Goal: Task Accomplishment & Management: Use online tool/utility

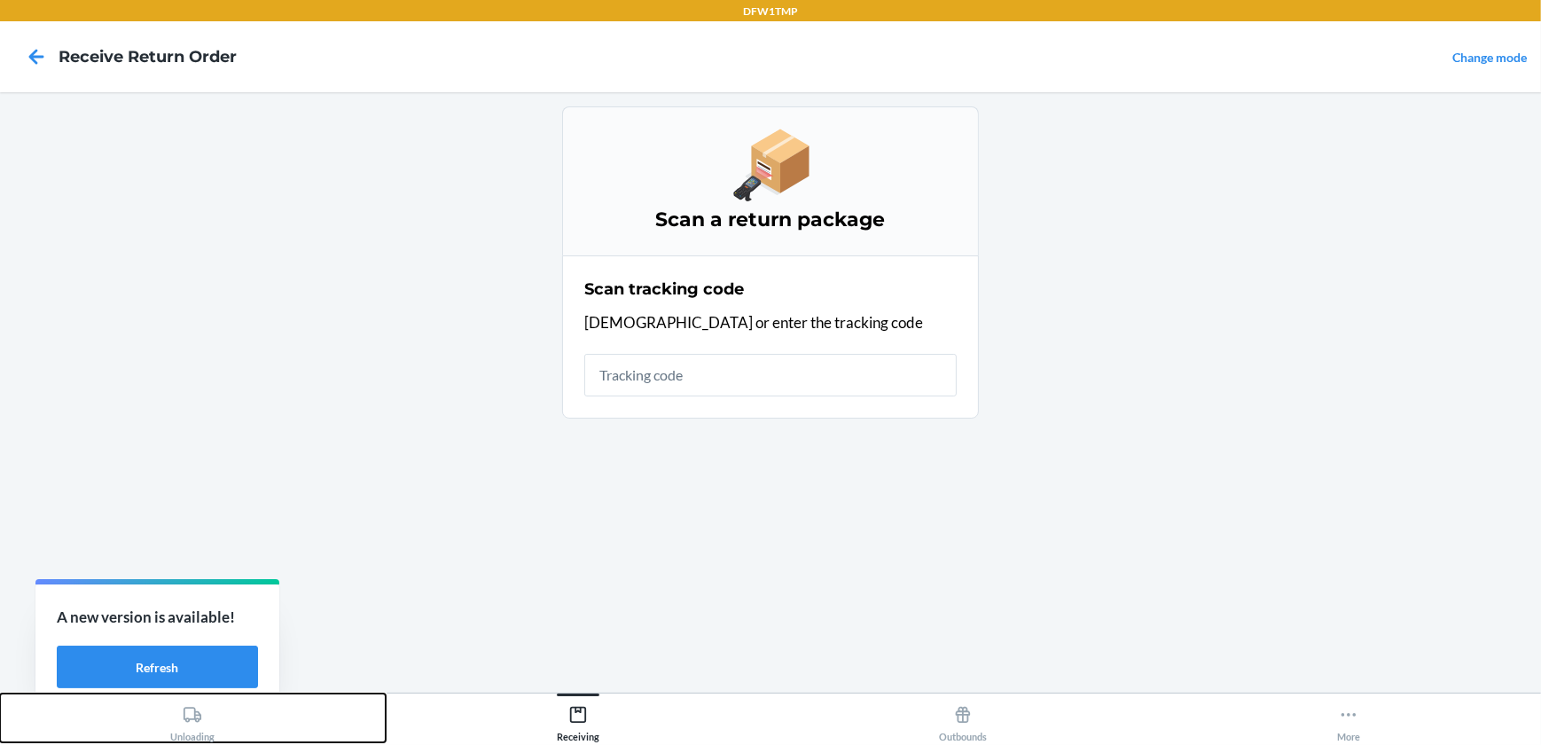
click at [187, 723] on icon at bounding box center [193, 715] width 20 height 20
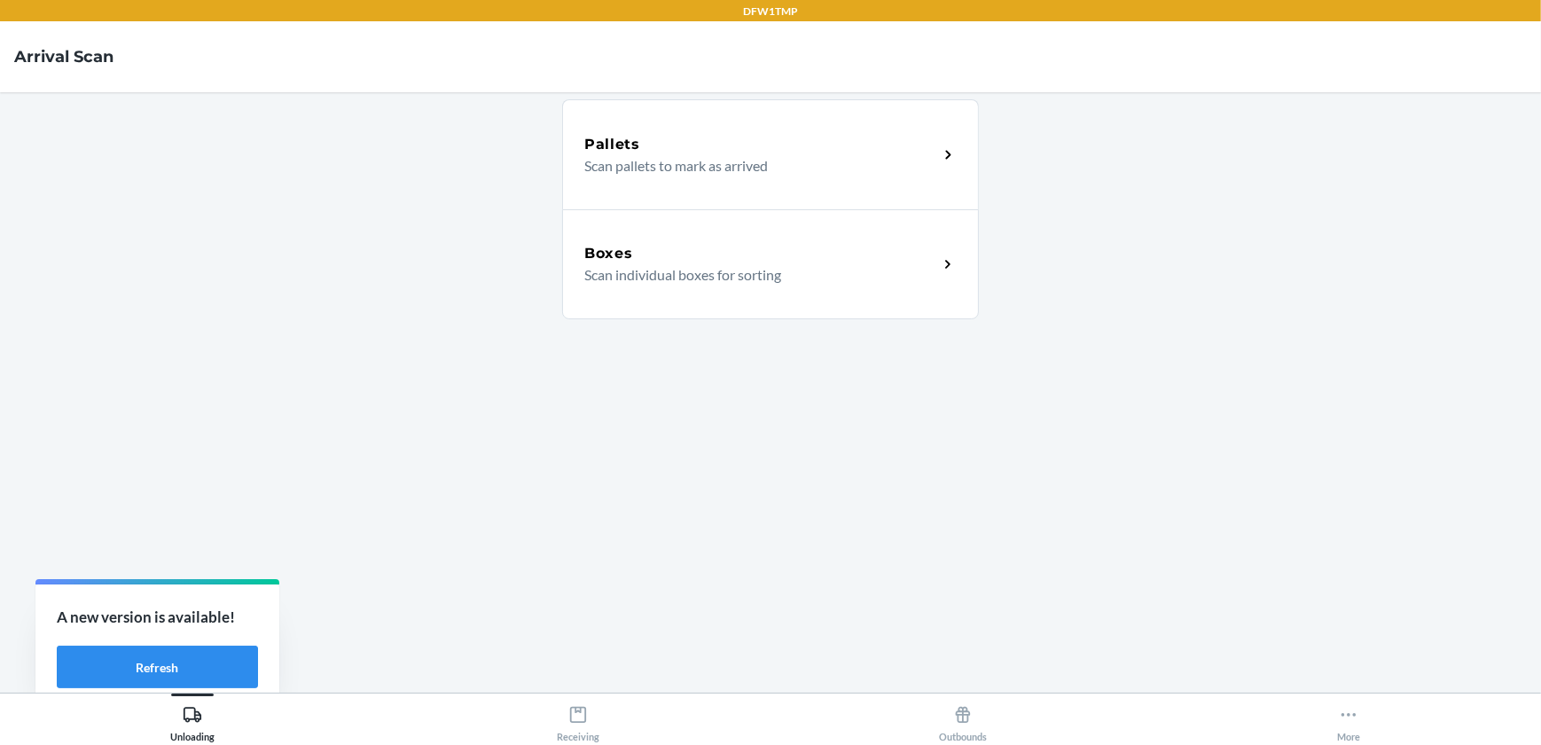
click at [717, 274] on p "Scan individual boxes for sorting" at bounding box center [754, 274] width 340 height 21
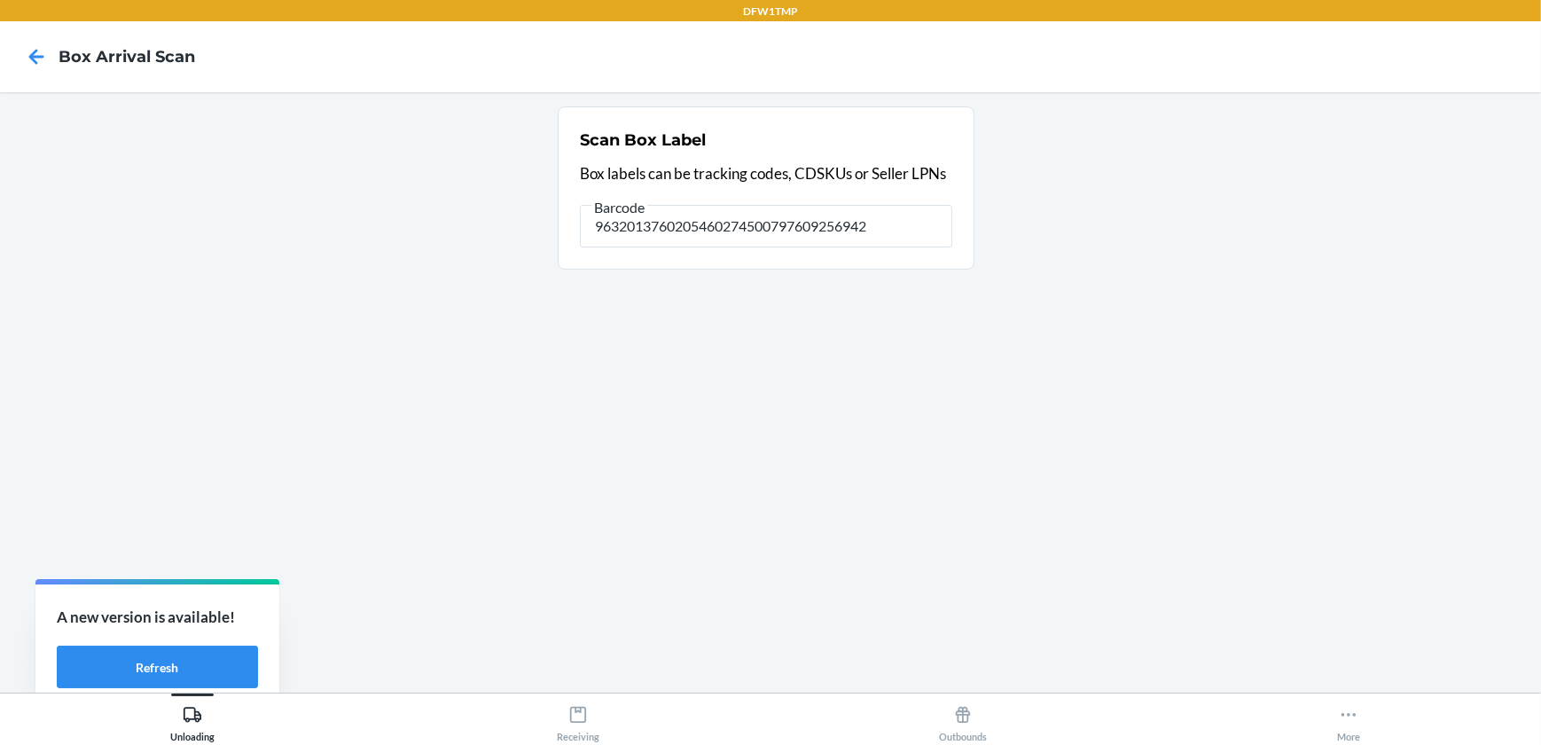
type input "9632013760205460274500797609256942"
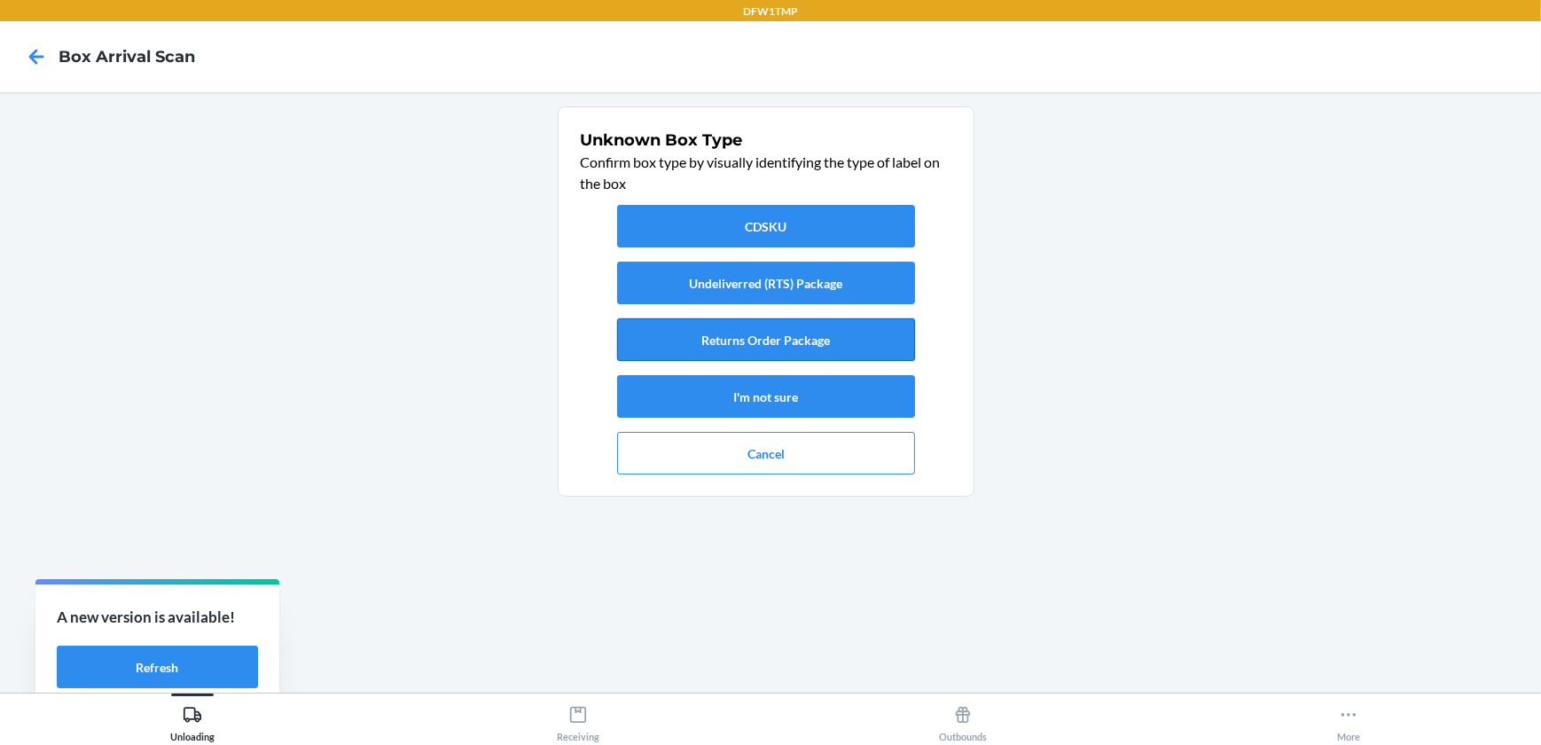
click at [801, 324] on button "Returns Order Package" at bounding box center [766, 339] width 298 height 43
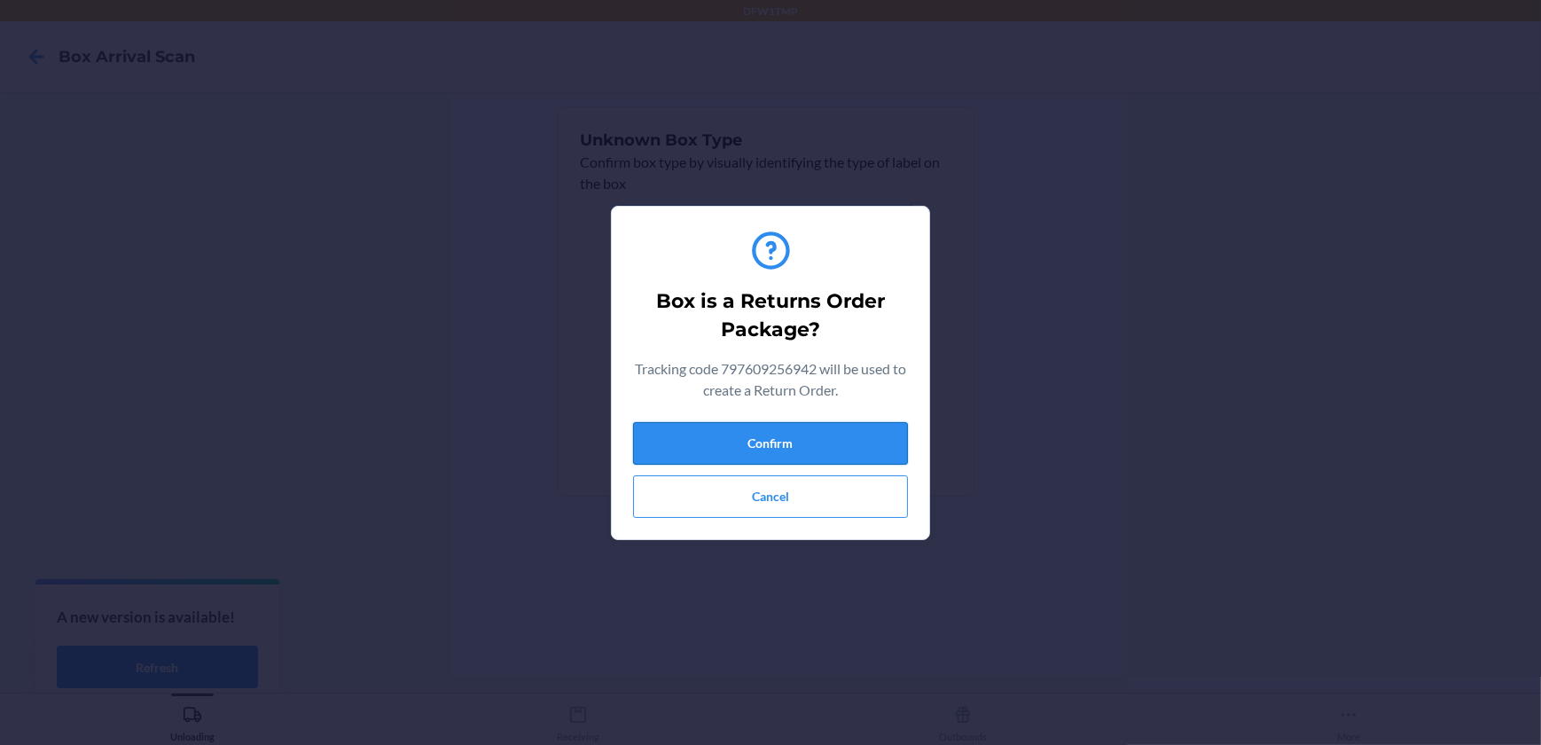
click at [785, 428] on button "Confirm" at bounding box center [770, 443] width 275 height 43
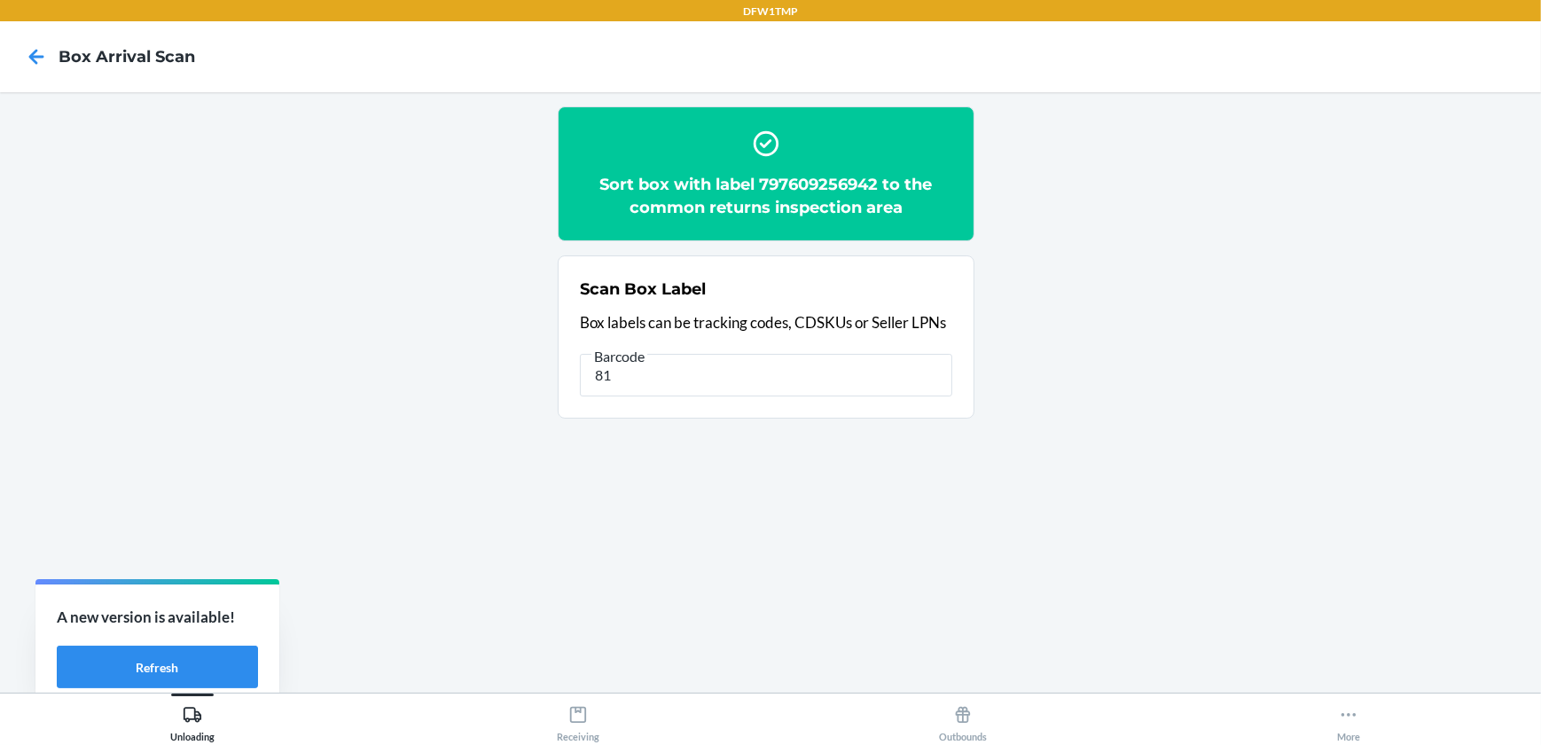
type input "8"
click at [565, 721] on div "Receiving" at bounding box center [578, 720] width 43 height 44
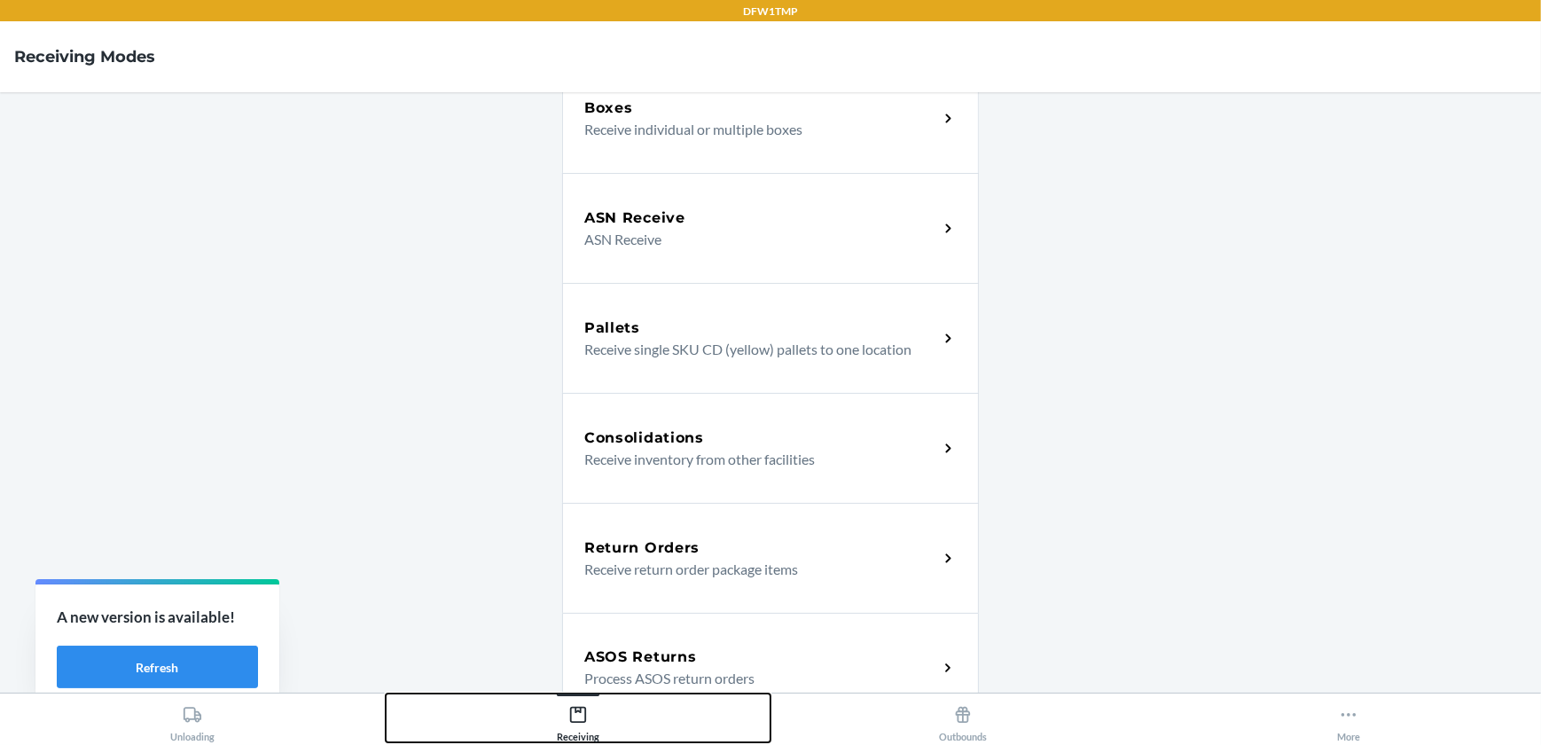
scroll to position [198, 0]
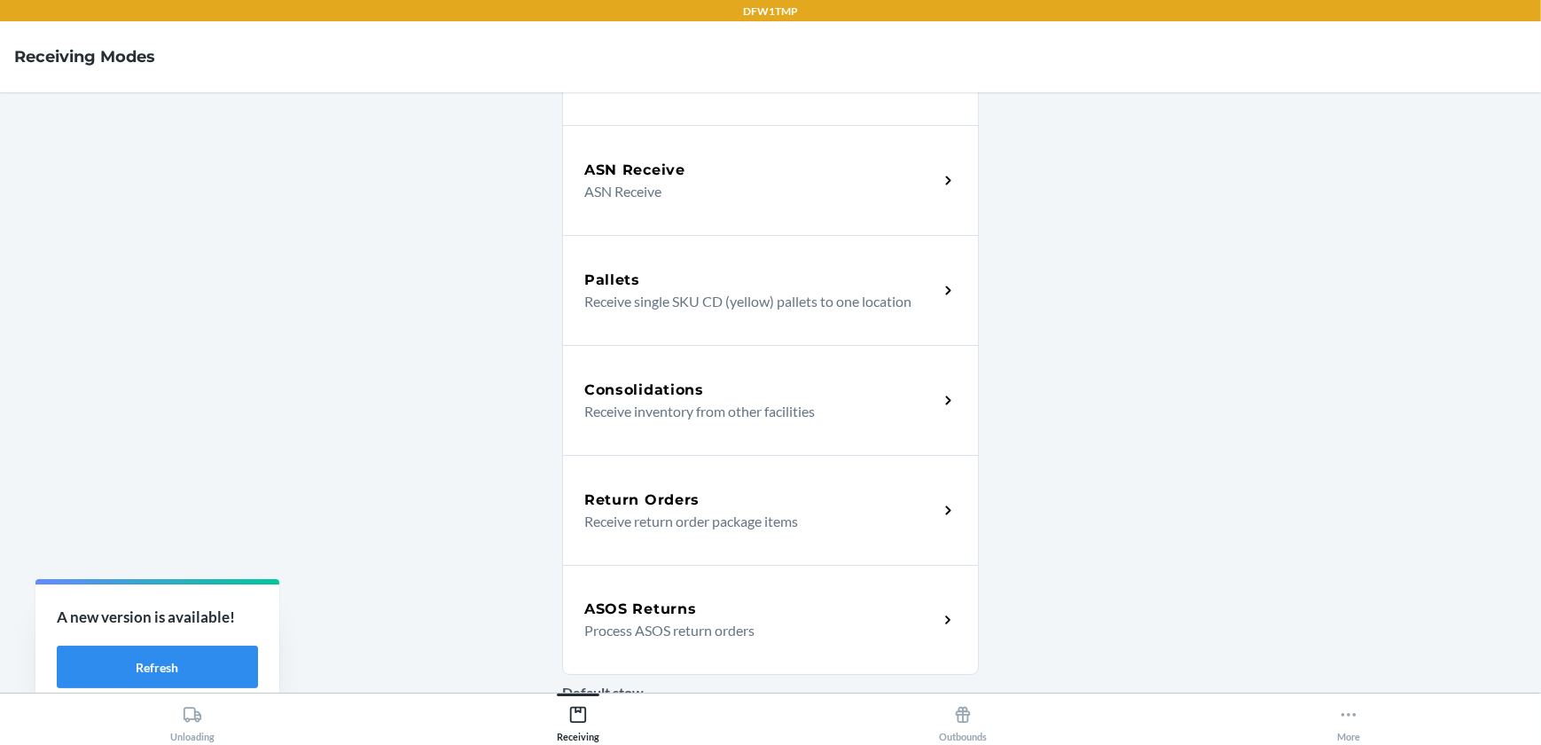
click at [777, 490] on div "Return Orders" at bounding box center [761, 500] width 354 height 21
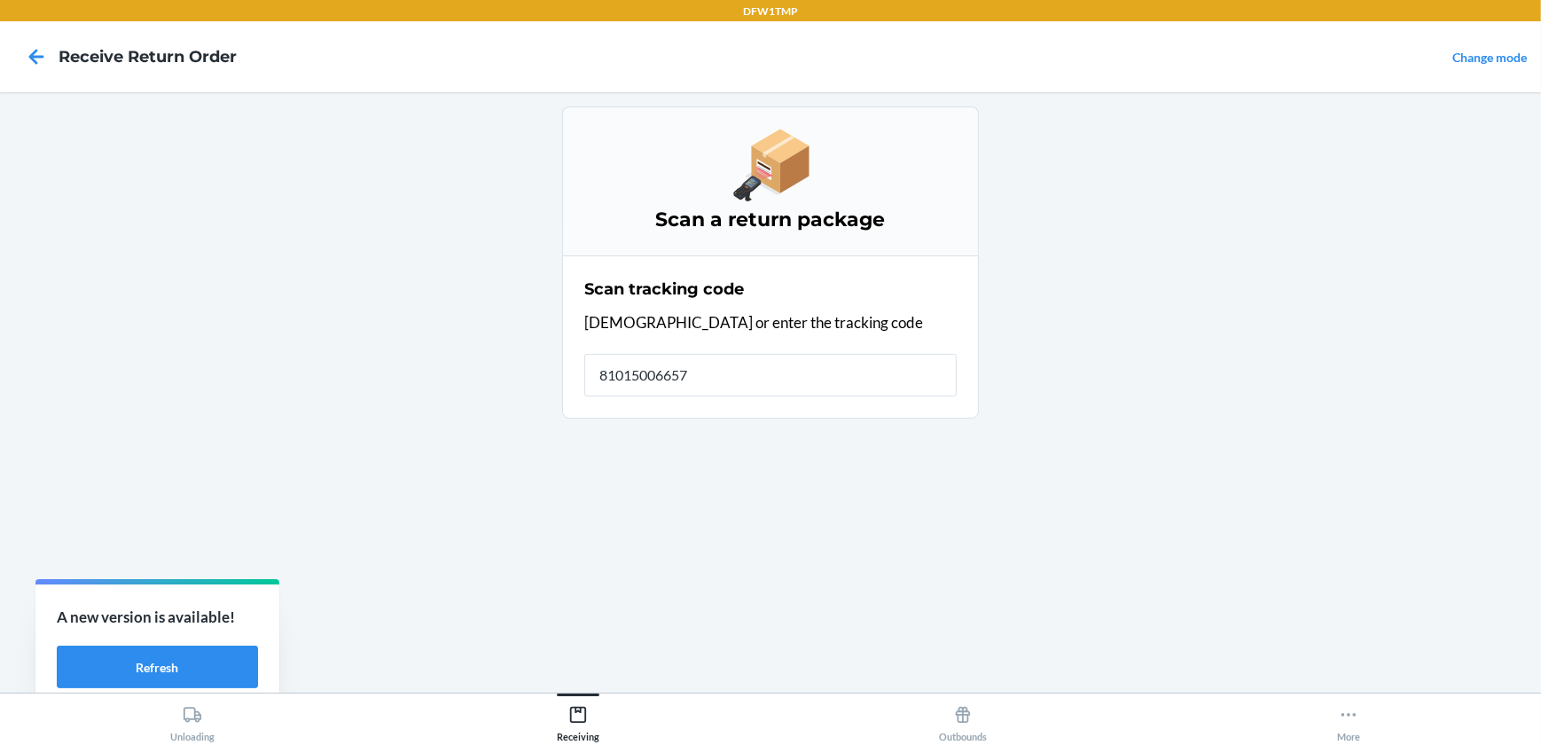
type input "810150066579"
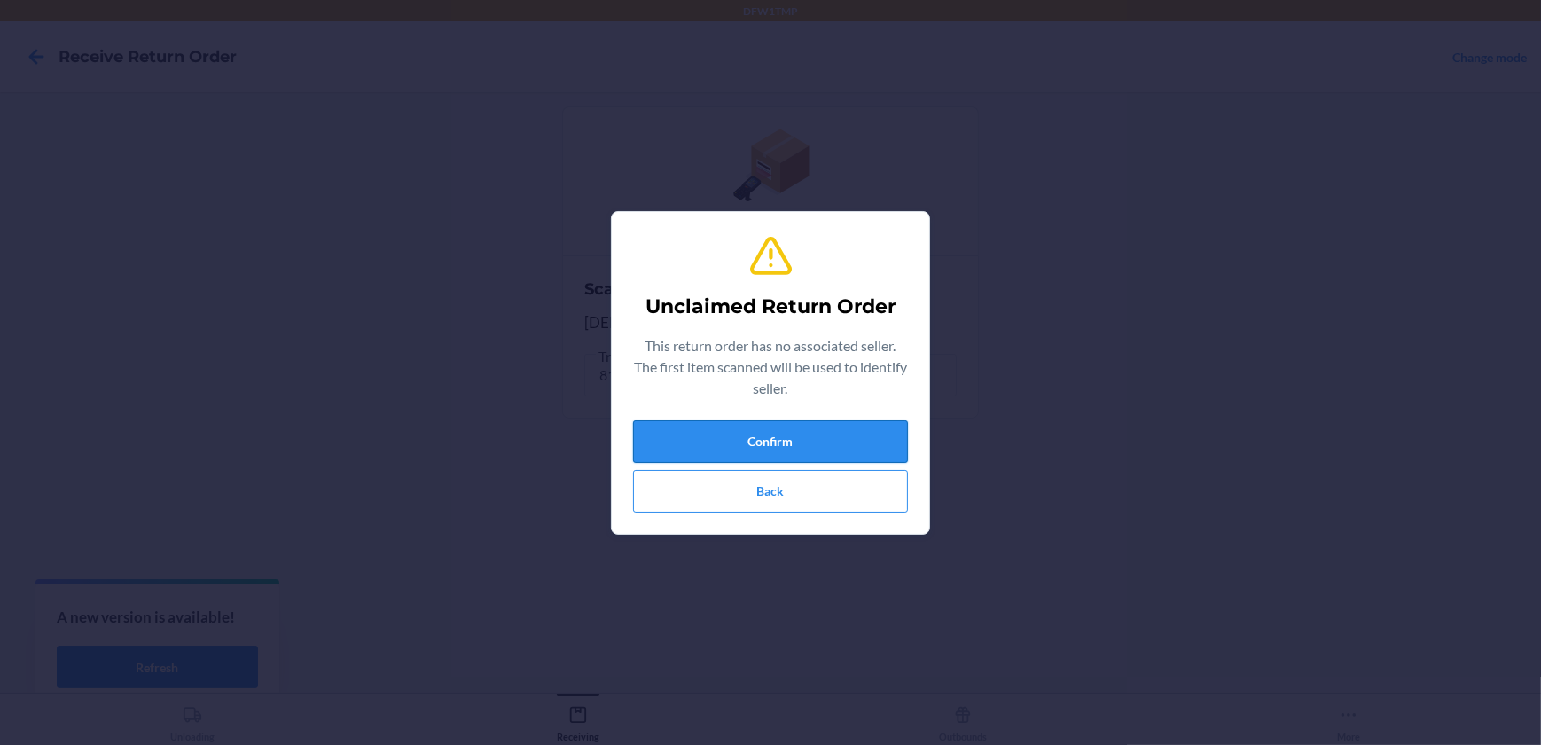
click at [819, 451] on button "Confirm" at bounding box center [770, 441] width 275 height 43
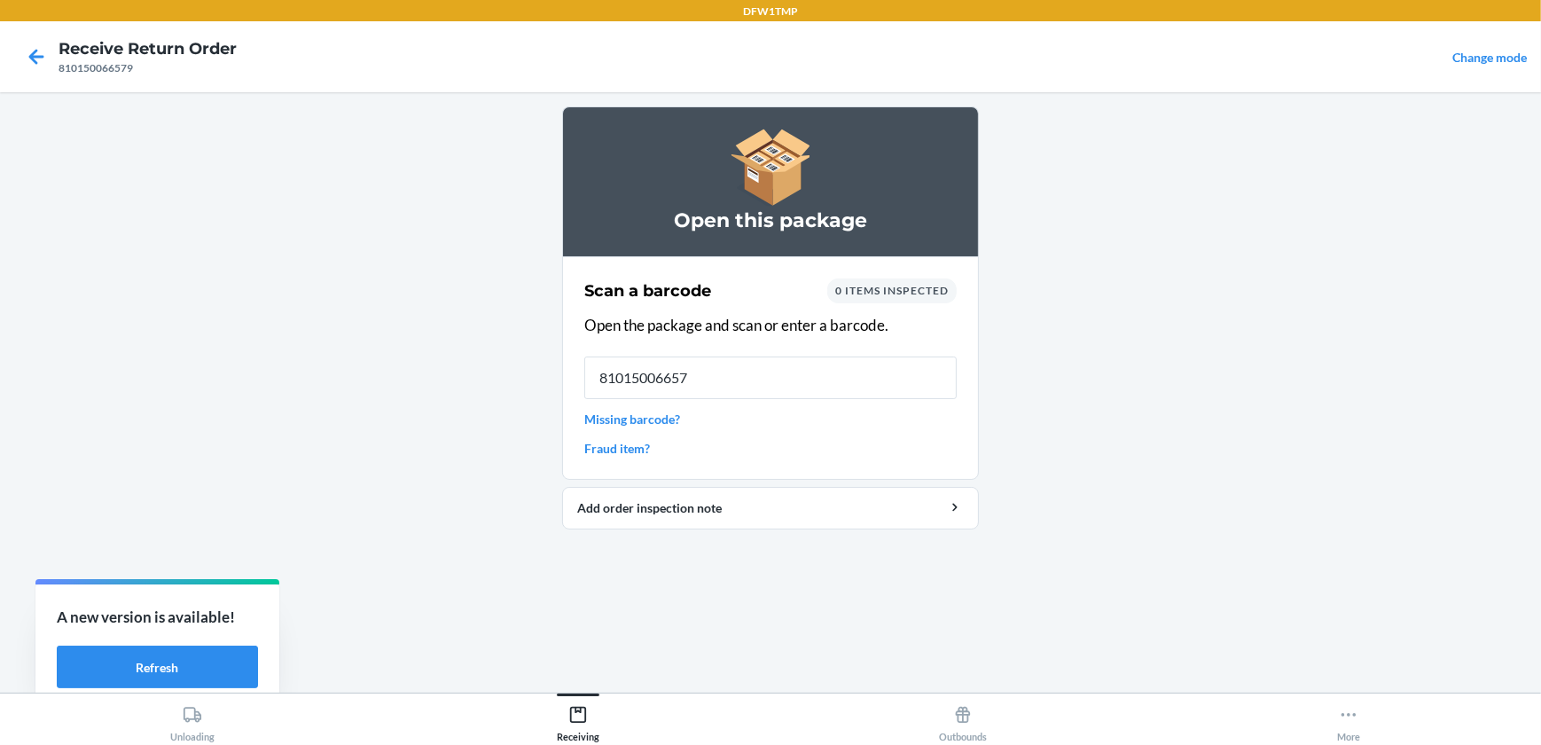
type input "810150066579"
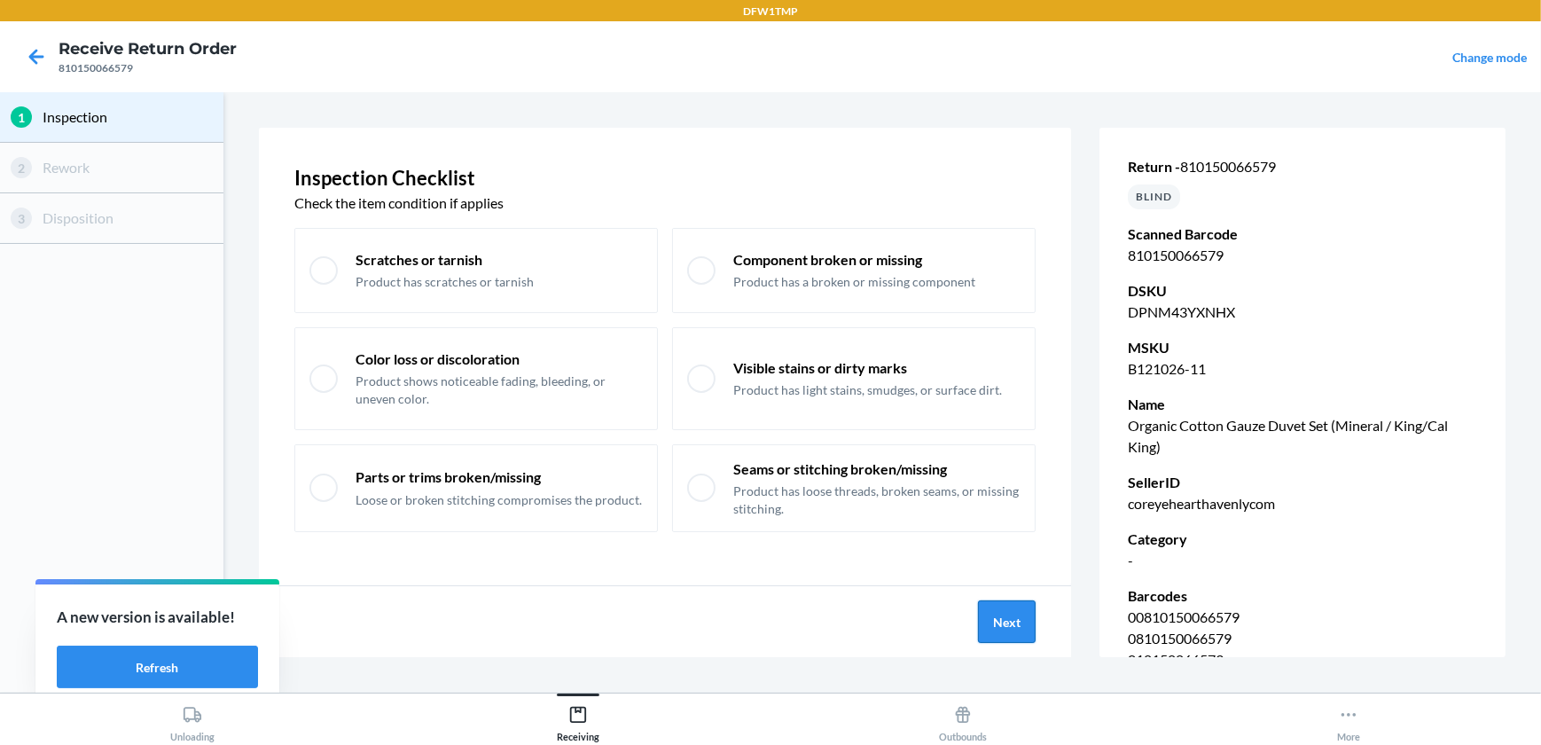
click at [1012, 630] on button "Next" at bounding box center [1007, 621] width 58 height 43
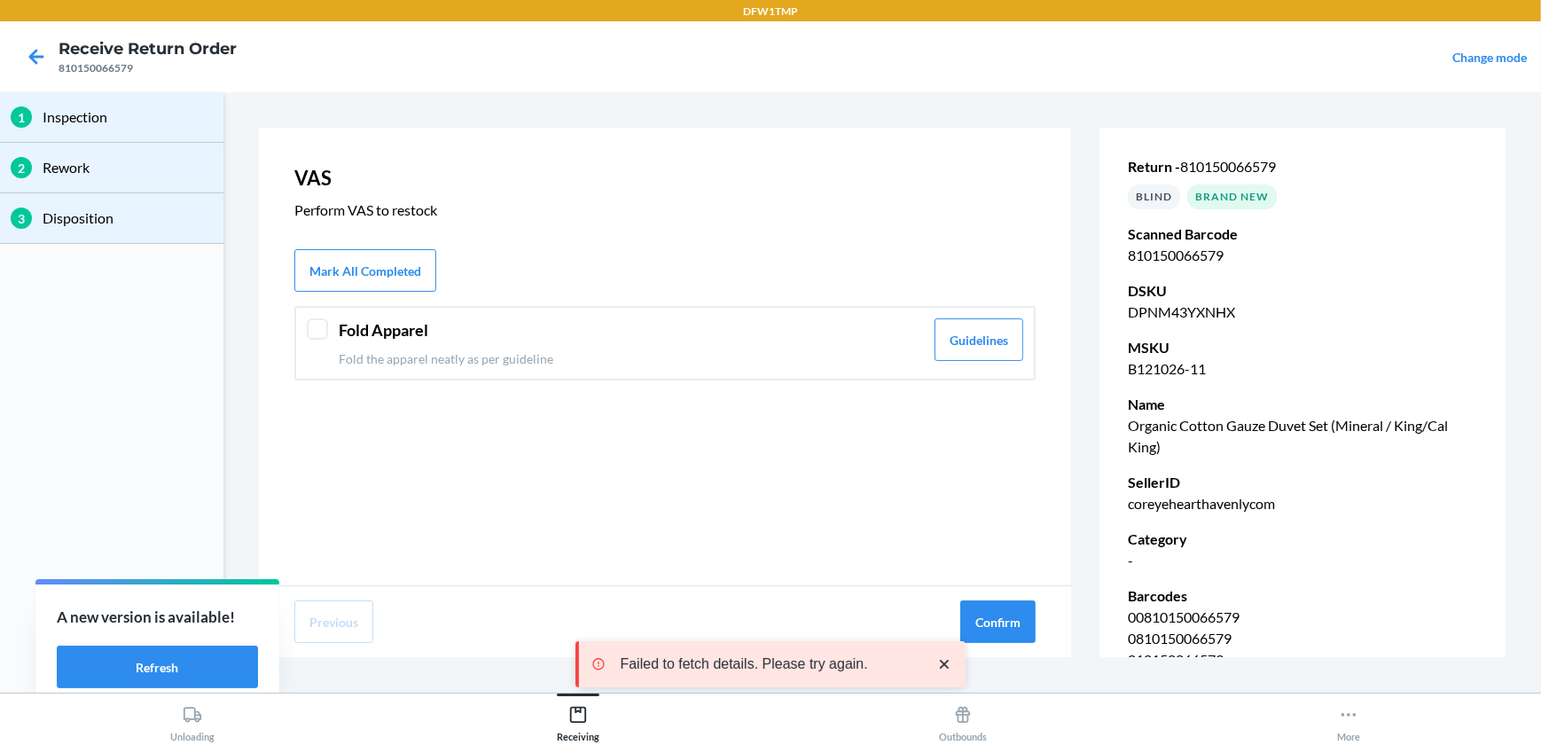
click at [323, 329] on div at bounding box center [317, 328] width 21 height 21
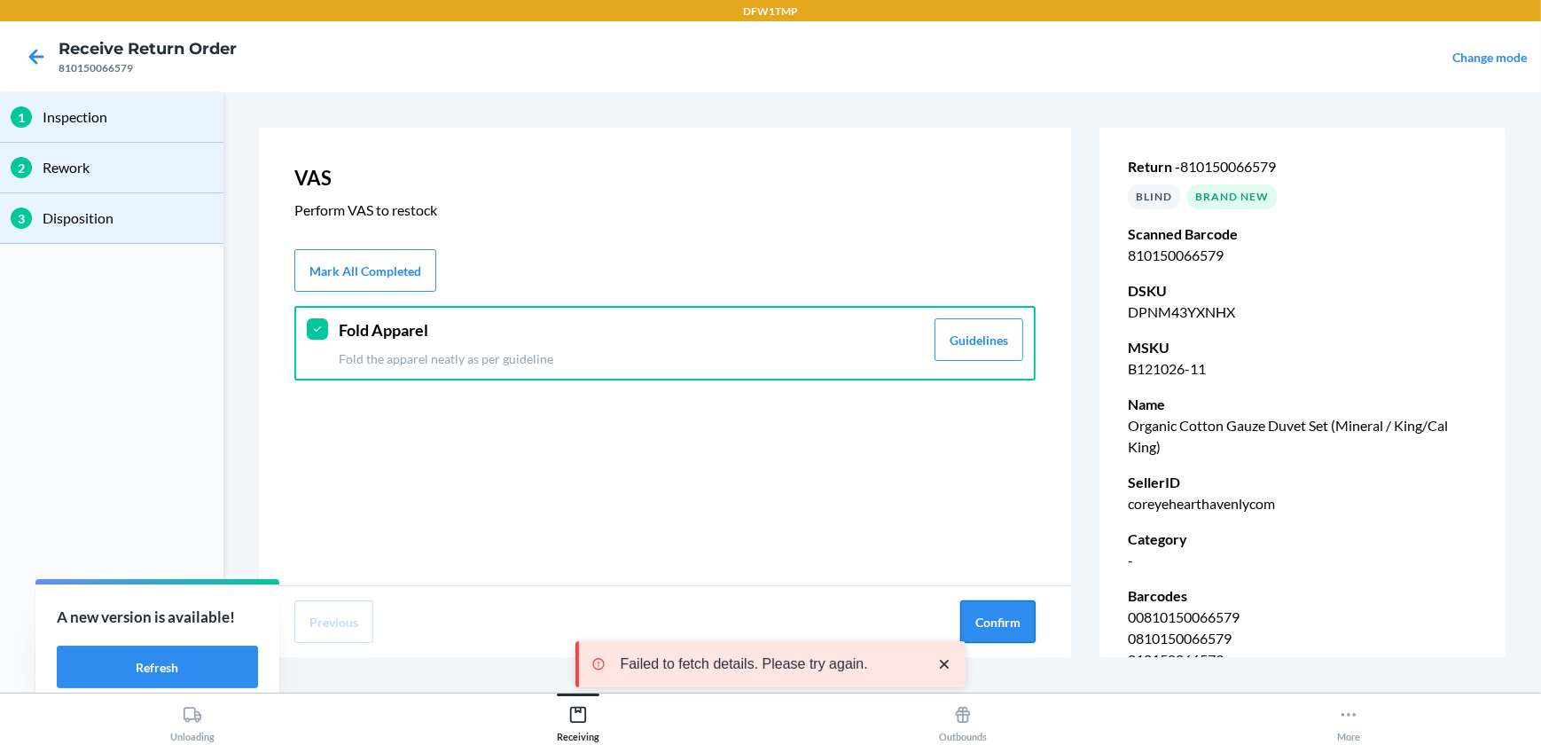
click at [994, 628] on button "Confirm" at bounding box center [997, 621] width 75 height 43
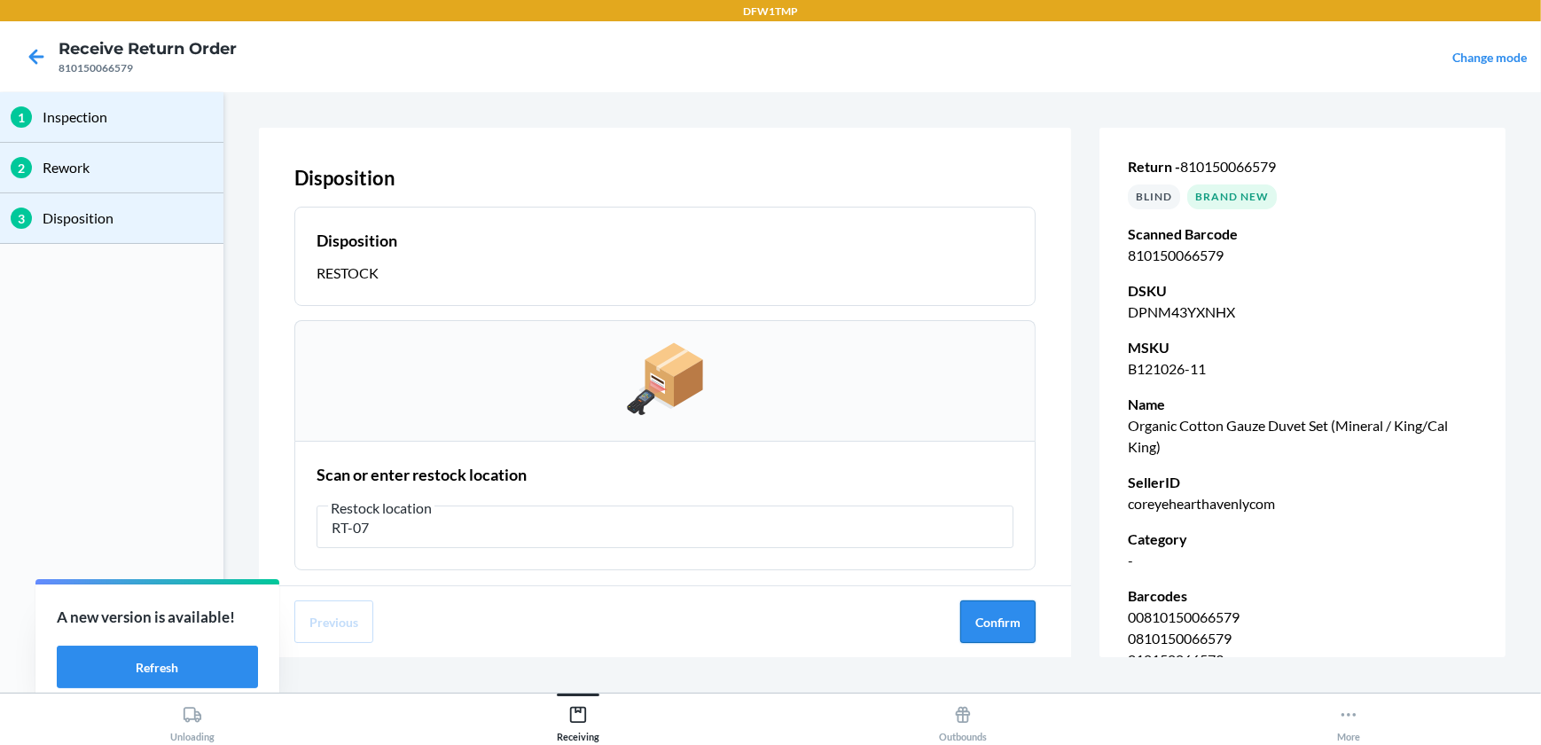
type input "RT-07"
click at [1022, 627] on button "Confirm" at bounding box center [997, 621] width 75 height 43
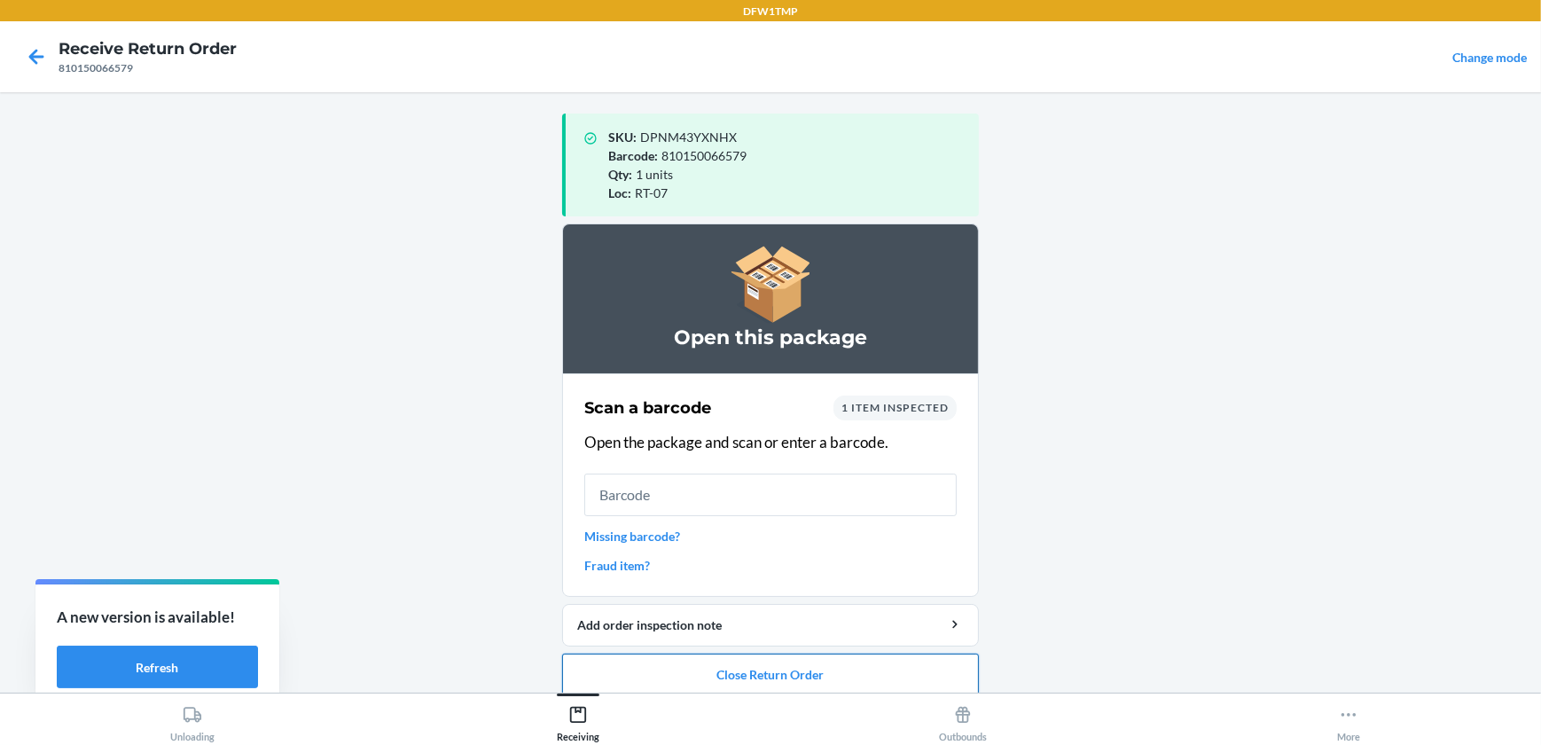
click at [795, 671] on button "Close Return Order" at bounding box center [770, 675] width 417 height 43
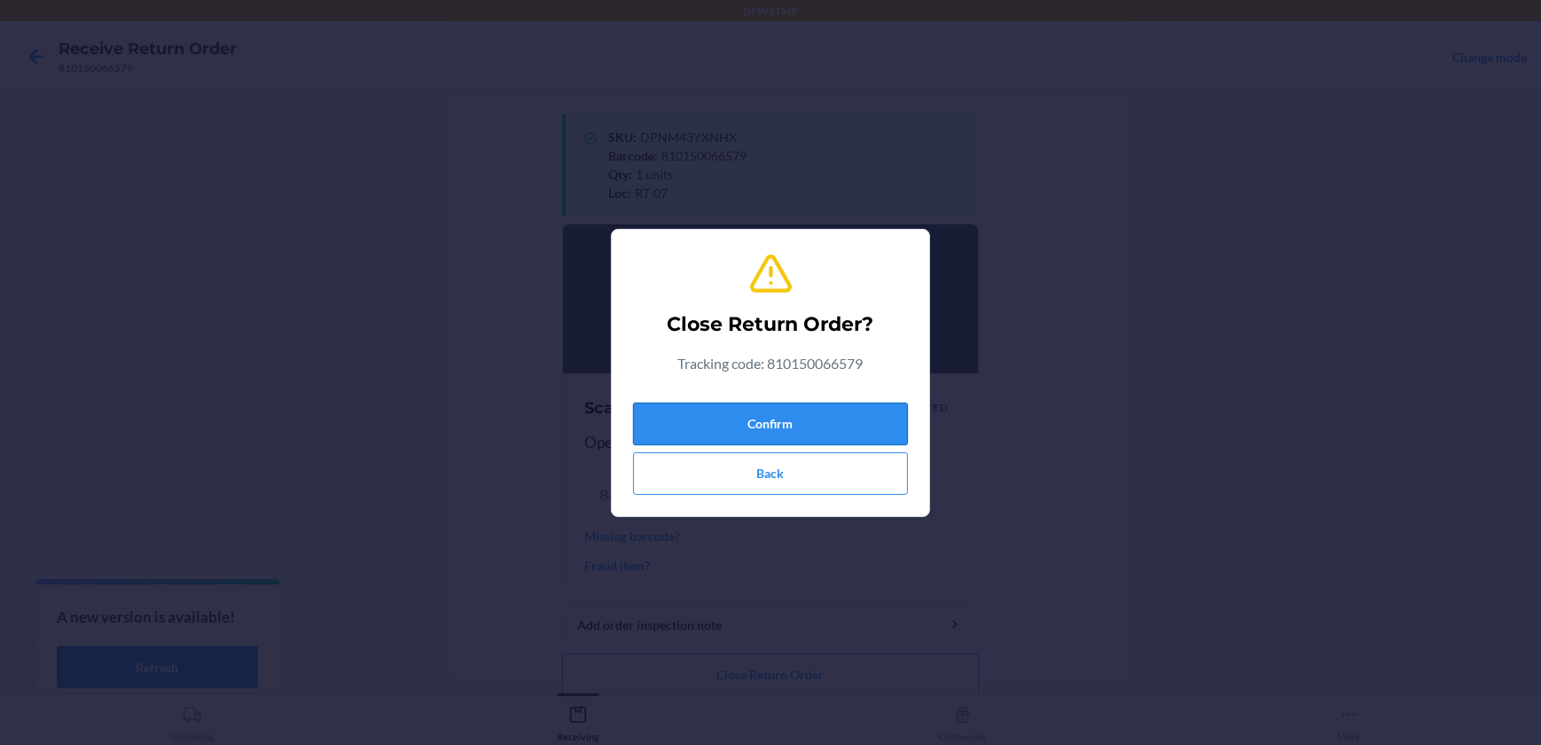
click at [779, 420] on button "Confirm" at bounding box center [770, 424] width 275 height 43
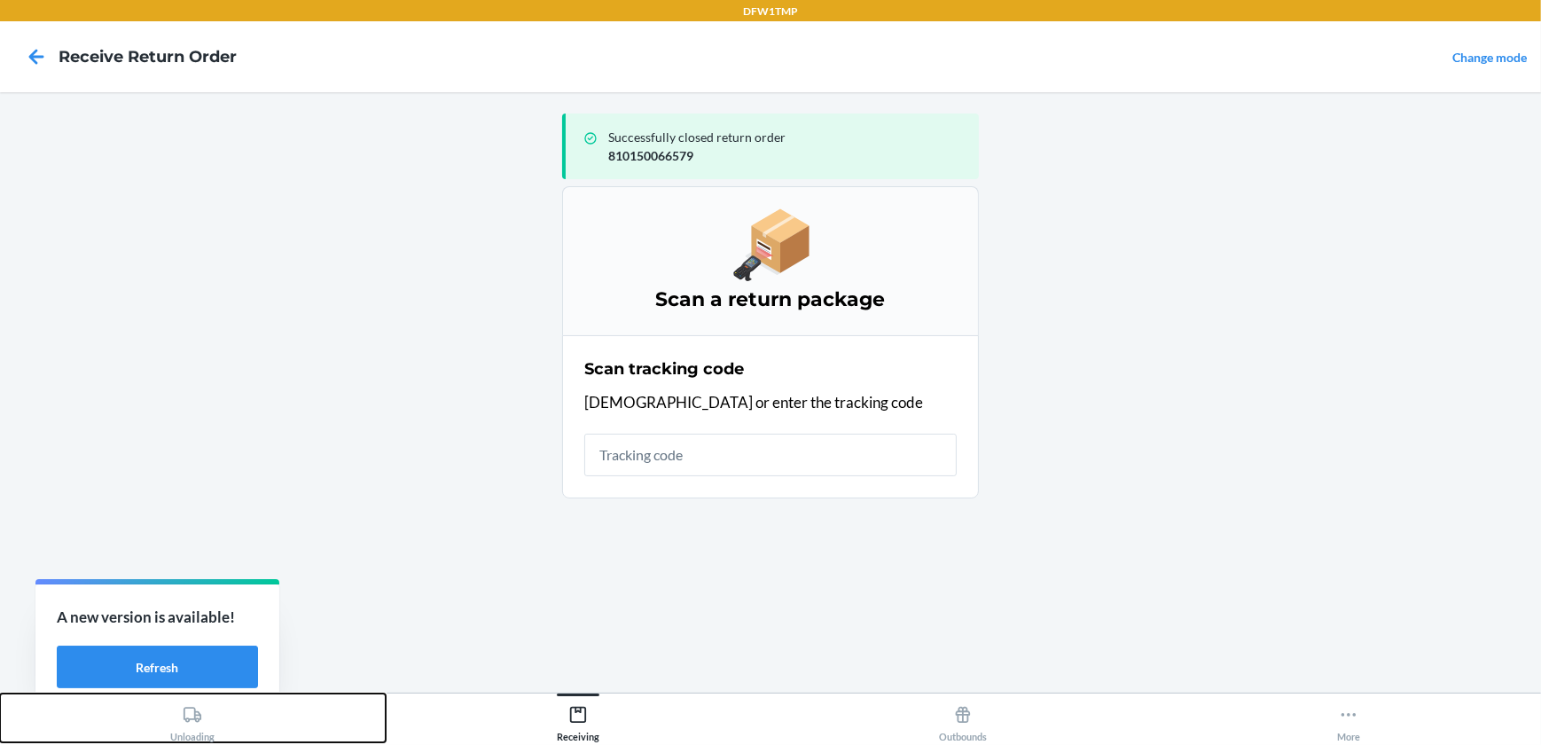
click at [220, 722] on button "Unloading" at bounding box center [193, 717] width 386 height 49
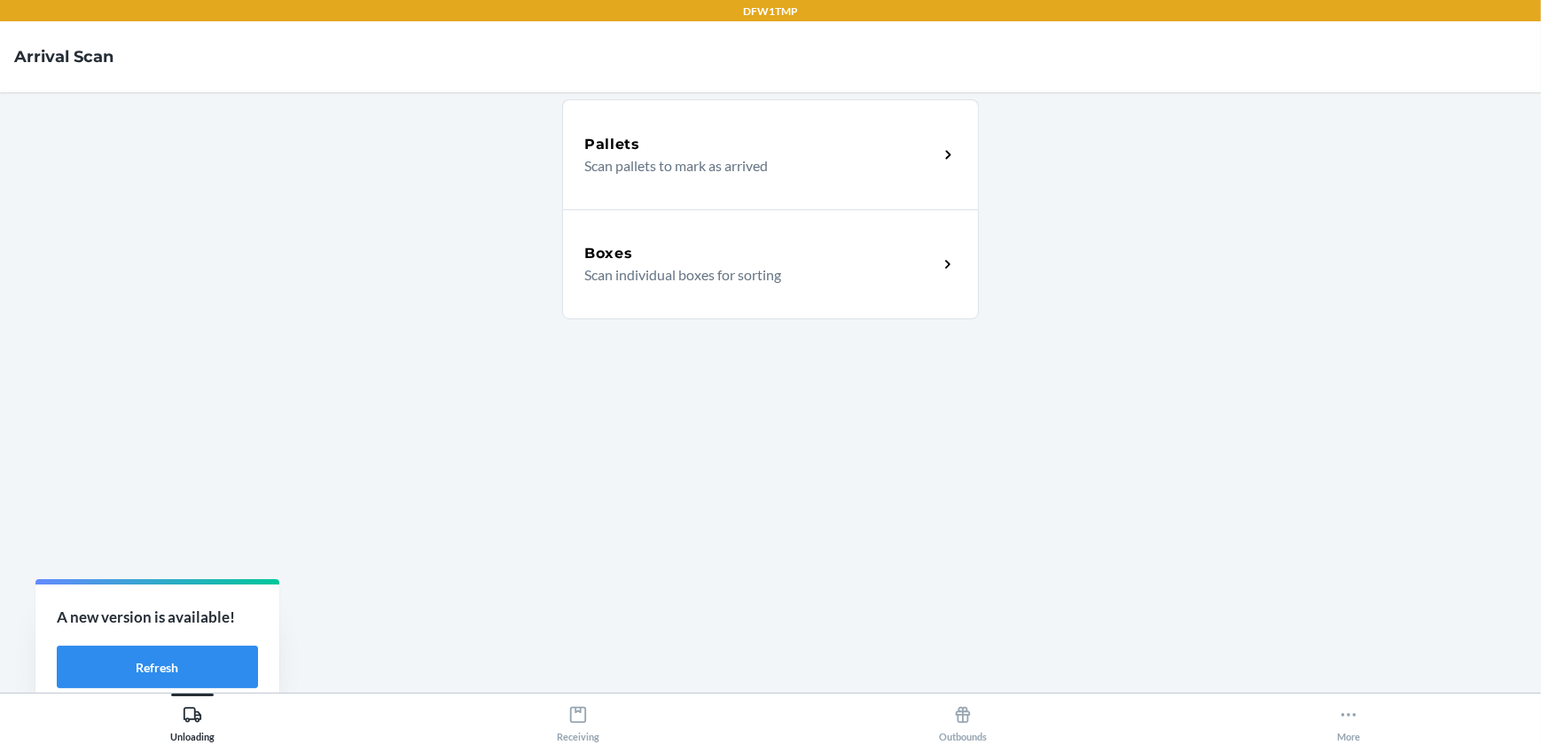
click at [931, 262] on div "Boxes" at bounding box center [761, 253] width 354 height 21
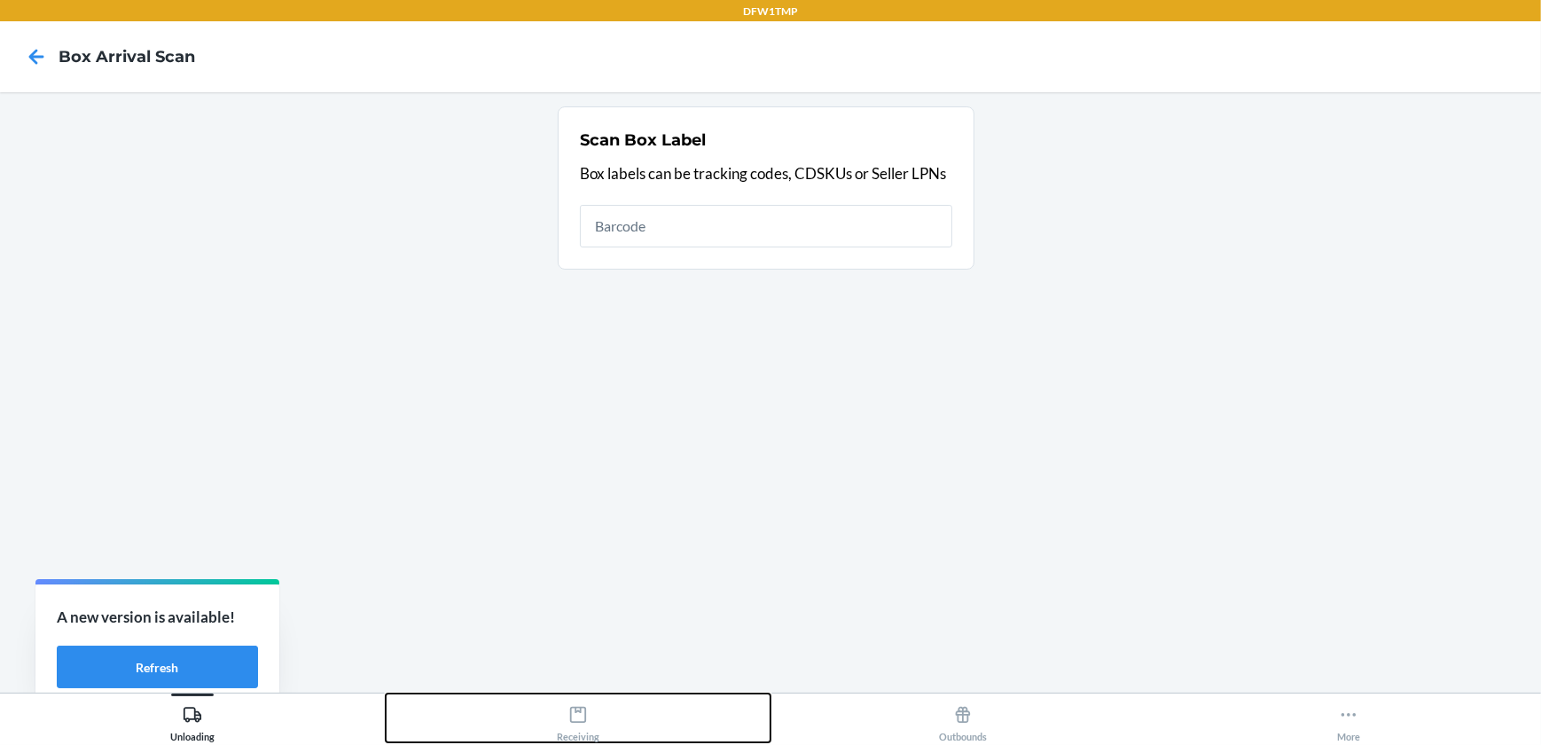
click at [576, 727] on div "Receiving" at bounding box center [578, 720] width 43 height 44
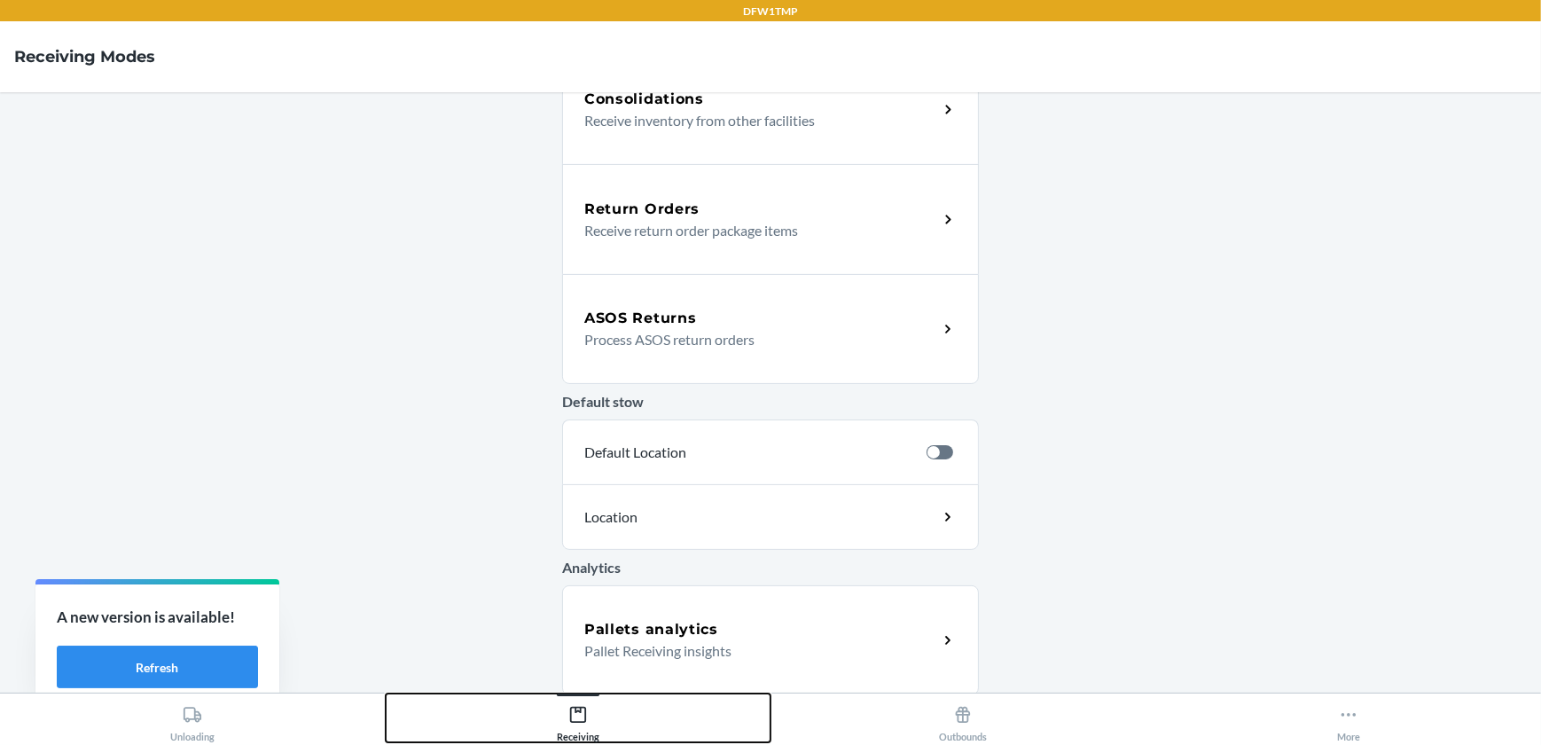
scroll to position [490, 0]
click at [711, 224] on p "Receive return order package items" at bounding box center [754, 228] width 340 height 21
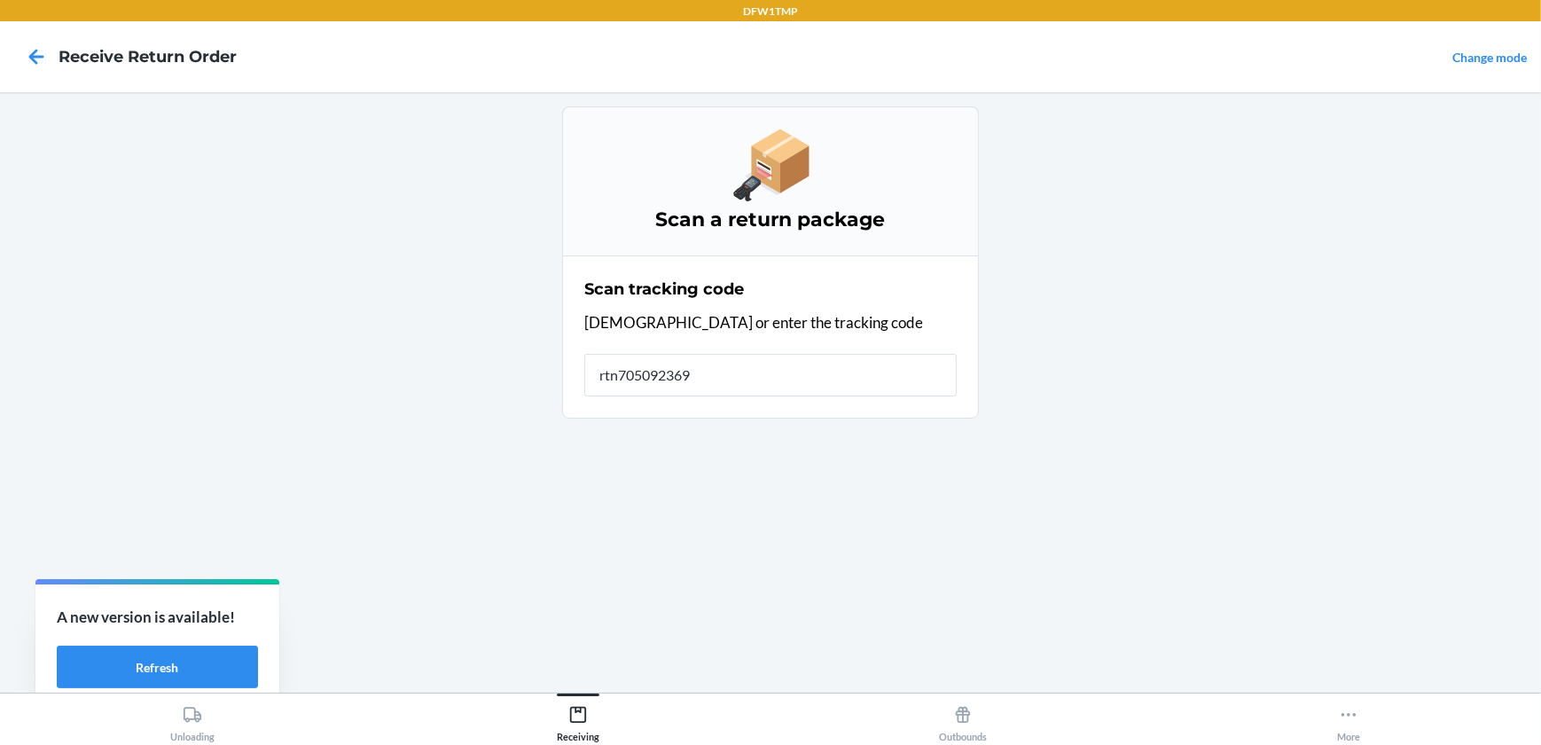
type input "rtn7050923699"
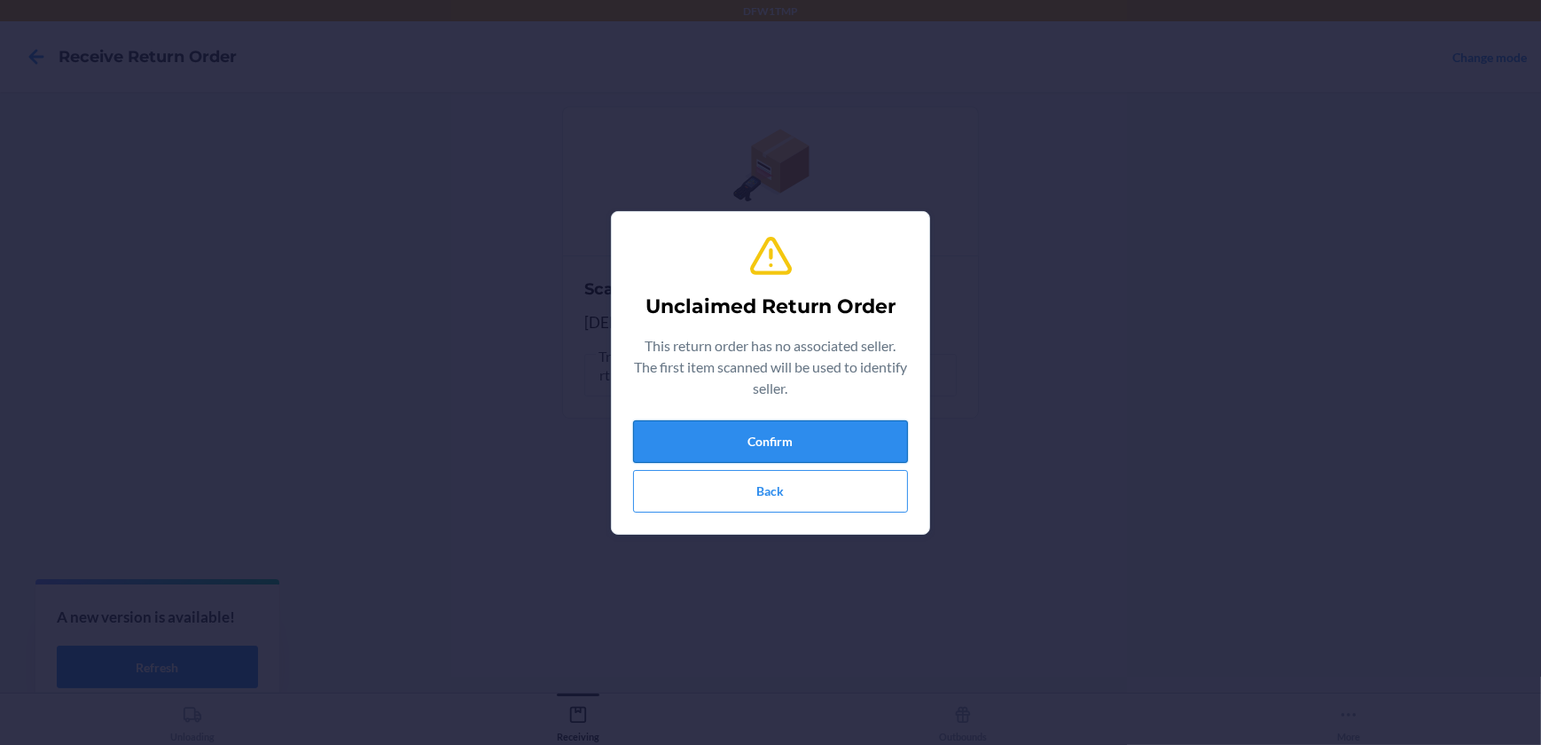
click at [685, 438] on button "Confirm" at bounding box center [770, 441] width 275 height 43
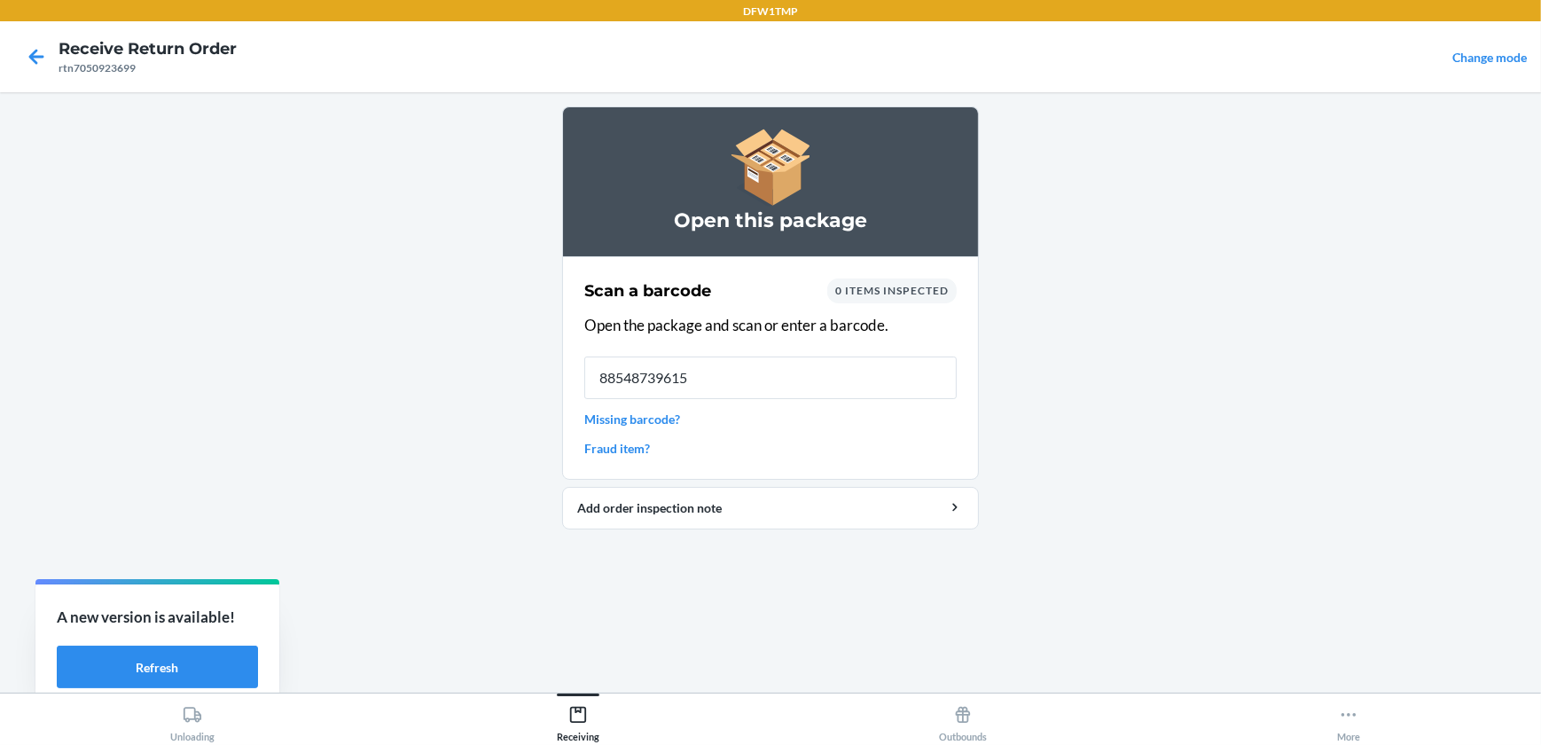
type input "885487396156"
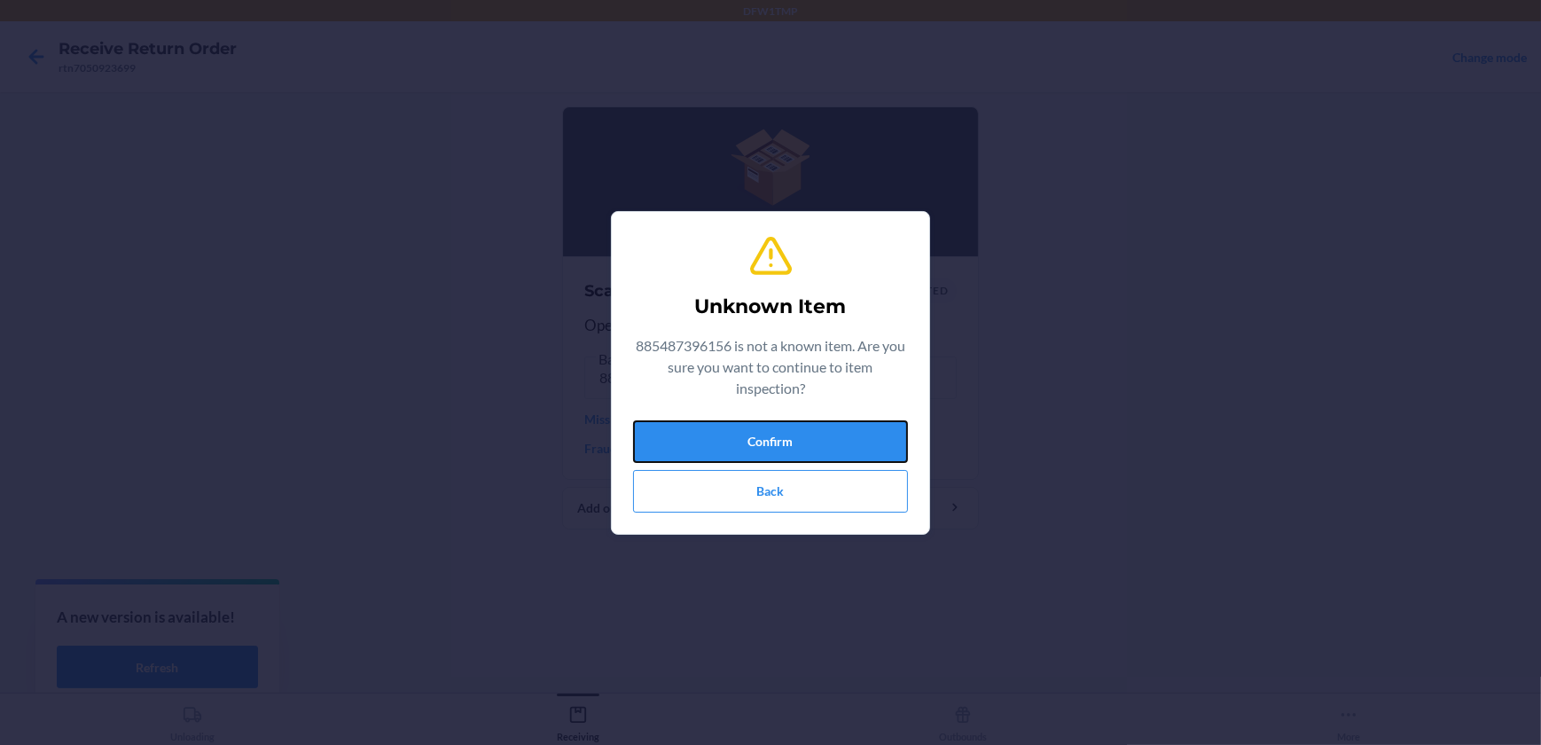
click at [823, 441] on button "Confirm" at bounding box center [770, 441] width 275 height 43
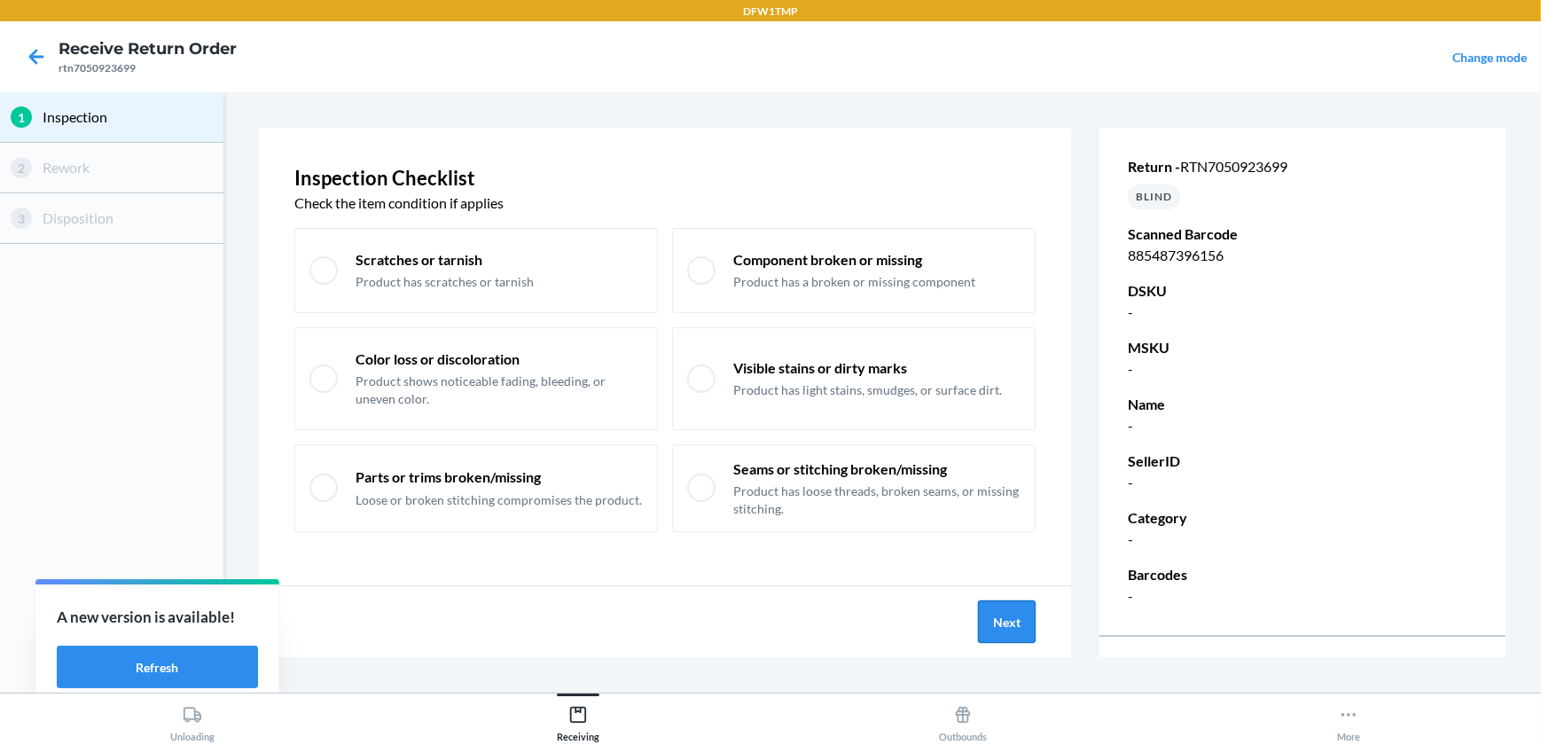
click at [993, 621] on button "Next" at bounding box center [1007, 621] width 58 height 43
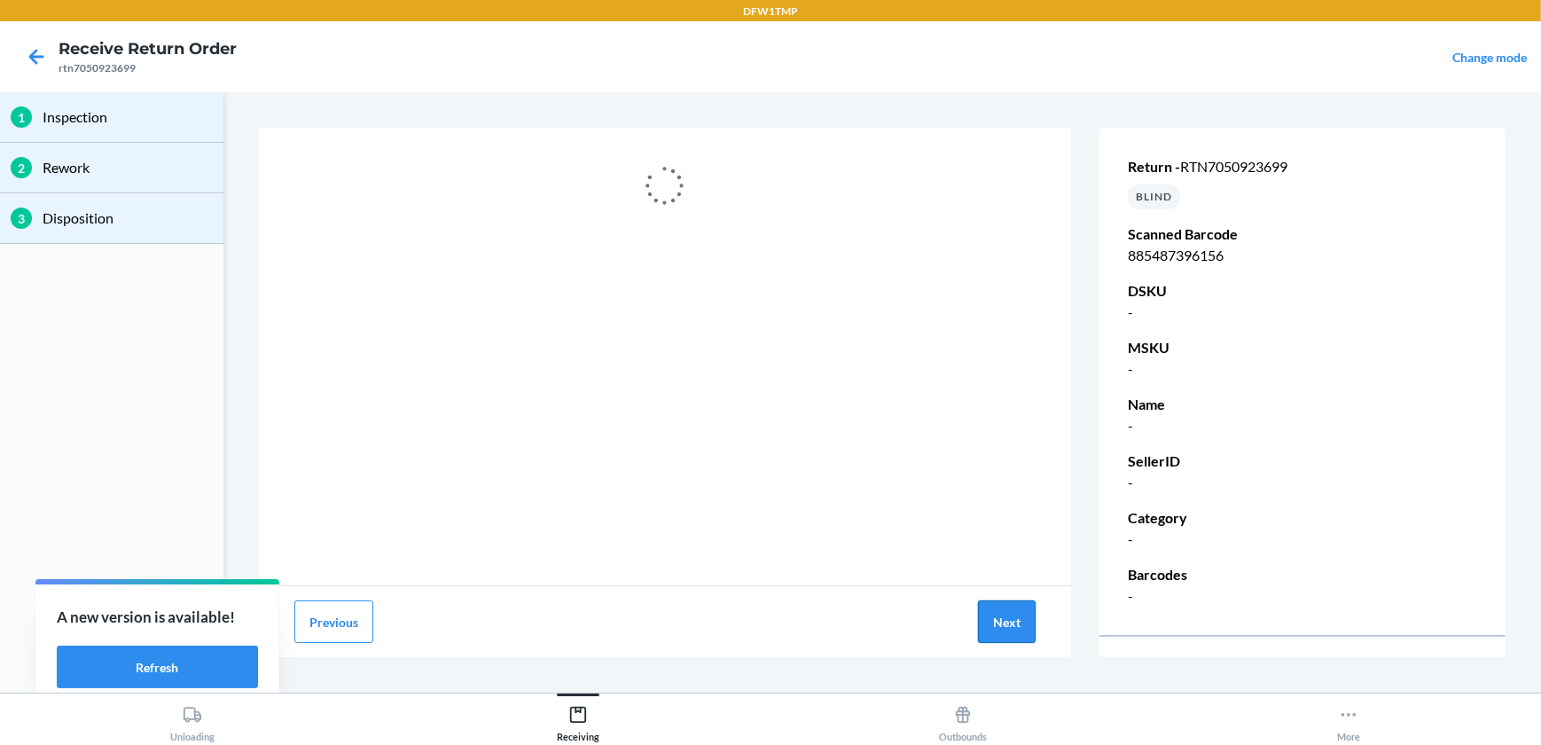
click at [994, 622] on button "Next" at bounding box center [1007, 621] width 58 height 43
click at [1008, 618] on button "Next" at bounding box center [1007, 621] width 58 height 43
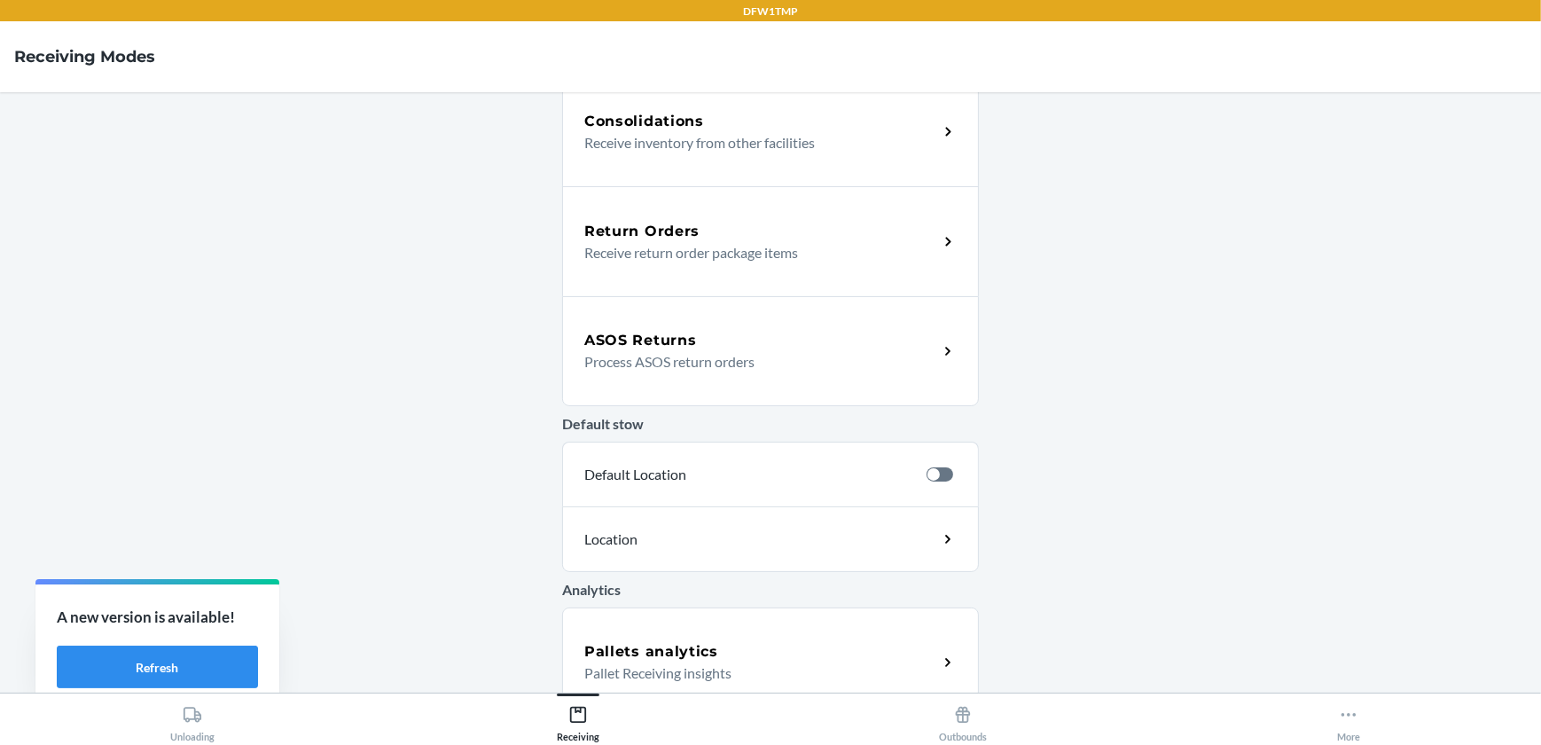
scroll to position [490, 0]
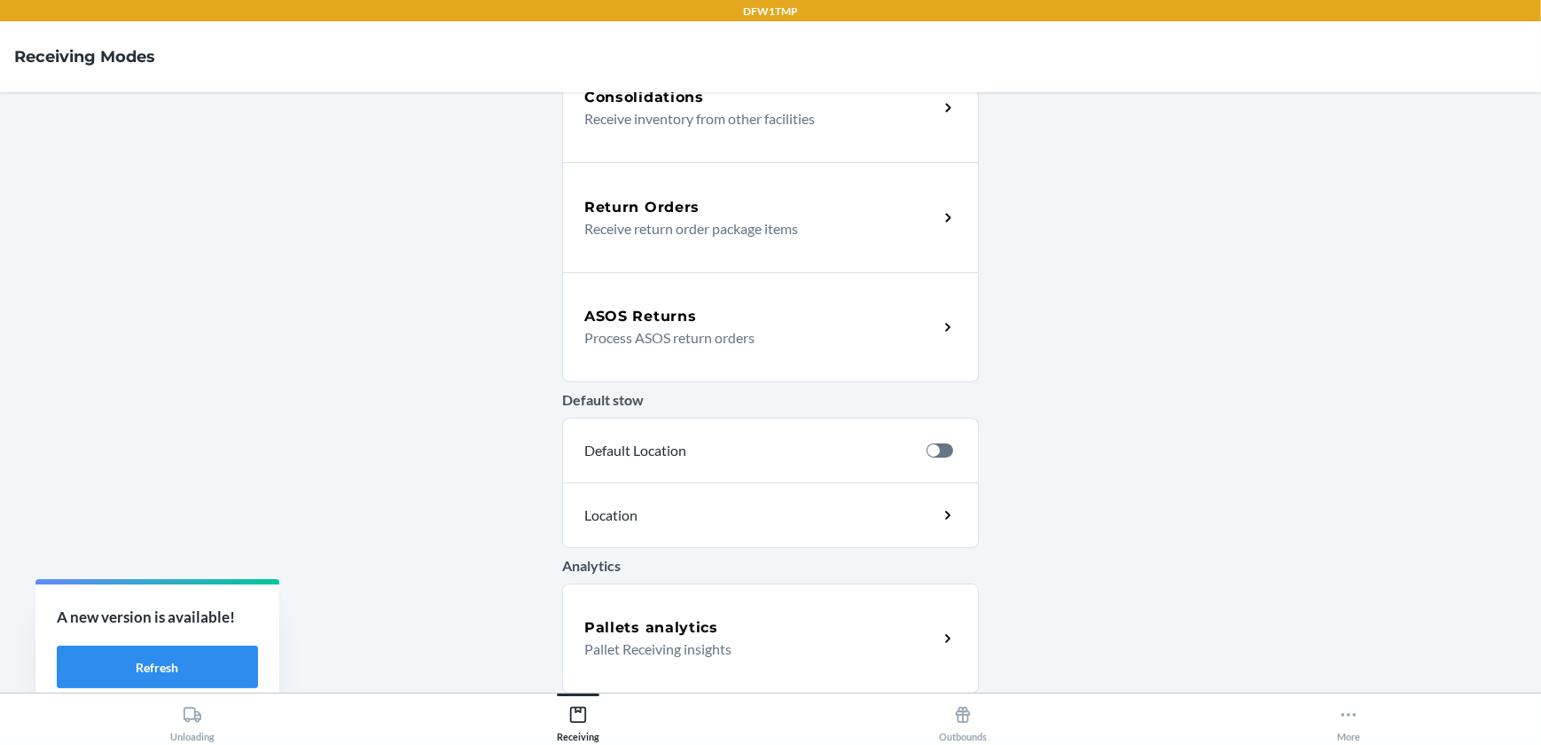
click at [769, 230] on p "Receive return order package items" at bounding box center [754, 228] width 340 height 21
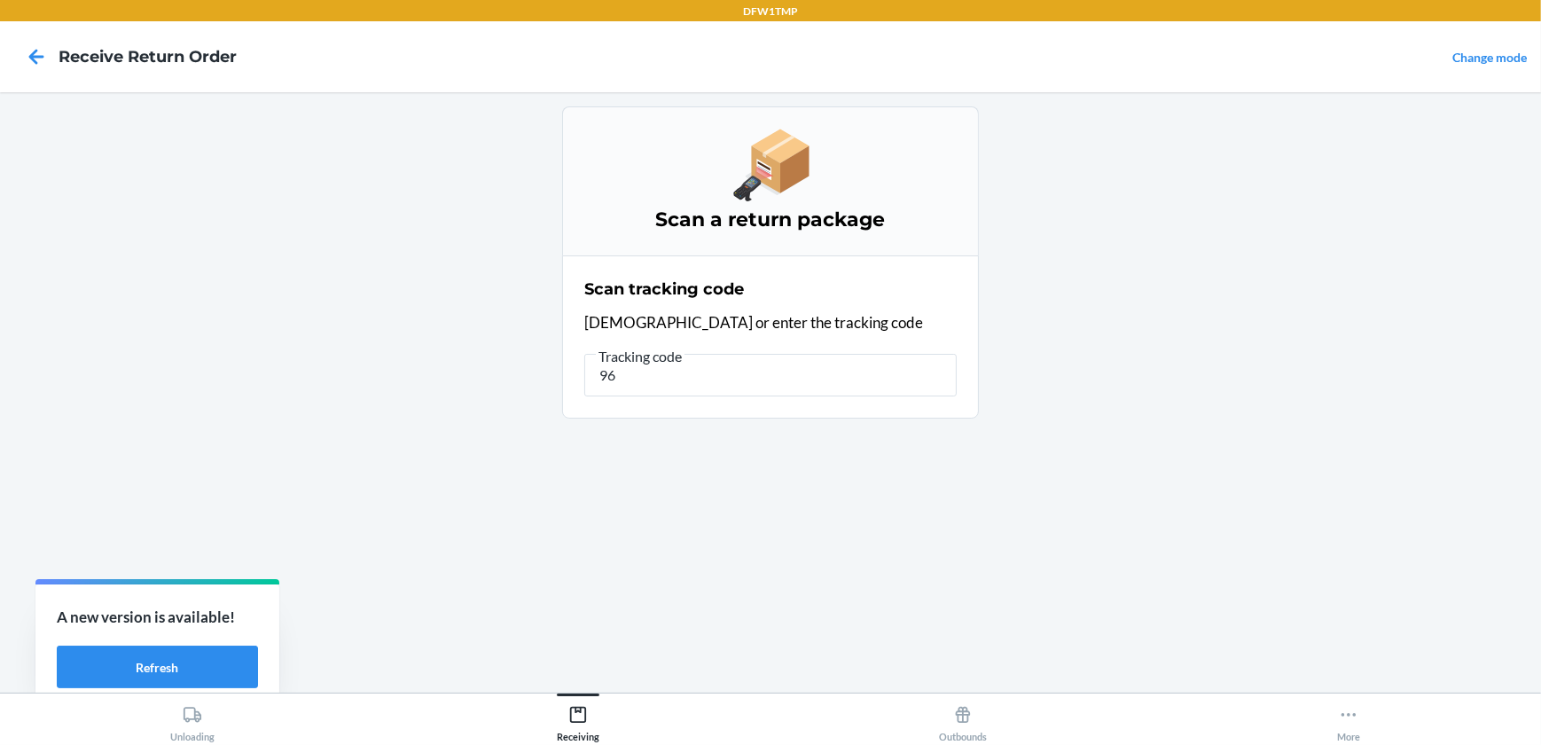
type input "9"
type input "rtn7050923699"
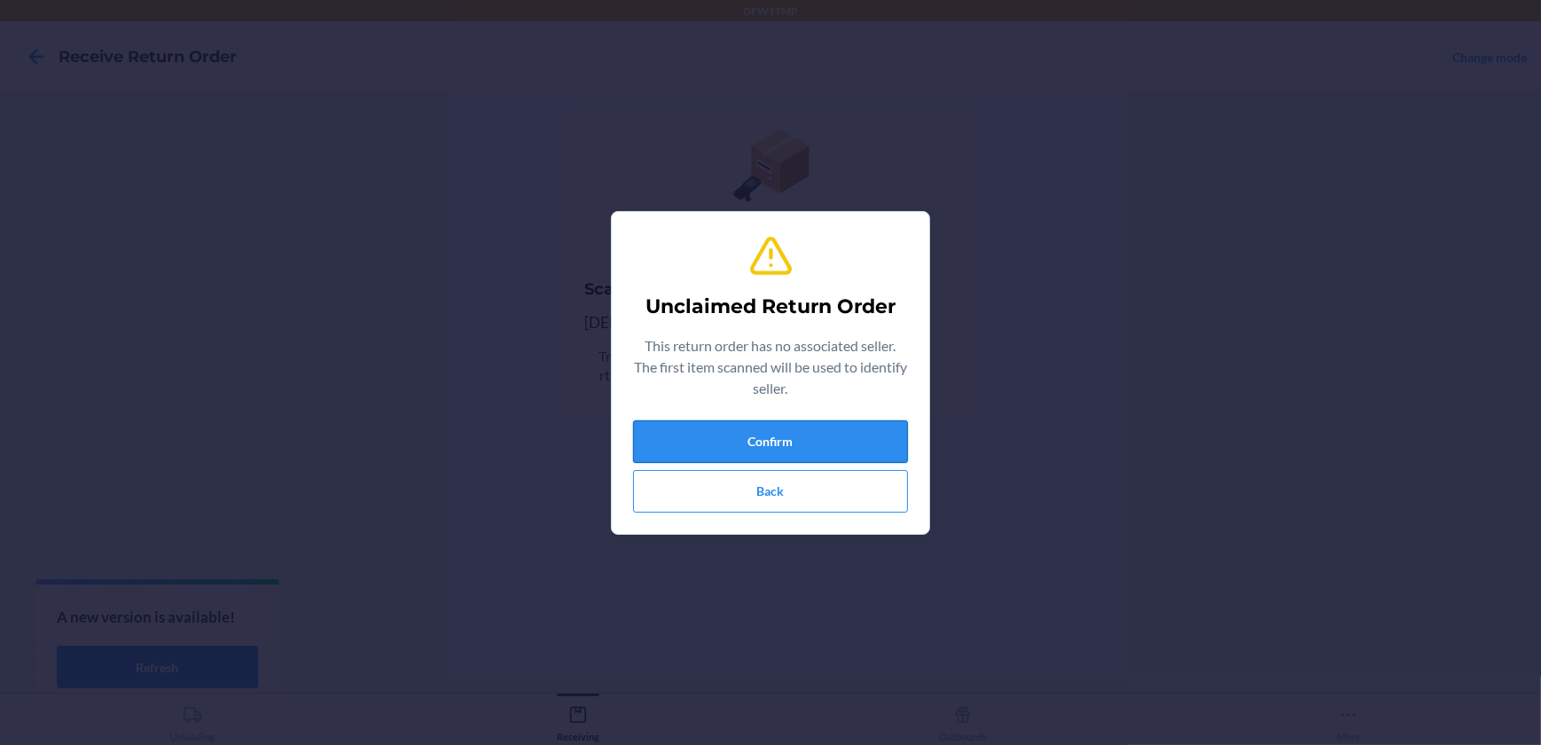
click at [837, 443] on button "Confirm" at bounding box center [770, 441] width 275 height 43
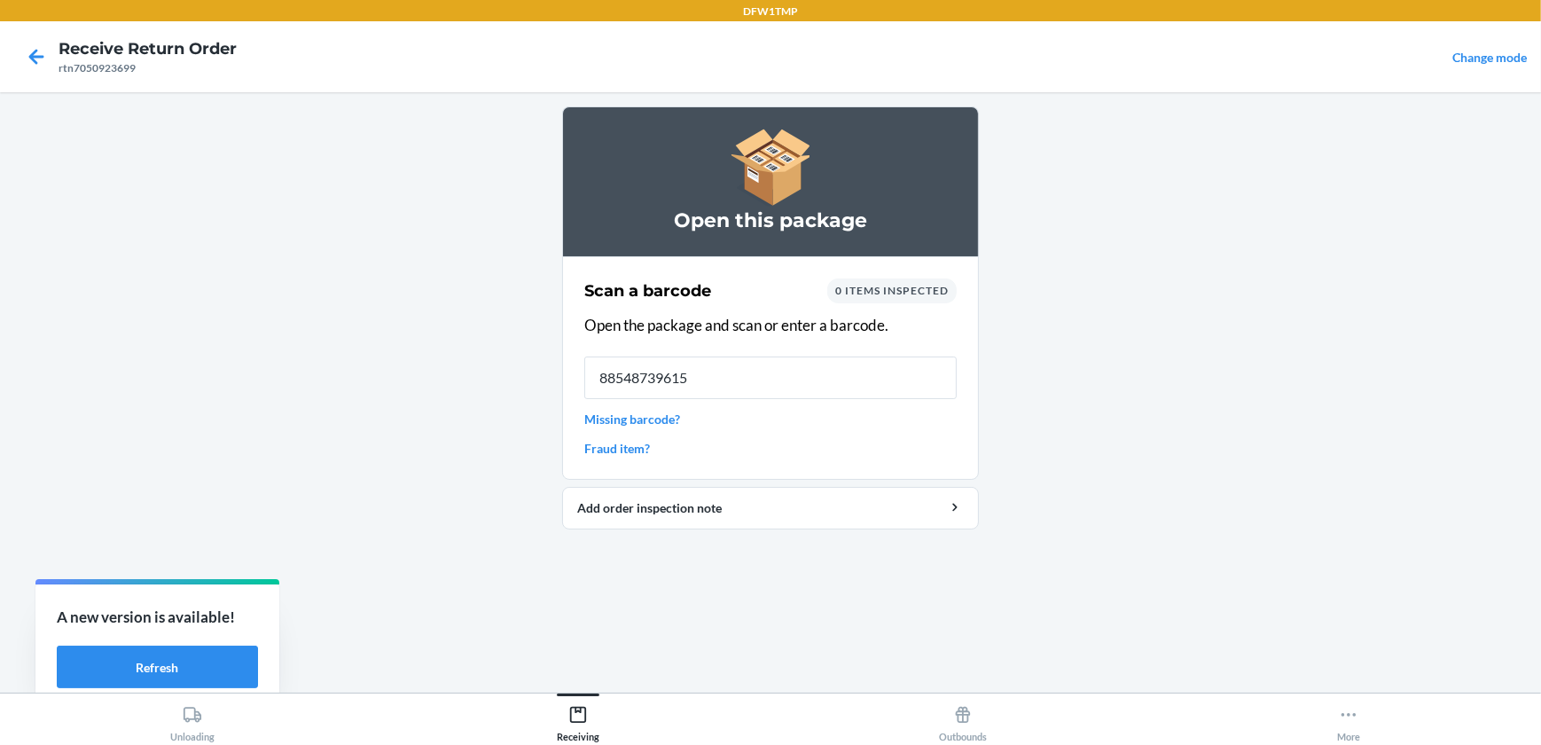
type input "885487396156"
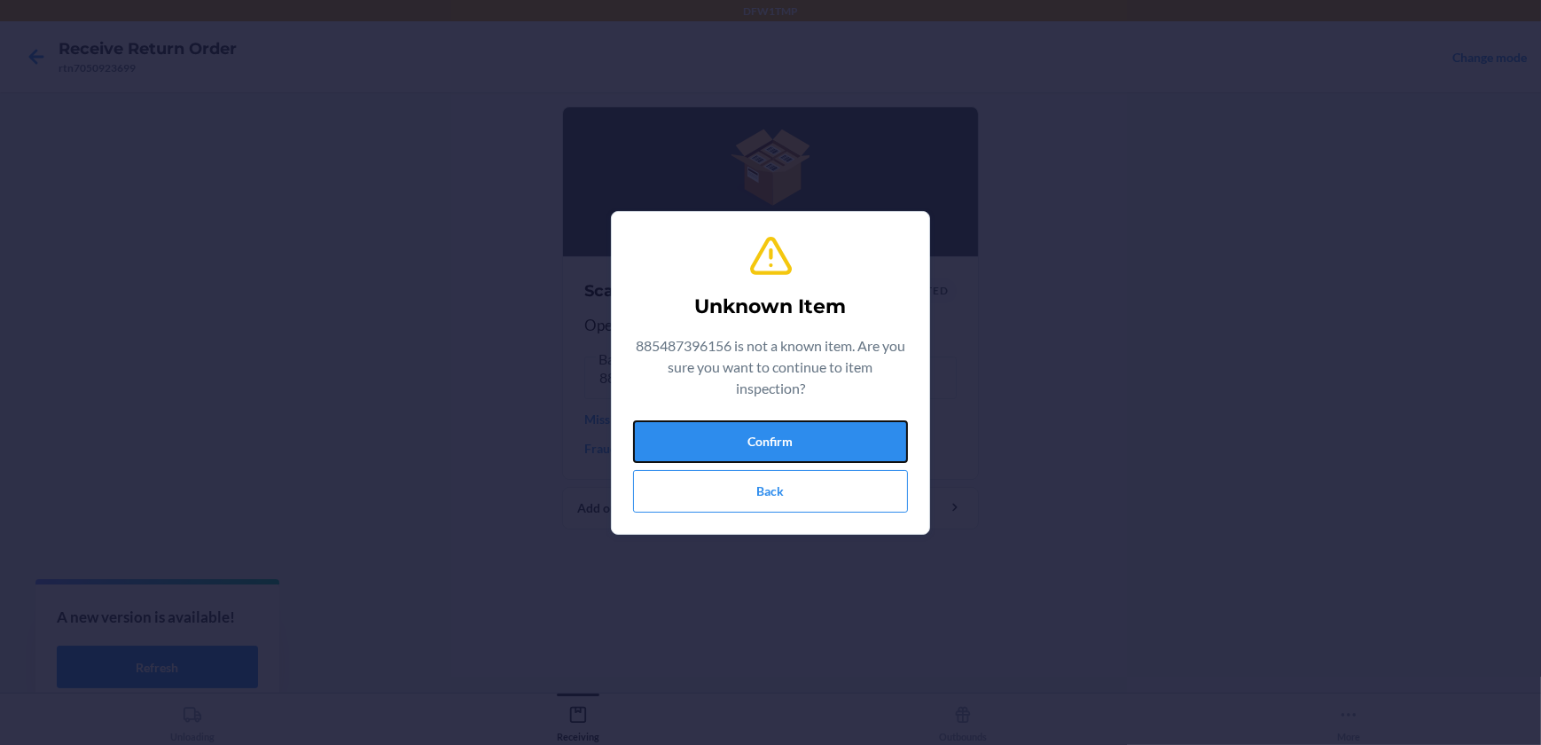
click at [839, 443] on button "Confirm" at bounding box center [770, 441] width 275 height 43
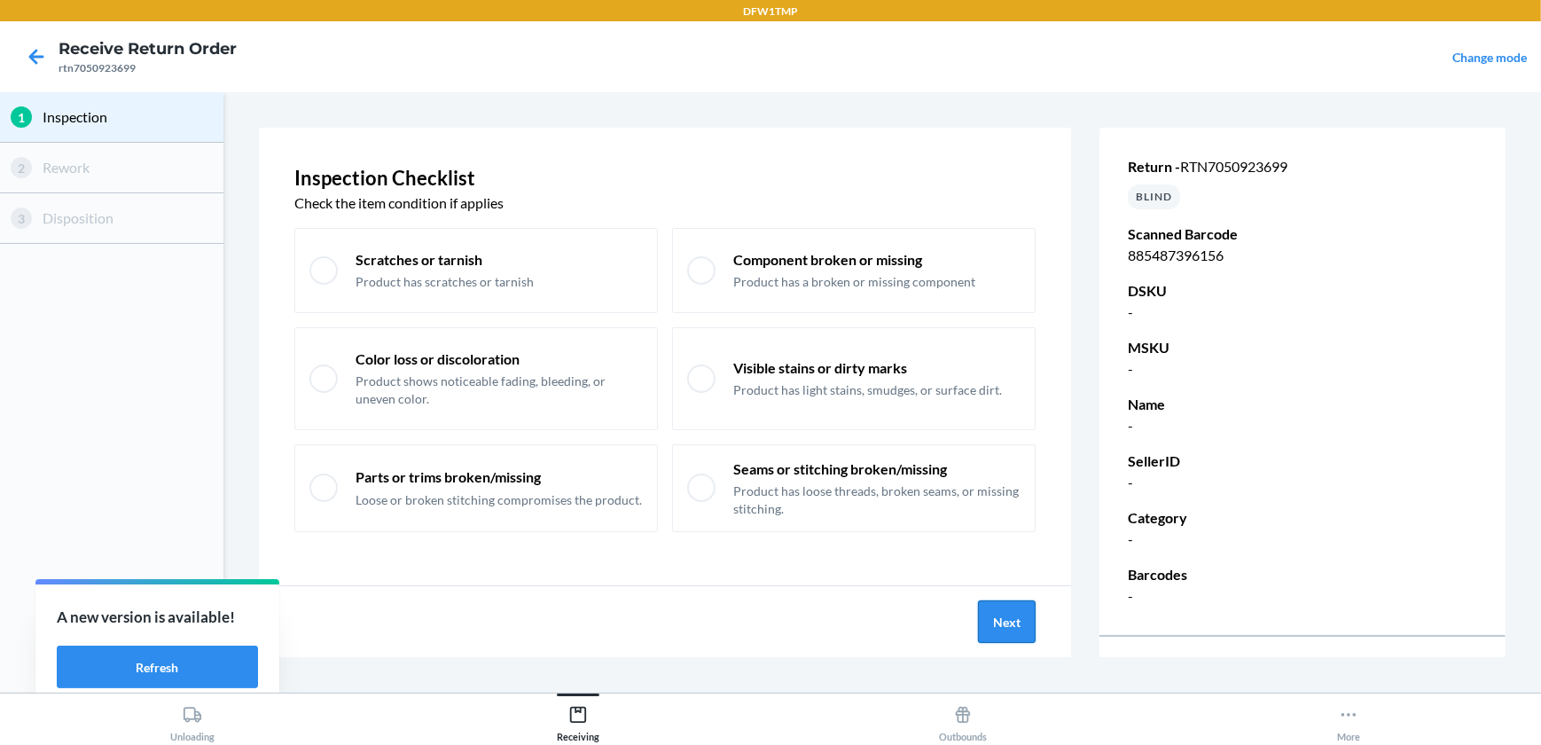
click at [995, 620] on button "Next" at bounding box center [1007, 621] width 58 height 43
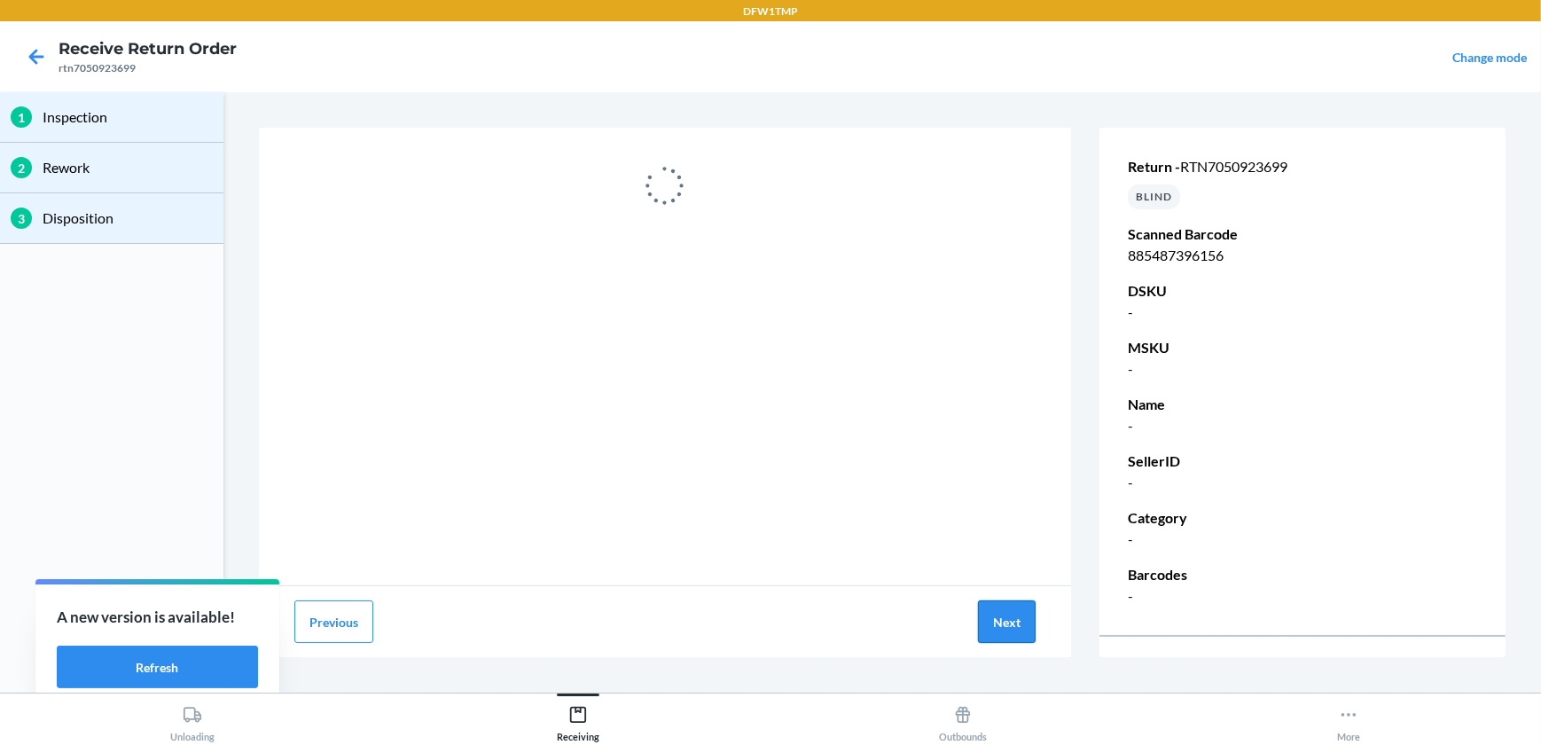
click at [1001, 618] on button "Next" at bounding box center [1007, 621] width 58 height 43
click at [978, 600] on button "Next" at bounding box center [1007, 621] width 58 height 43
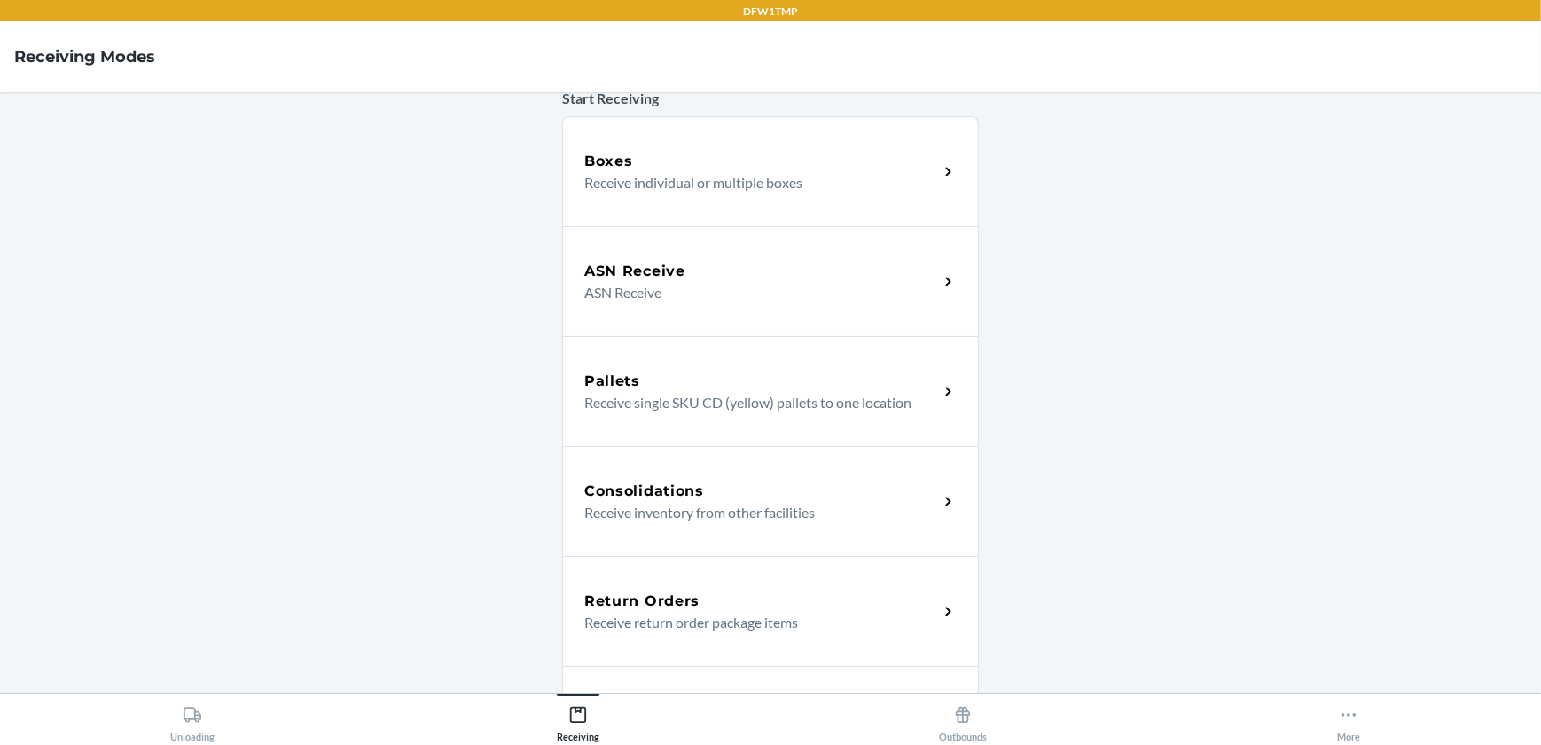
scroll to position [490, 0]
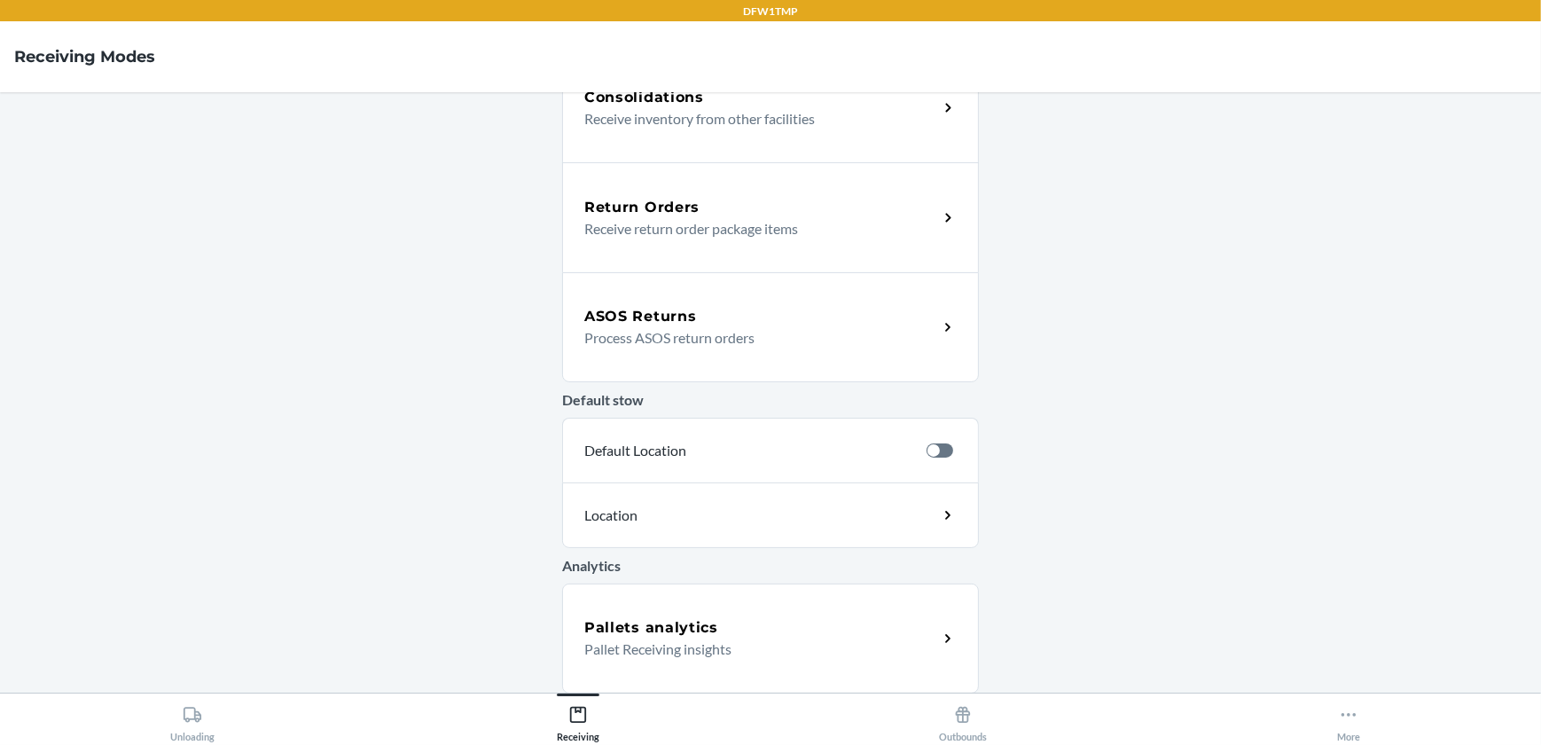
click at [776, 234] on p "Receive return order package items" at bounding box center [754, 228] width 340 height 21
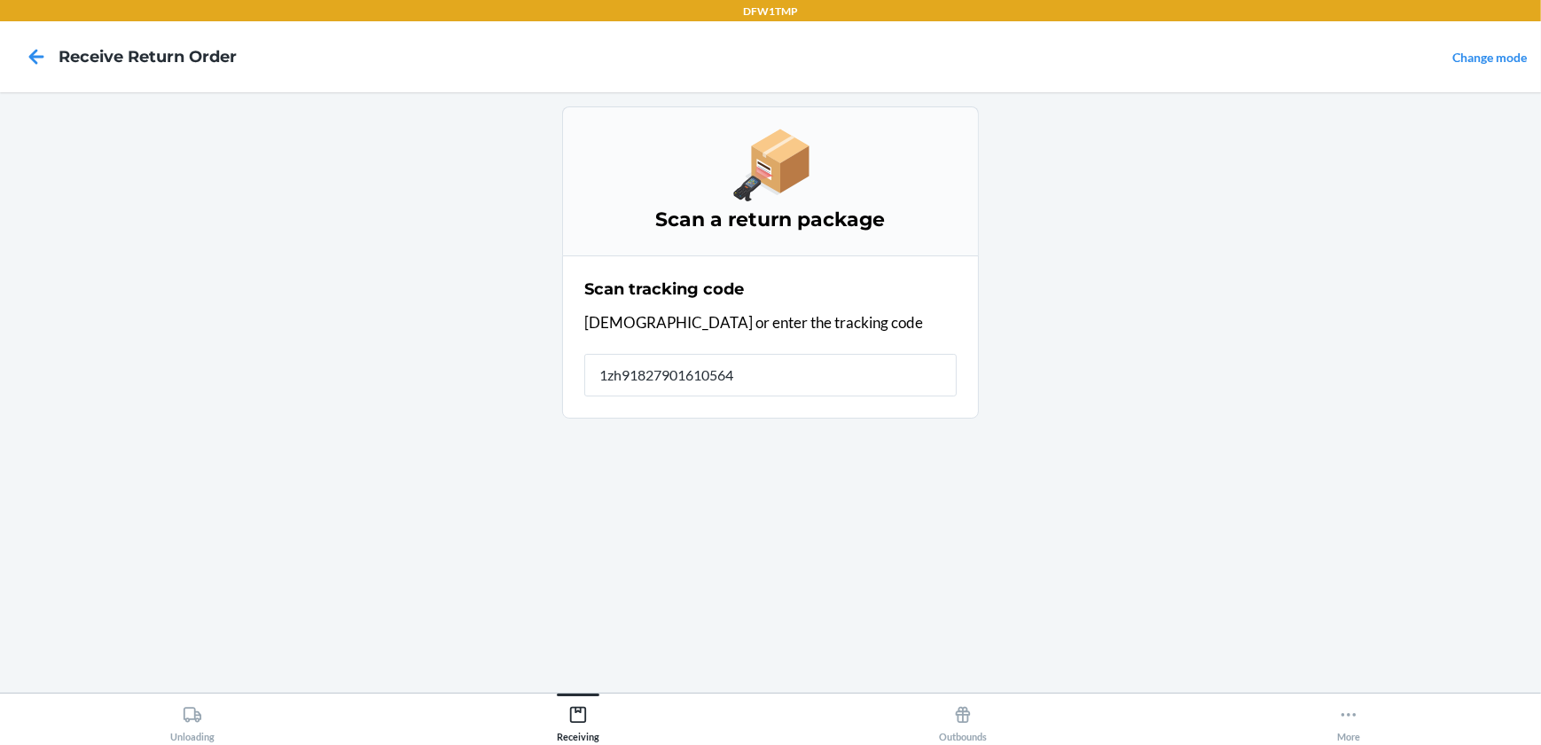
type input "1zh918279016105646"
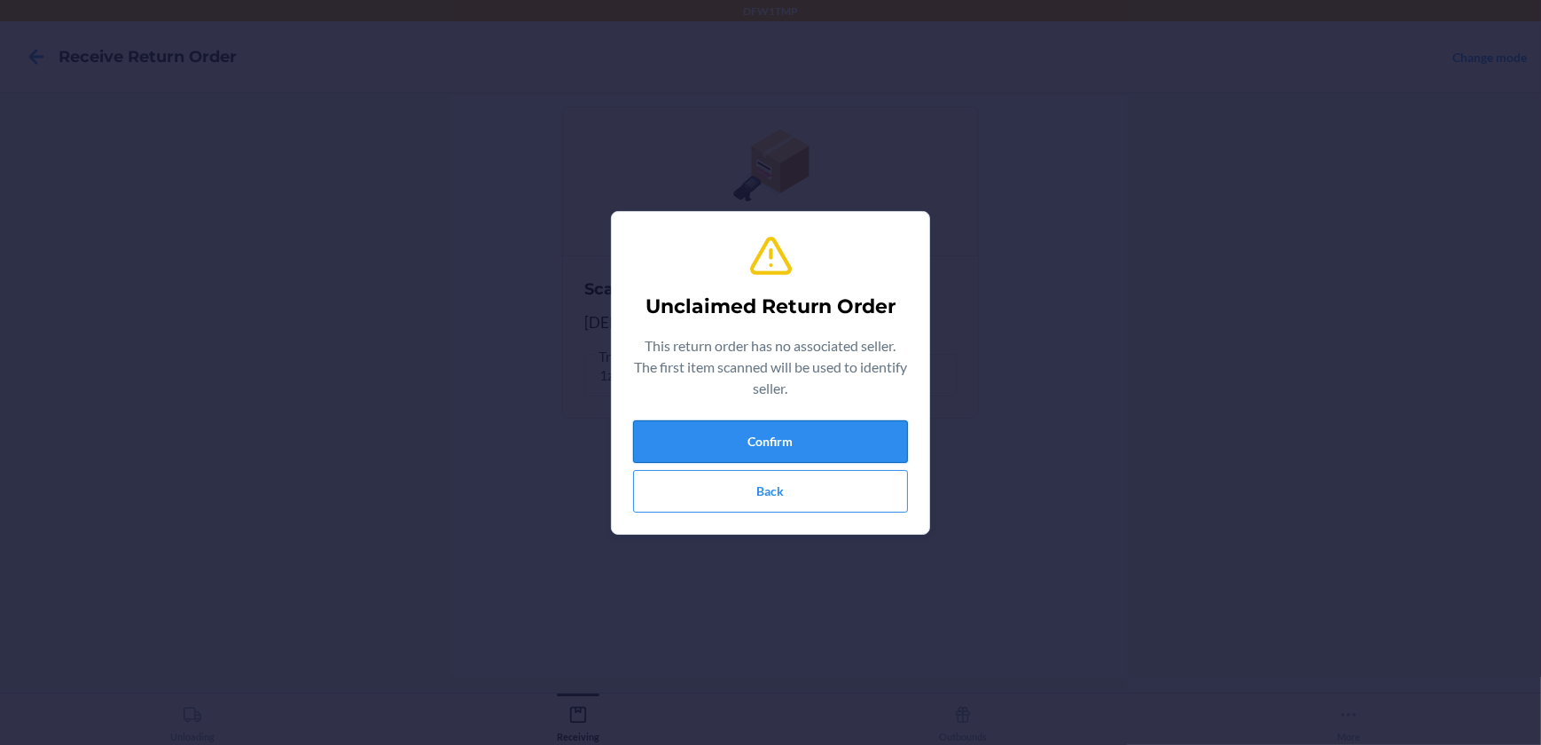
click at [806, 443] on button "Confirm" at bounding box center [770, 441] width 275 height 43
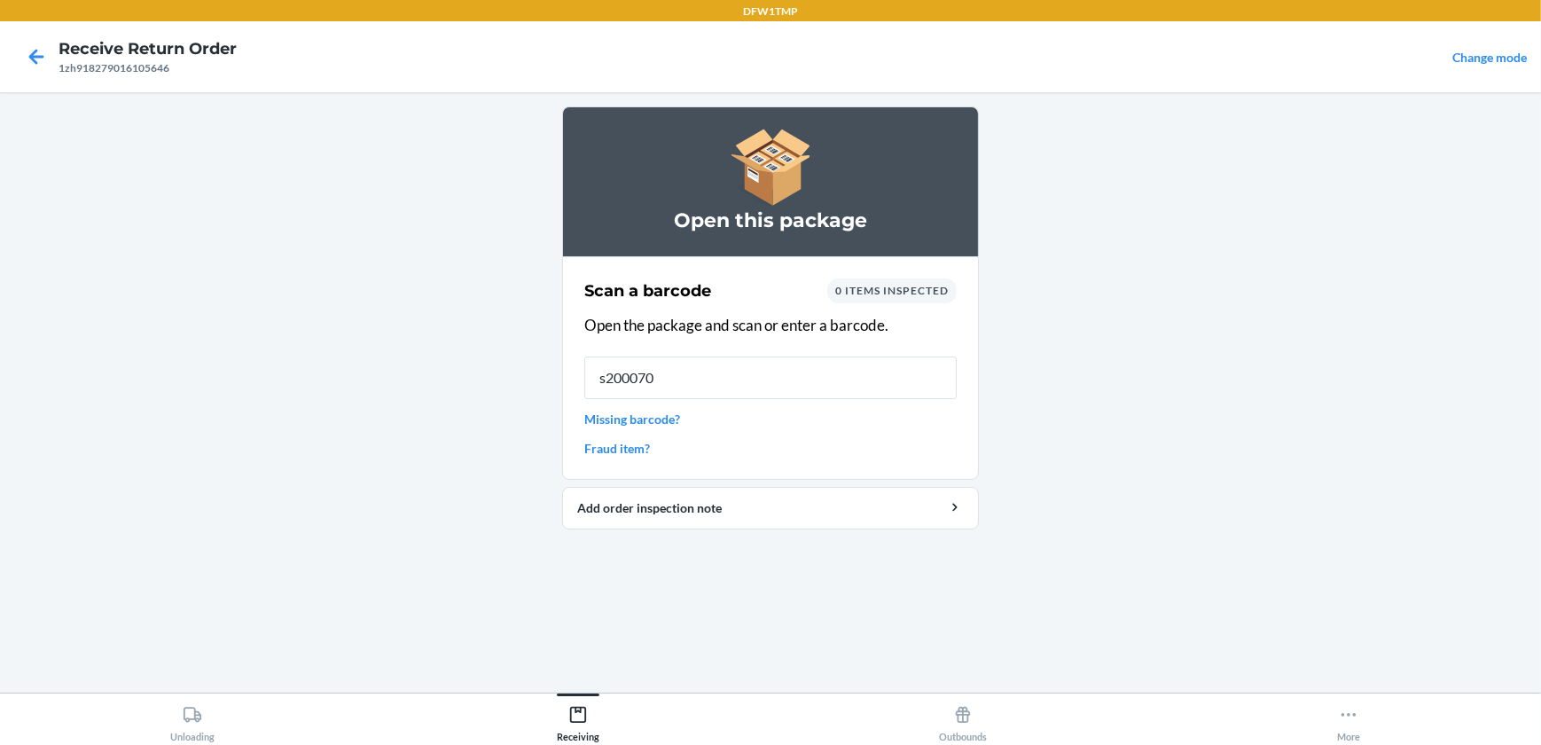
type input "s2000701"
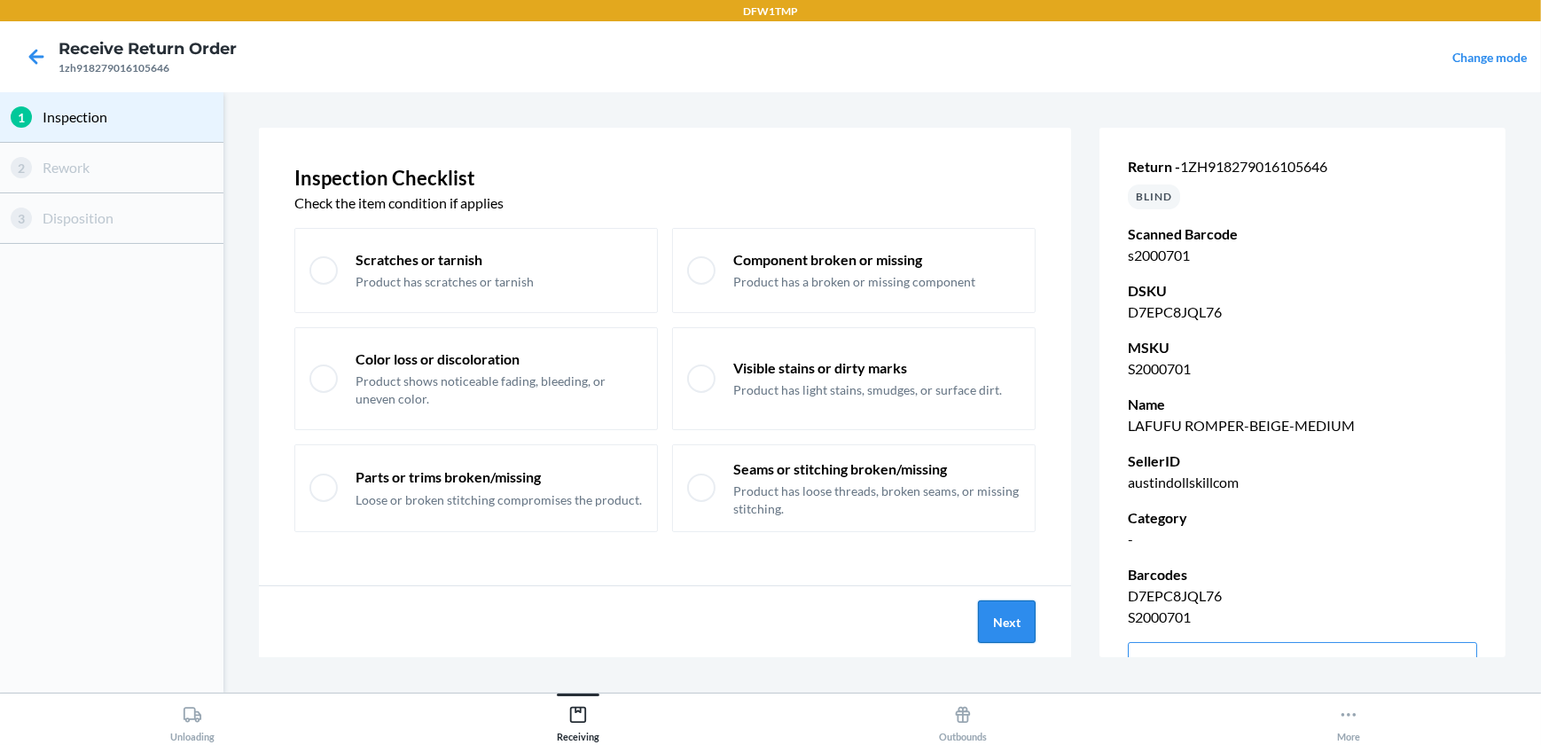
click at [1009, 617] on button "Next" at bounding box center [1007, 621] width 58 height 43
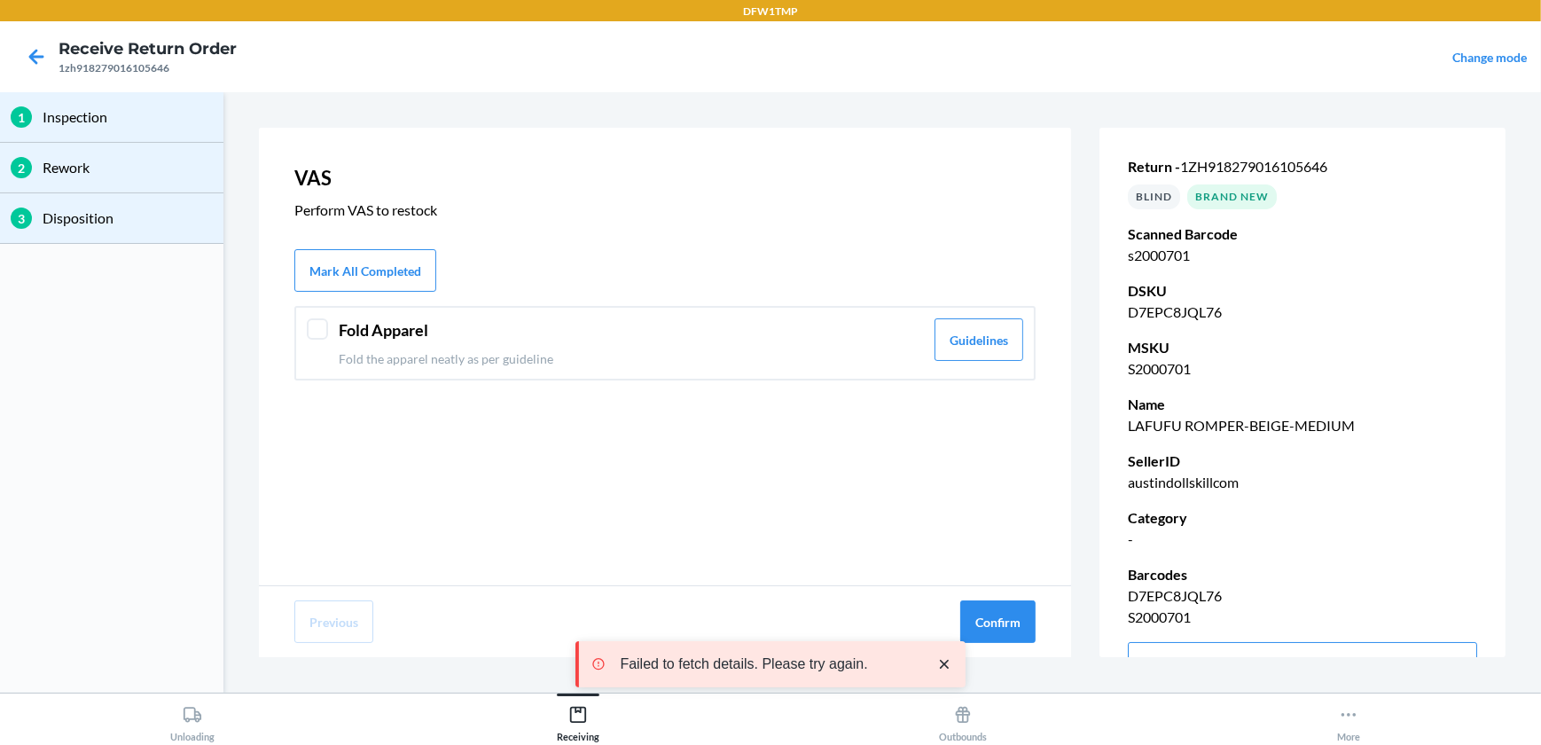
click at [325, 330] on div at bounding box center [317, 328] width 21 height 21
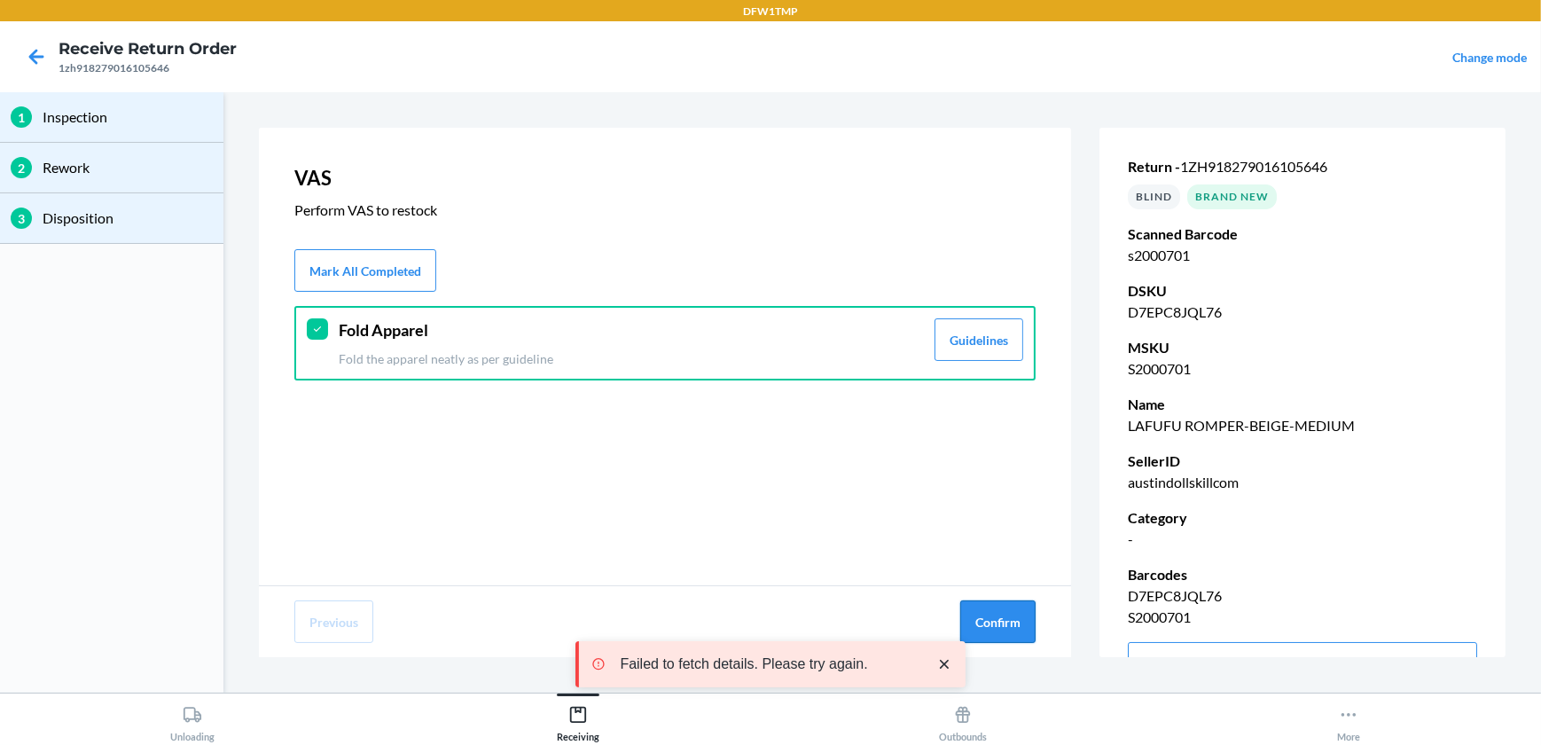
click at [983, 612] on button "Confirm" at bounding box center [997, 621] width 75 height 43
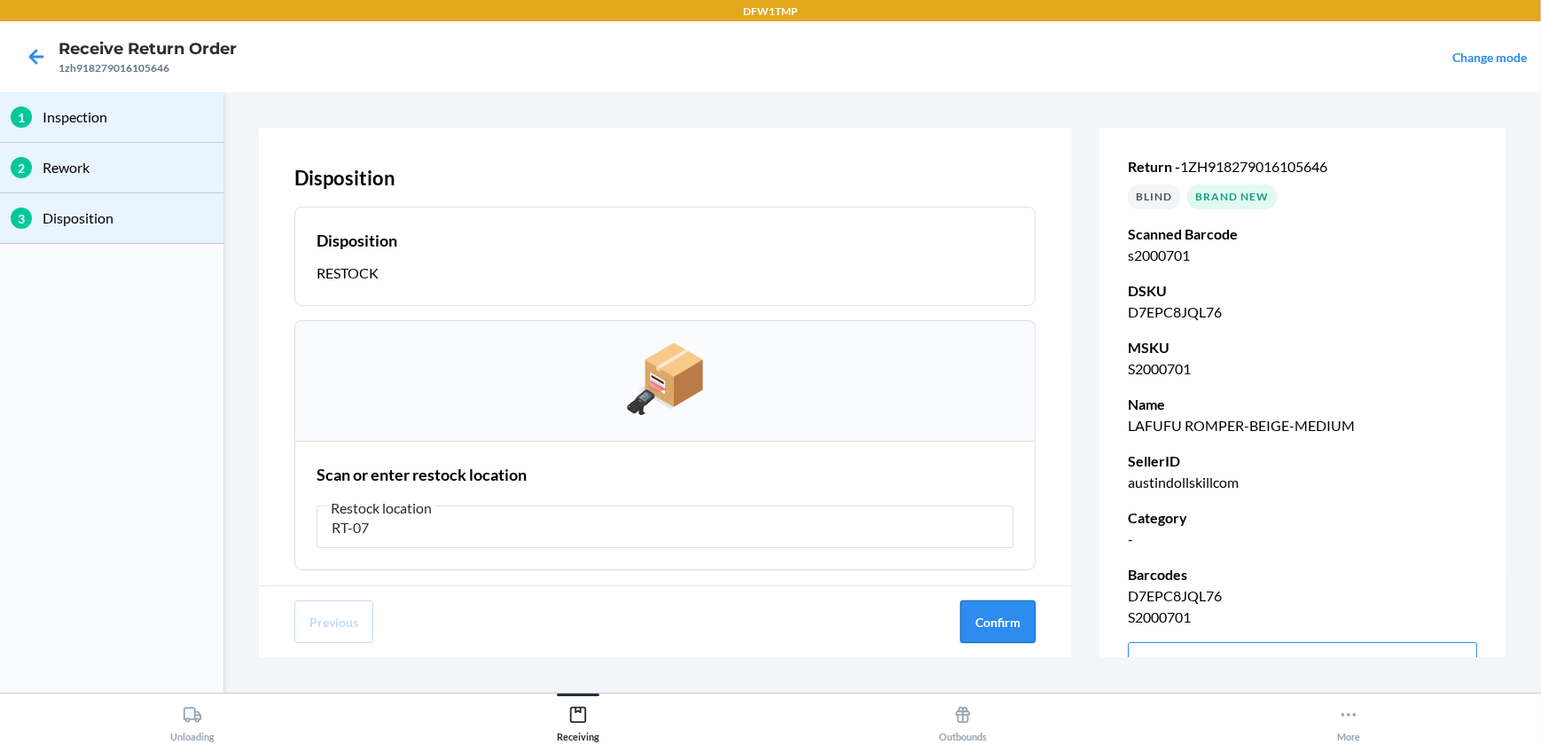
type input "RT-07"
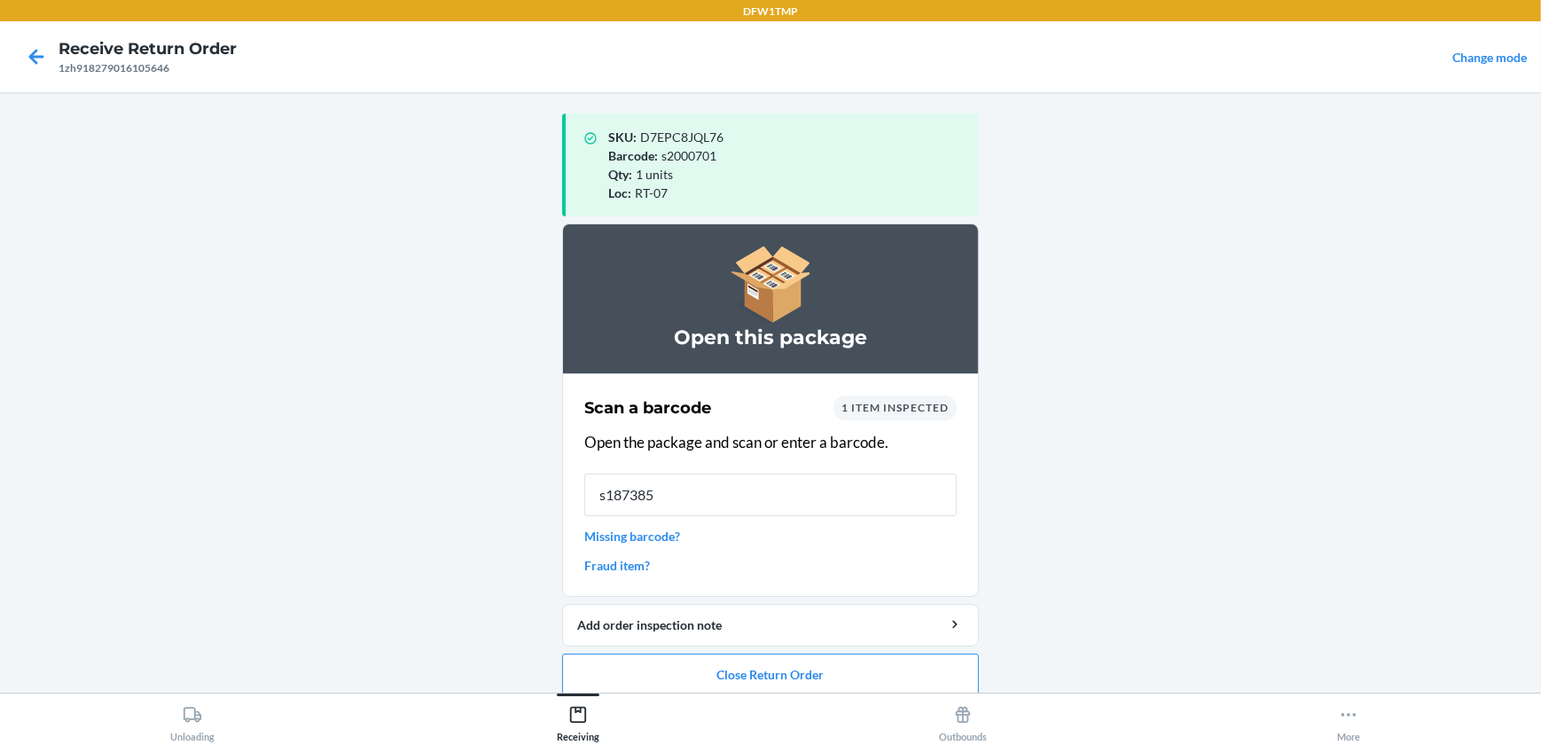
type input "s1873858"
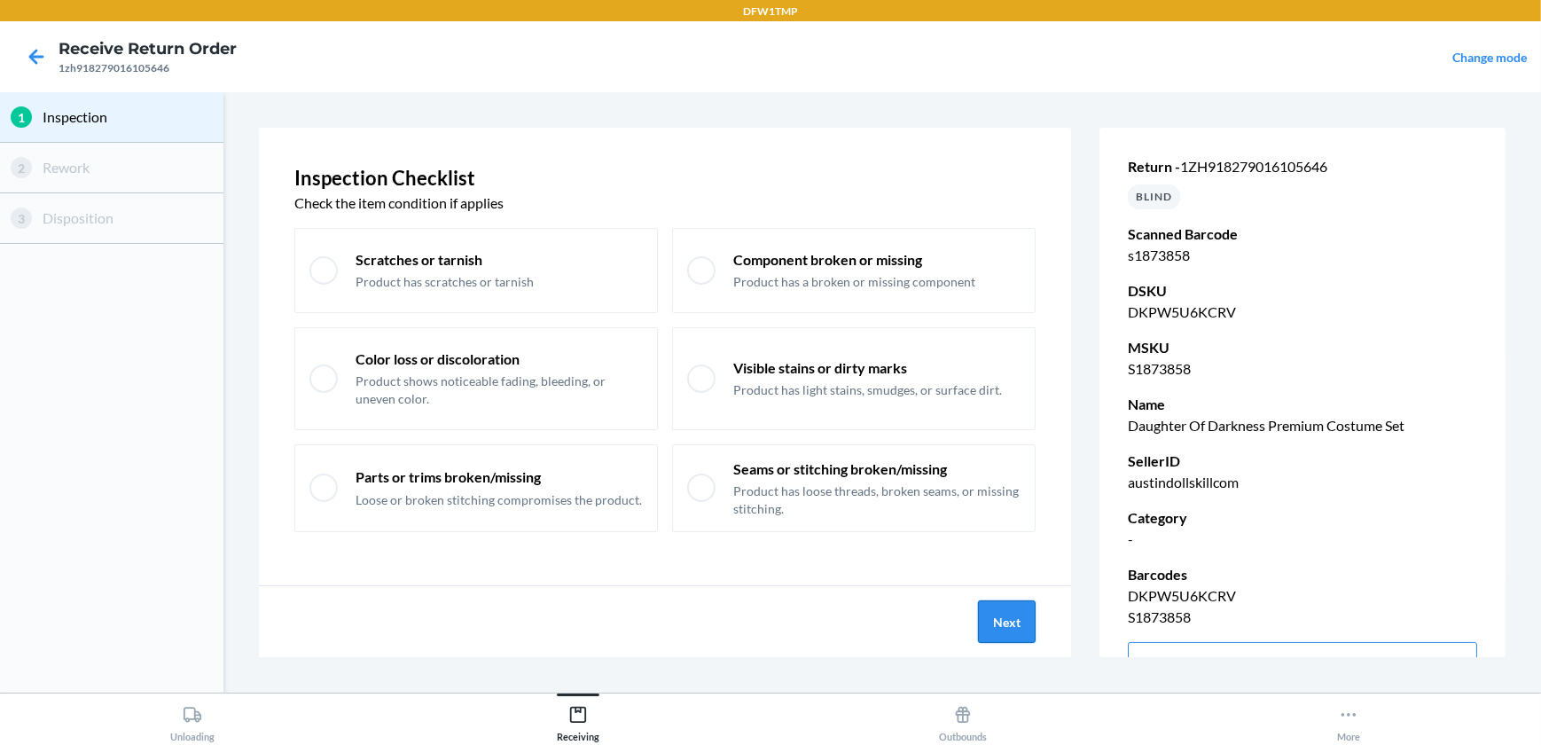
click at [1015, 612] on button "Next" at bounding box center [1007, 621] width 58 height 43
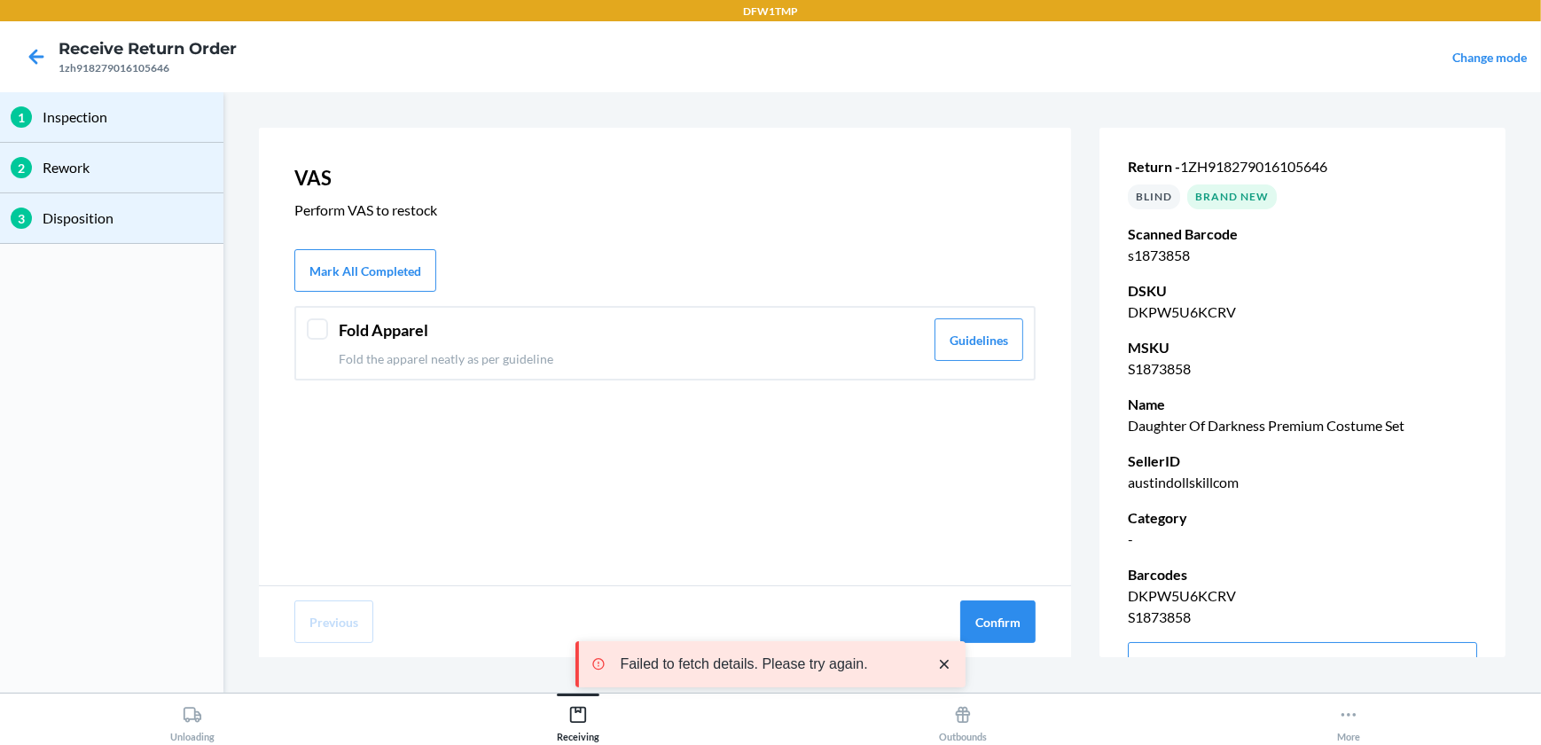
click at [311, 337] on div at bounding box center [317, 328] width 21 height 21
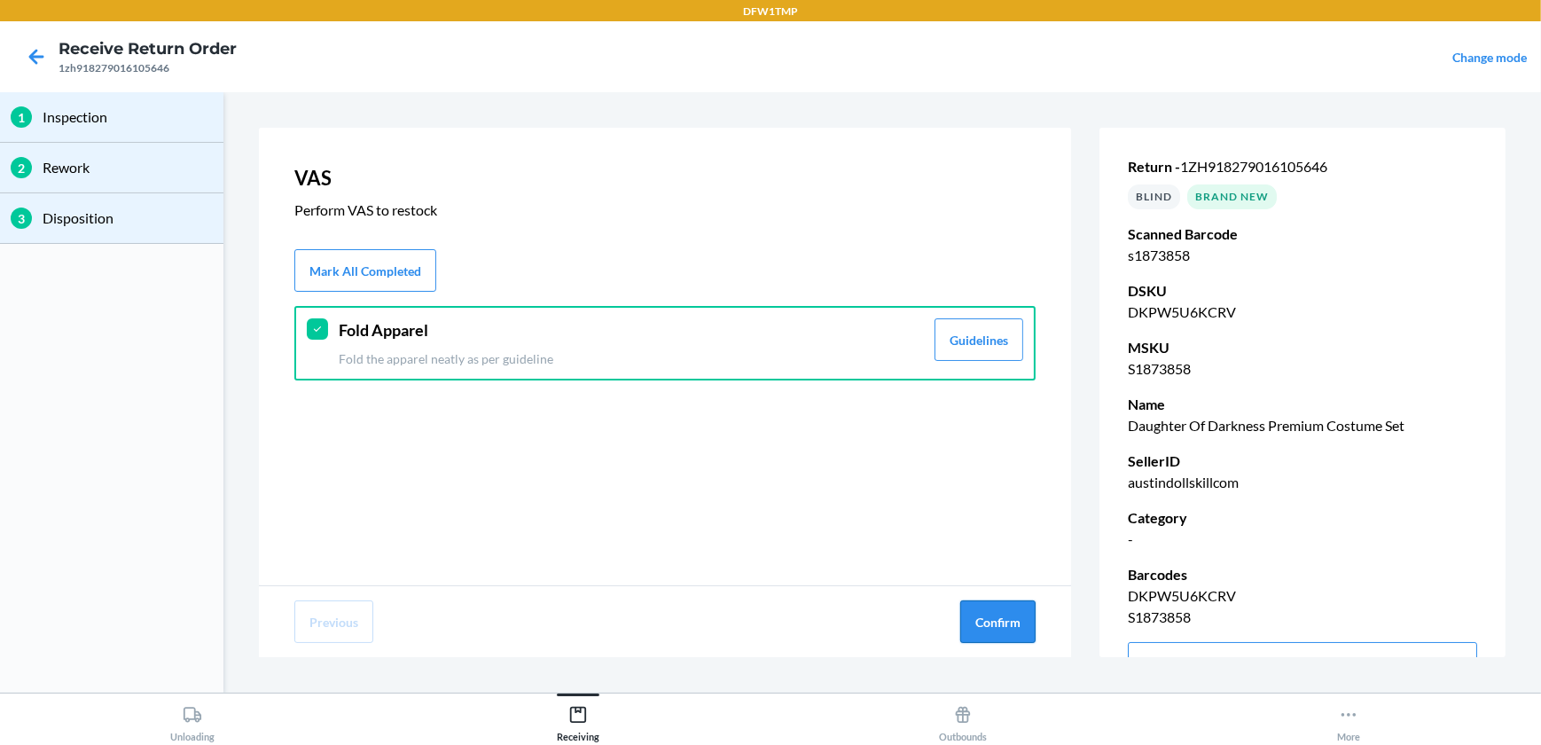
click at [984, 628] on button "Confirm" at bounding box center [997, 621] width 75 height 43
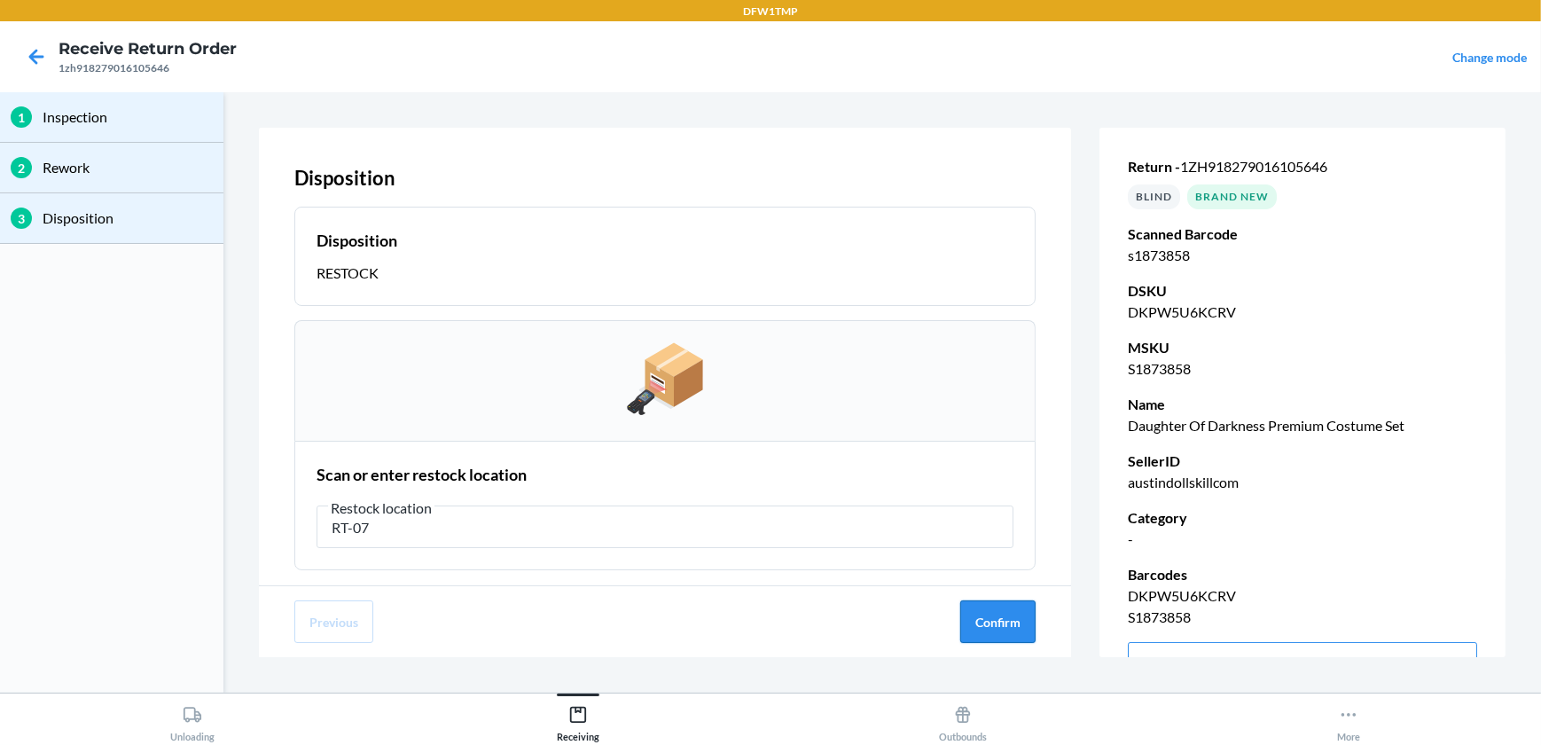
type input "RT-07"
click at [993, 626] on button "Confirm" at bounding box center [997, 621] width 75 height 43
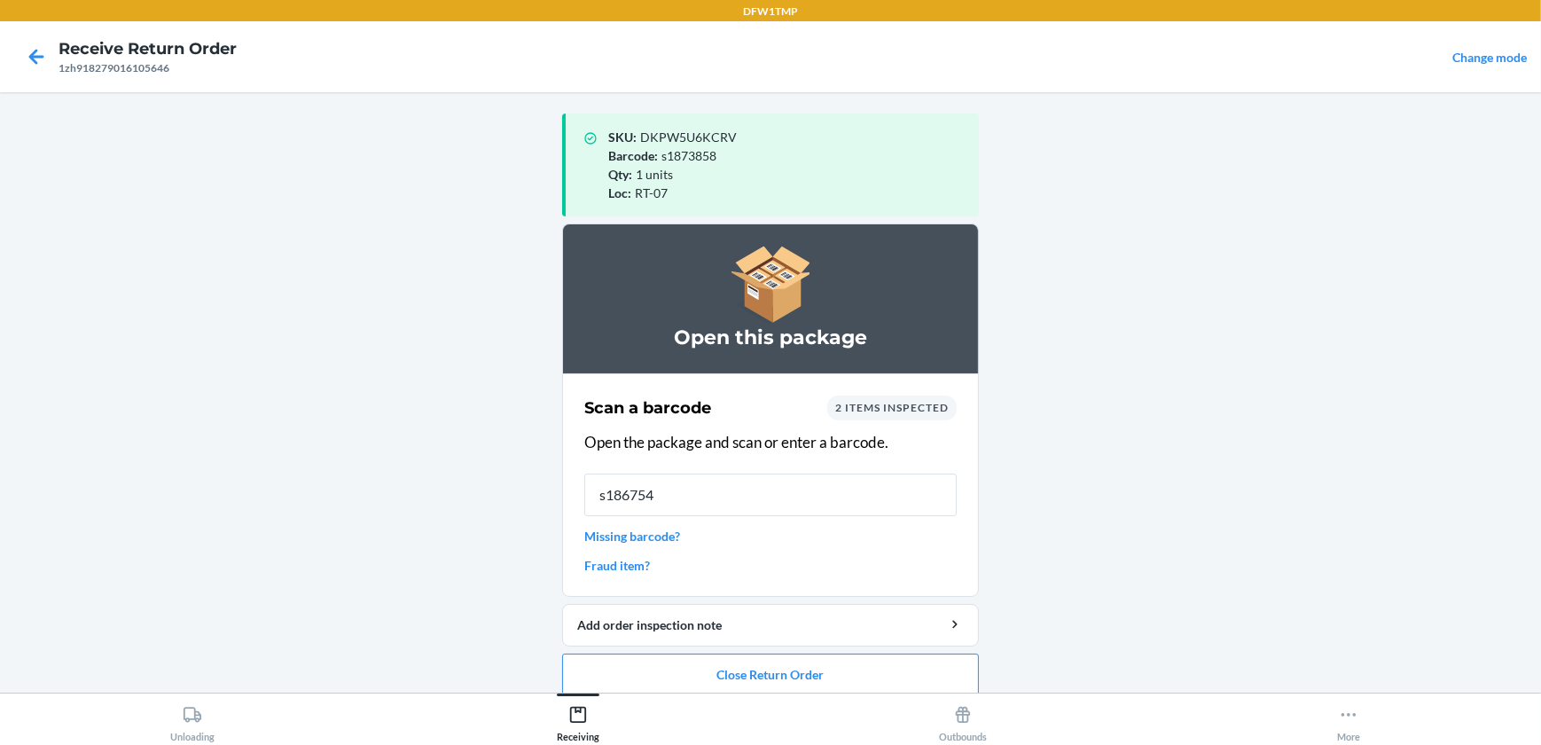
type input "s1867549"
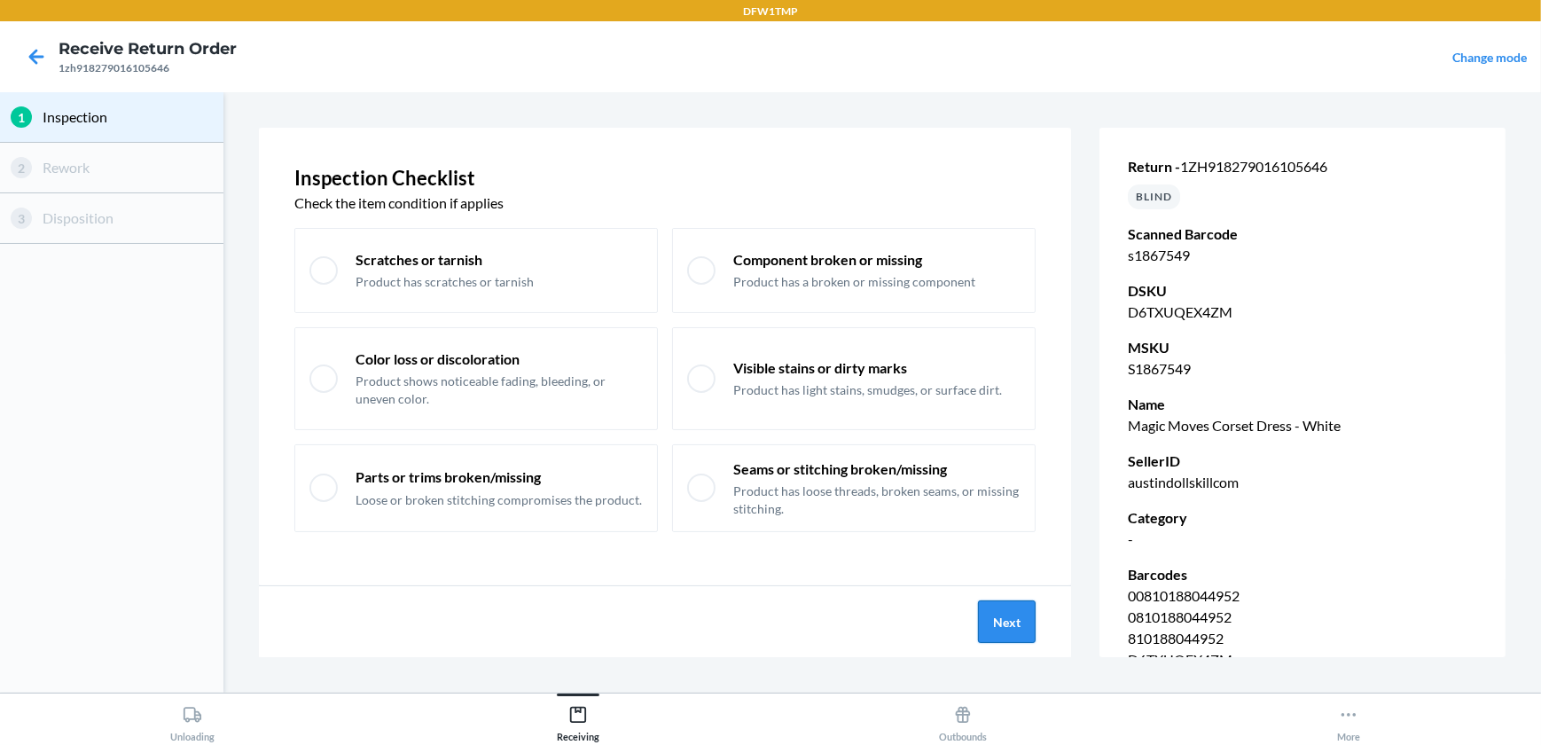
click at [1031, 638] on button "Next" at bounding box center [1007, 621] width 58 height 43
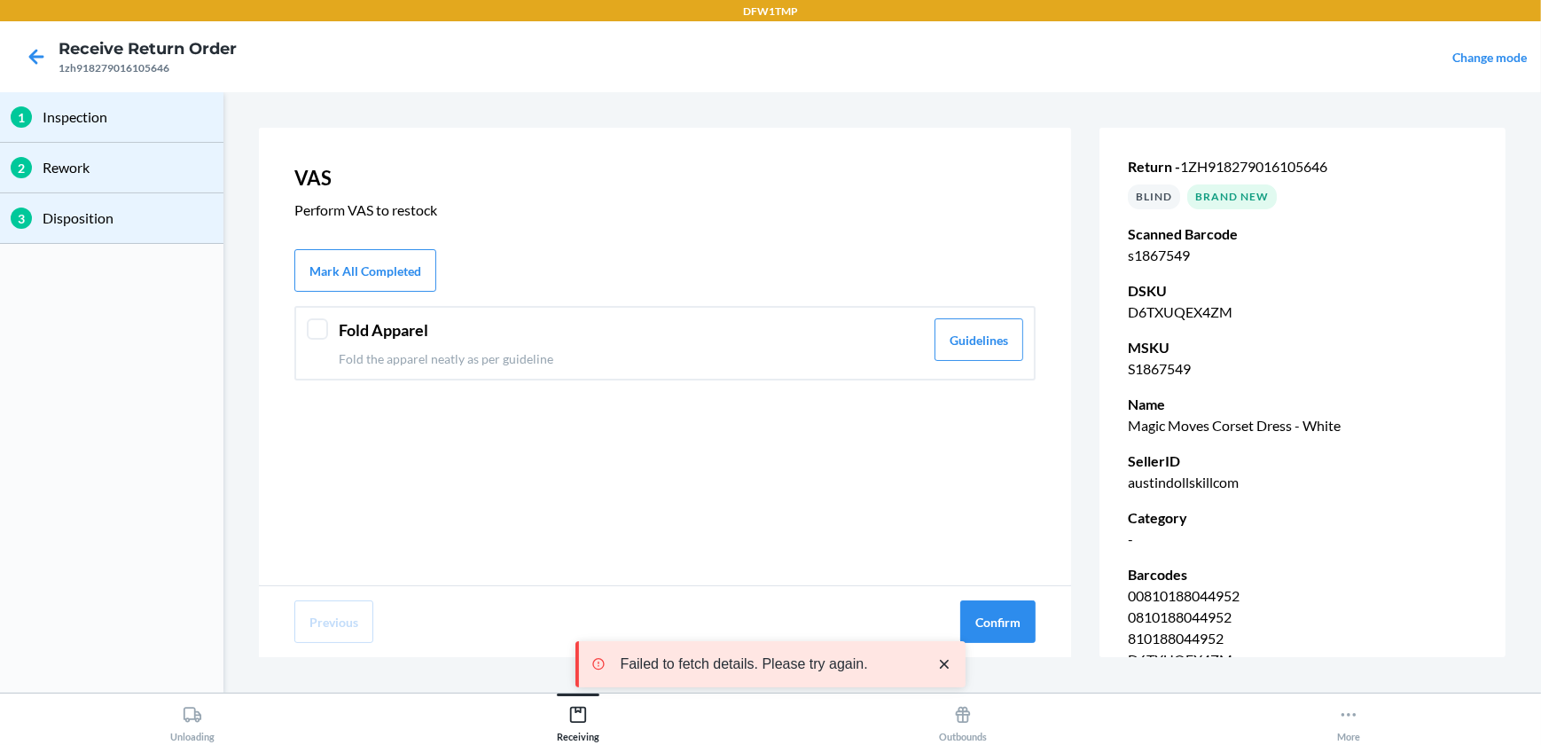
click at [319, 337] on div at bounding box center [317, 328] width 21 height 21
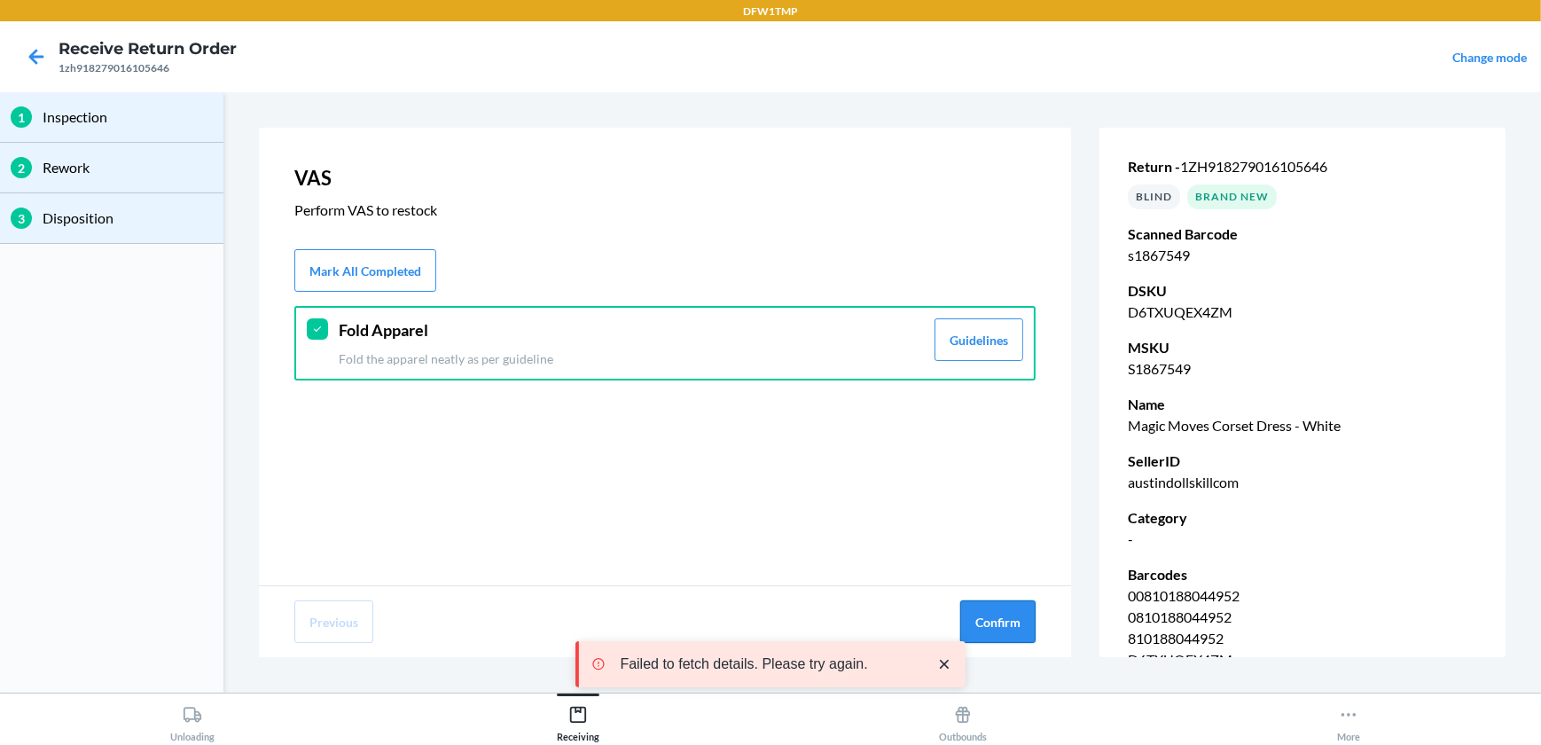
click at [1006, 627] on button "Confirm" at bounding box center [997, 621] width 75 height 43
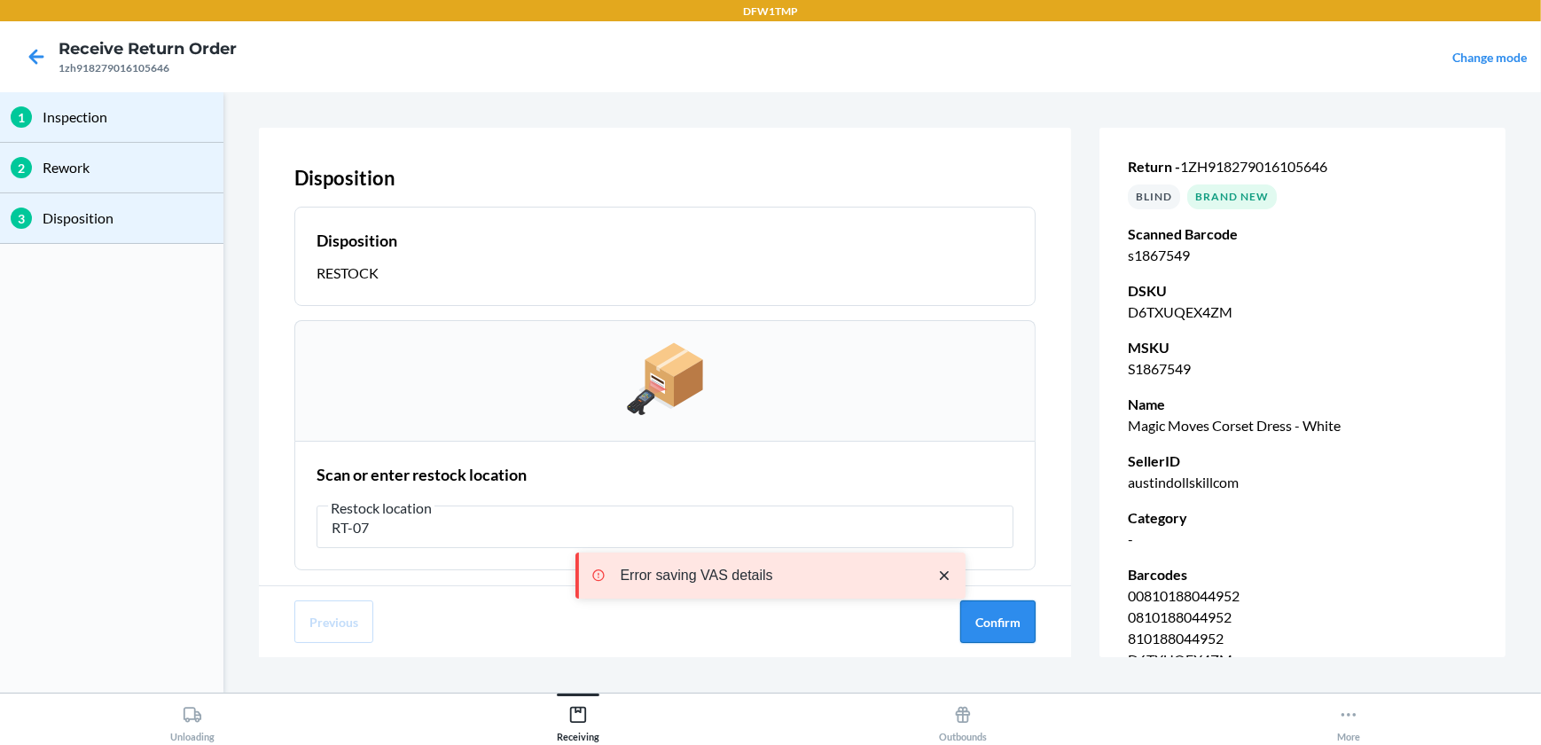
type input "RT-07"
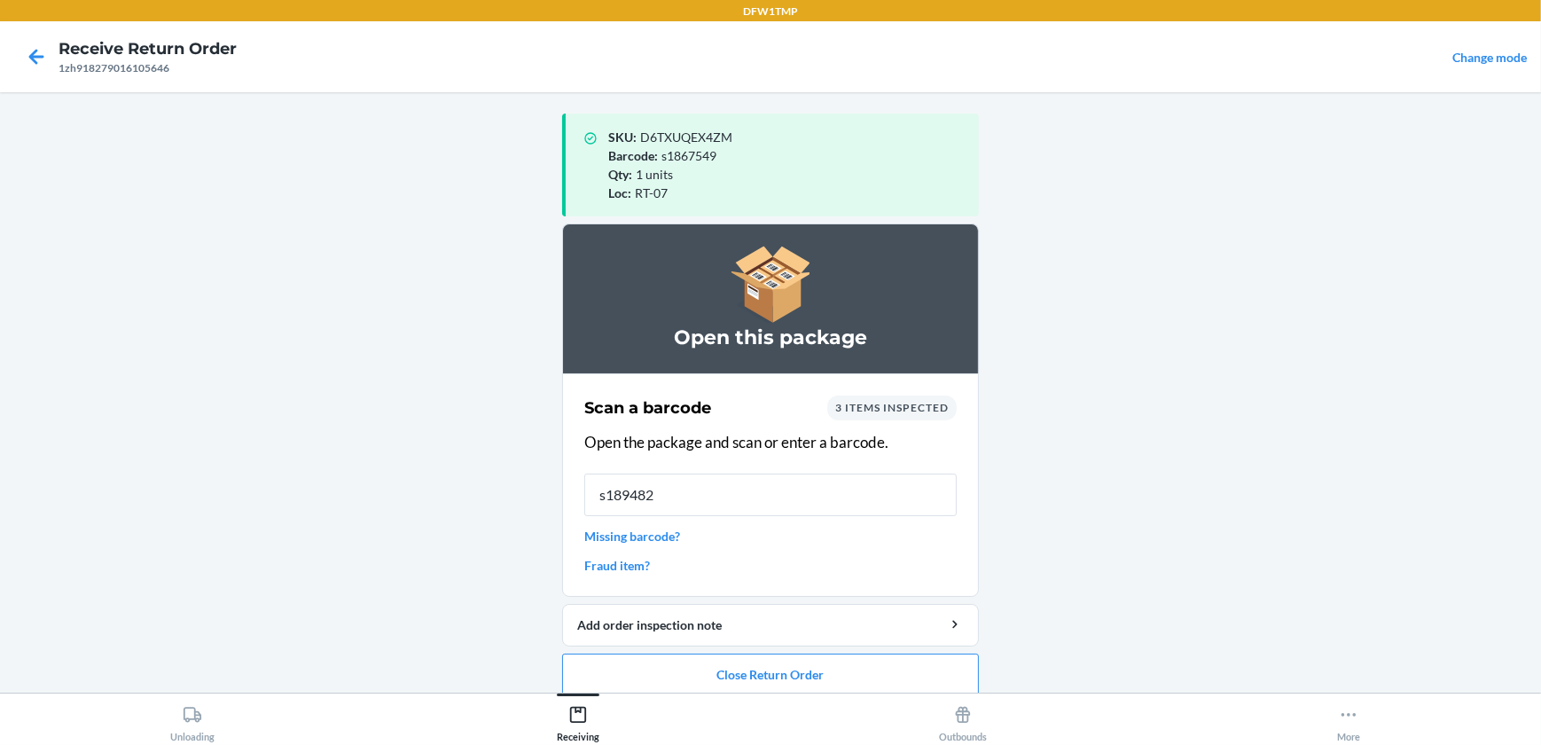
type input "s1894828"
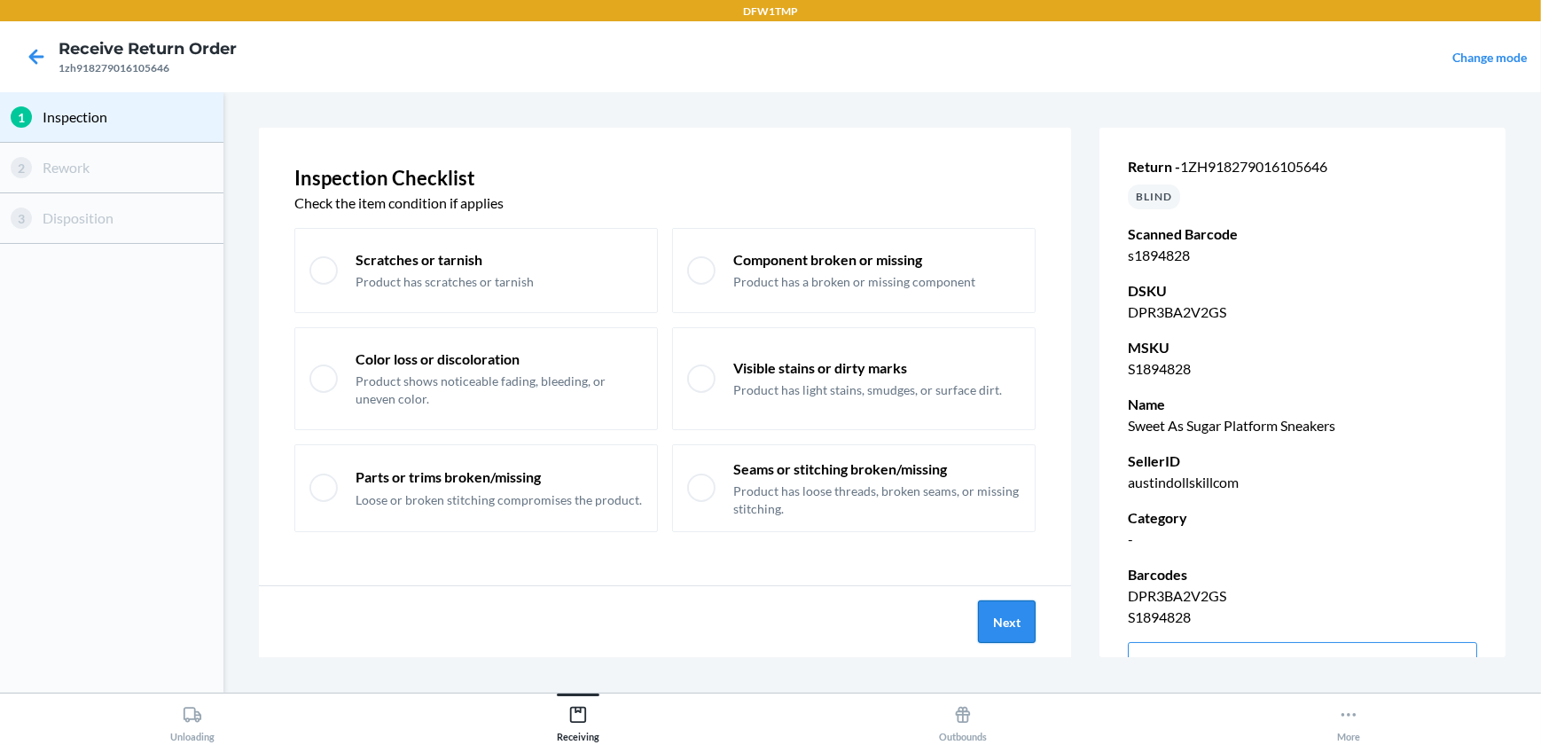
click at [1017, 633] on button "Next" at bounding box center [1007, 621] width 58 height 43
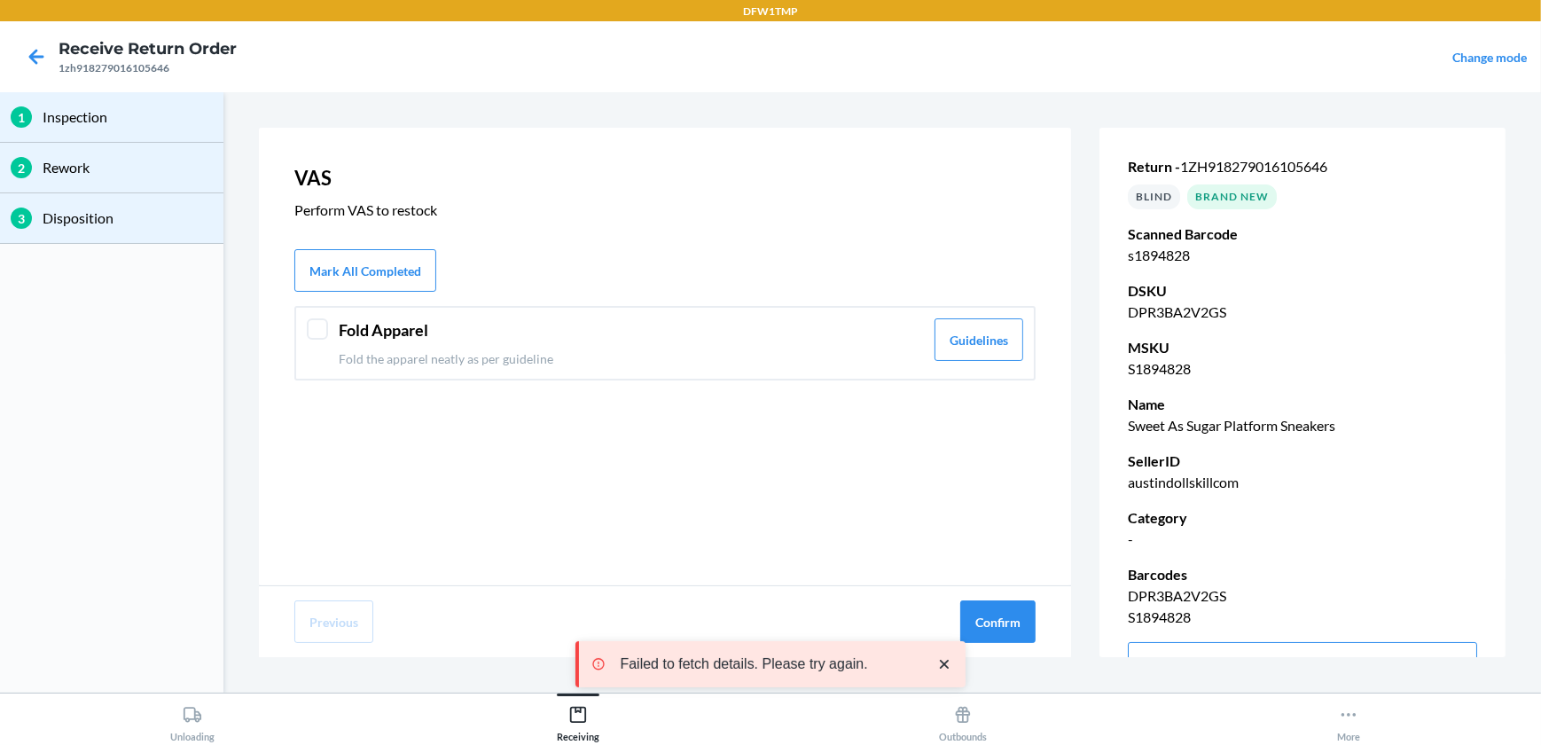
click at [314, 328] on div at bounding box center [317, 328] width 21 height 21
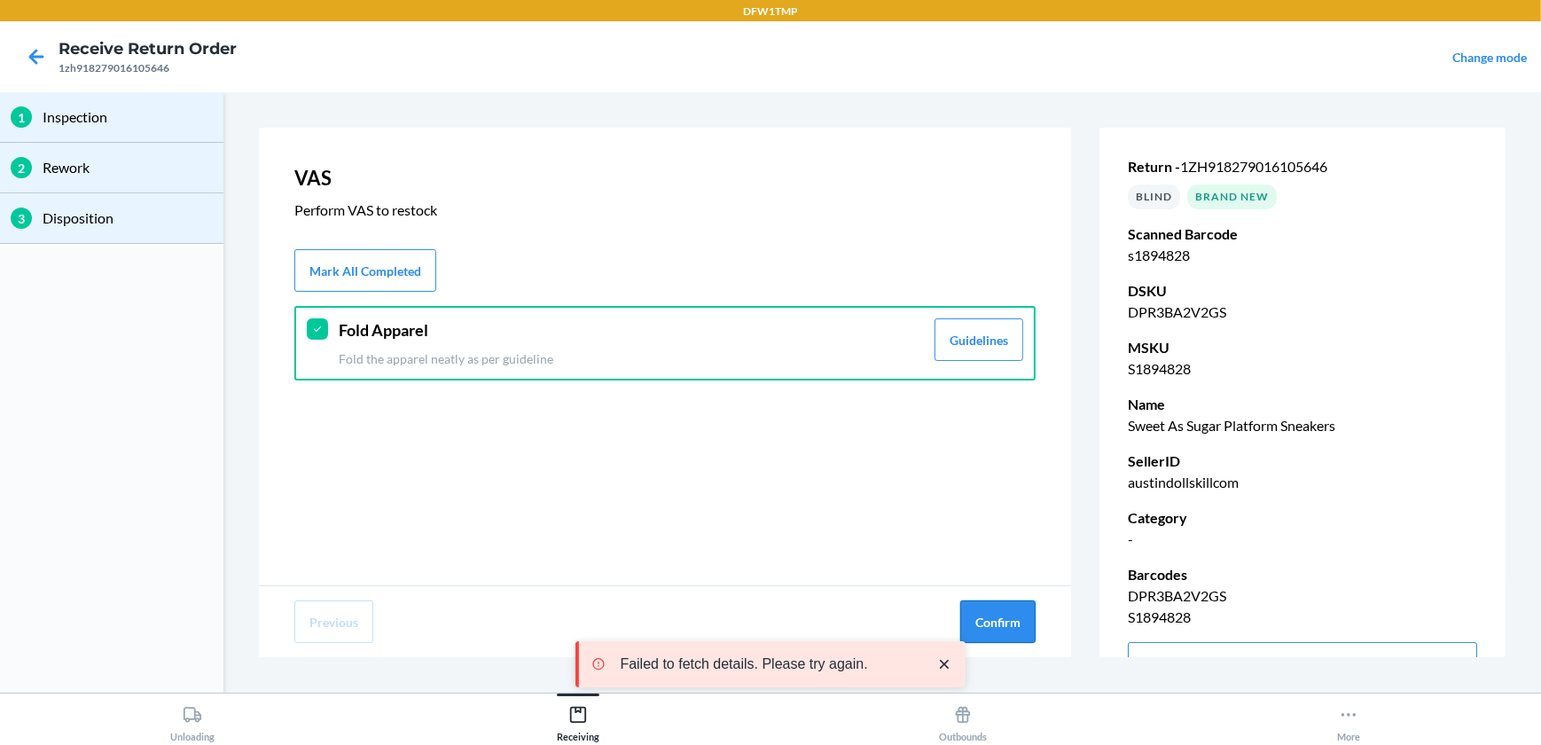
click at [985, 617] on button "Confirm" at bounding box center [997, 621] width 75 height 43
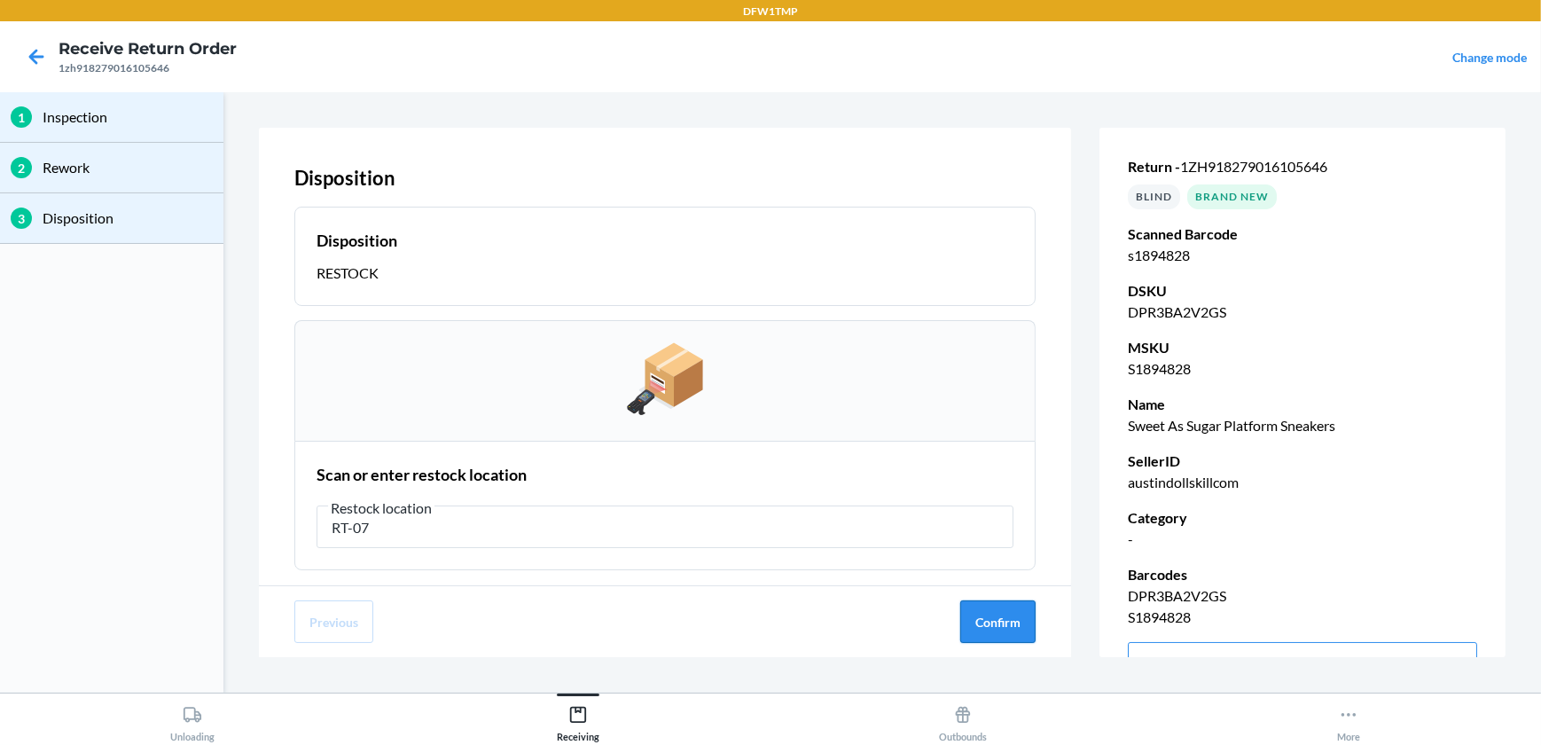
type input "RT-07"
click at [1004, 615] on button "Confirm" at bounding box center [997, 621] width 75 height 43
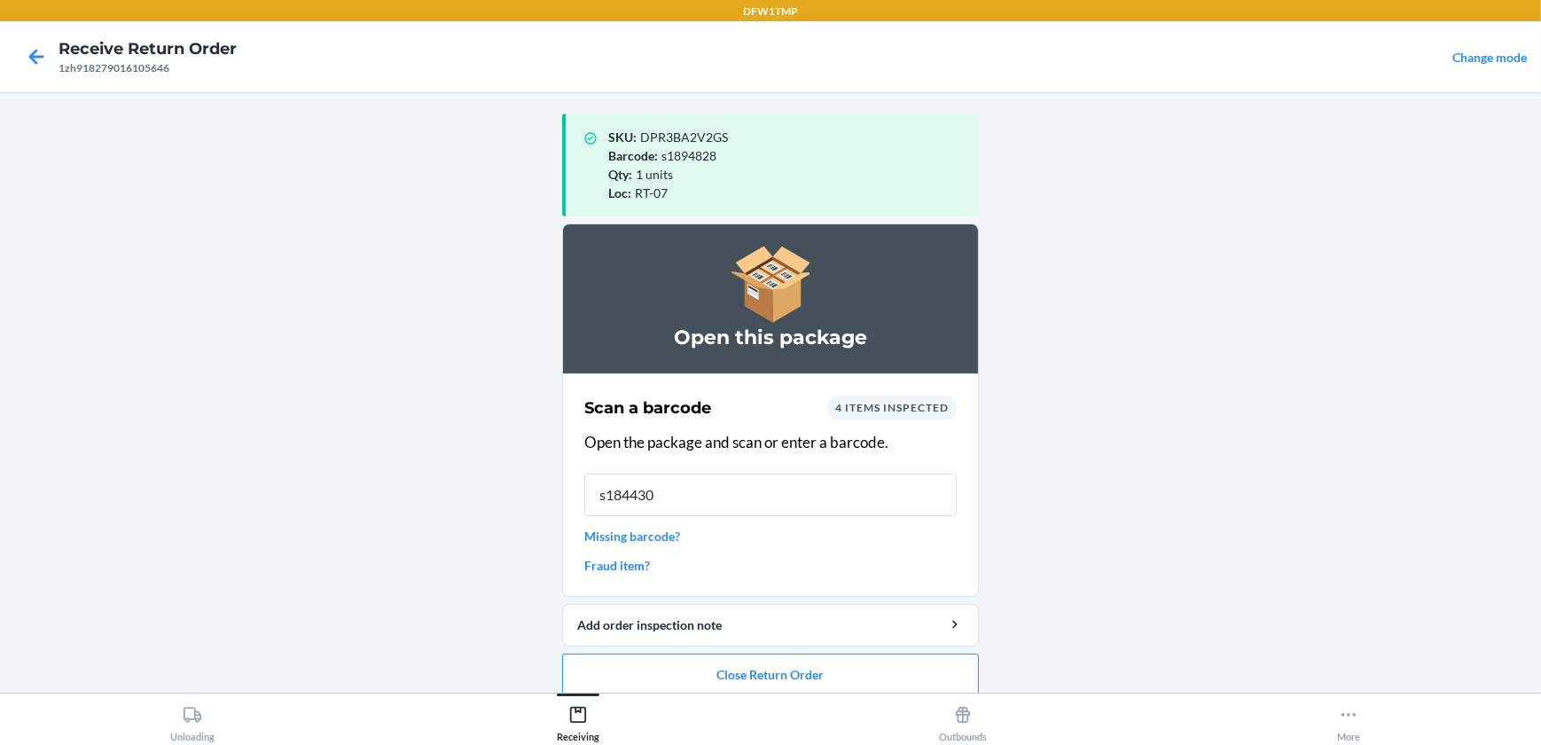
type input "s1844309"
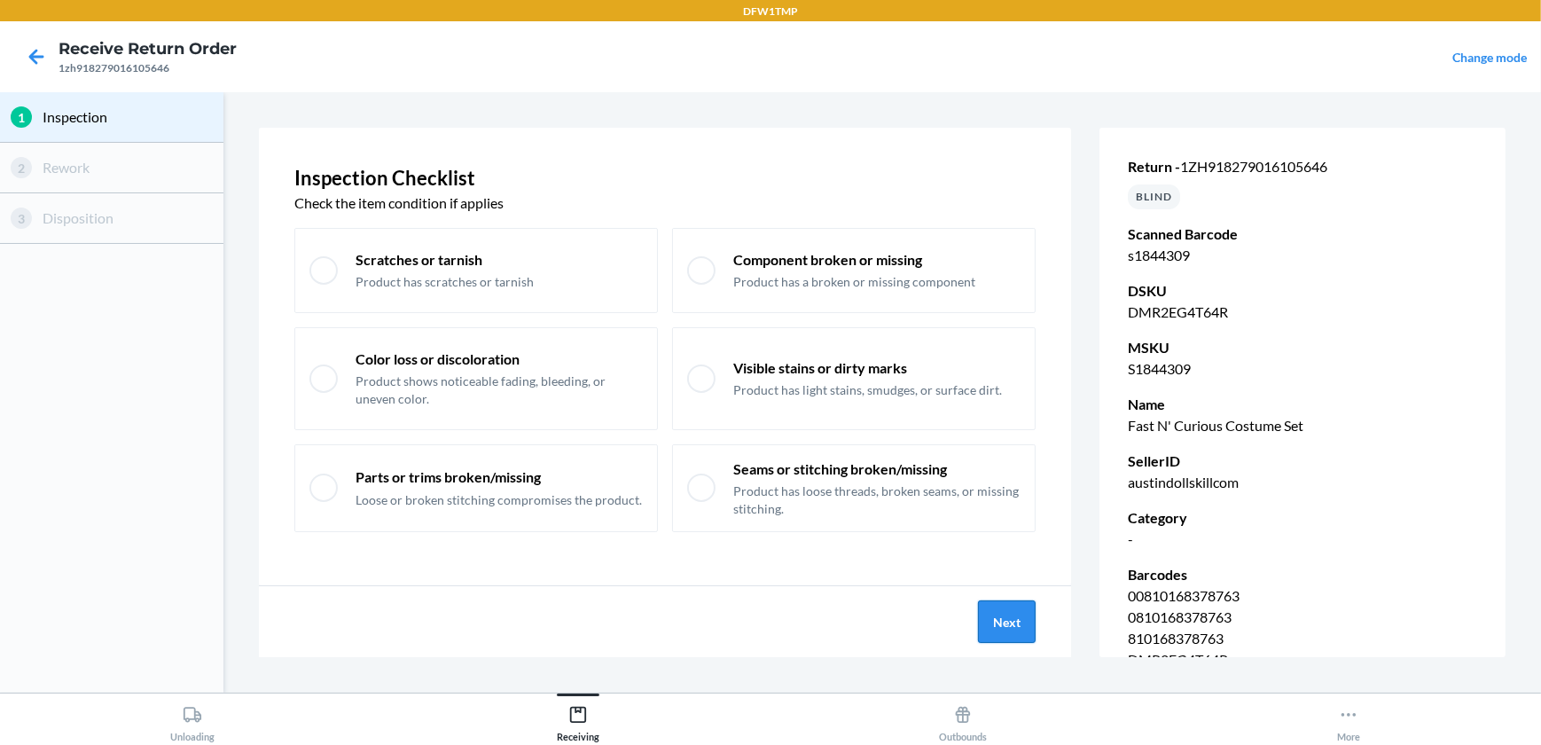
click at [997, 616] on button "Next" at bounding box center [1007, 621] width 58 height 43
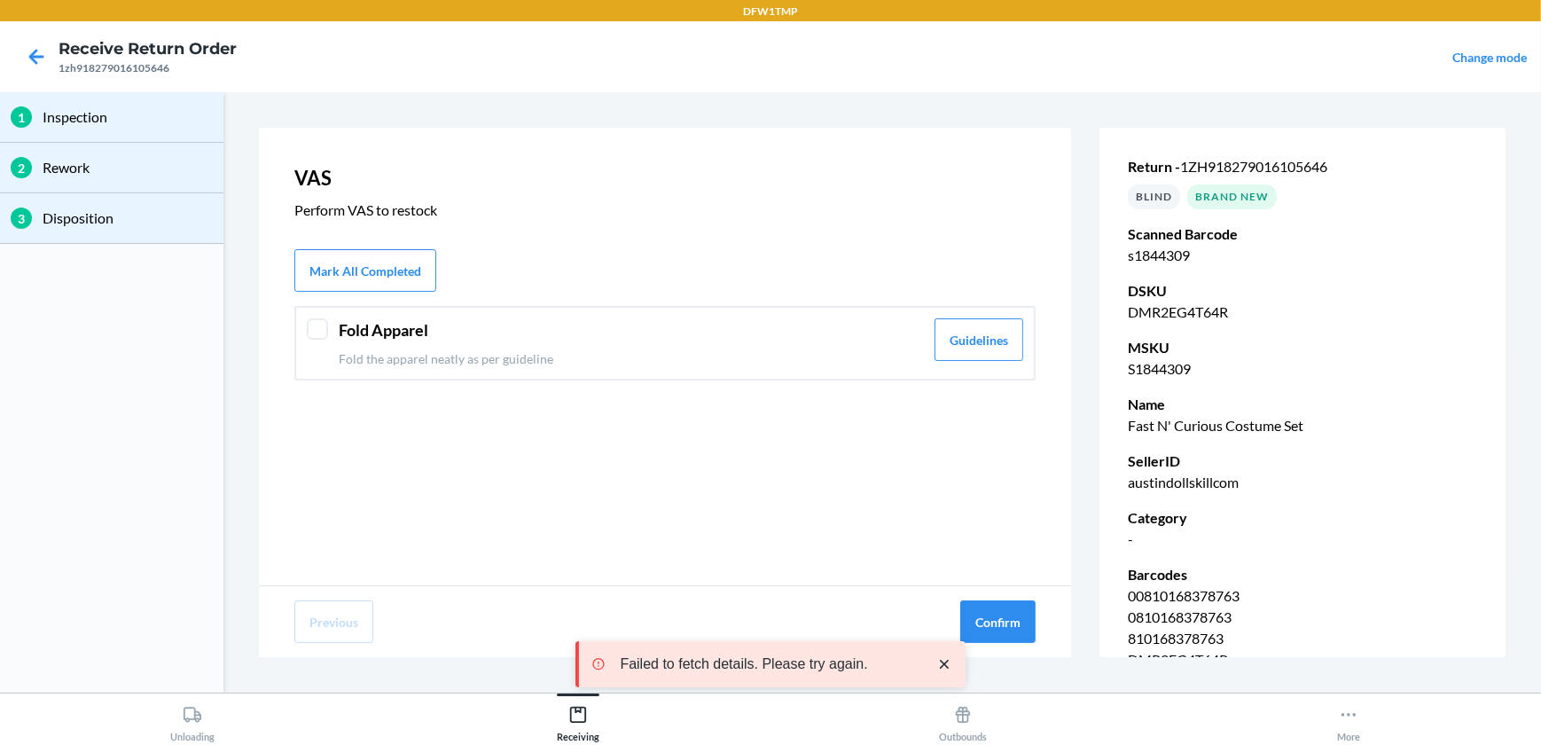
click at [319, 328] on div at bounding box center [317, 328] width 21 height 21
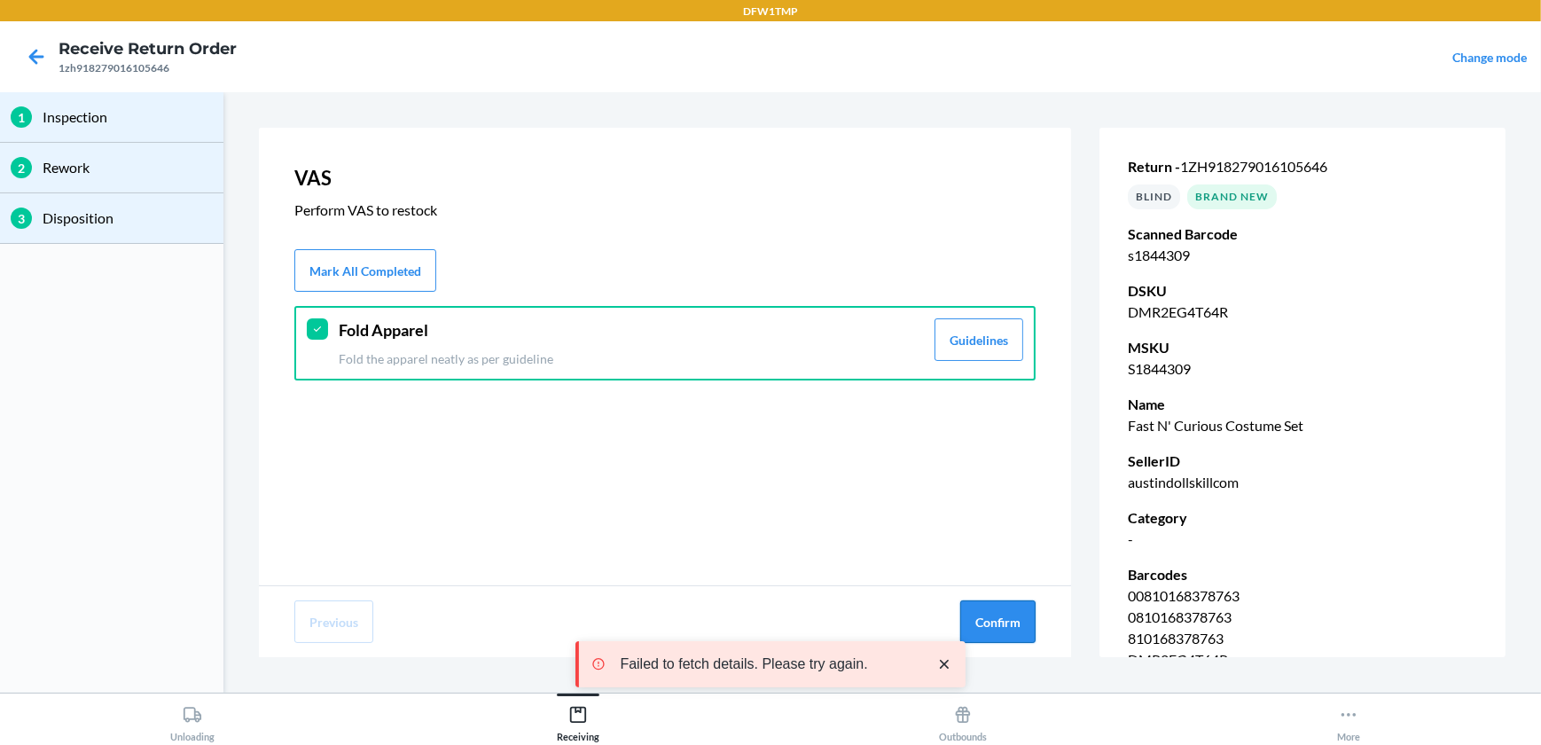
click at [1003, 621] on button "Confirm" at bounding box center [997, 621] width 75 height 43
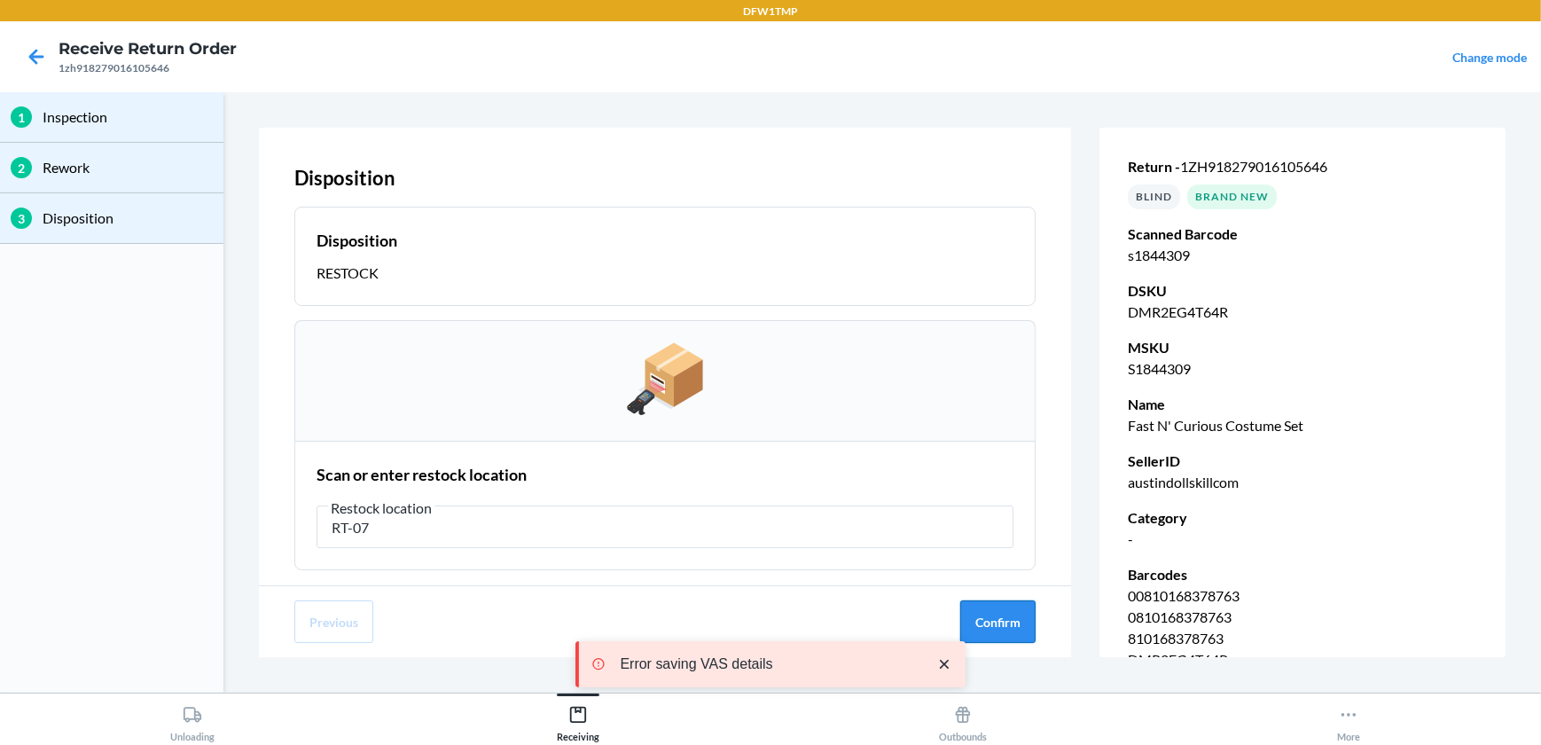
type input "RT-07"
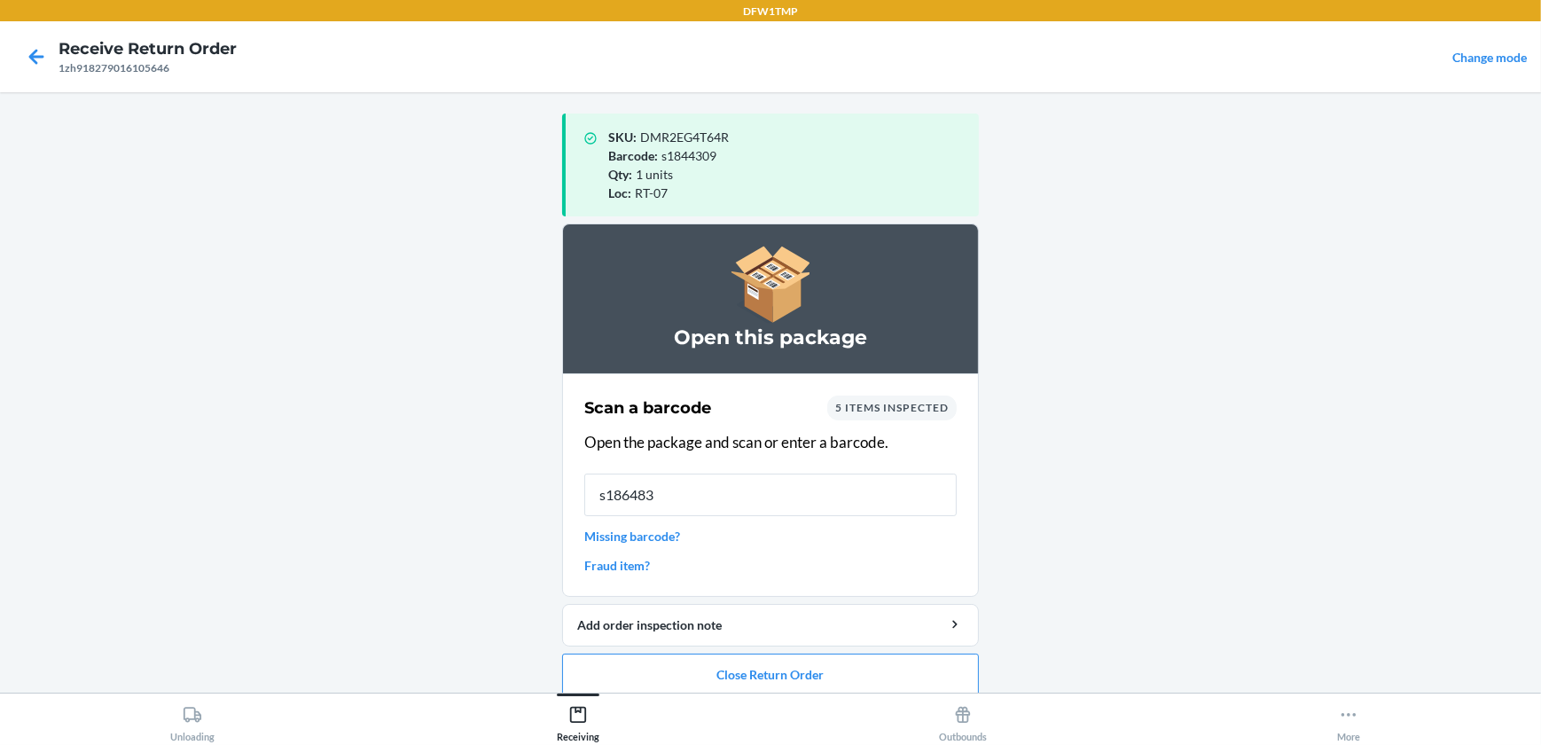
type input "s1864832"
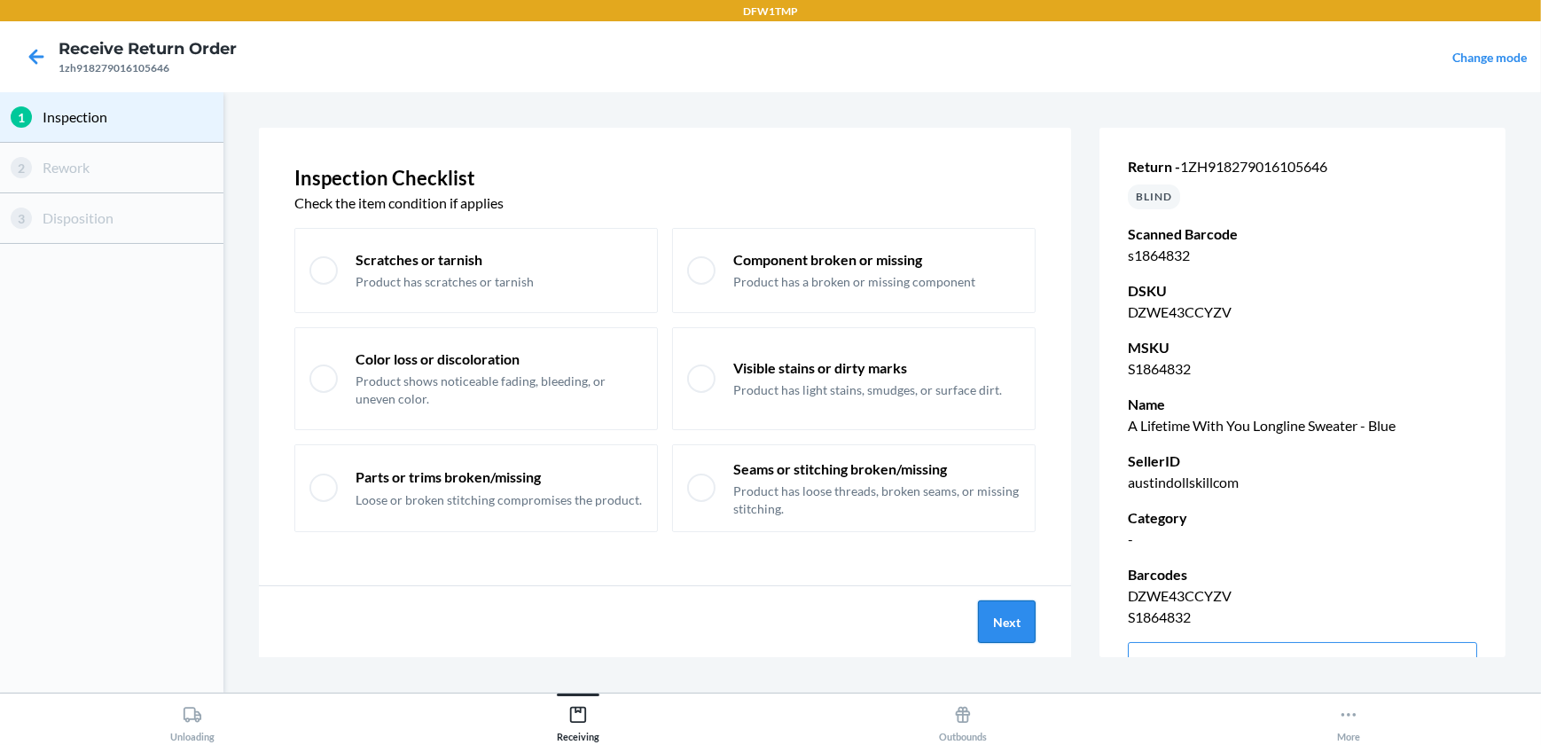
click at [1004, 614] on button "Next" at bounding box center [1007, 621] width 58 height 43
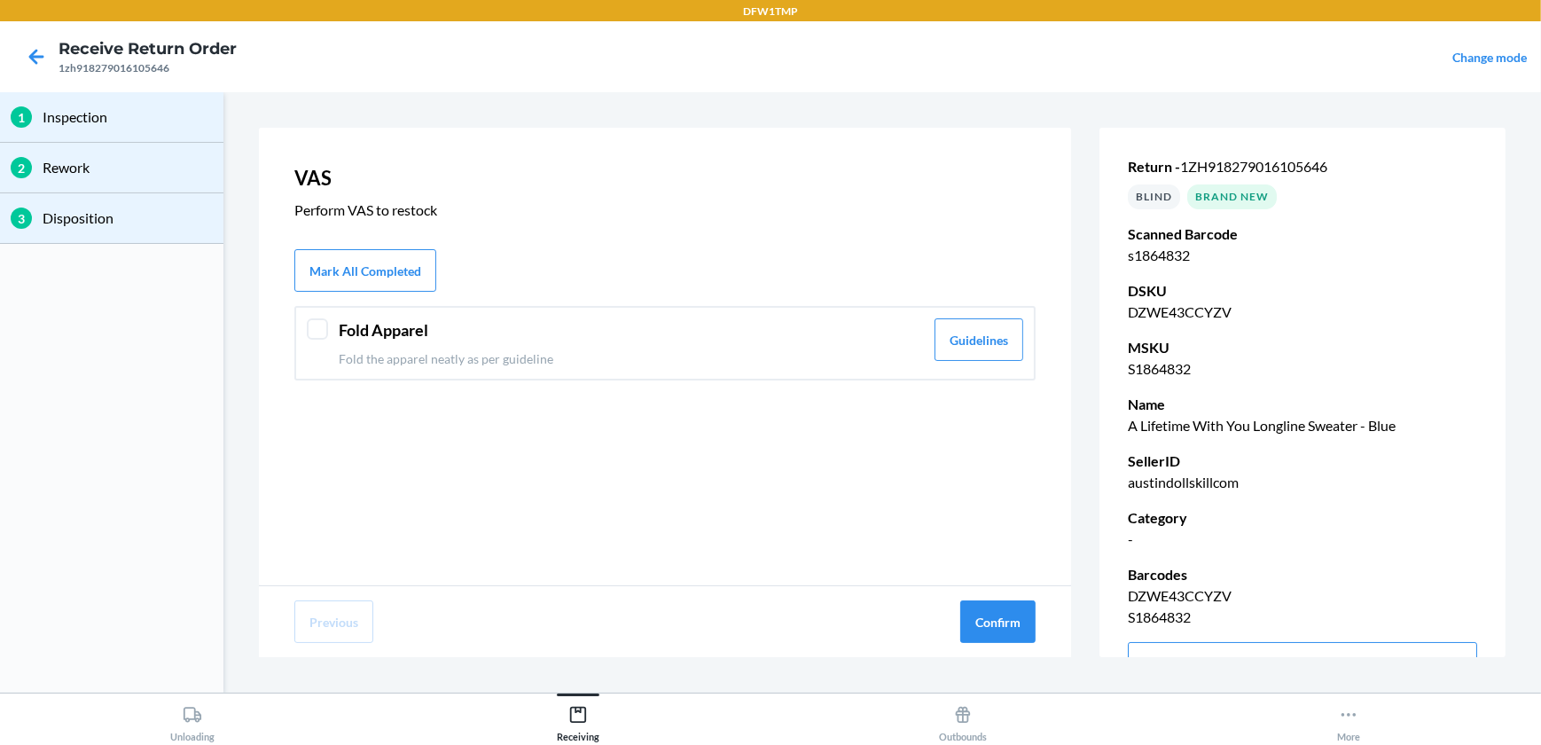
click at [330, 325] on div "Fold Apparel Fold the apparel neatly as per guideline Guidelines" at bounding box center [664, 343] width 741 height 74
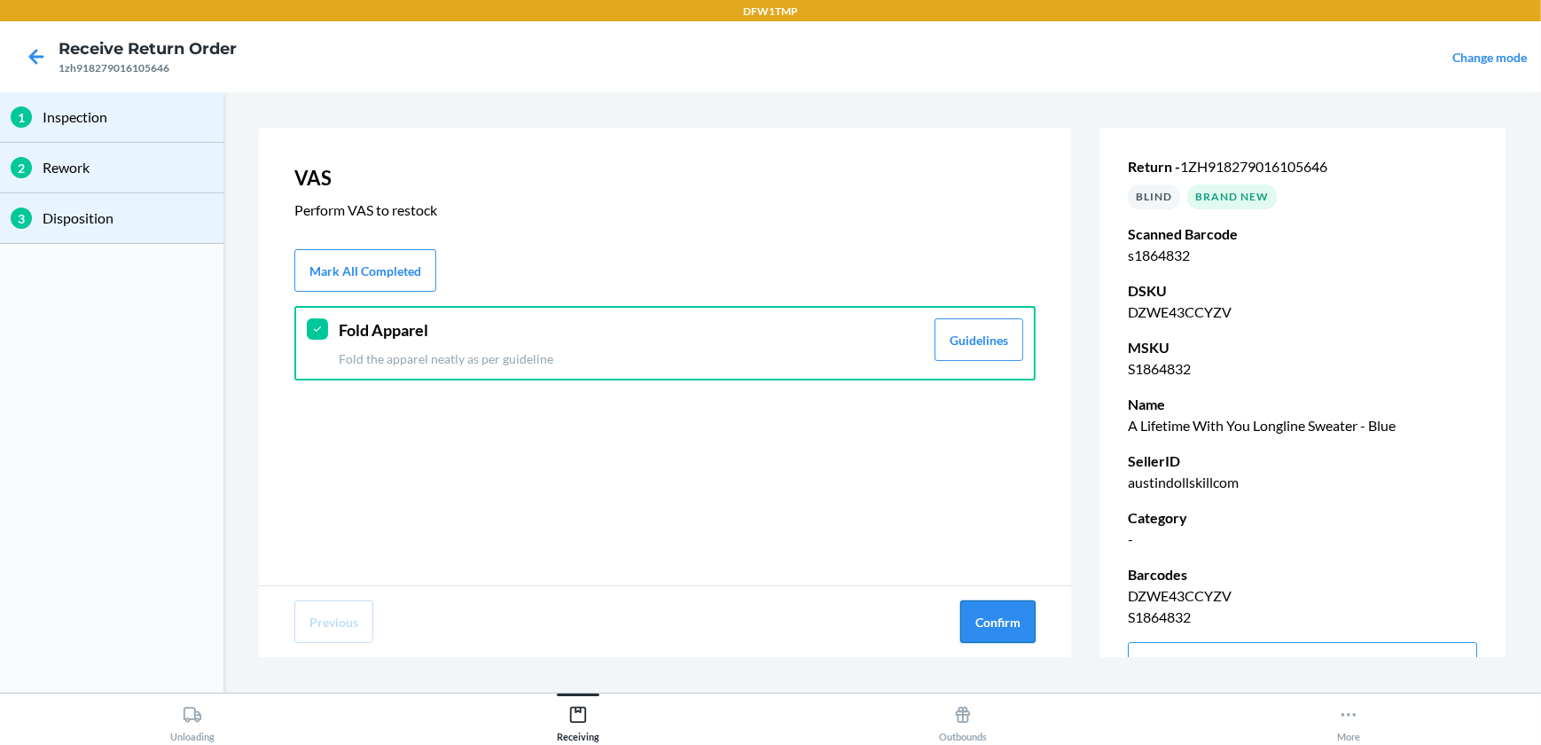
click at [1024, 634] on button "Confirm" at bounding box center [997, 621] width 75 height 43
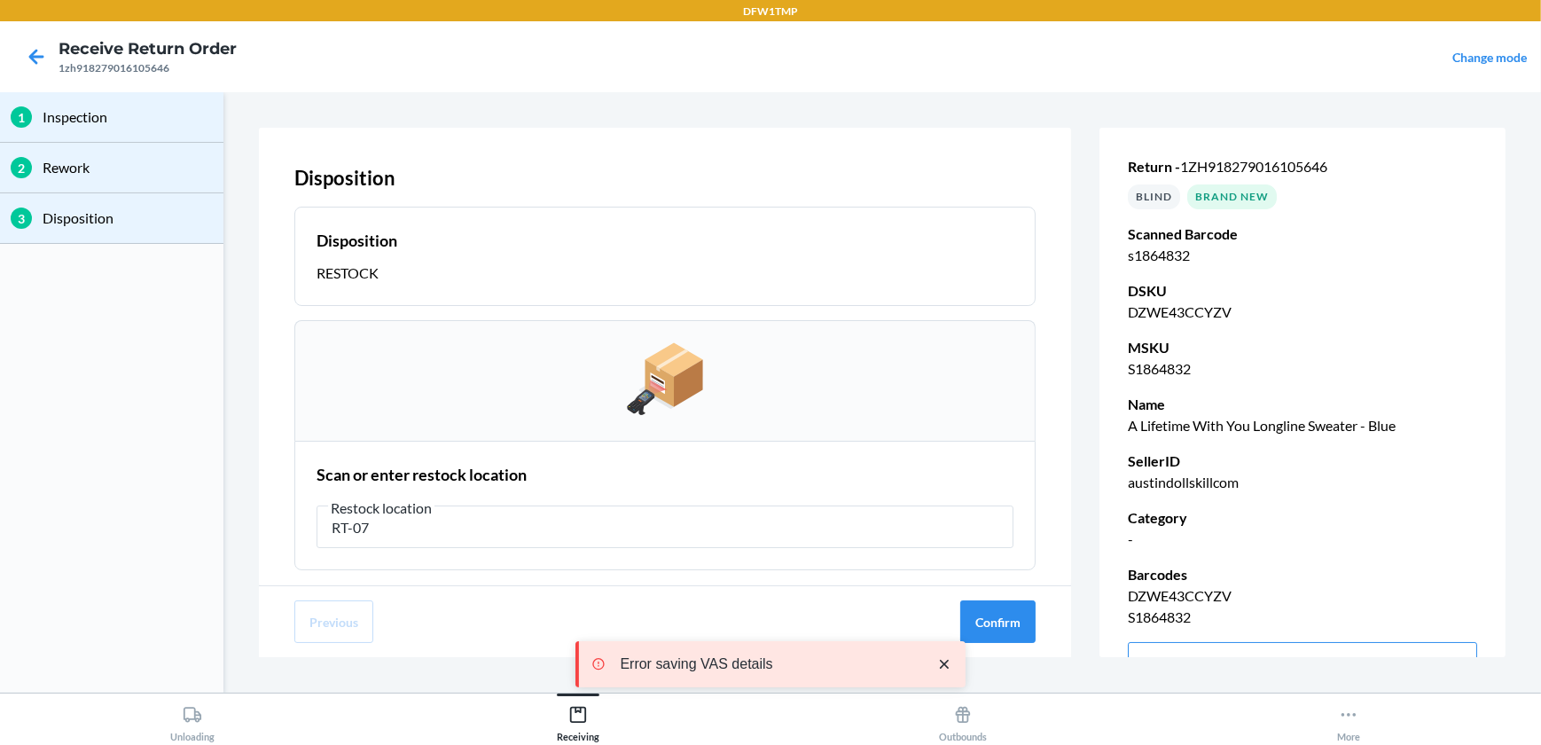
type input "RT-07"
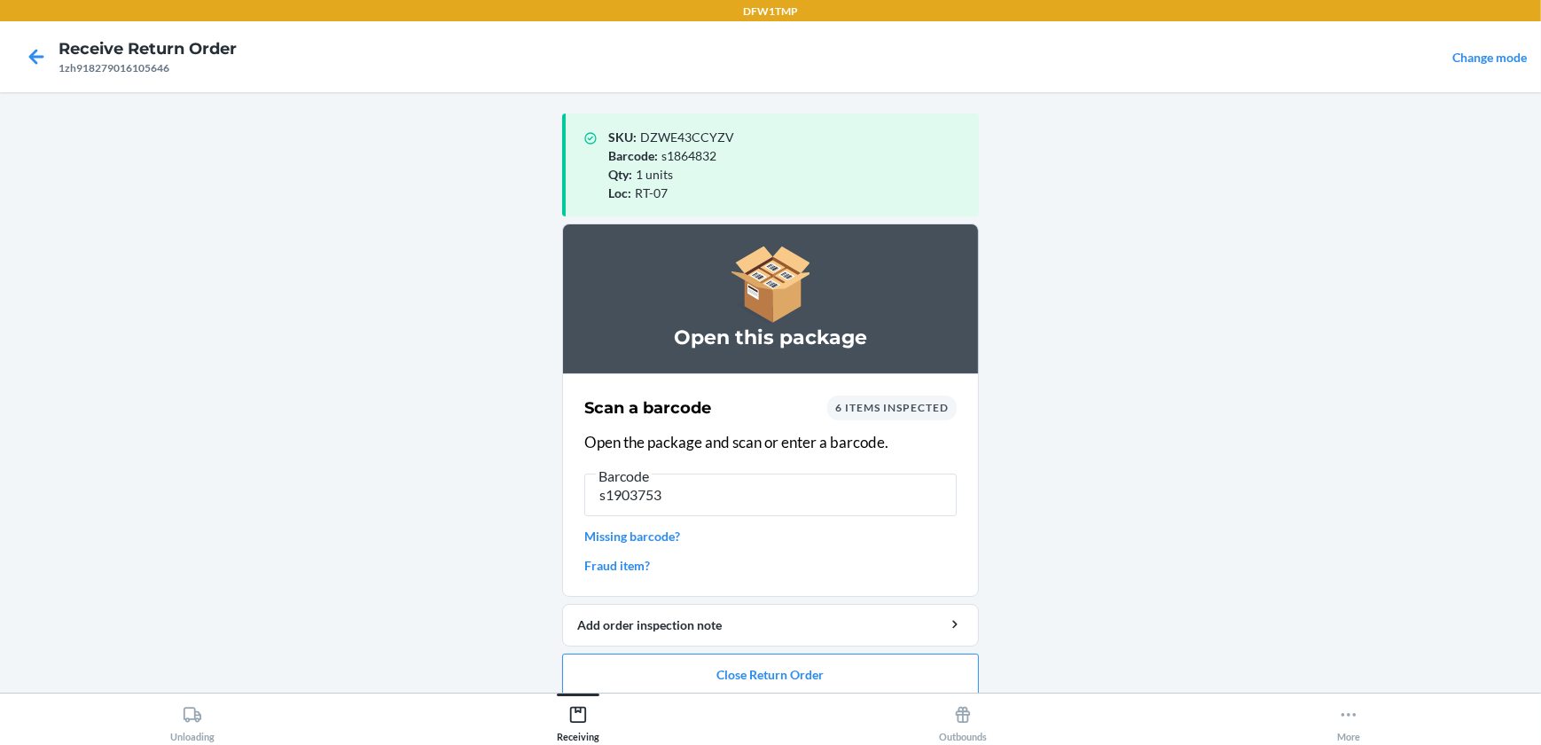
type input "s1903753"
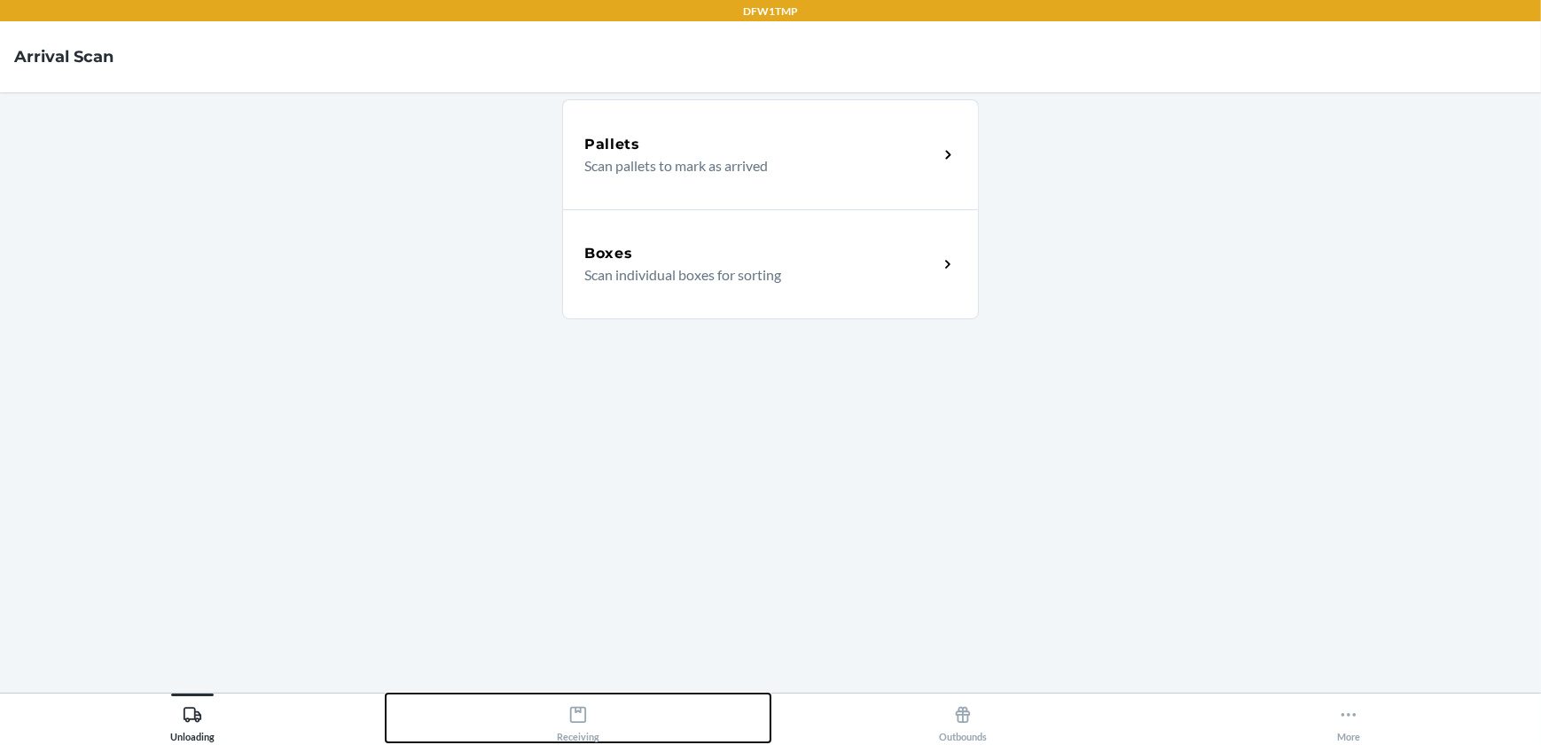
click at [567, 732] on div "Receiving" at bounding box center [578, 720] width 43 height 44
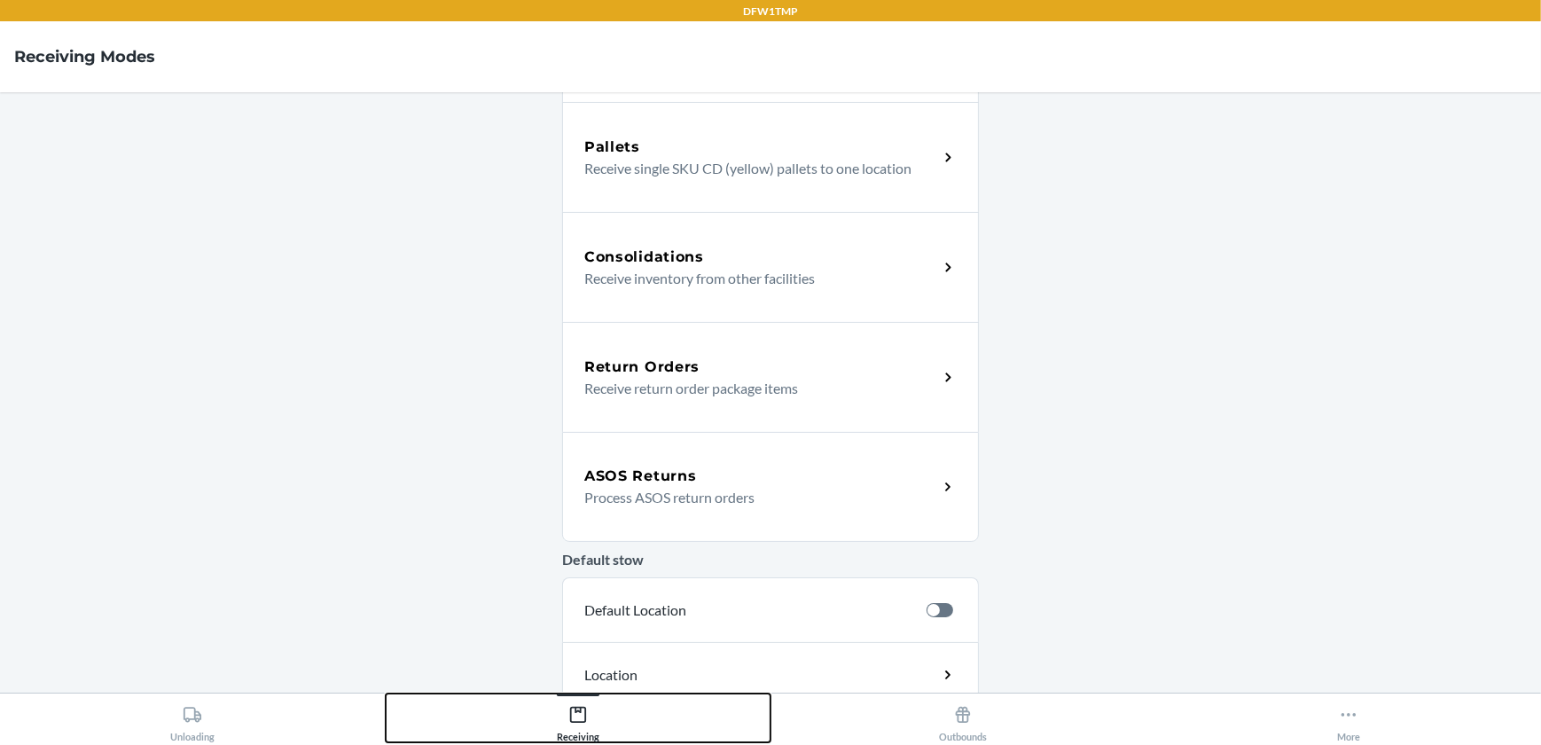
scroll to position [390, 0]
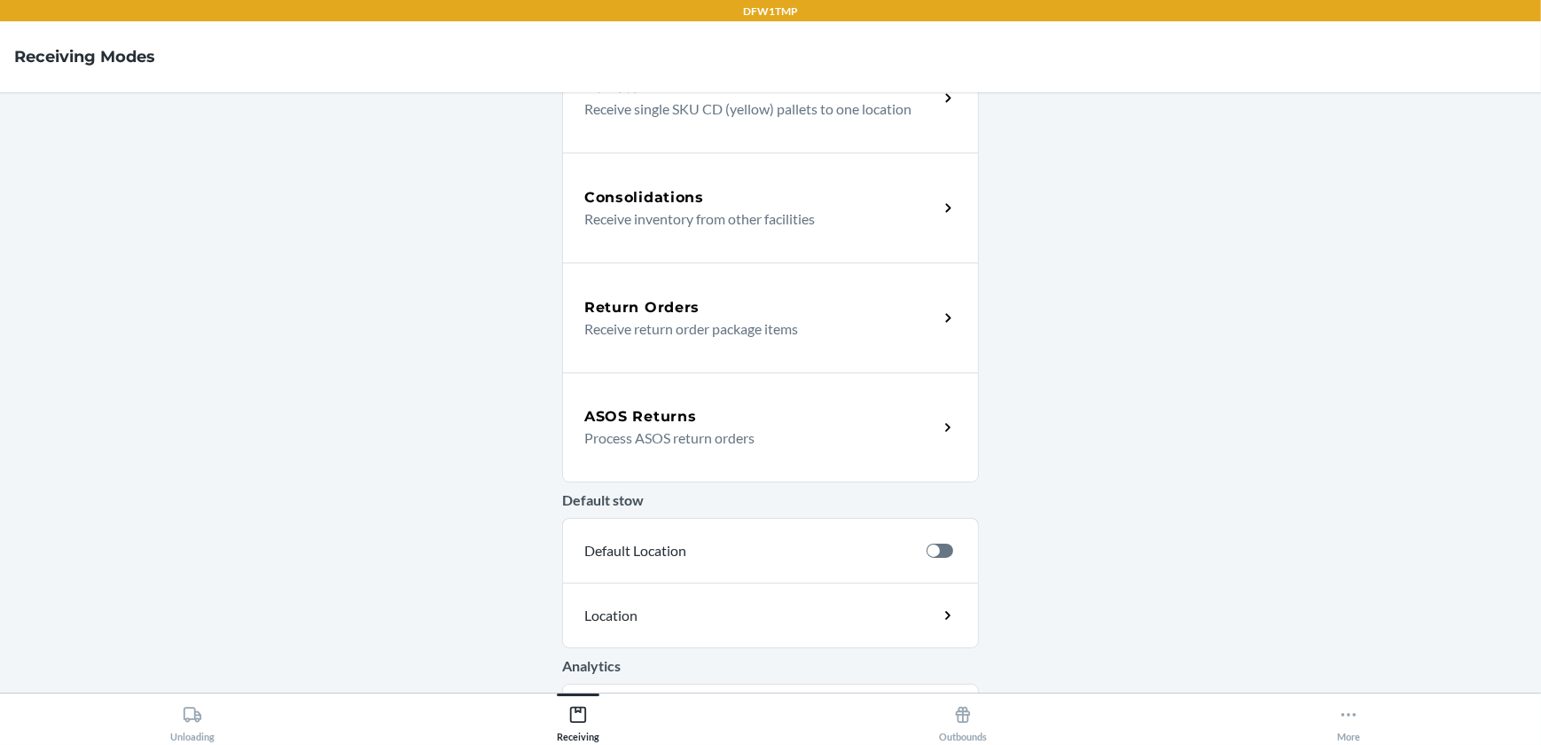
click at [683, 301] on h5 "Return Orders" at bounding box center [641, 307] width 115 height 21
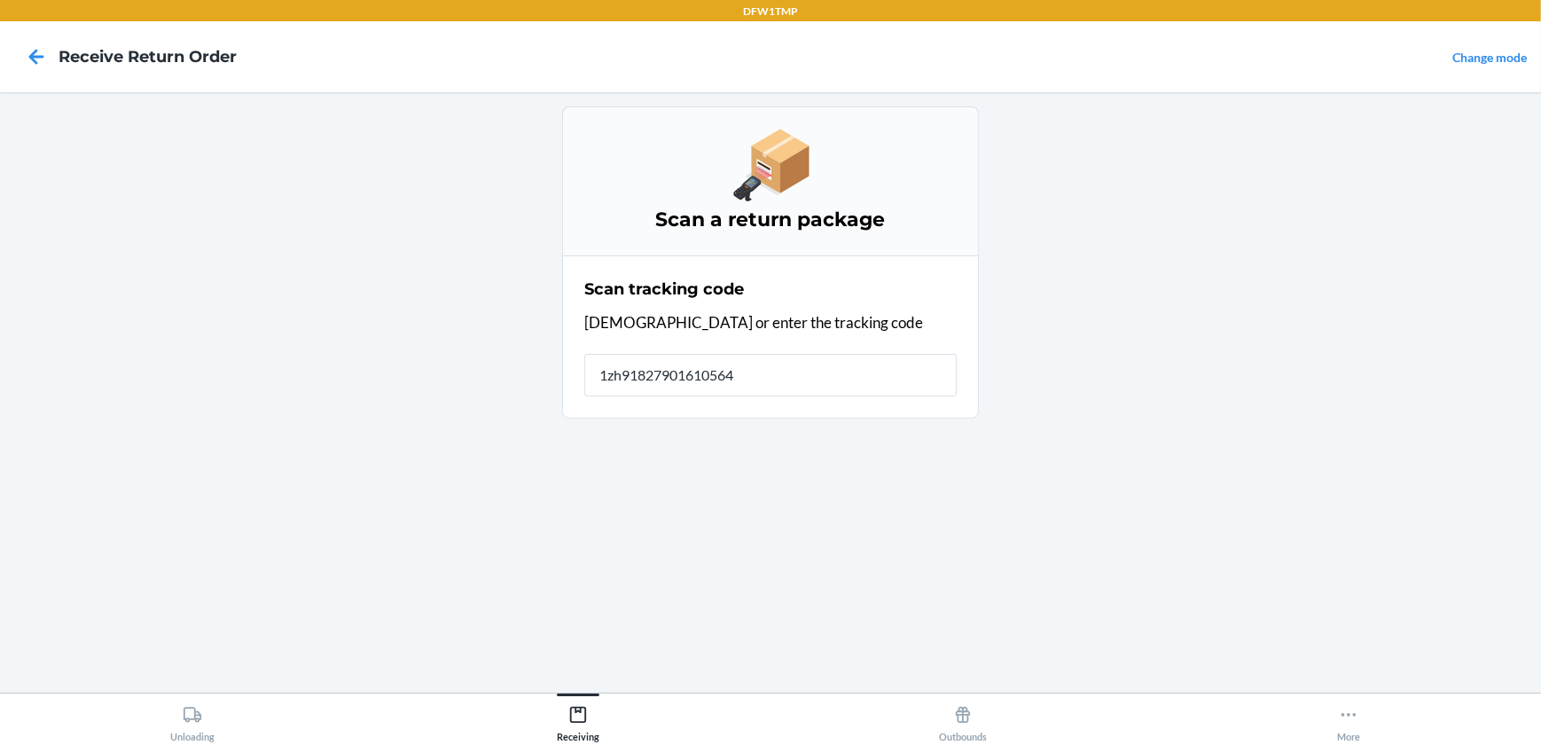
type input "1zh918279016105646"
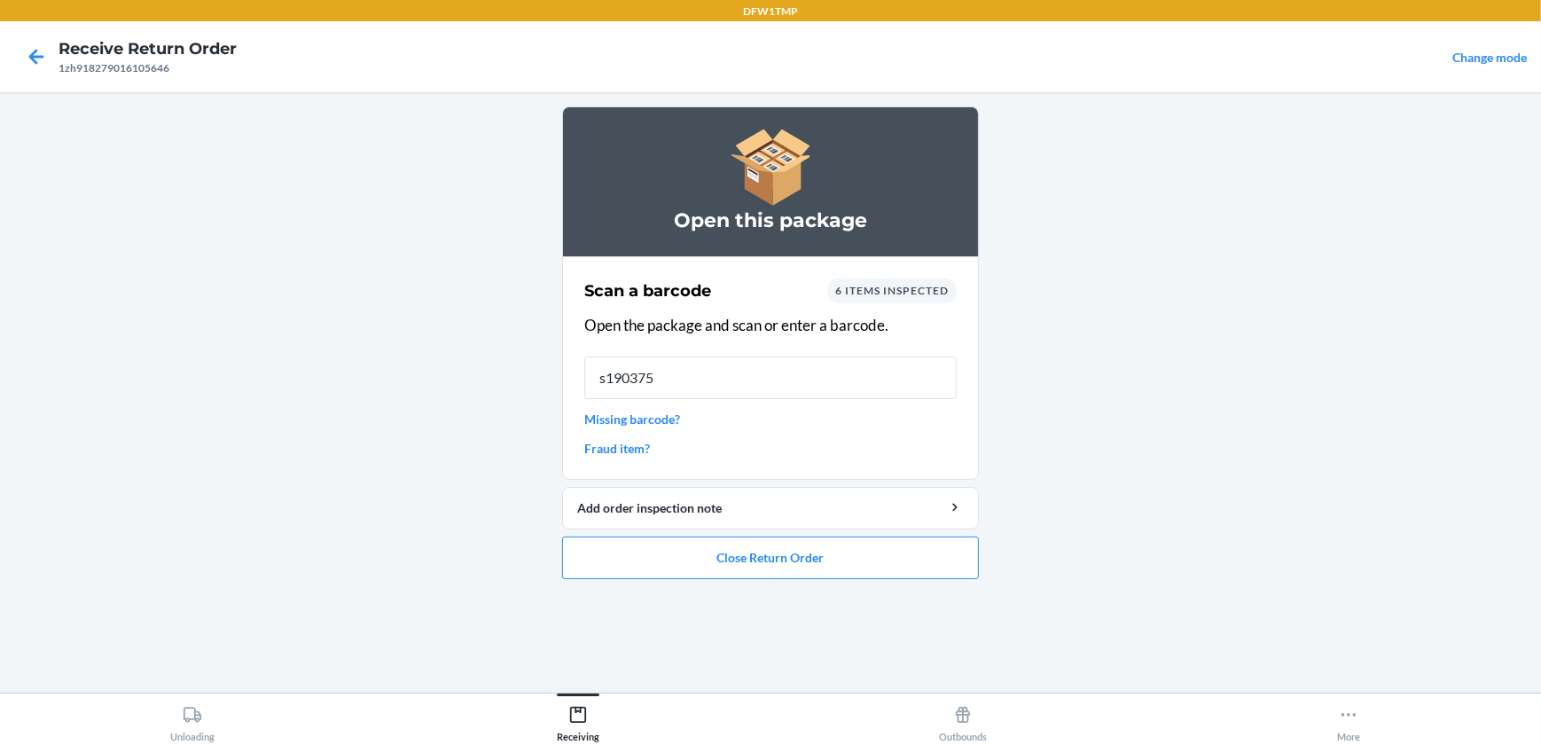
type input "s1903753"
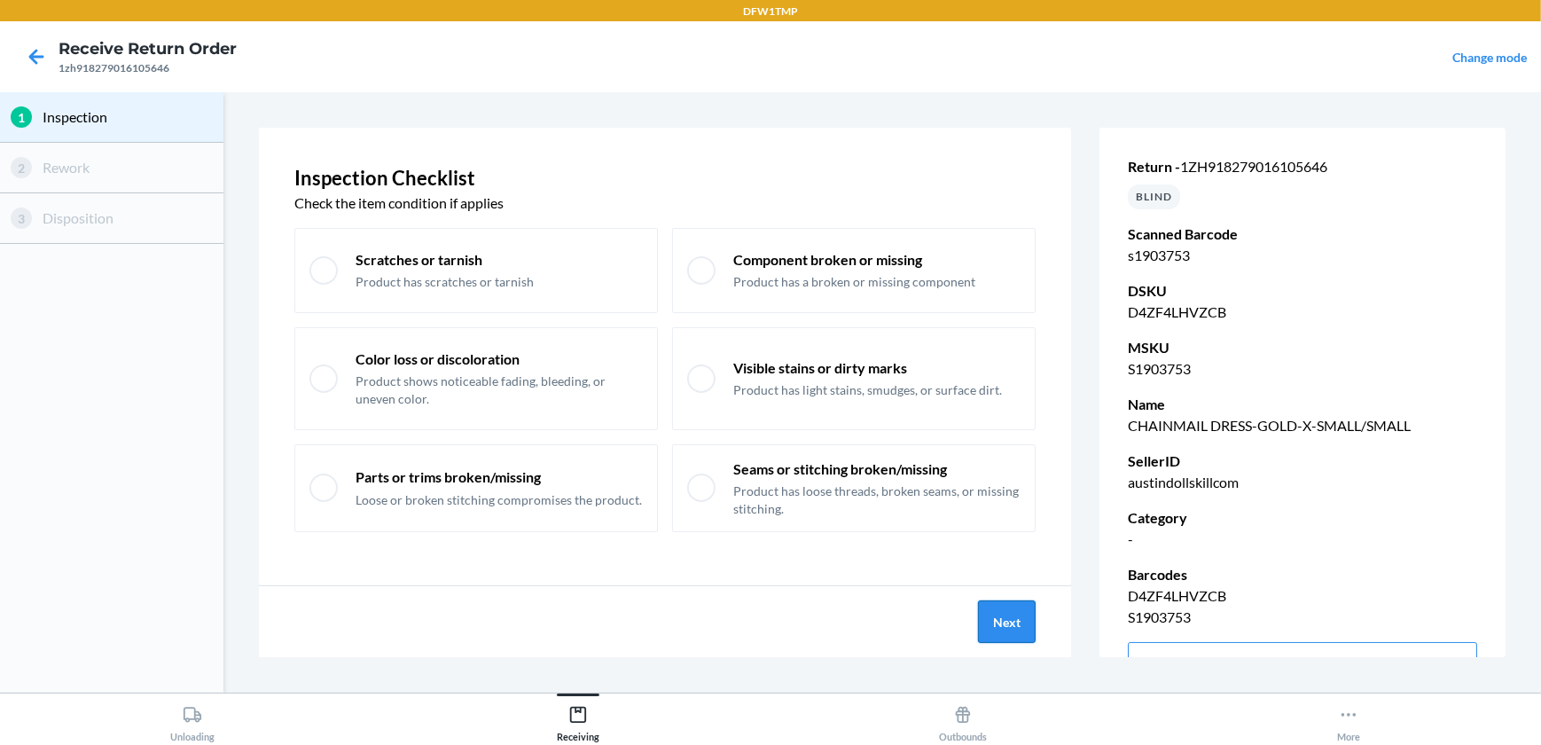
click at [994, 631] on button "Next" at bounding box center [1007, 621] width 58 height 43
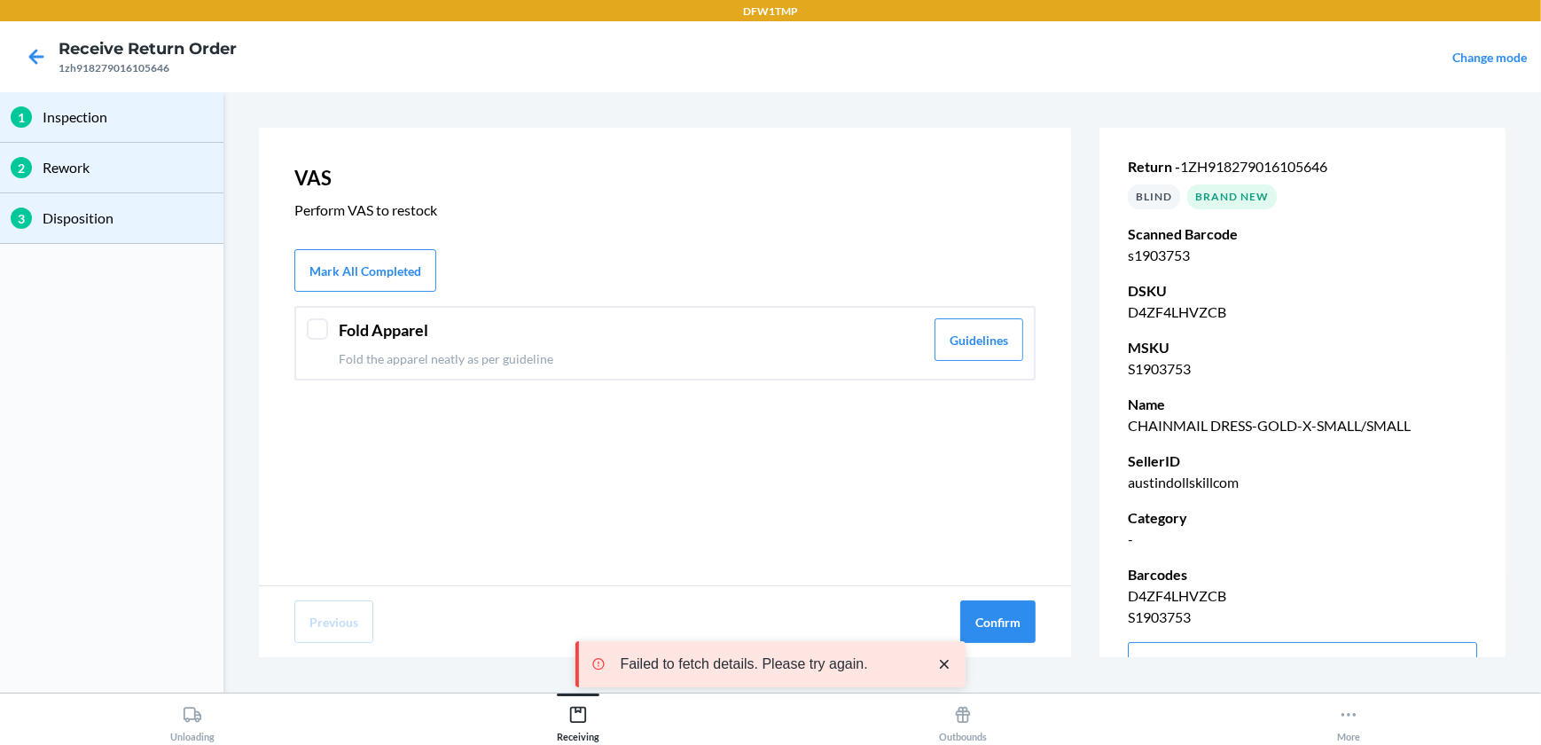
click at [319, 326] on div at bounding box center [317, 328] width 21 height 21
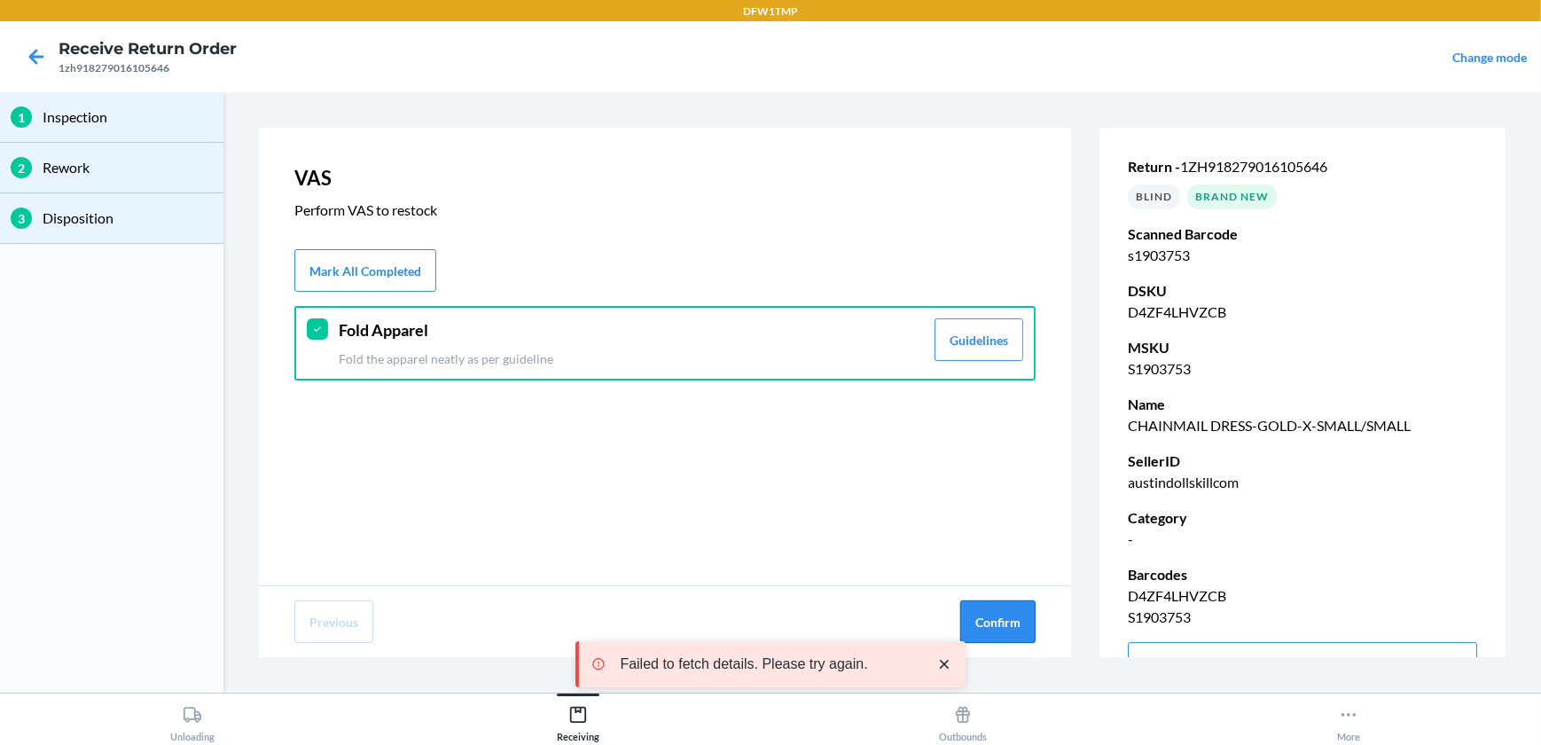
click at [976, 627] on button "Confirm" at bounding box center [997, 621] width 75 height 43
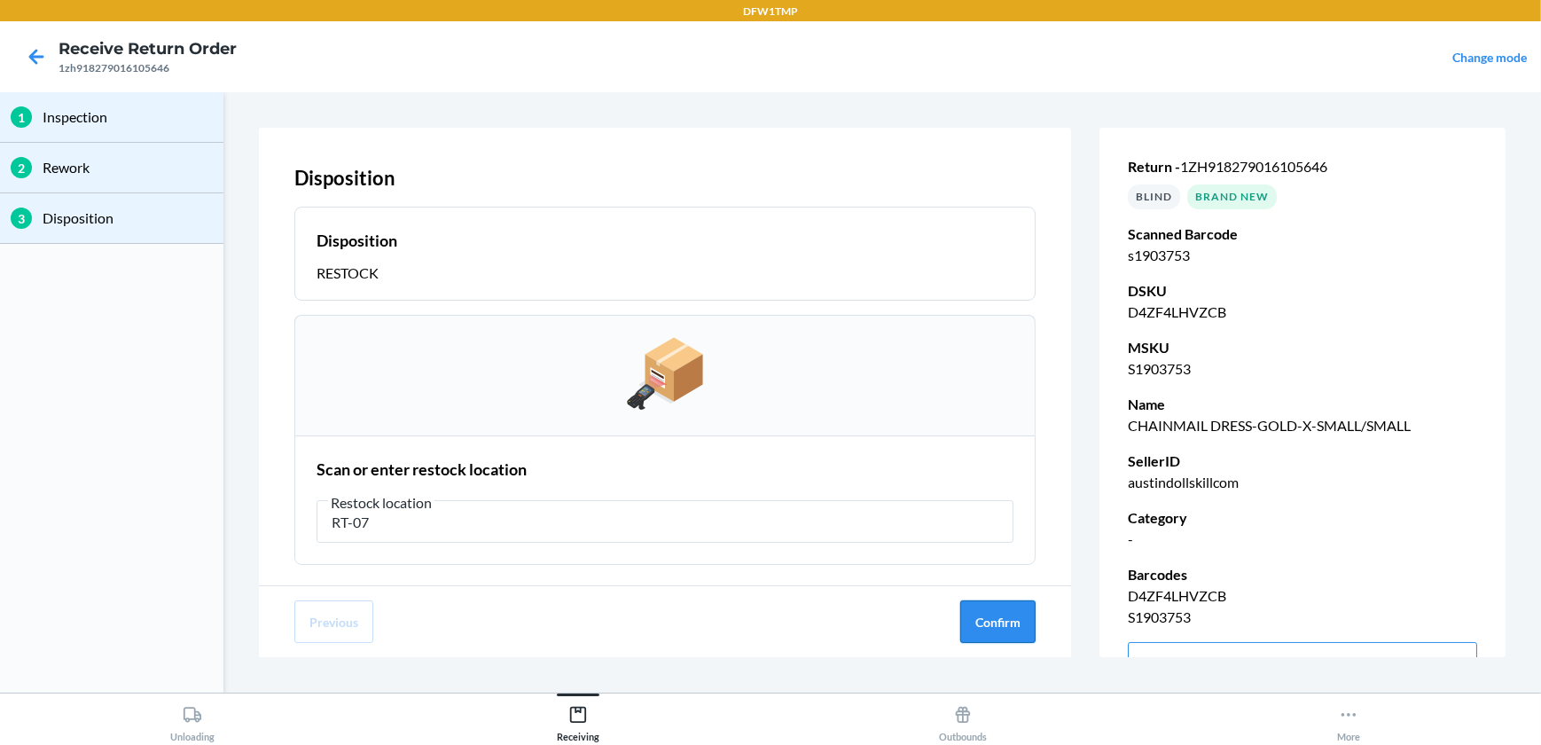
type input "RT-07"
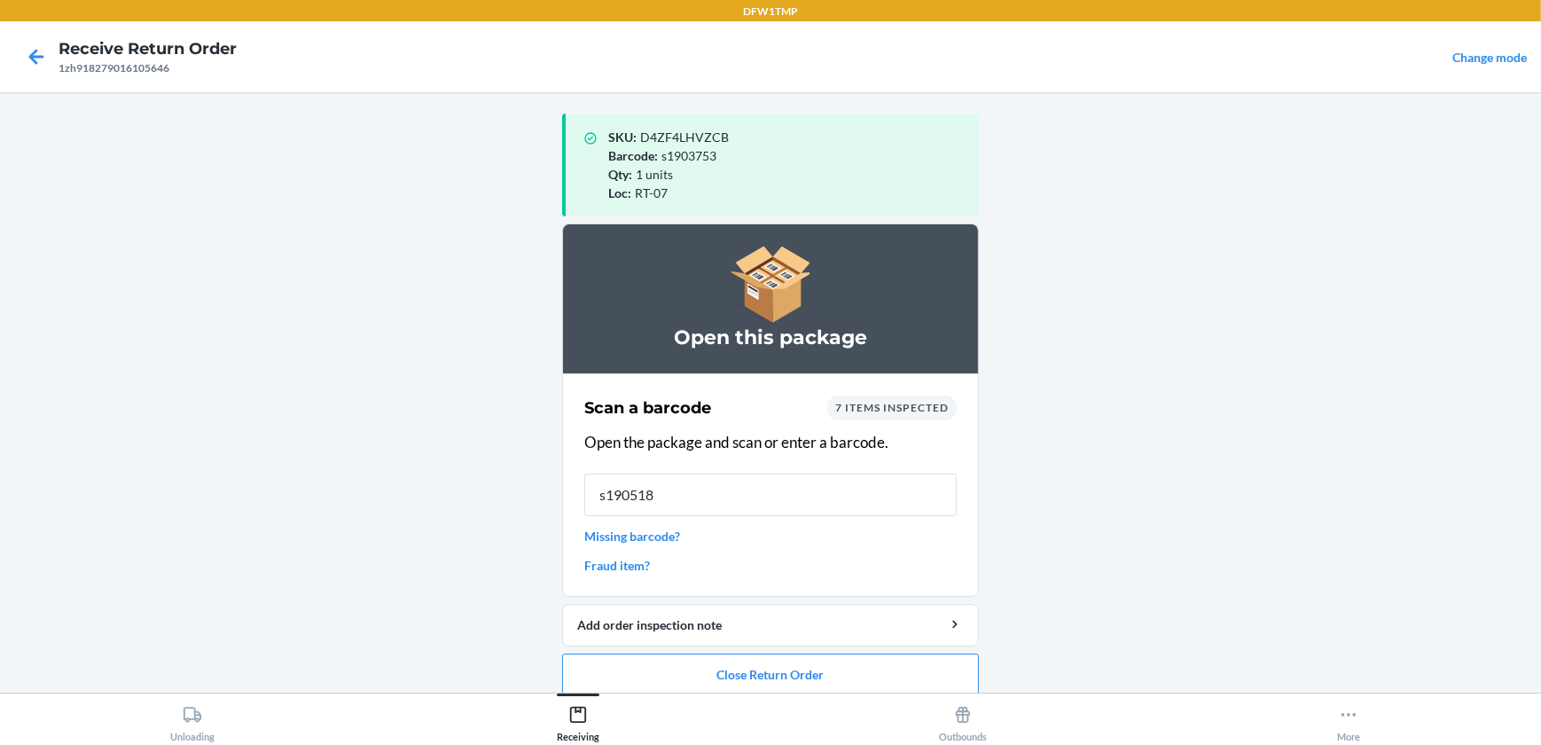
type input "s1905185"
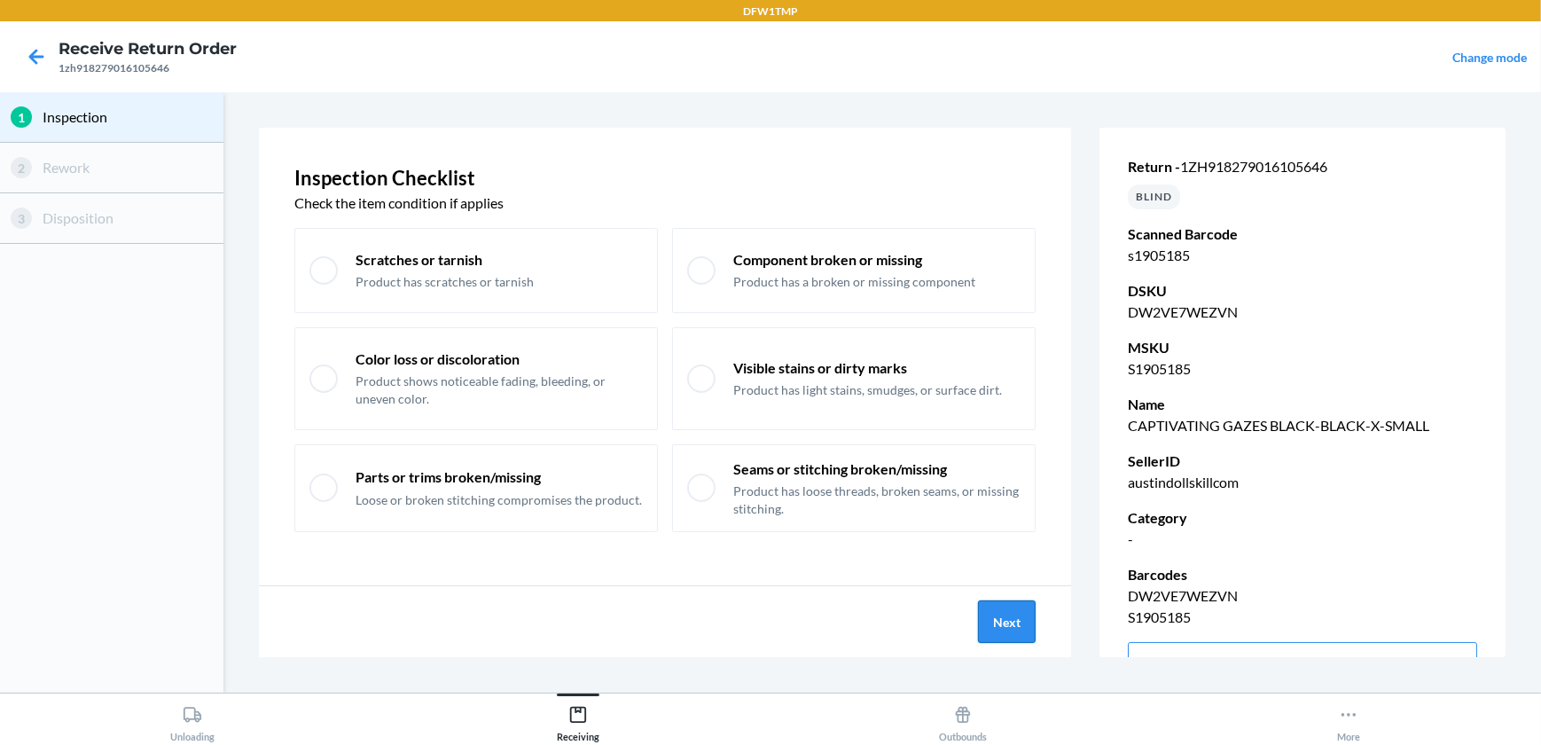
click at [1029, 619] on button "Next" at bounding box center [1007, 621] width 58 height 43
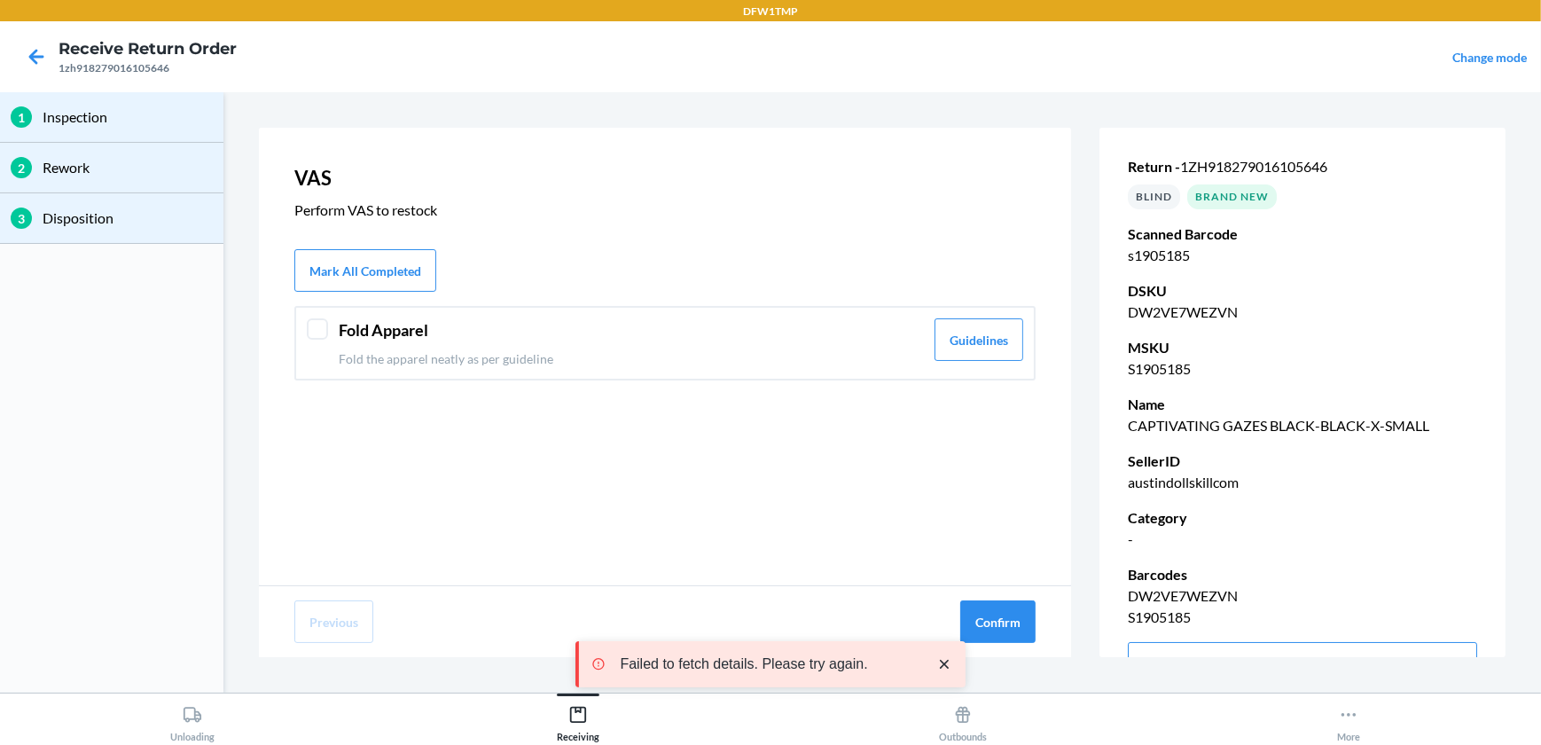
click at [324, 327] on div at bounding box center [317, 328] width 21 height 21
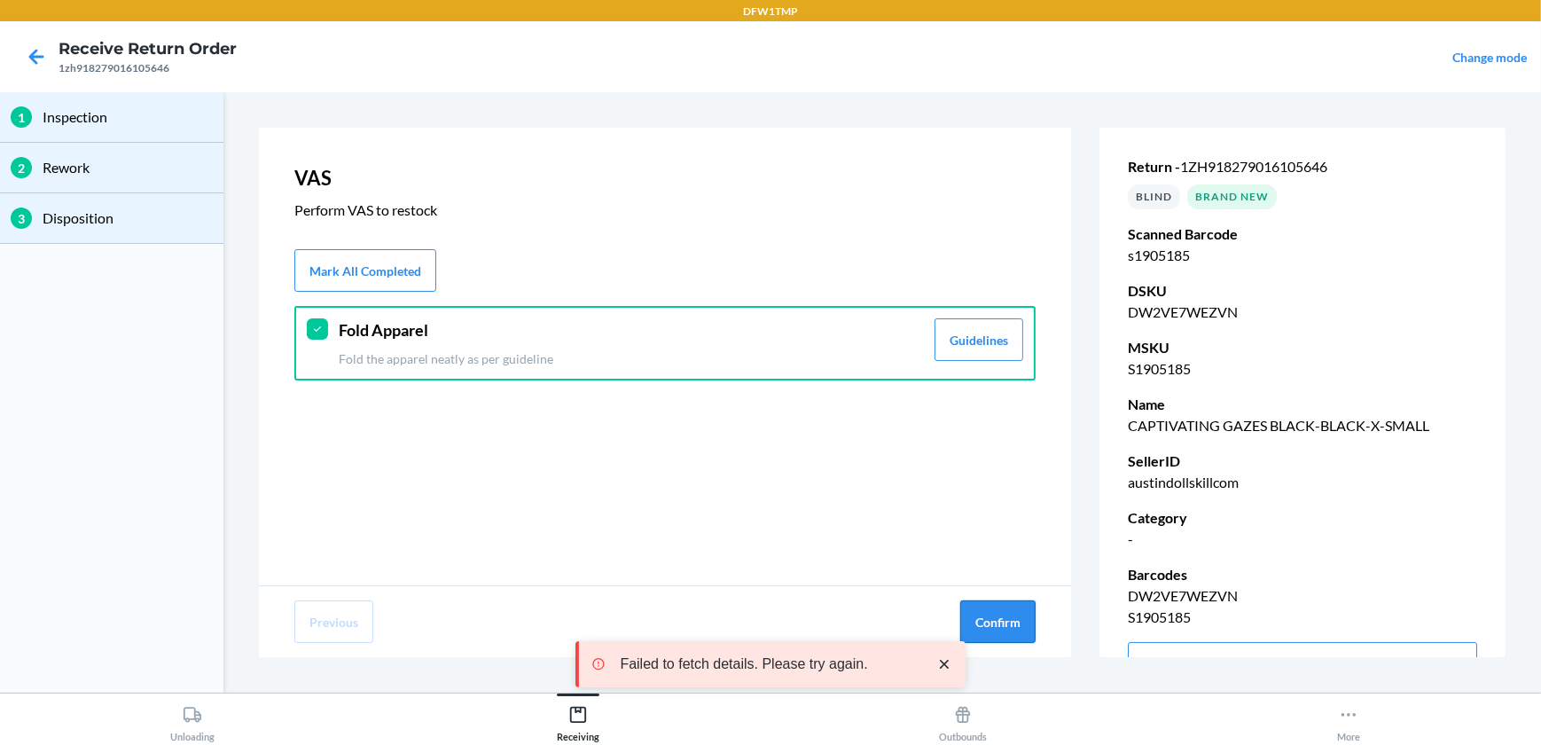
click at [1016, 622] on button "Confirm" at bounding box center [997, 621] width 75 height 43
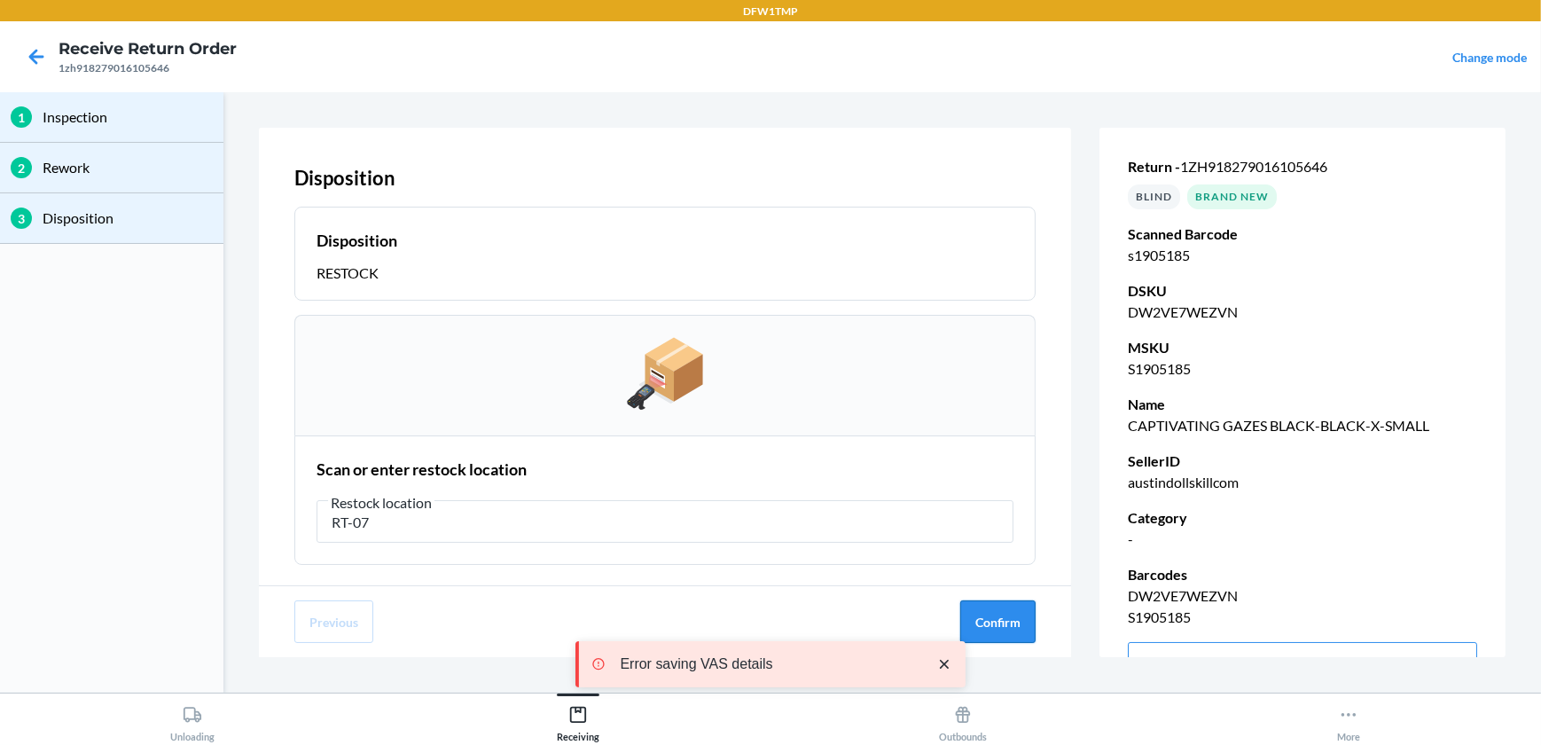
type input "RT-07"
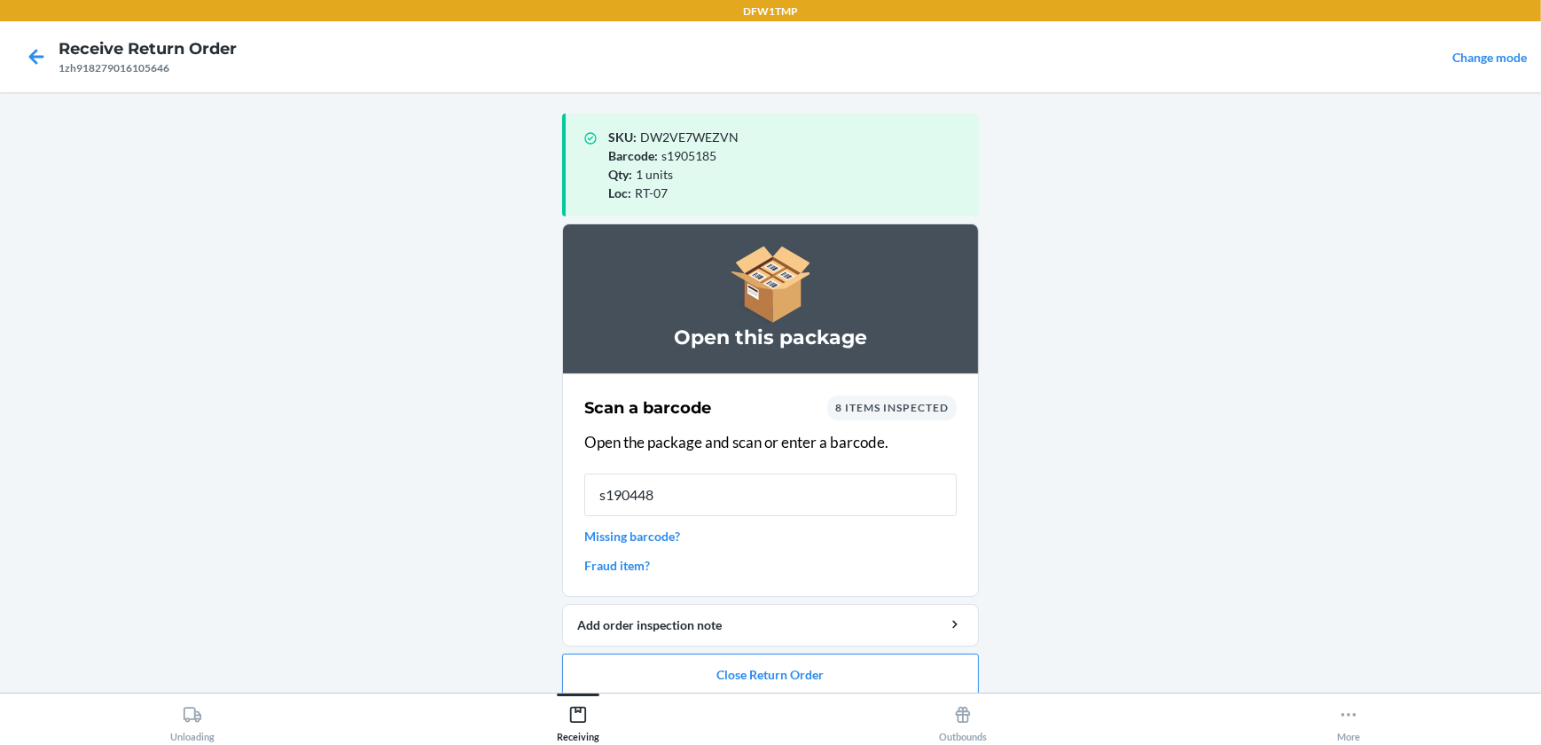
type input "s1904484"
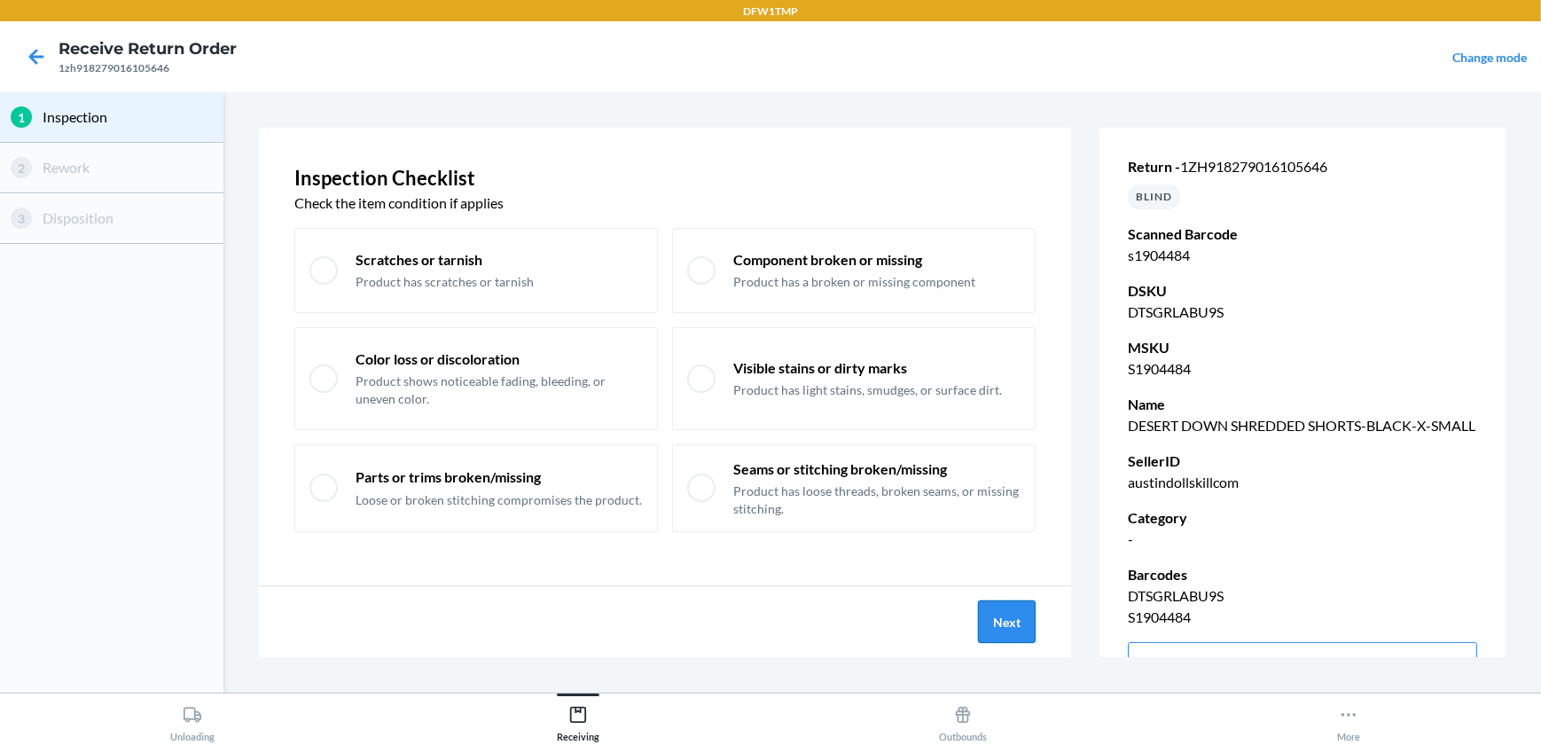
click at [991, 617] on button "Next" at bounding box center [1007, 621] width 58 height 43
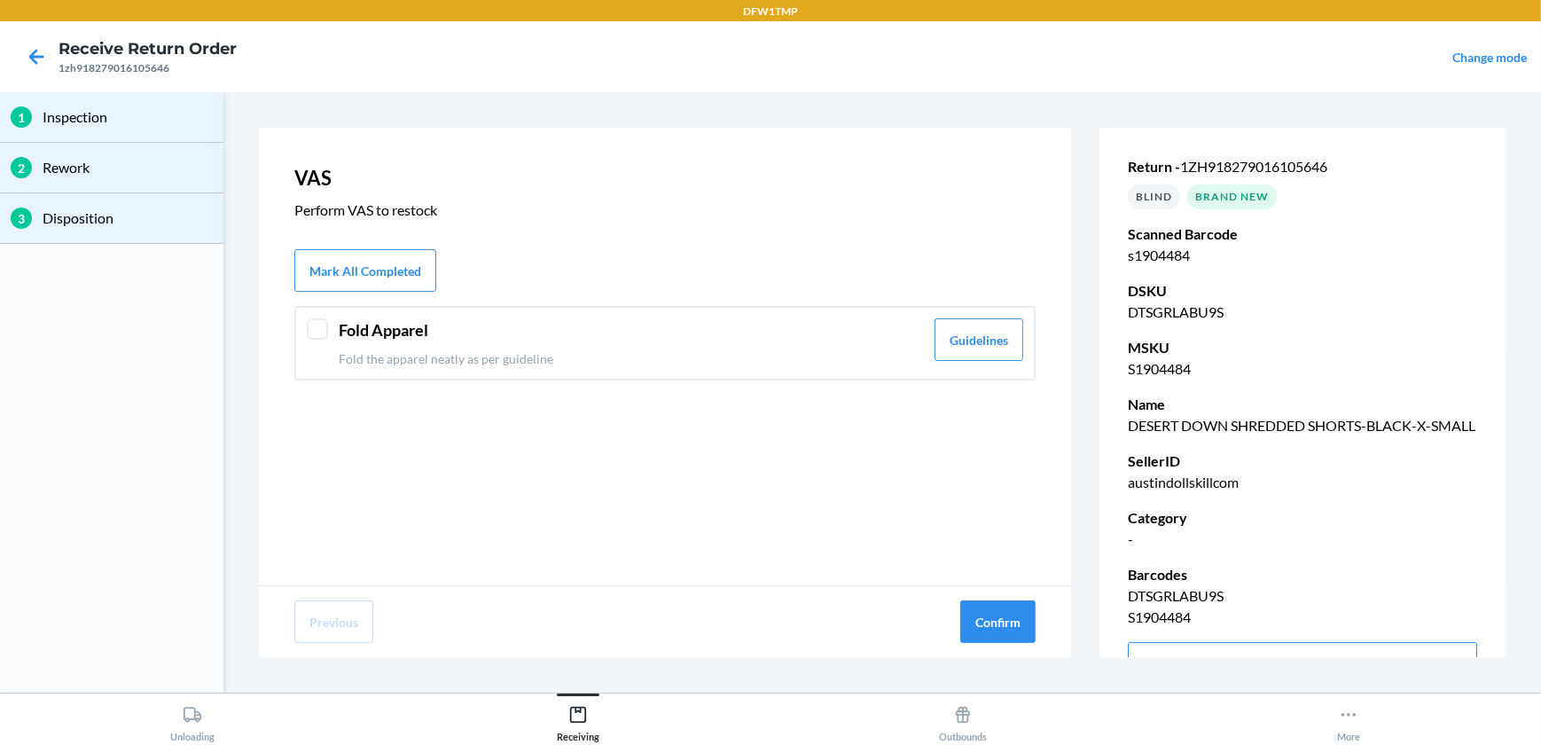
drag, startPoint x: 317, startPoint y: 326, endPoint x: 337, endPoint y: 328, distance: 19.6
click at [324, 325] on div at bounding box center [317, 328] width 21 height 21
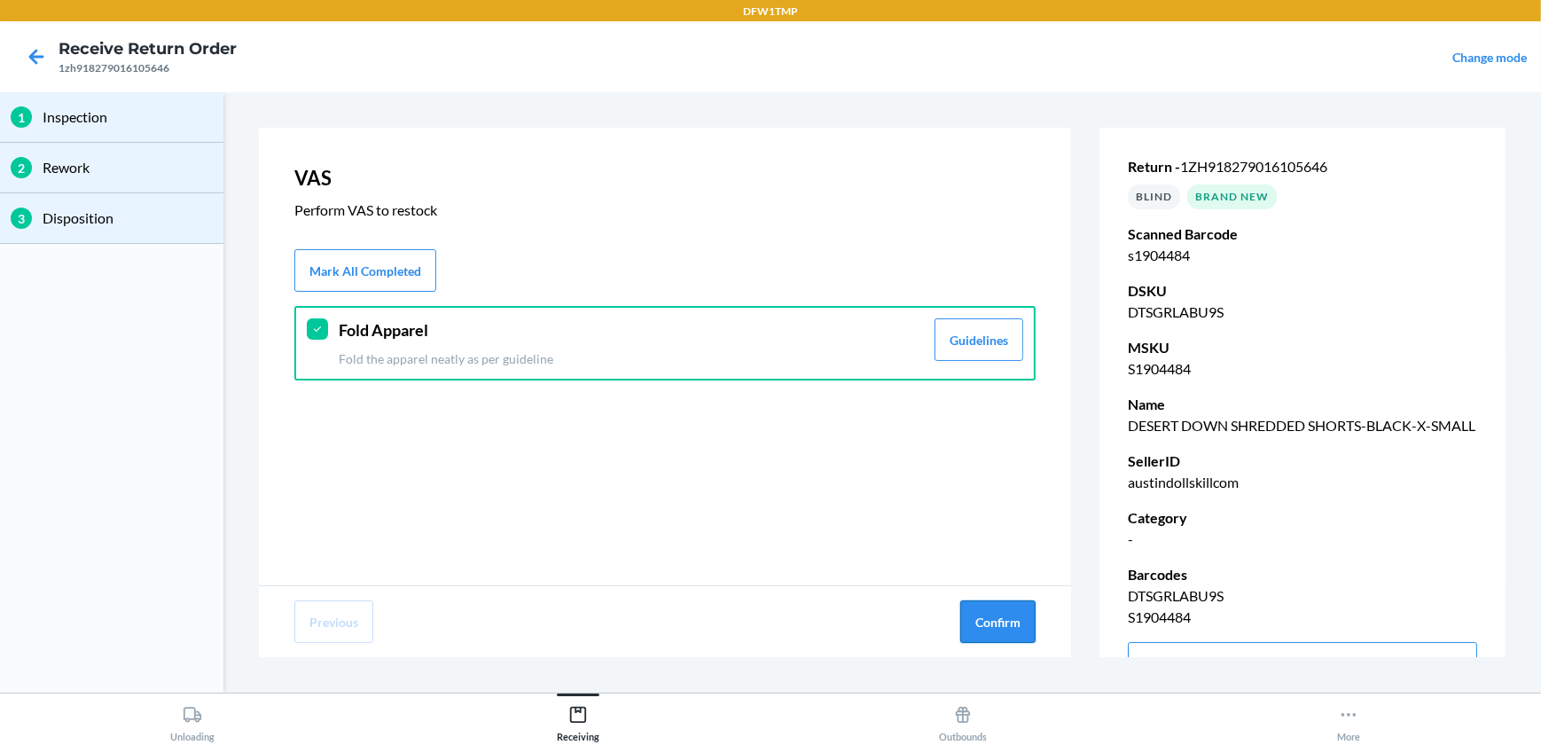
click at [1022, 619] on button "Confirm" at bounding box center [997, 621] width 75 height 43
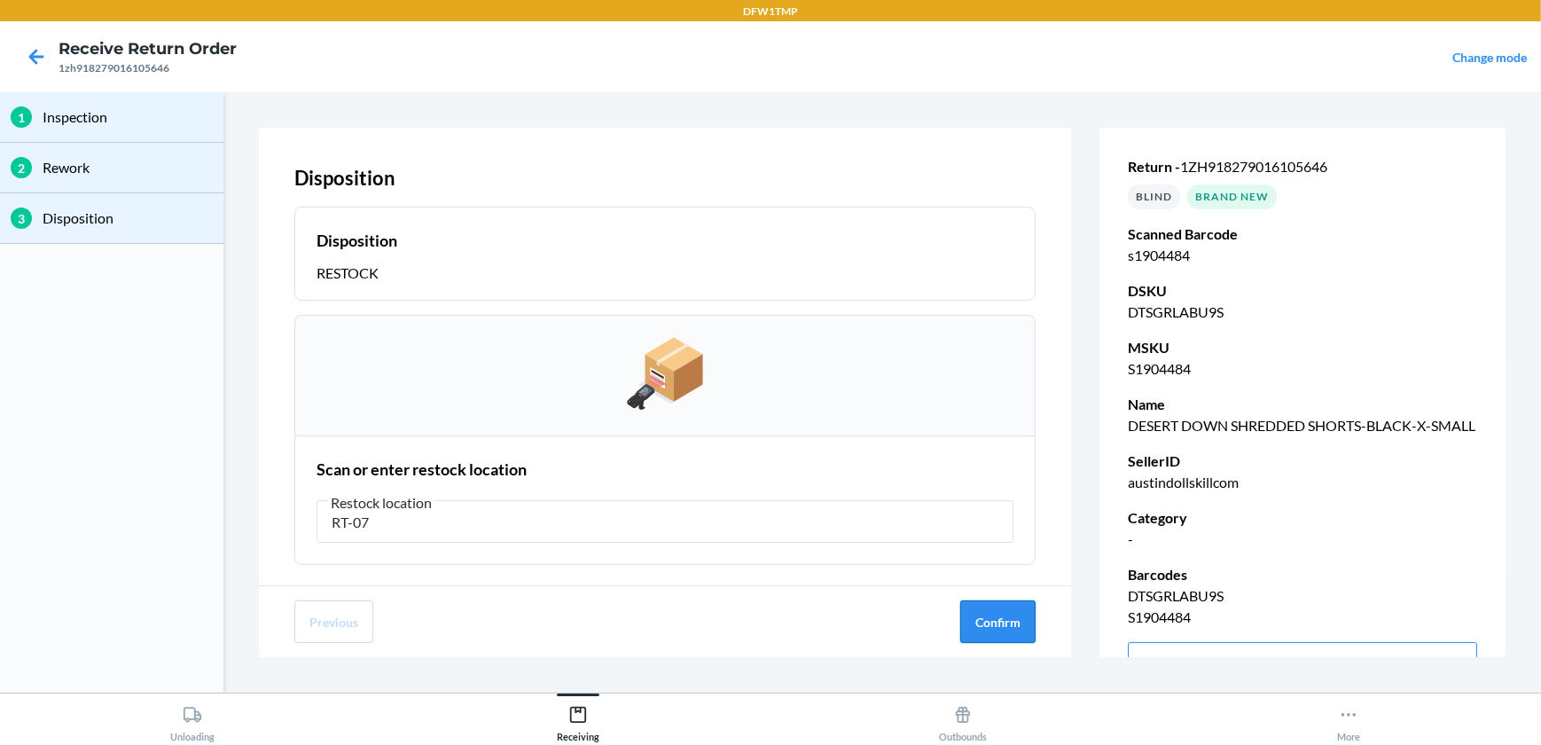
type input "RT-07"
click at [993, 637] on button "Confirm" at bounding box center [997, 621] width 75 height 43
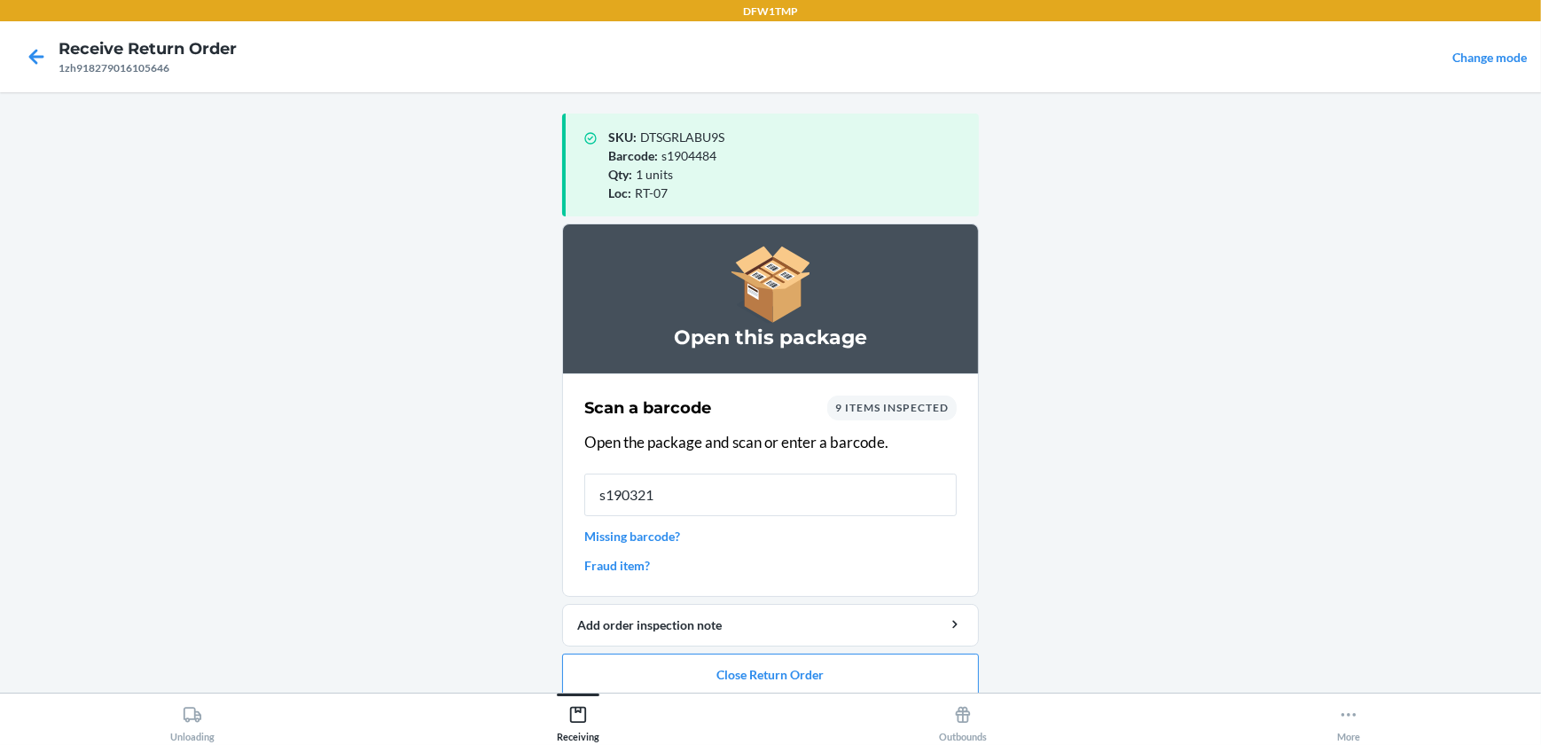
type input "s1903219"
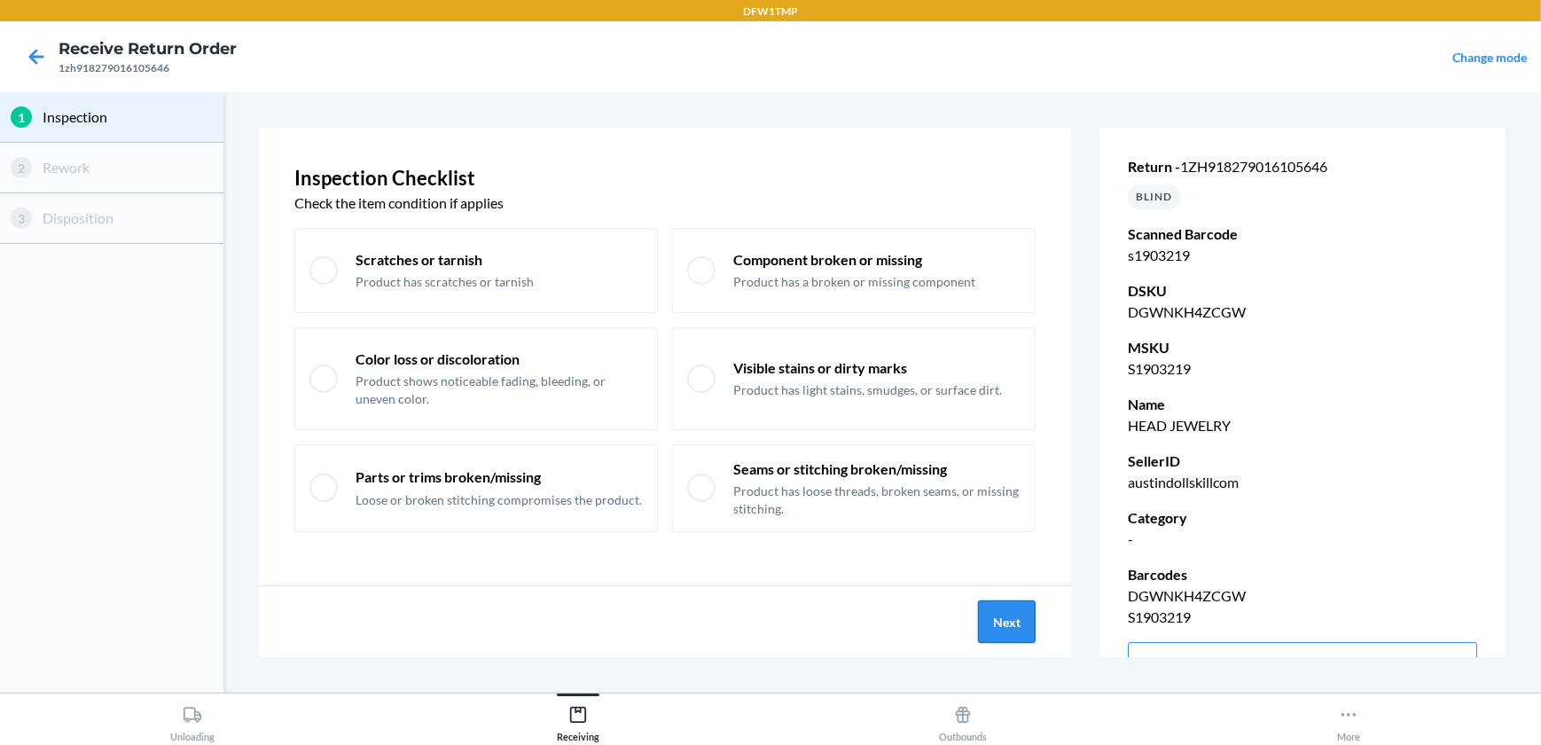
click at [1002, 619] on button "Next" at bounding box center [1007, 621] width 58 height 43
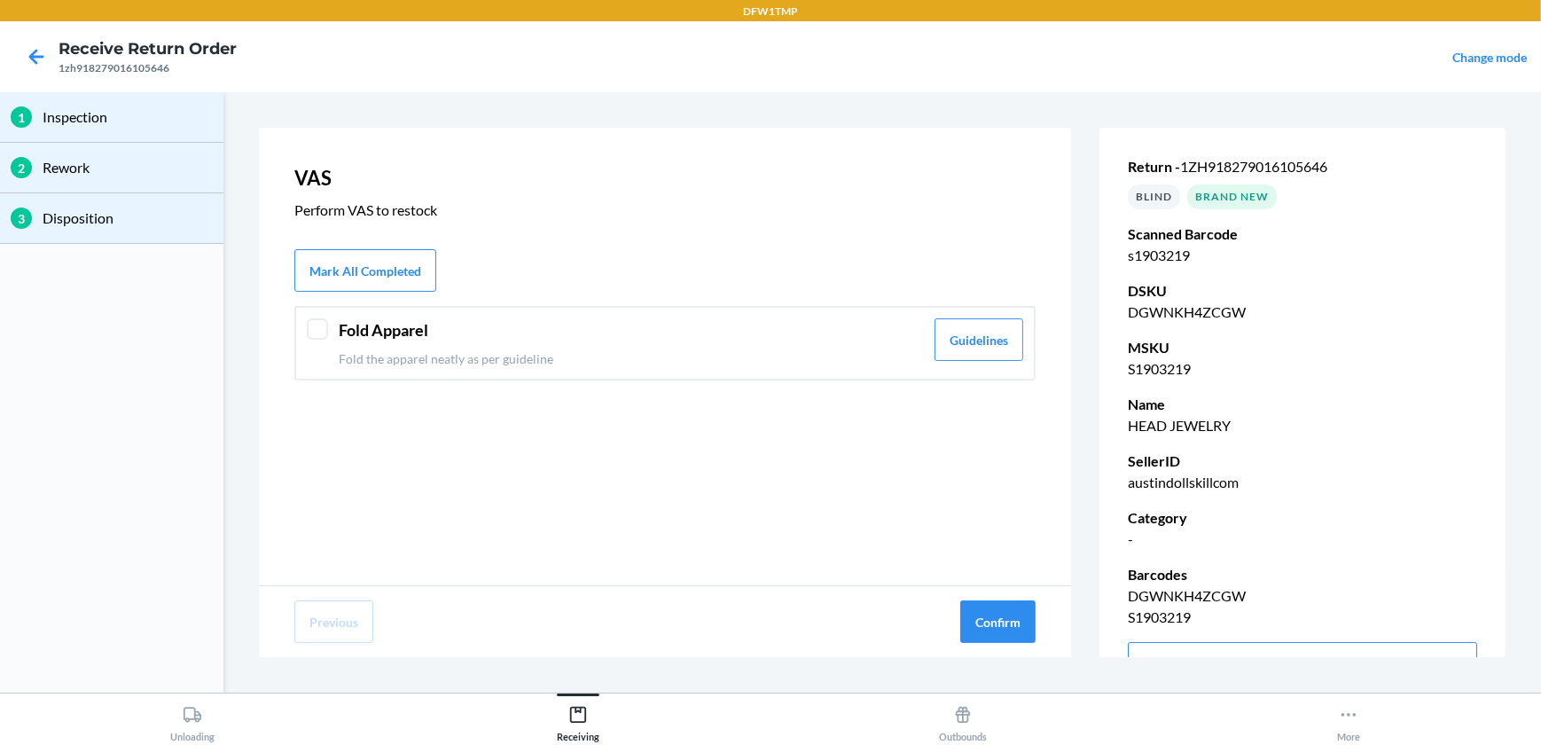
click at [321, 337] on div "Fold Apparel Fold the apparel neatly as per guideline Guidelines" at bounding box center [664, 343] width 741 height 74
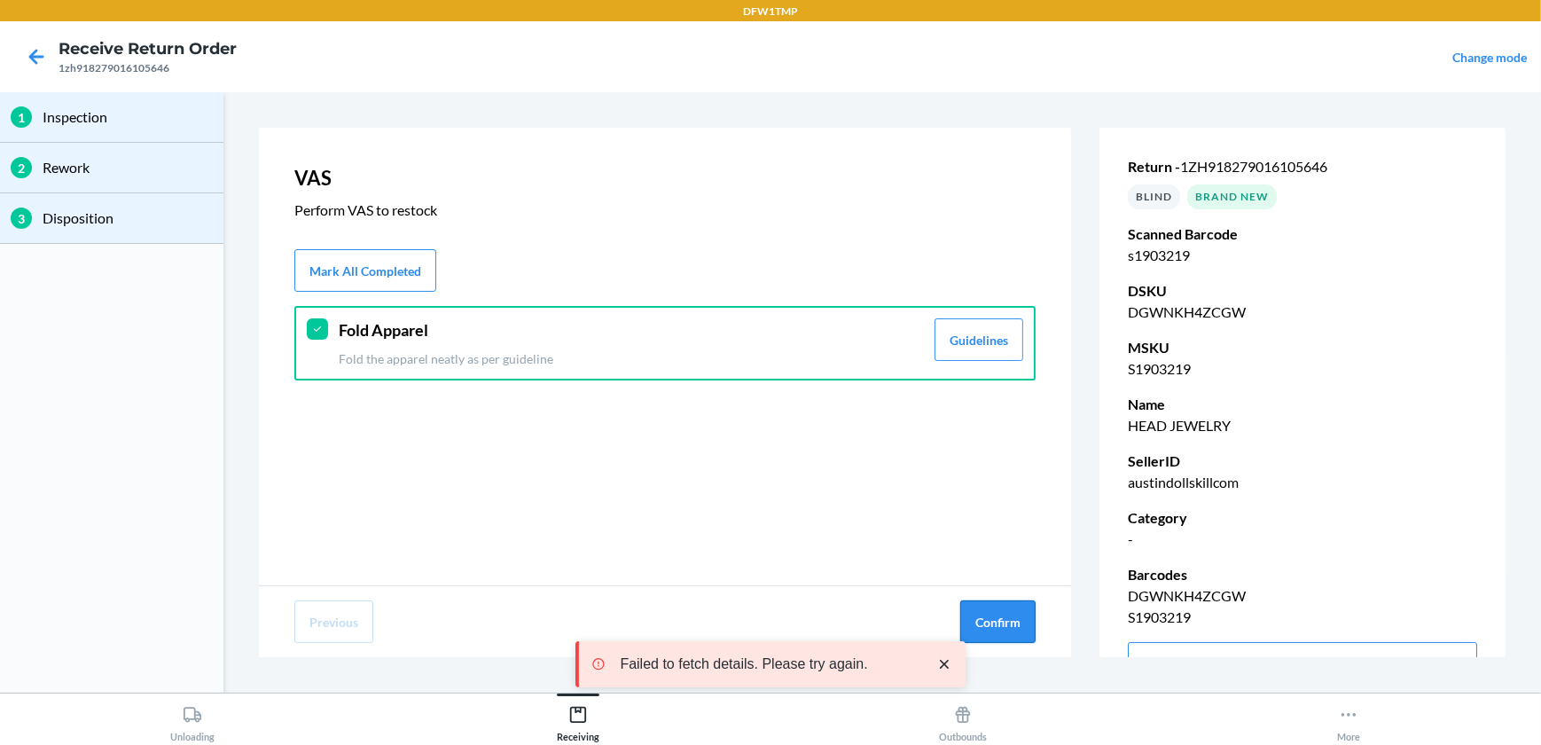
click at [1006, 620] on button "Confirm" at bounding box center [997, 621] width 75 height 43
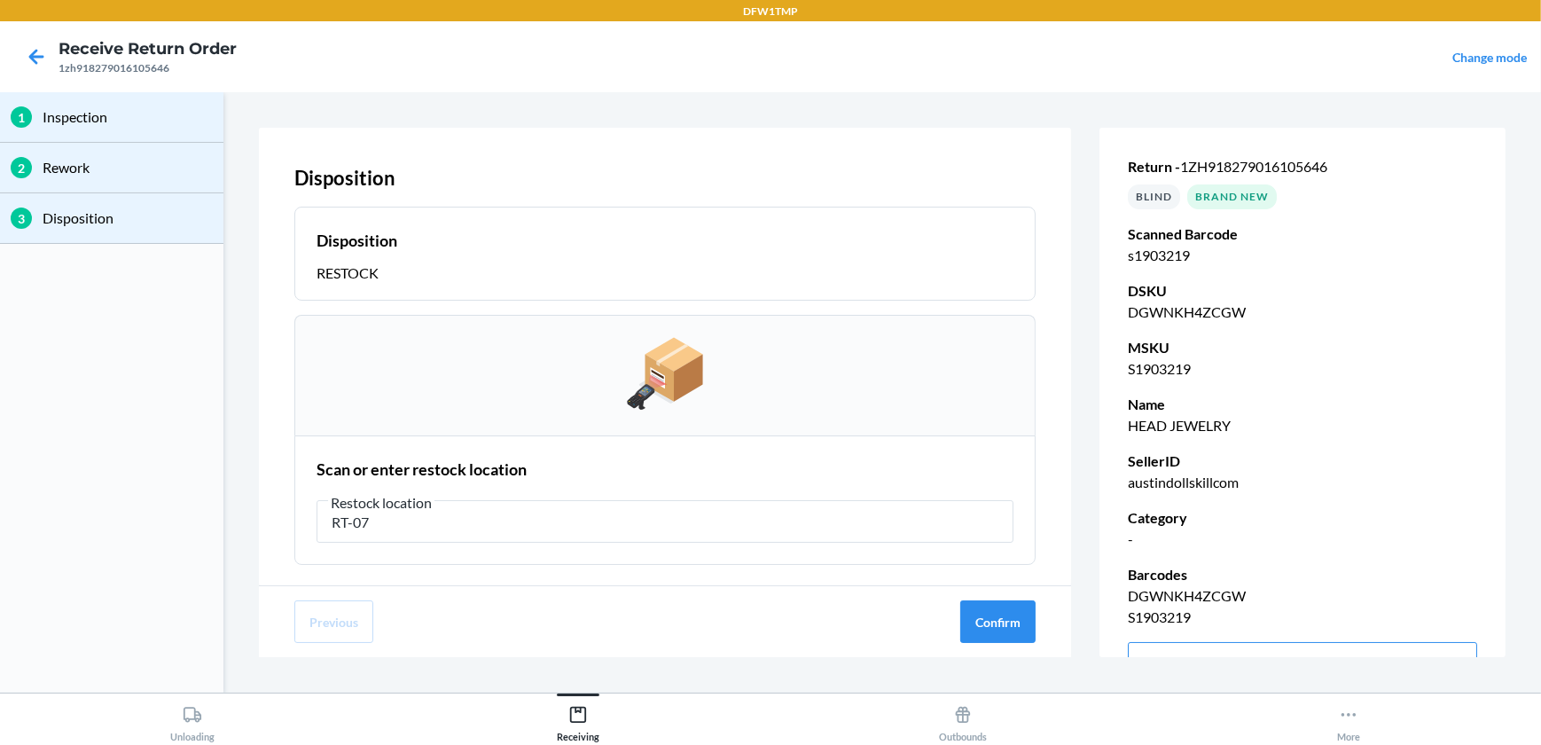
type input "RT-07"
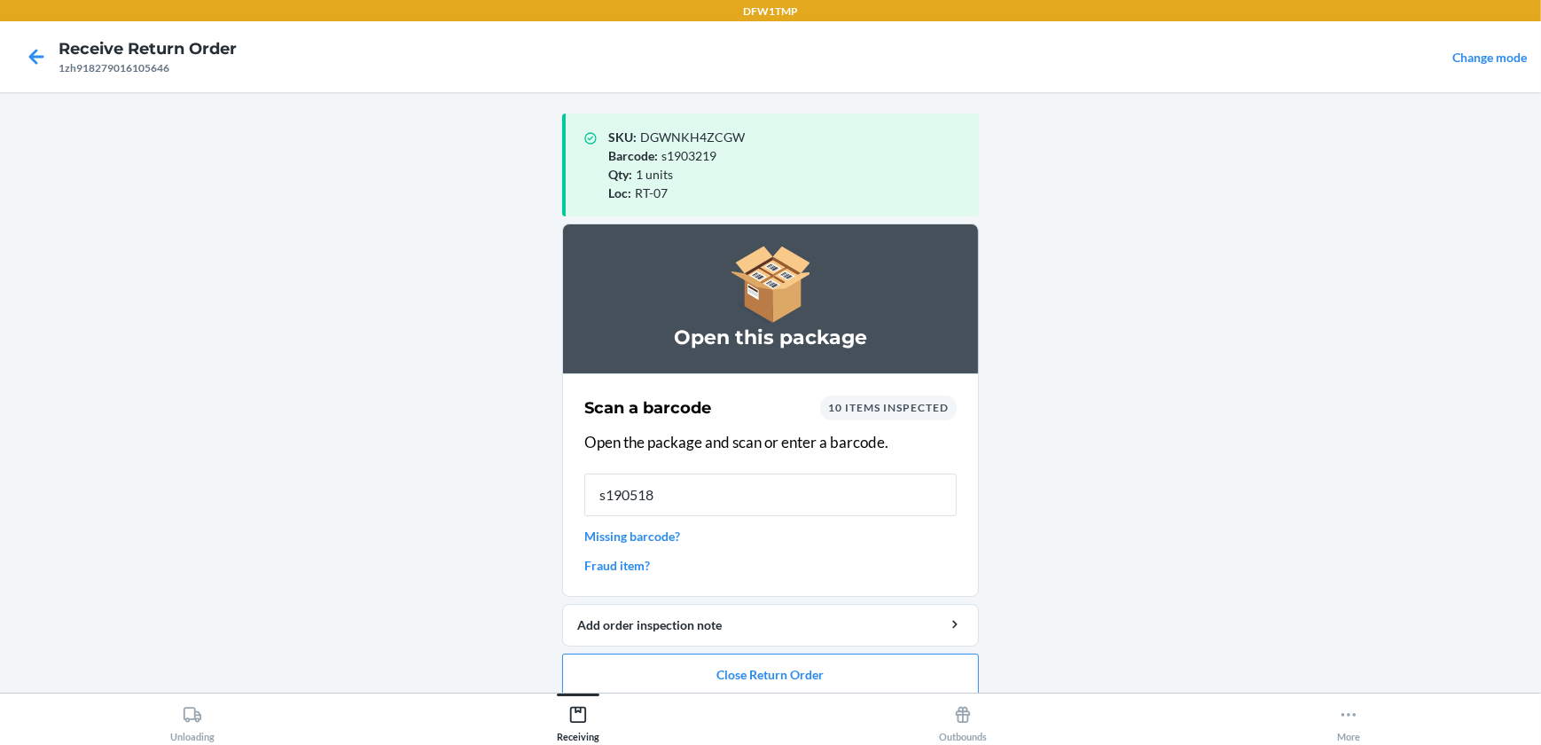
type input "s1905185"
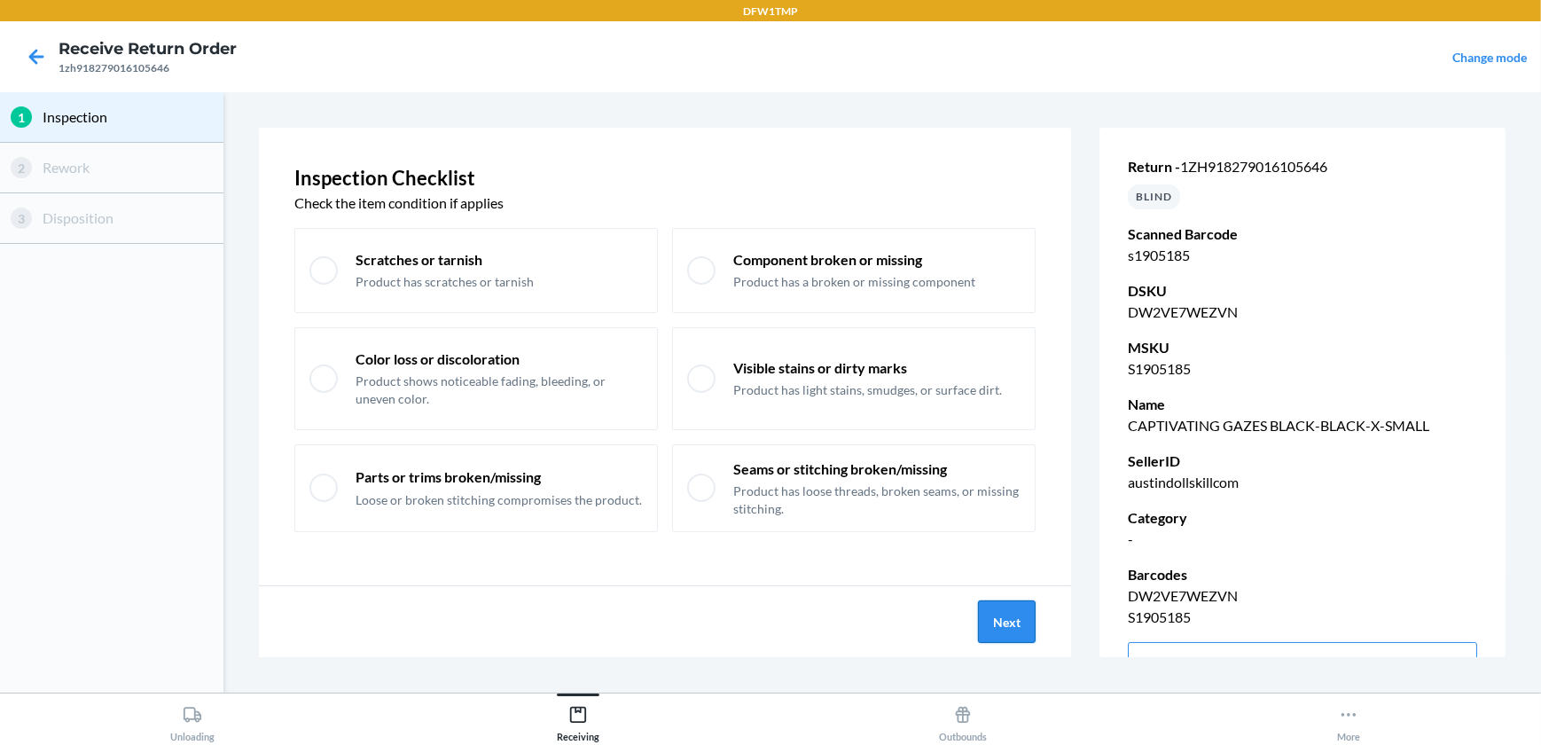
click at [998, 621] on button "Next" at bounding box center [1007, 621] width 58 height 43
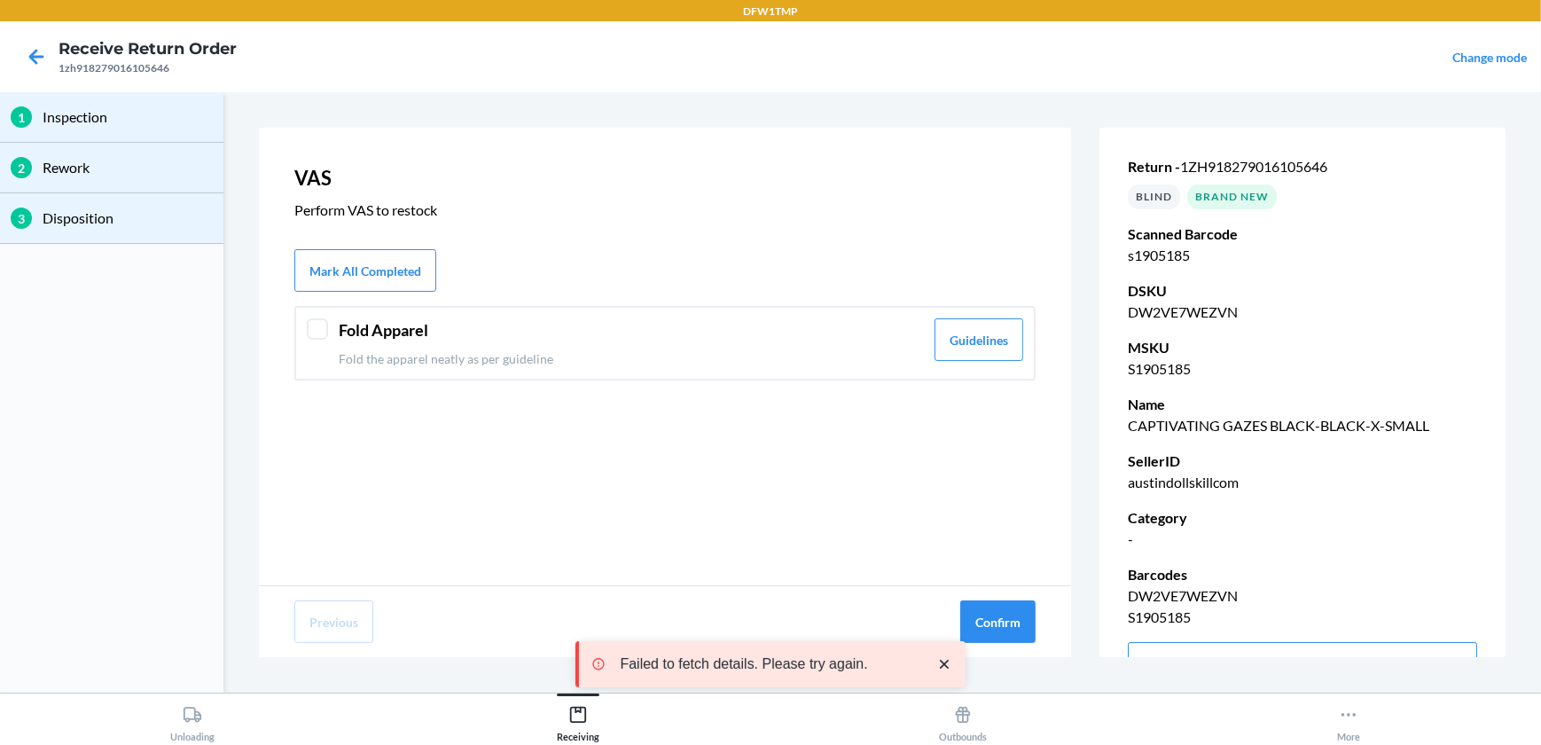
click at [325, 341] on div "Fold Apparel Fold the apparel neatly as per guideline Guidelines" at bounding box center [664, 343] width 741 height 74
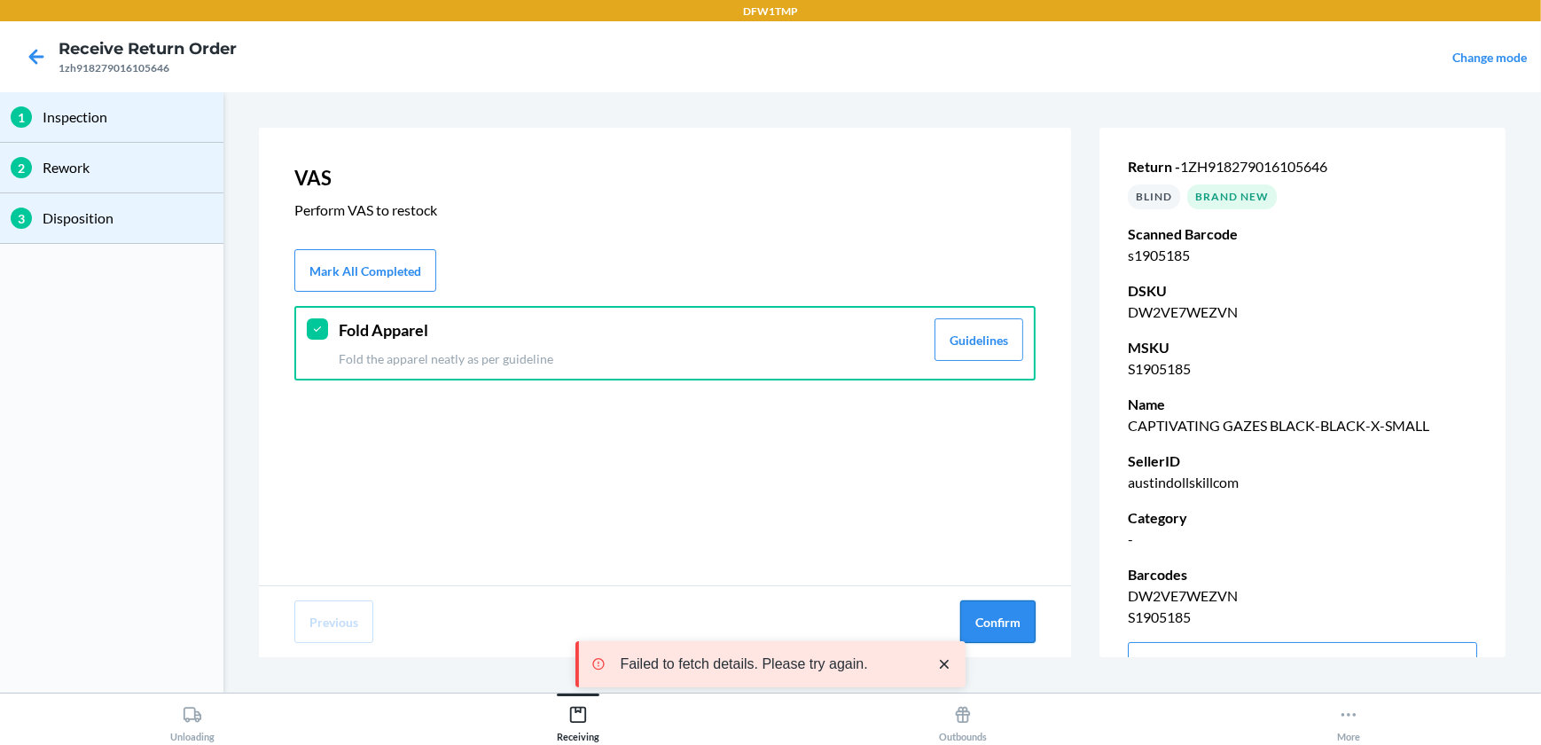
click at [1002, 621] on button "Confirm" at bounding box center [997, 621] width 75 height 43
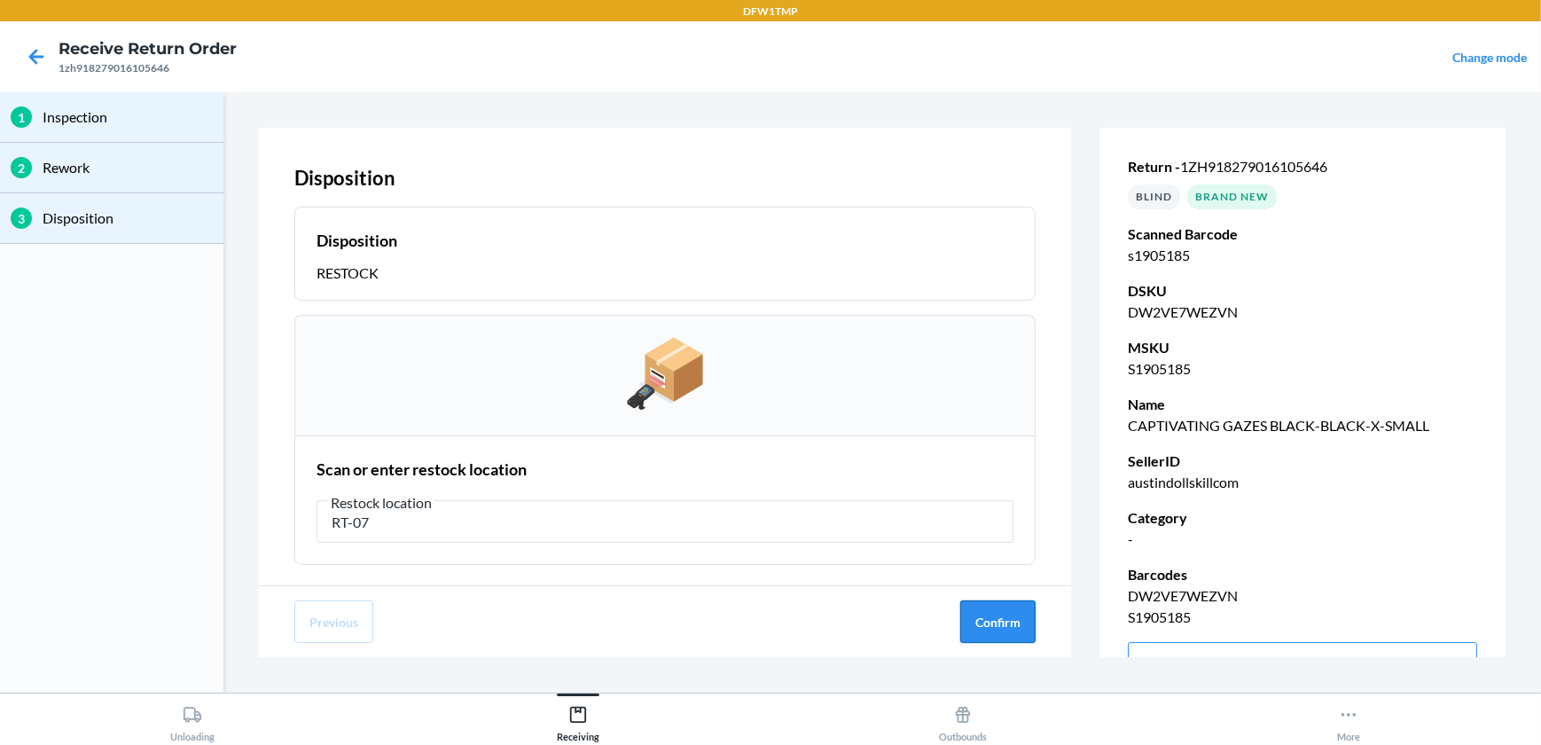
type input "RT-07"
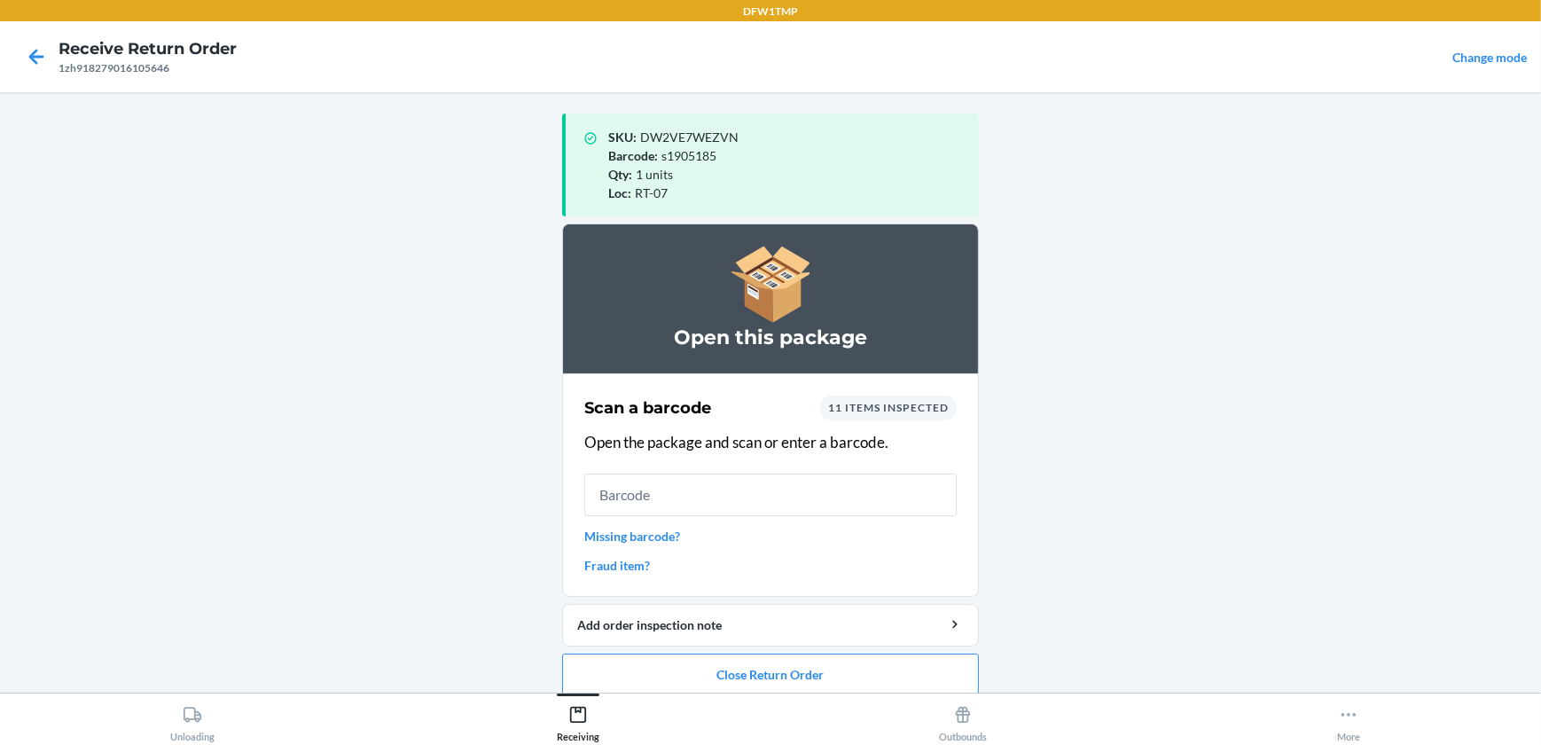
scroll to position [17, 0]
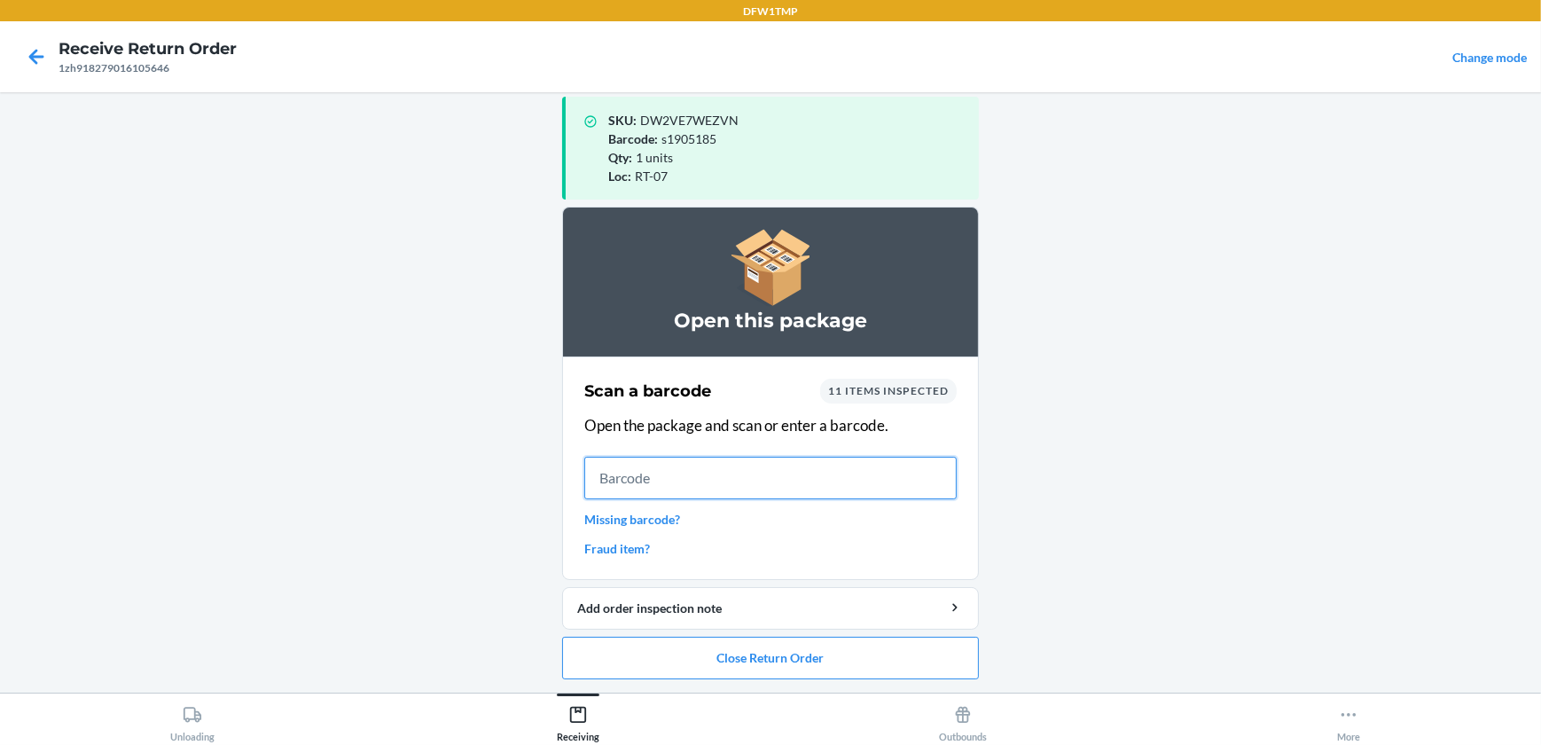
click at [661, 482] on input "text" at bounding box center [770, 478] width 372 height 43
type input "s1898890"
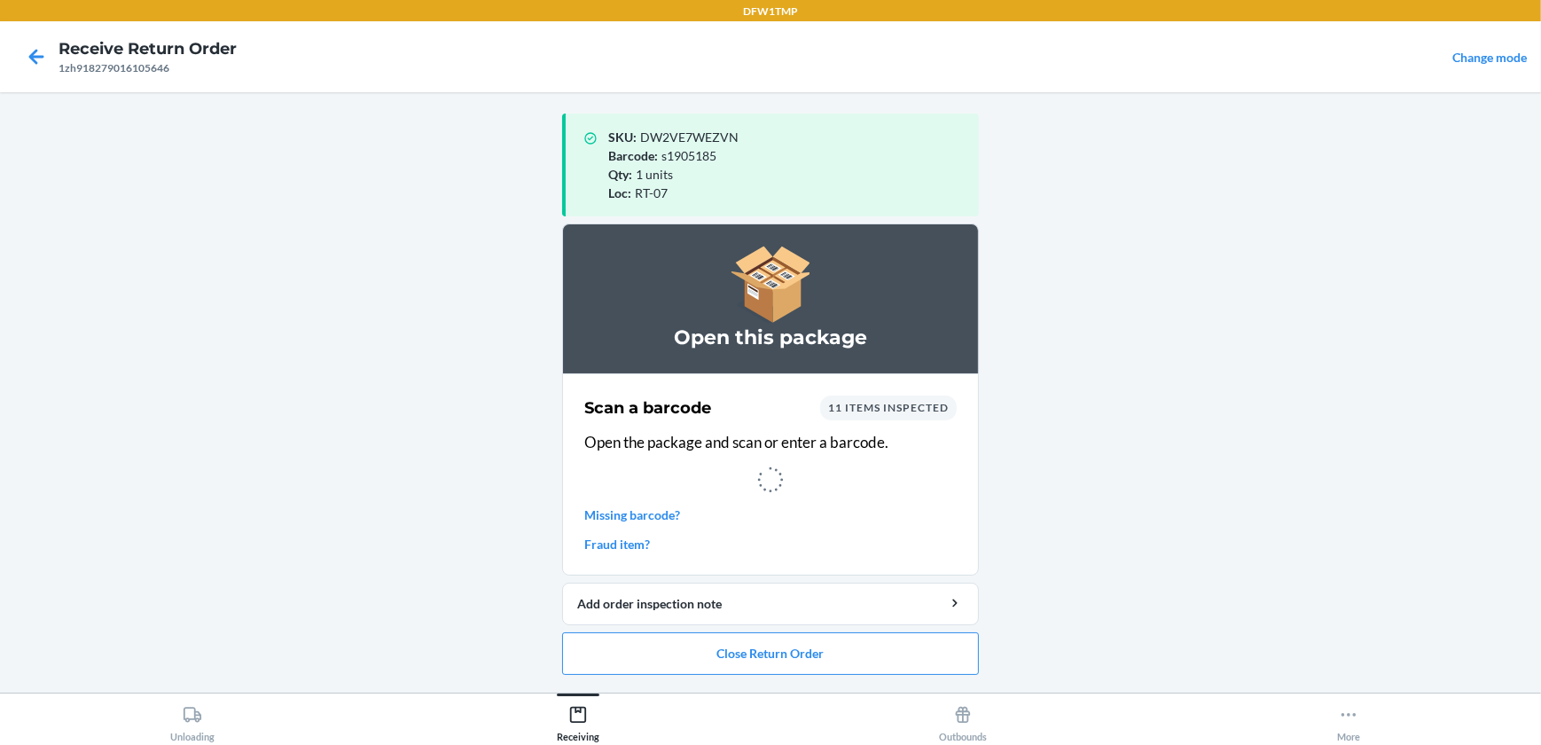
scroll to position [0, 0]
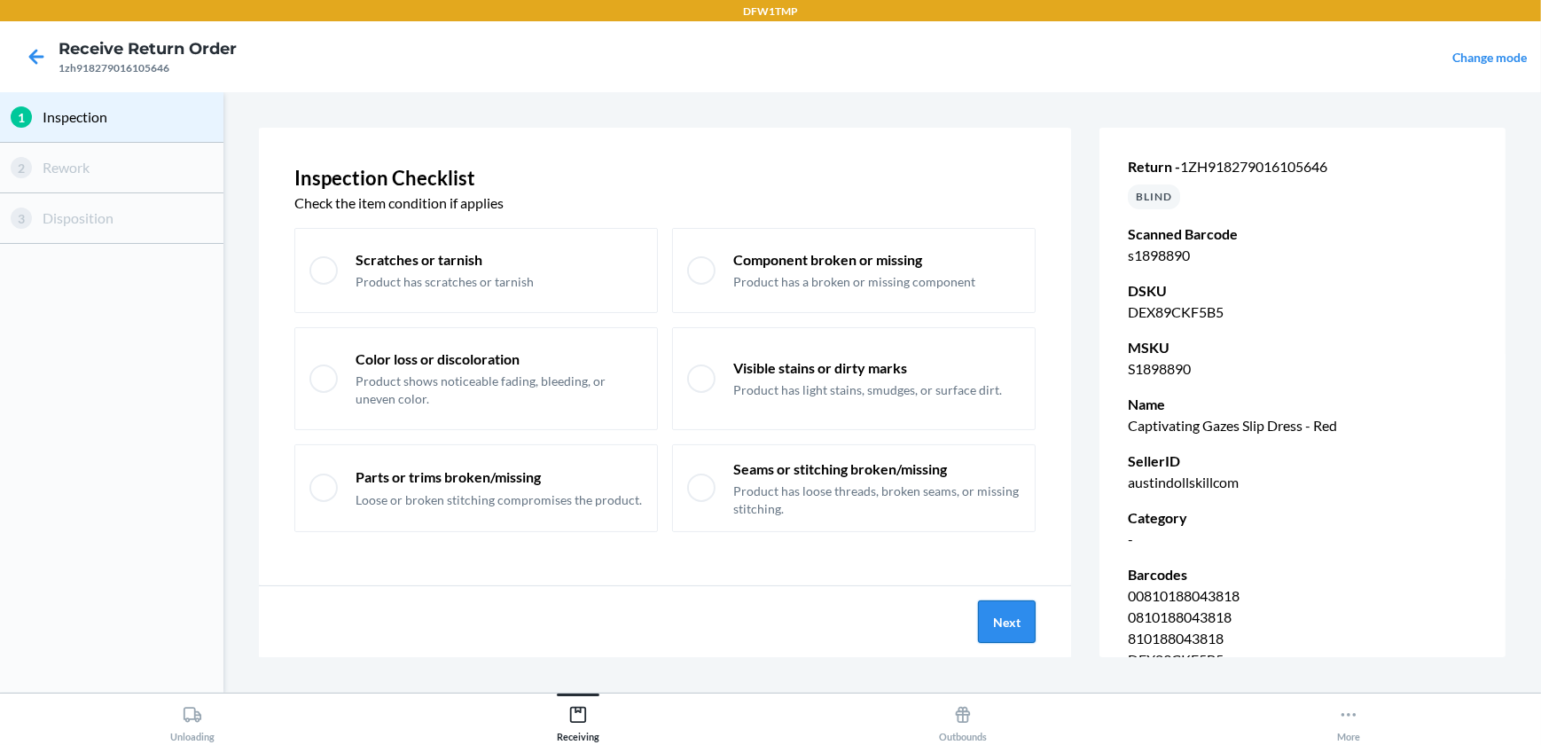
click at [989, 619] on button "Next" at bounding box center [1007, 621] width 58 height 43
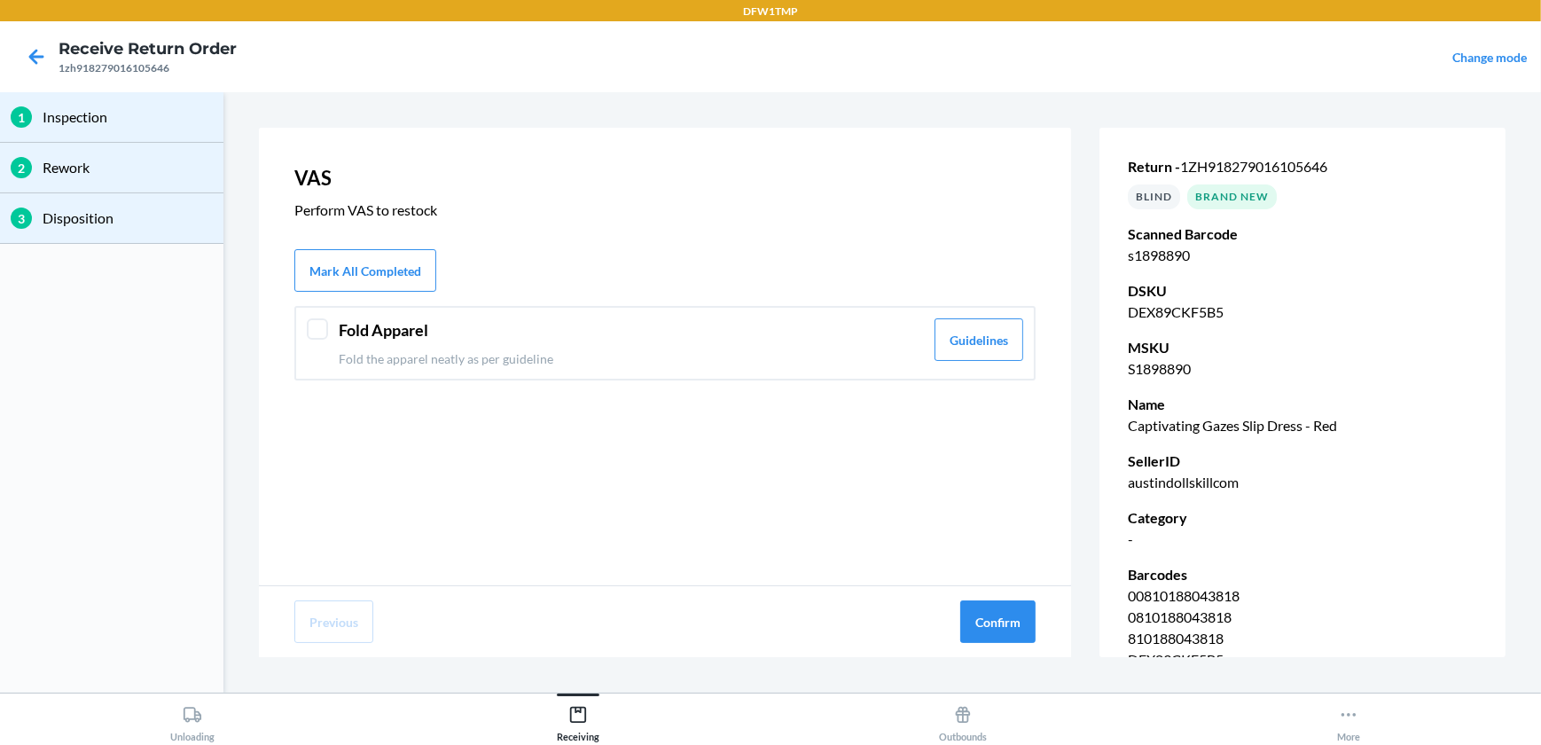
click at [309, 337] on div at bounding box center [317, 328] width 21 height 21
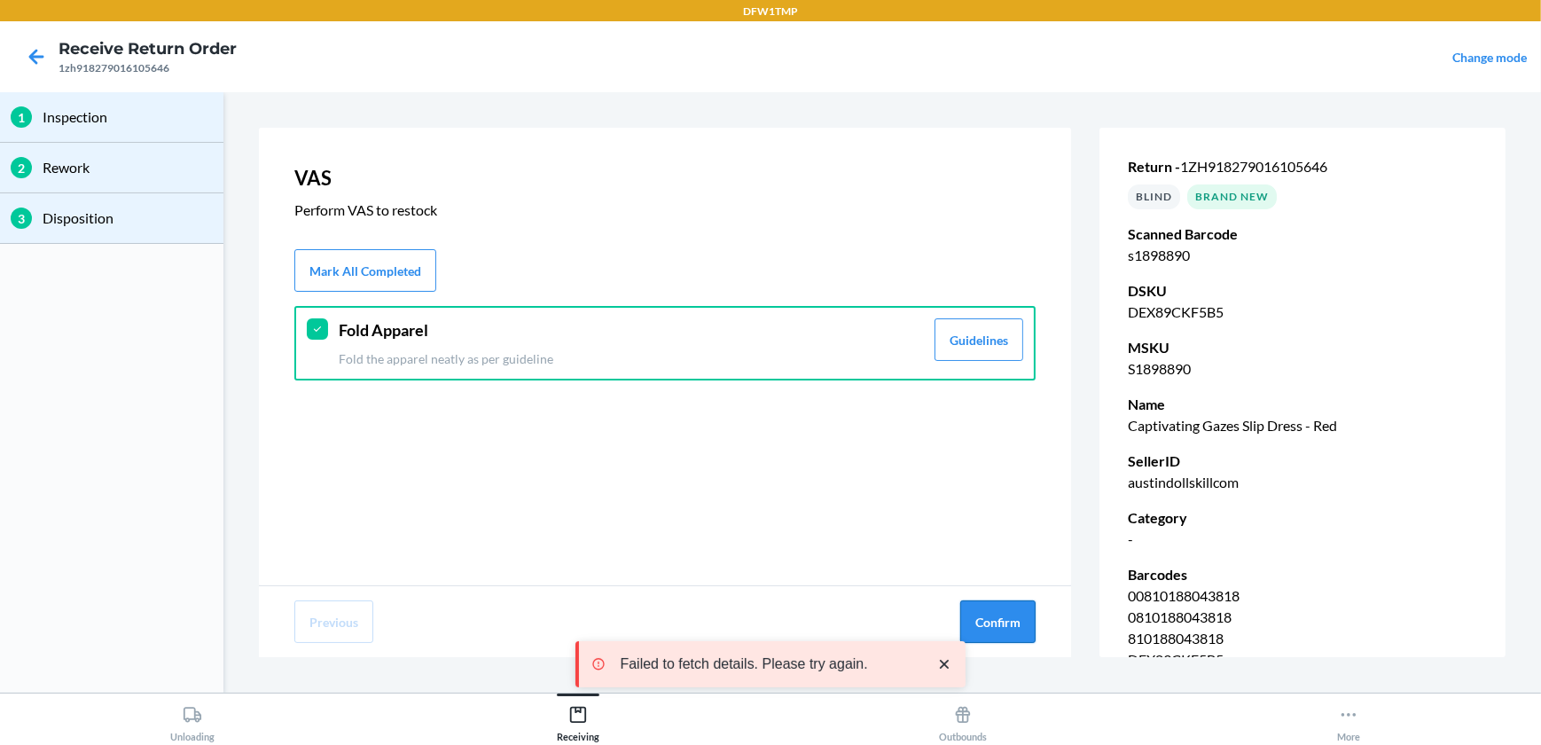
click at [972, 605] on button "Confirm" at bounding box center [997, 621] width 75 height 43
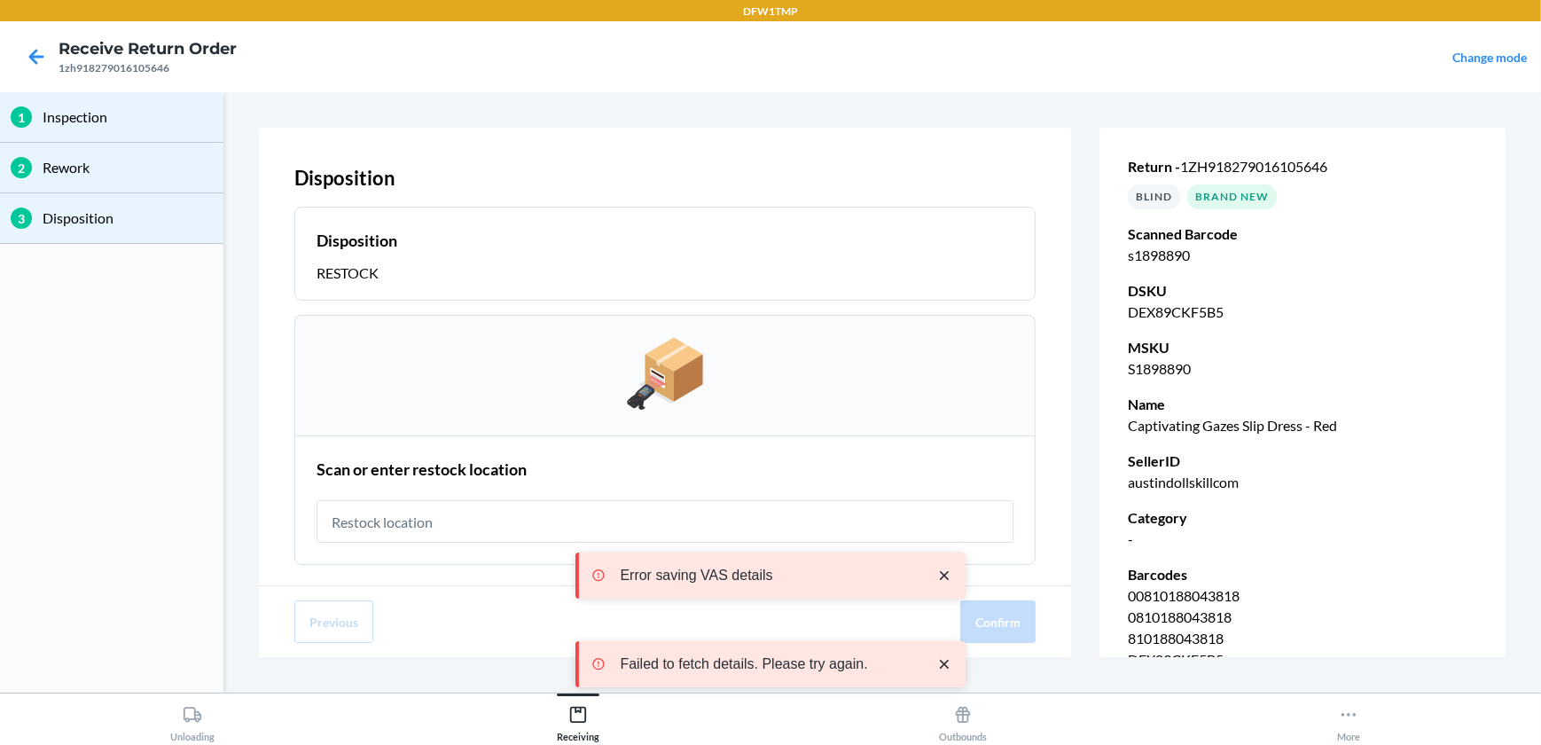
click at [429, 532] on input "text" at bounding box center [665, 521] width 697 height 43
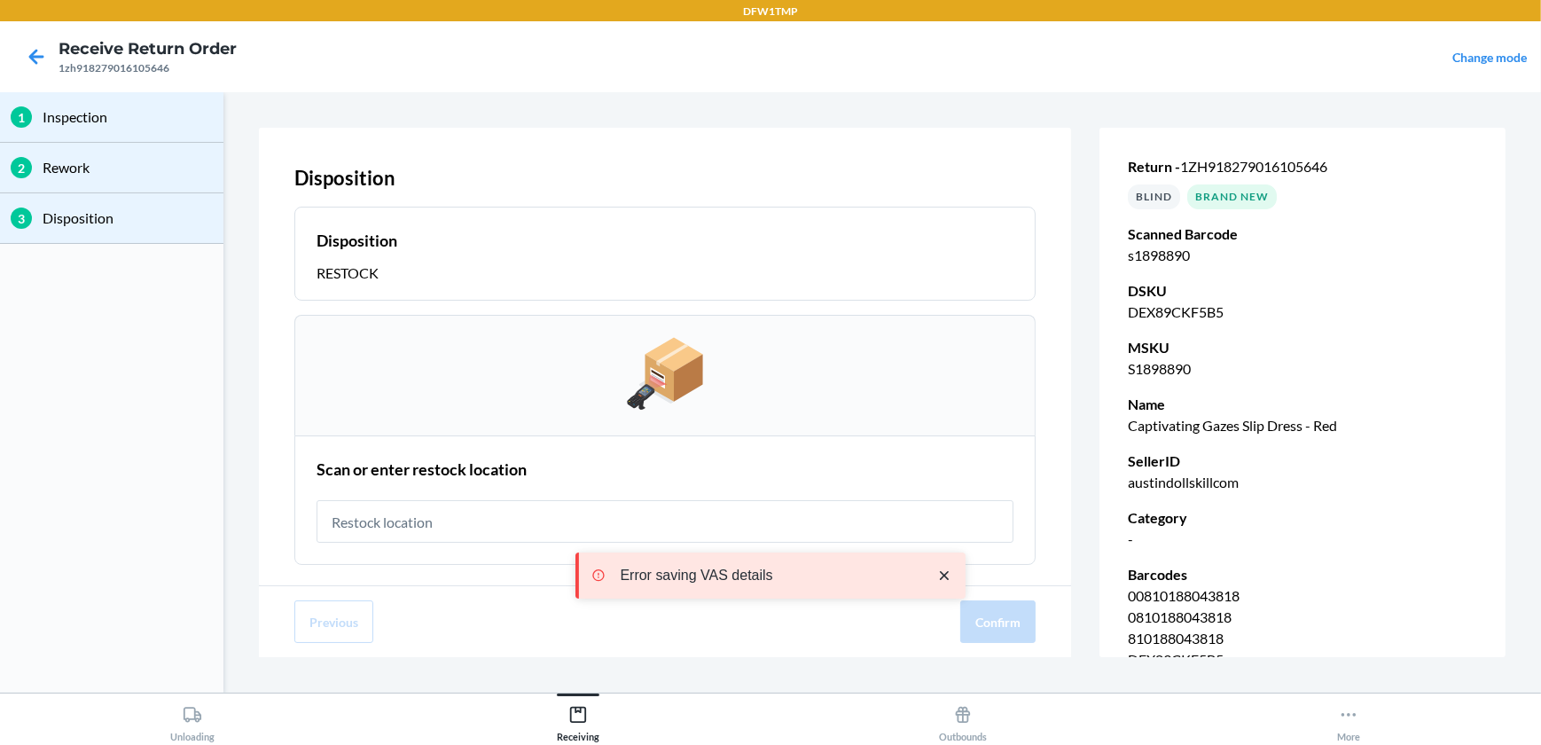
type input "T"
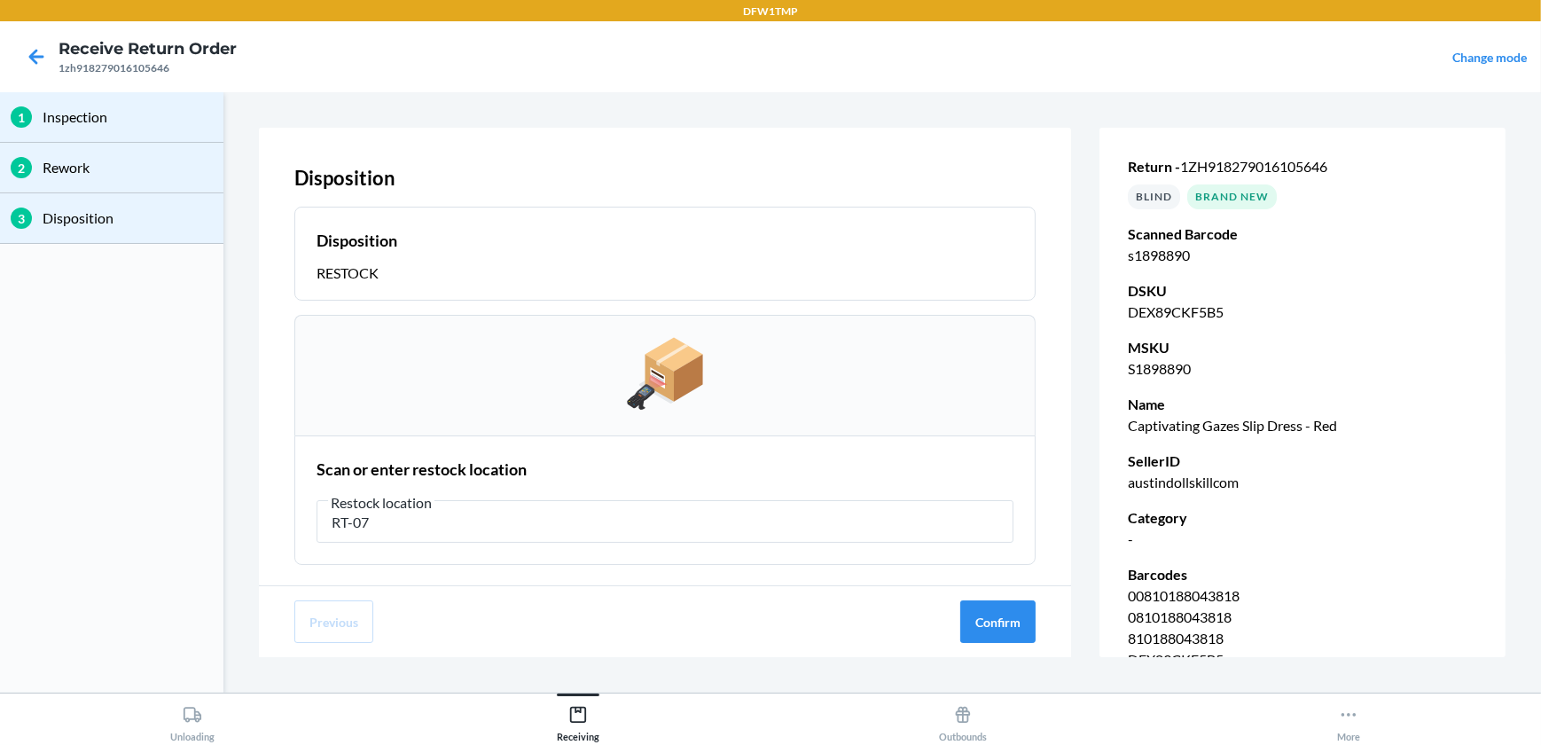
type input "RT-07"
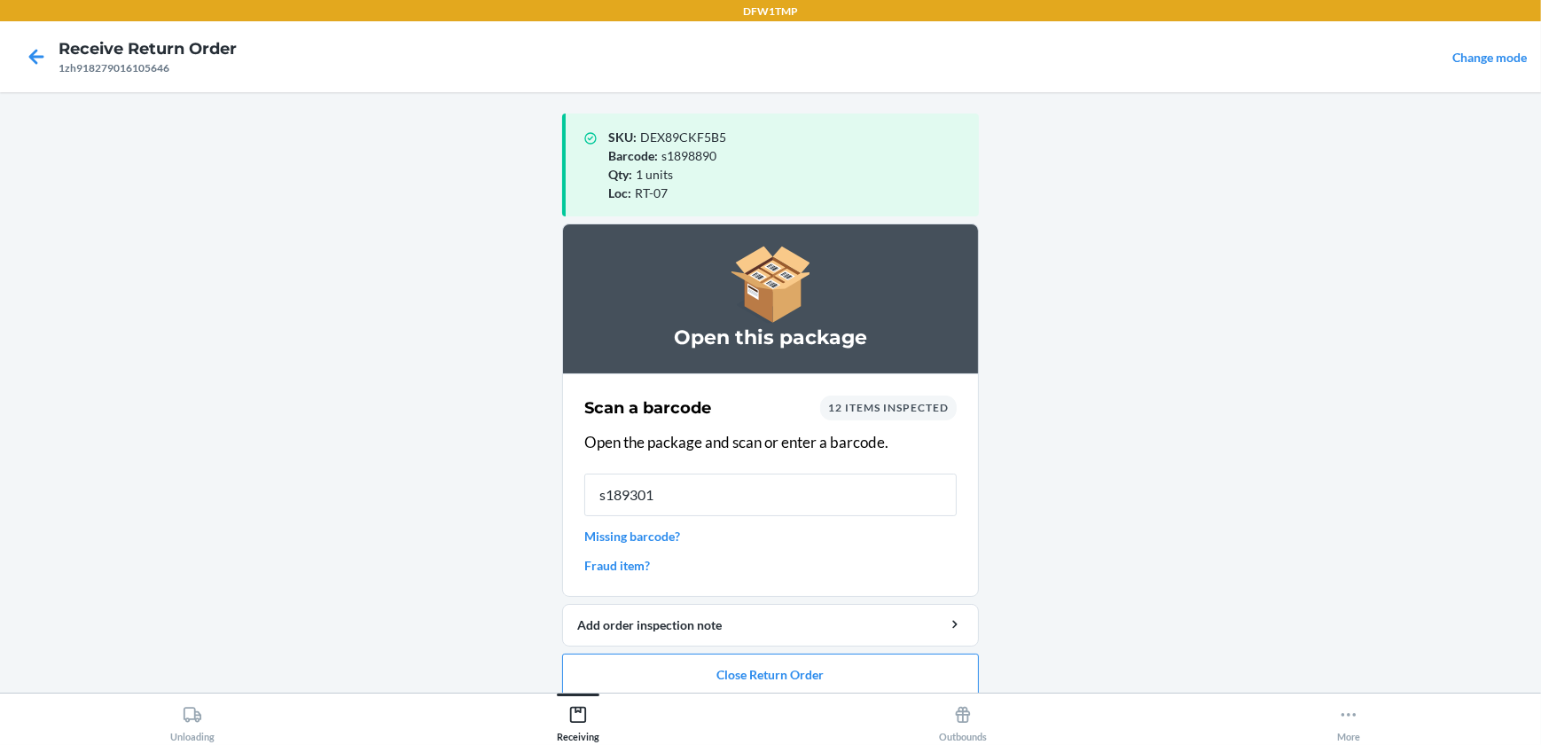
type input "s1893013"
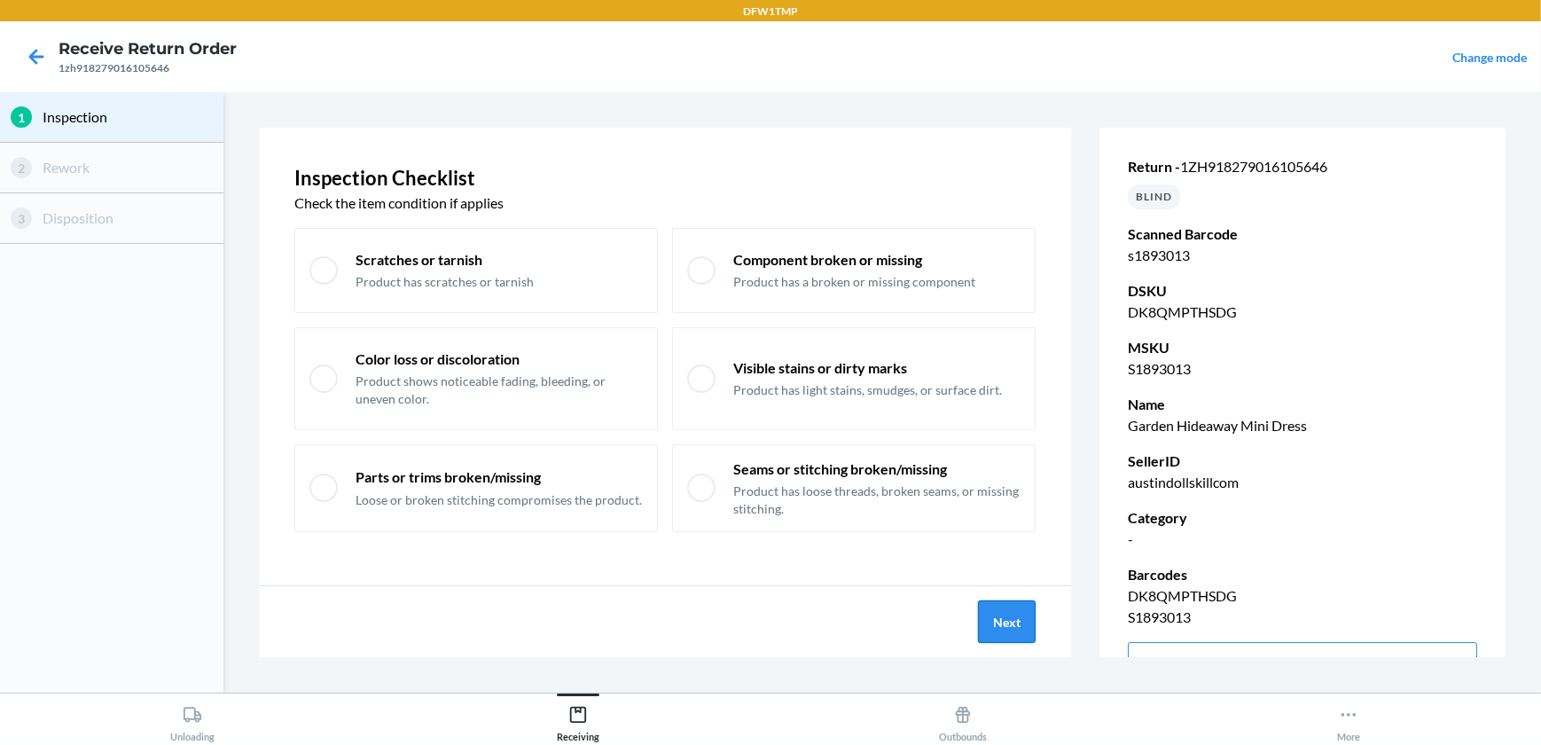
click at [999, 612] on button "Next" at bounding box center [1007, 621] width 58 height 43
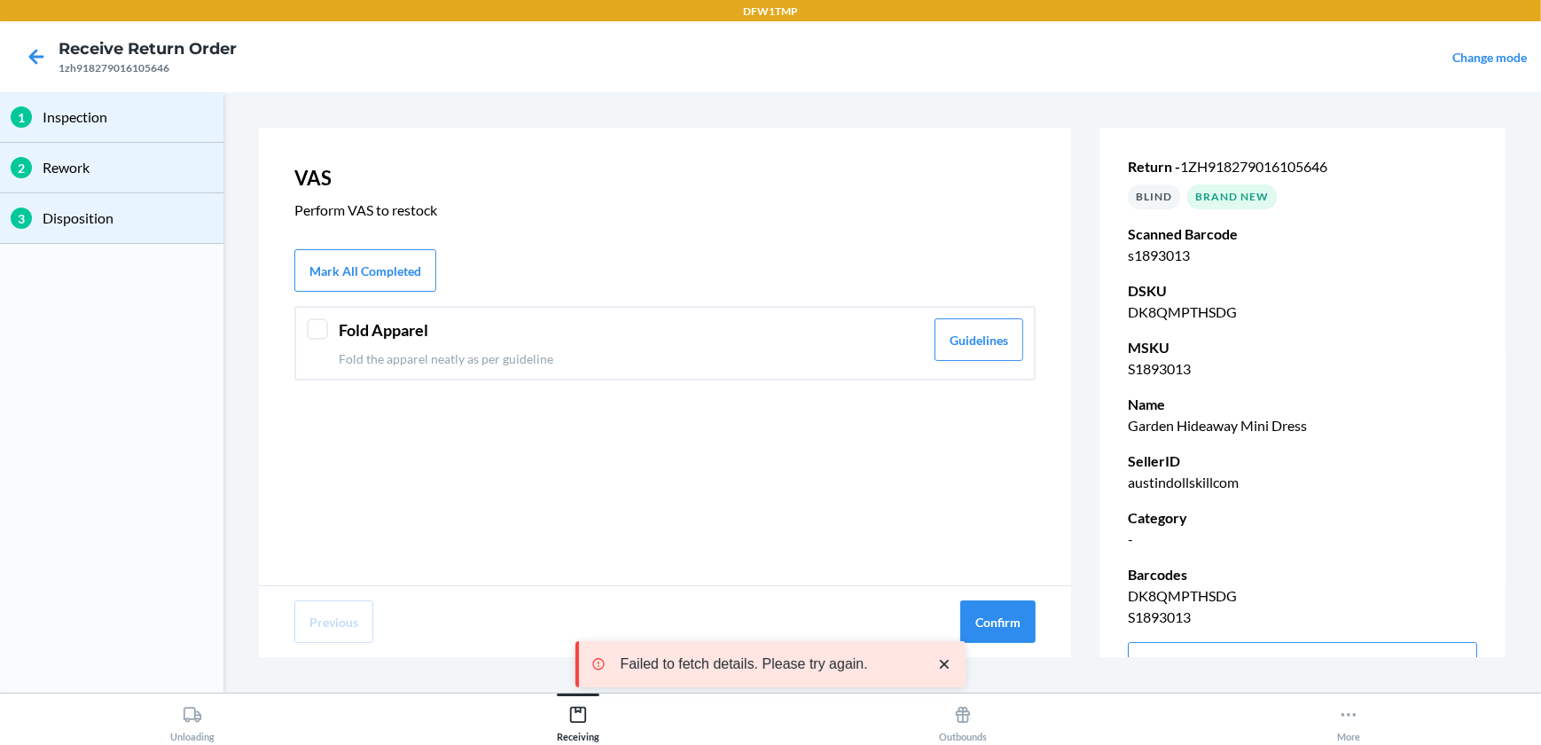
click at [315, 335] on div at bounding box center [317, 328] width 21 height 21
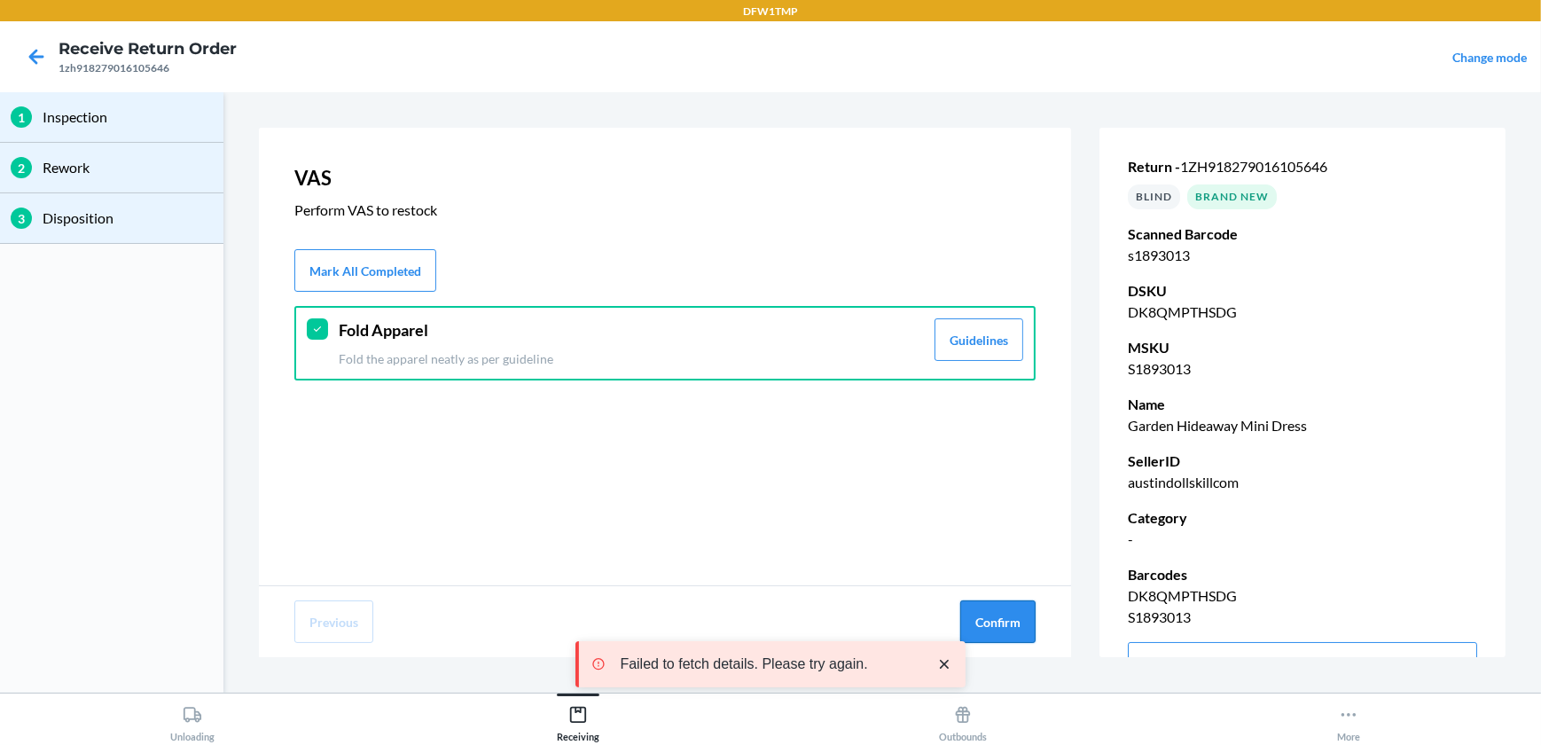
click at [1014, 629] on button "Confirm" at bounding box center [997, 621] width 75 height 43
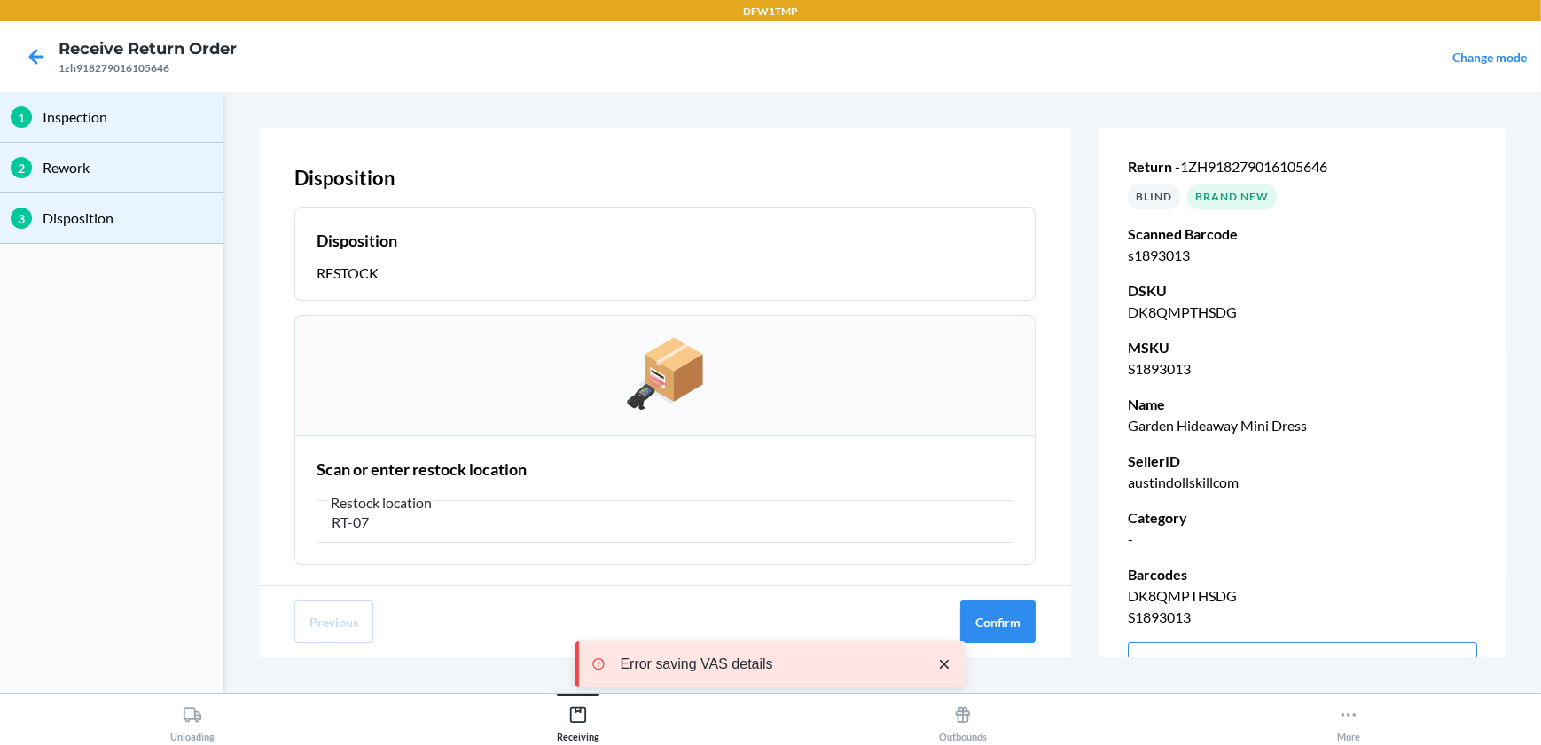
type input "RT-07"
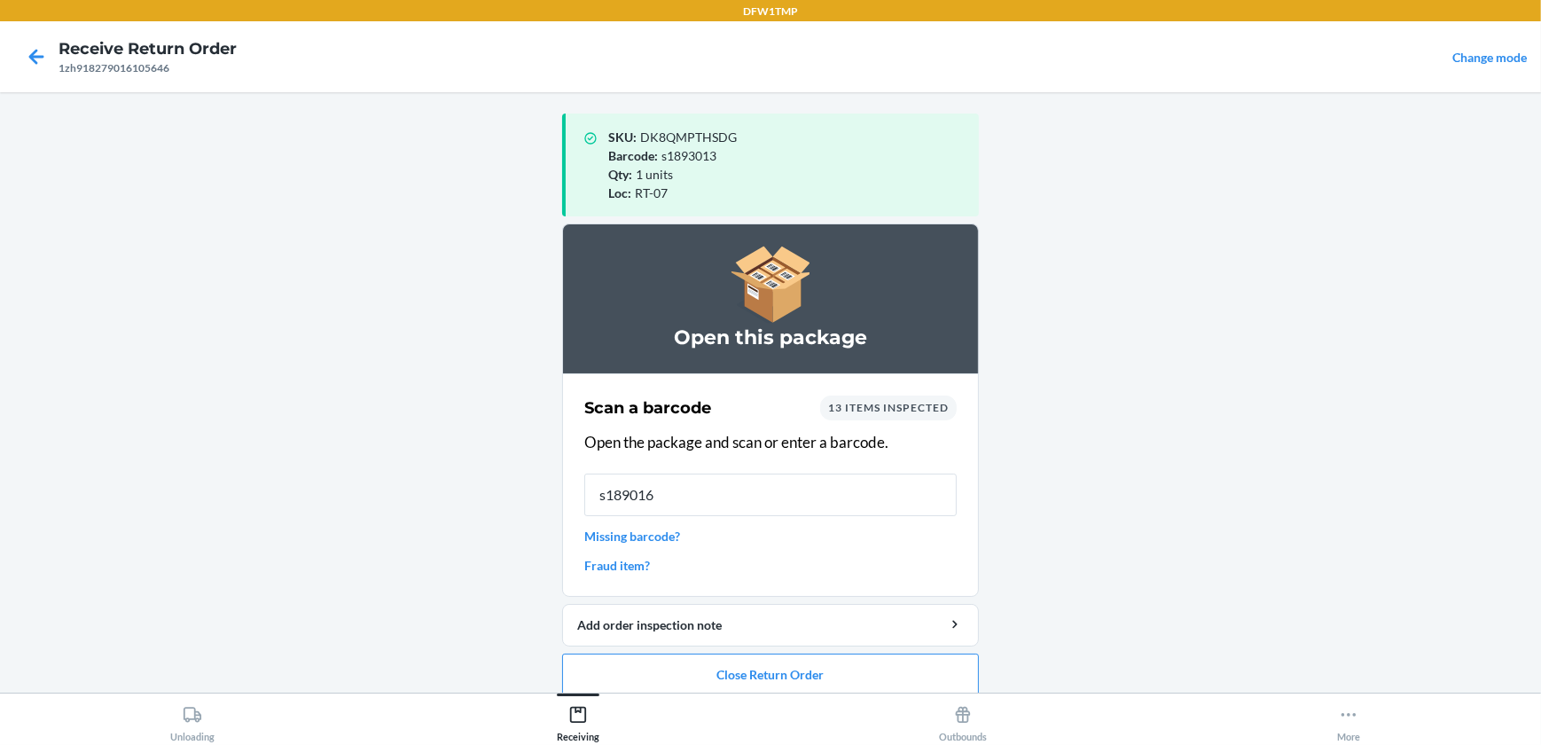
type input "s1890162"
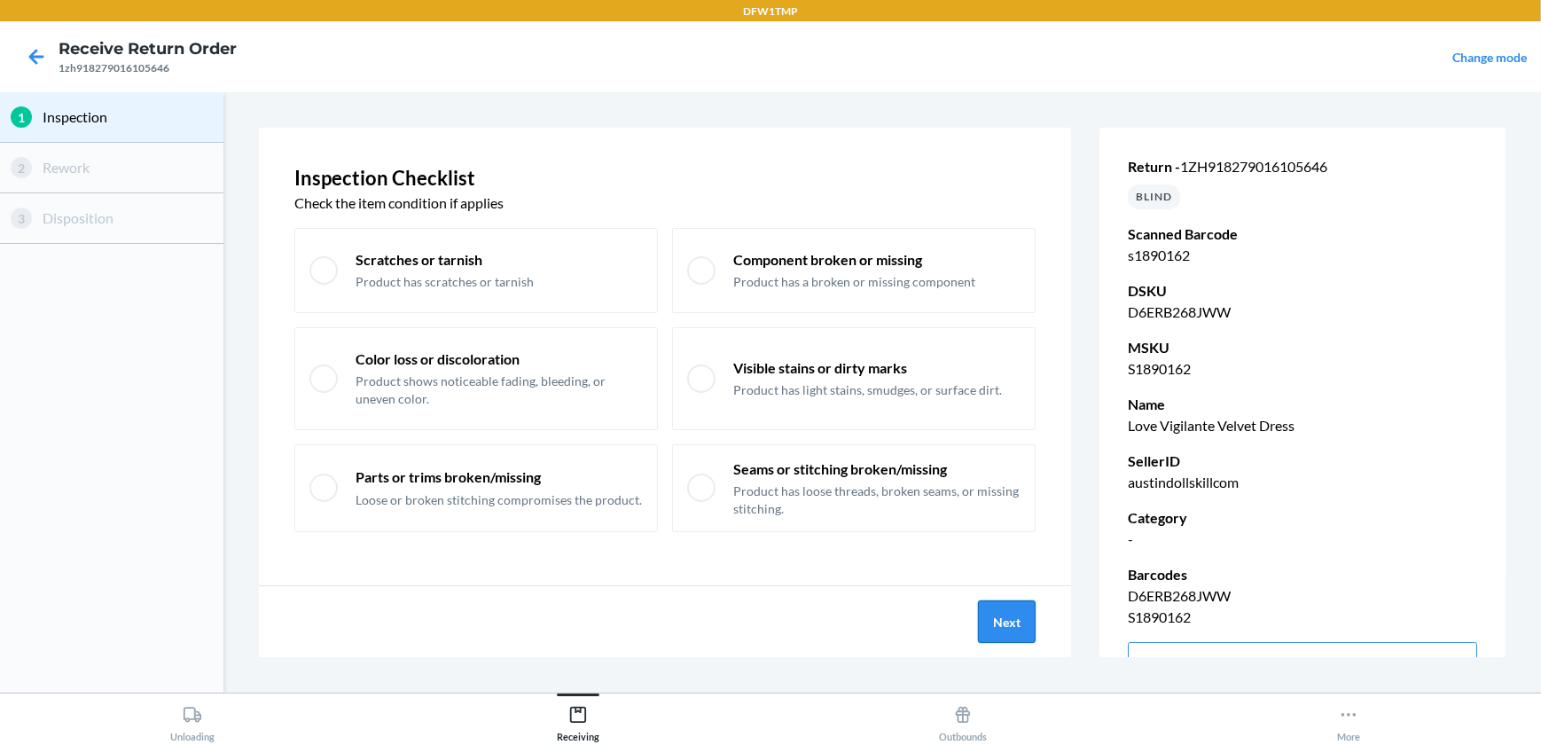
click at [1002, 619] on button "Next" at bounding box center [1007, 621] width 58 height 43
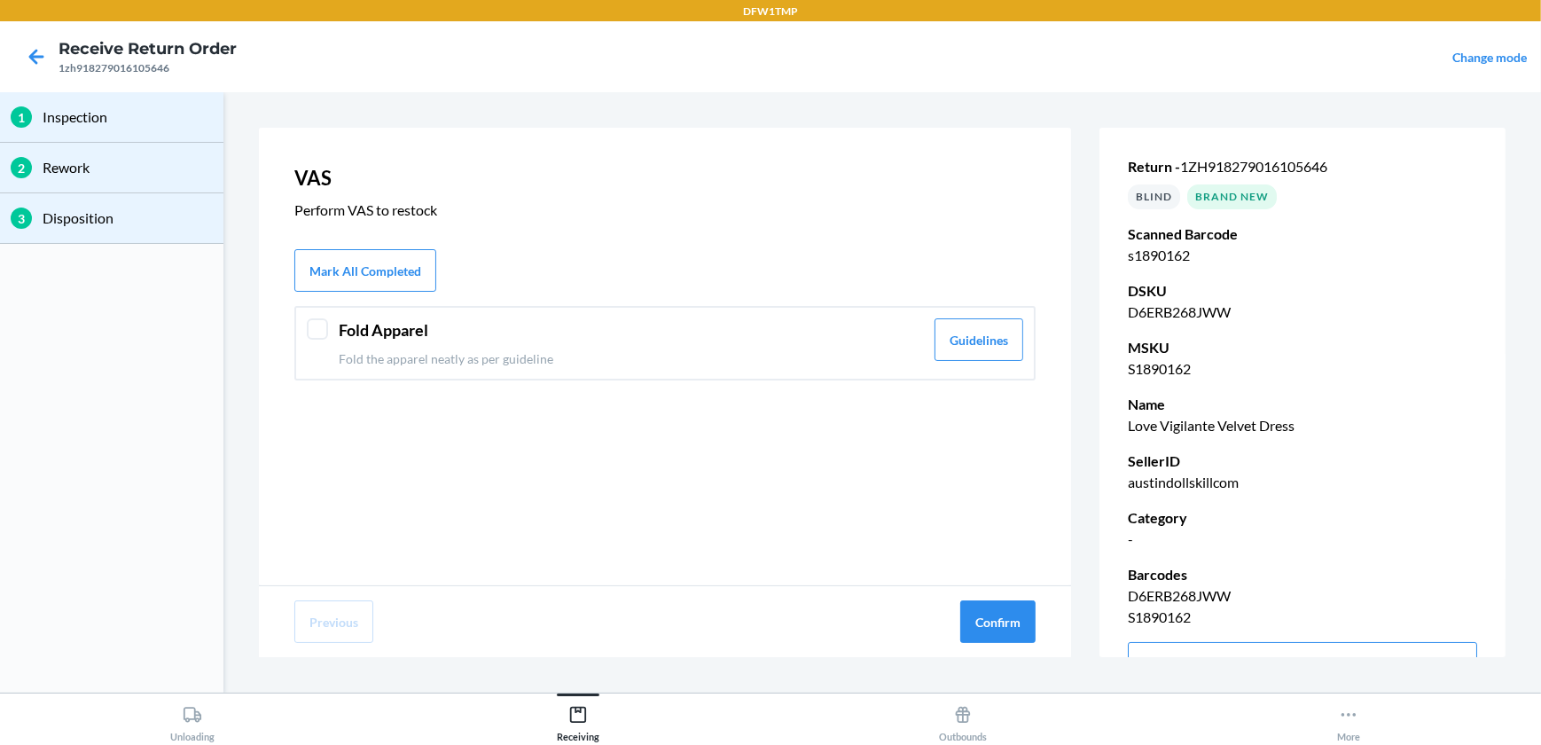
click at [319, 328] on div at bounding box center [317, 328] width 21 height 21
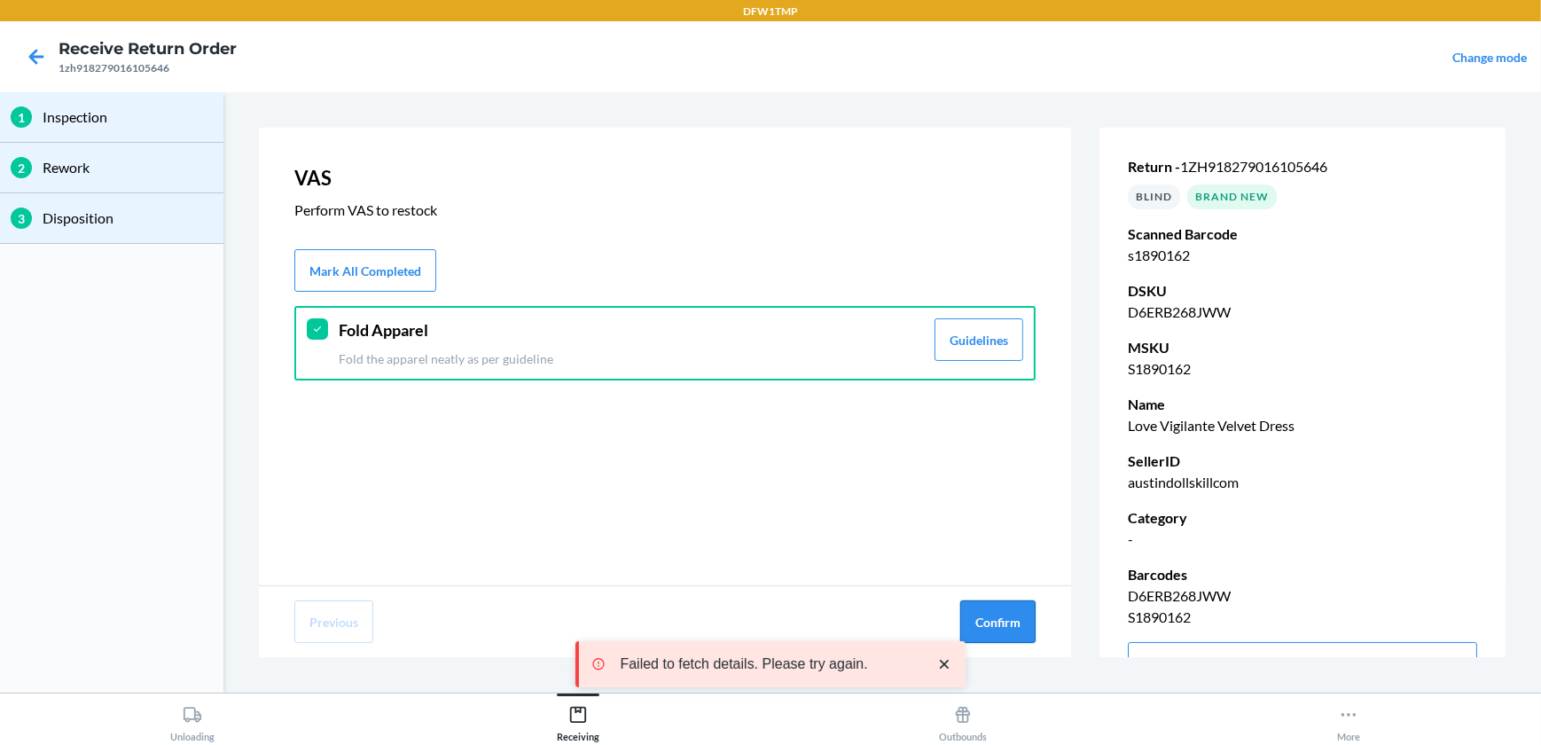
click at [986, 606] on button "Confirm" at bounding box center [997, 621] width 75 height 43
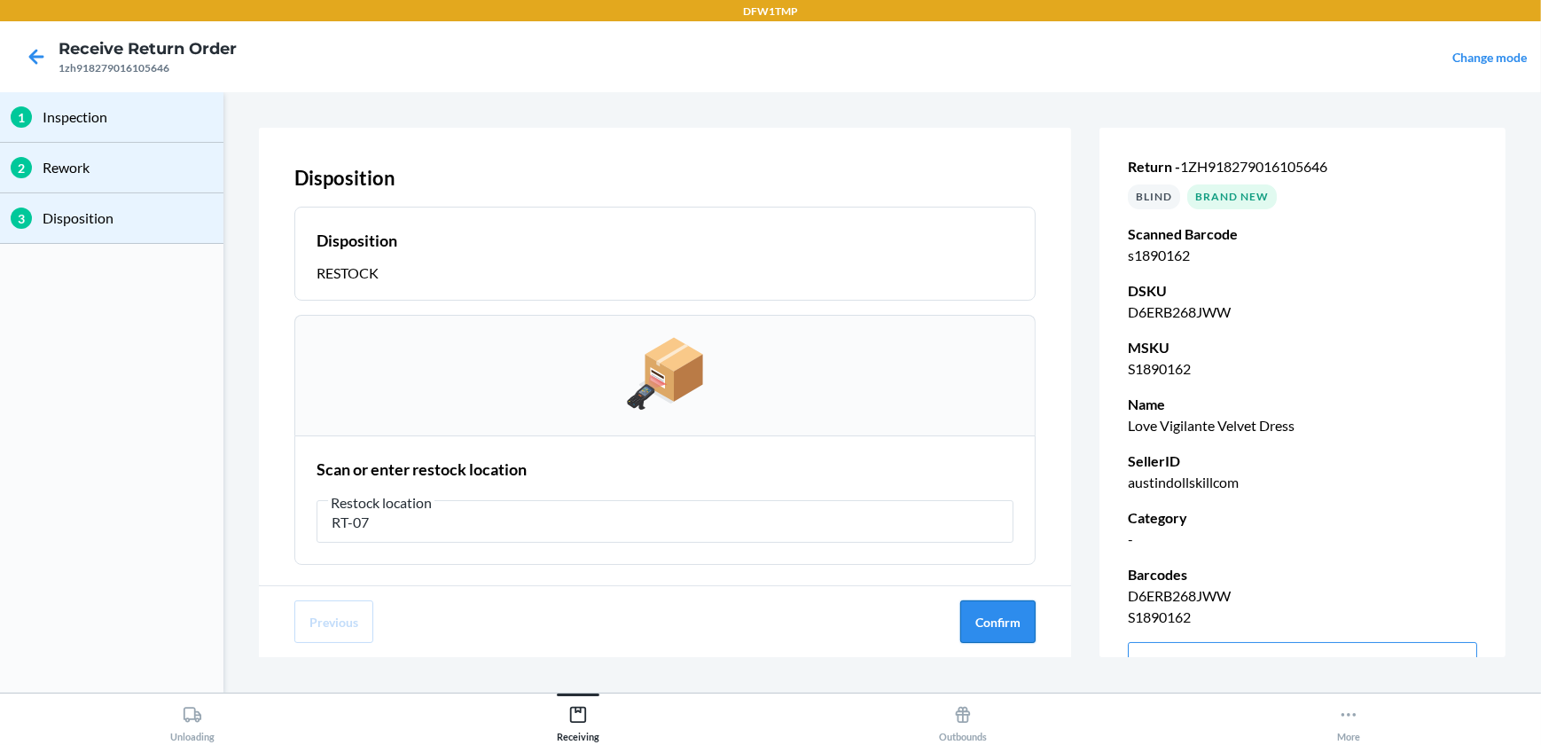
type input "RT-07"
click at [975, 623] on button "Confirm" at bounding box center [997, 621] width 75 height 43
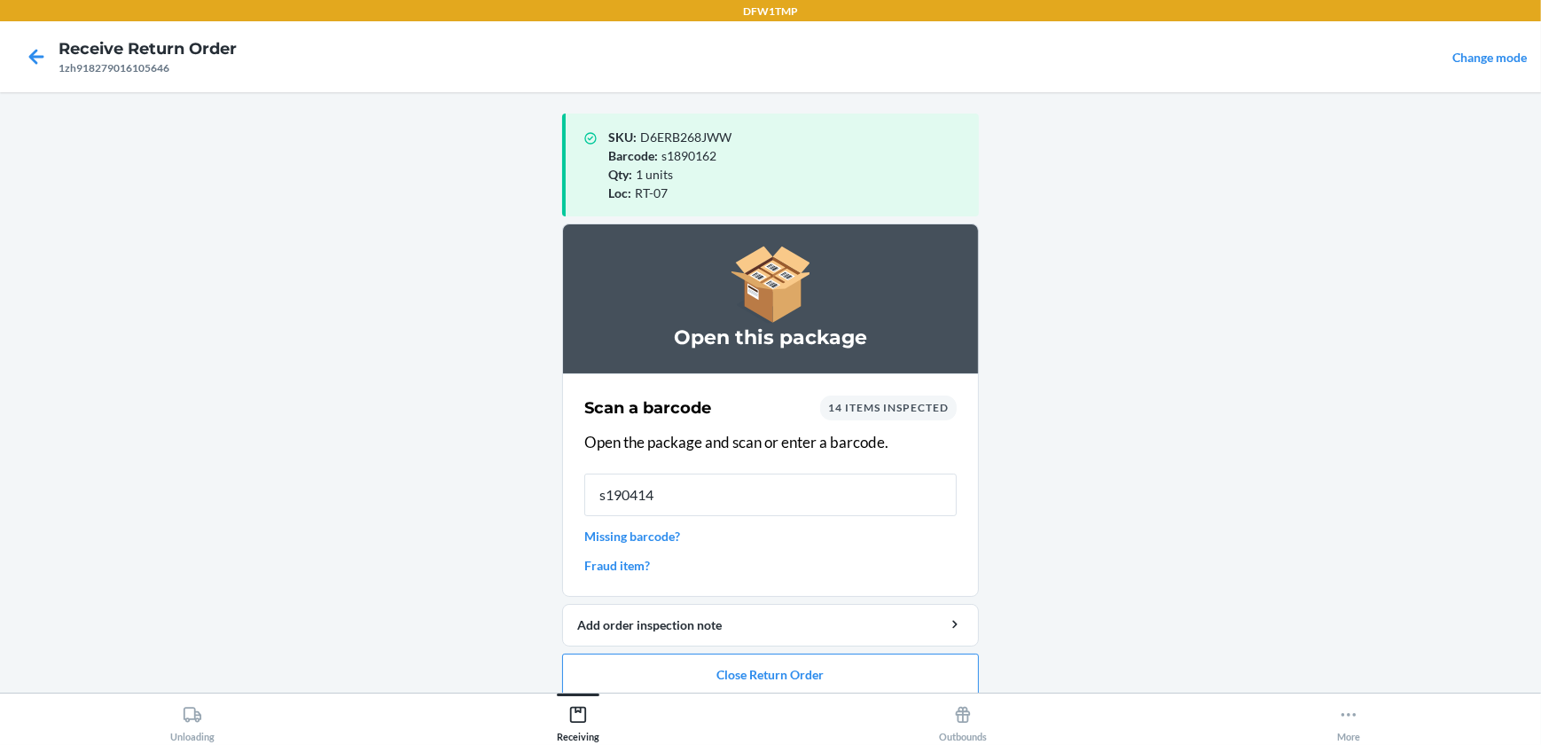
type input "s1904140"
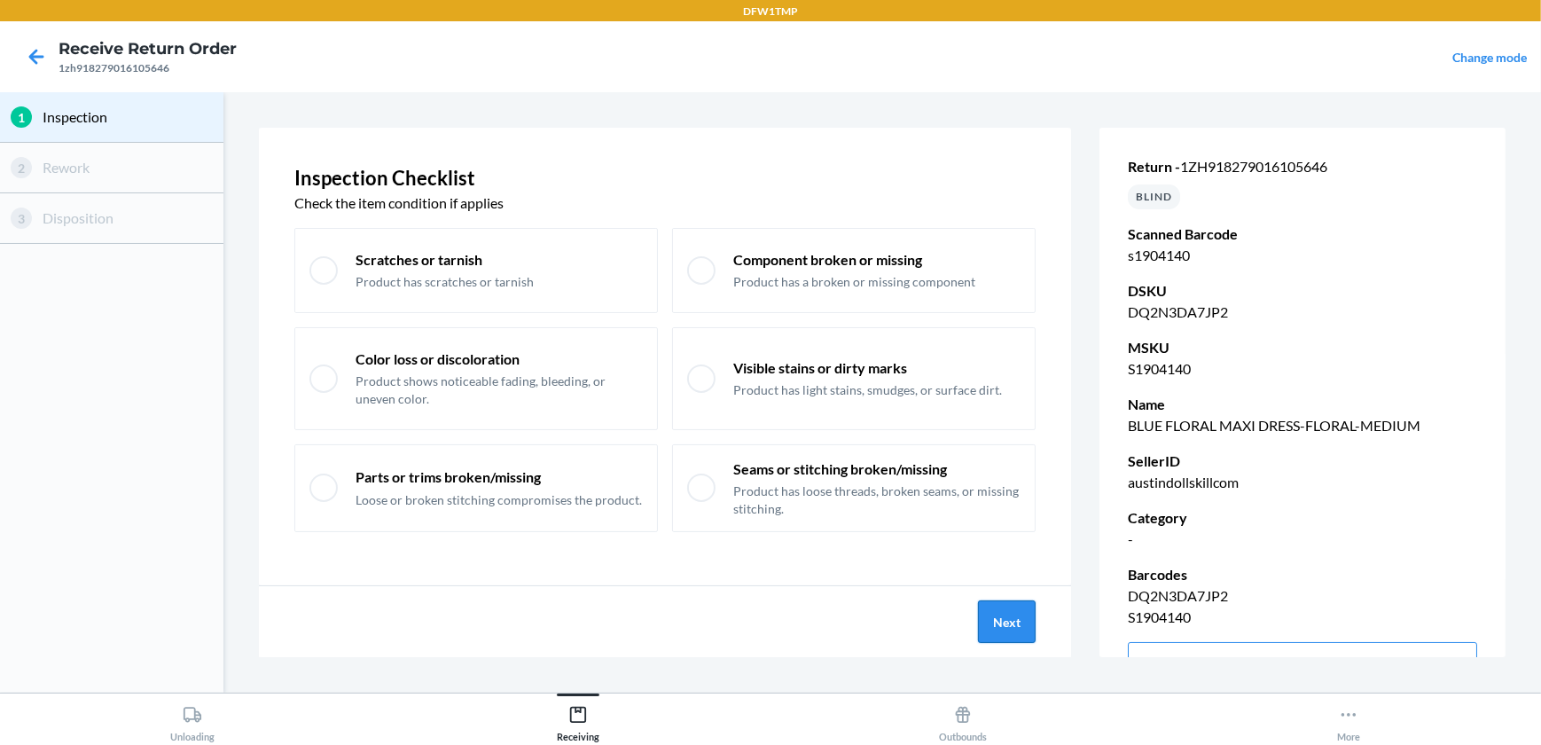
click at [1016, 631] on button "Next" at bounding box center [1007, 621] width 58 height 43
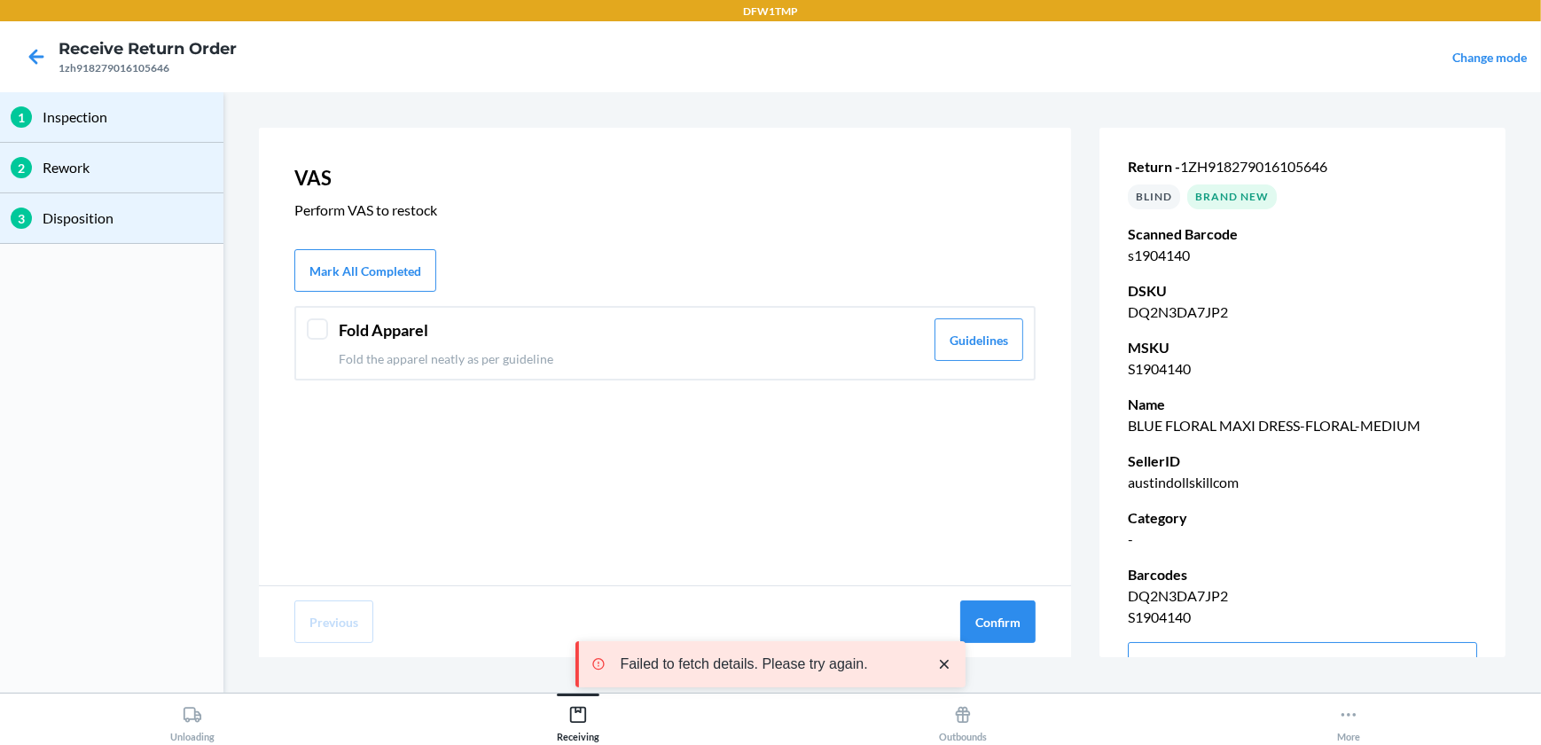
click at [317, 333] on div at bounding box center [317, 328] width 21 height 21
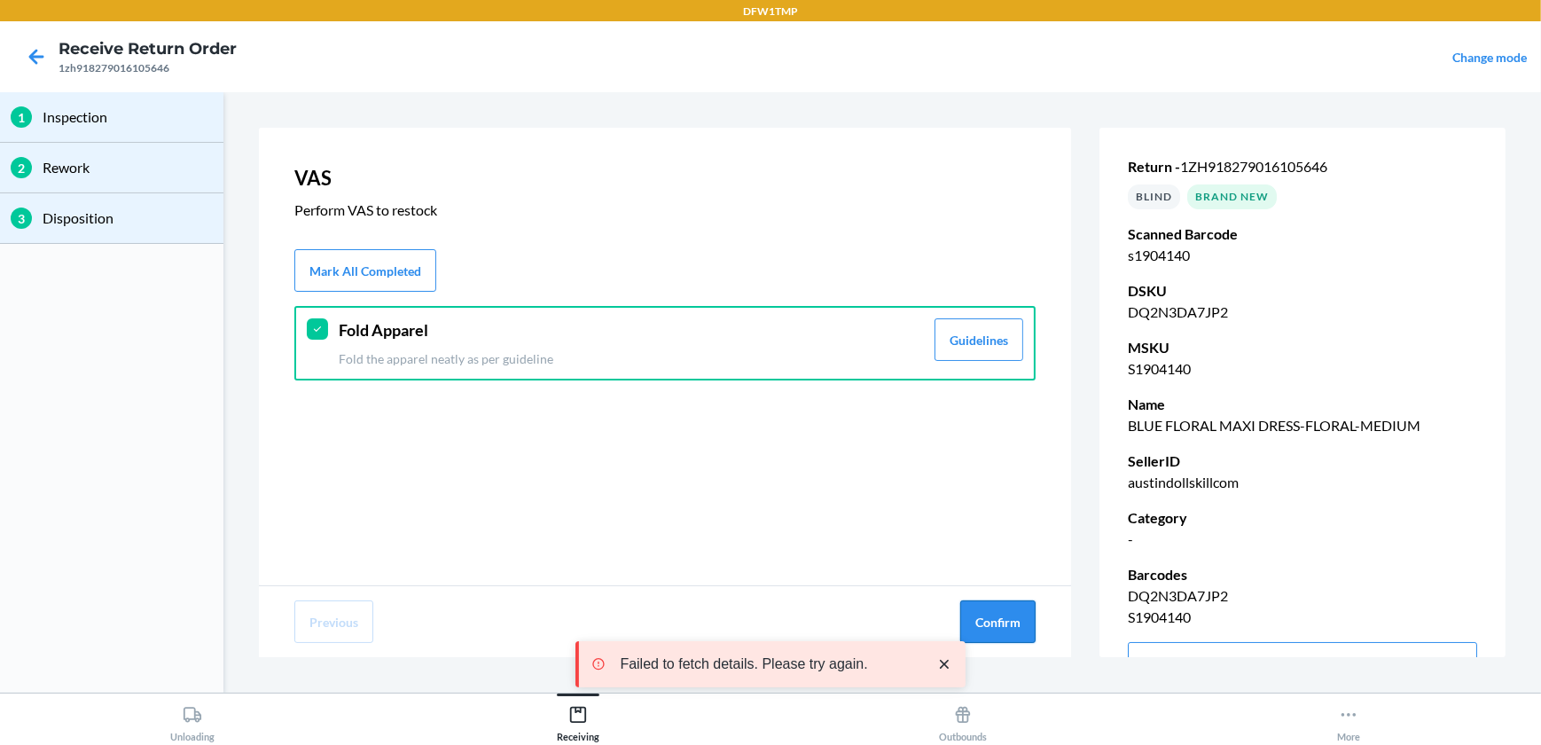
click at [1003, 622] on button "Confirm" at bounding box center [997, 621] width 75 height 43
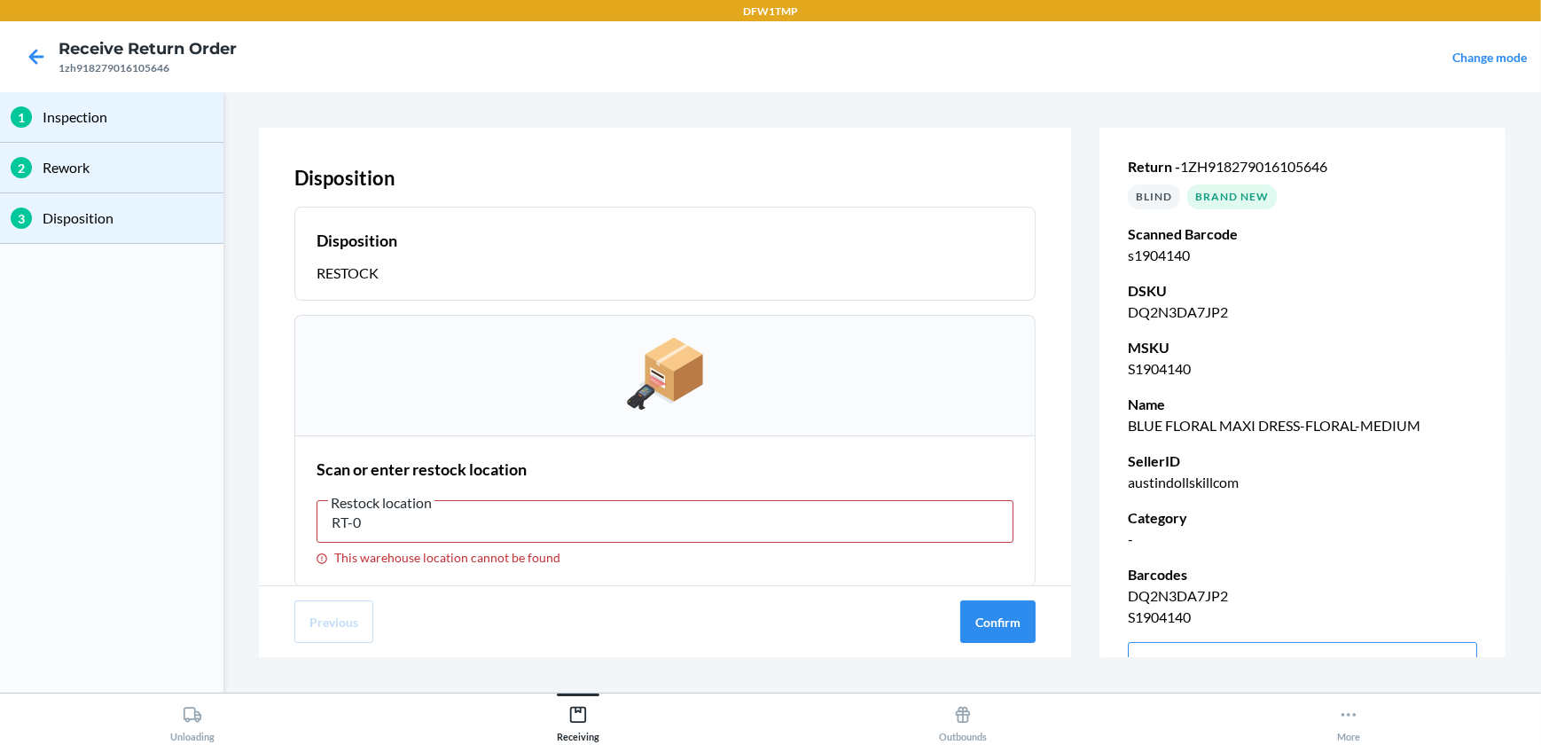
click at [374, 511] on span "Restock location" at bounding box center [381, 503] width 106 height 18
click at [374, 511] on input "RT-0" at bounding box center [665, 521] width 697 height 43
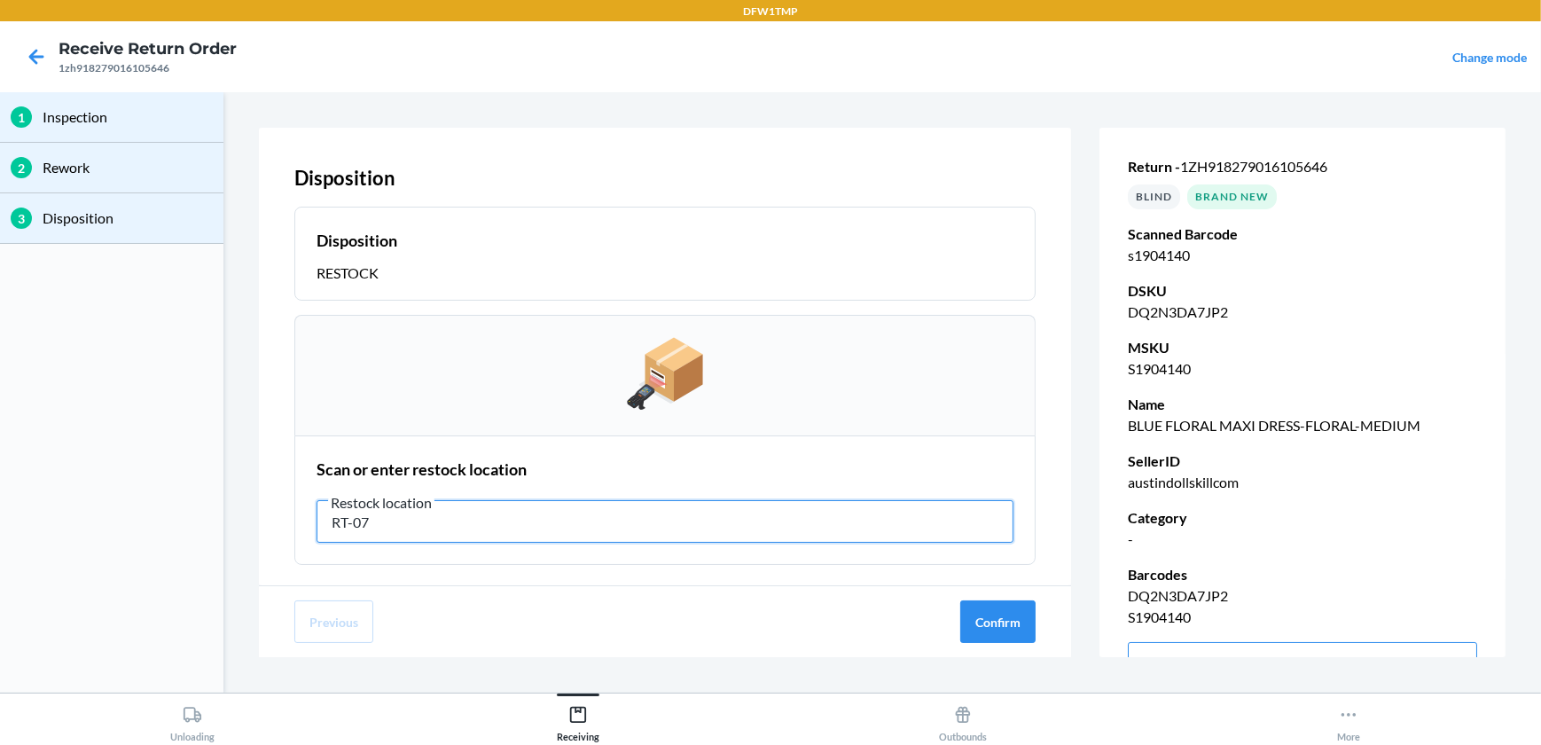
type input "RT-07"
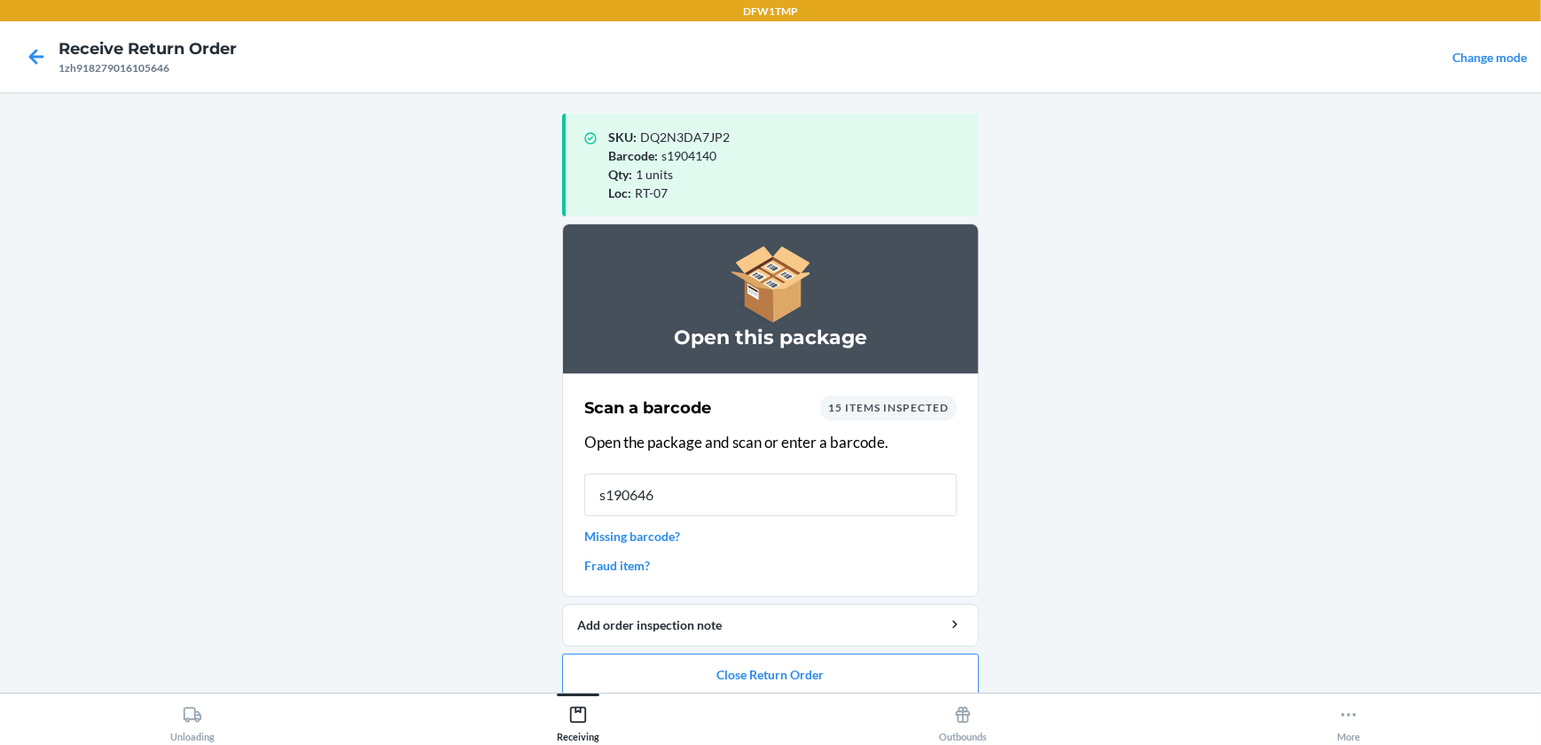
type input "s1906464"
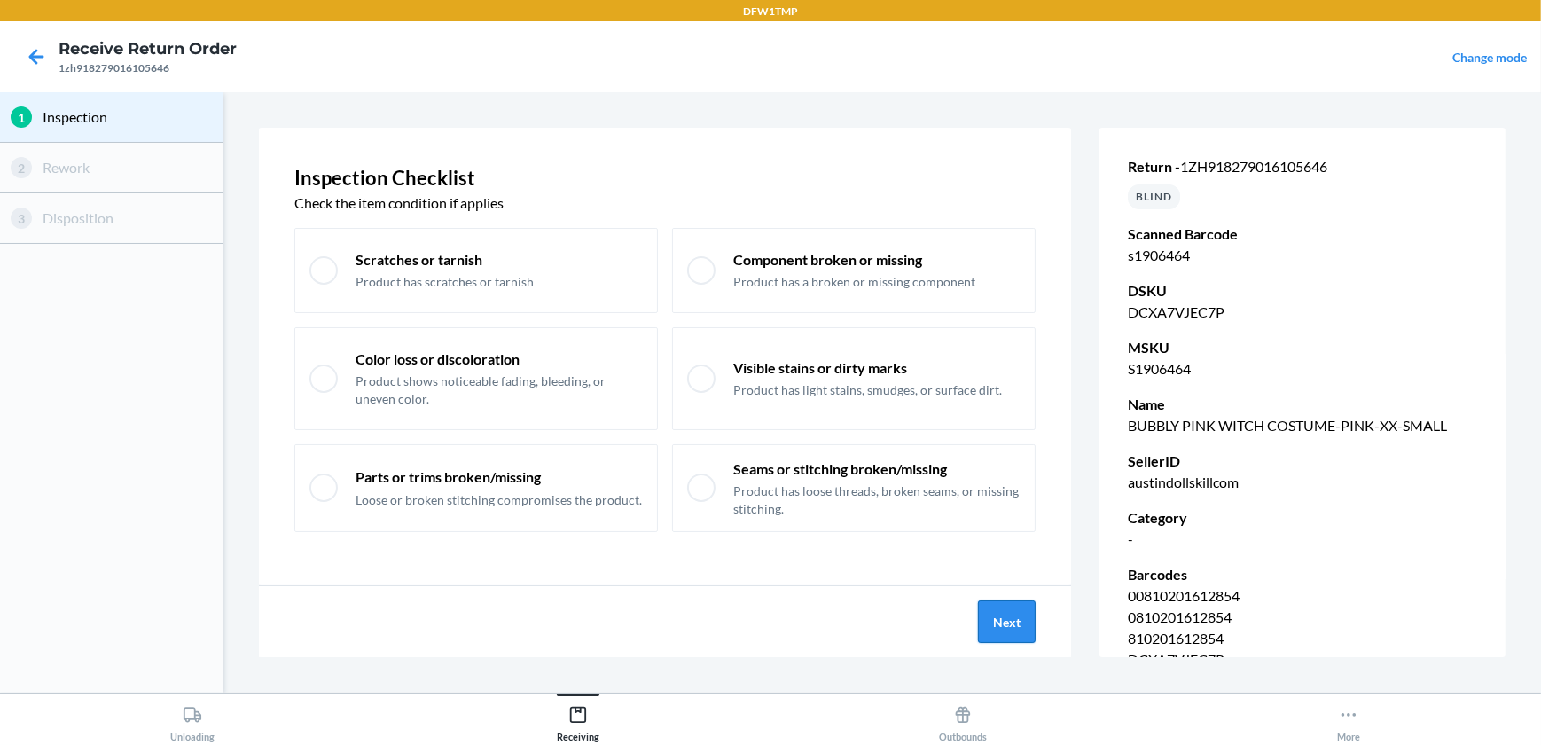
click at [1011, 624] on button "Next" at bounding box center [1007, 621] width 58 height 43
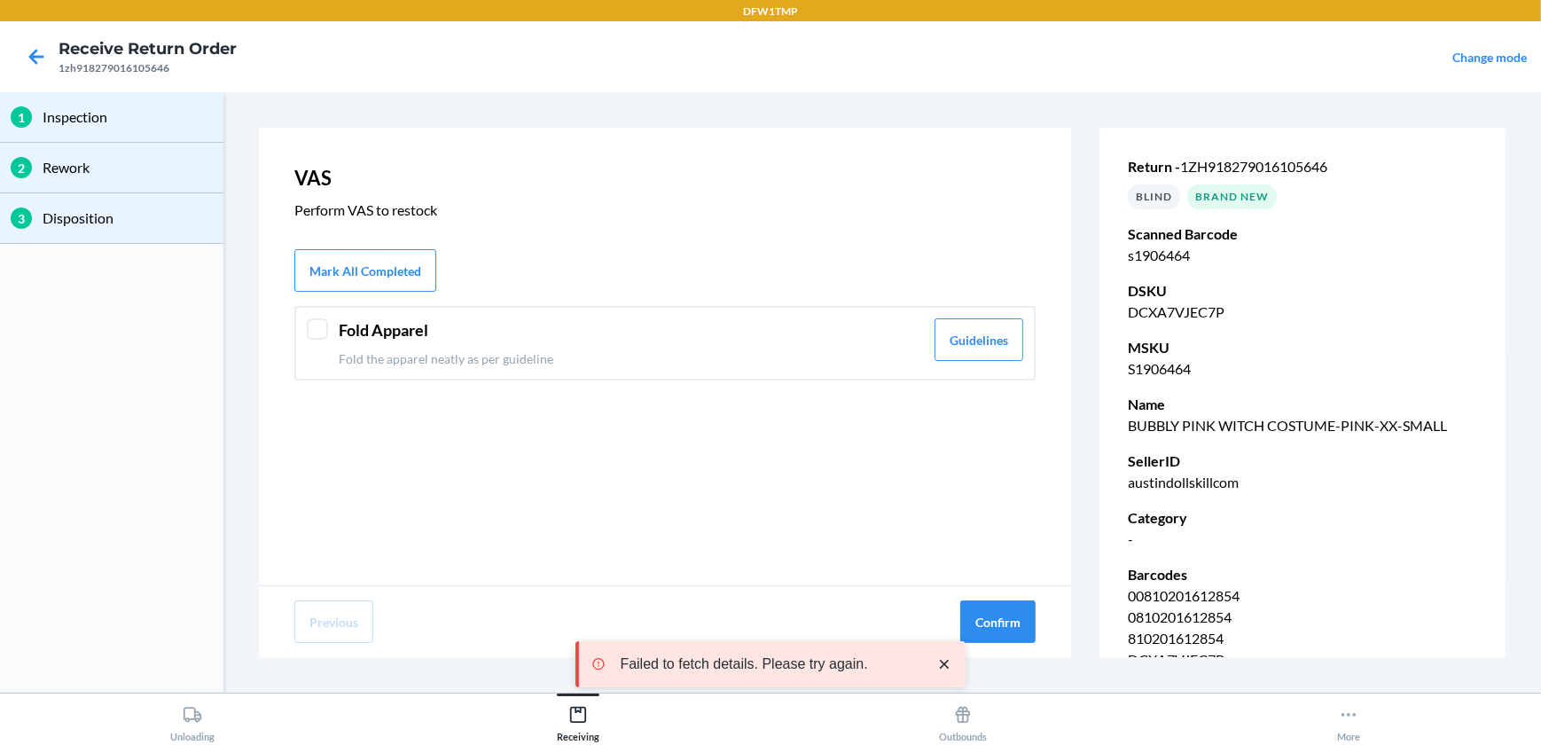
click at [311, 325] on div at bounding box center [317, 328] width 21 height 21
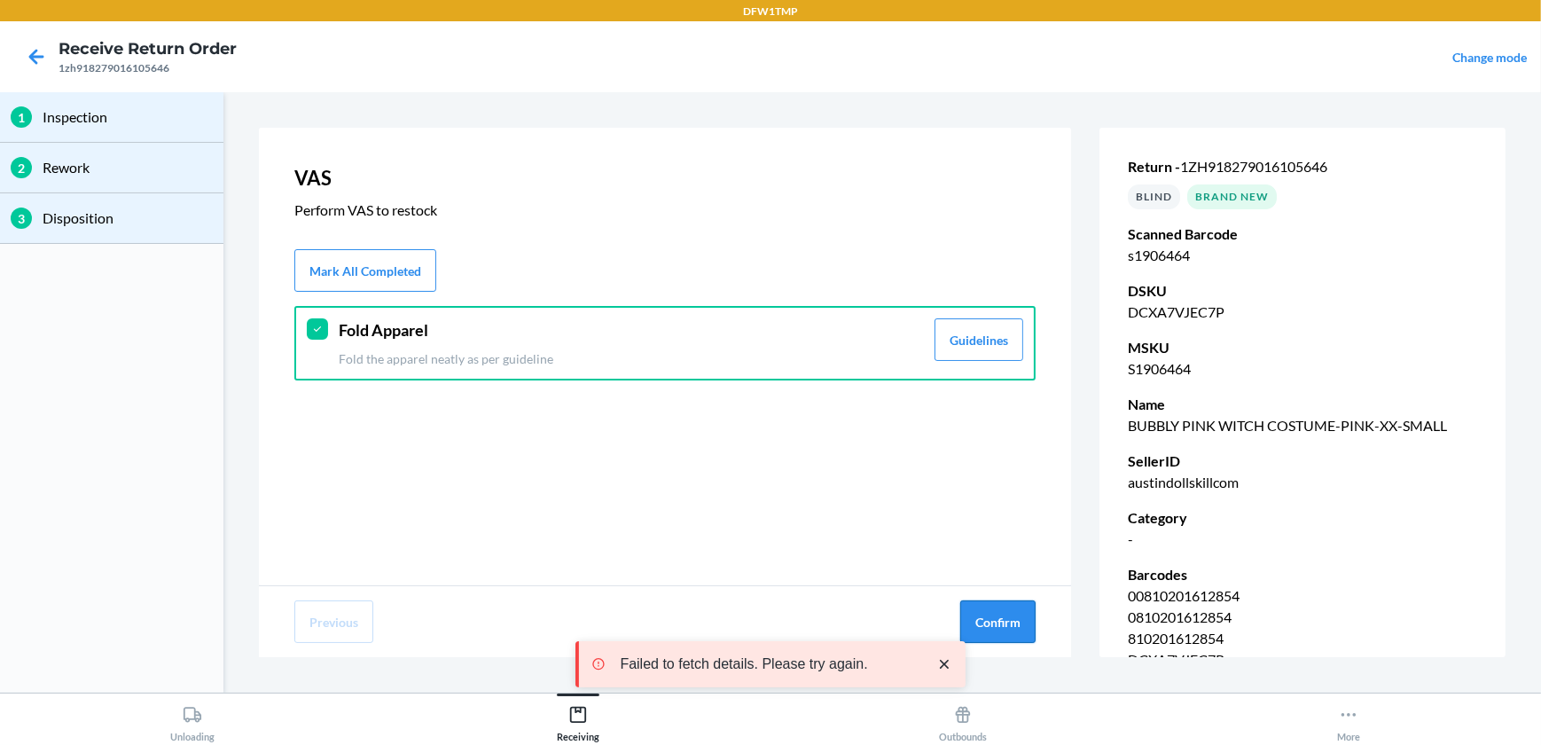
click at [984, 606] on button "Confirm" at bounding box center [997, 621] width 75 height 43
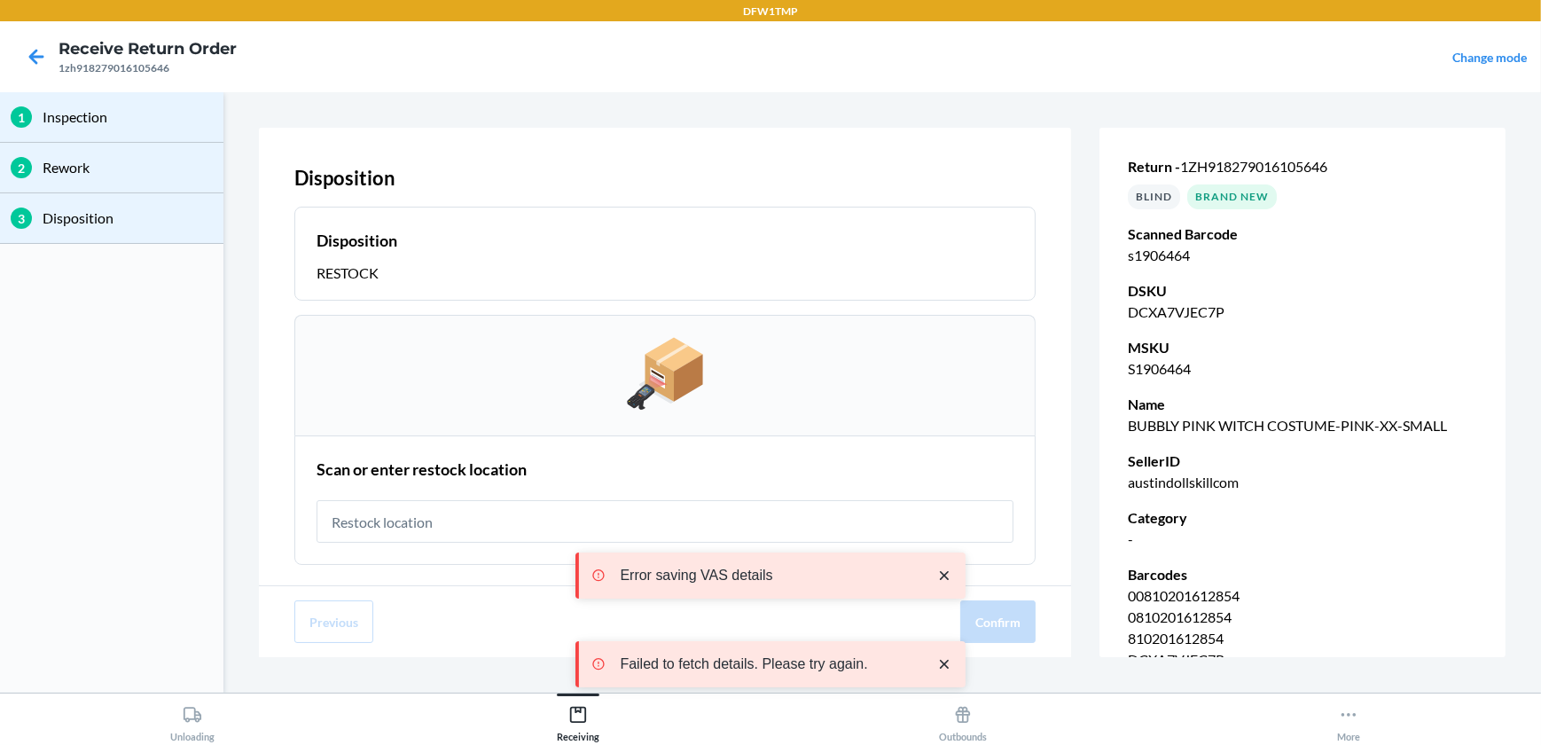
click at [507, 532] on input "text" at bounding box center [665, 521] width 697 height 43
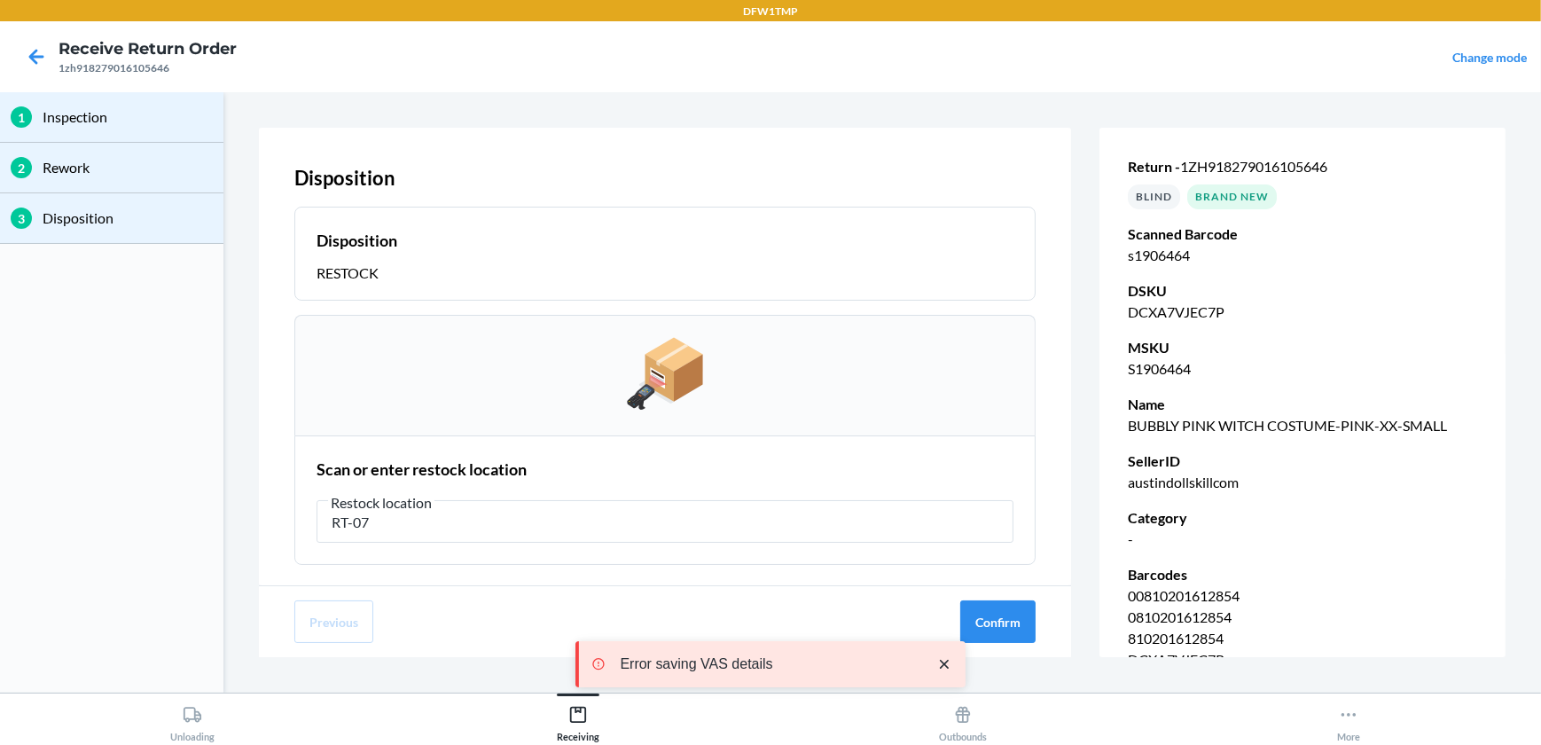
type input "RT-07"
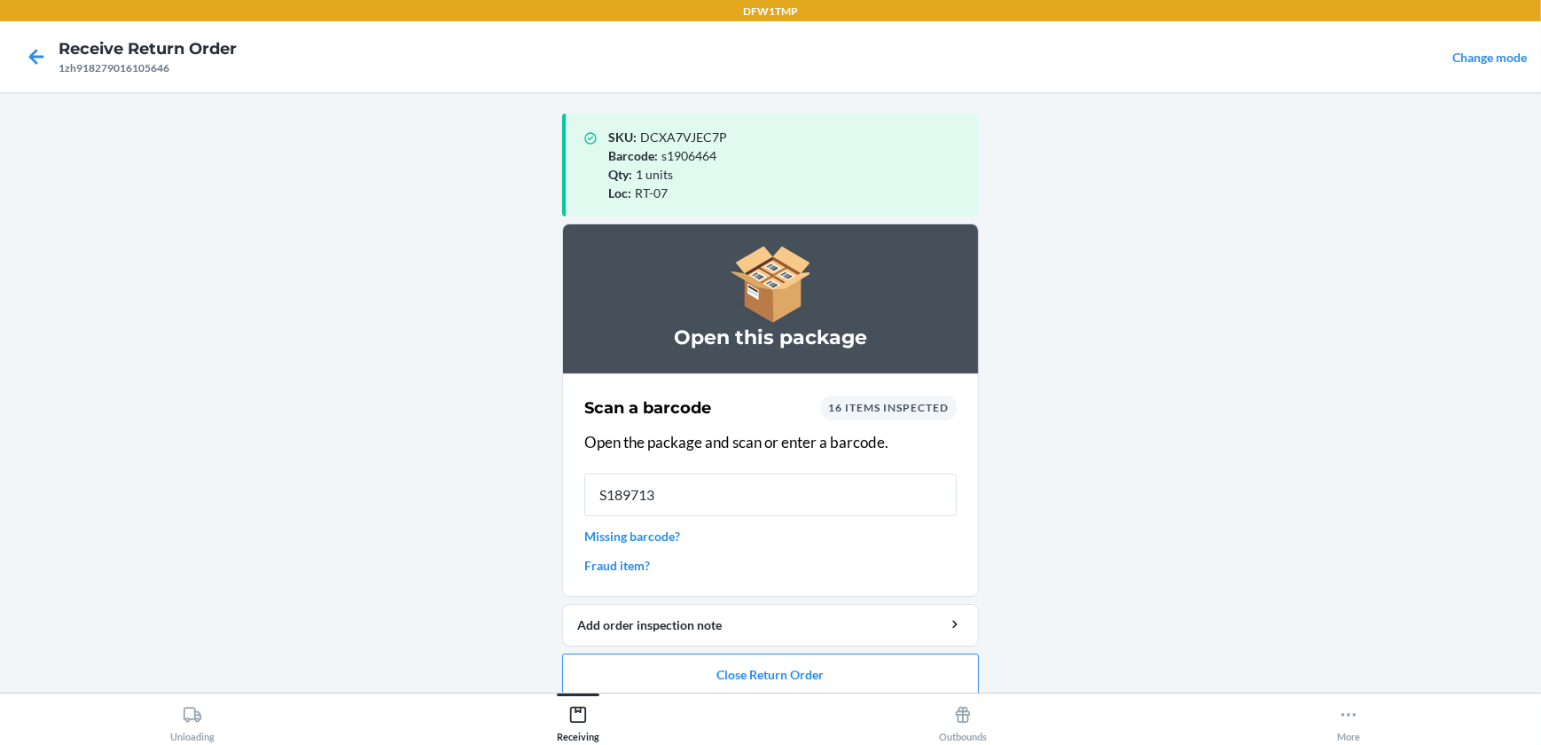
type input "S1897137"
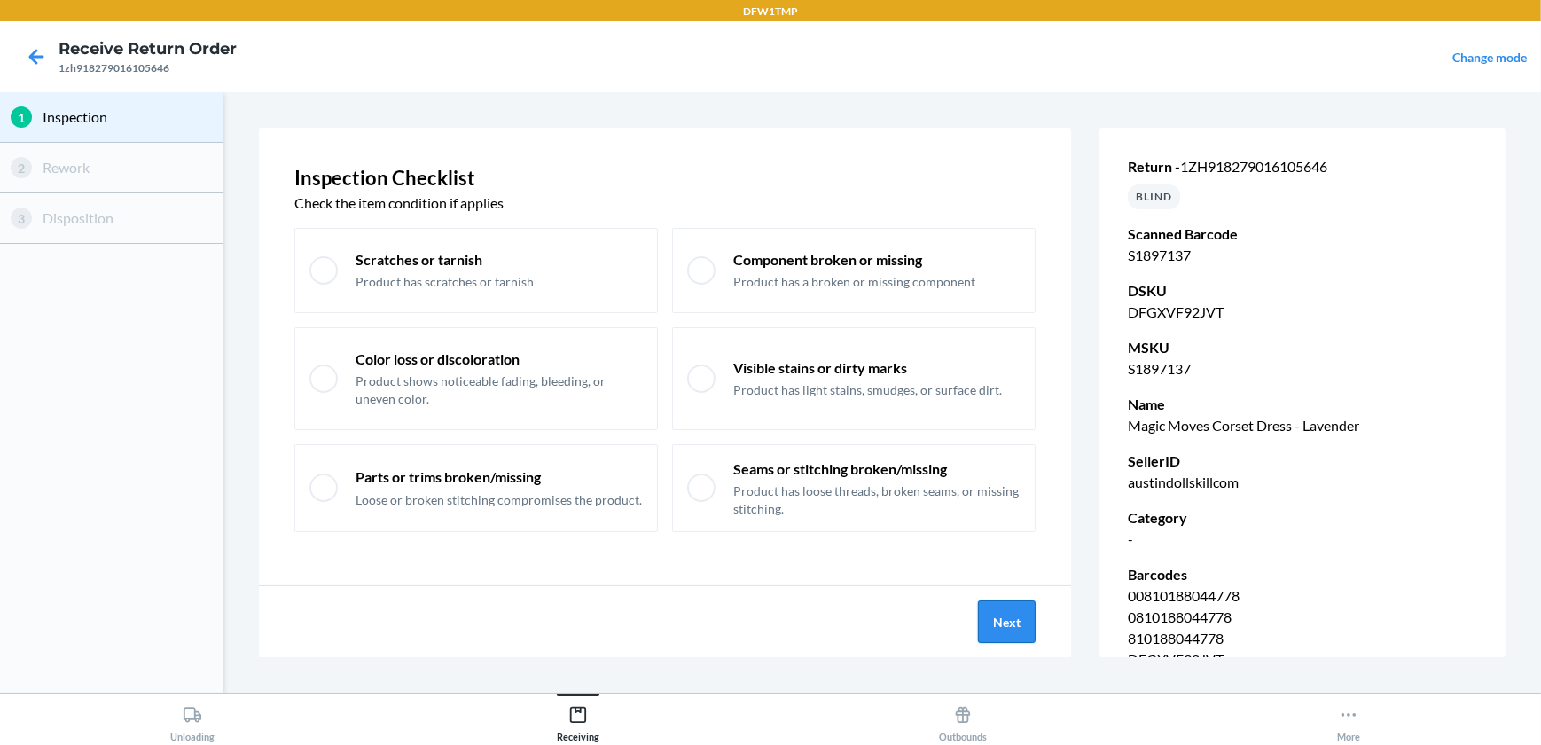
click at [1024, 622] on button "Next" at bounding box center [1007, 621] width 58 height 43
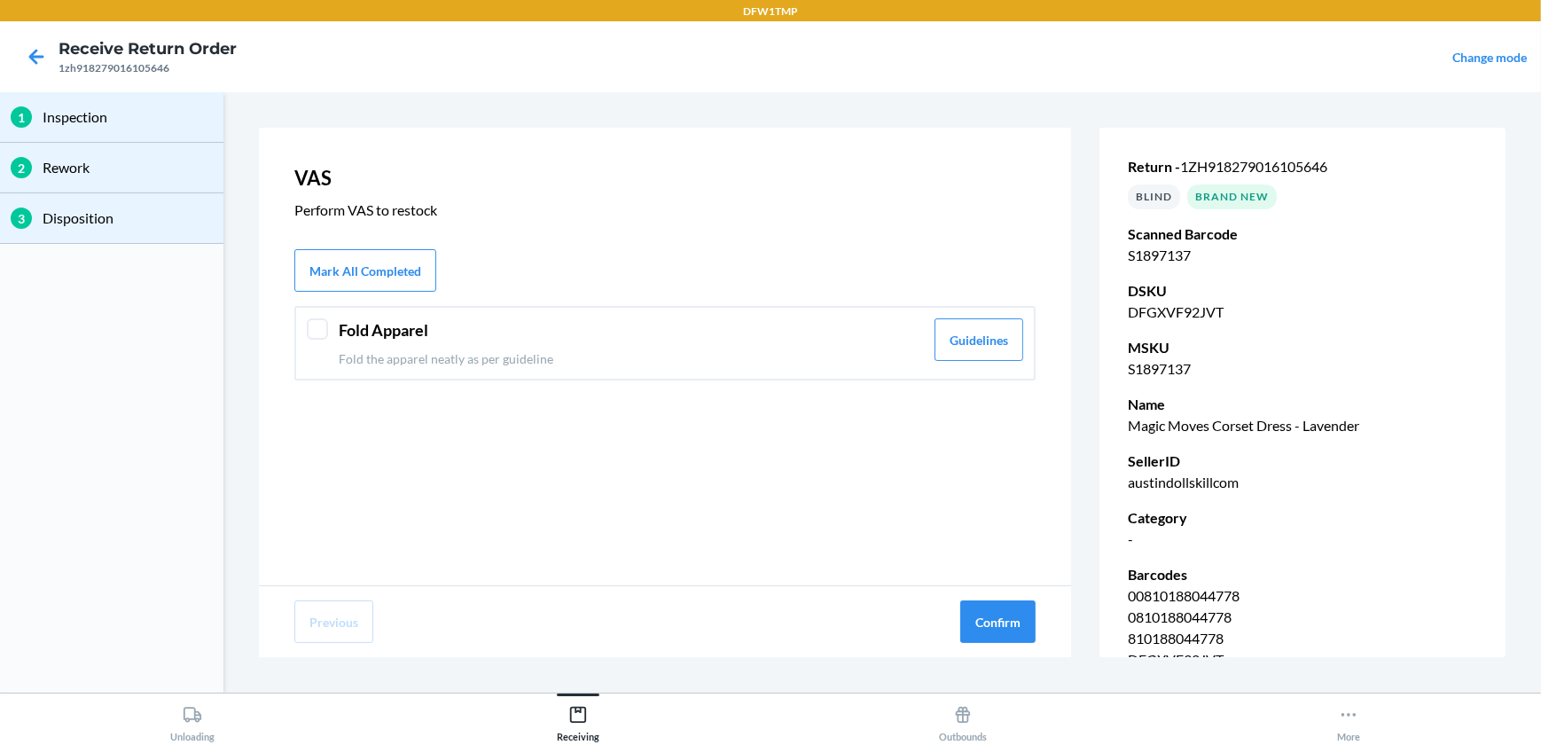
click at [302, 329] on div "Fold Apparel Fold the apparel neatly as per guideline Guidelines" at bounding box center [664, 343] width 741 height 74
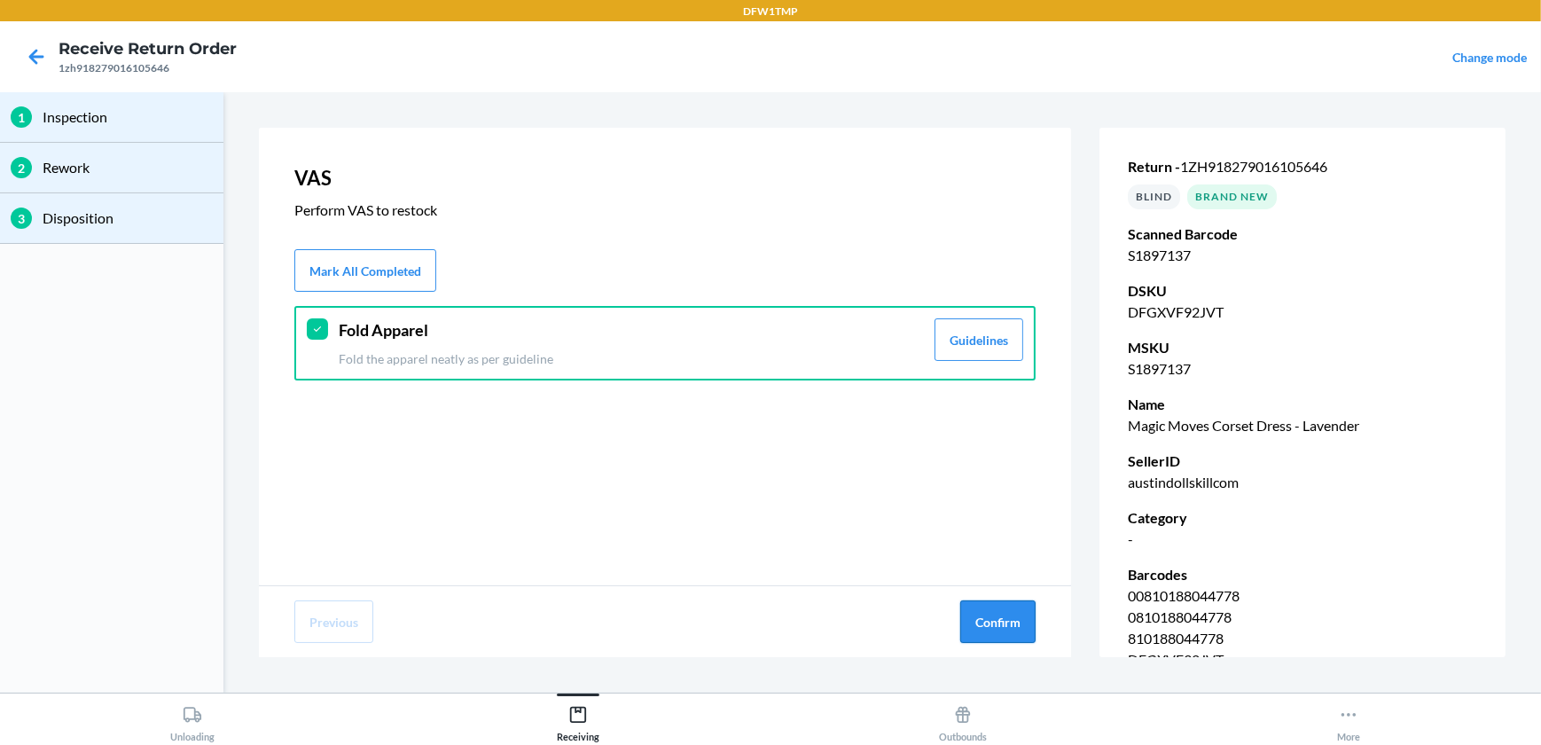
click at [1030, 627] on button "Confirm" at bounding box center [997, 621] width 75 height 43
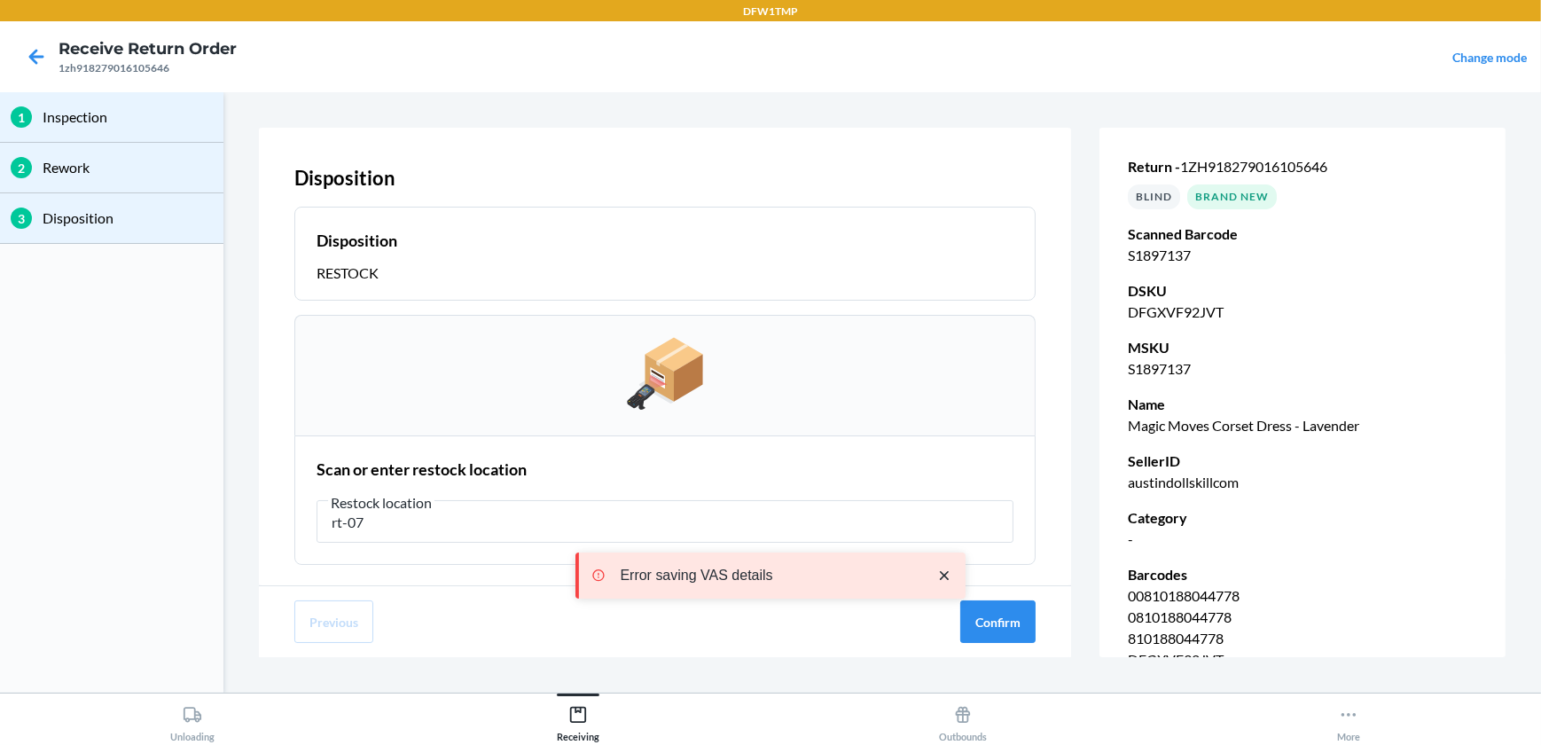
type input "rt-07"
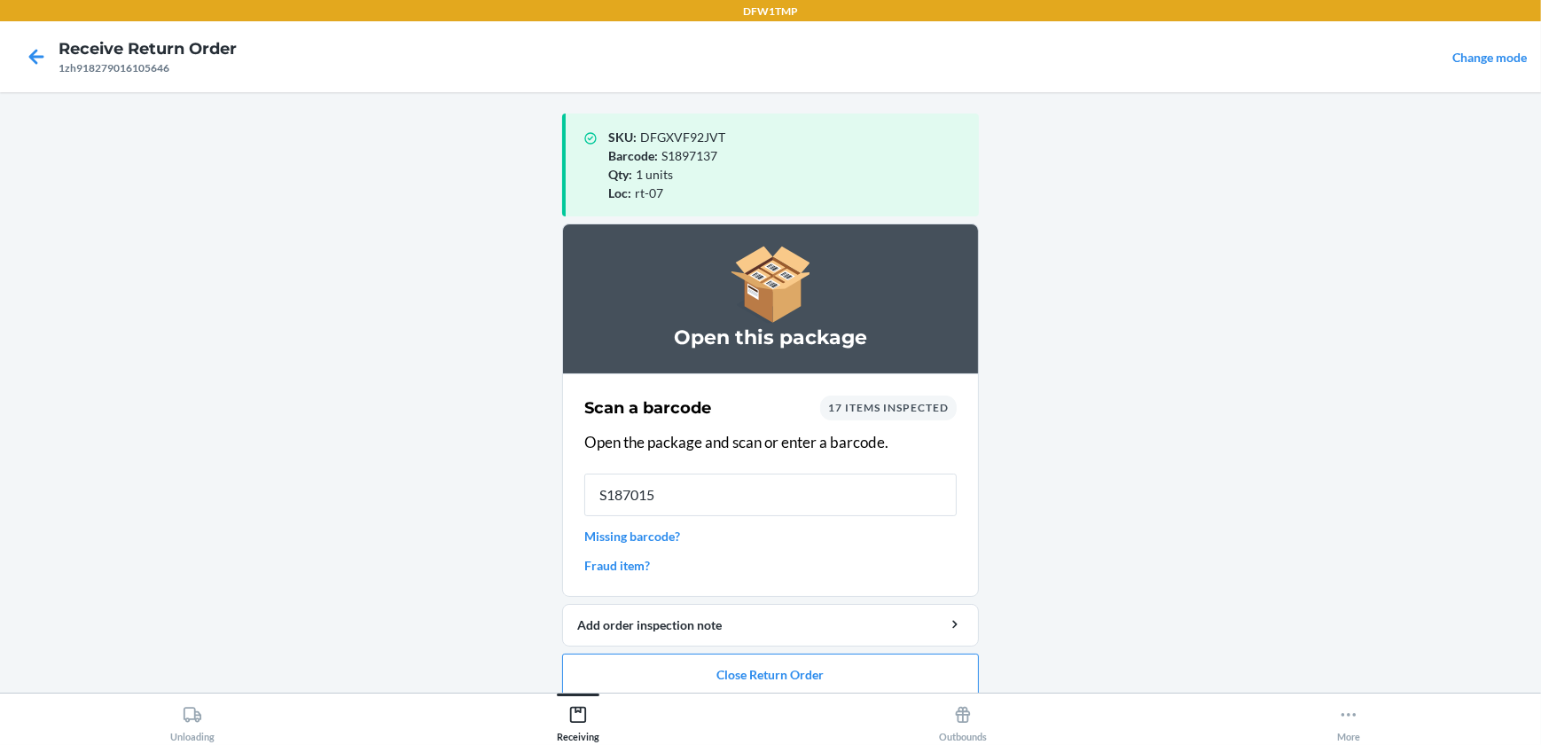
type input "S1870151"
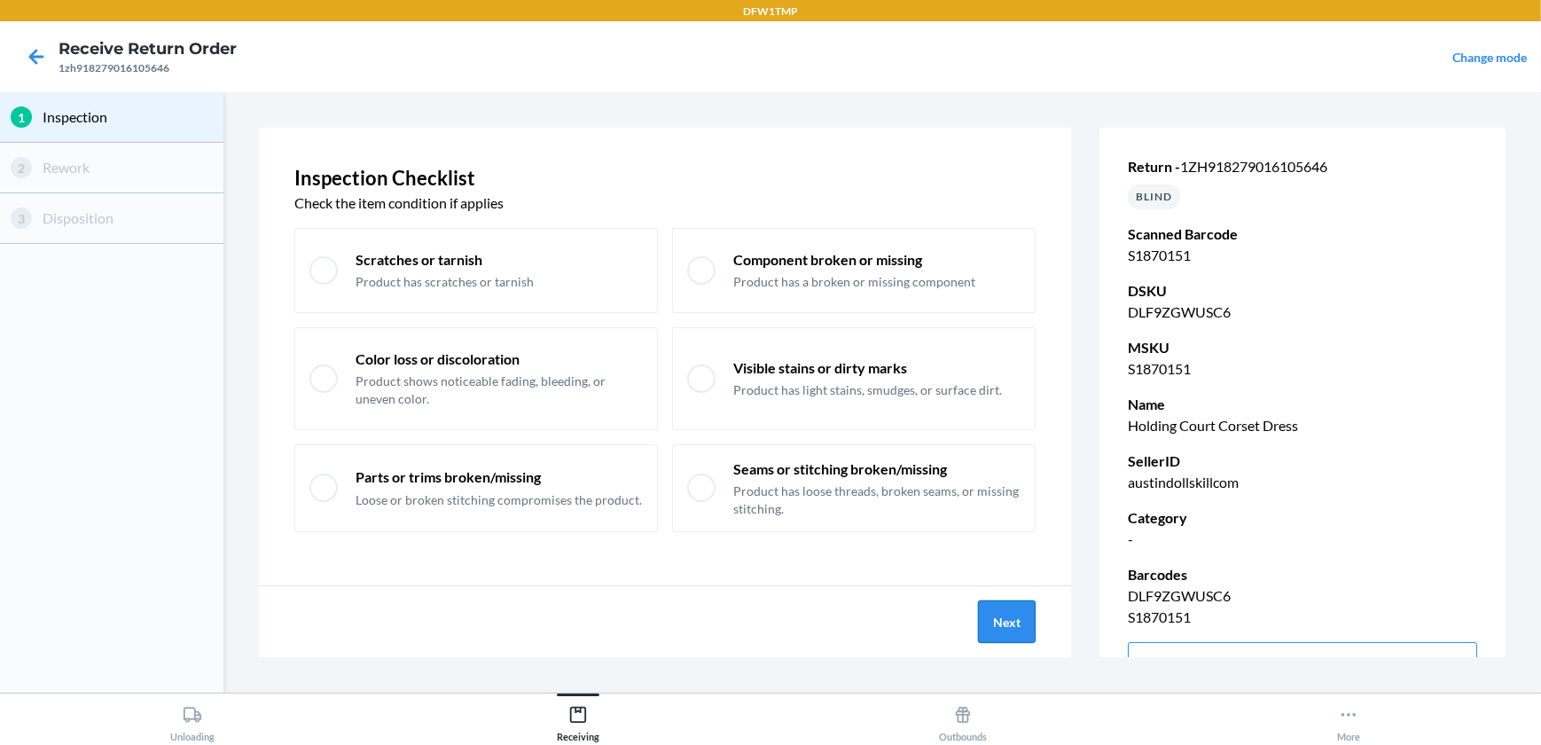
click at [1020, 614] on button "Next" at bounding box center [1007, 621] width 58 height 43
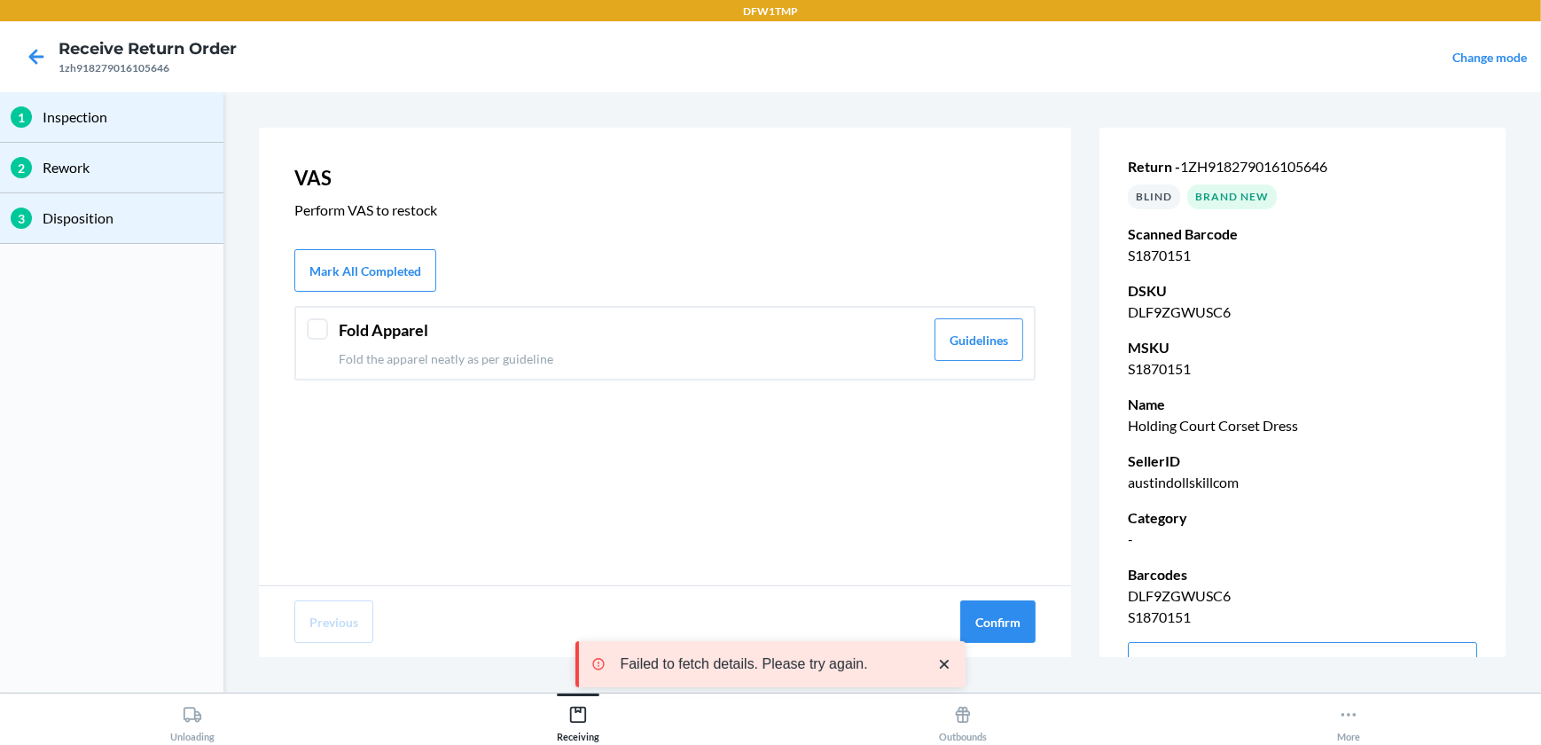
click at [323, 337] on div at bounding box center [317, 328] width 21 height 21
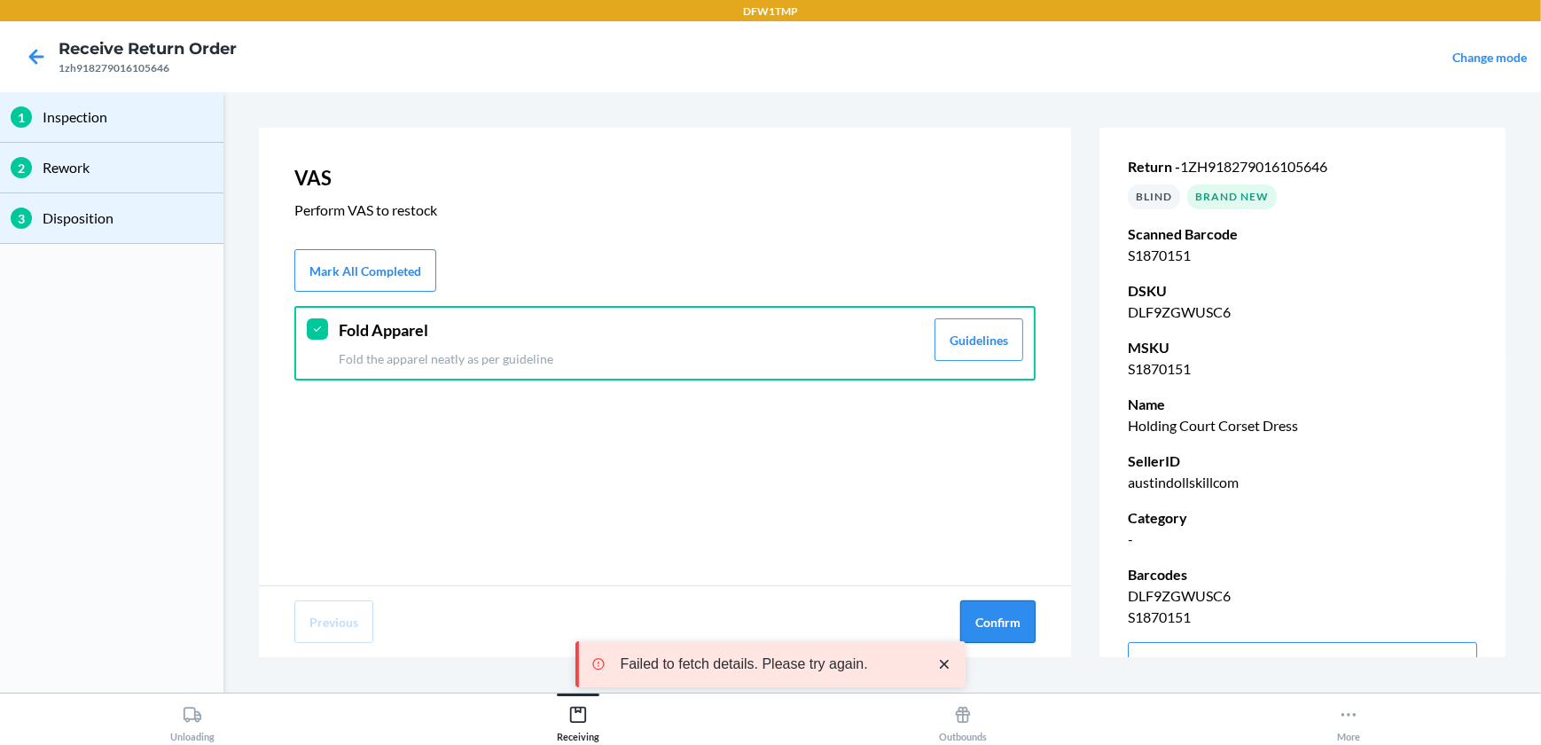
click at [1016, 623] on button "Confirm" at bounding box center [997, 621] width 75 height 43
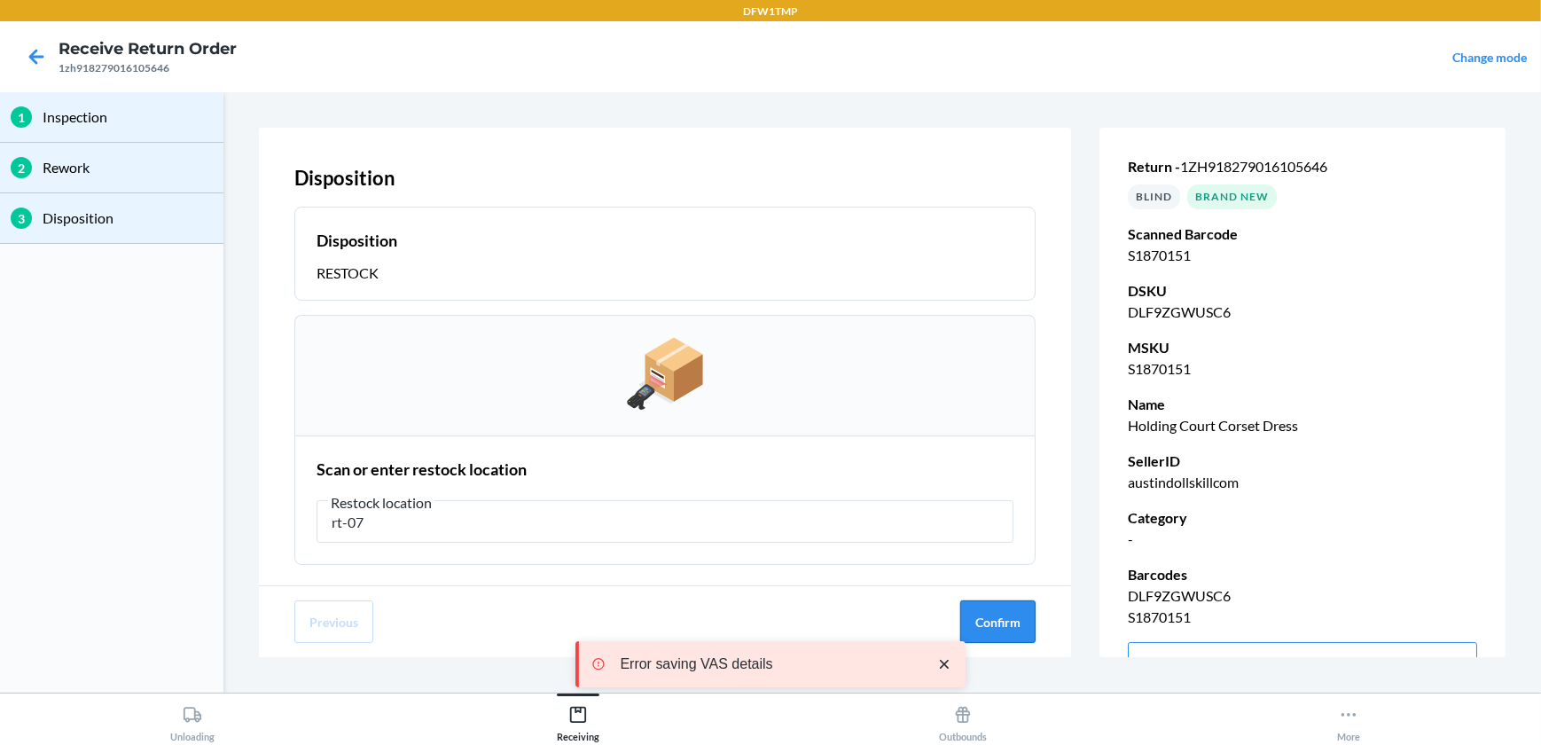
type input "rt-07"
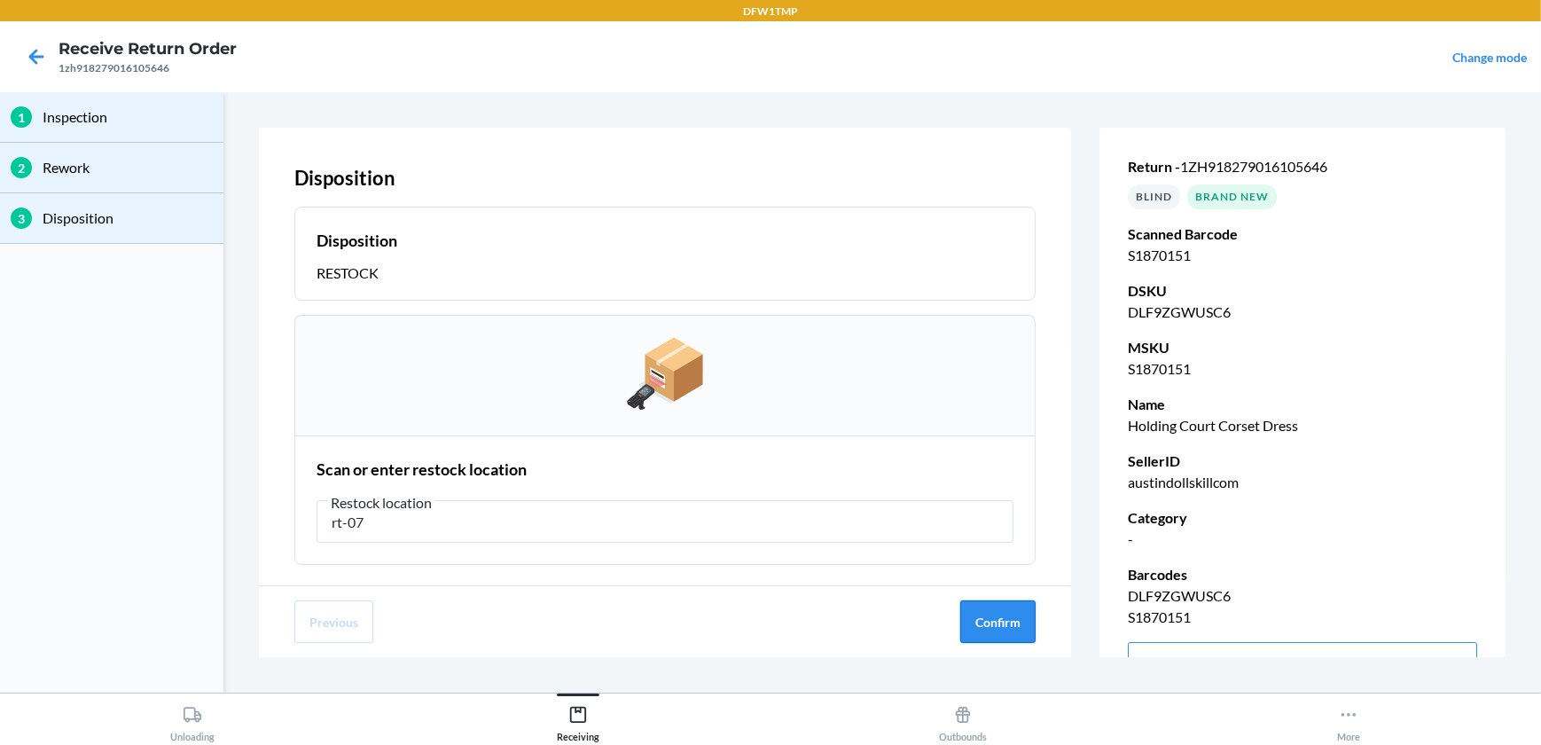
click at [977, 618] on button "Confirm" at bounding box center [997, 621] width 75 height 43
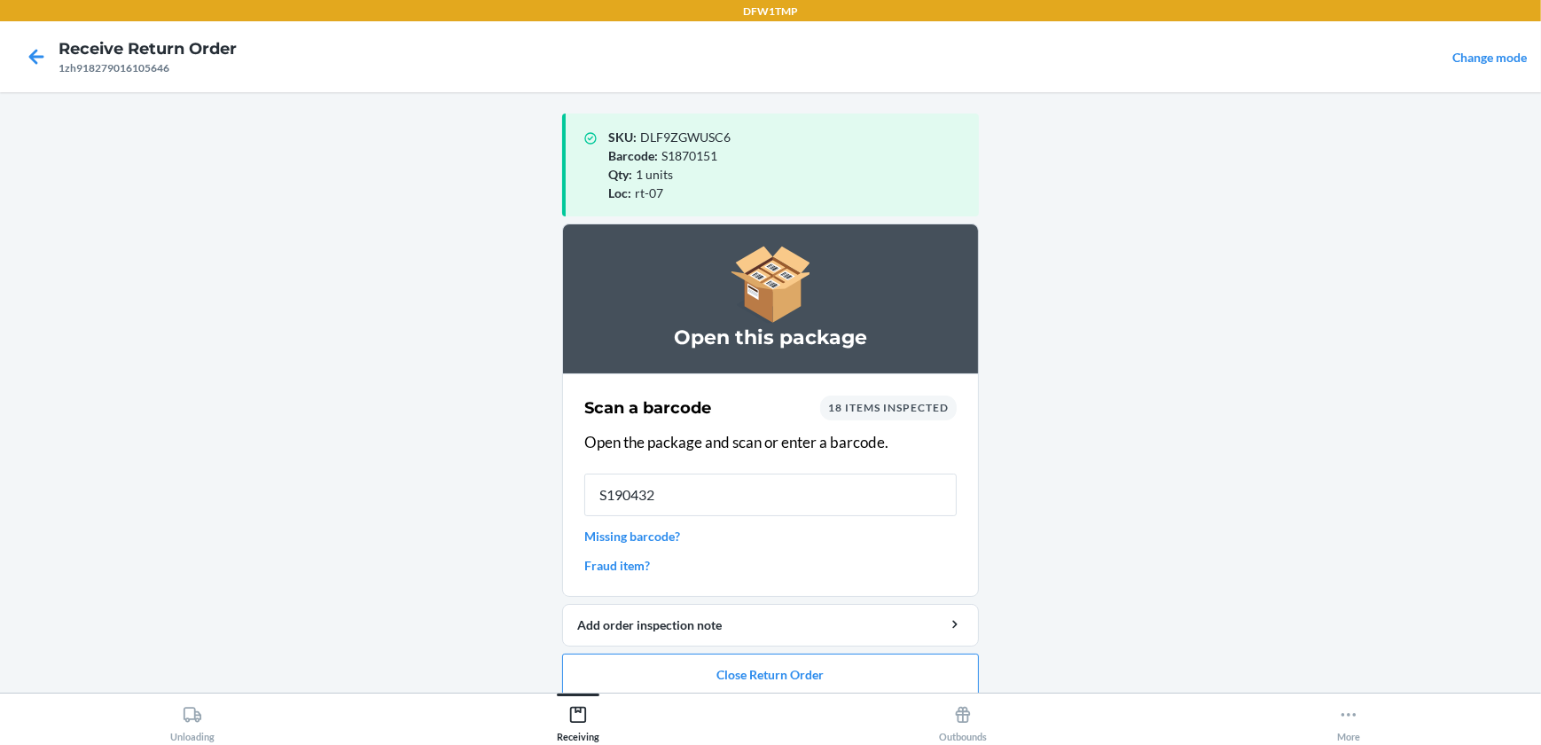
type input "S1904327"
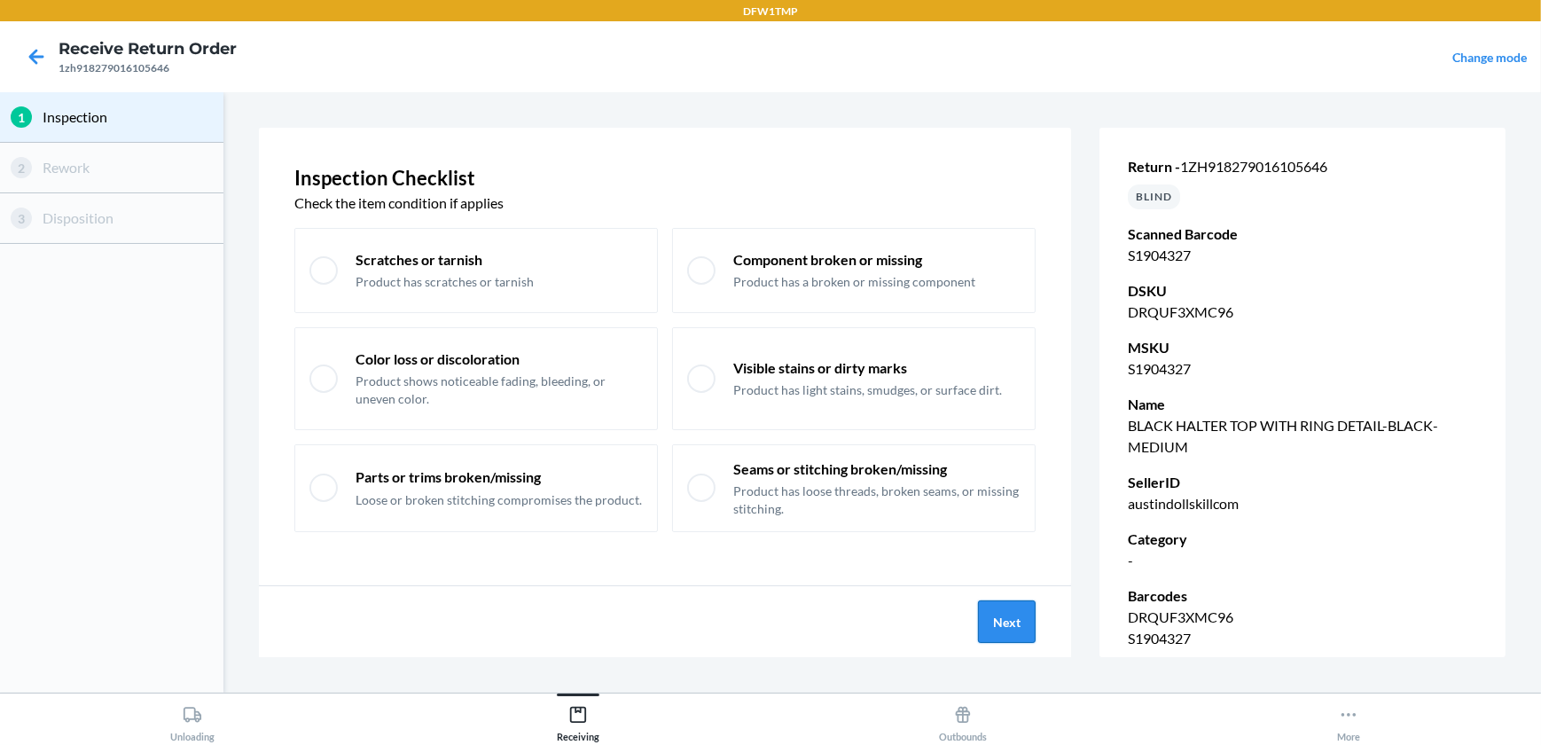
click at [1034, 614] on button "Next" at bounding box center [1007, 621] width 58 height 43
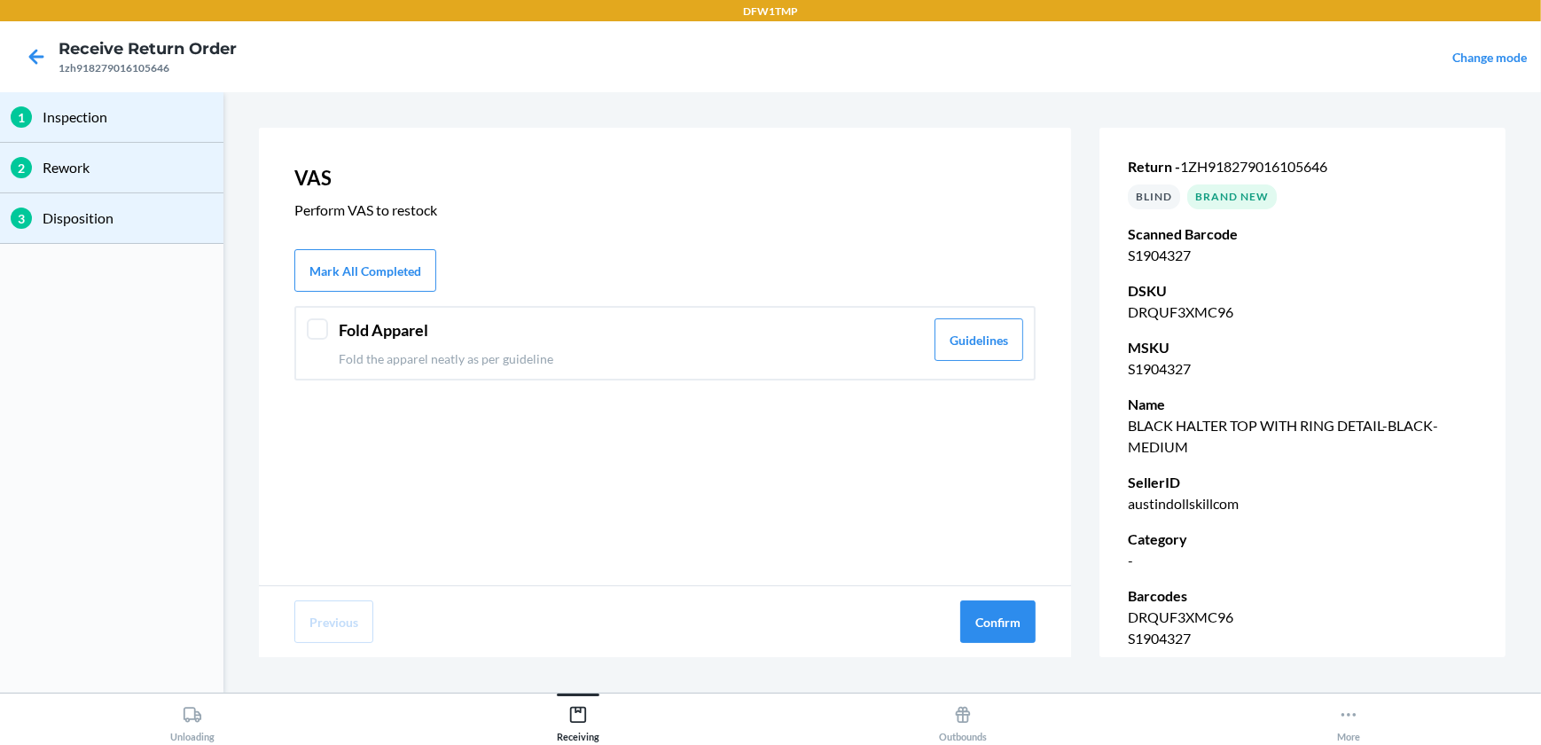
click at [310, 337] on div "Fold Apparel Fold the apparel neatly as per guideline Guidelines" at bounding box center [664, 343] width 741 height 74
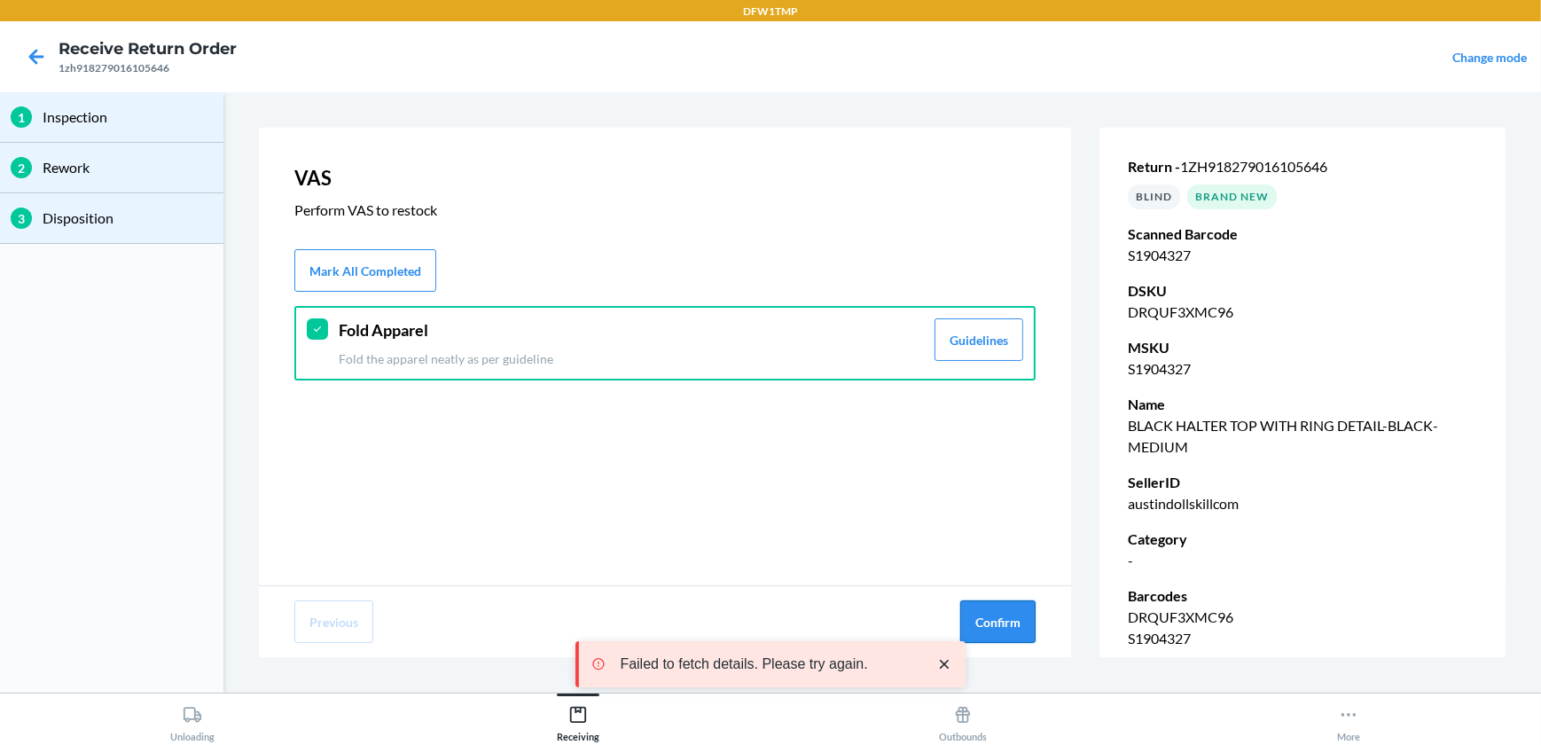
click at [1012, 620] on button "Confirm" at bounding box center [997, 621] width 75 height 43
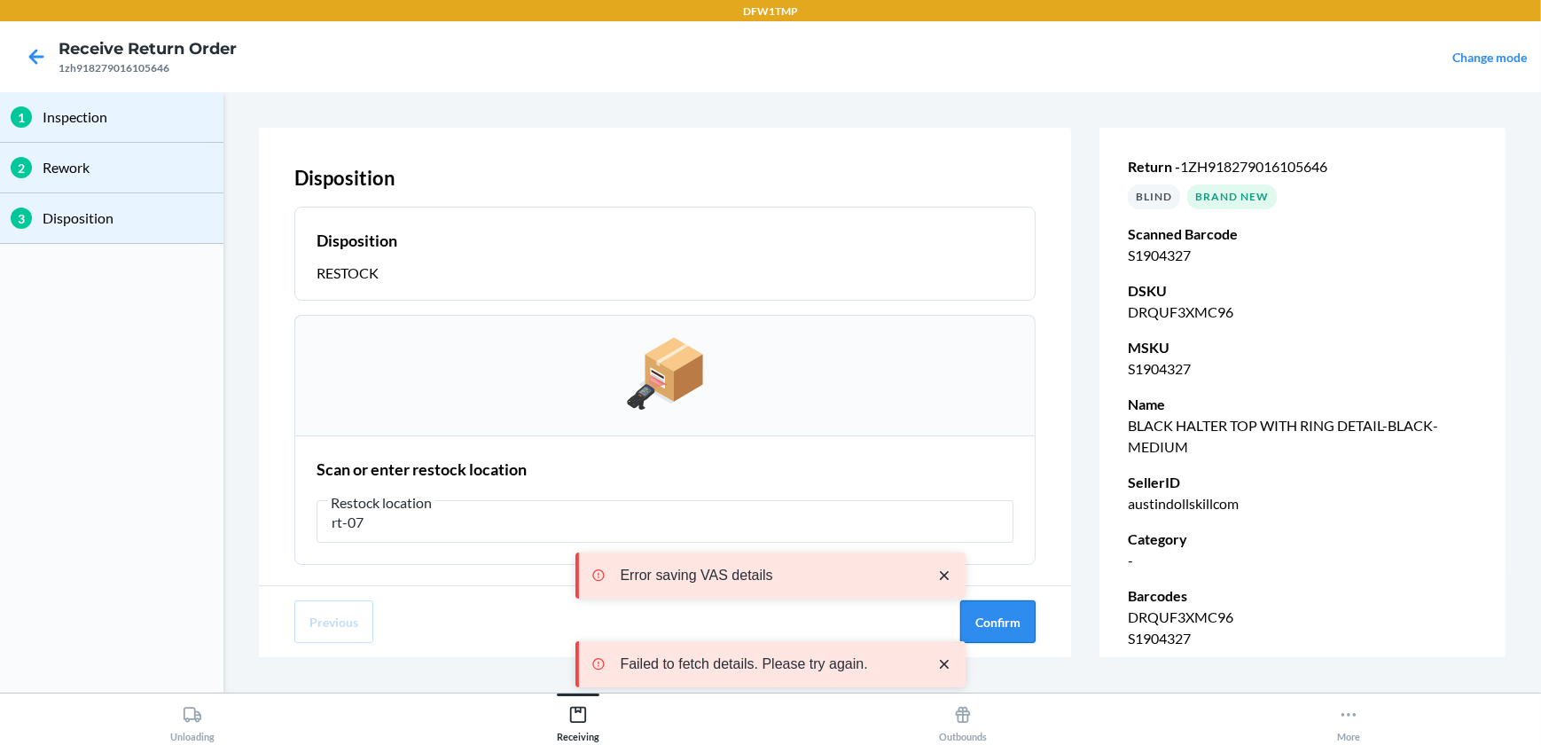
type input "rt-07"
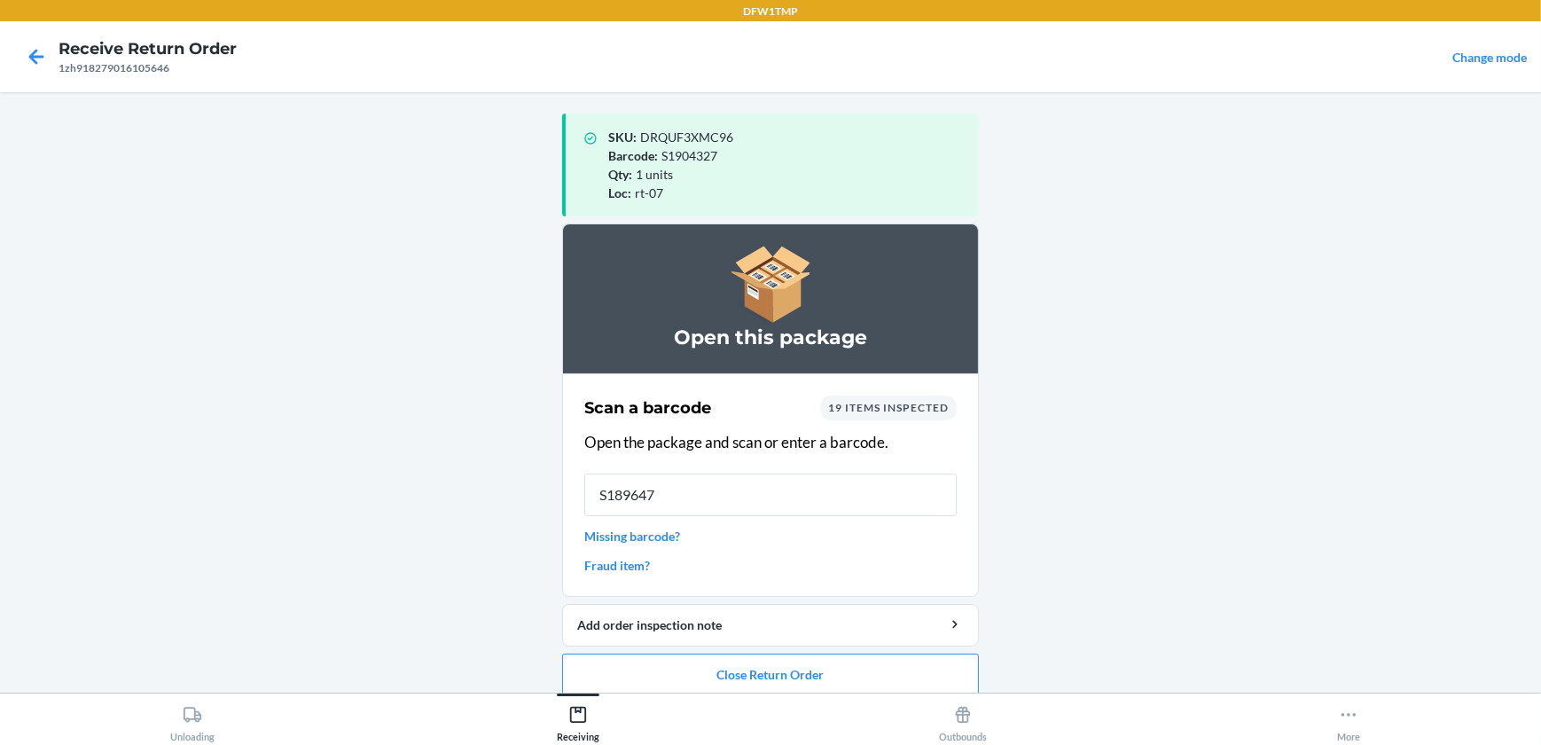
type input "S1896477"
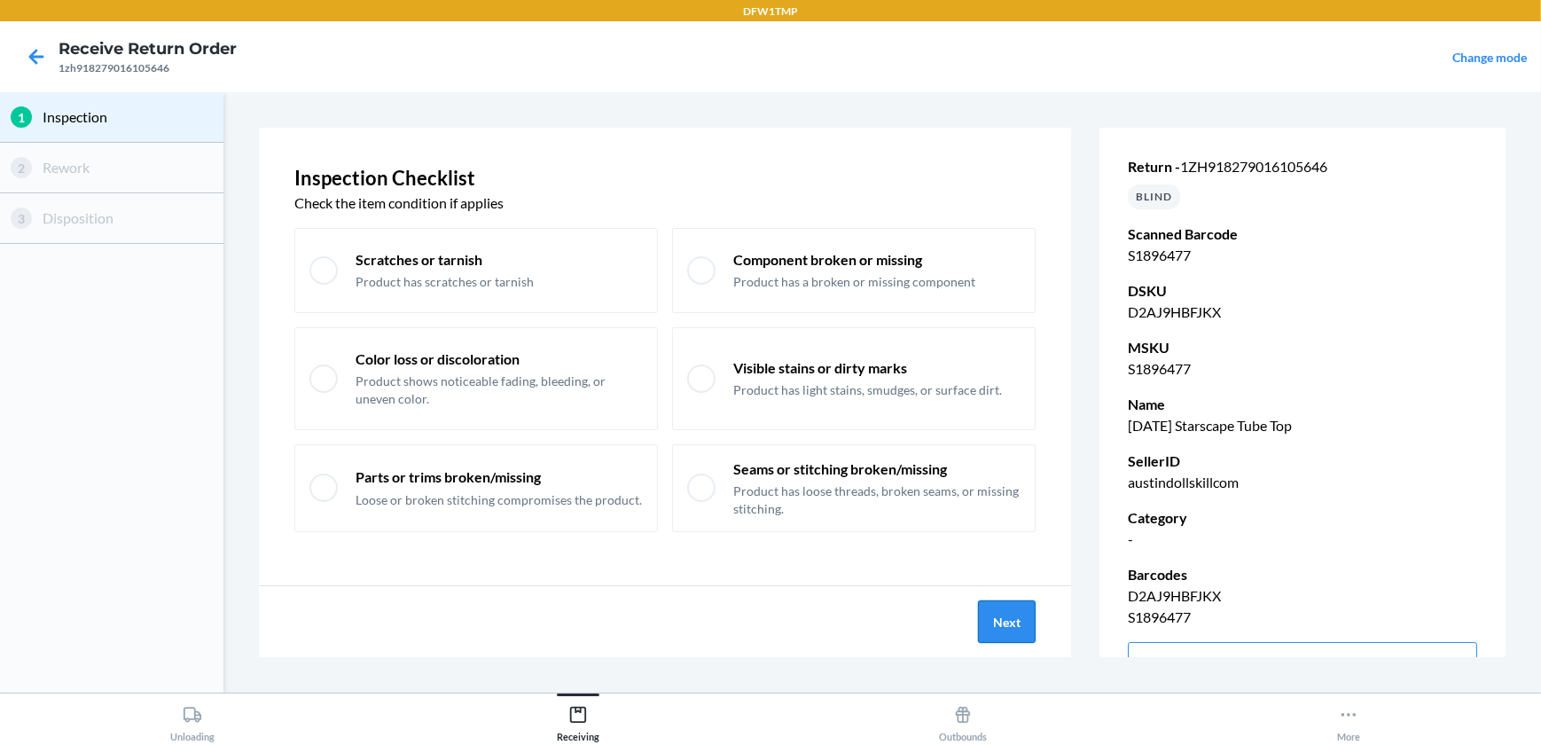
click at [1002, 623] on button "Next" at bounding box center [1007, 621] width 58 height 43
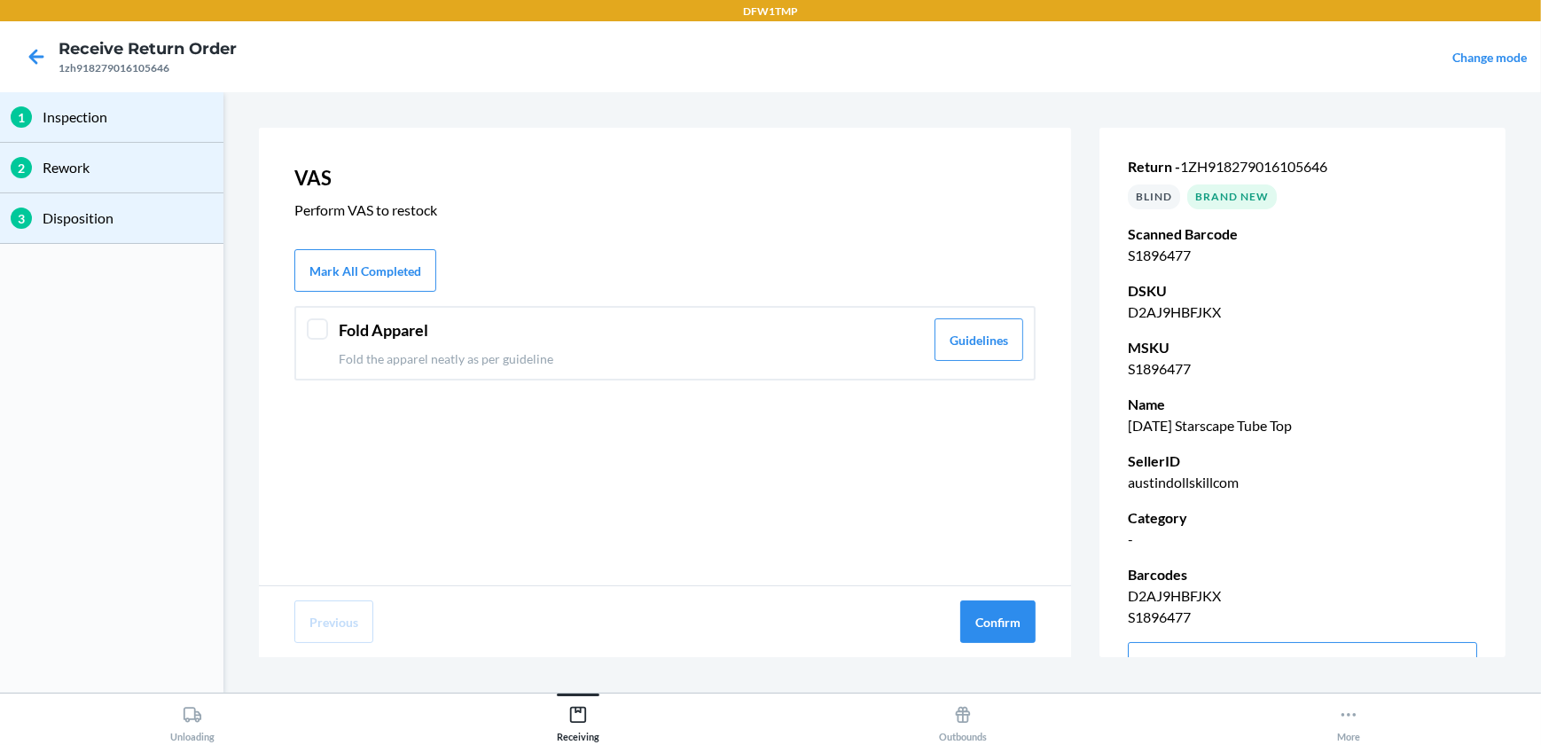
click at [317, 320] on div at bounding box center [317, 328] width 21 height 21
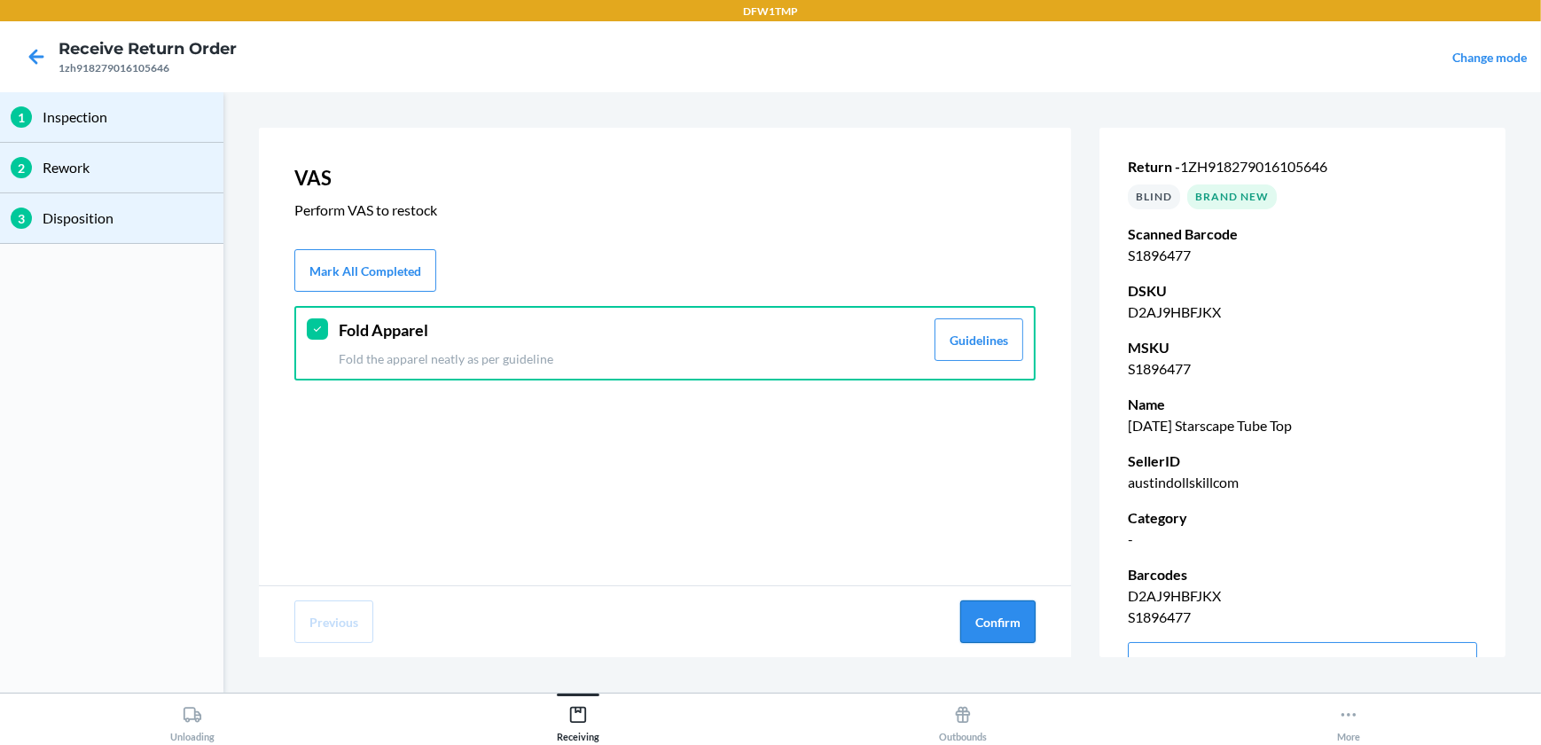
click at [991, 612] on button "Confirm" at bounding box center [997, 621] width 75 height 43
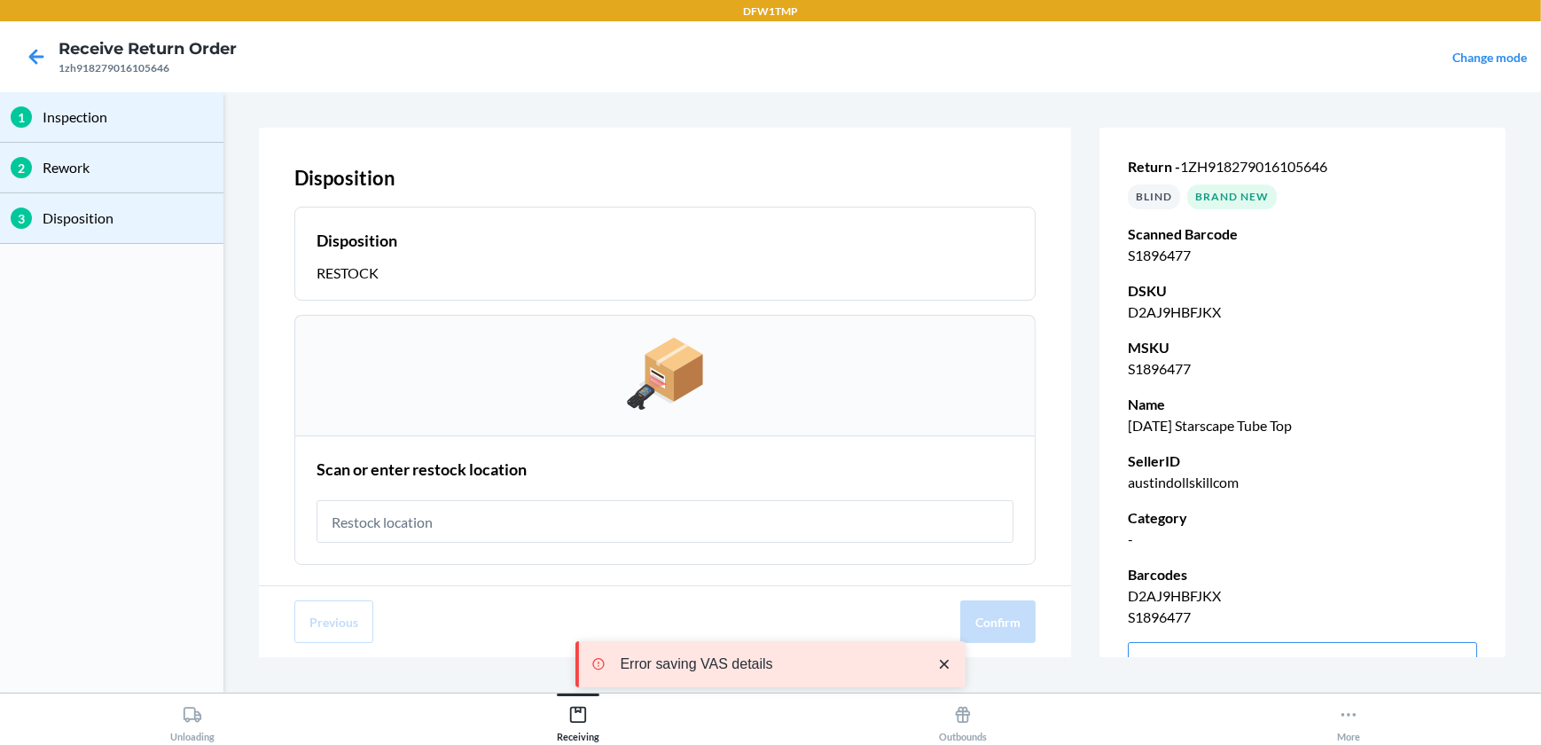
click at [475, 528] on input "text" at bounding box center [665, 521] width 697 height 43
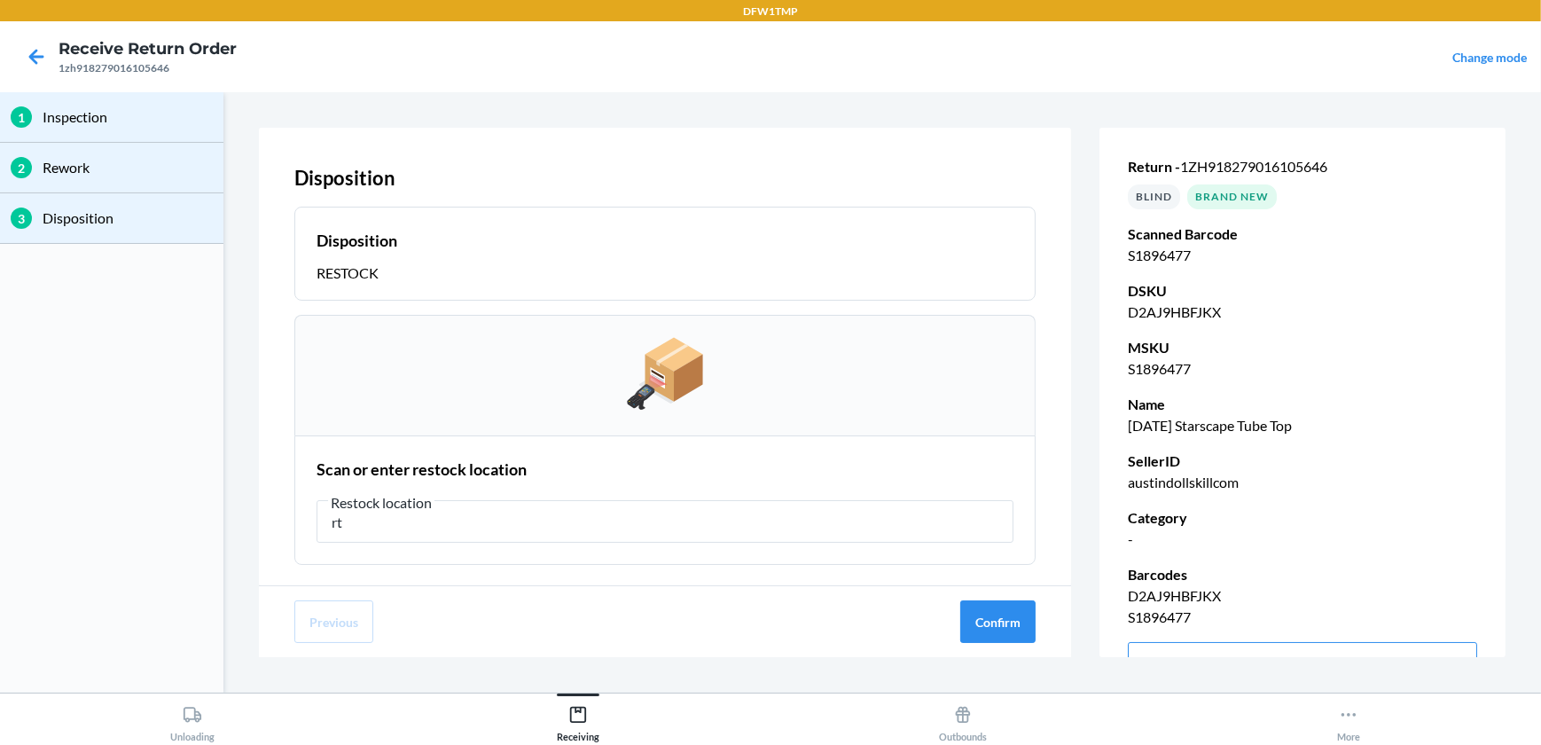
type input "r"
type input "rt-07"
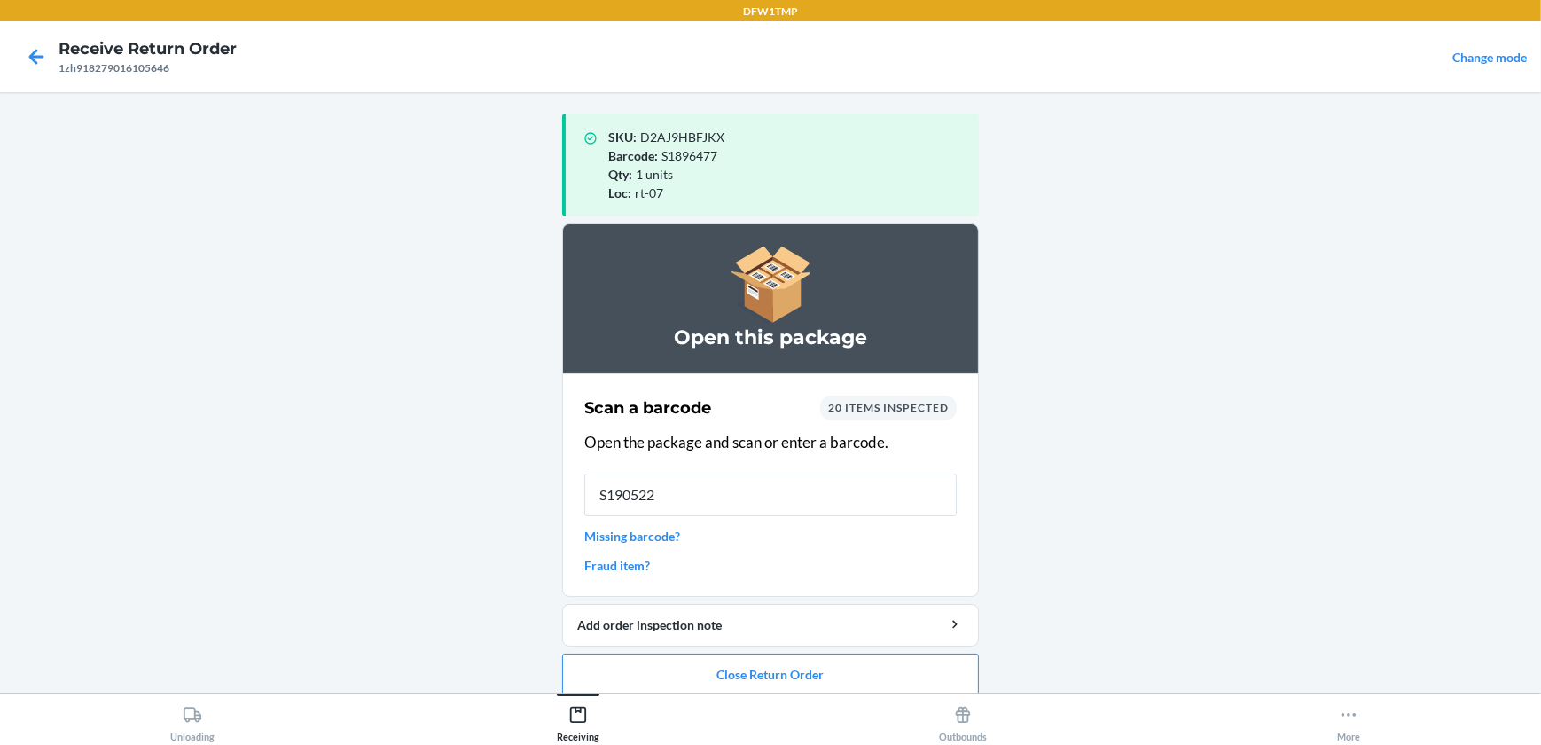
type input "S1905227"
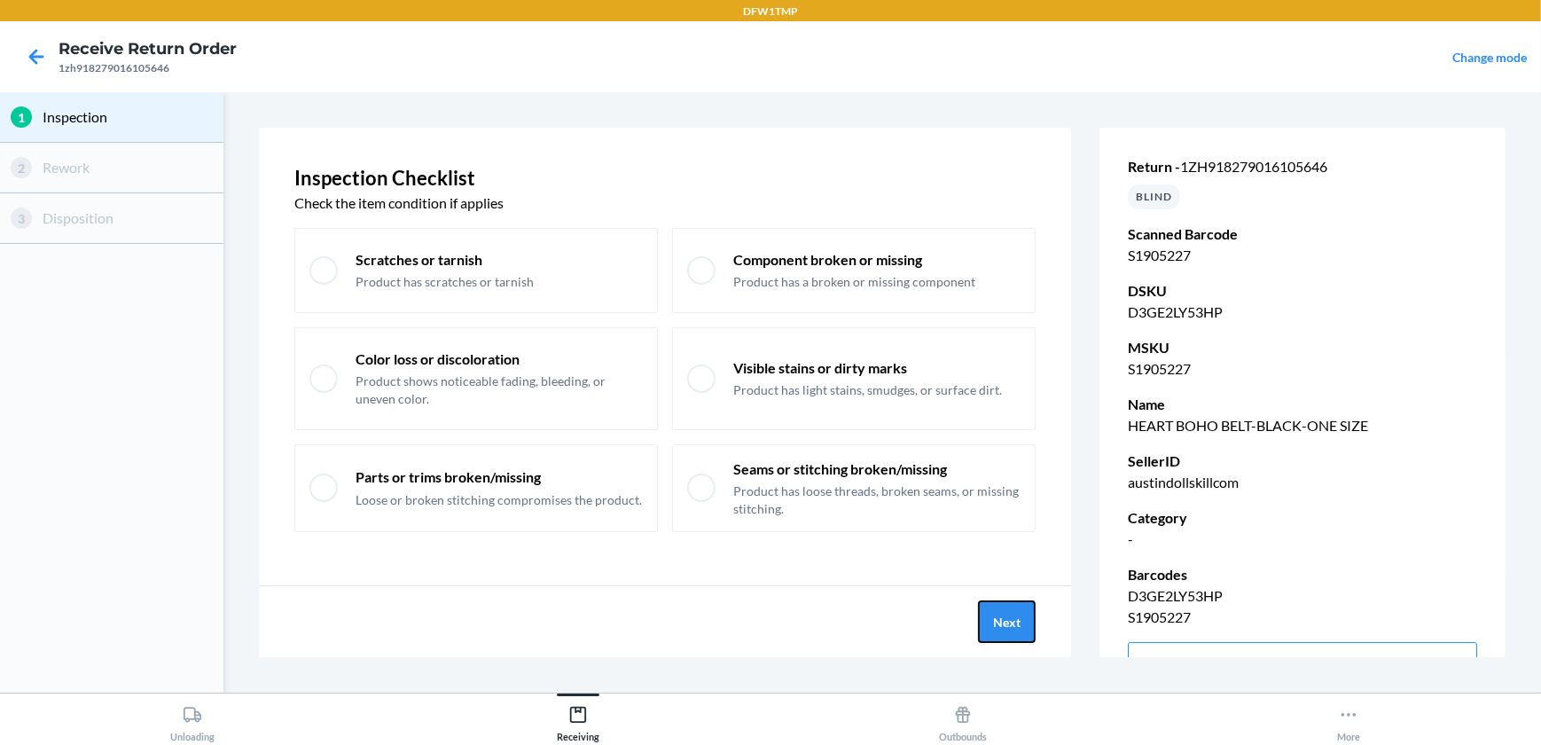
drag, startPoint x: 1035, startPoint y: 622, endPoint x: 1050, endPoint y: 609, distance: 19.5
click at [1052, 612] on div "Next" at bounding box center [665, 621] width 812 height 71
click at [1020, 618] on button "Next" at bounding box center [1007, 621] width 58 height 43
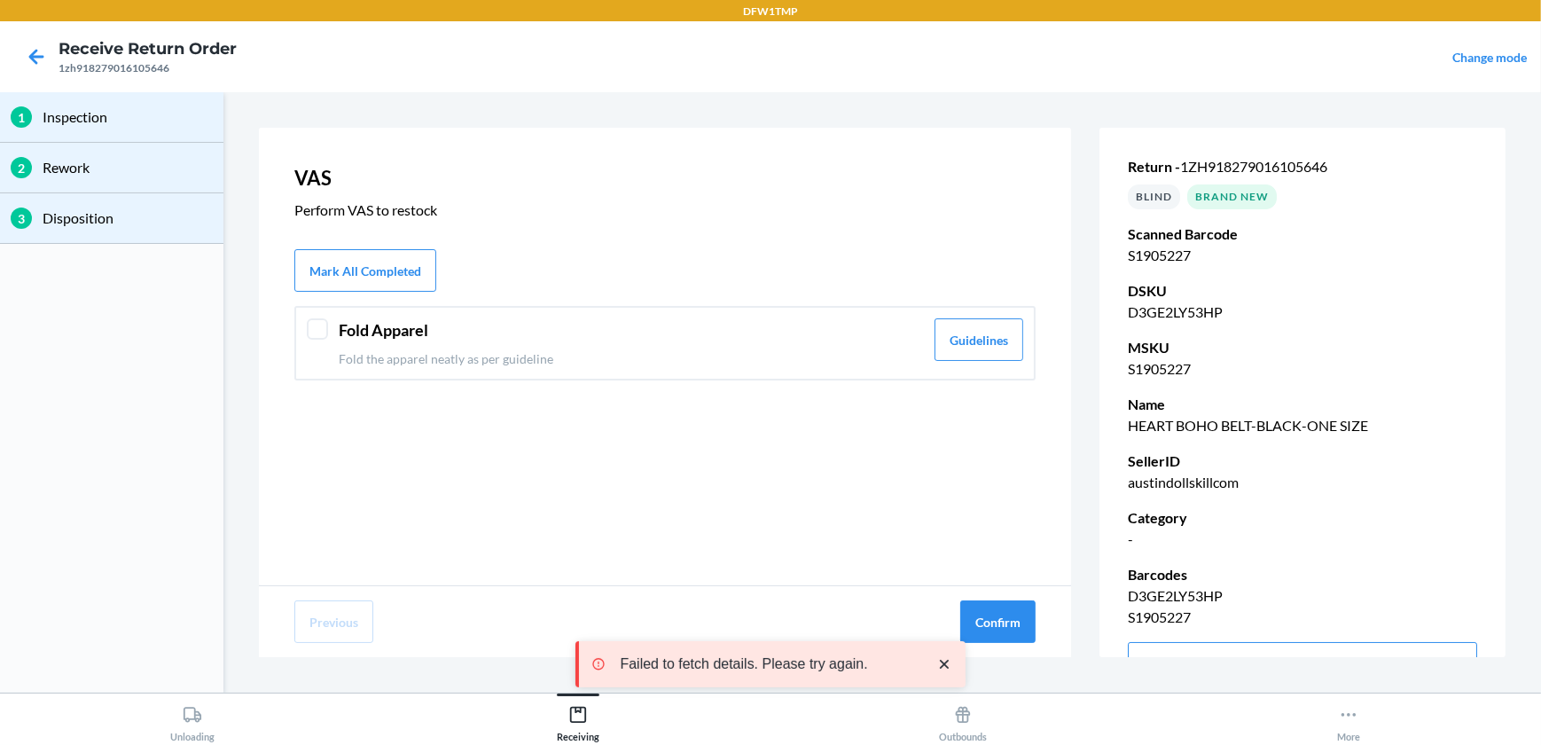
click at [325, 328] on div at bounding box center [317, 328] width 21 height 21
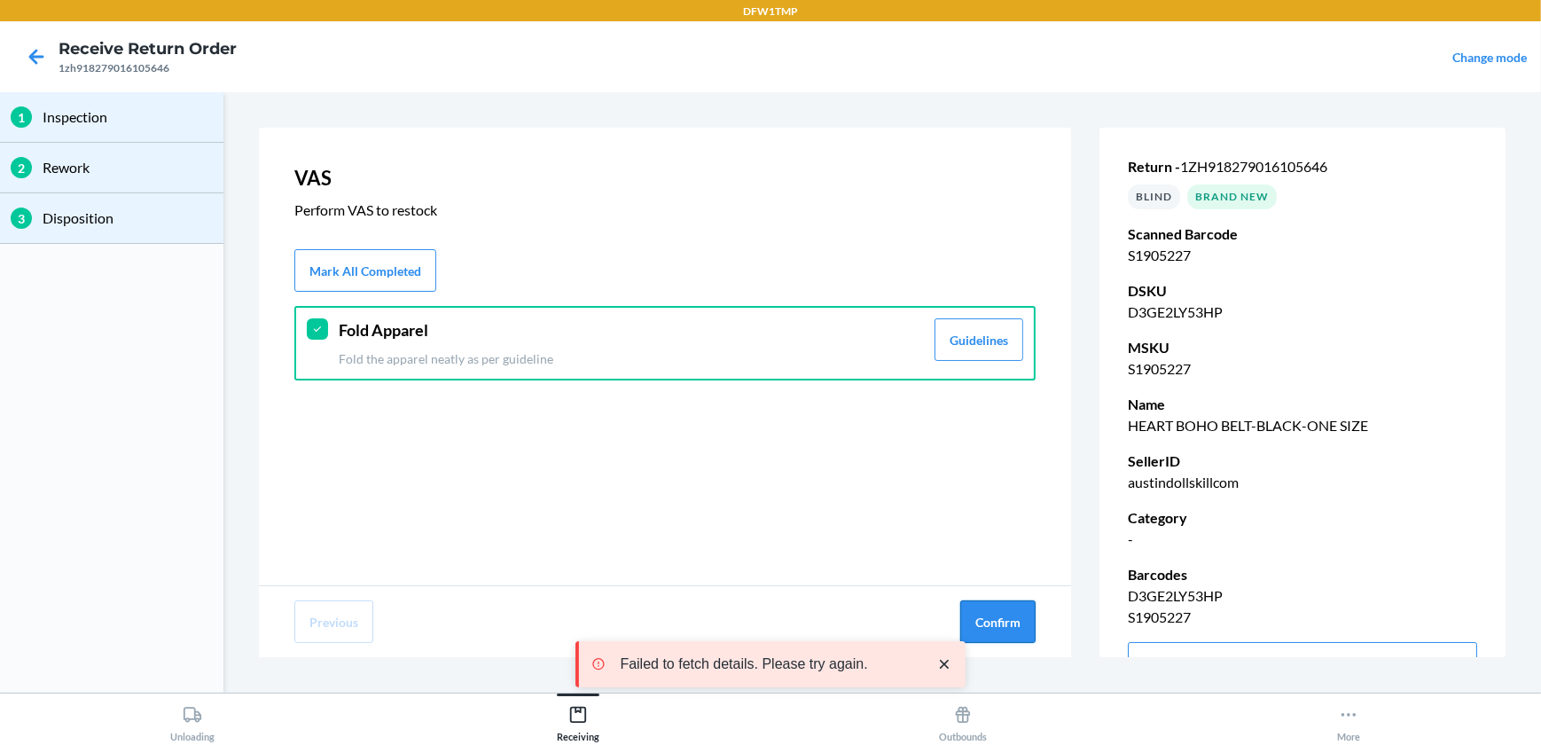
click at [1021, 630] on button "Confirm" at bounding box center [997, 621] width 75 height 43
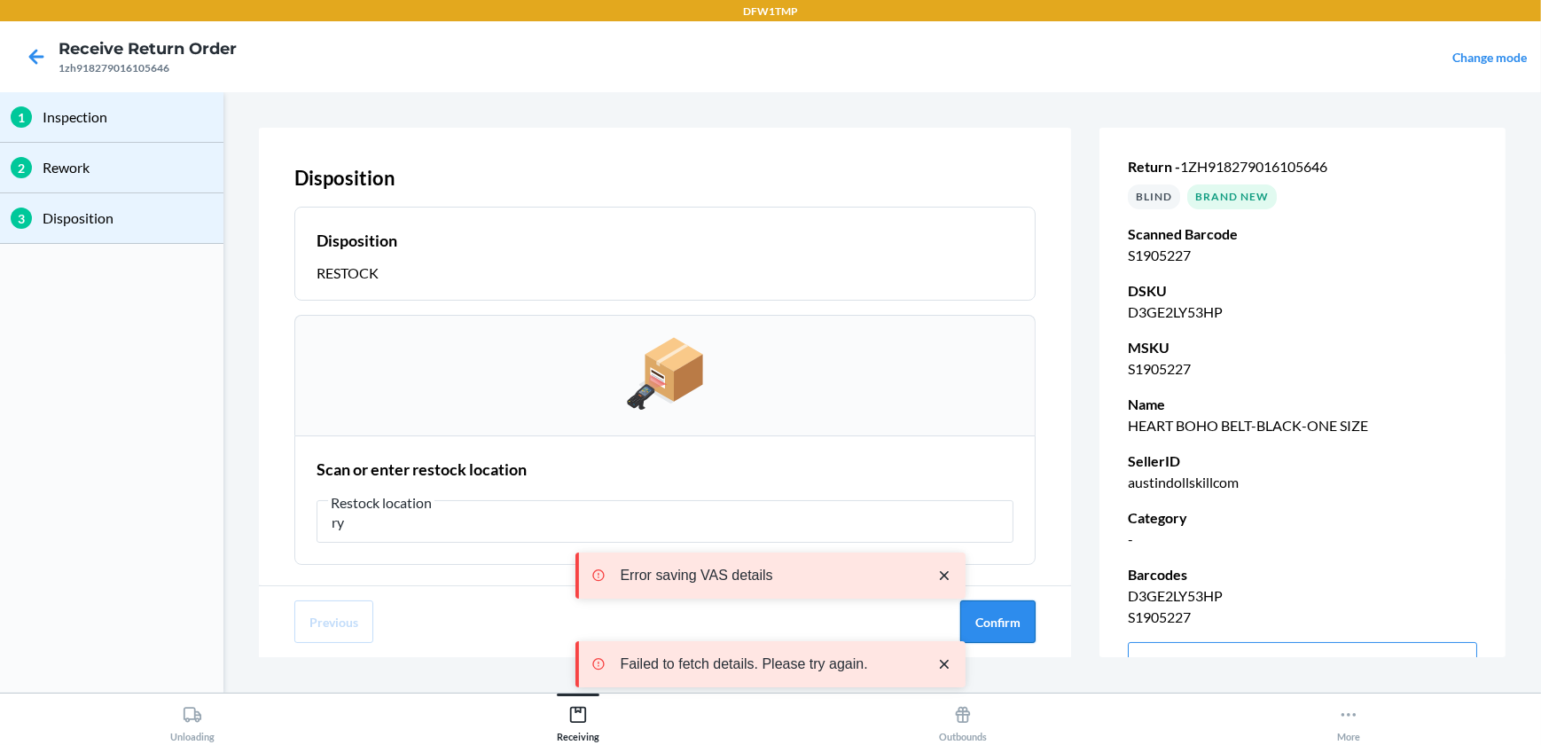
type input "r"
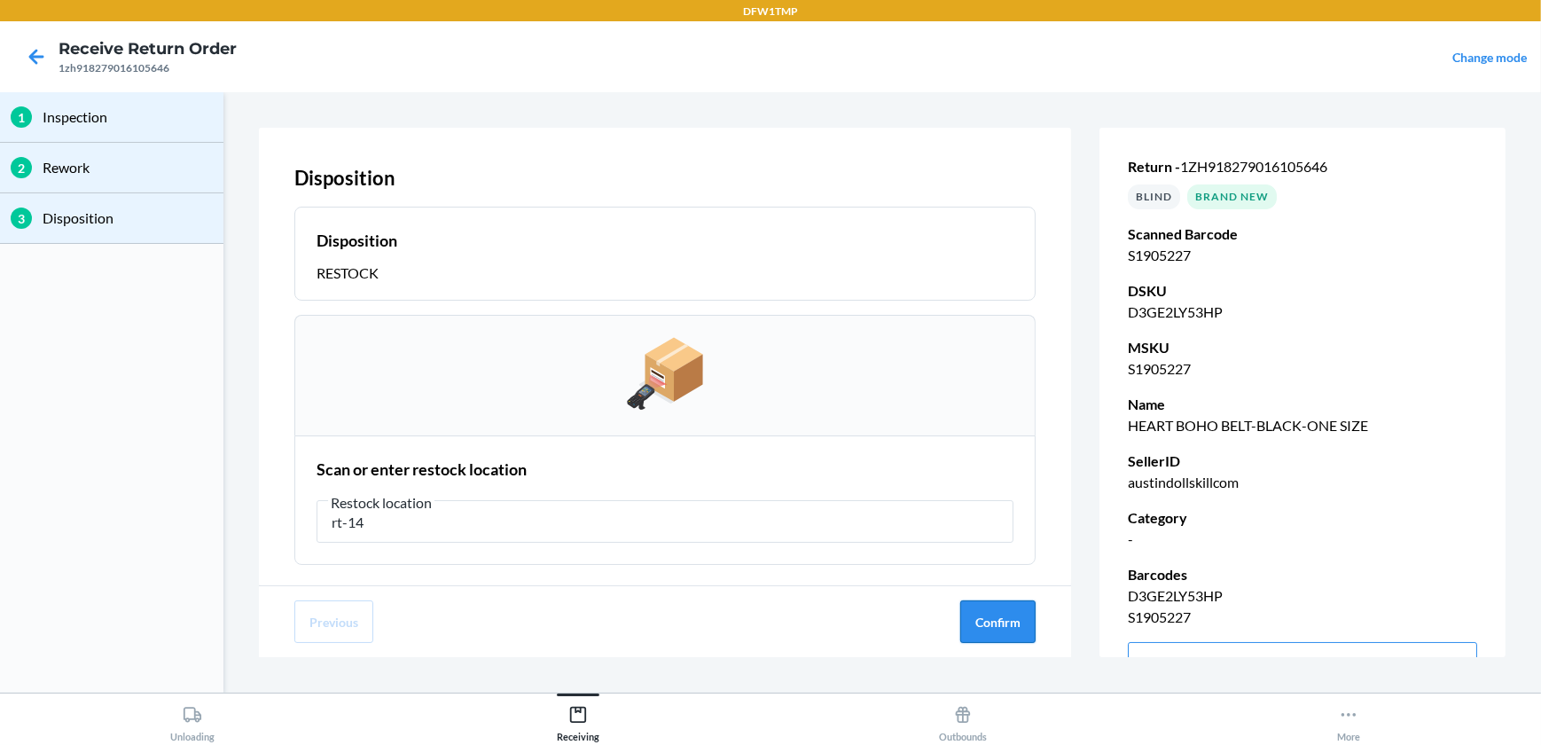
type input "rt-14"
click at [975, 630] on button "Confirm" at bounding box center [997, 621] width 75 height 43
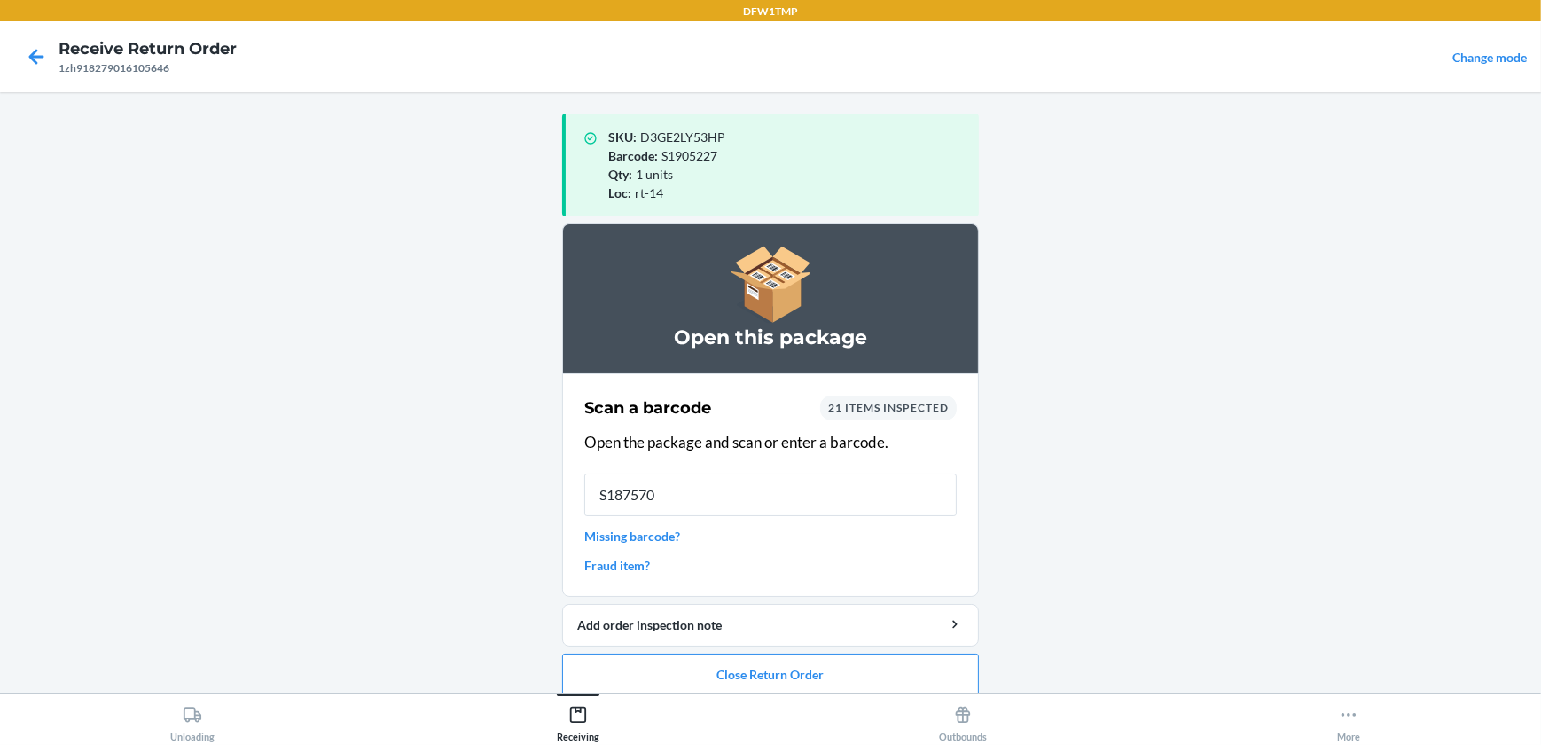
type input "S1875701"
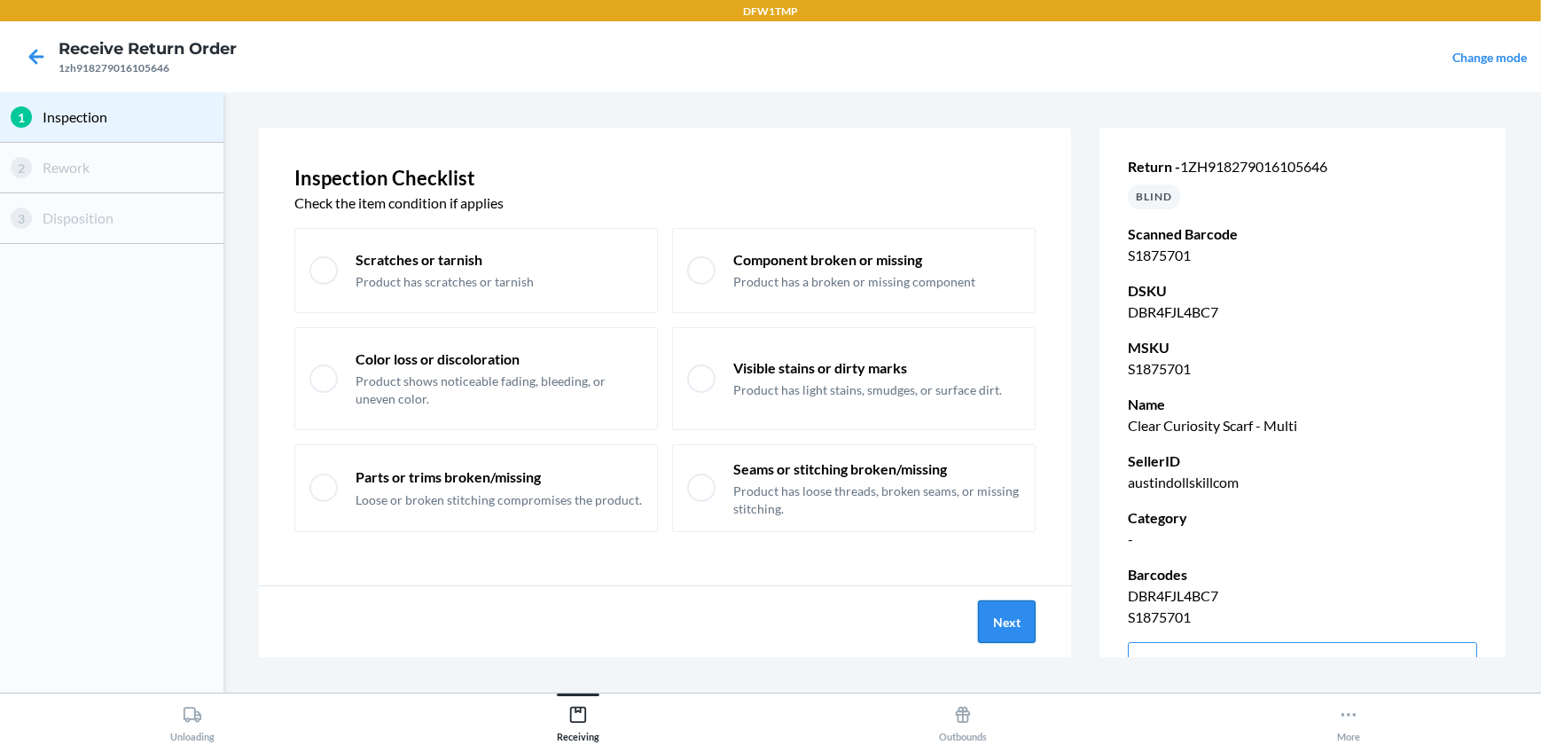
click at [1011, 631] on button "Next" at bounding box center [1007, 621] width 58 height 43
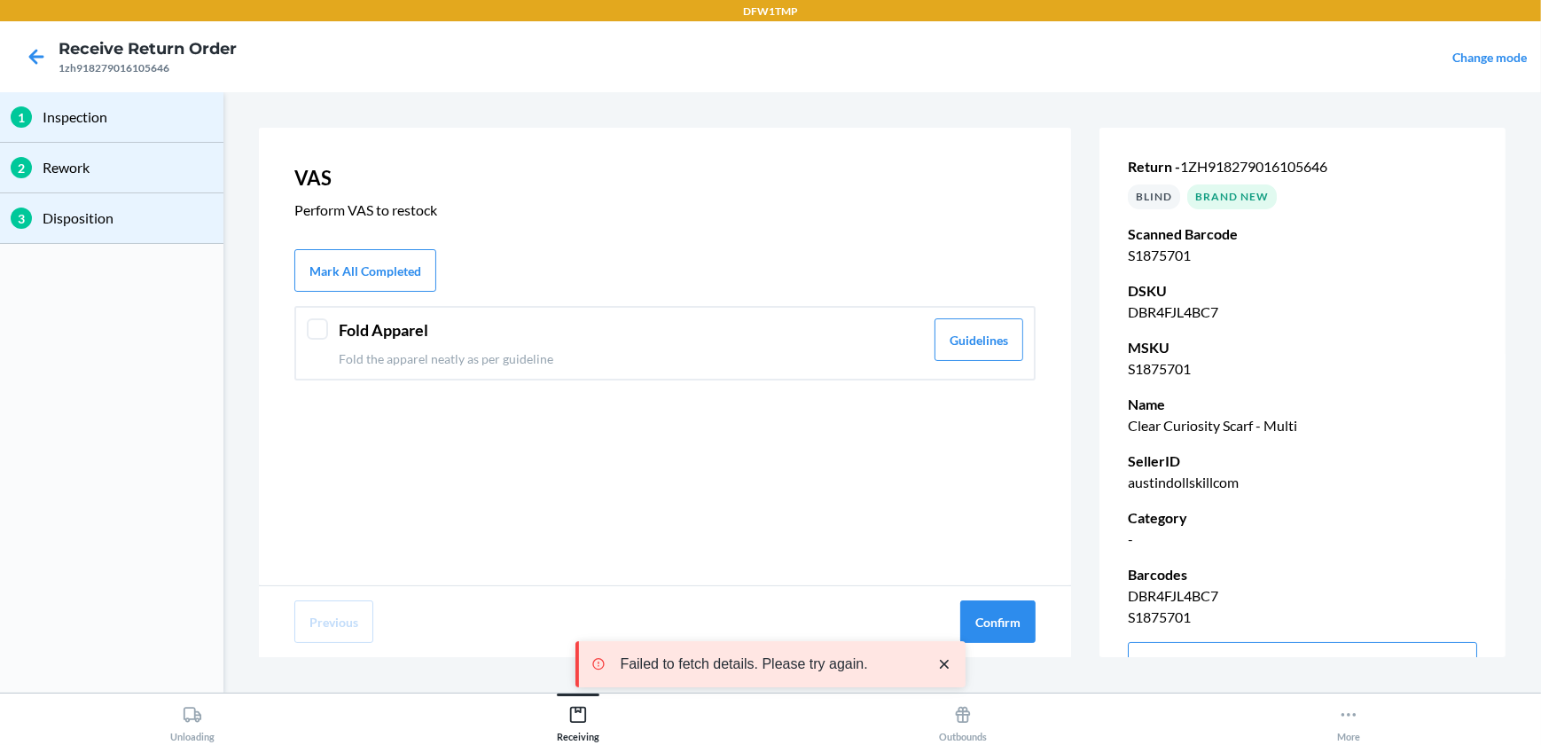
click at [317, 328] on div at bounding box center [317, 328] width 21 height 21
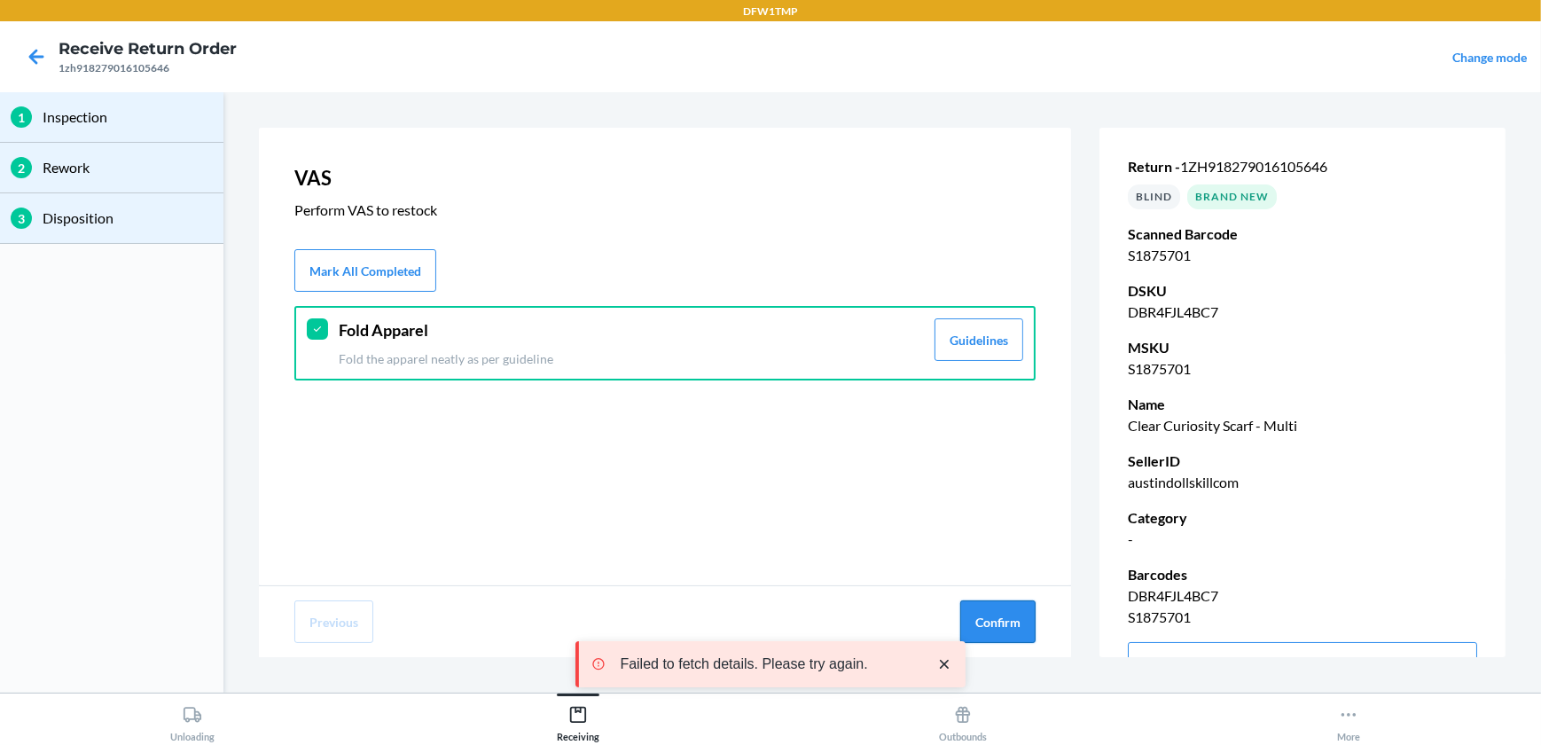
click at [993, 631] on button "Confirm" at bounding box center [997, 621] width 75 height 43
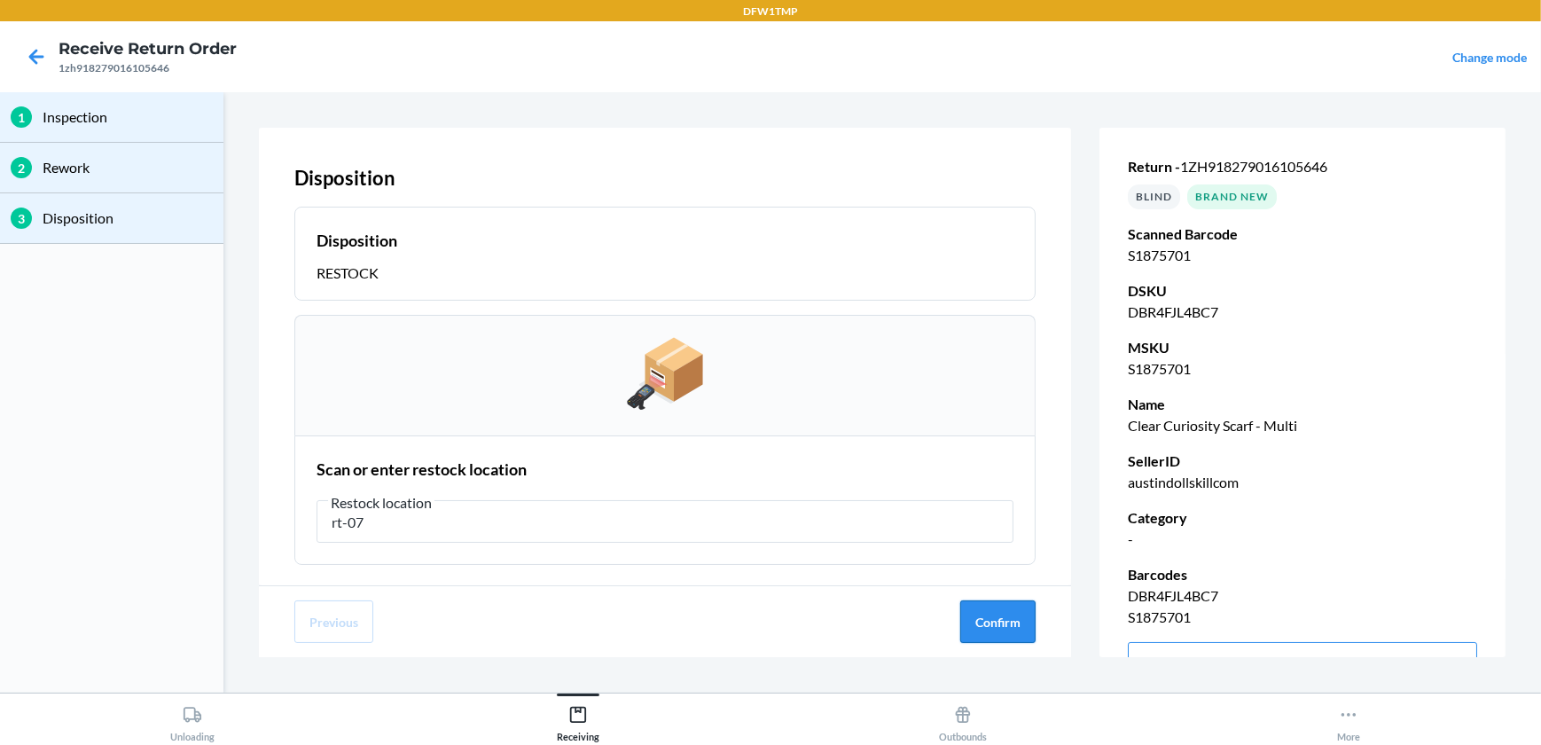
type input "rt-07"
click at [1027, 630] on button "Confirm" at bounding box center [997, 621] width 75 height 43
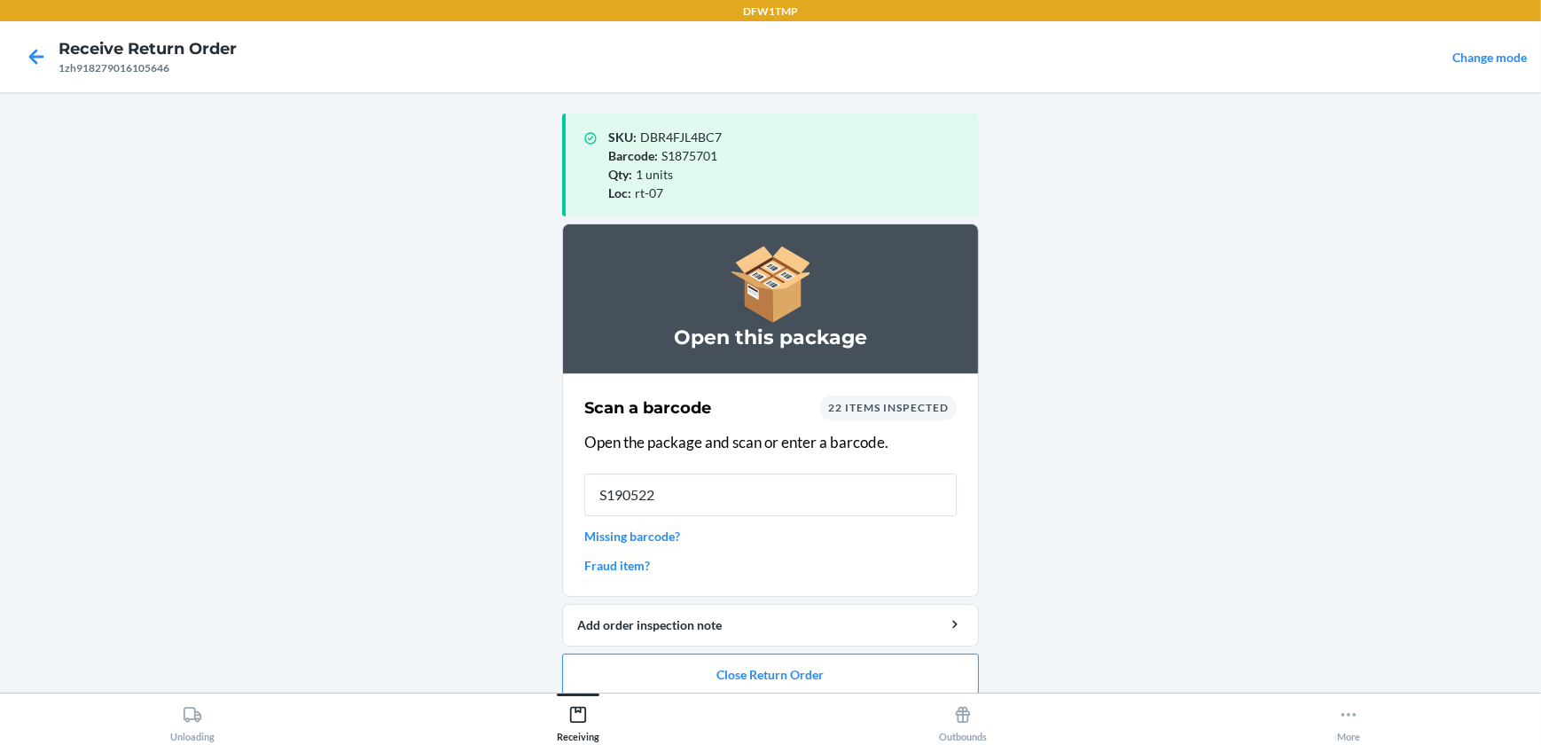
type input "S1905227"
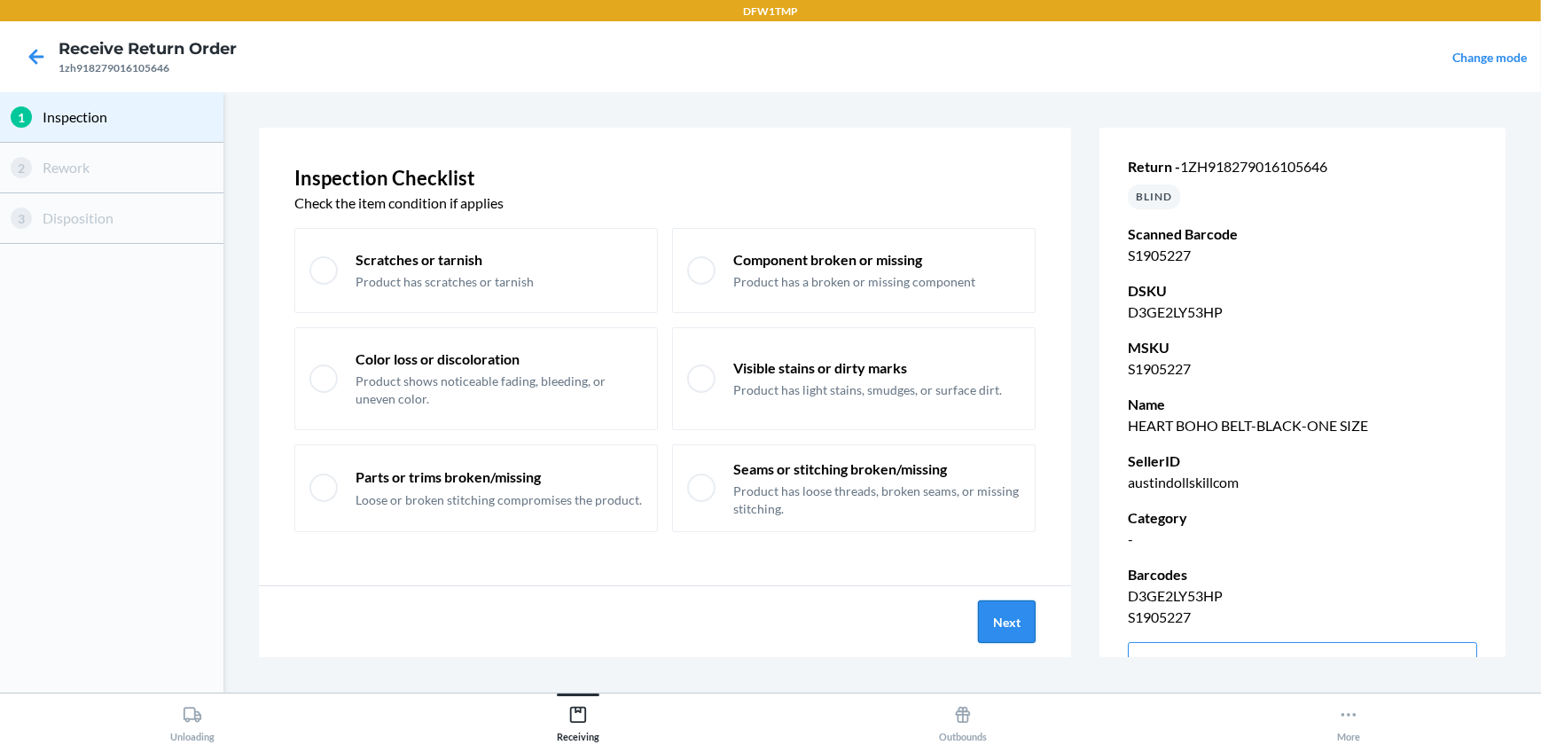
click at [1008, 615] on button "Next" at bounding box center [1007, 621] width 58 height 43
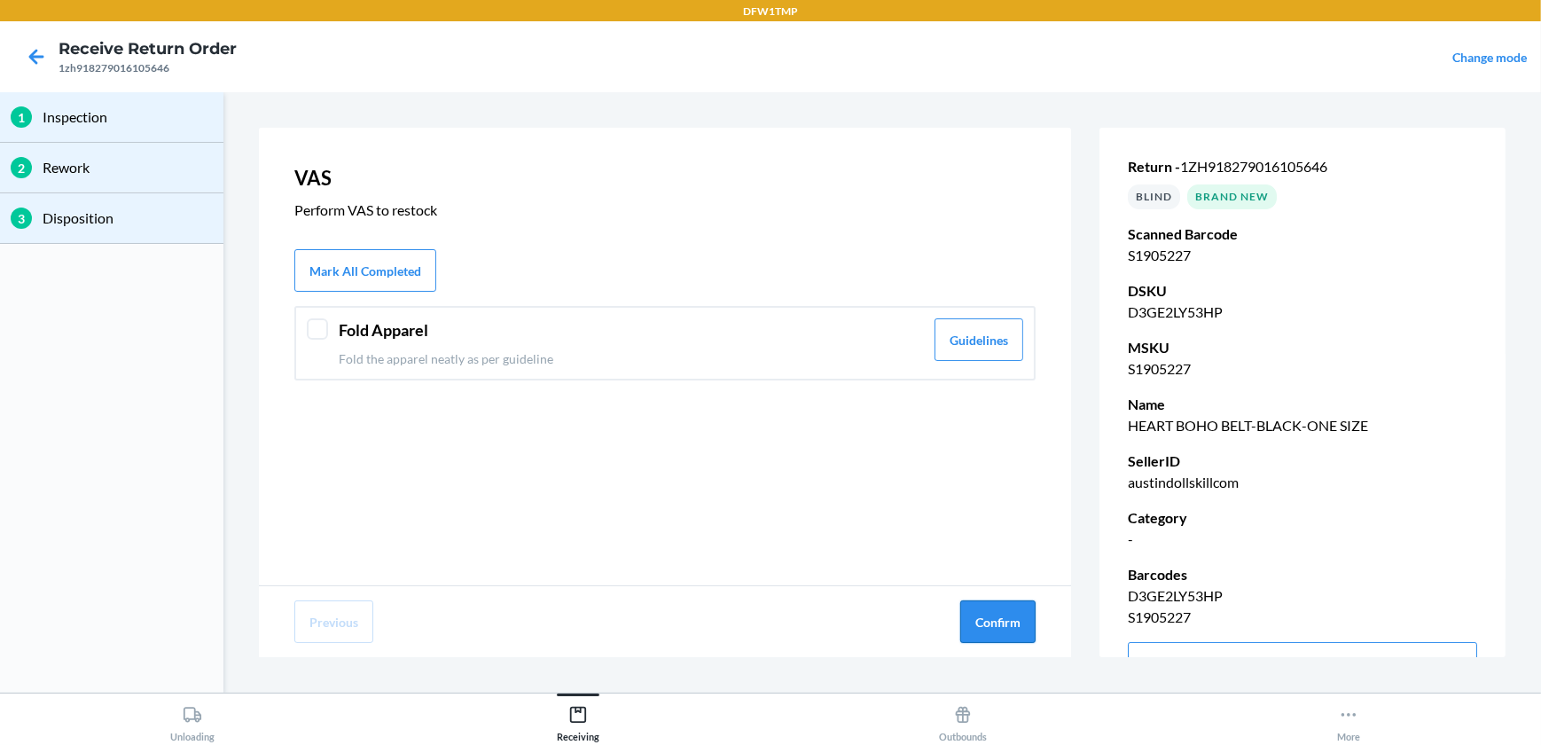
click at [1007, 632] on button "Confirm" at bounding box center [997, 621] width 75 height 43
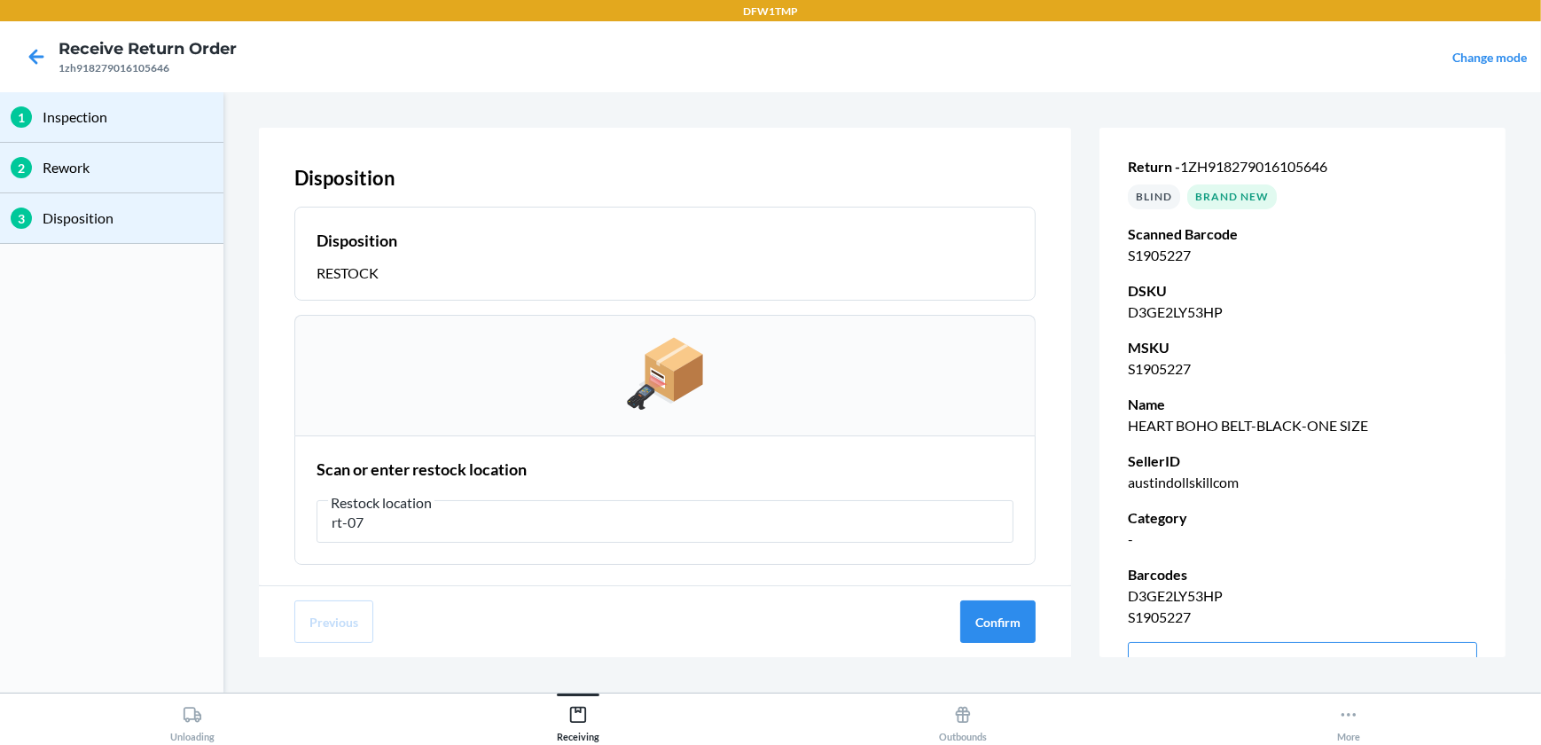
type input "rt-07"
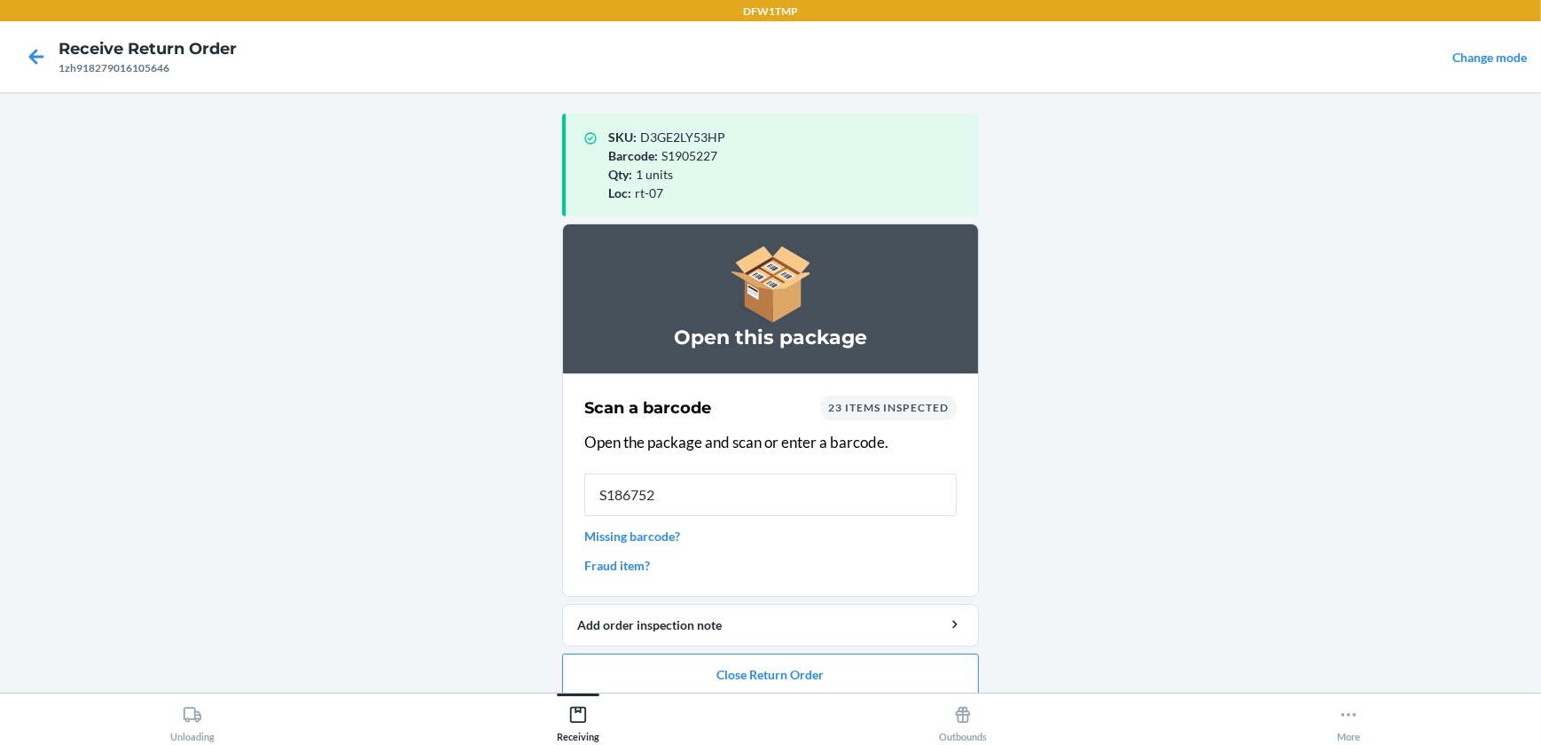
type input "S1867524"
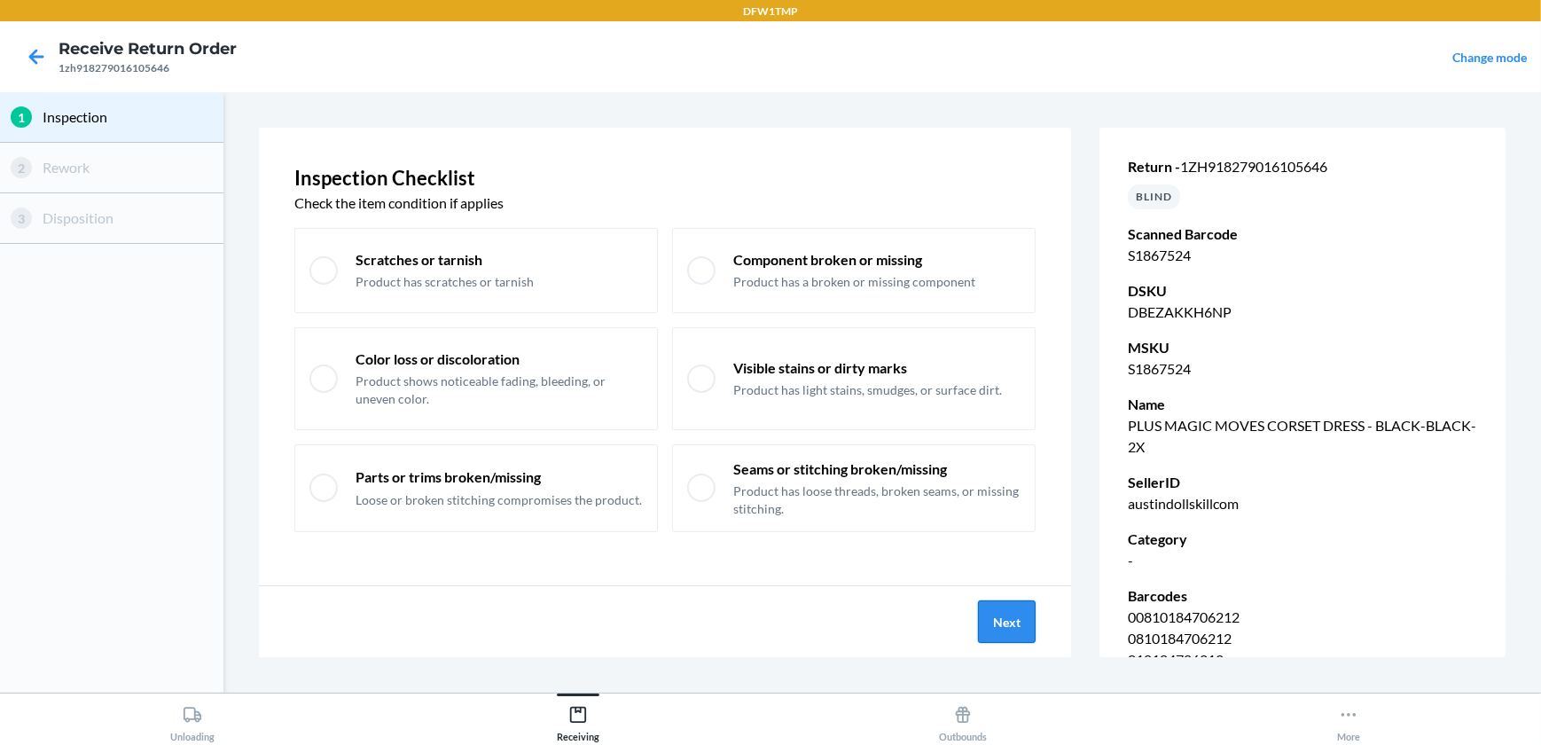
click at [1022, 620] on button "Next" at bounding box center [1007, 621] width 58 height 43
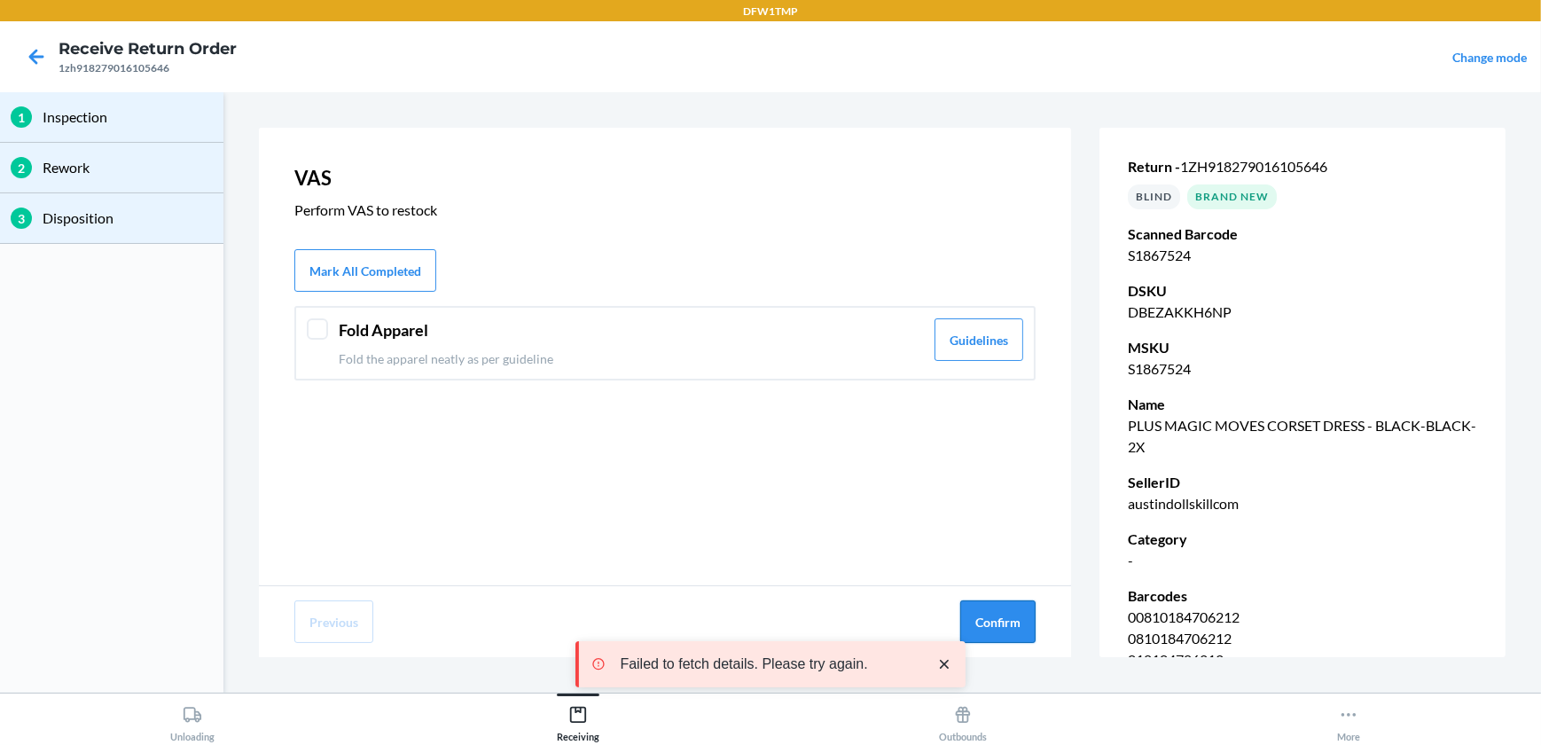
click at [988, 612] on button "Confirm" at bounding box center [997, 621] width 75 height 43
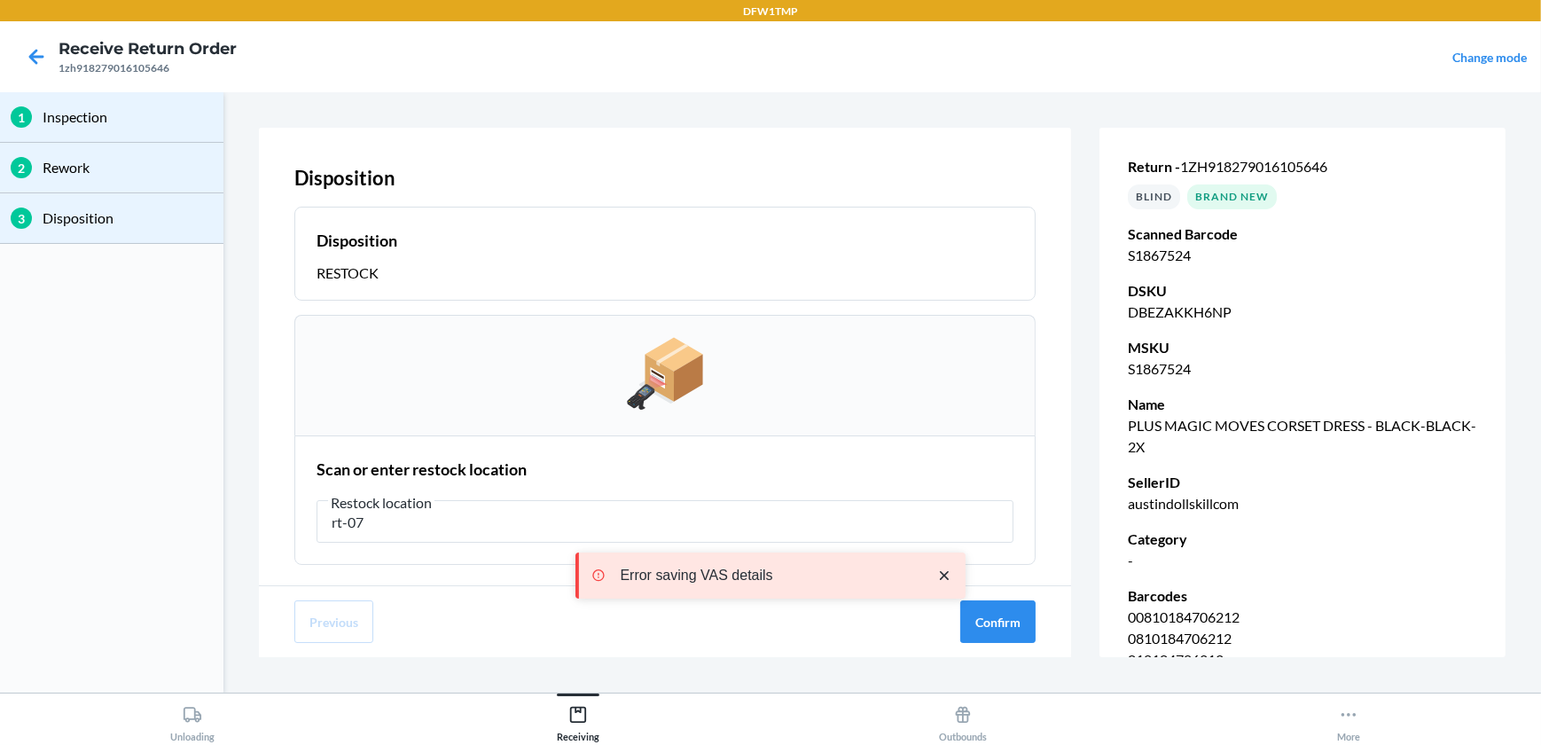
type input "rt-07"
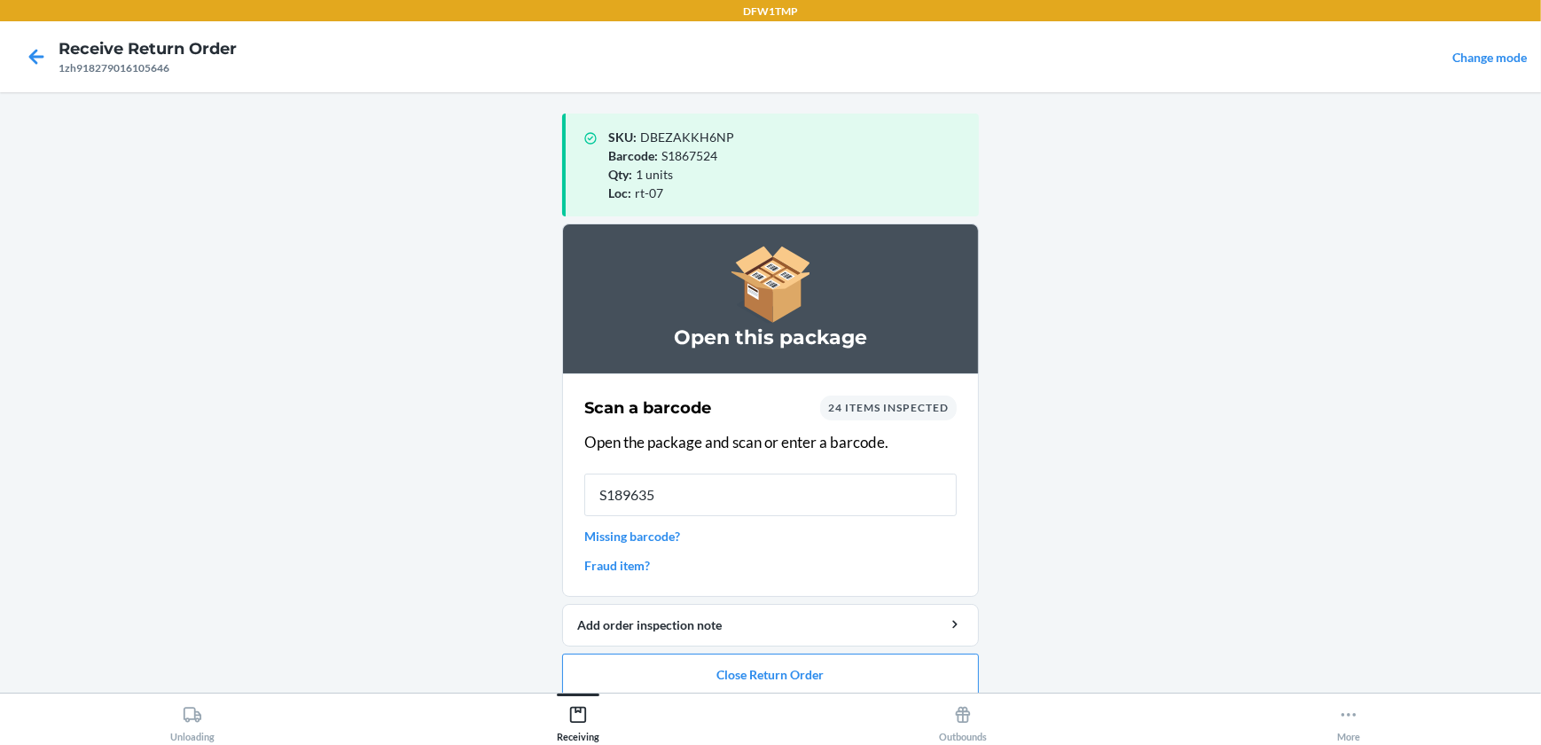
type input "S1896358"
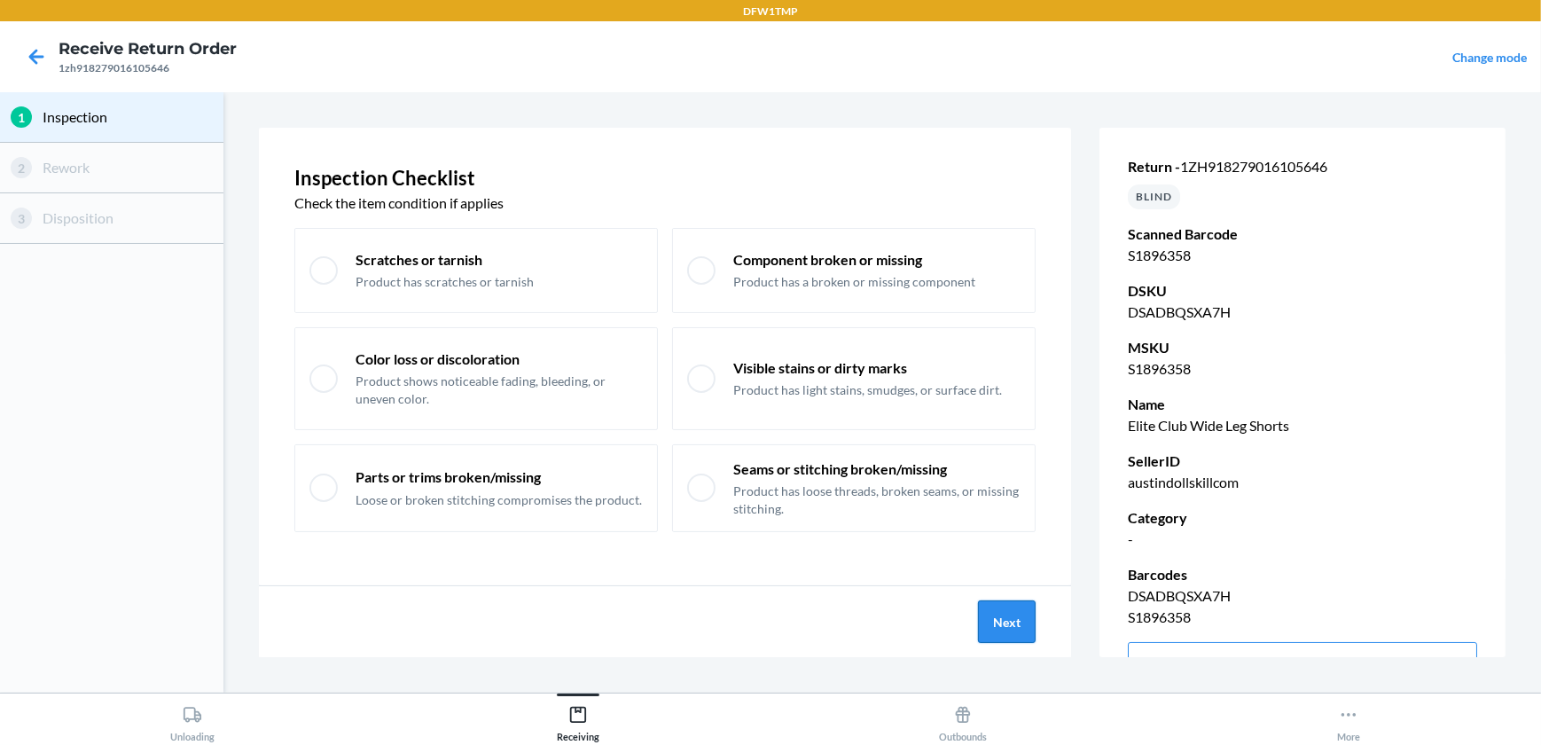
click at [1002, 624] on button "Next" at bounding box center [1007, 621] width 58 height 43
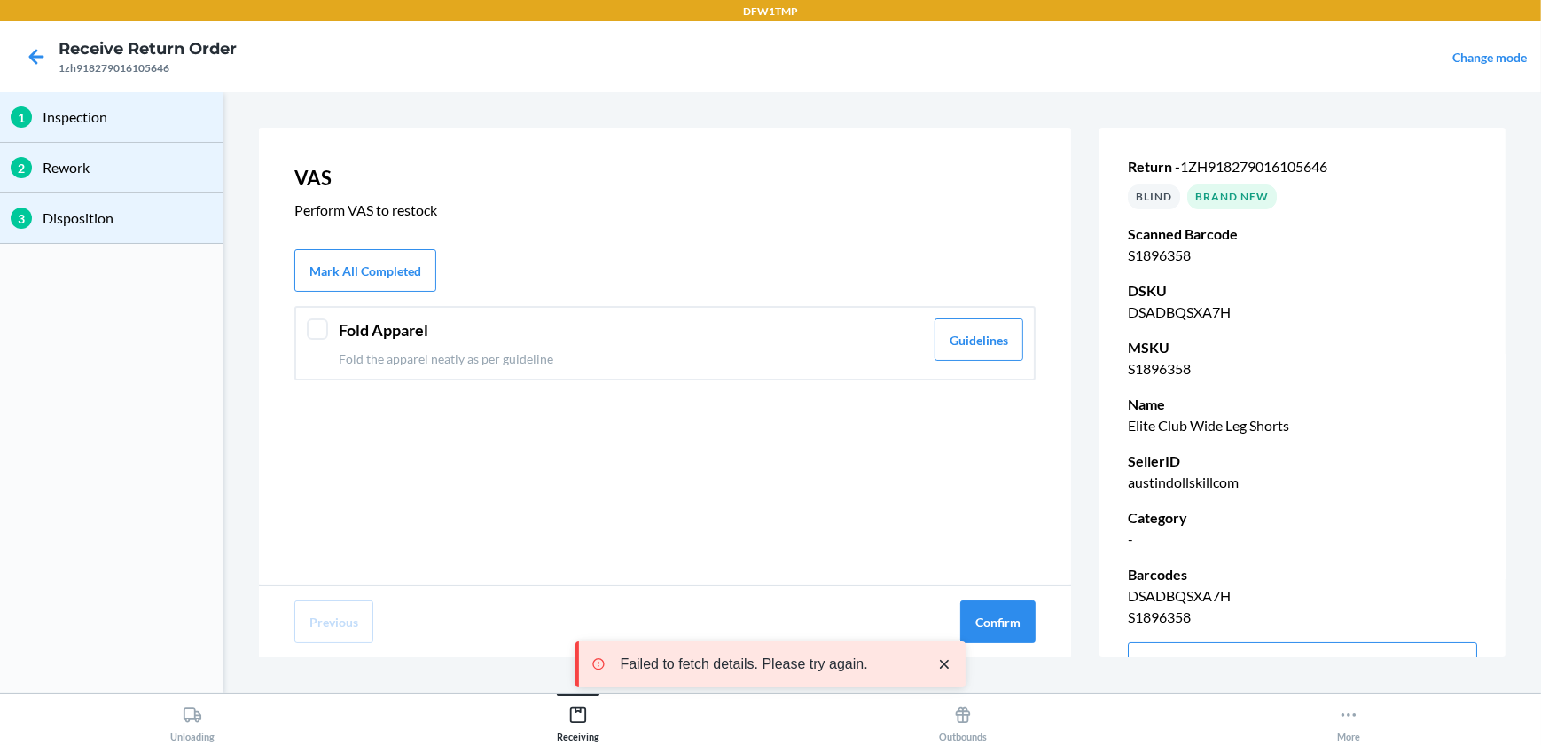
click at [320, 329] on div at bounding box center [317, 328] width 21 height 21
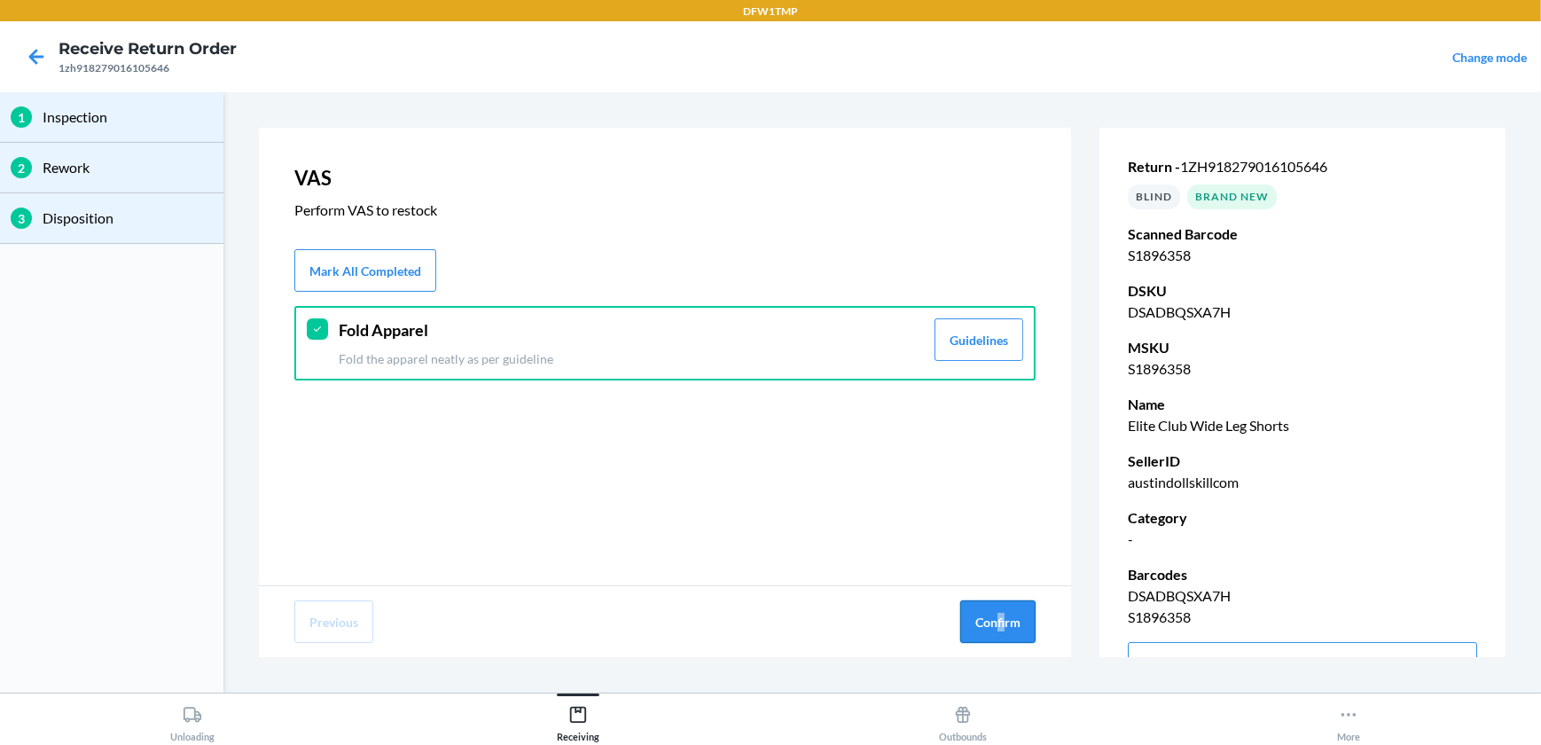
drag, startPoint x: 999, startPoint y: 594, endPoint x: 1017, endPoint y: 615, distance: 27.7
click at [1017, 615] on div "Previous Confirm" at bounding box center [665, 621] width 812 height 71
click at [1024, 619] on button "Confirm" at bounding box center [997, 621] width 75 height 43
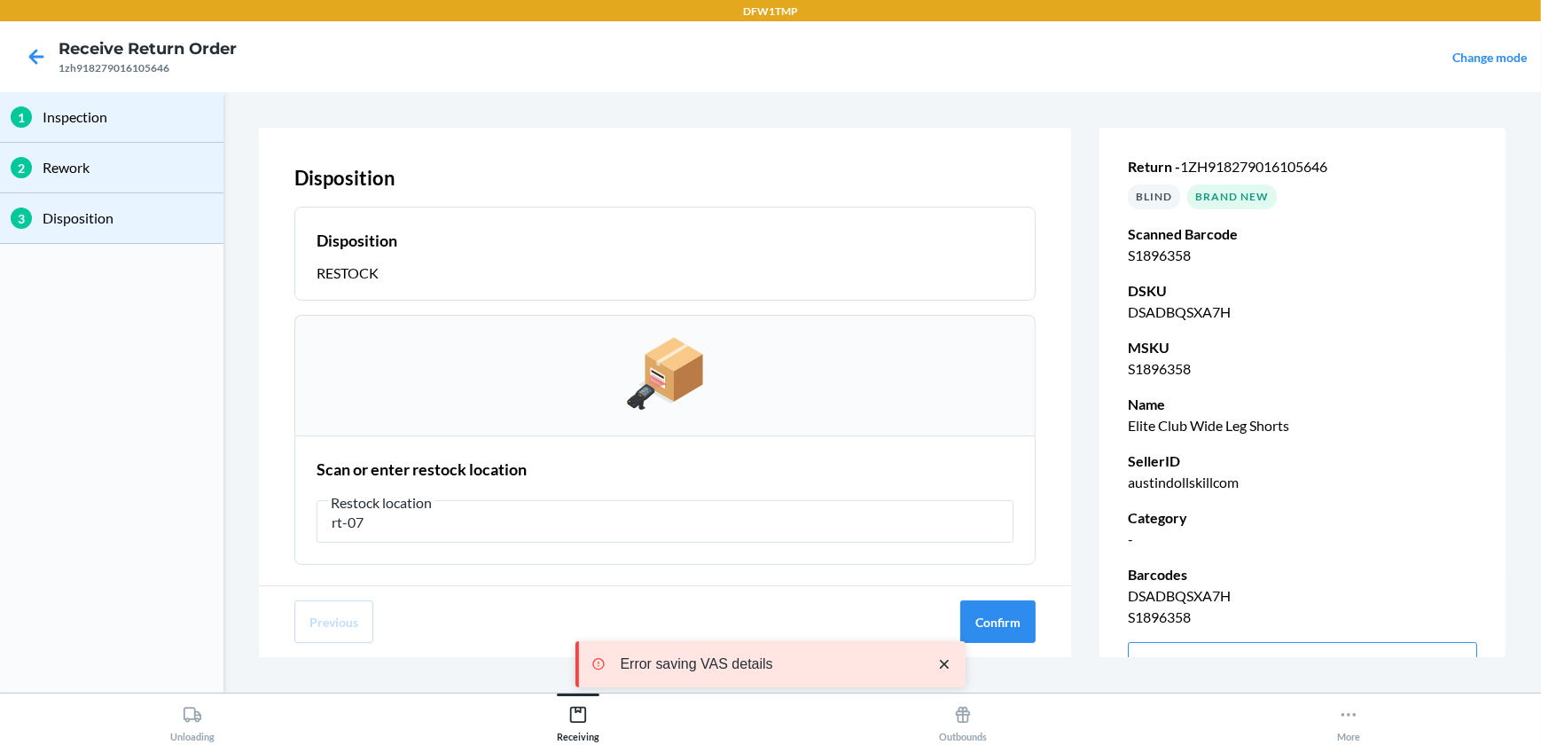
type input "rt-07"
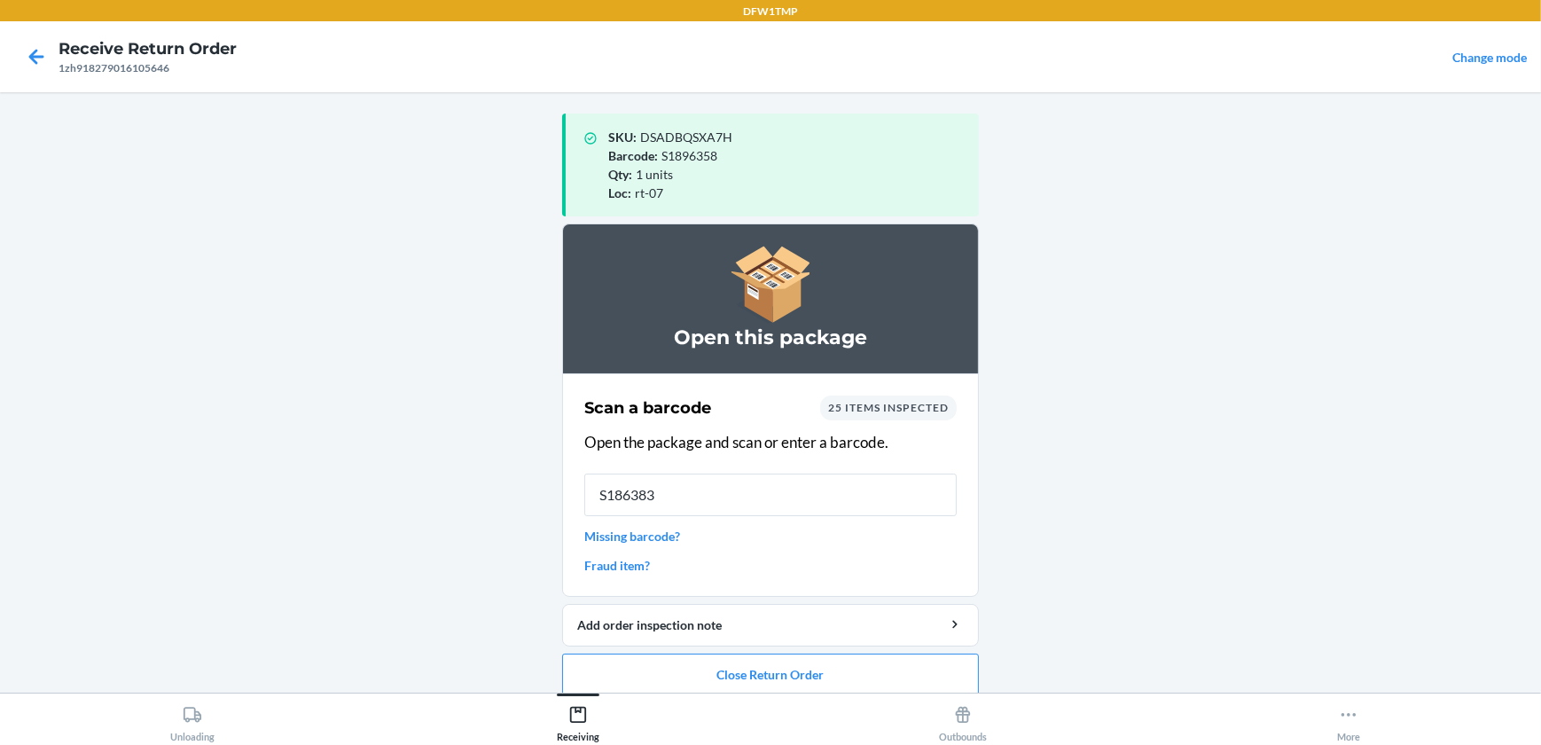
type input "S1863837"
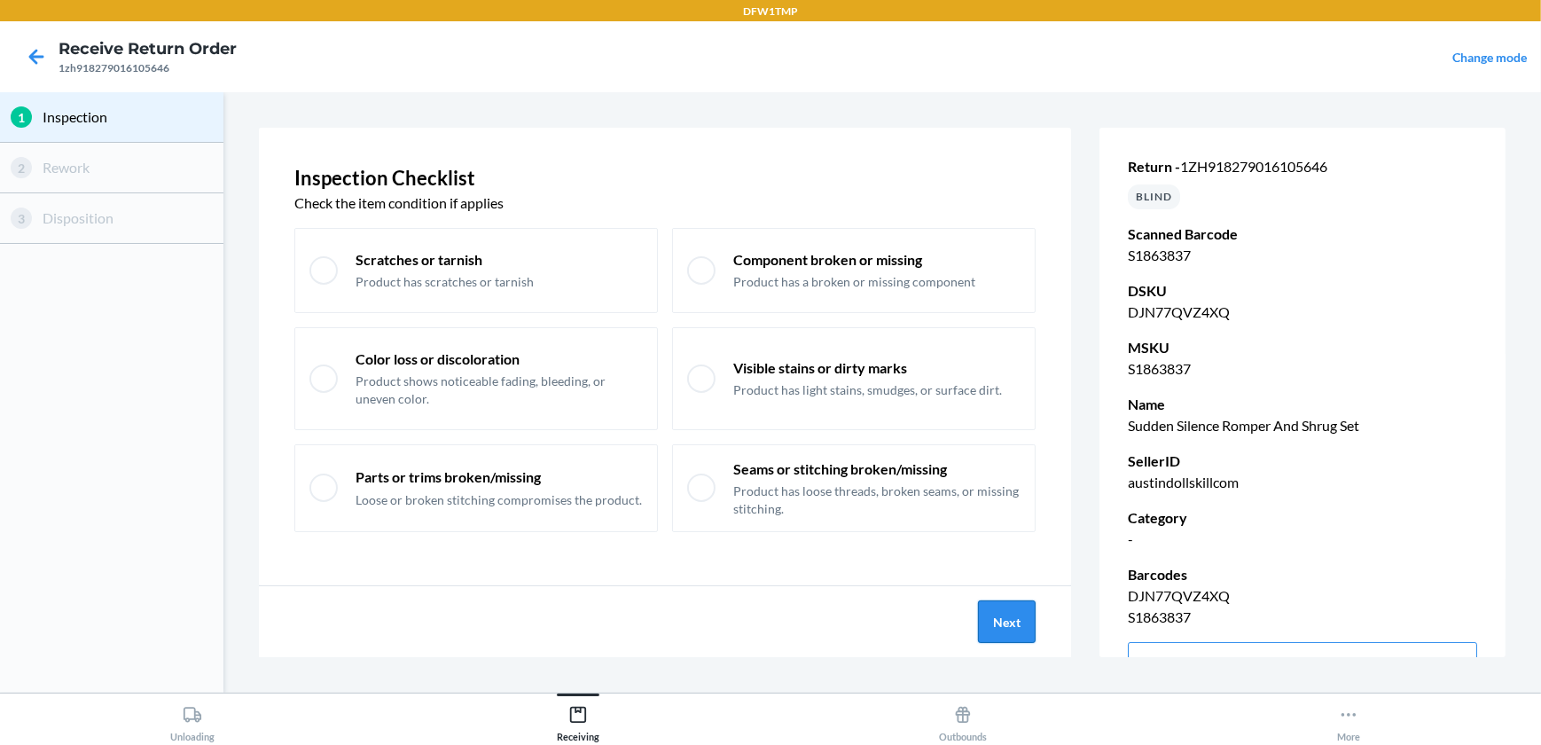
click at [994, 618] on button "Next" at bounding box center [1007, 621] width 58 height 43
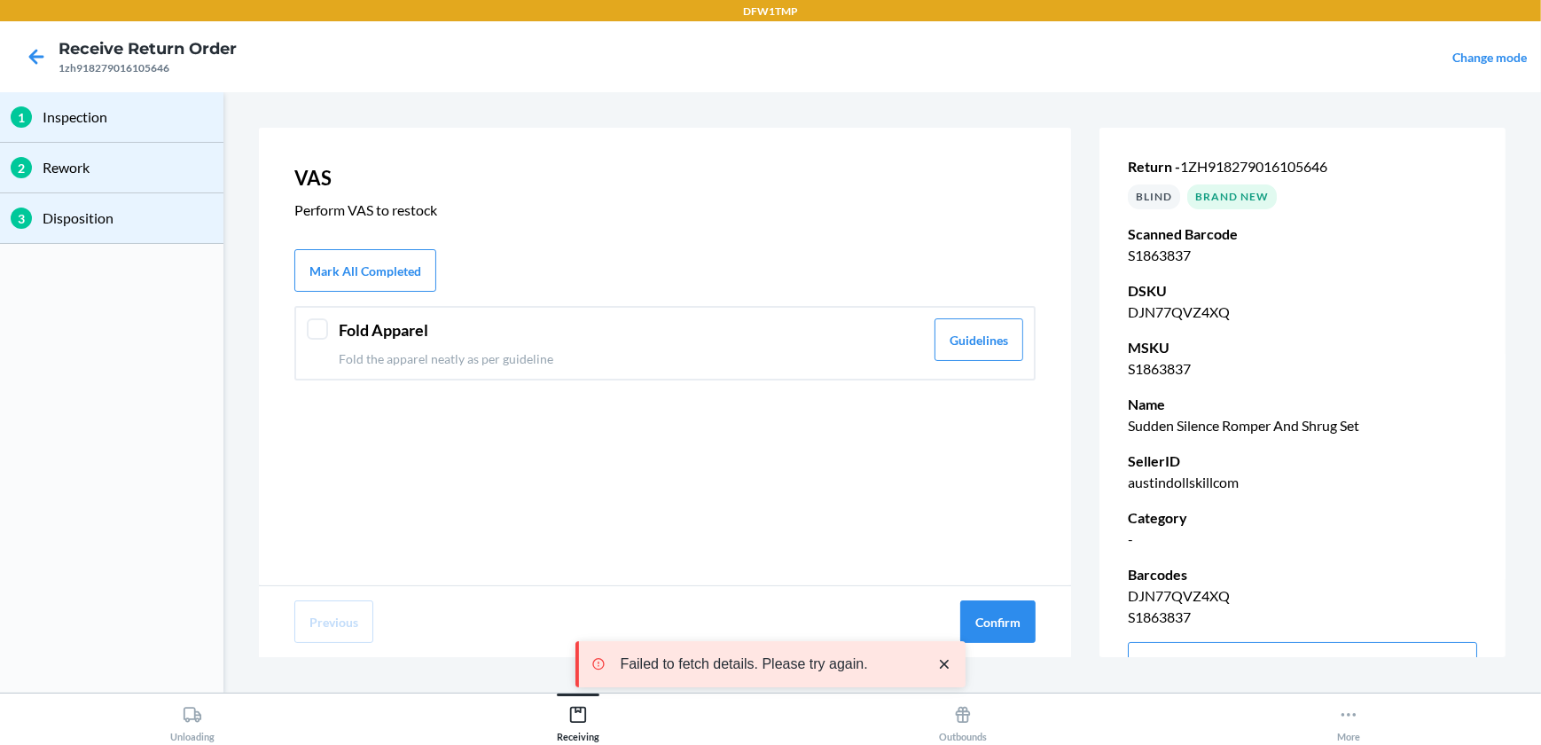
drag, startPoint x: 318, startPoint y: 314, endPoint x: 315, endPoint y: 341, distance: 26.8
click at [317, 317] on div "Fold Apparel Fold the apparel neatly as per guideline Guidelines" at bounding box center [664, 343] width 741 height 74
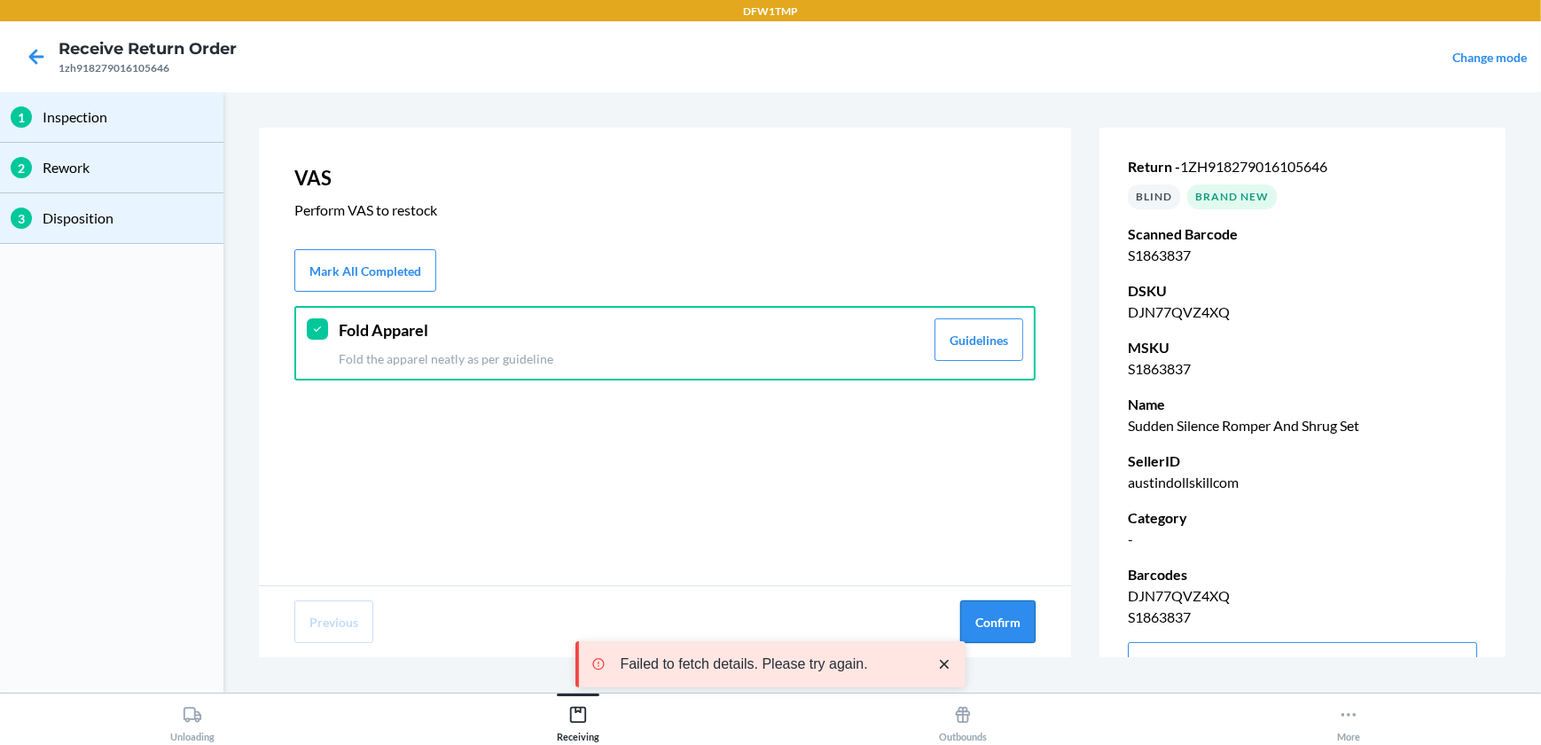
click at [983, 616] on button "Confirm" at bounding box center [997, 621] width 75 height 43
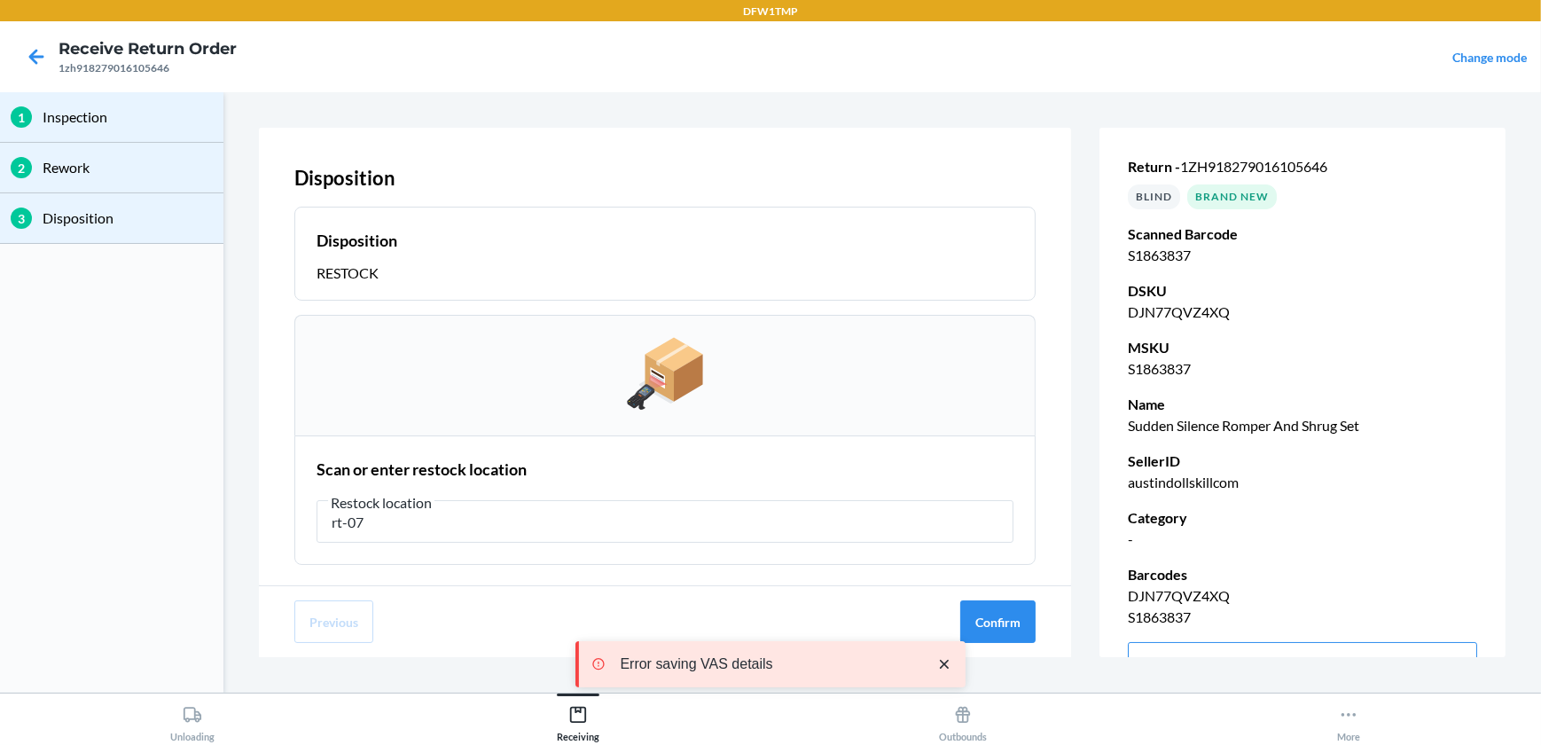
type input "rt-07"
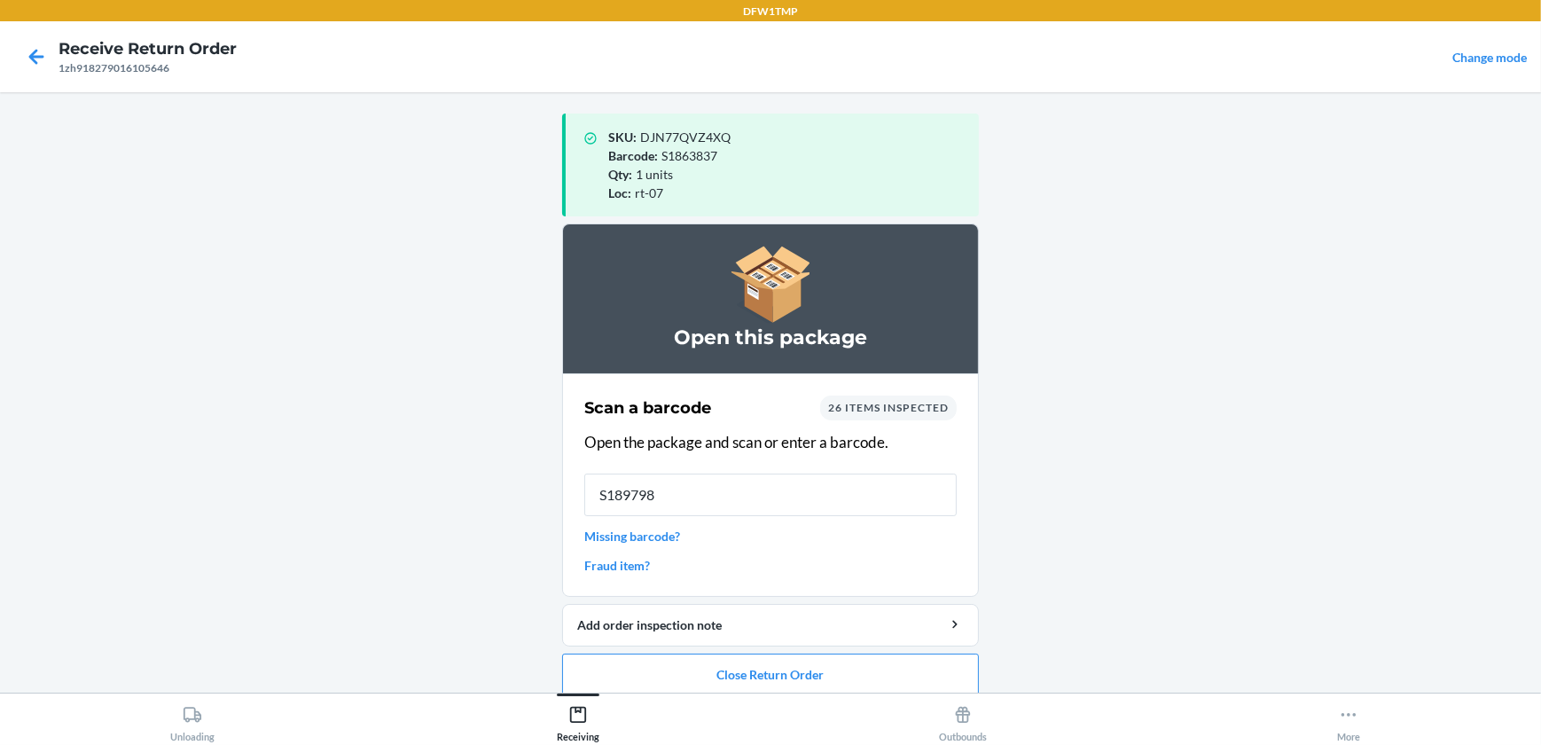
type input "S1897984"
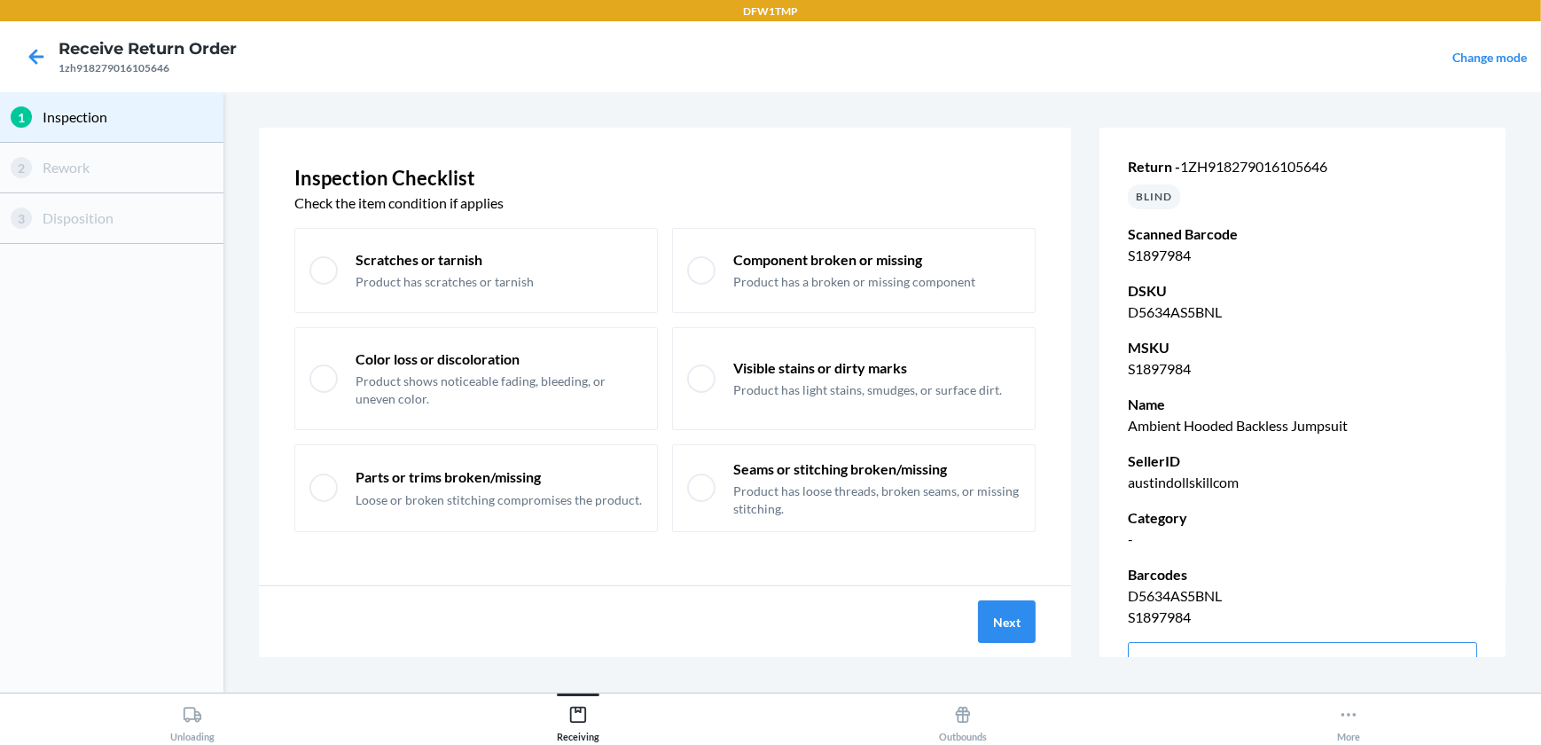
click at [976, 627] on div "Next" at bounding box center [665, 621] width 812 height 71
click at [997, 623] on button "Next" at bounding box center [1007, 621] width 58 height 43
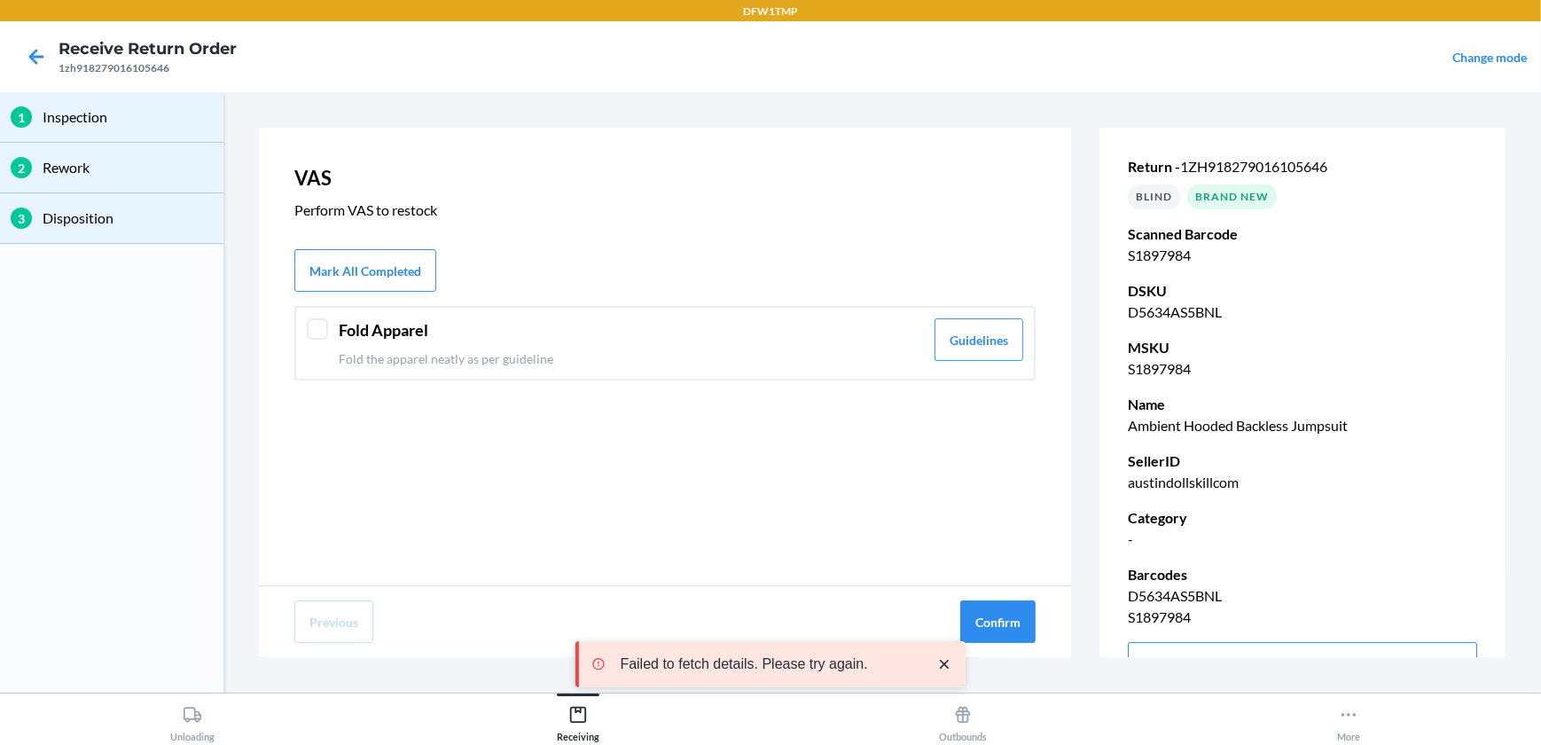
click at [321, 325] on div at bounding box center [317, 328] width 21 height 21
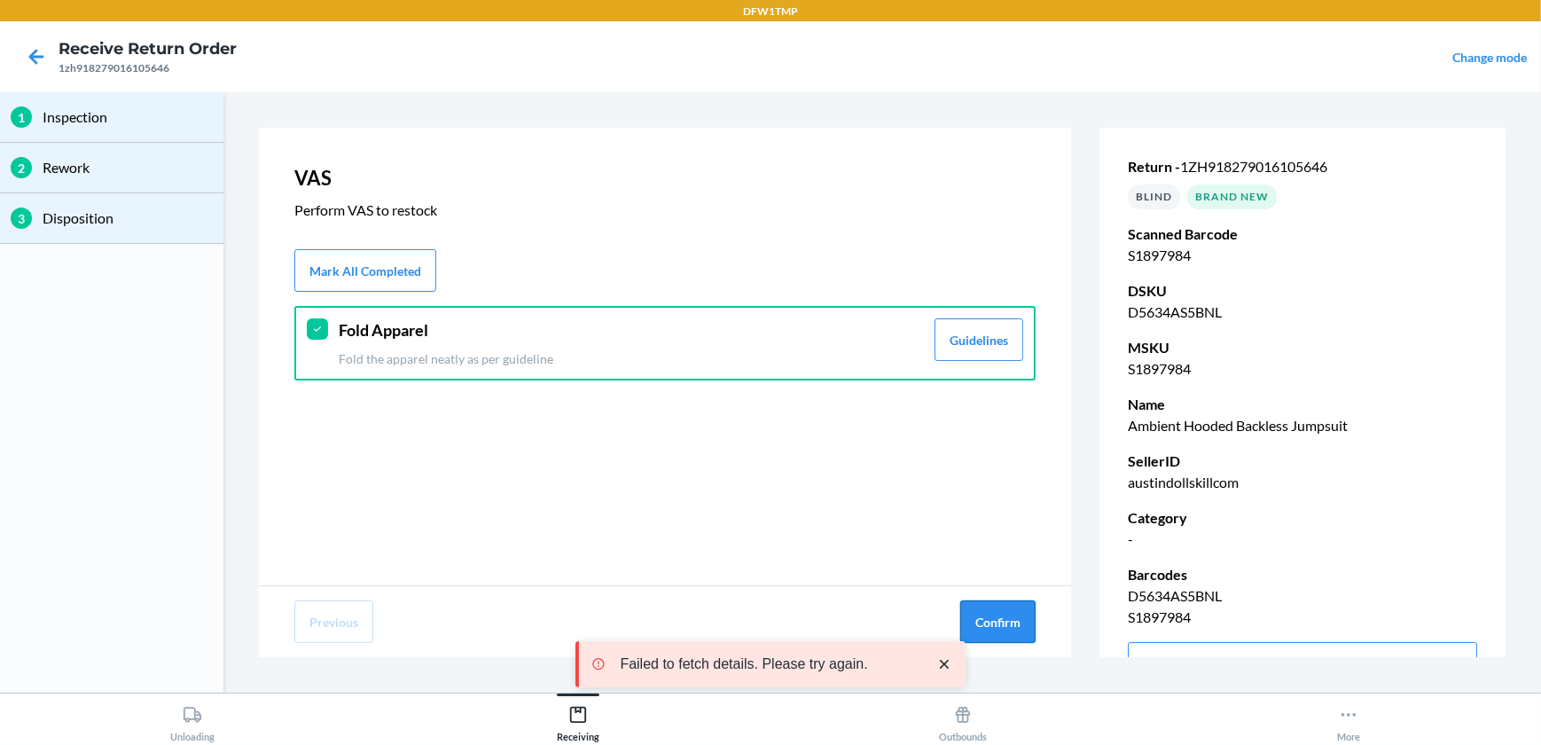
click at [1007, 631] on button "Confirm" at bounding box center [997, 621] width 75 height 43
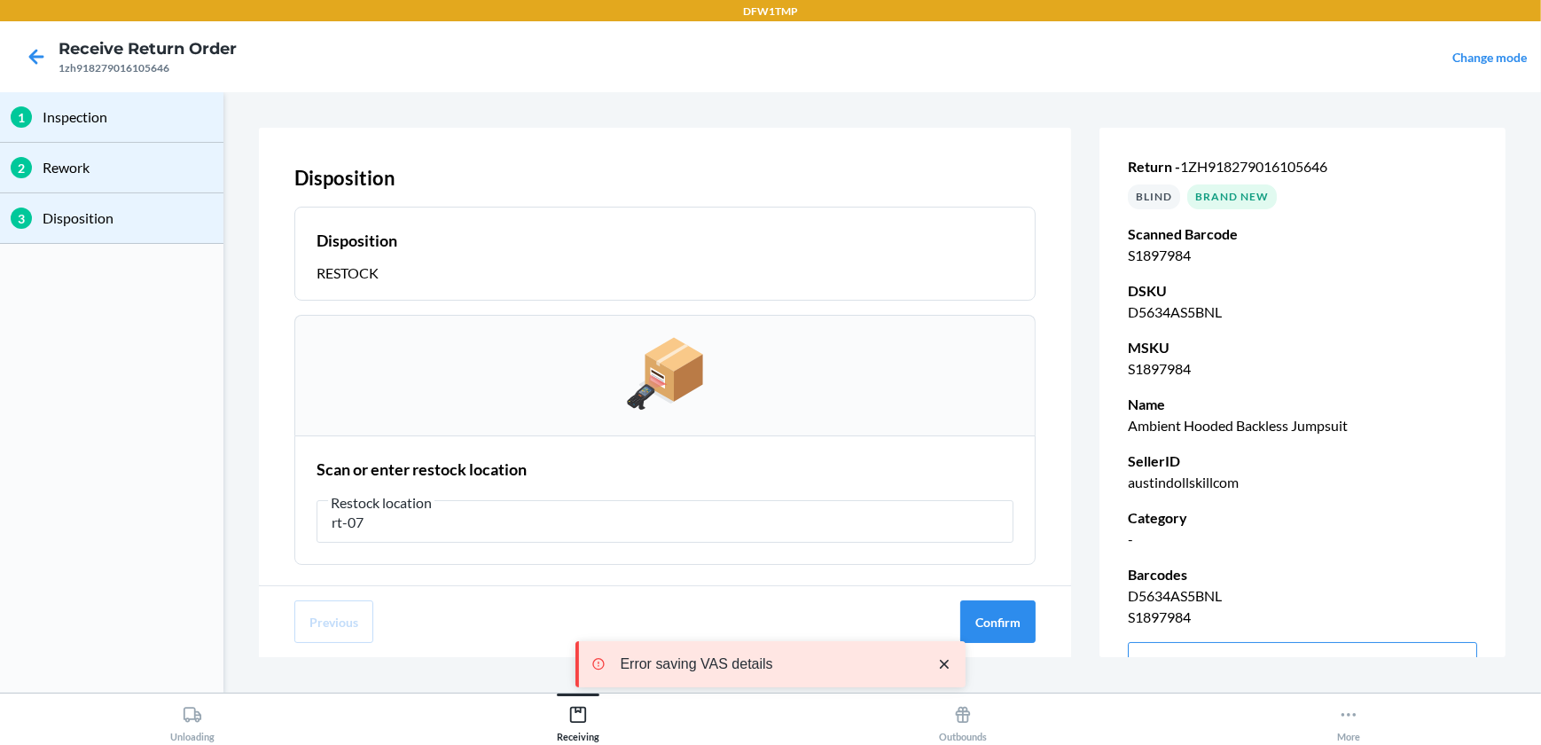
type input "rt-07"
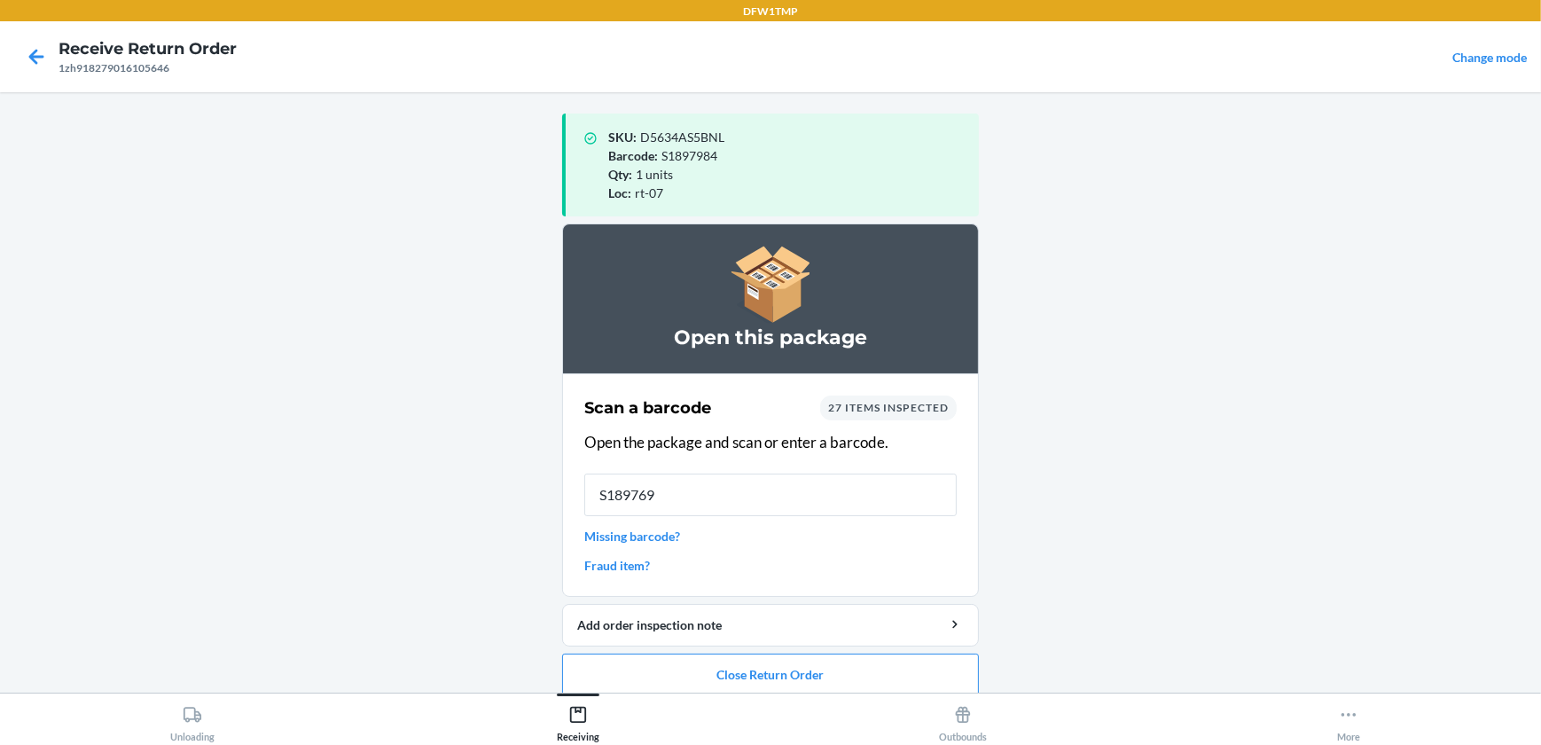
type input "S1897699"
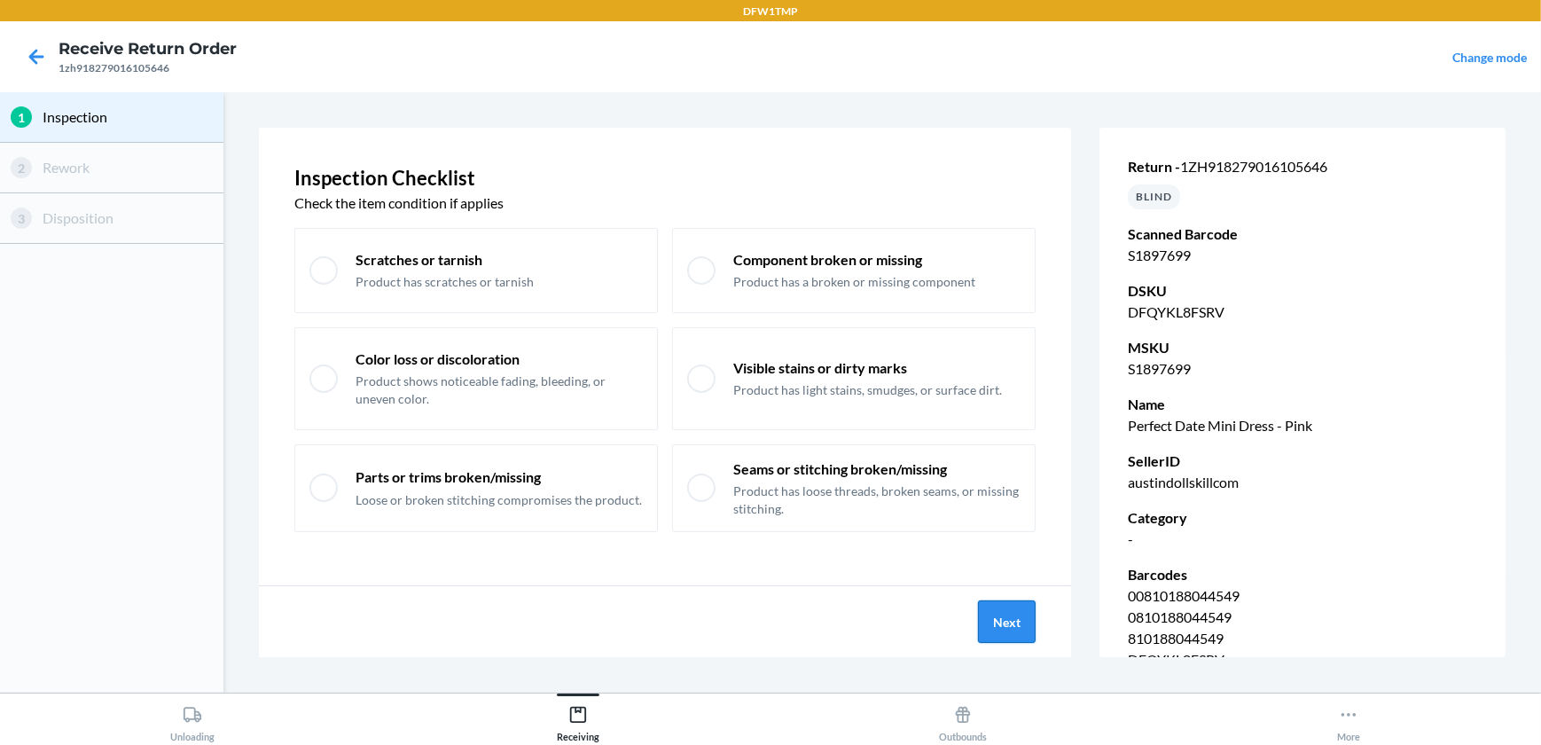
click at [1015, 615] on button "Next" at bounding box center [1007, 621] width 58 height 43
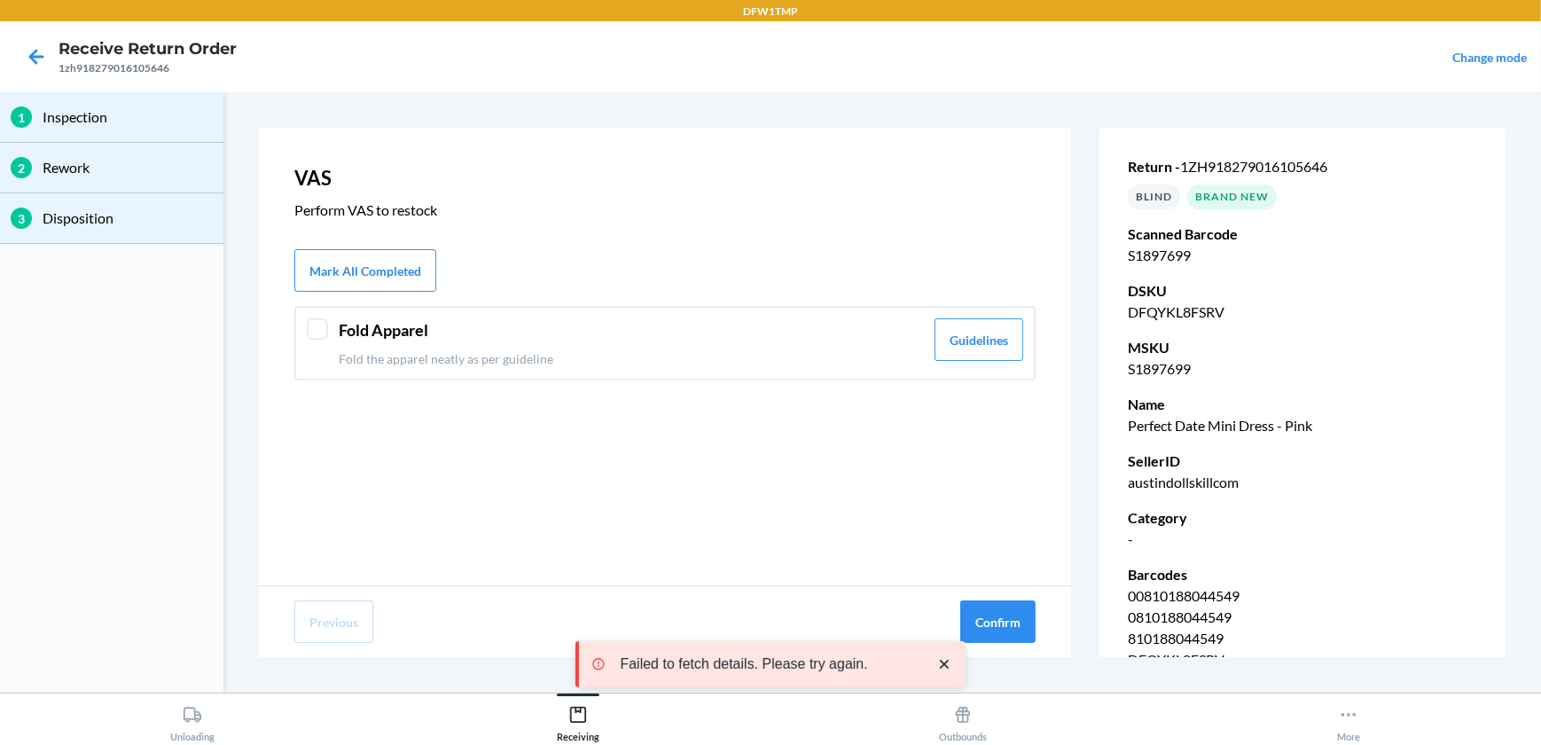
click at [310, 327] on div at bounding box center [317, 328] width 21 height 21
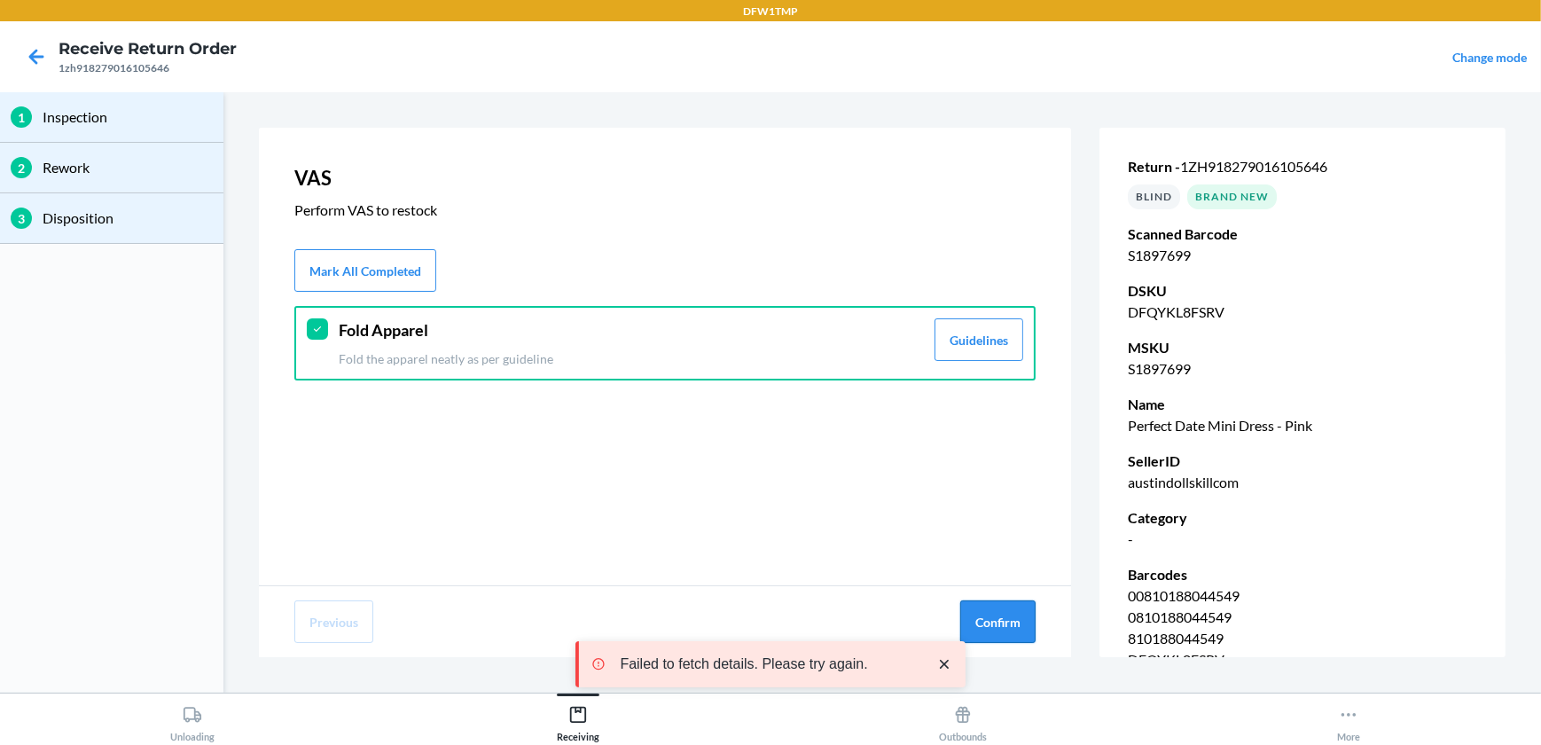
click at [978, 616] on button "Confirm" at bounding box center [997, 621] width 75 height 43
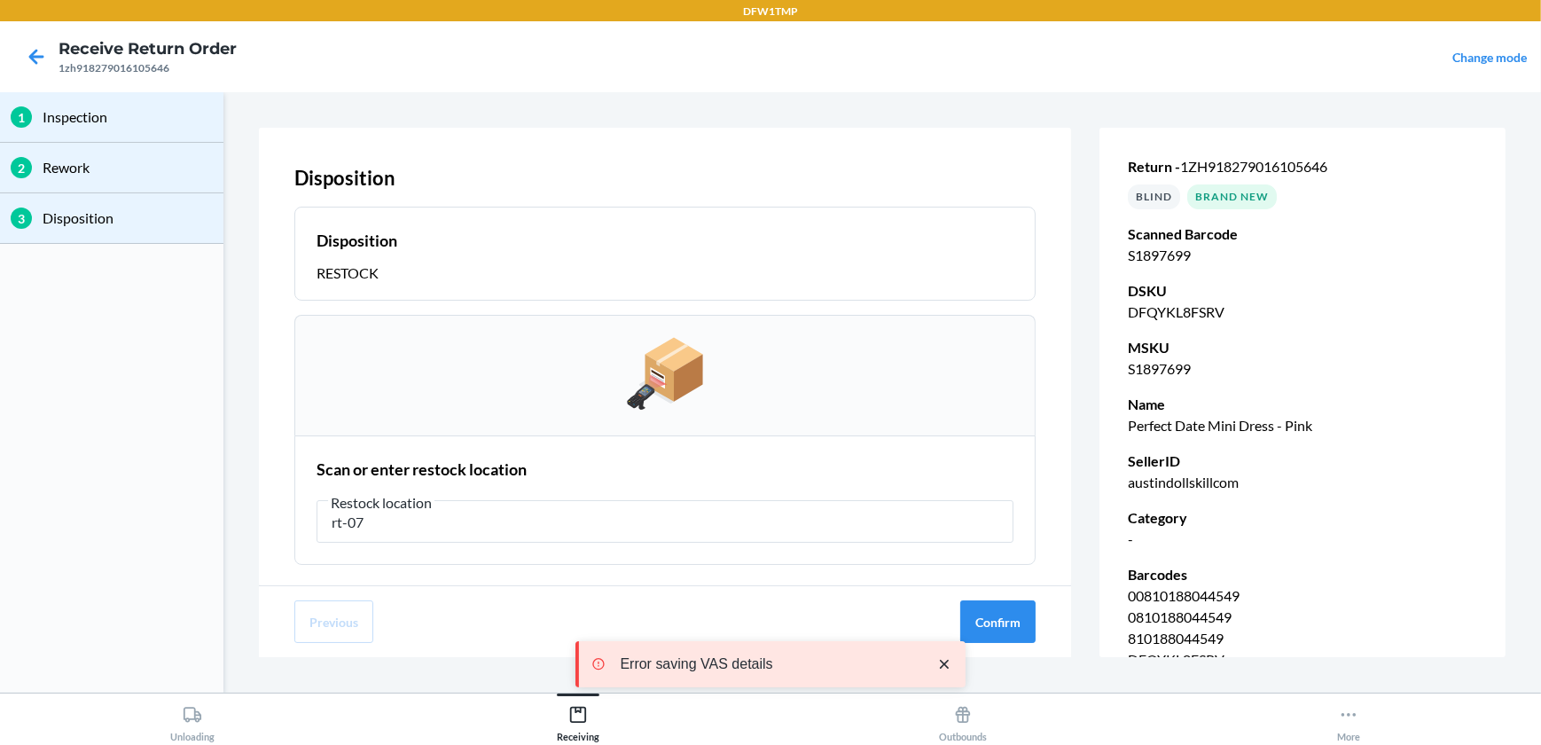
type input "rt-07"
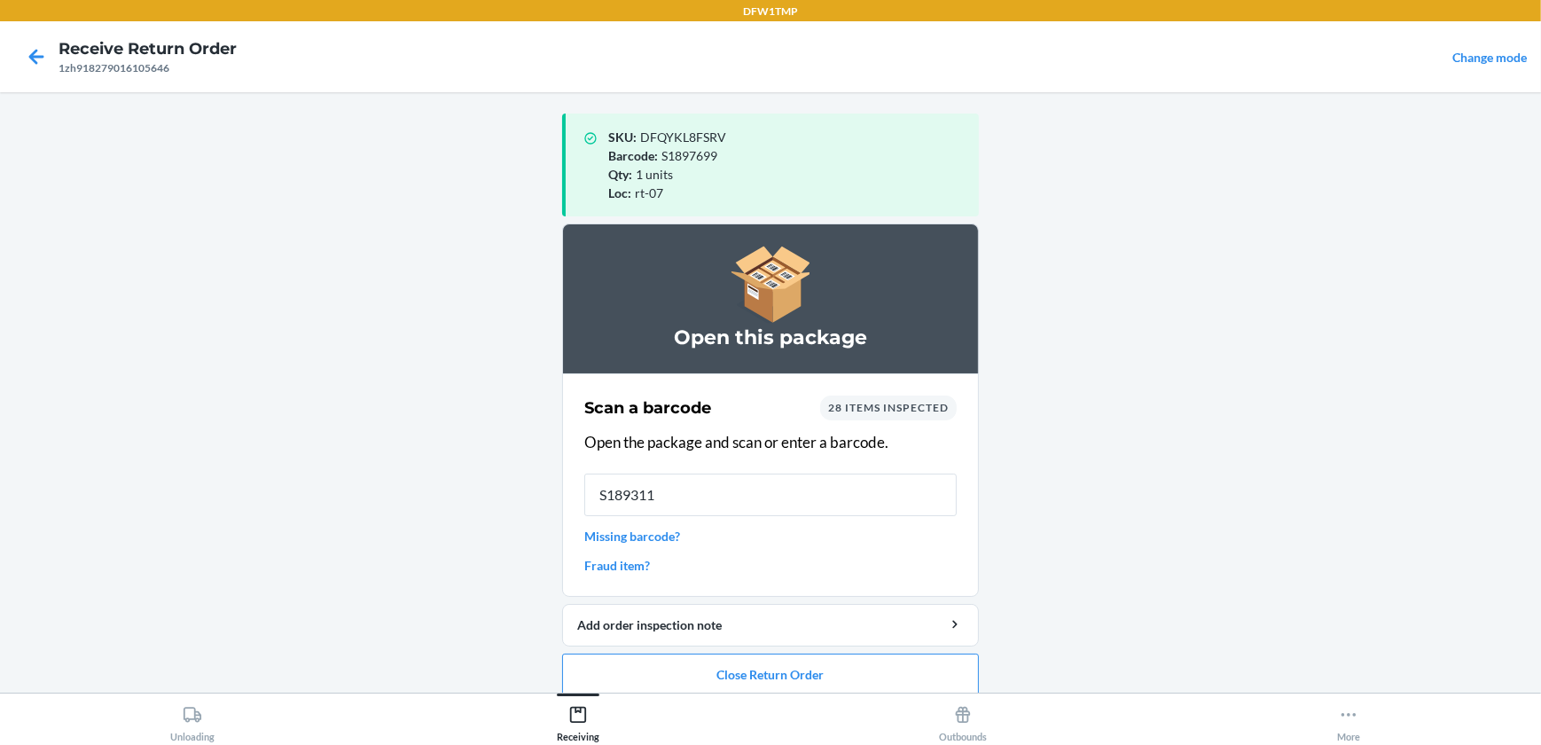
type input "S1893112"
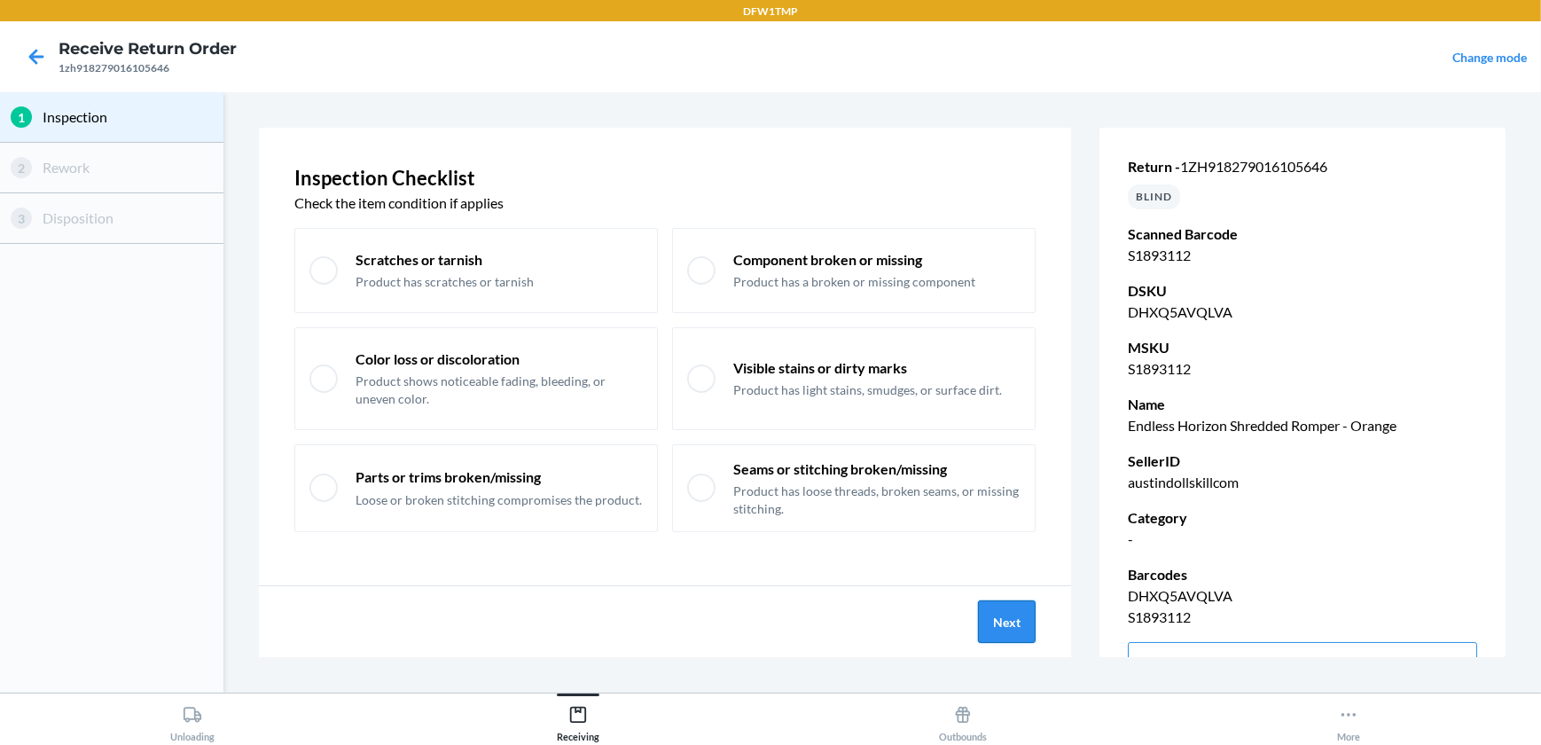
click at [1022, 623] on button "Next" at bounding box center [1007, 621] width 58 height 43
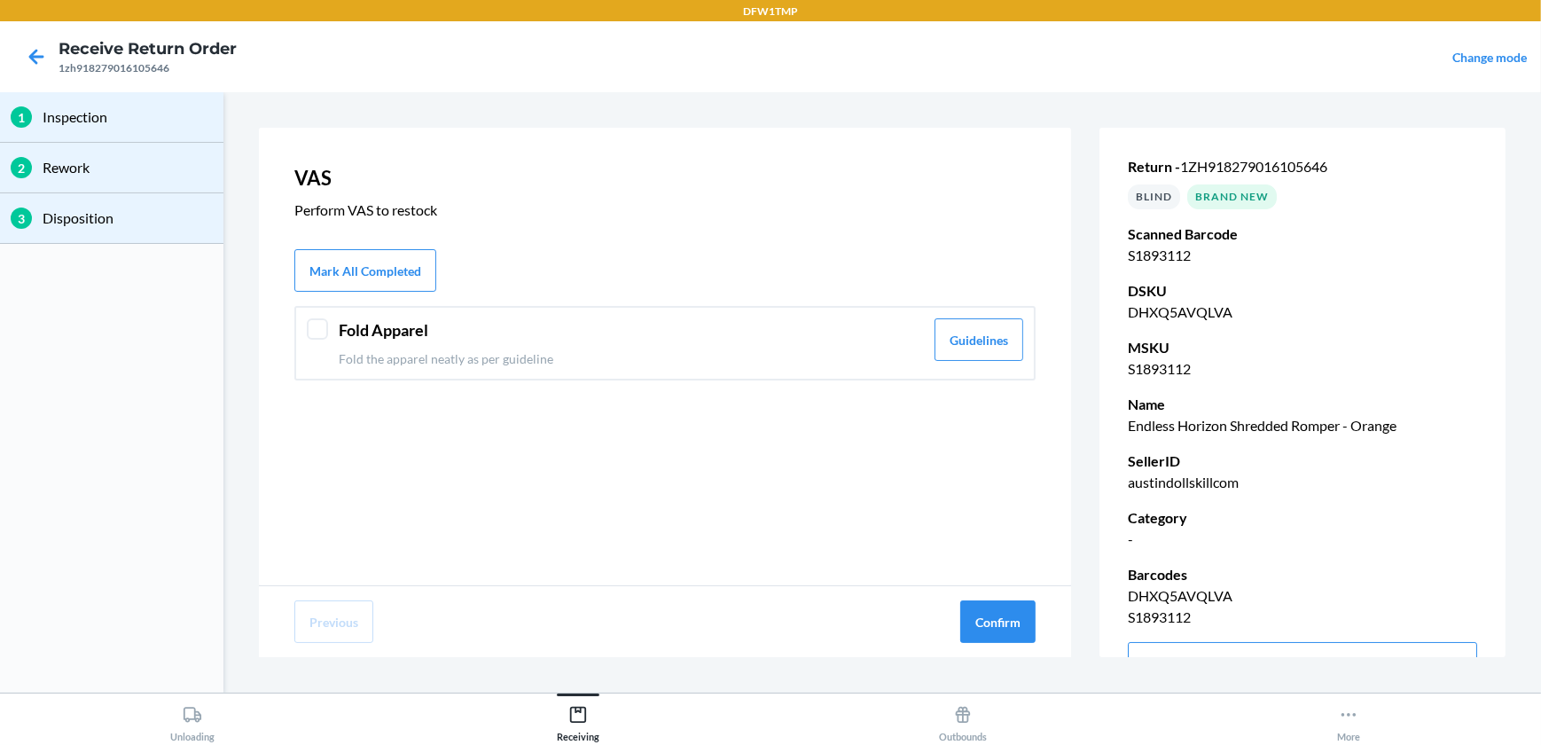
click at [322, 331] on div at bounding box center [317, 328] width 21 height 21
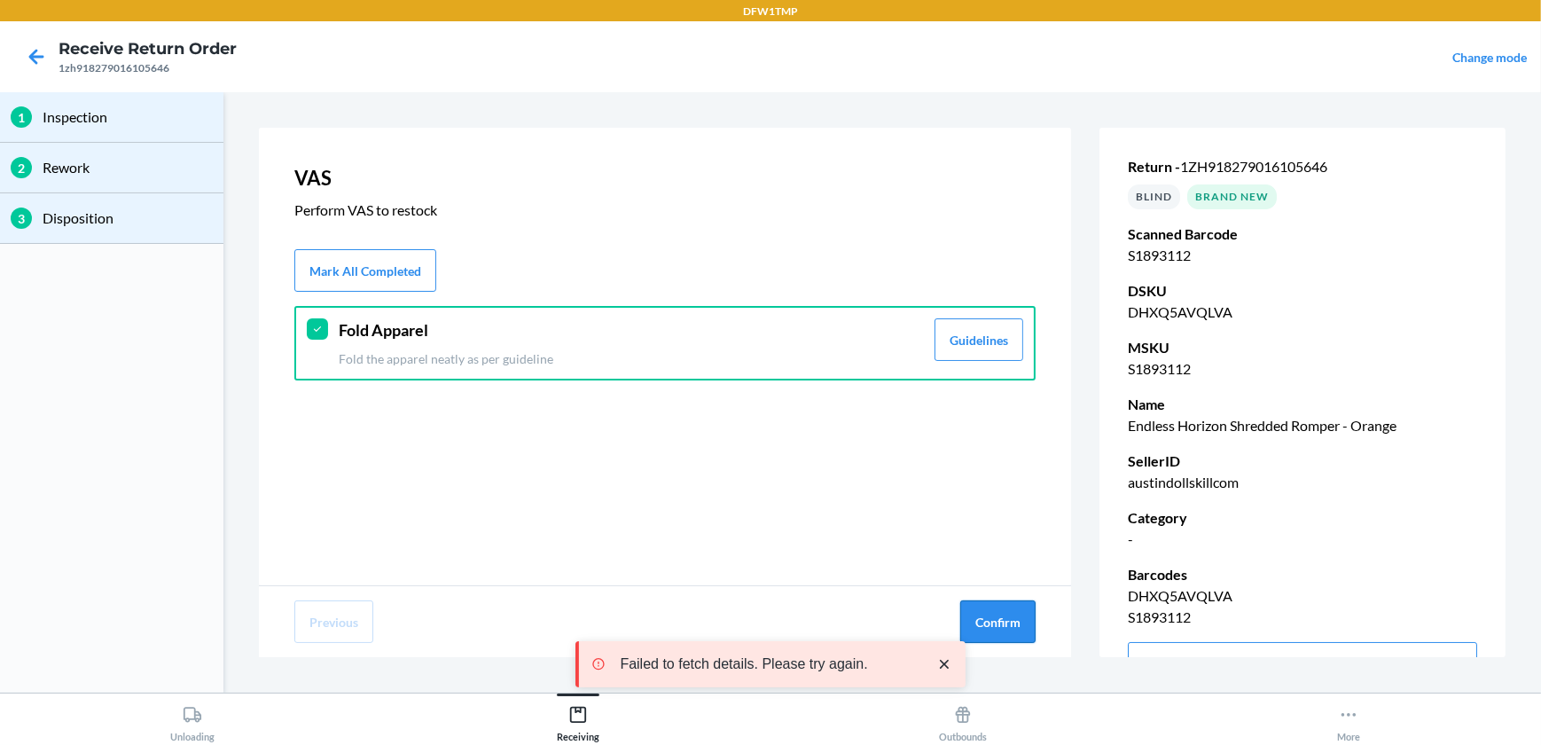
click at [991, 616] on button "Confirm" at bounding box center [997, 621] width 75 height 43
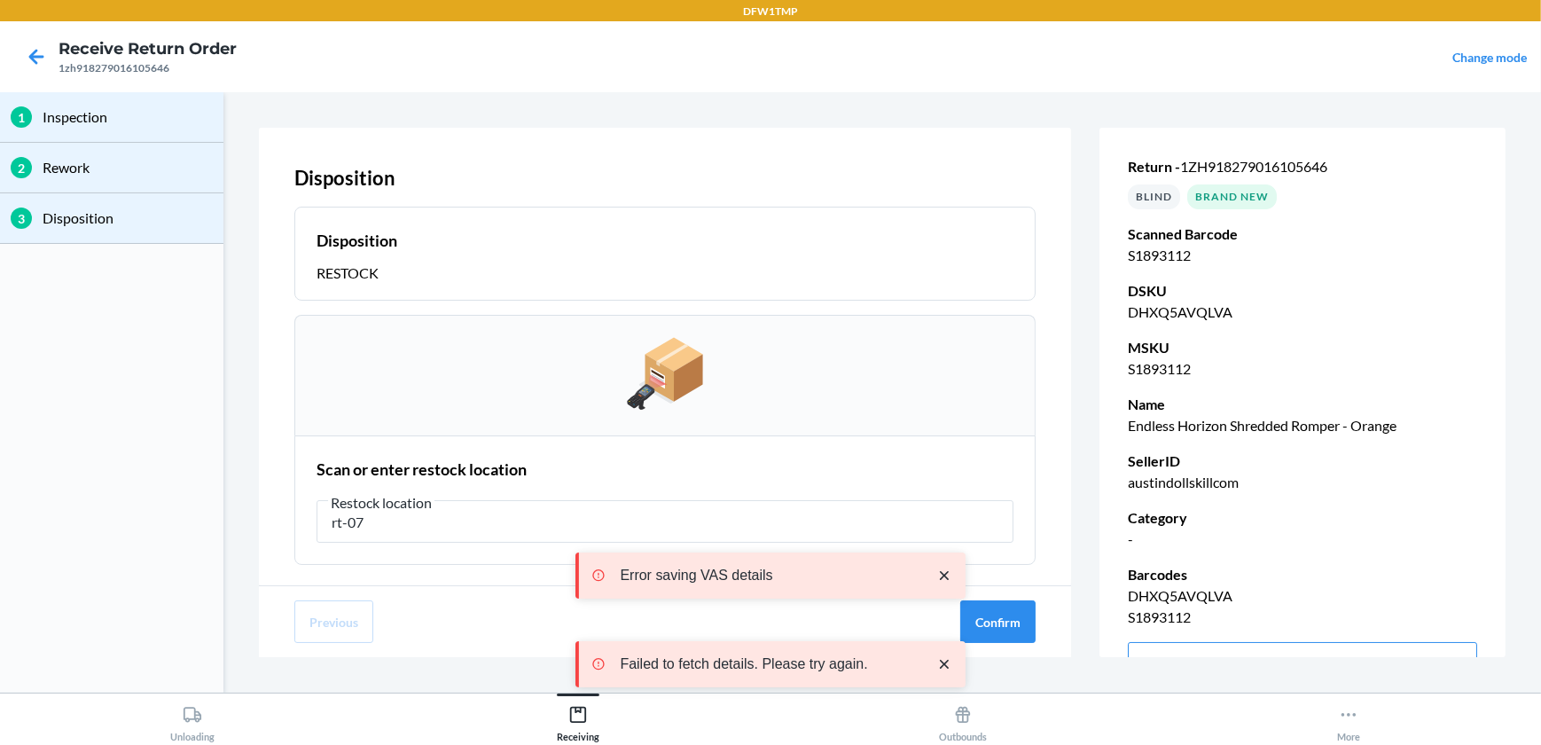
type input "rt-07"
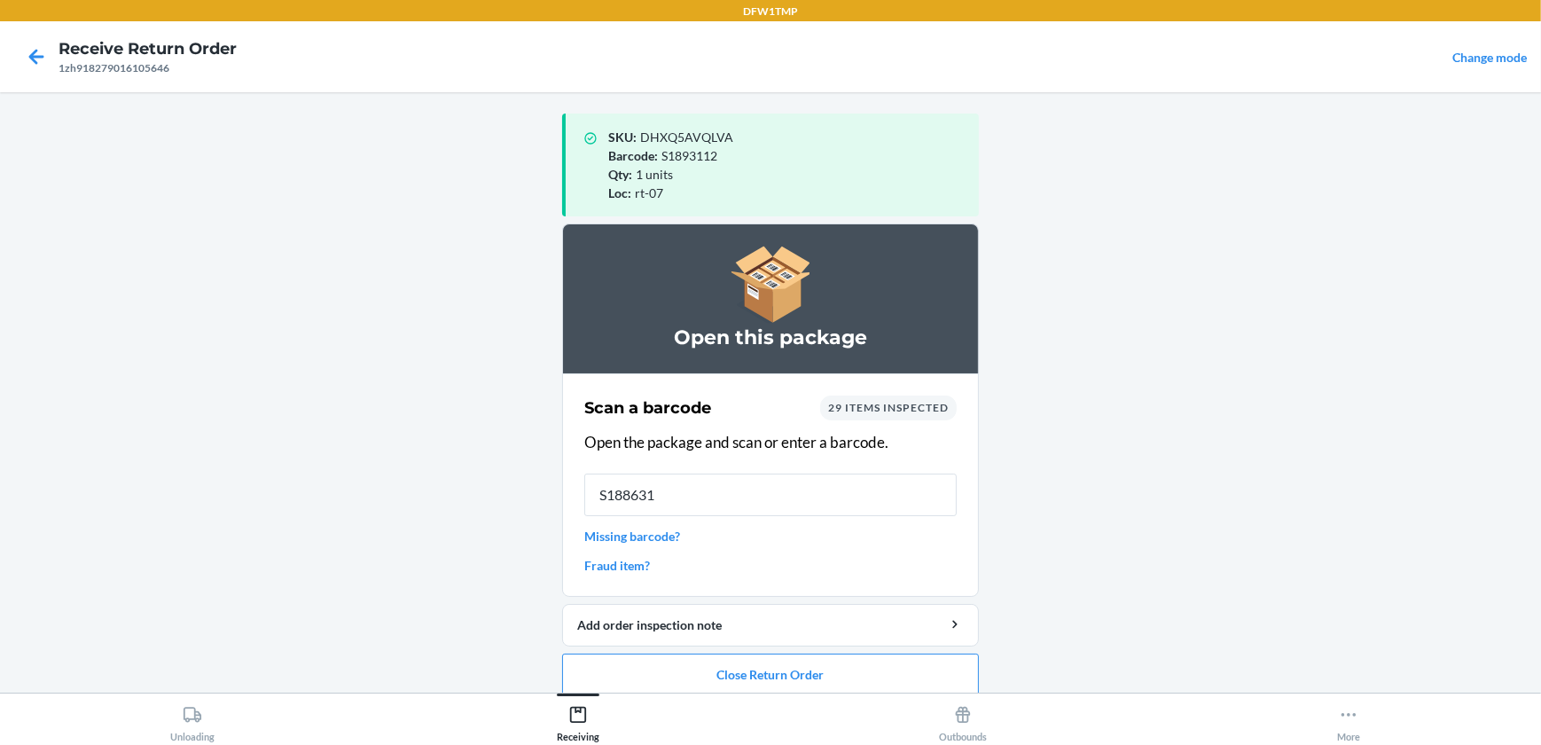
type input "S1886315"
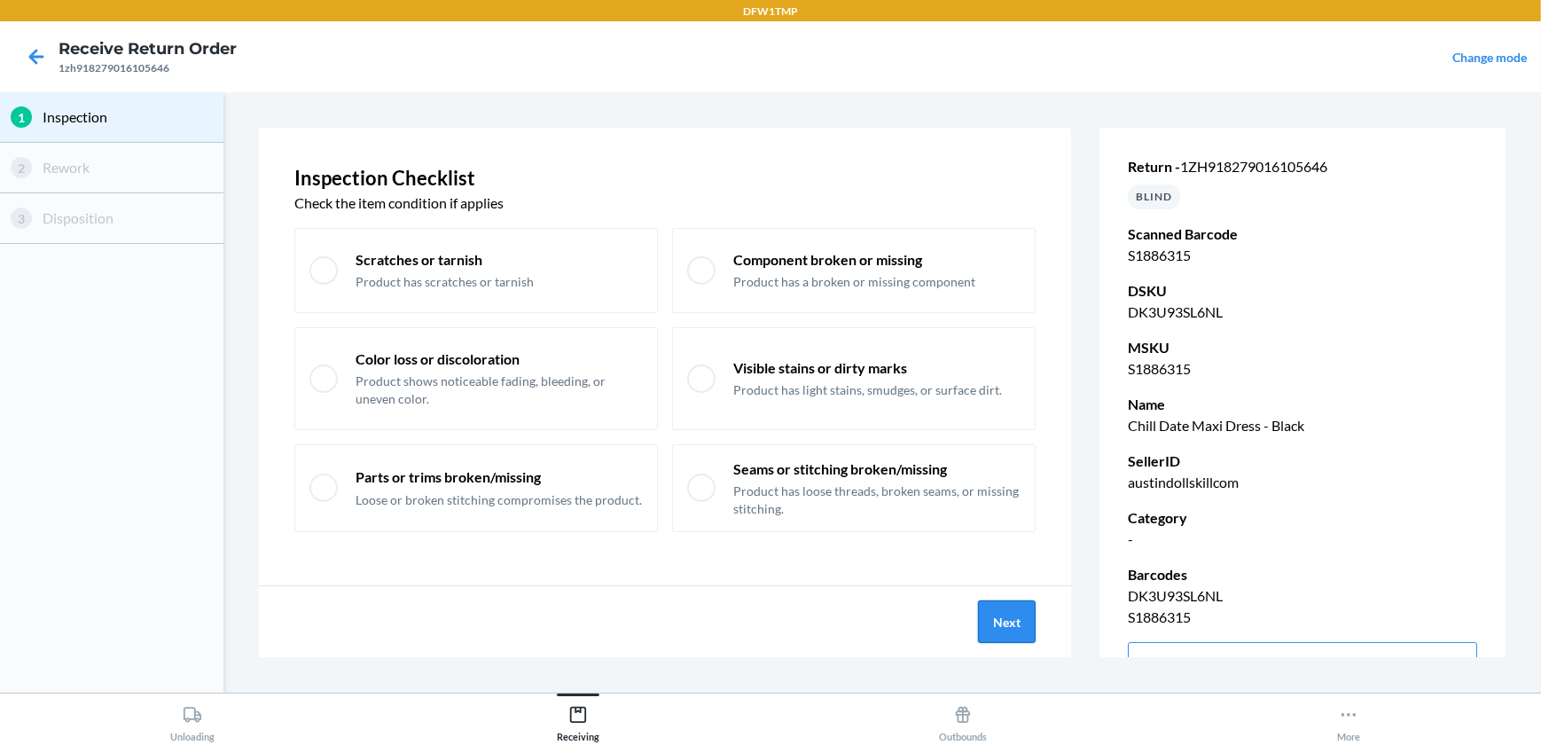
click at [992, 618] on button "Next" at bounding box center [1007, 621] width 58 height 43
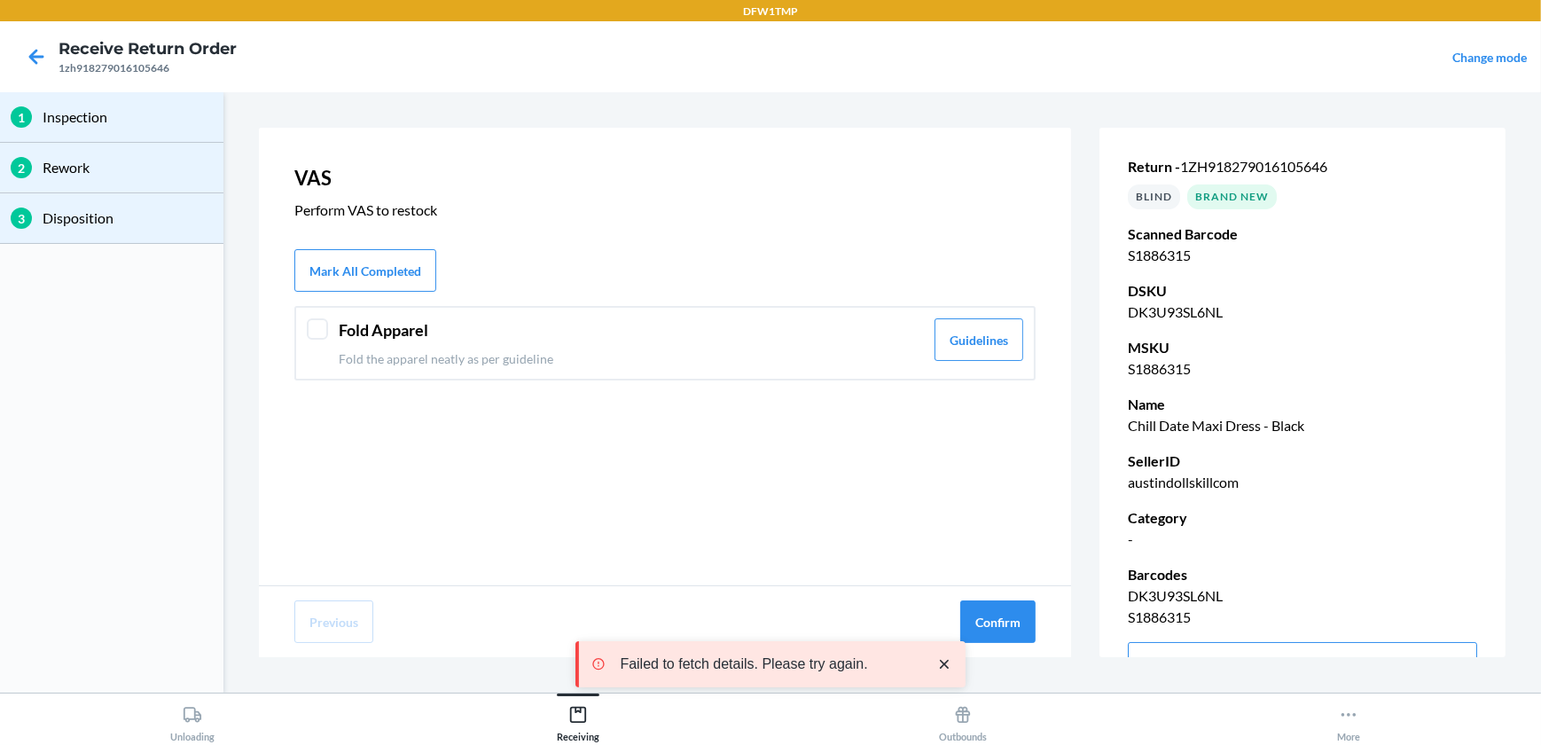
click at [315, 336] on div at bounding box center [317, 328] width 21 height 21
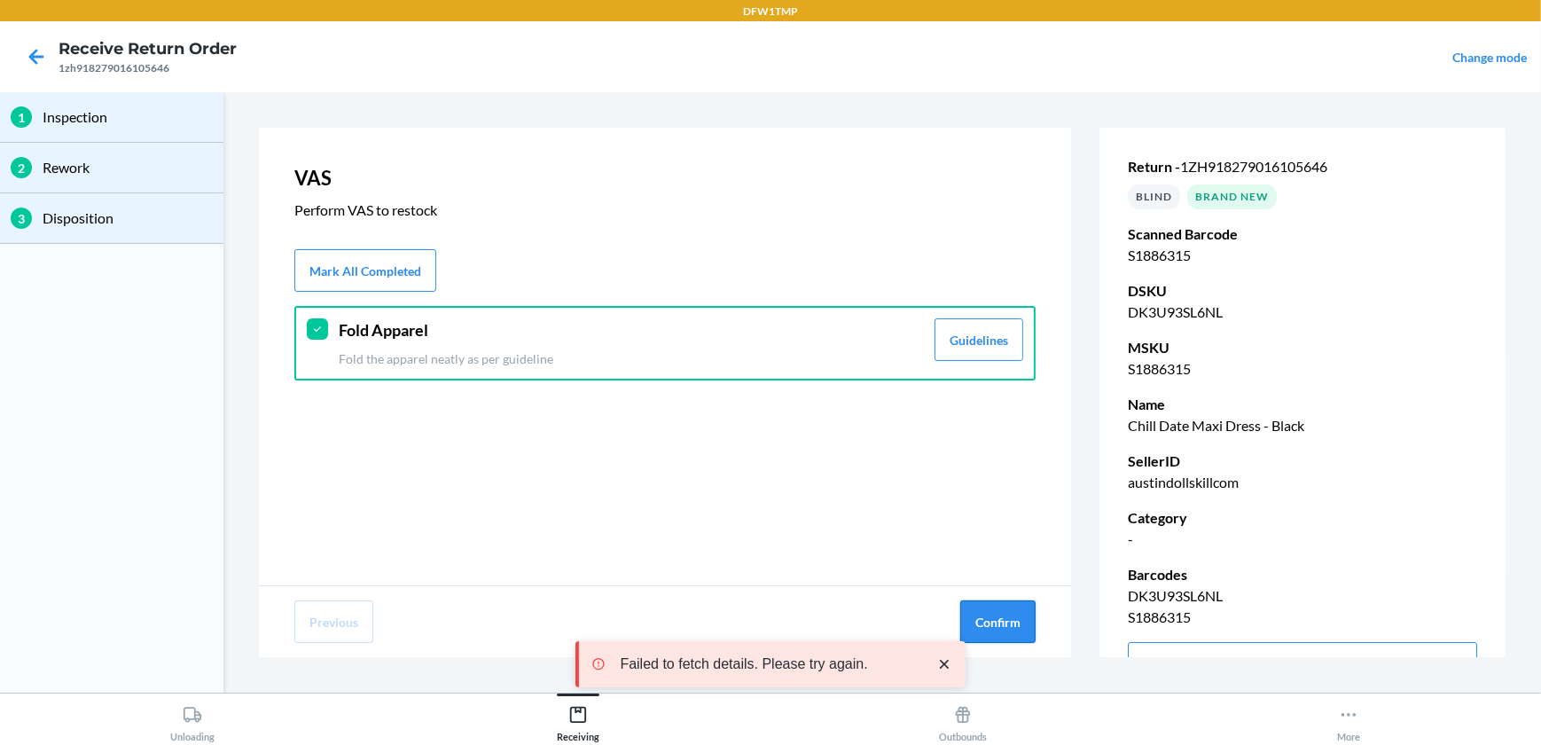
click at [1000, 614] on button "Confirm" at bounding box center [997, 621] width 75 height 43
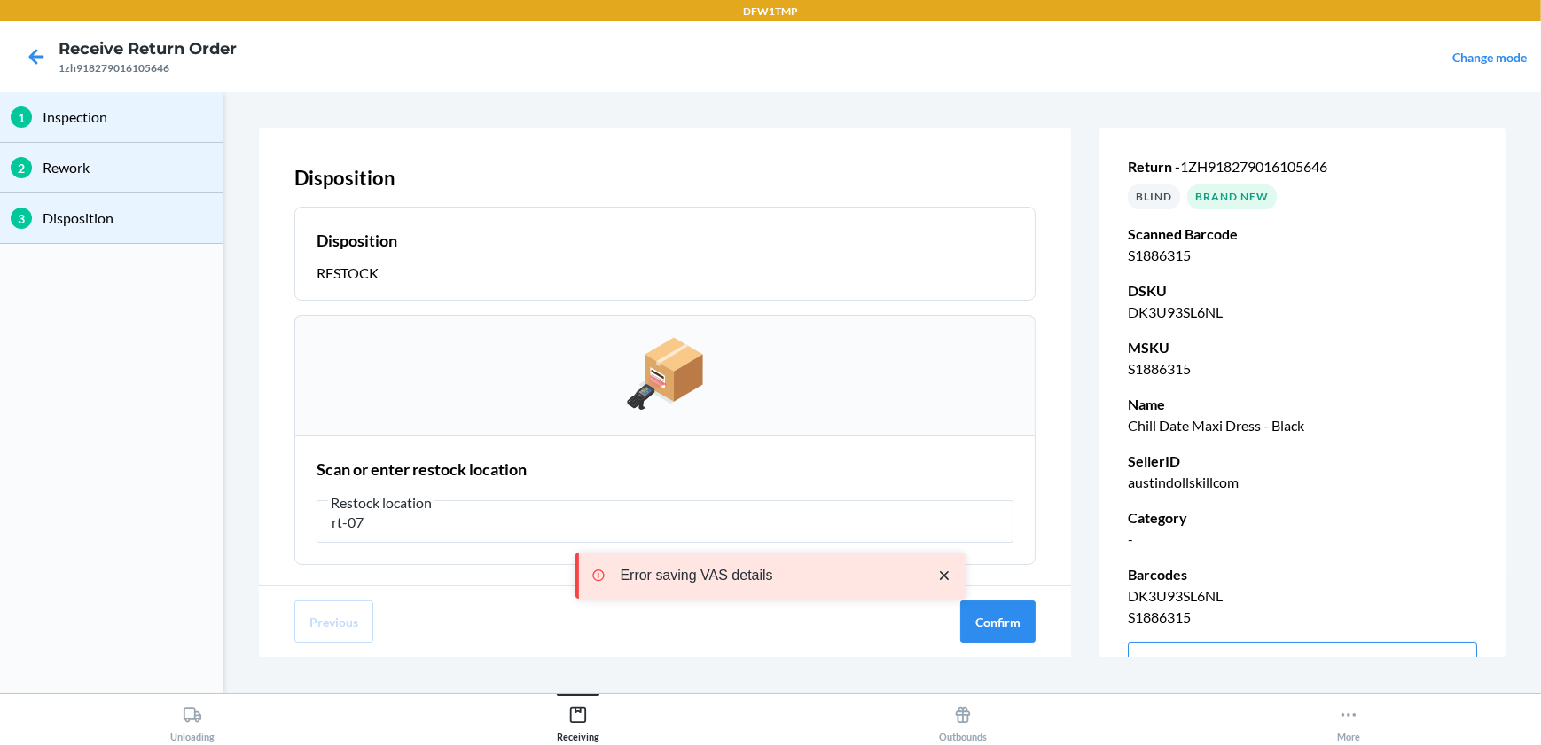
type input "rt-07"
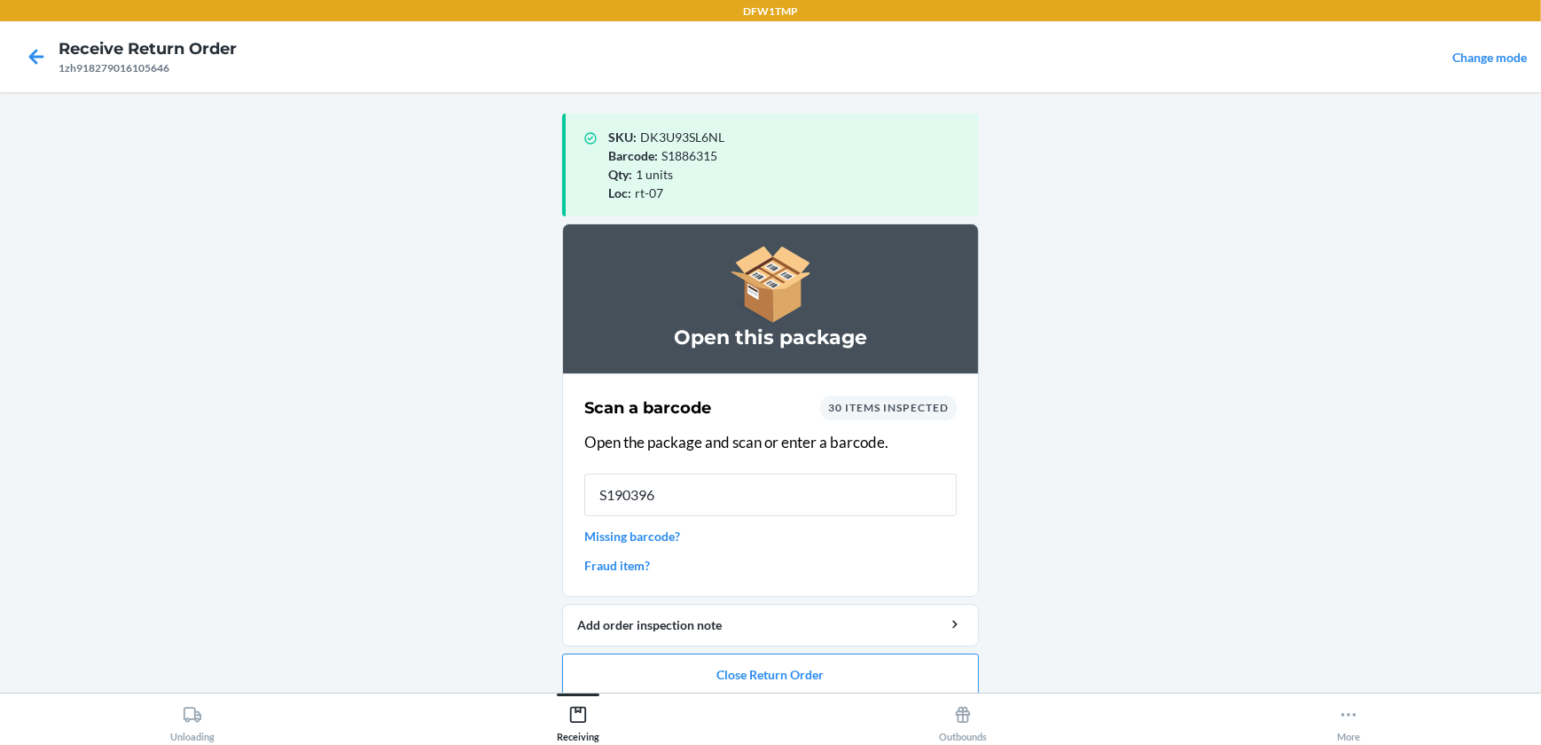
type input "S1903963"
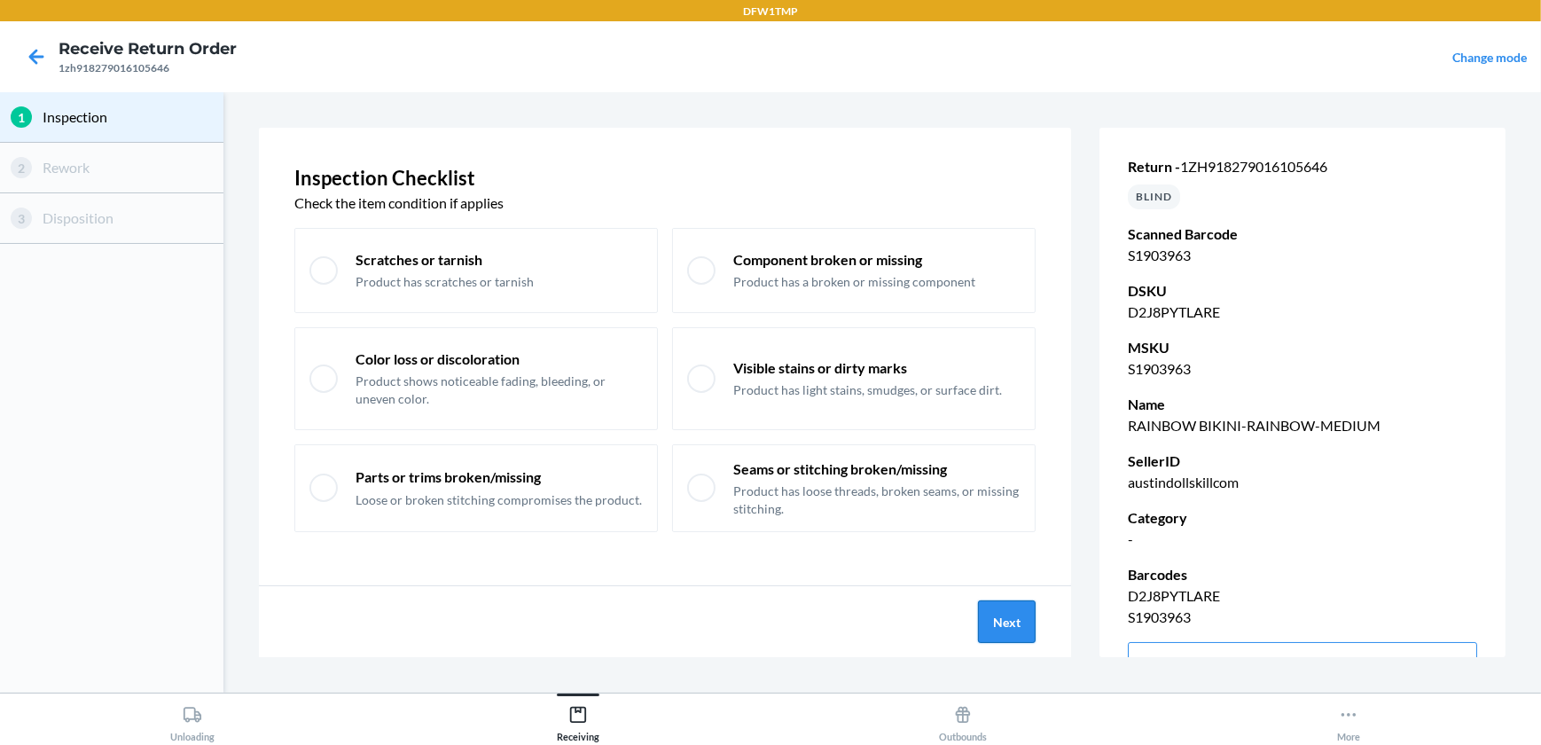
click at [1034, 625] on button "Next" at bounding box center [1007, 621] width 58 height 43
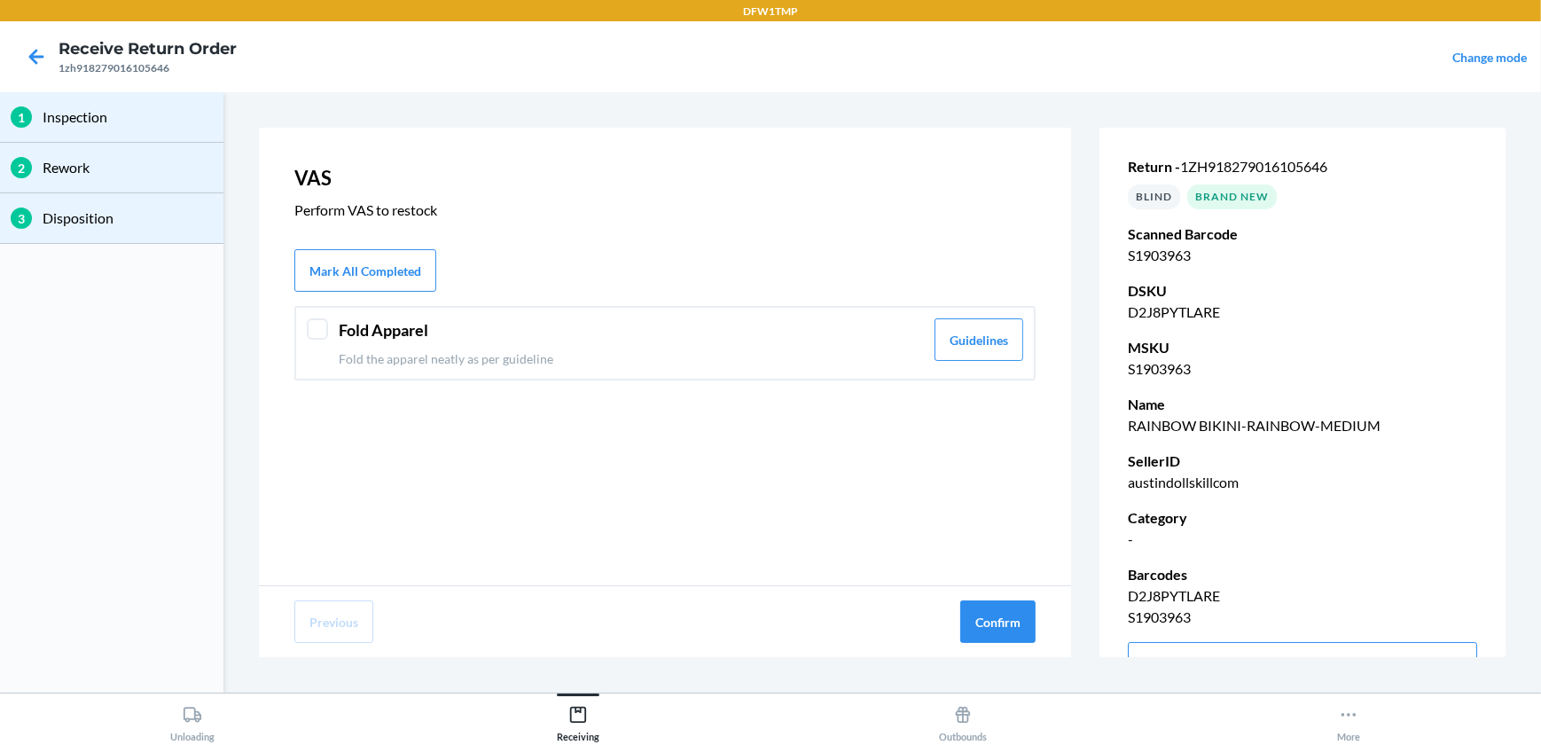
click at [319, 322] on div at bounding box center [317, 328] width 21 height 21
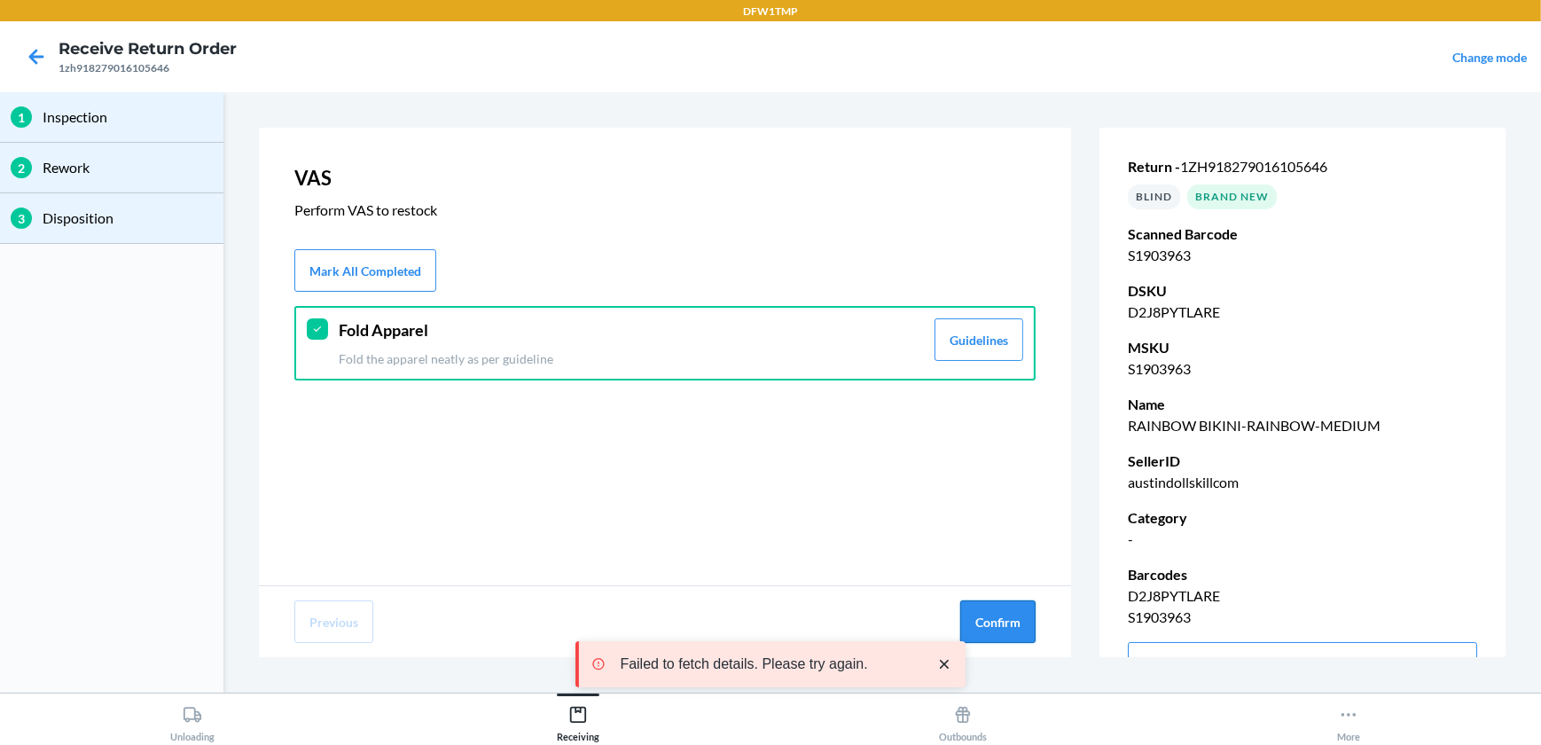
click at [1009, 624] on button "Confirm" at bounding box center [997, 621] width 75 height 43
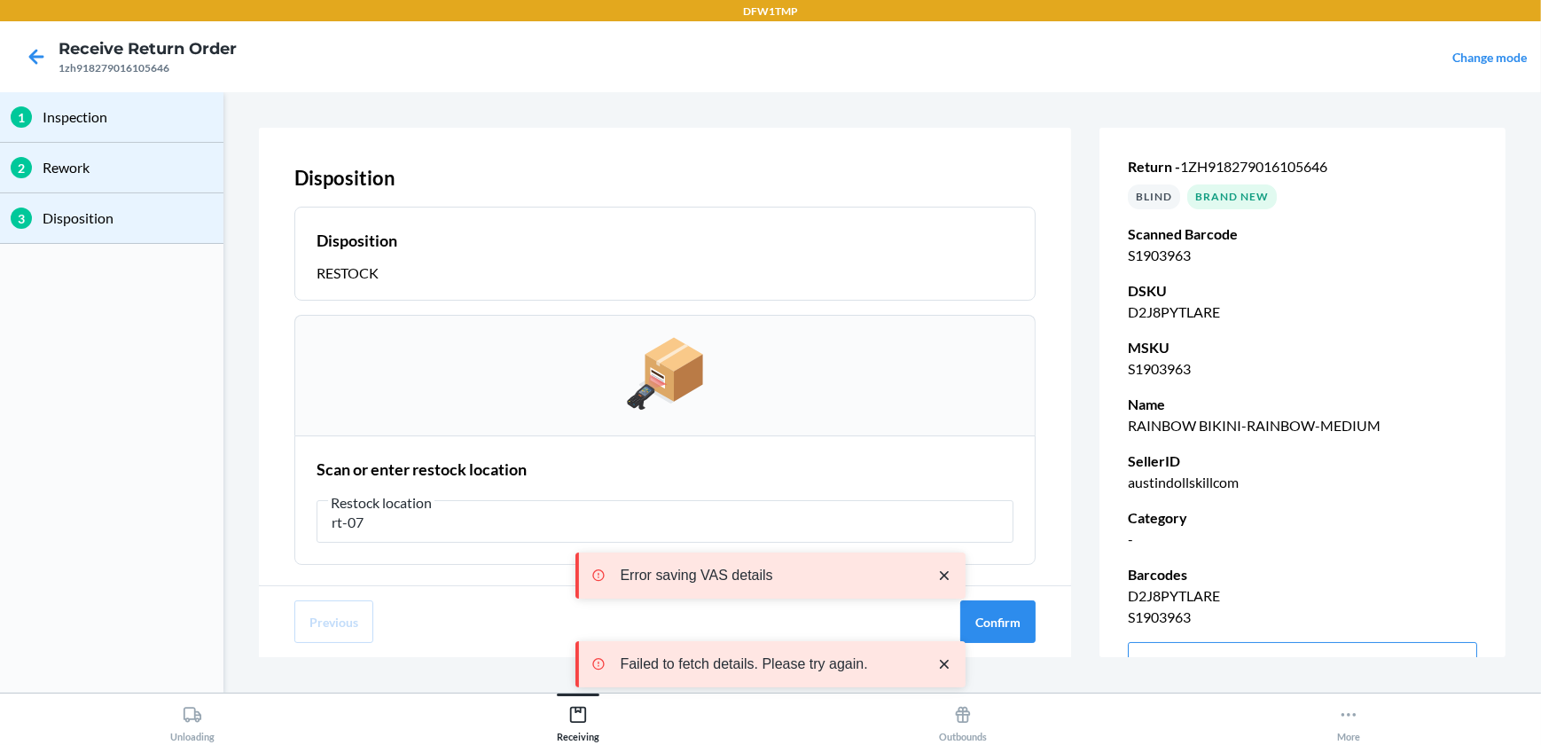
type input "rt-07"
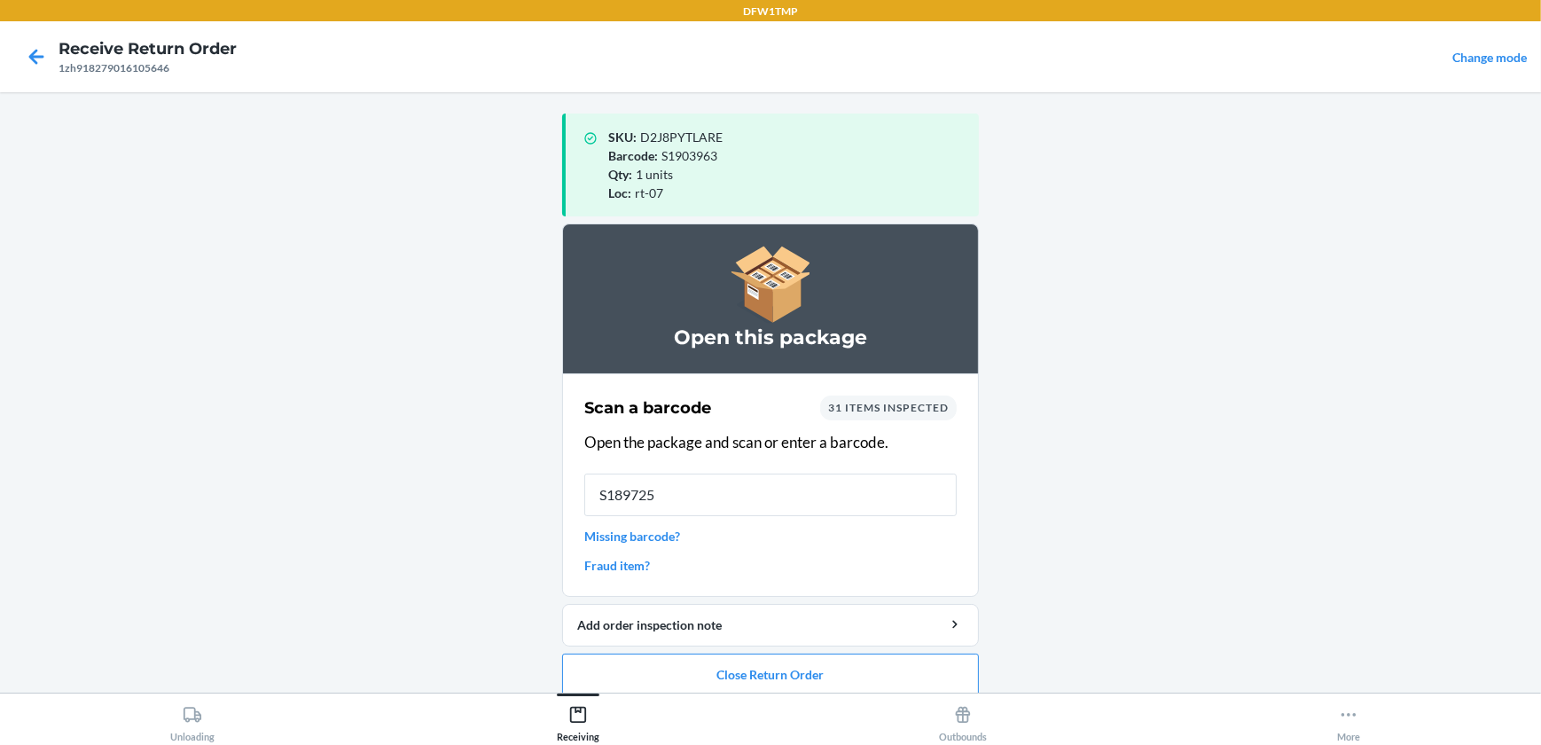
type input "S1897256"
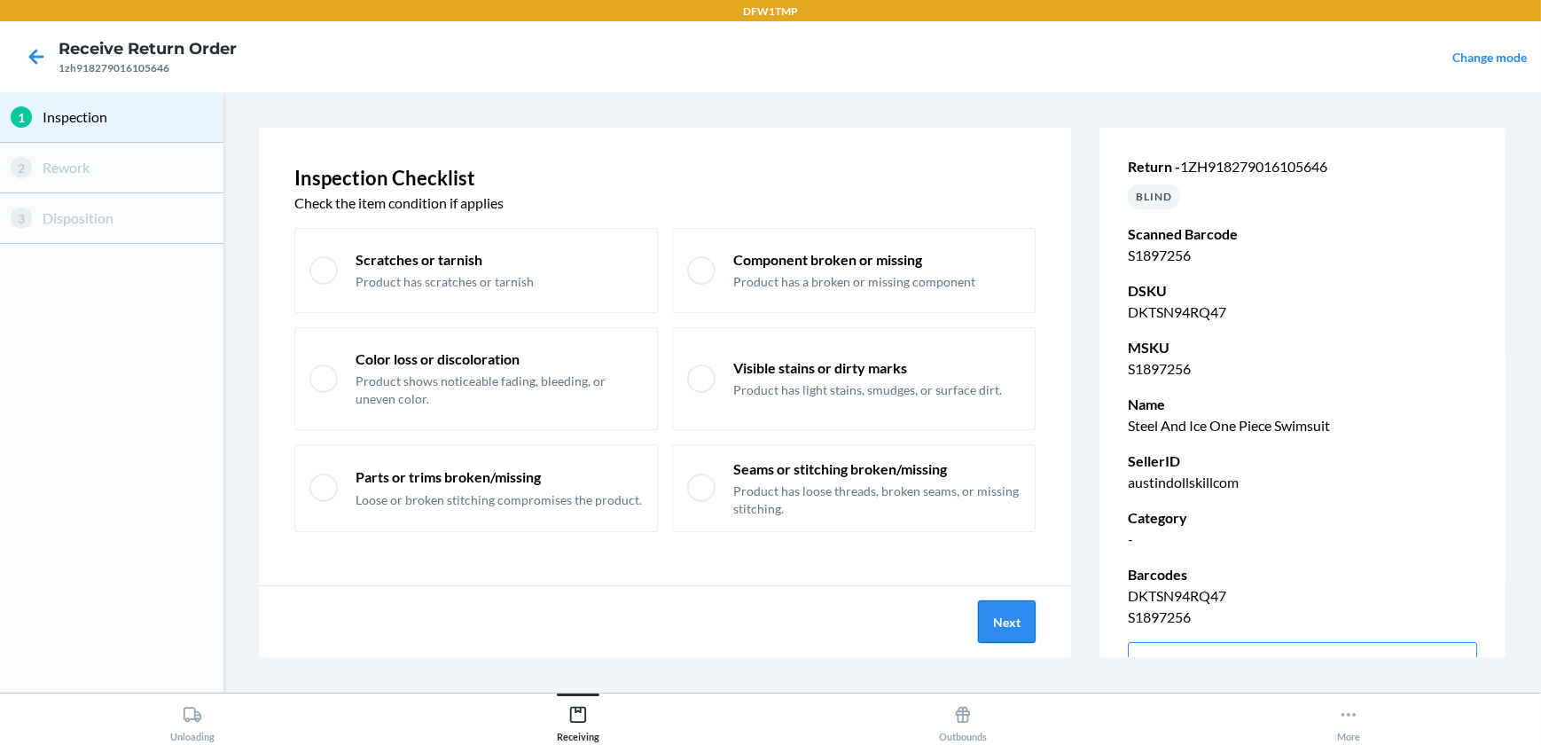
click at [1018, 612] on button "Next" at bounding box center [1007, 621] width 58 height 43
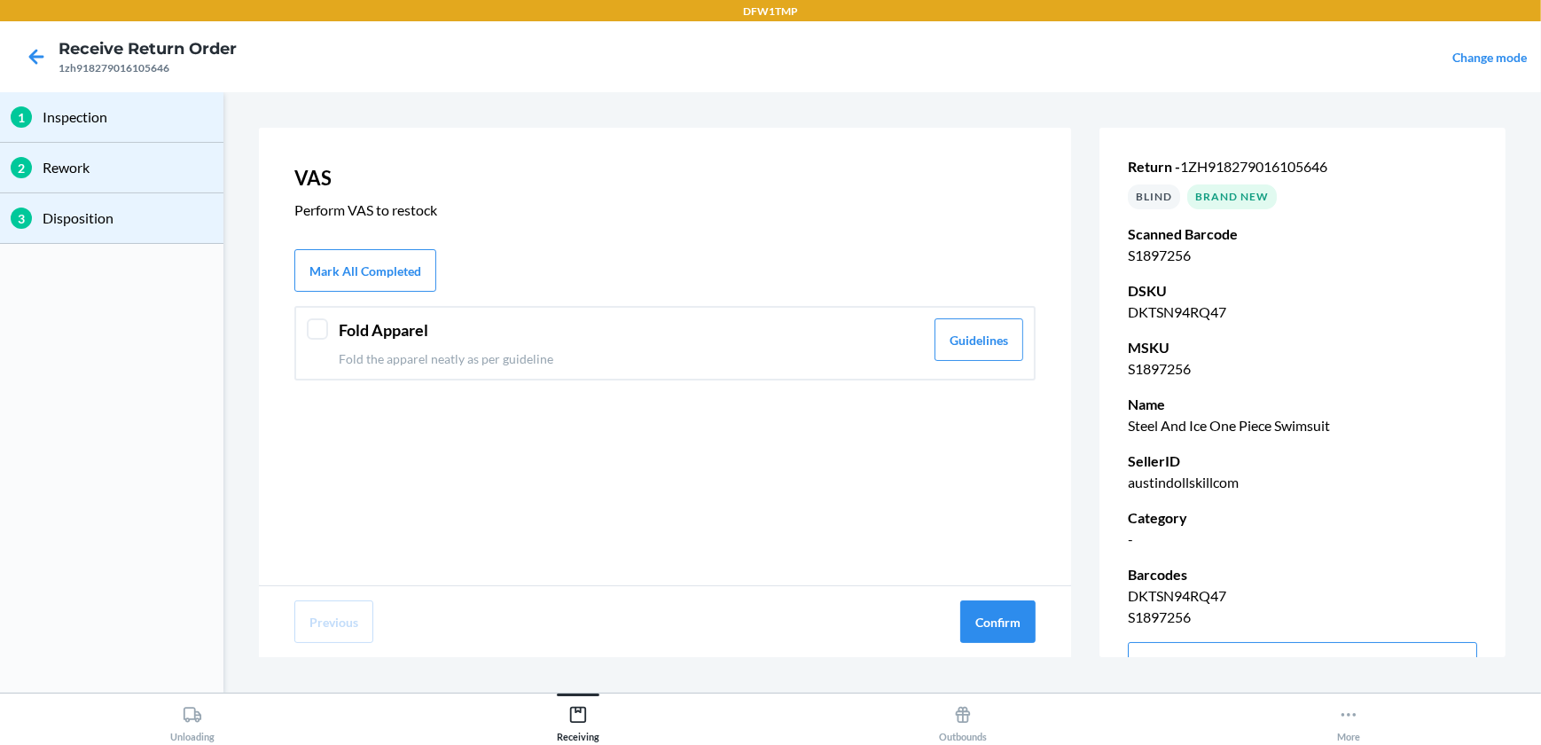
click at [311, 328] on div at bounding box center [317, 328] width 21 height 21
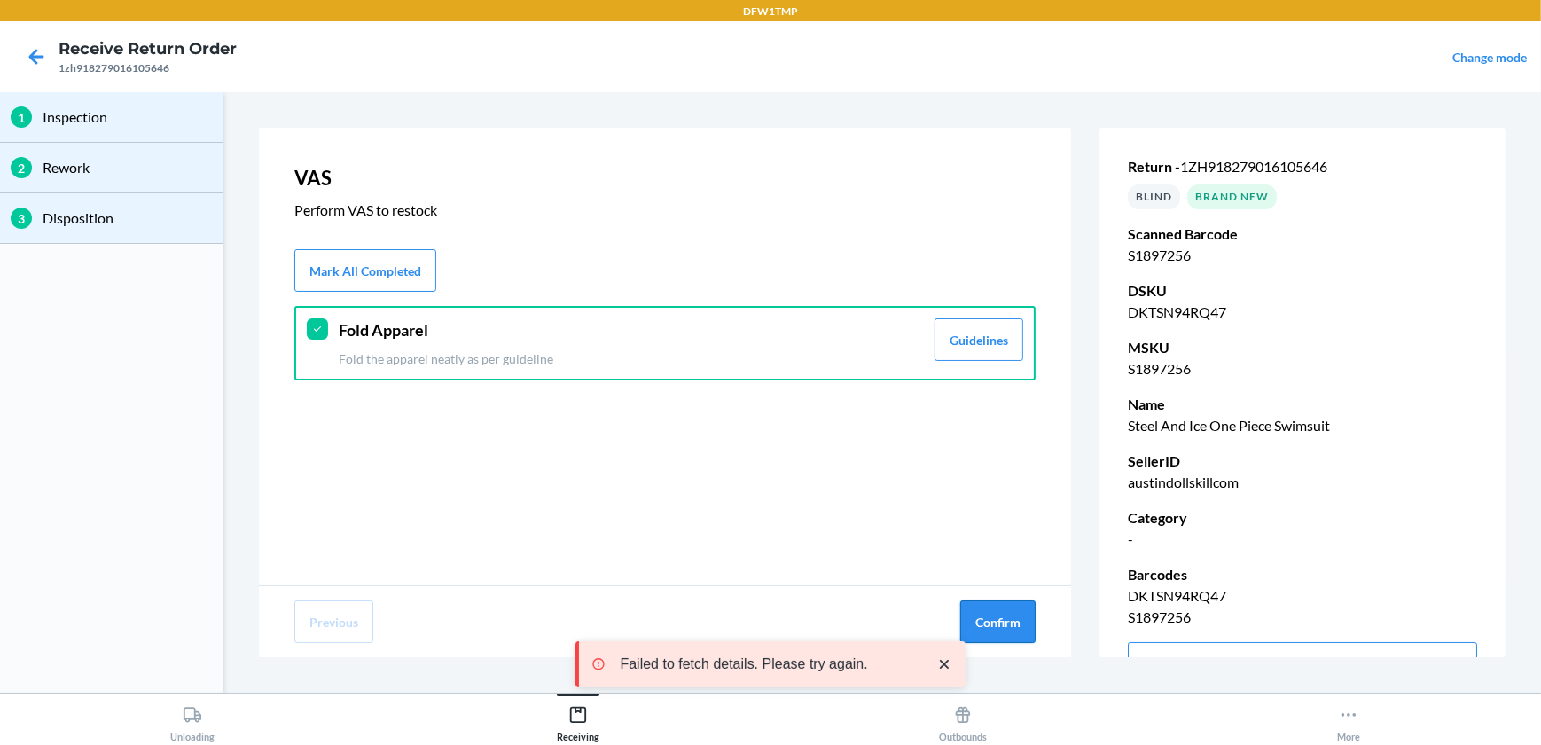
click at [996, 627] on button "Confirm" at bounding box center [997, 621] width 75 height 43
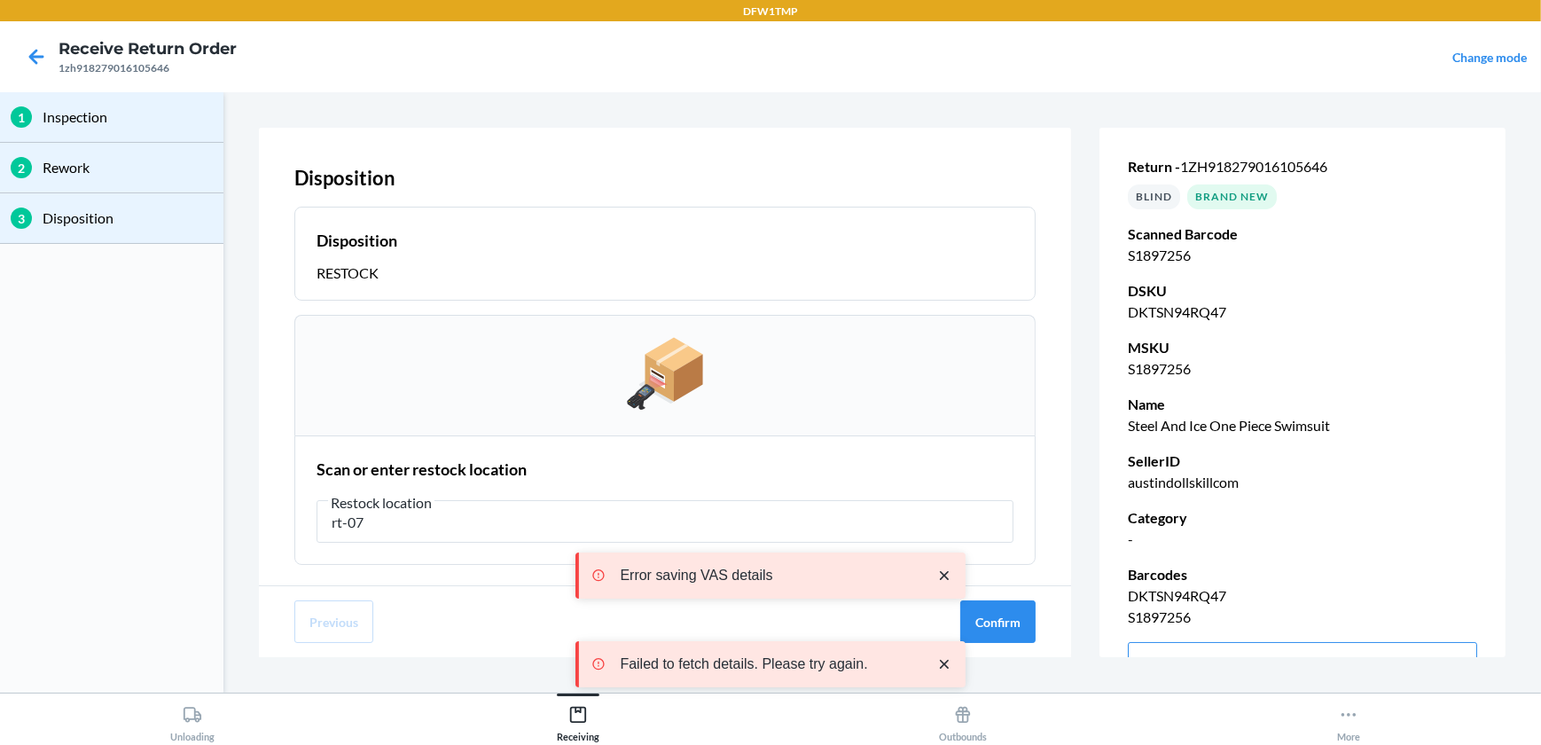
type input "rt-07"
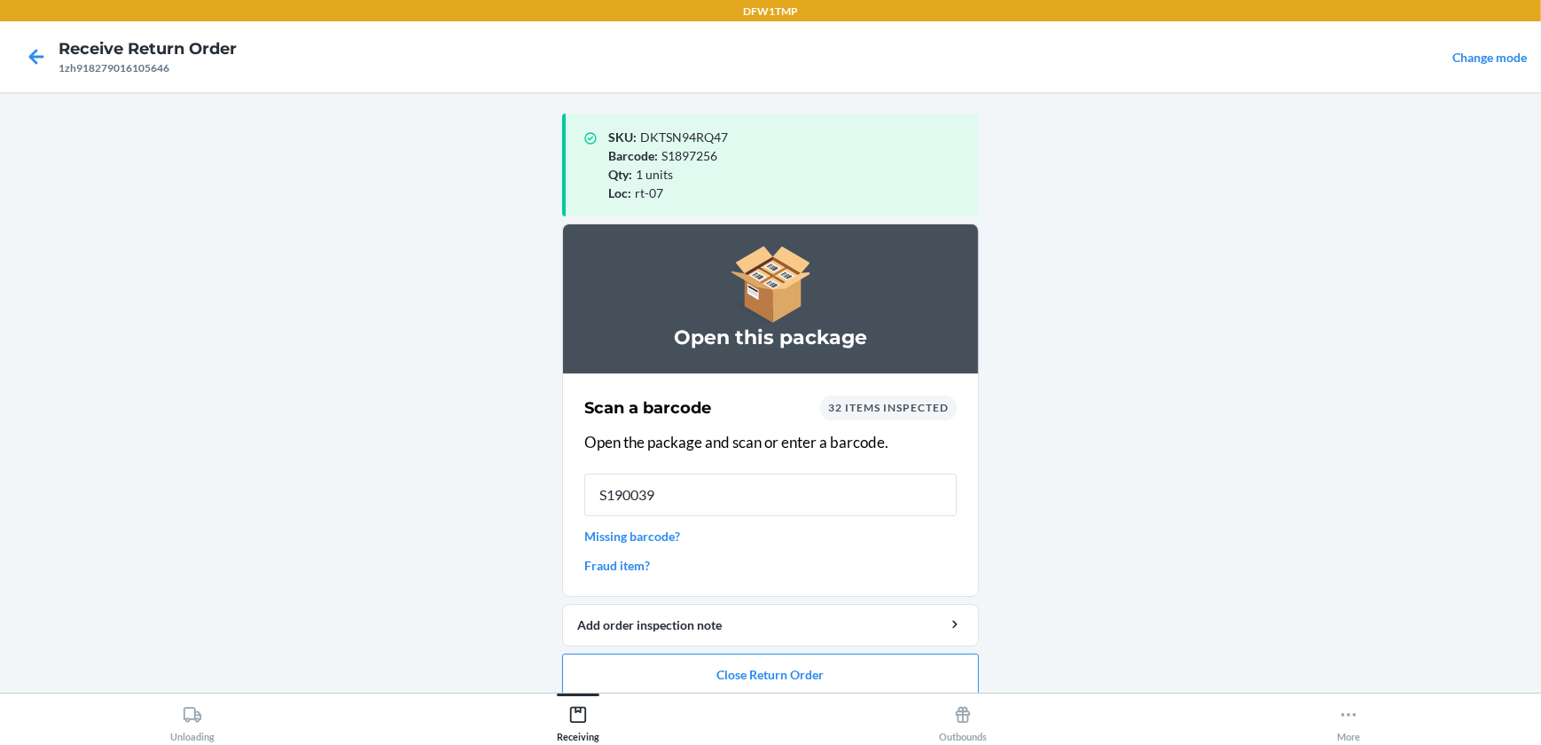
type input "S1900397"
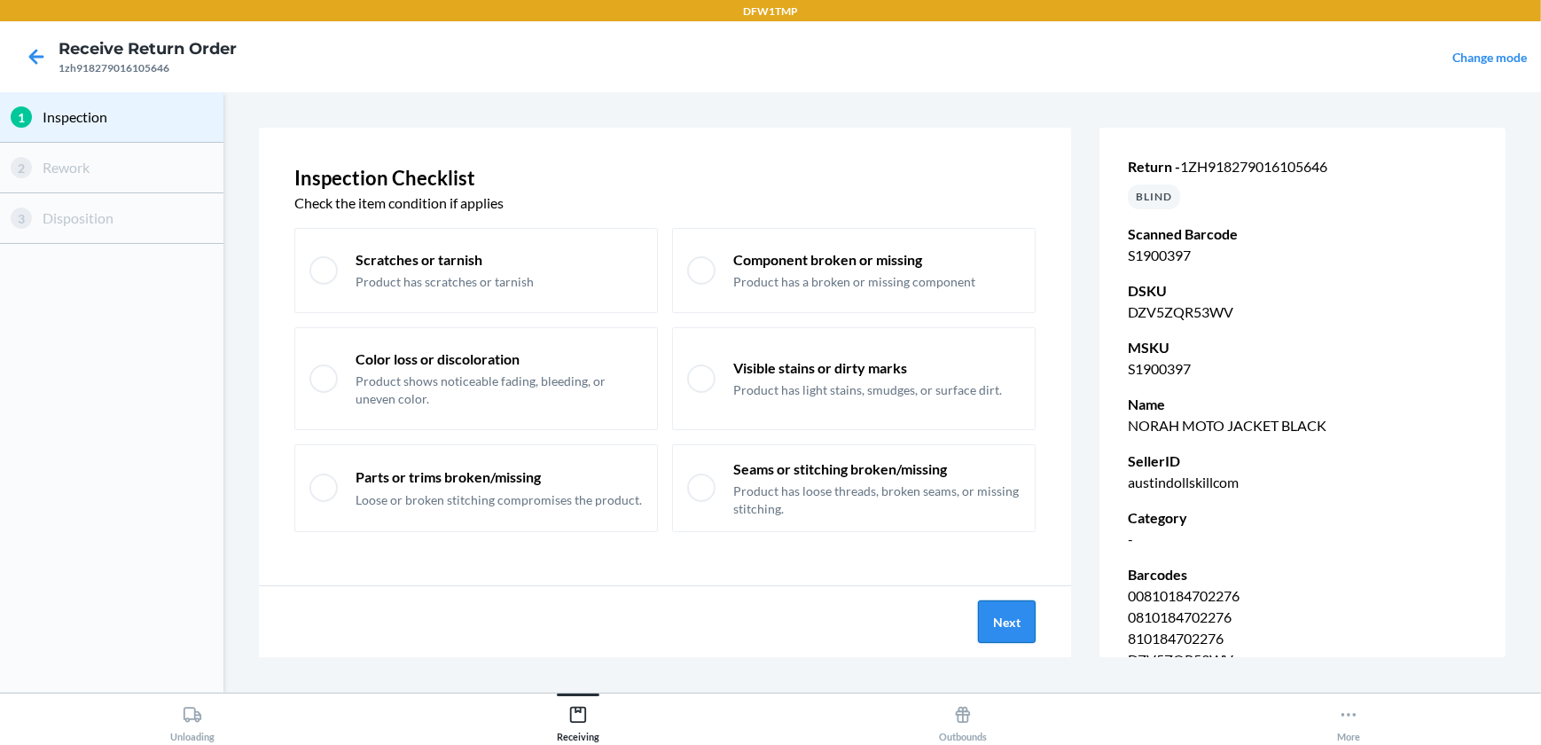
click at [1007, 619] on button "Next" at bounding box center [1007, 621] width 58 height 43
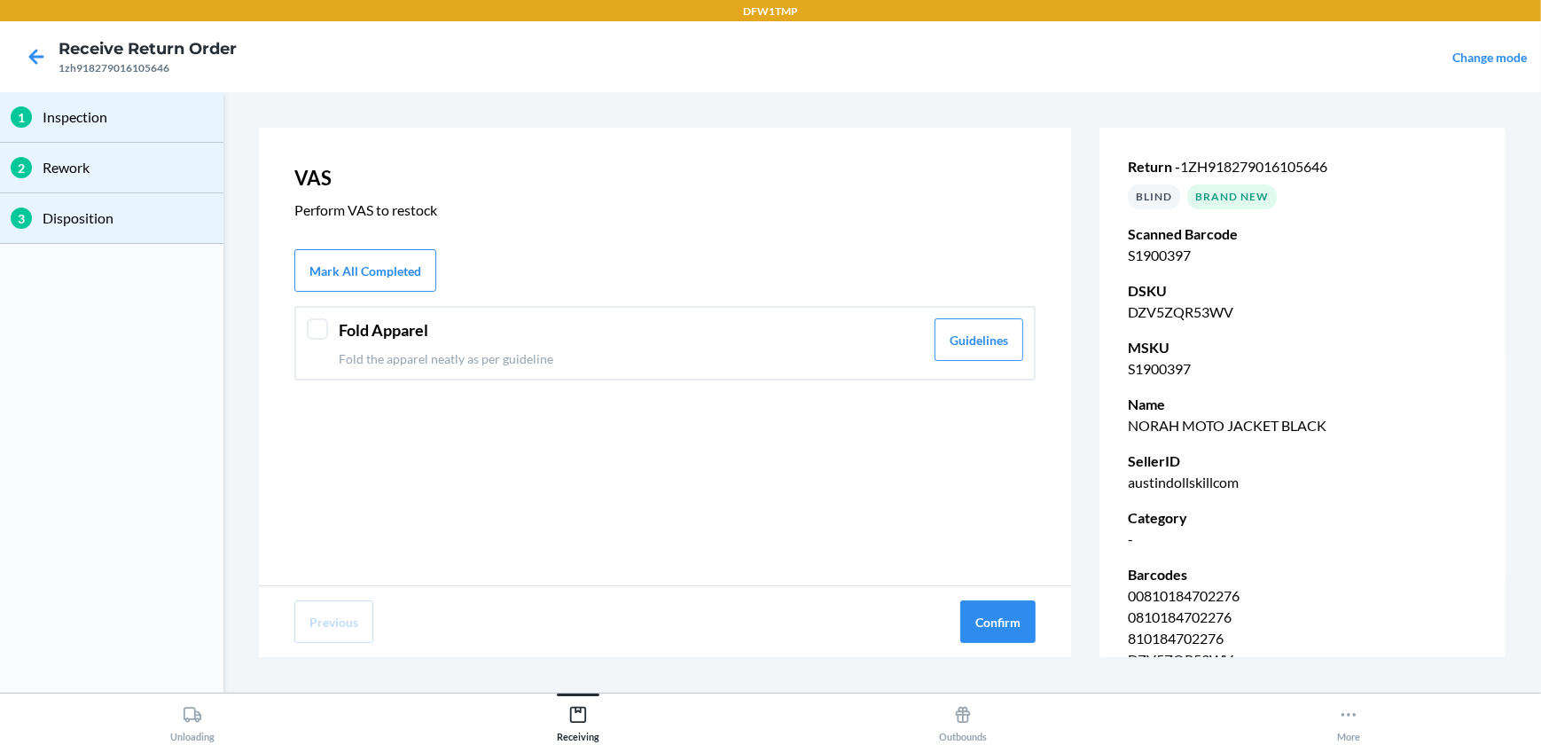
click at [314, 325] on div at bounding box center [317, 328] width 21 height 21
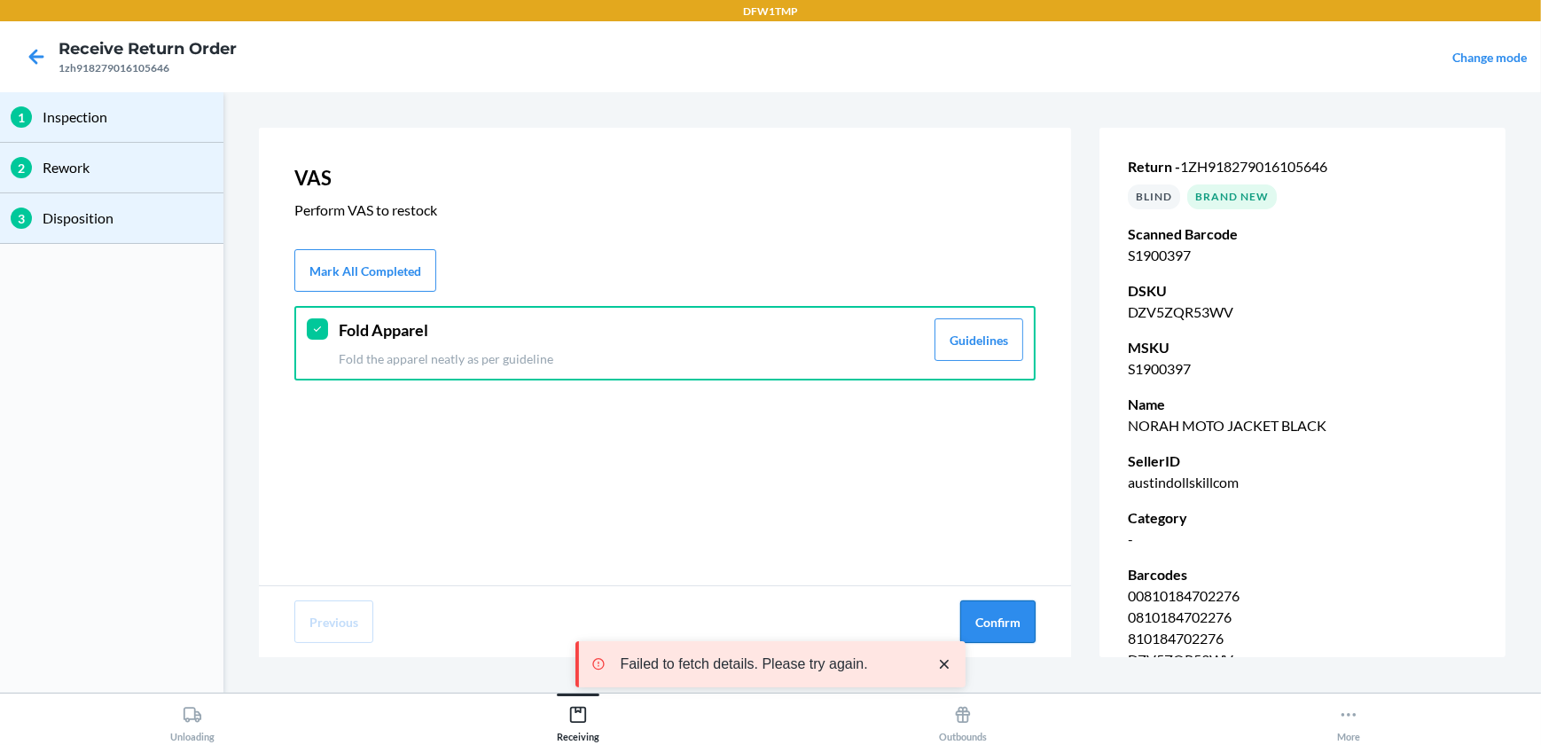
click at [1002, 617] on button "Confirm" at bounding box center [997, 621] width 75 height 43
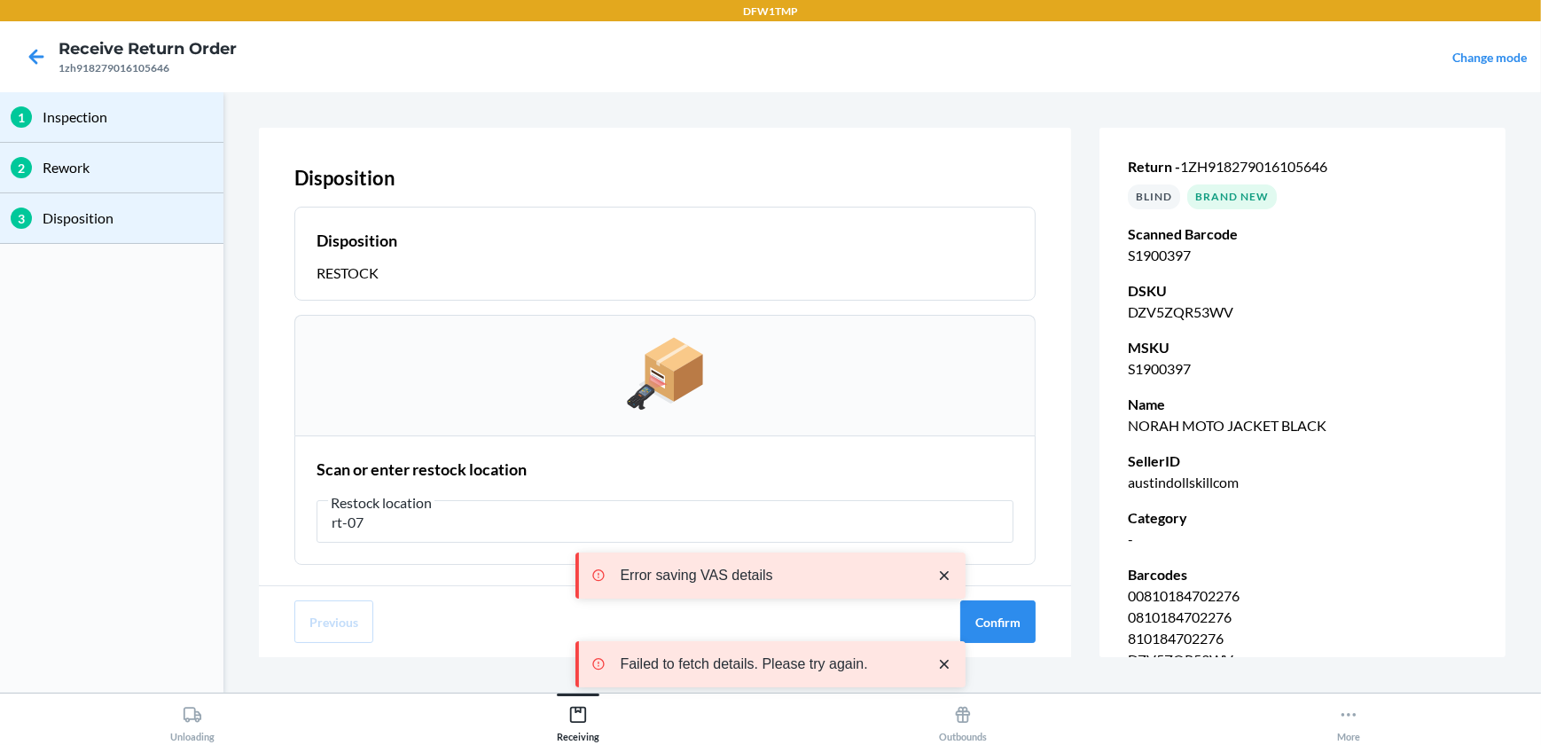
type input "rt-07"
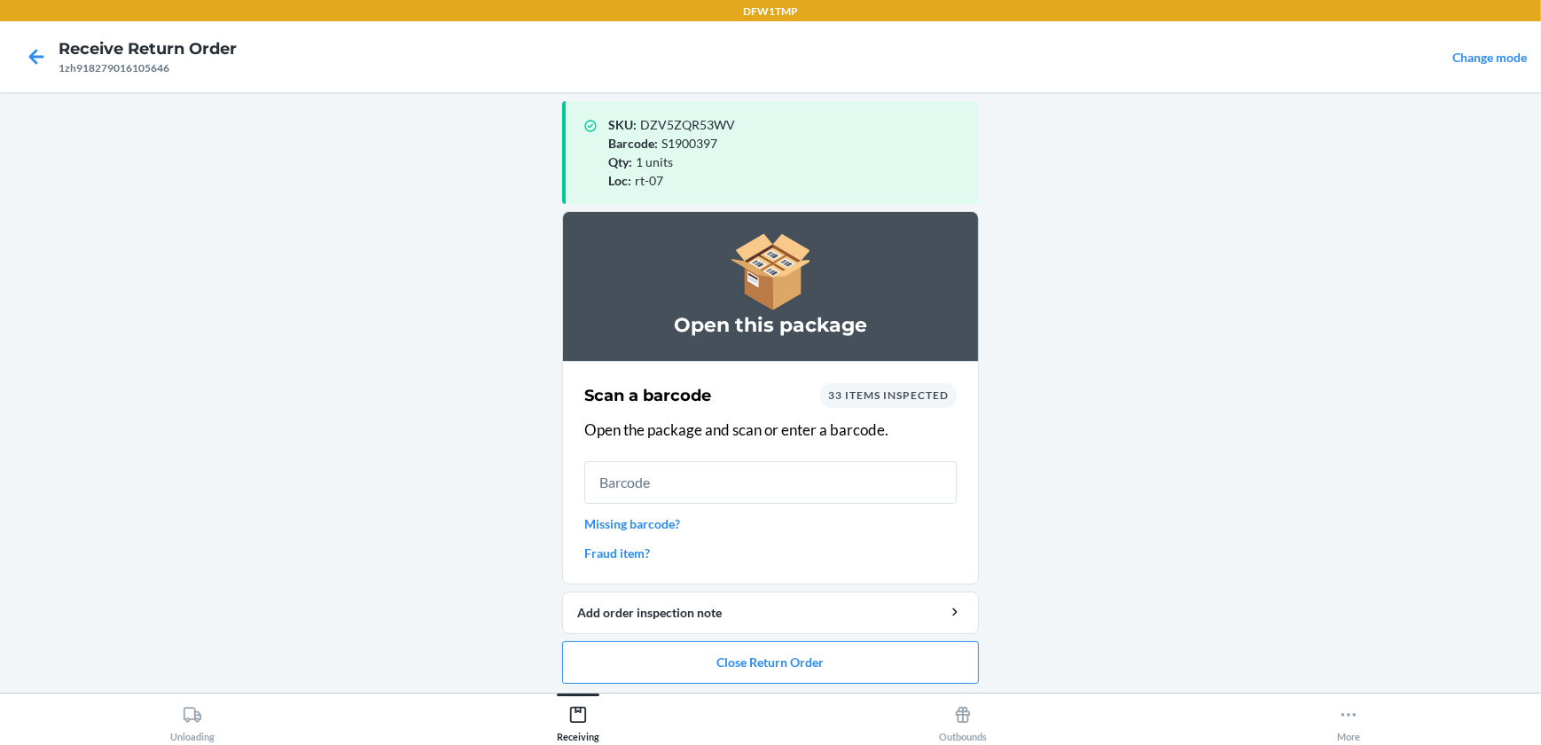
scroll to position [17, 0]
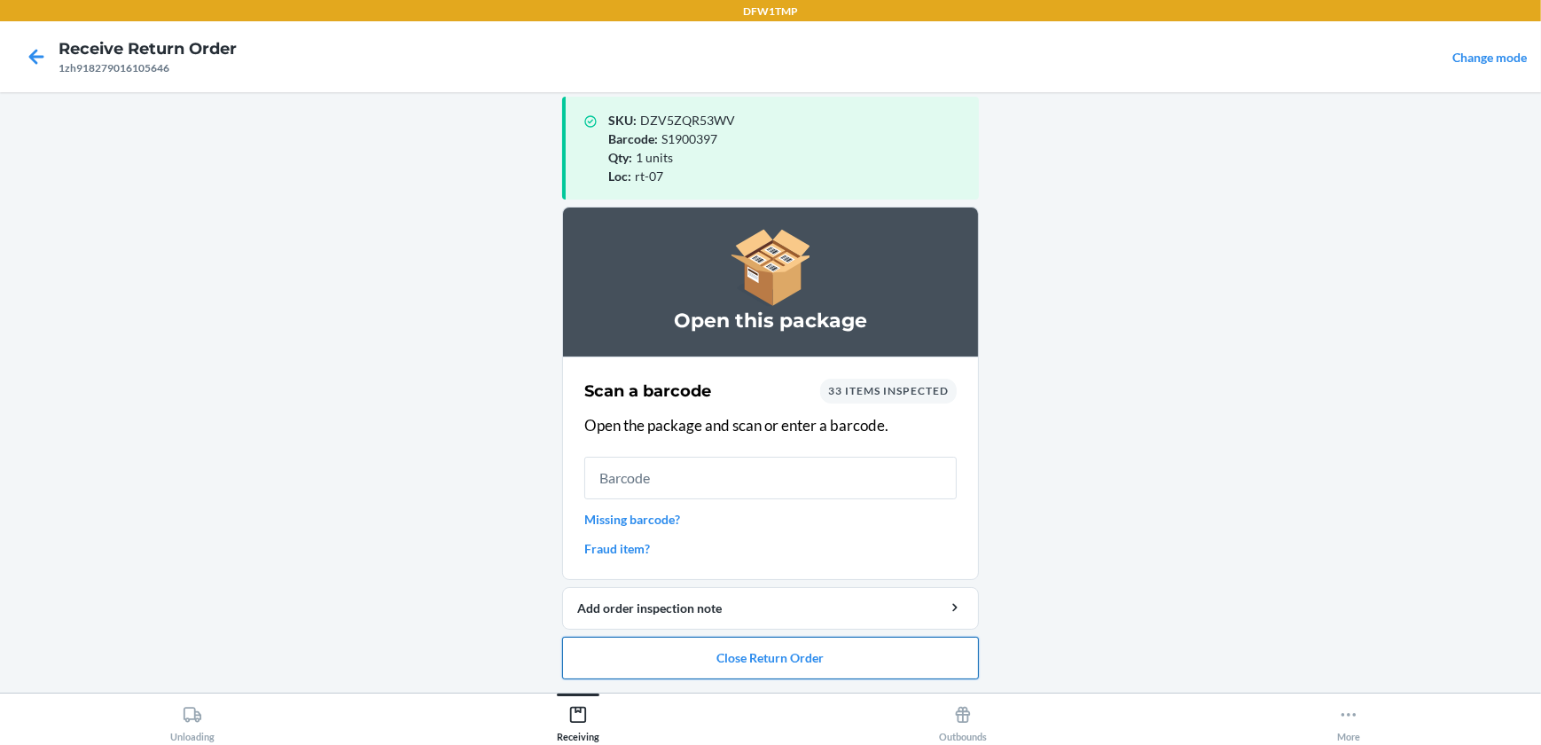
click at [814, 656] on button "Close Return Order" at bounding box center [770, 658] width 417 height 43
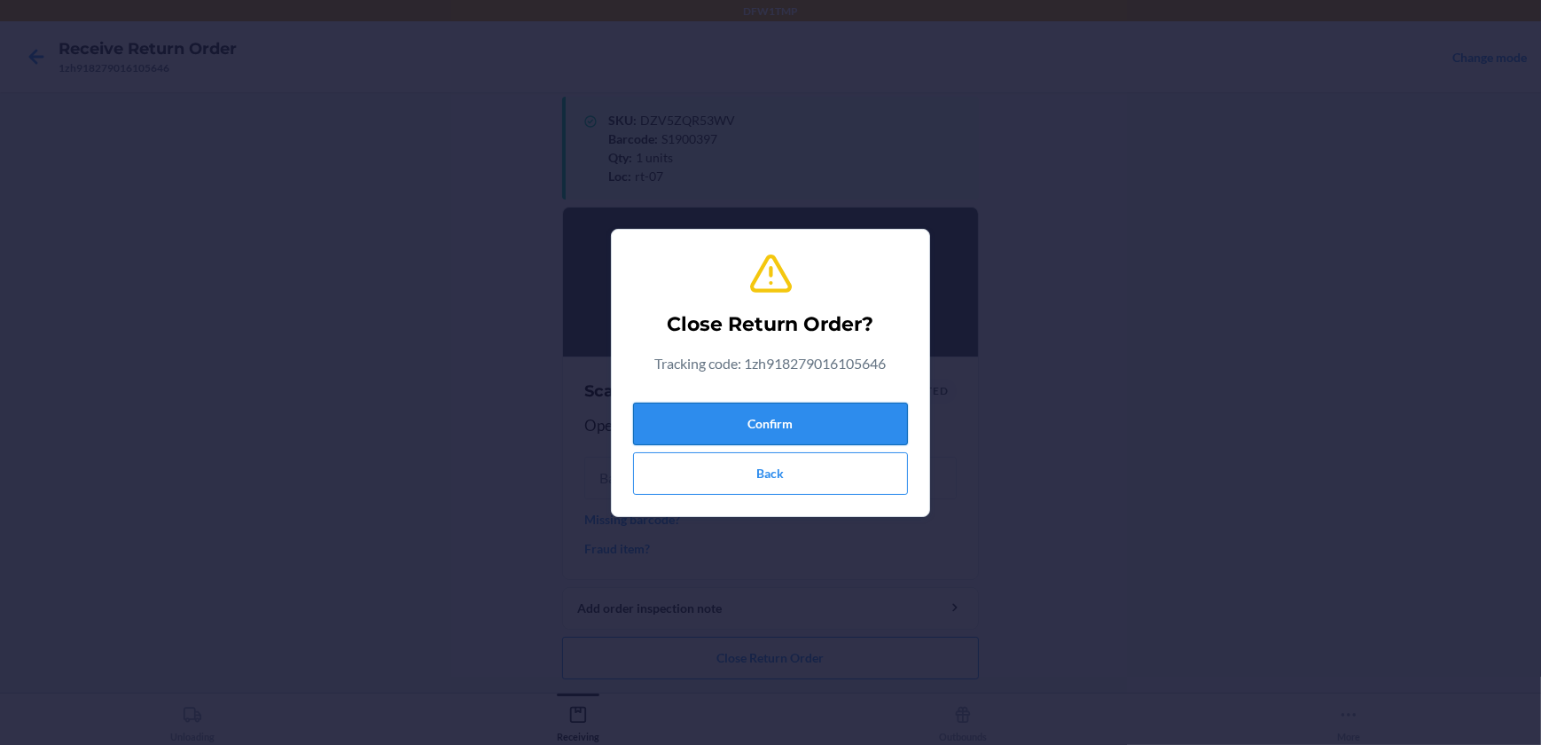
click at [767, 431] on button "Confirm" at bounding box center [770, 424] width 275 height 43
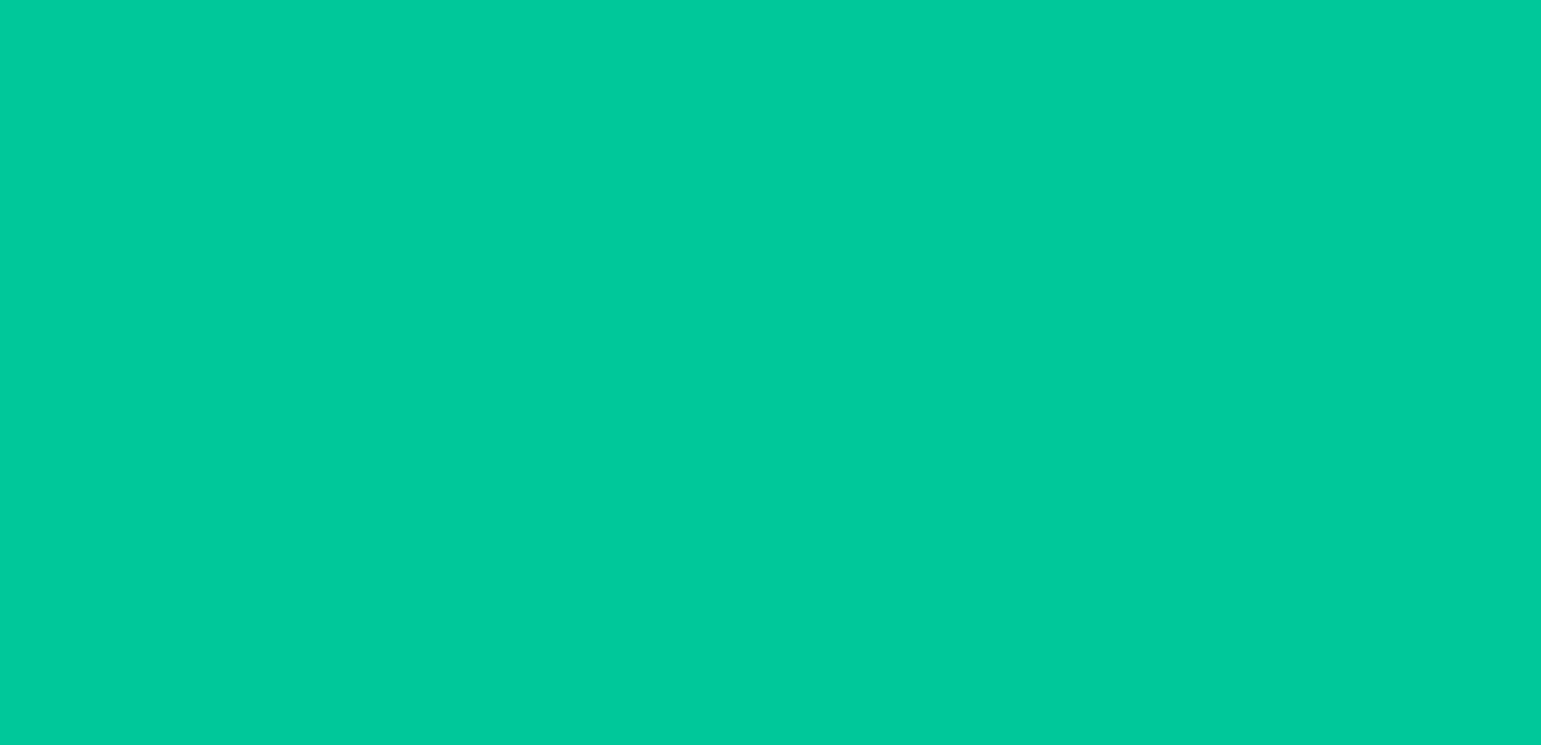
scroll to position [0, 0]
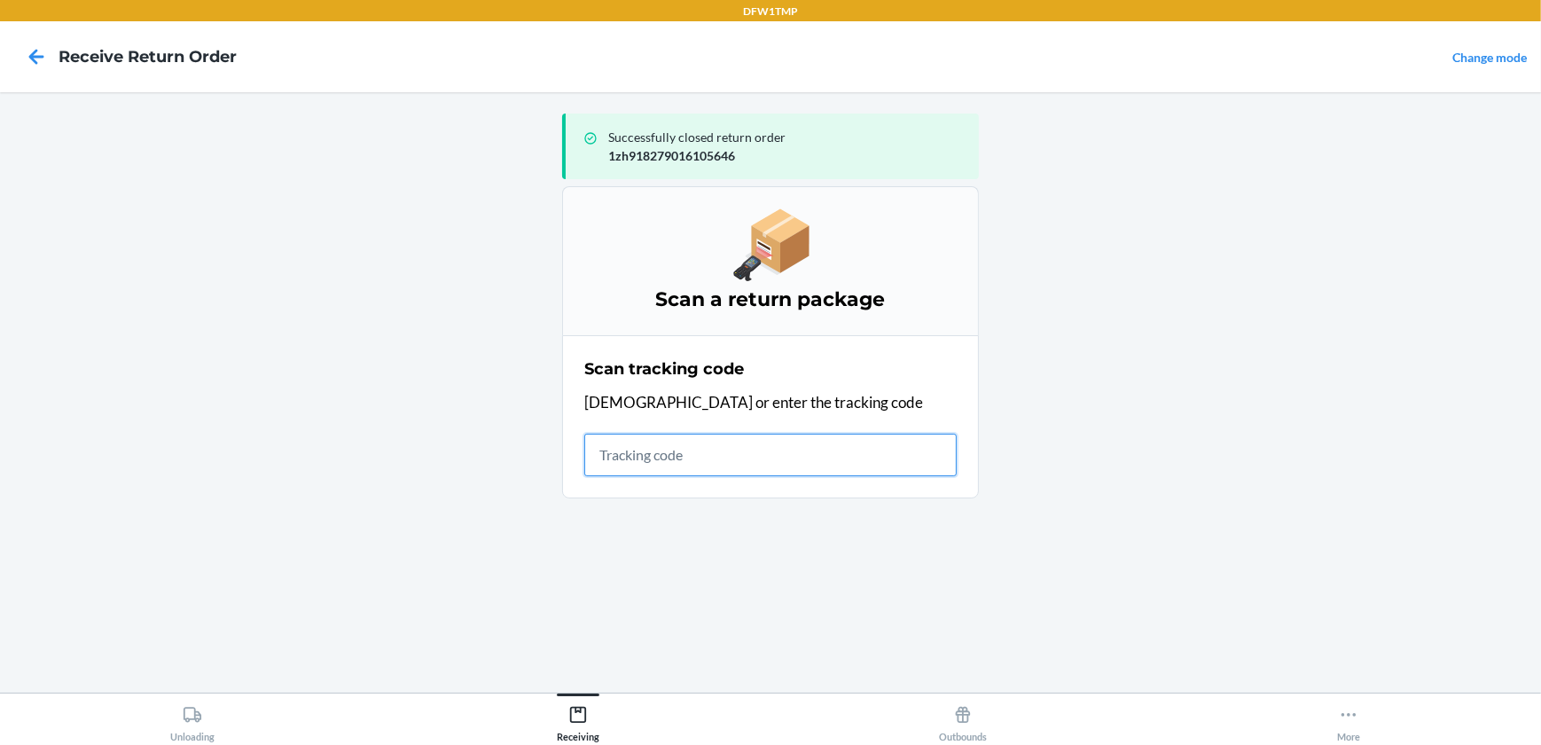
click at [753, 443] on input "text" at bounding box center [770, 455] width 372 height 43
type input "1ZH918259010484395"
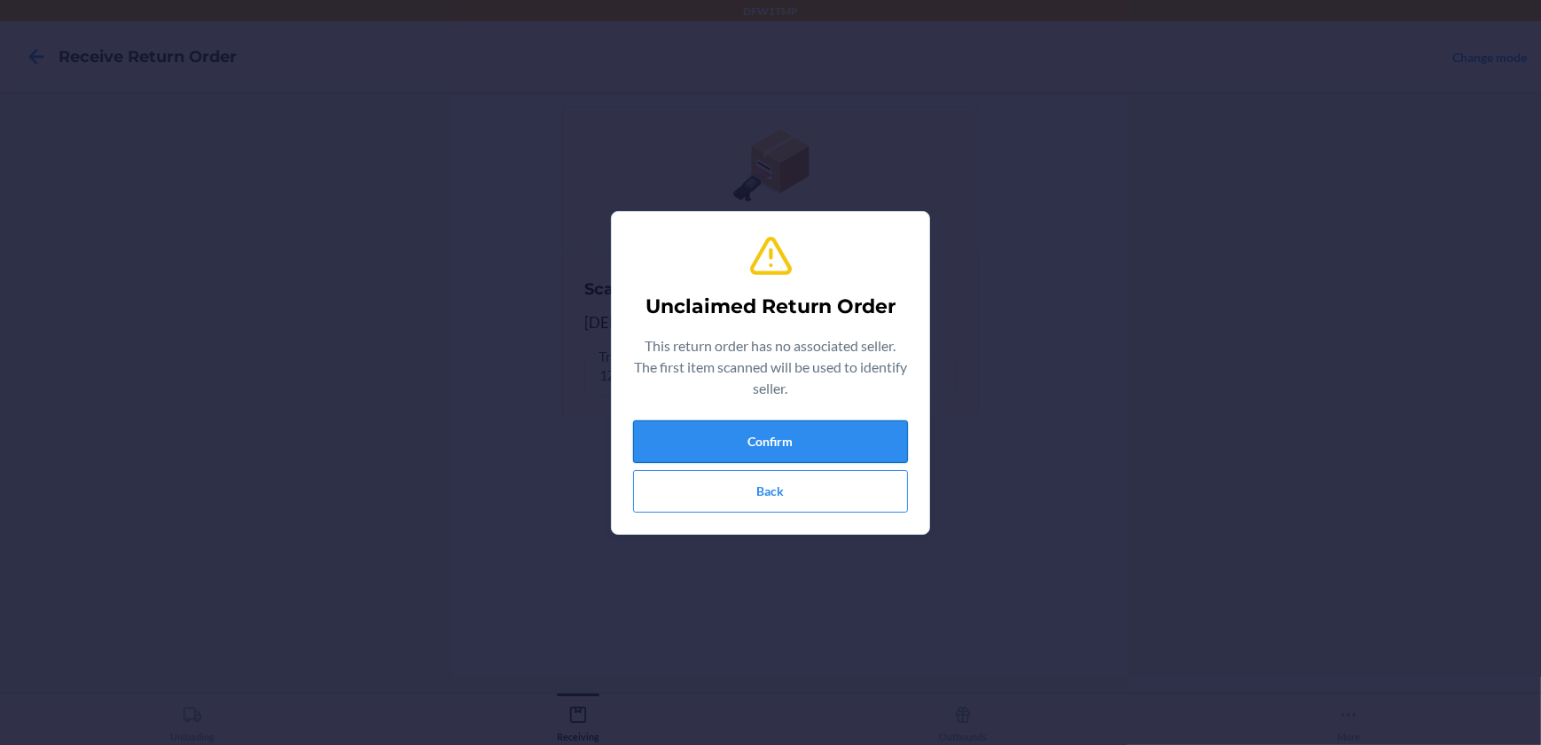
click at [774, 451] on button "Confirm" at bounding box center [770, 441] width 275 height 43
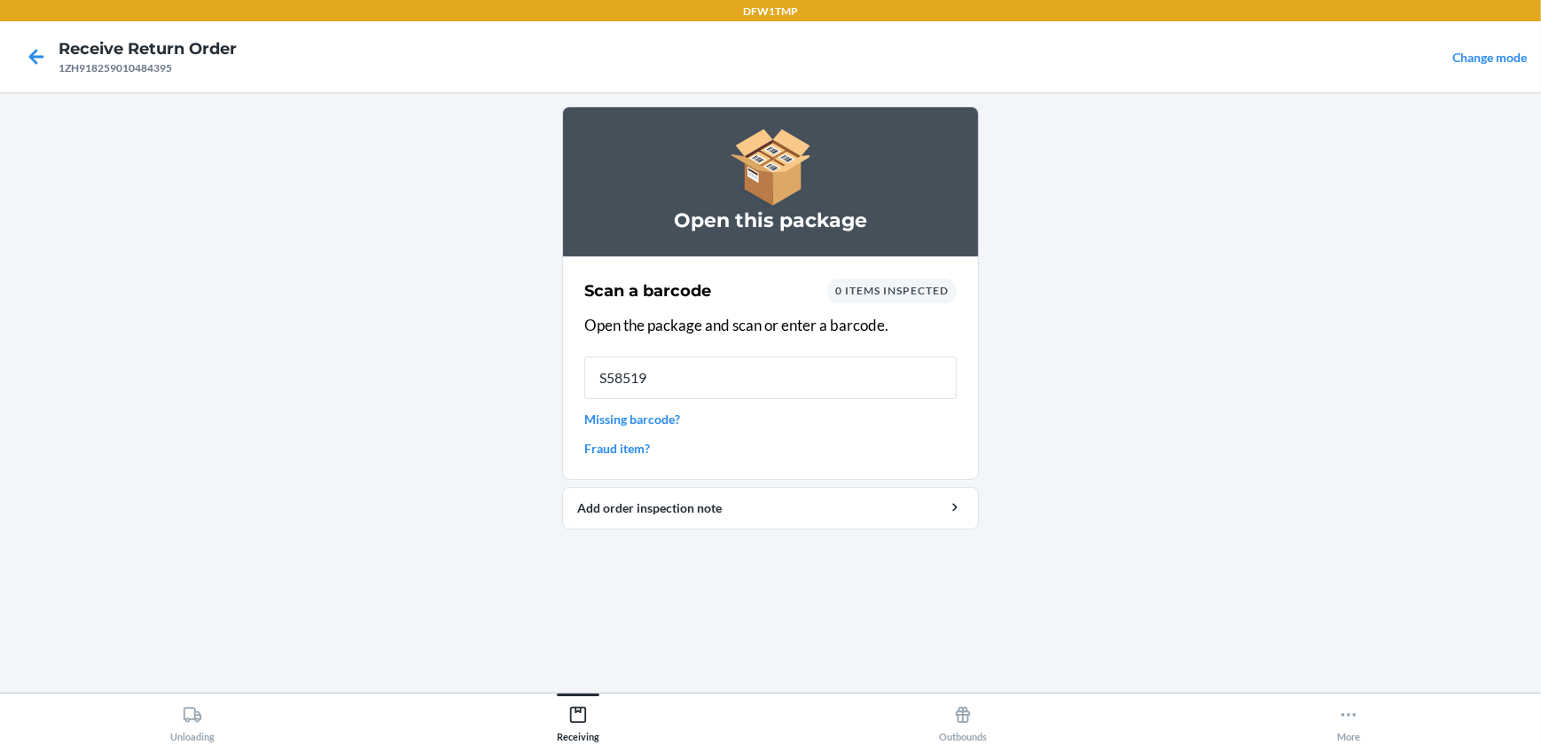
type input "S585198"
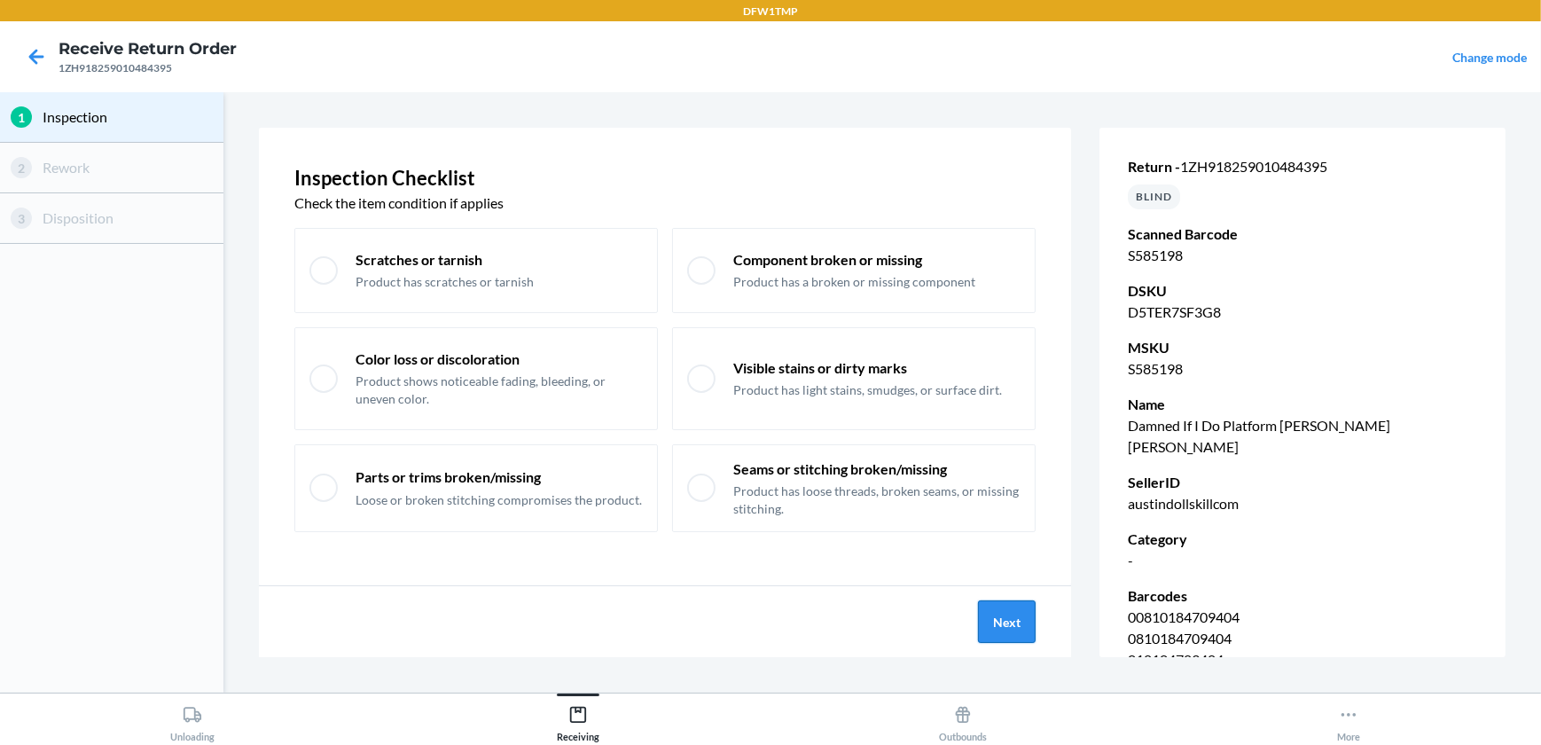
click at [1014, 623] on button "Next" at bounding box center [1007, 621] width 58 height 43
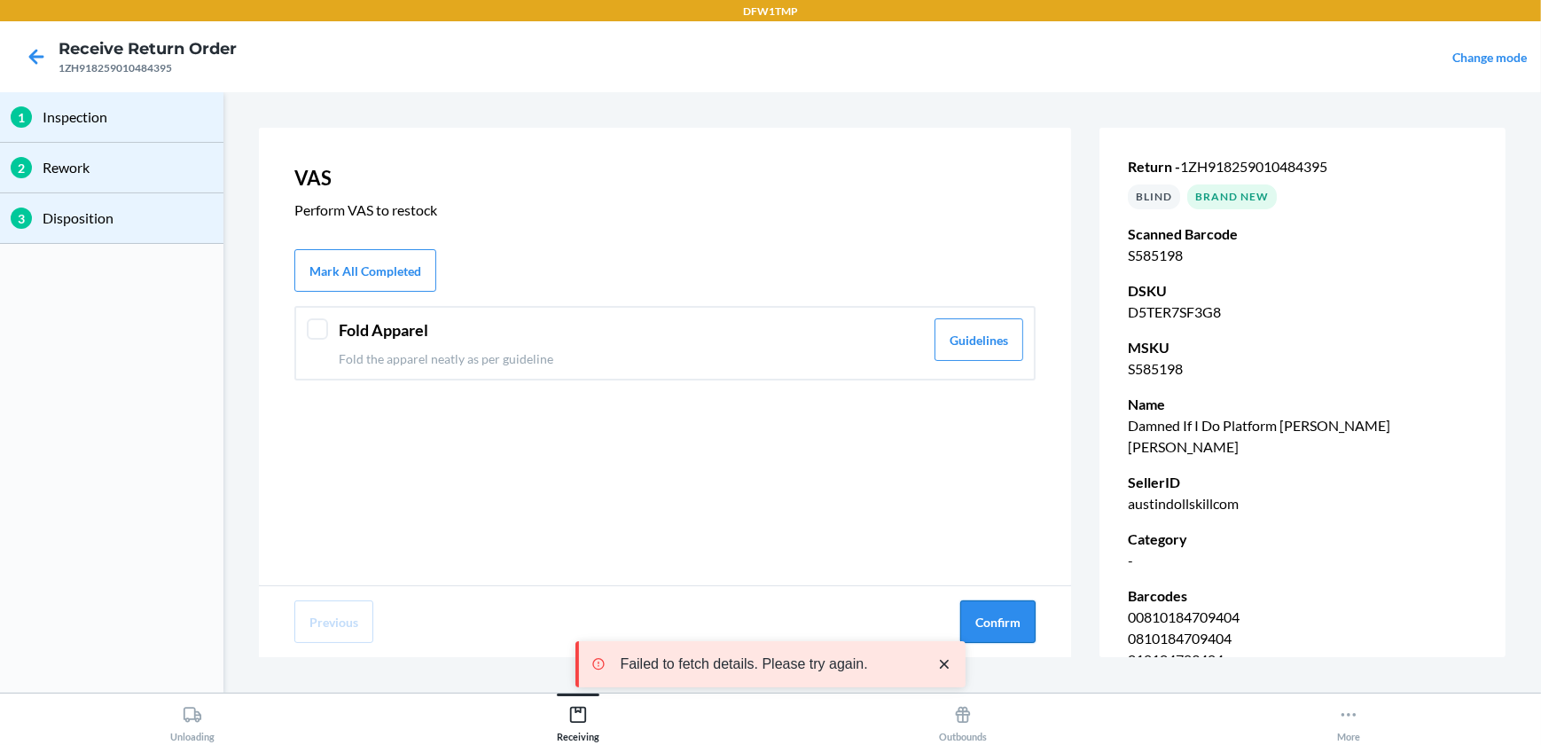
click at [986, 618] on button "Confirm" at bounding box center [997, 621] width 75 height 43
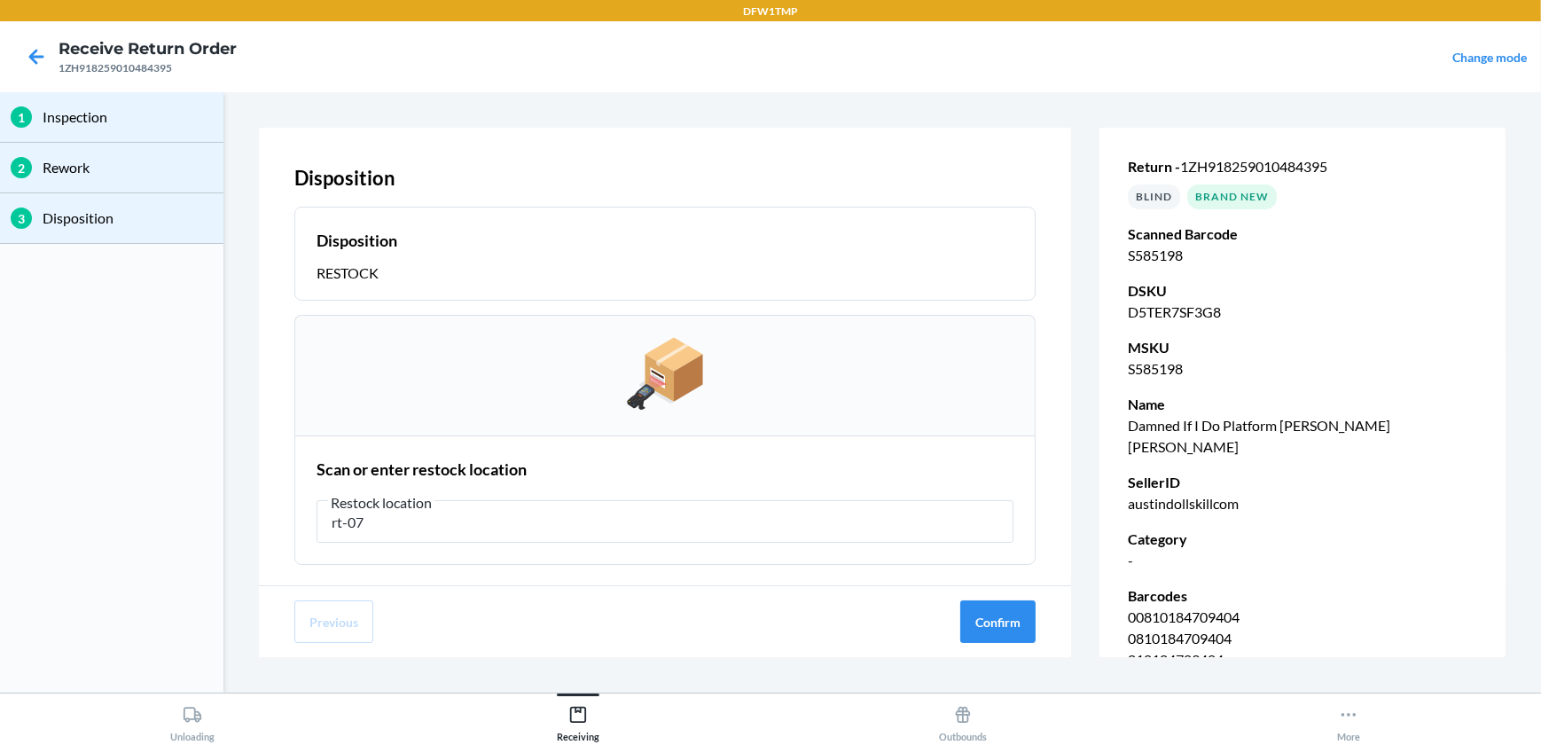
type input "rt-07"
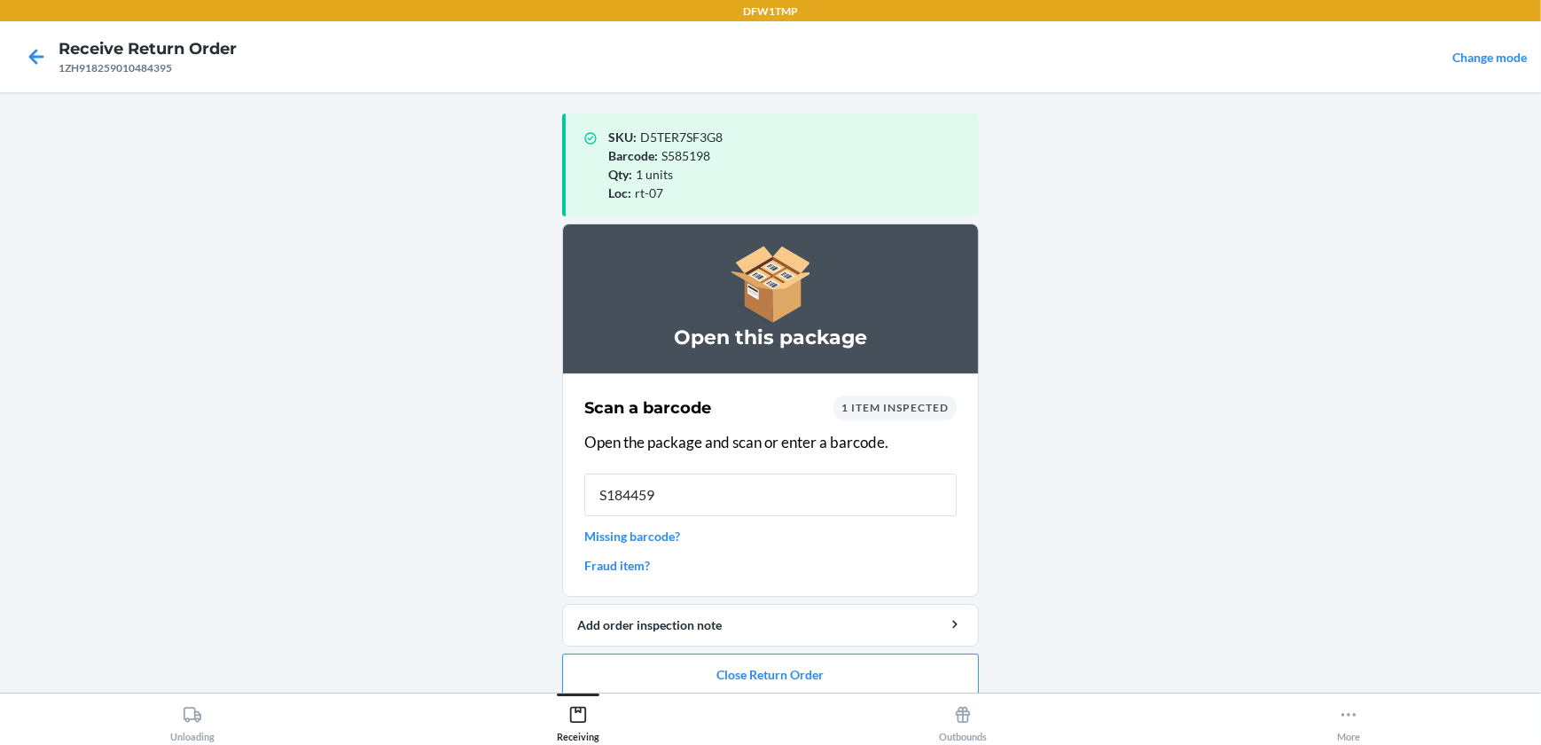
type input "S1844599"
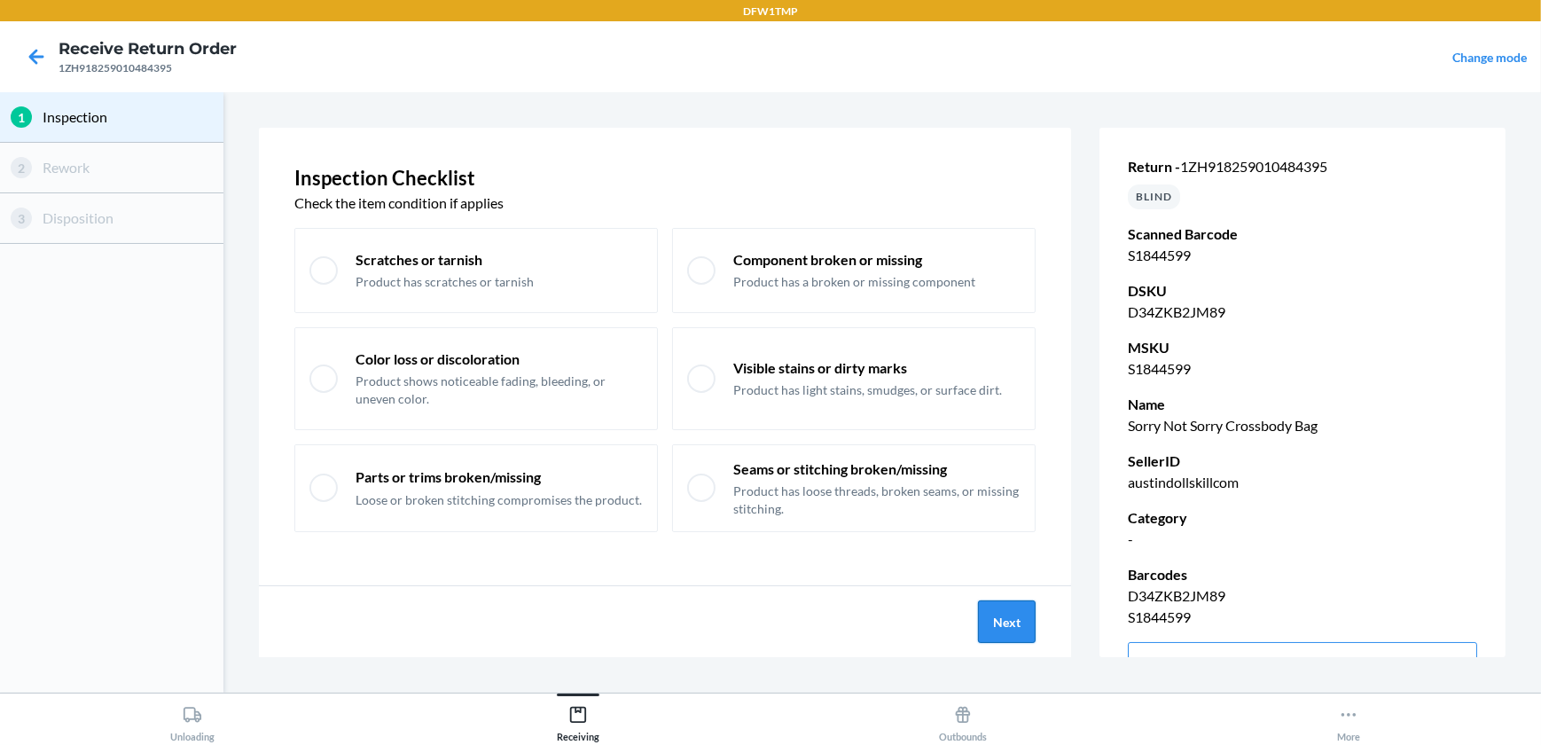
click at [1011, 615] on button "Next" at bounding box center [1007, 621] width 58 height 43
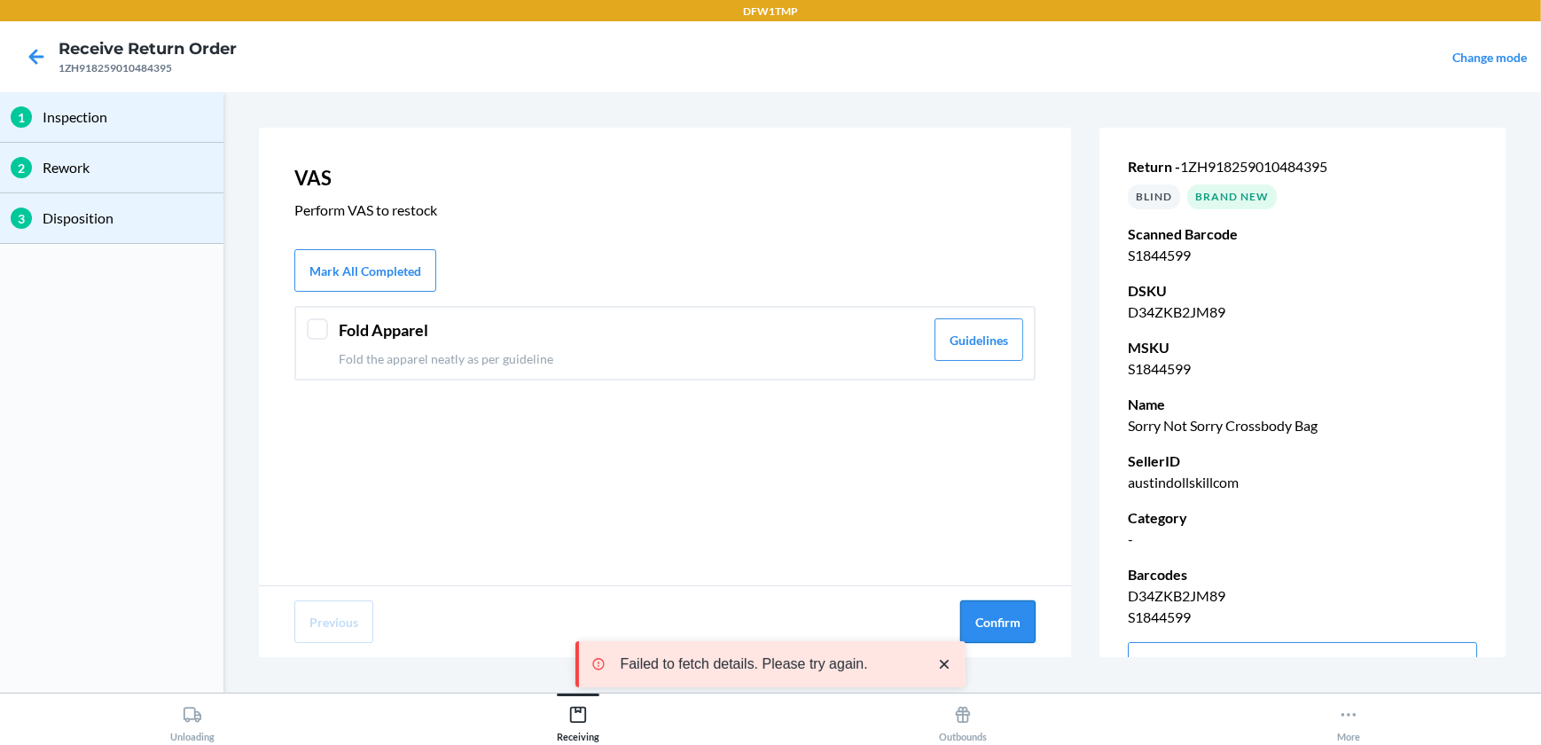
click at [1019, 617] on button "Confirm" at bounding box center [997, 621] width 75 height 43
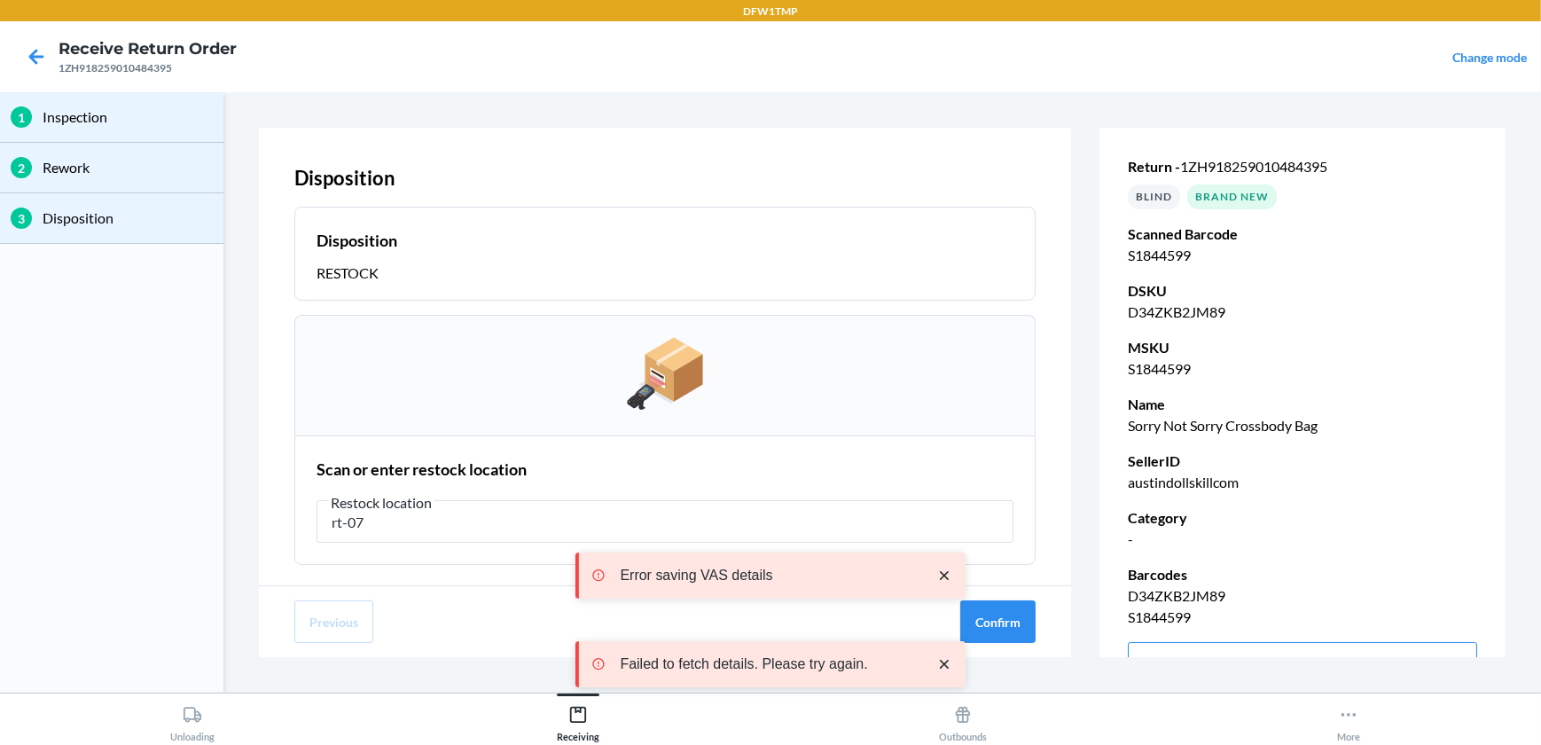
type input "rt-07"
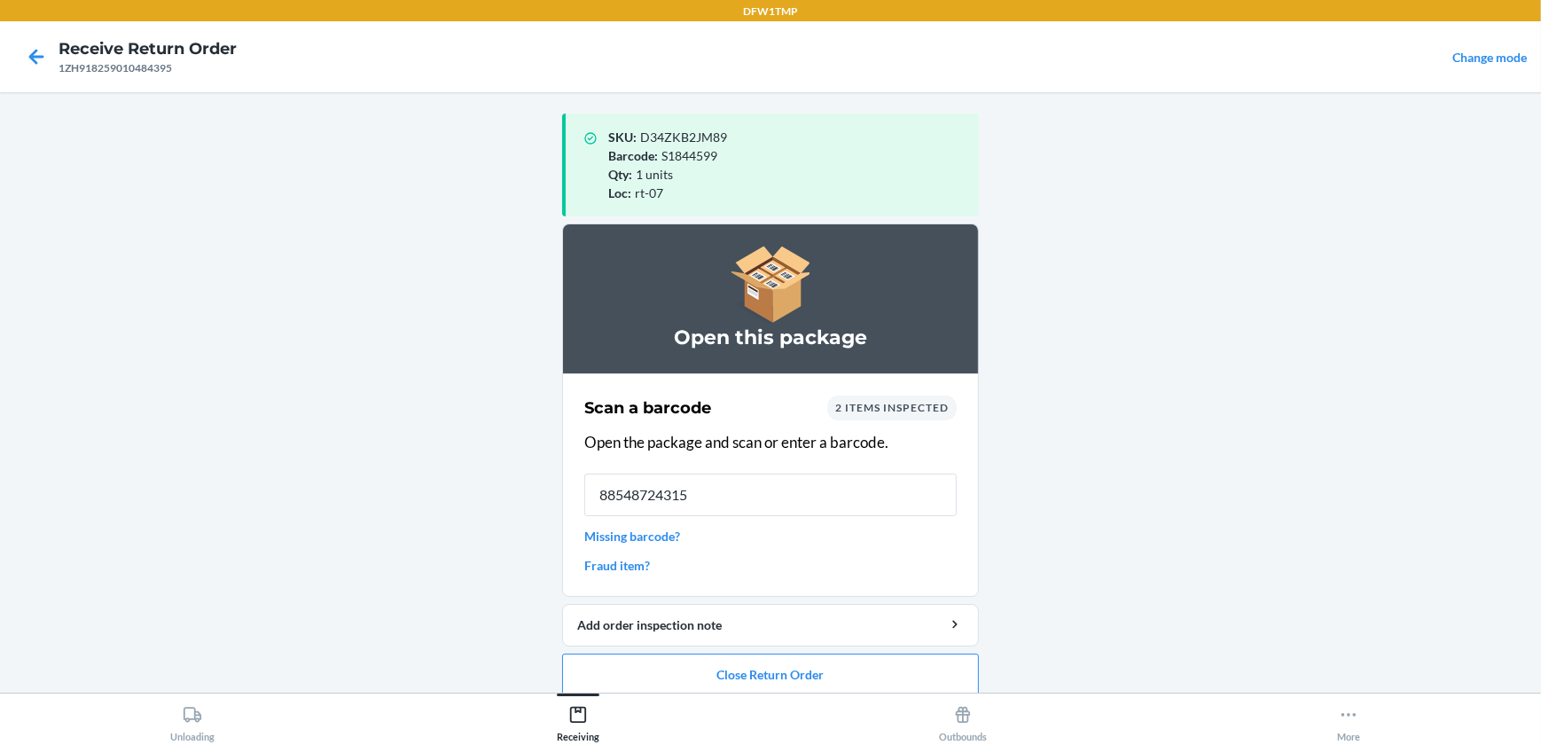
type input "885487243153"
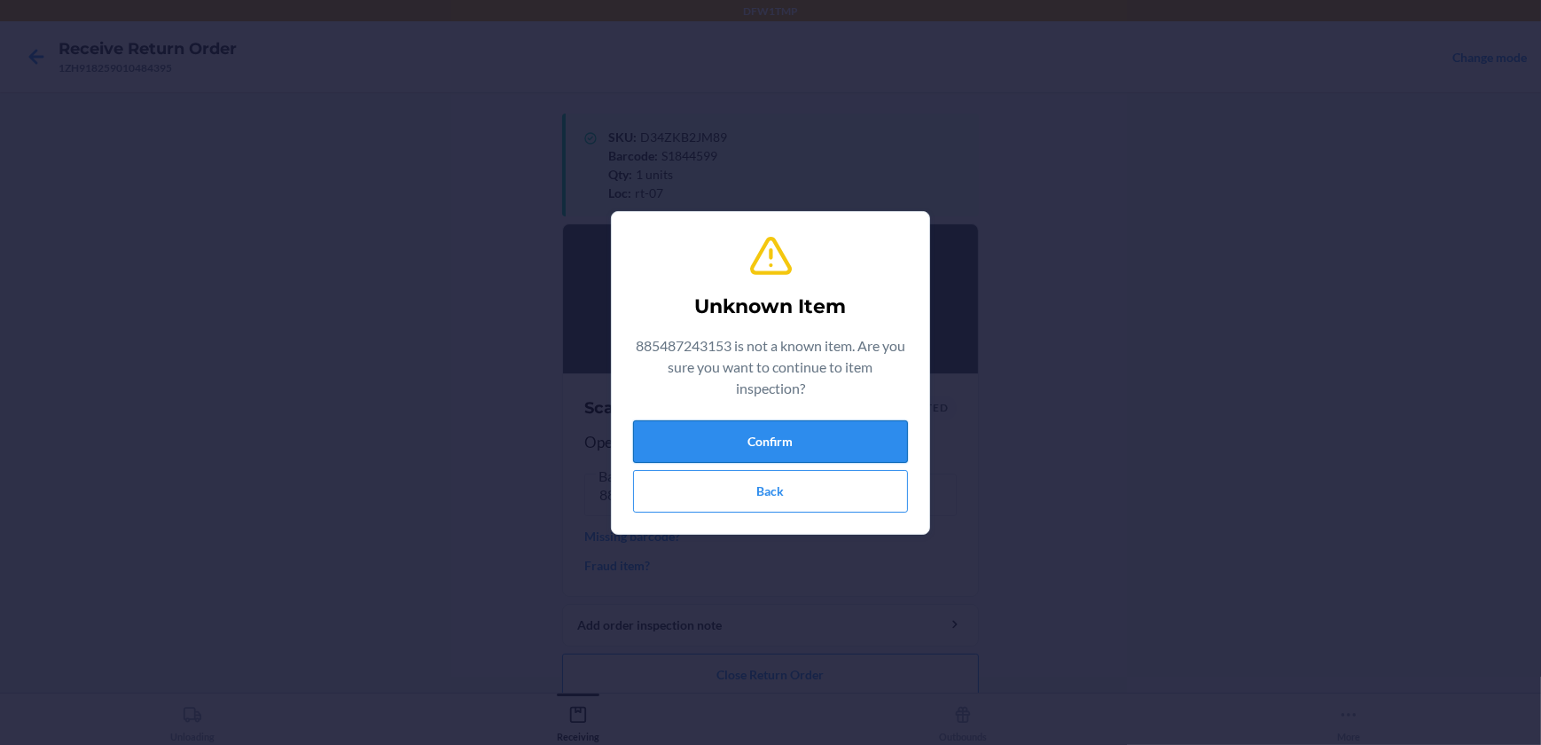
click at [754, 439] on button "Confirm" at bounding box center [770, 441] width 275 height 43
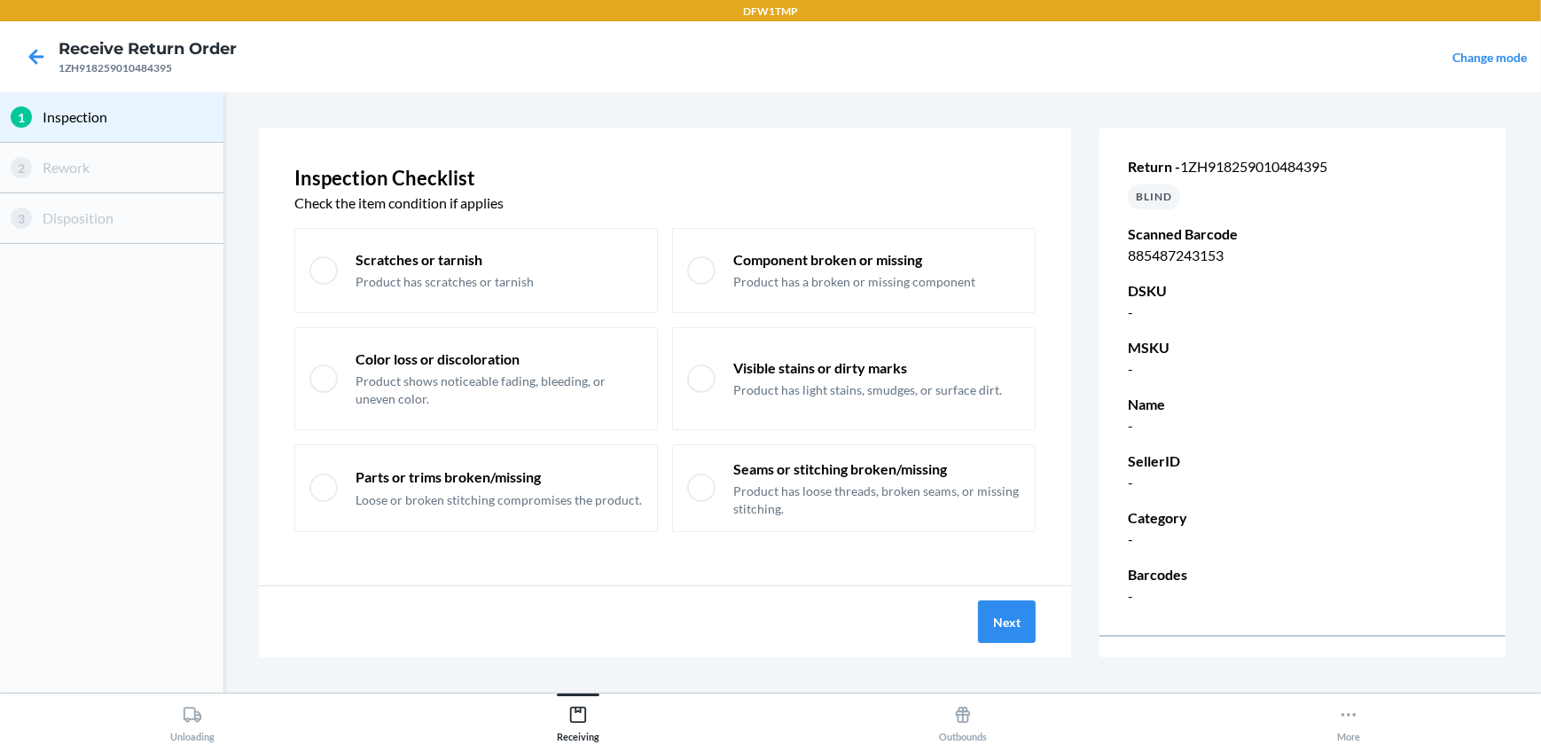
click at [1015, 88] on nav "Receive Return Order 1ZH918259010484395 Change mode" at bounding box center [770, 56] width 1541 height 71
click at [996, 614] on button "Next" at bounding box center [1007, 621] width 58 height 43
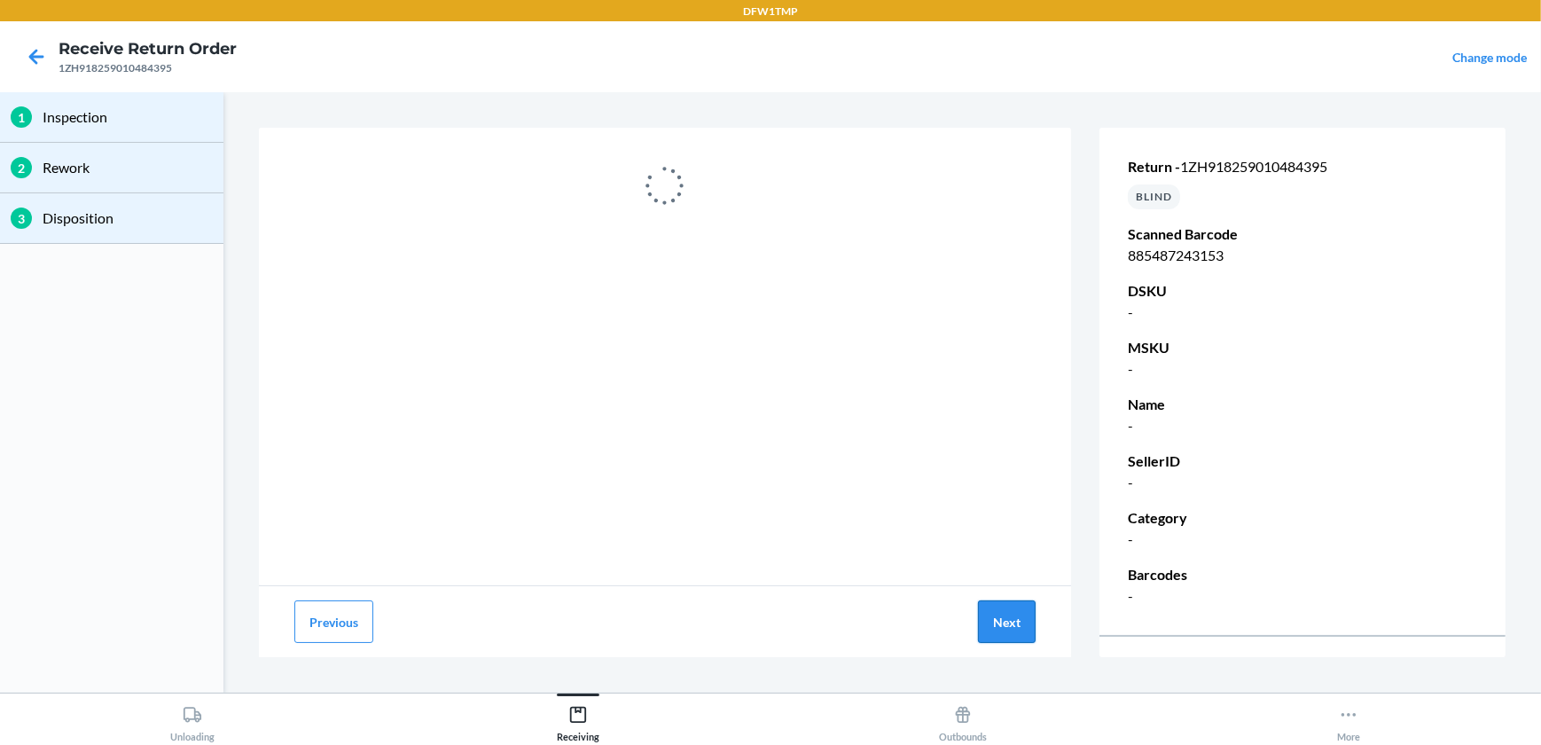
click at [993, 638] on button "Next" at bounding box center [1007, 621] width 58 height 43
click at [328, 627] on button "Previous" at bounding box center [333, 621] width 79 height 43
click at [589, 732] on div "Receiving" at bounding box center [578, 720] width 43 height 44
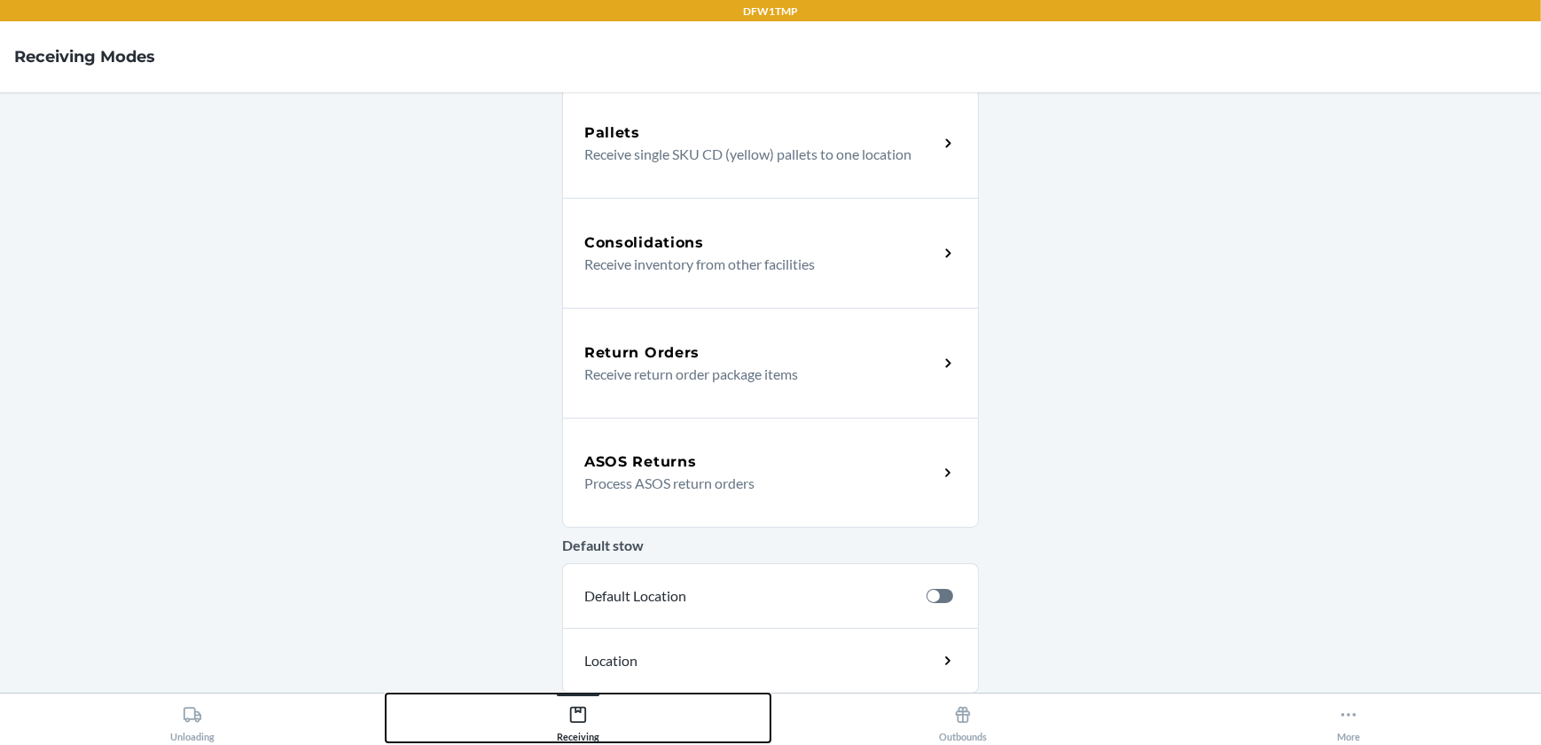
scroll to position [403, 0]
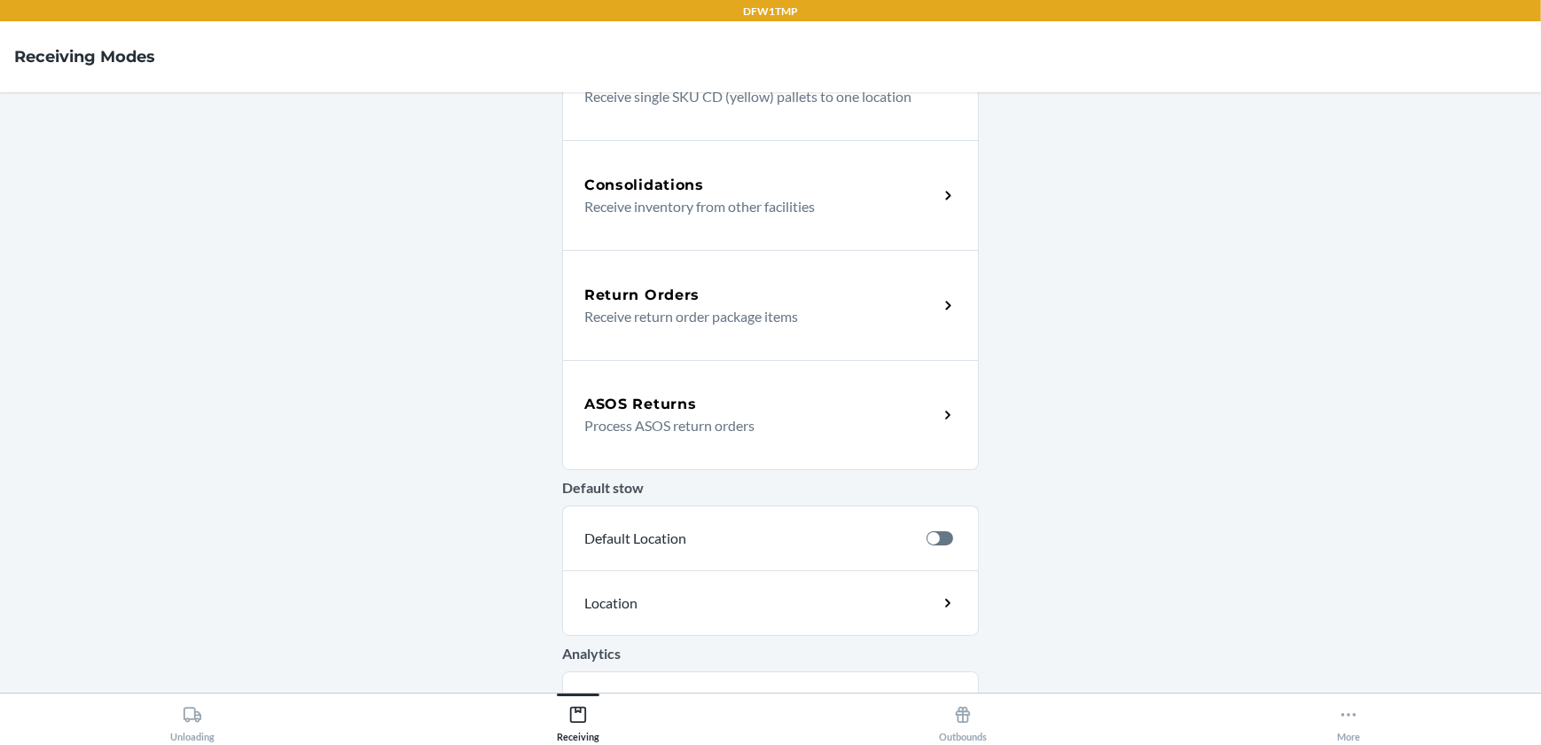
click at [726, 337] on div "Return Orders Receive return order package items" at bounding box center [770, 305] width 417 height 110
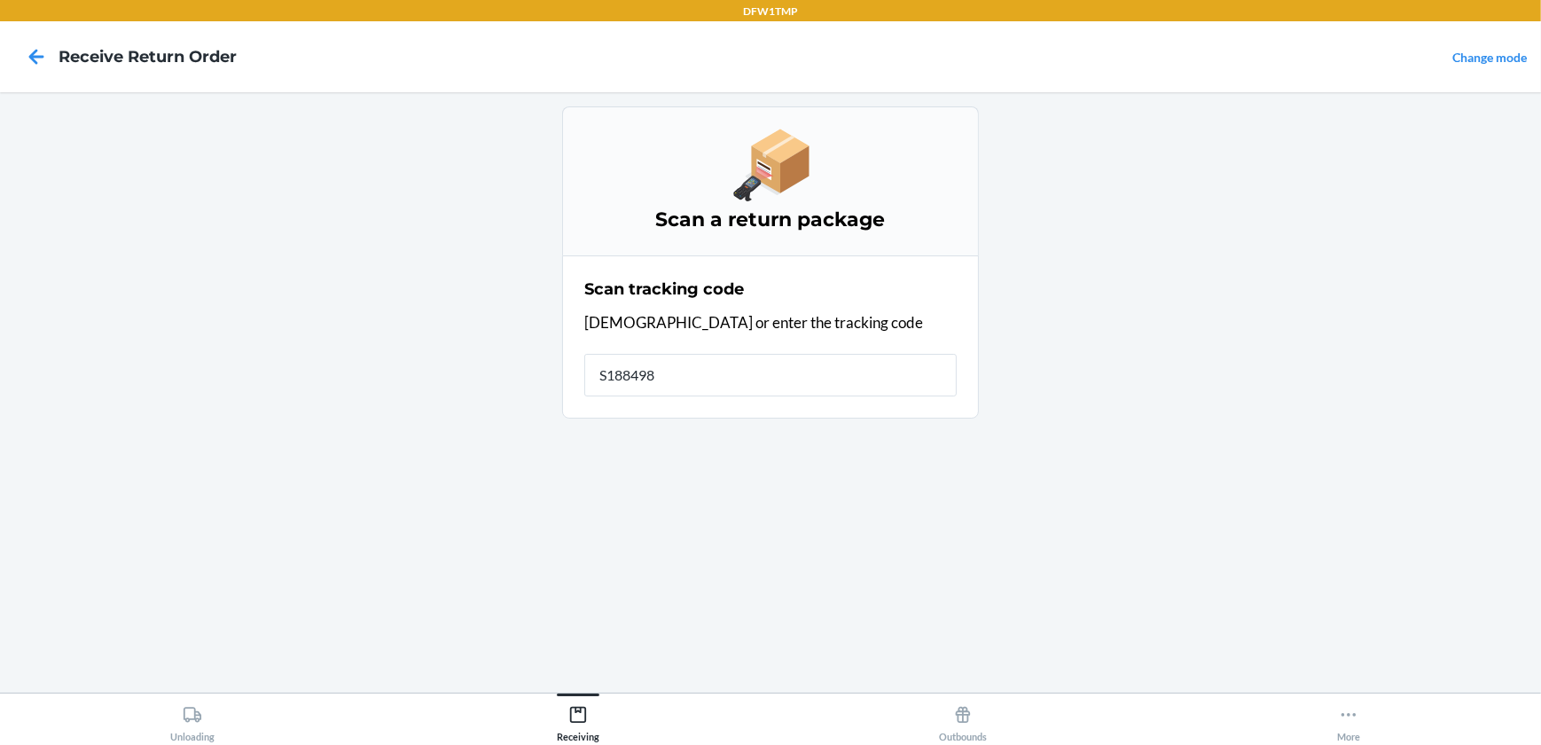
type input "S1884986"
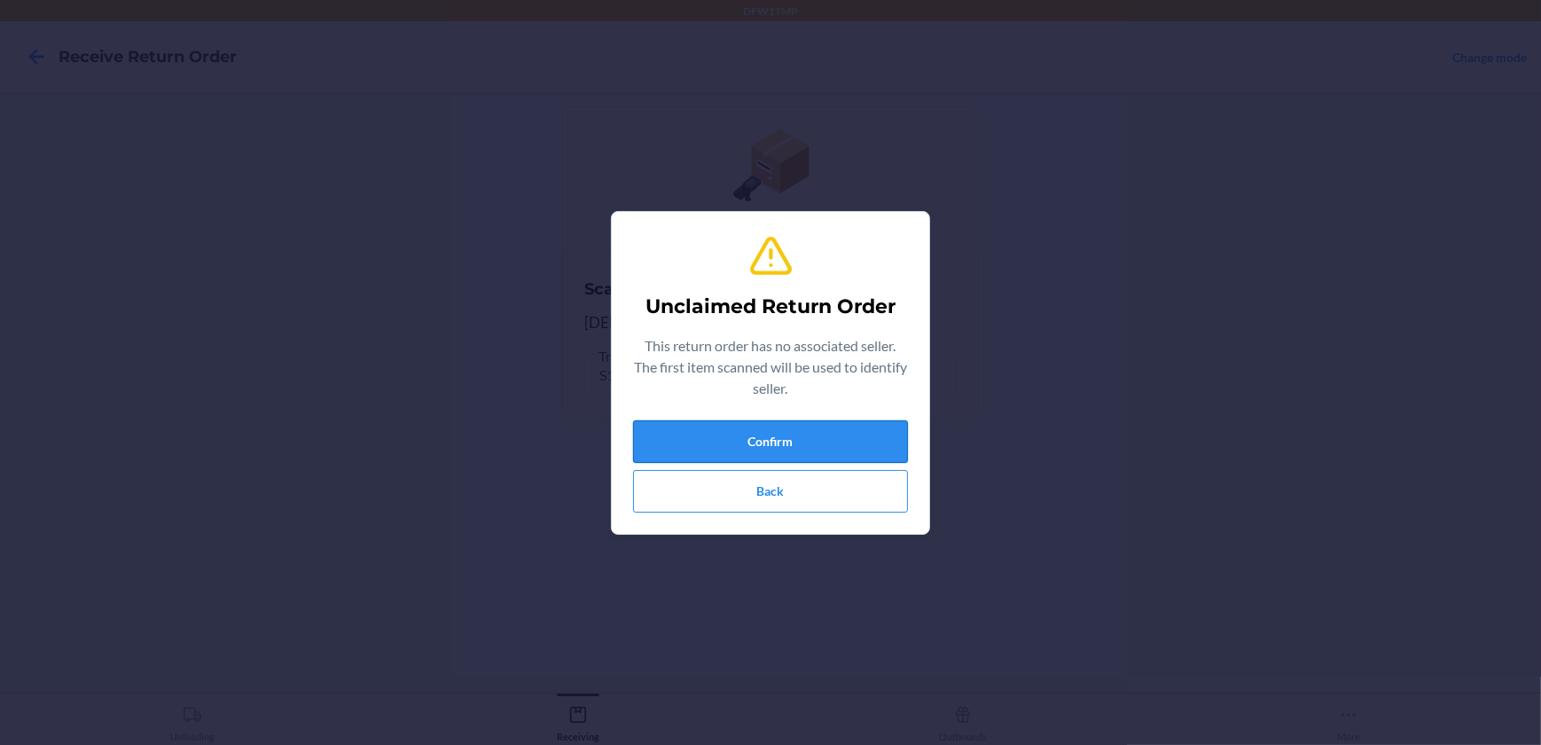
click at [798, 430] on button "Confirm" at bounding box center [770, 441] width 275 height 43
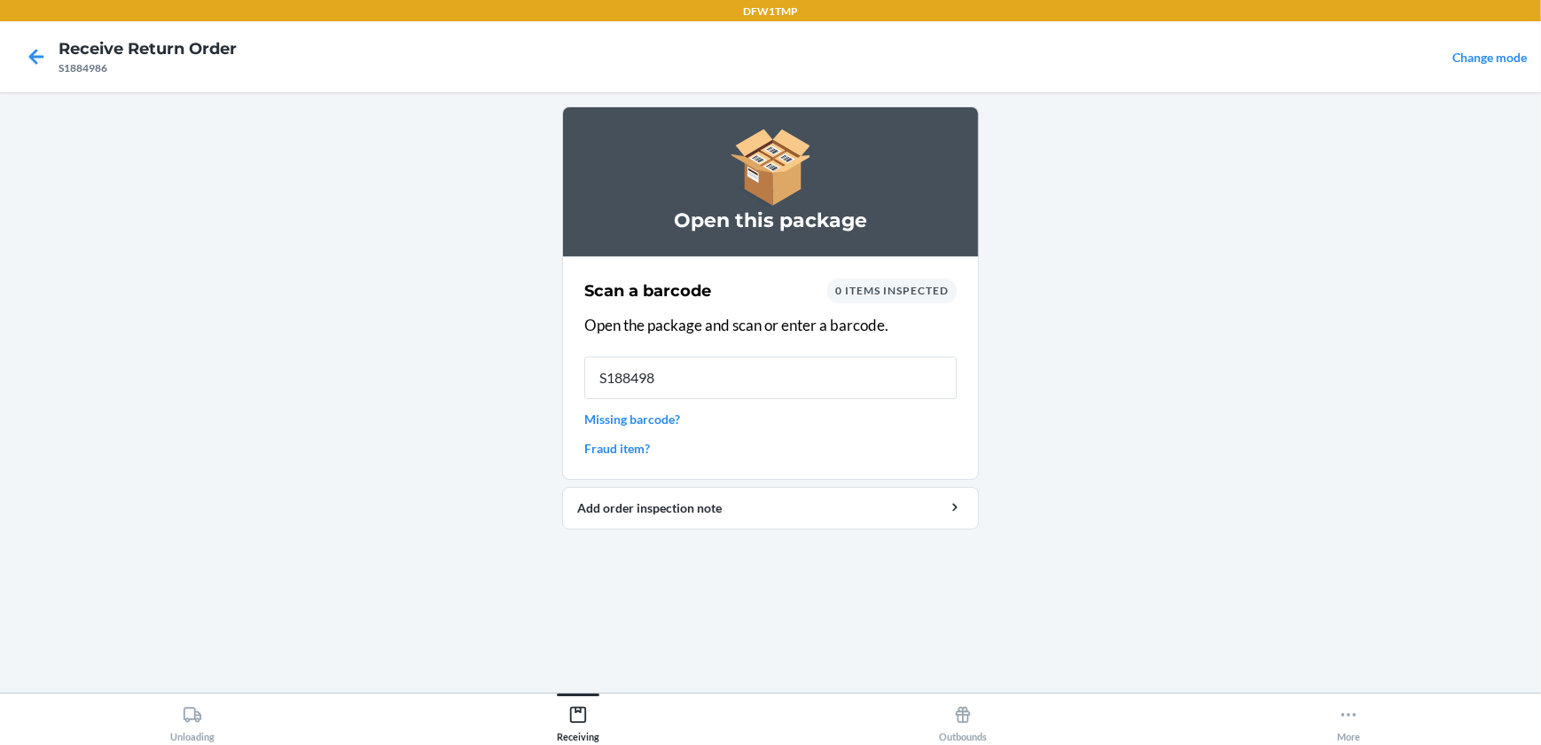
type input "S1884986"
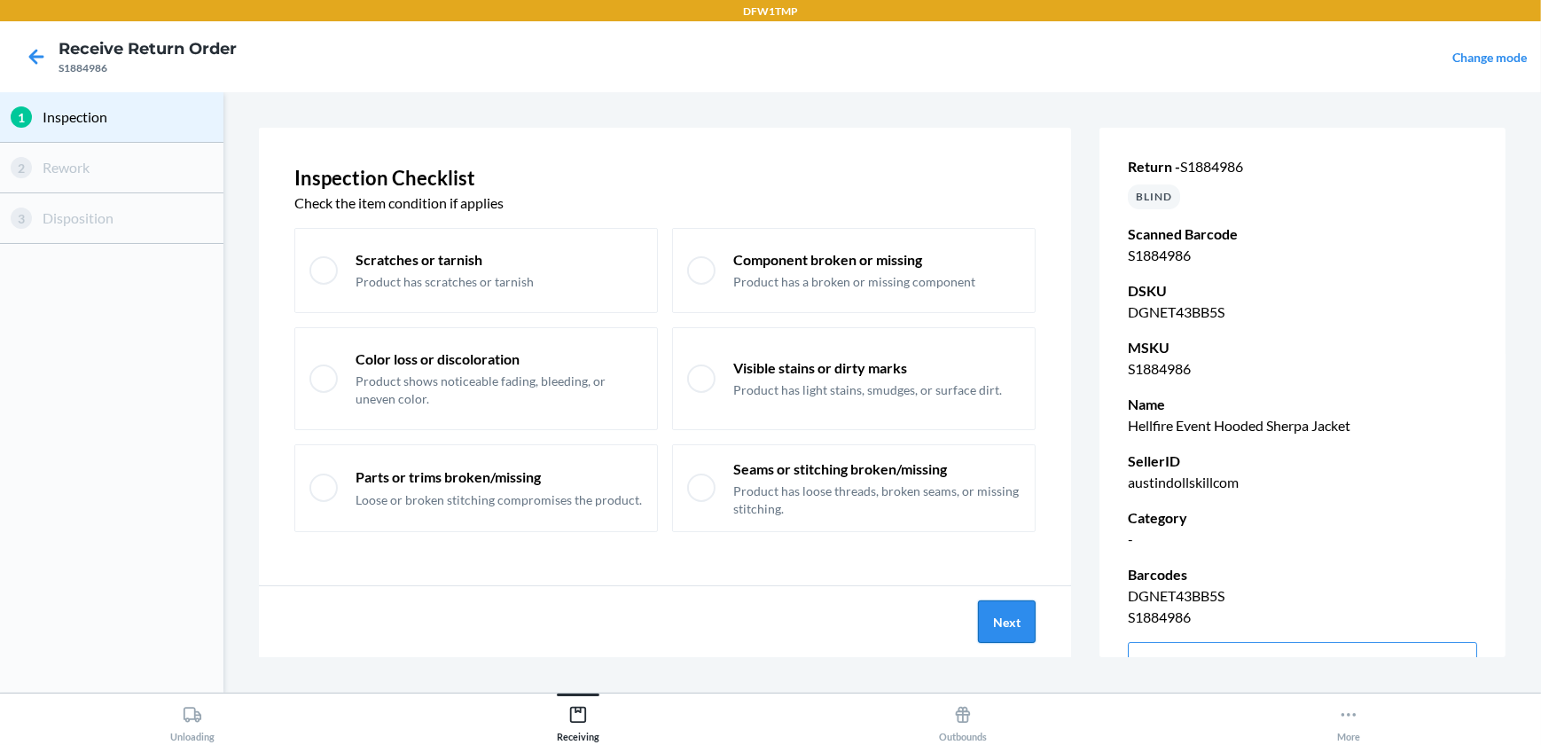
click at [1002, 611] on button "Next" at bounding box center [1007, 621] width 58 height 43
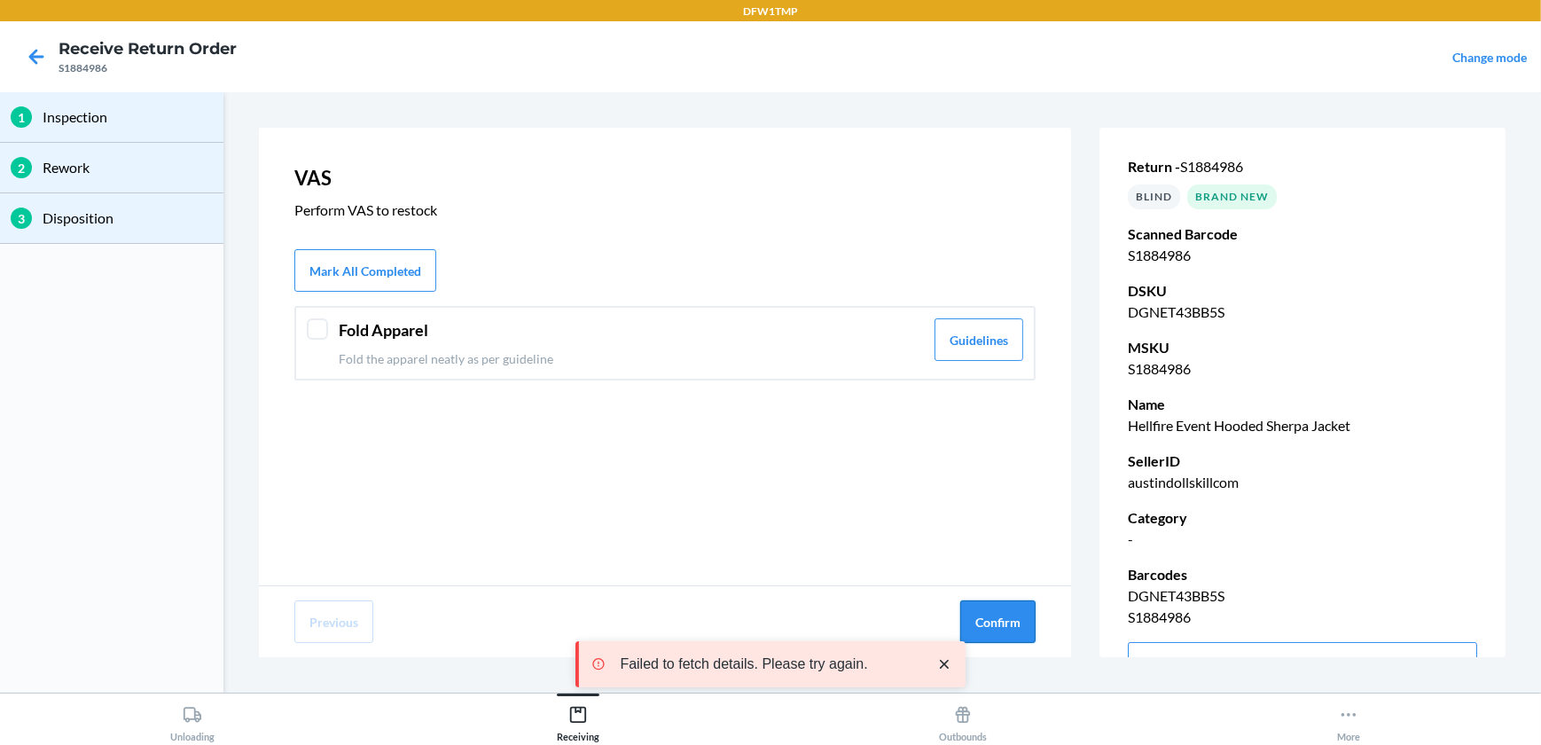
click at [1020, 629] on button "Confirm" at bounding box center [997, 621] width 75 height 43
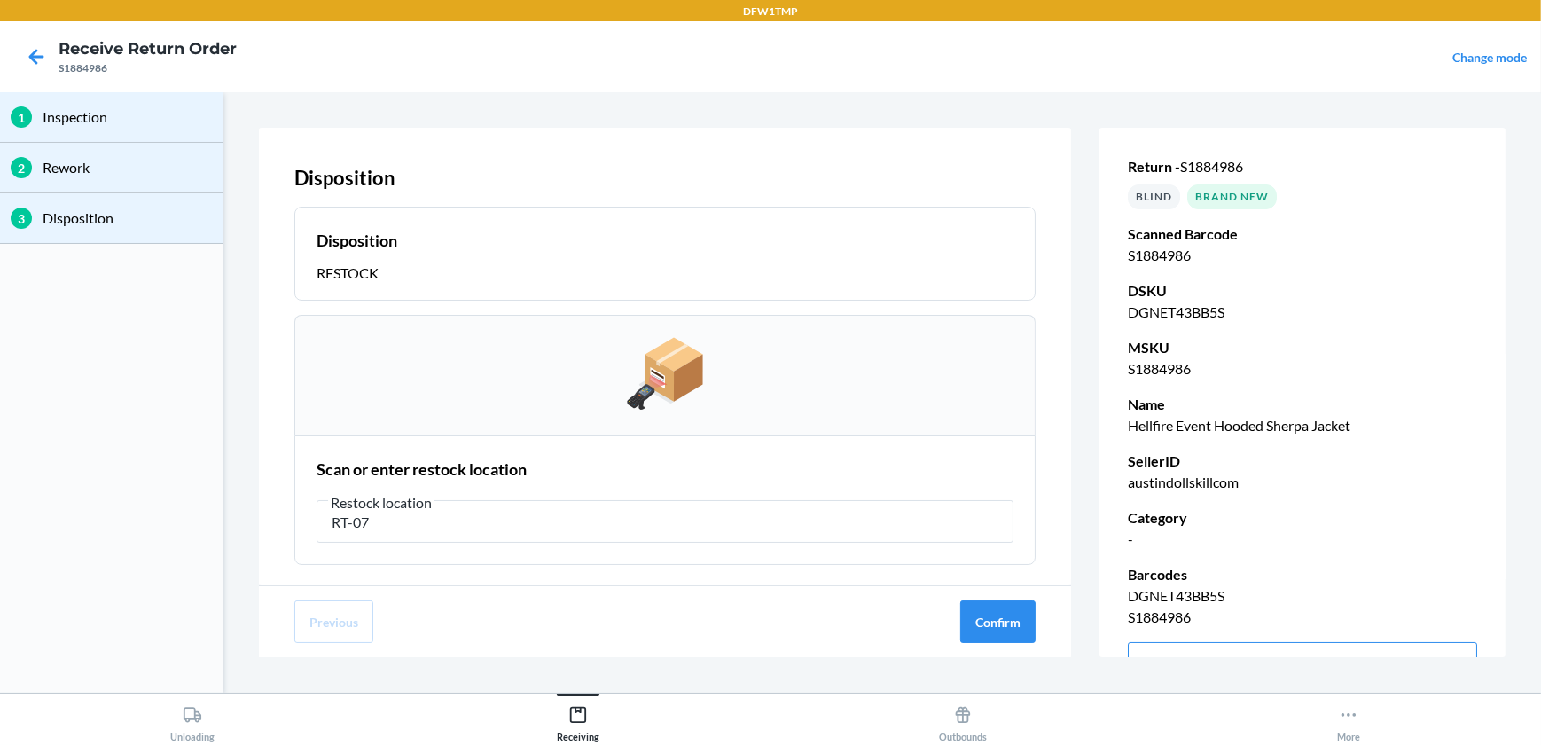
type input "RT-07"
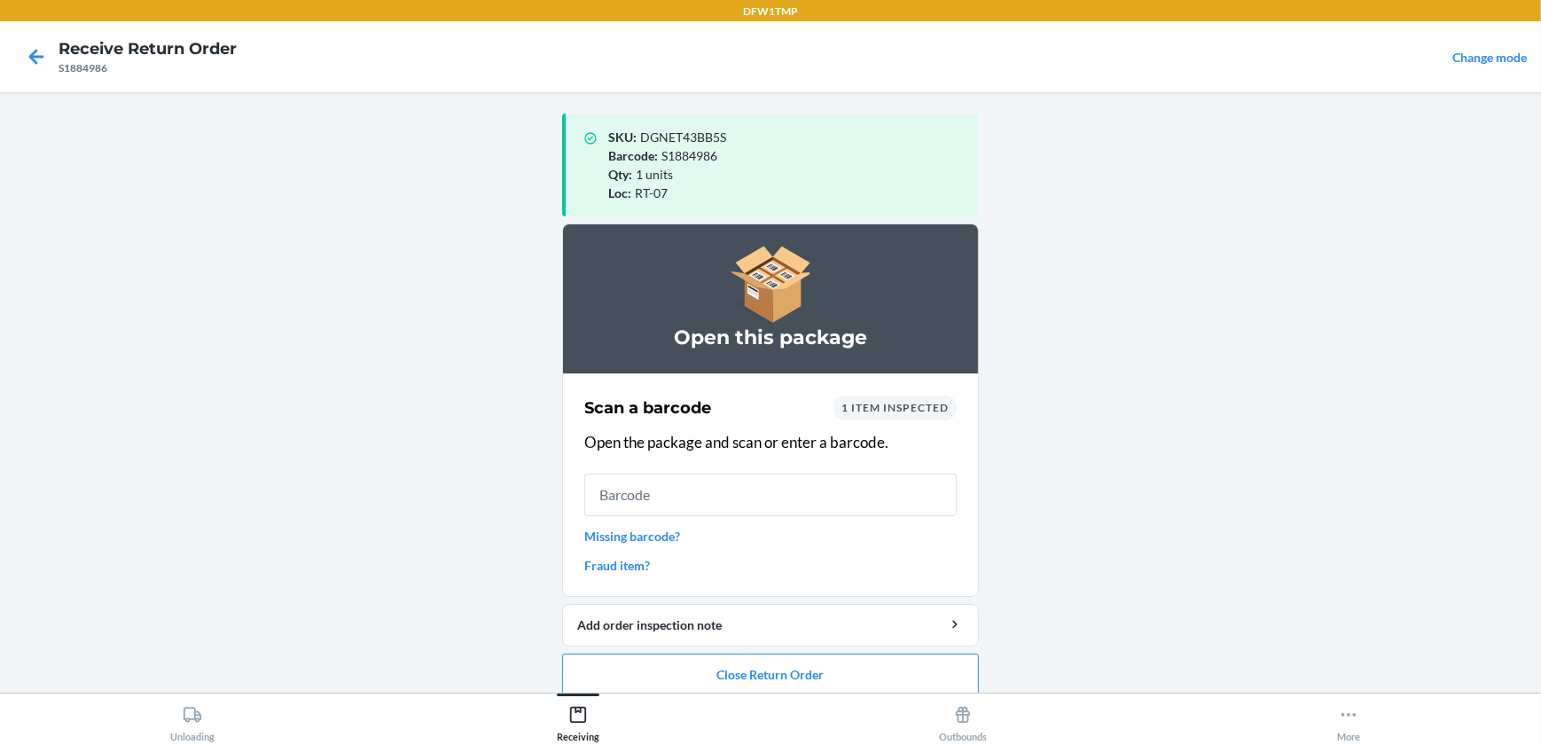
click at [599, 494] on input "text" at bounding box center [770, 495] width 372 height 43
type input "S1902734"
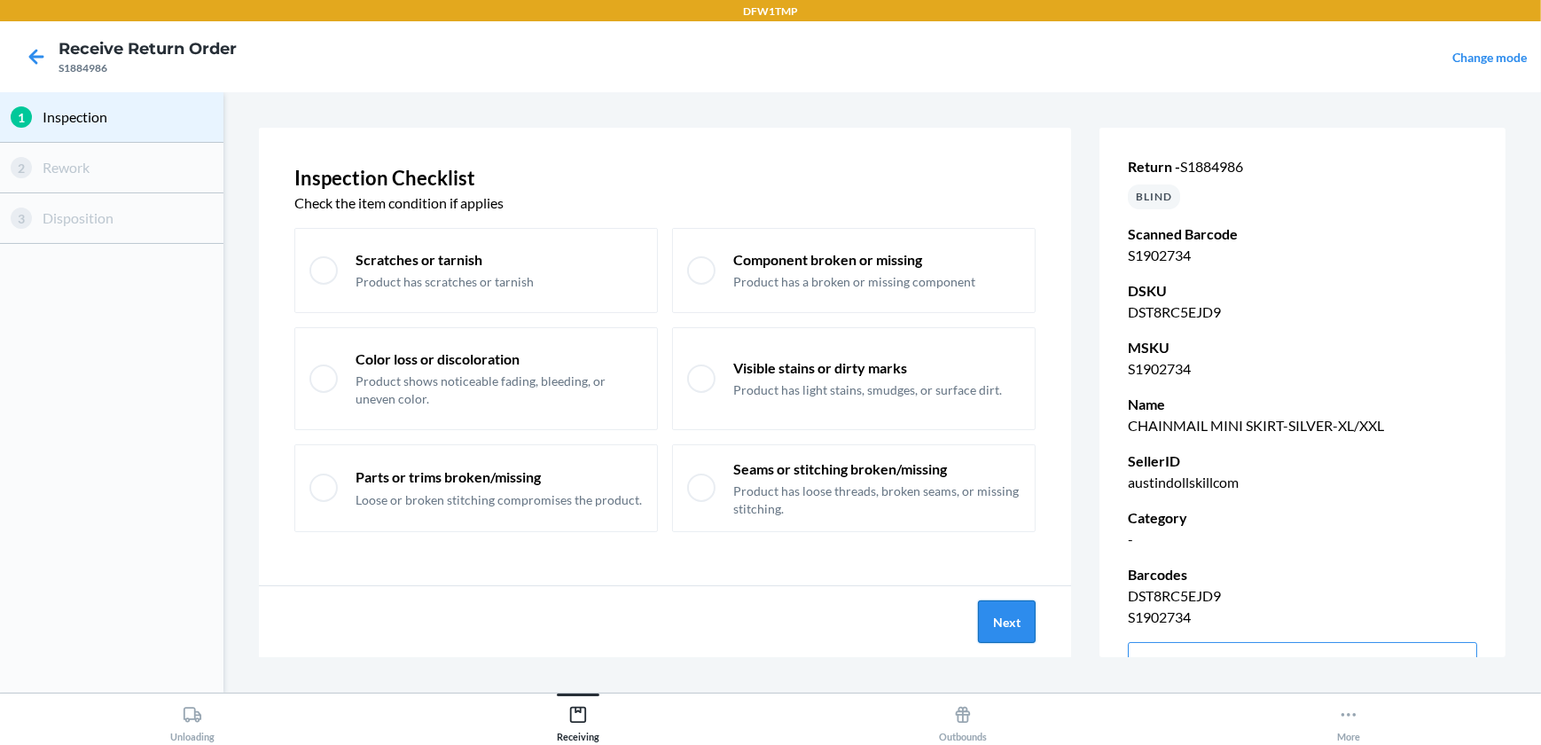
click at [1011, 616] on button "Next" at bounding box center [1007, 621] width 58 height 43
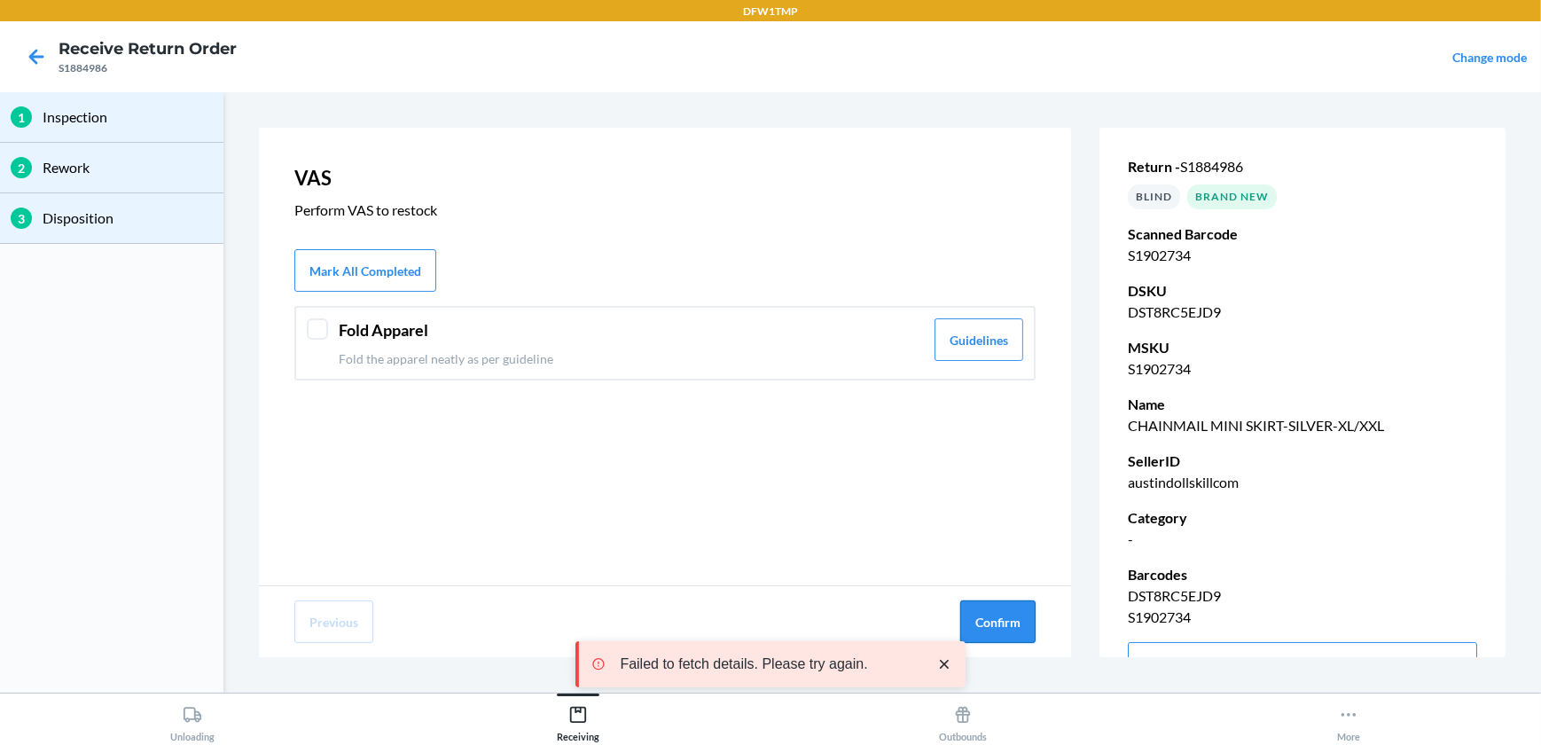
click at [1019, 615] on button "Confirm" at bounding box center [997, 621] width 75 height 43
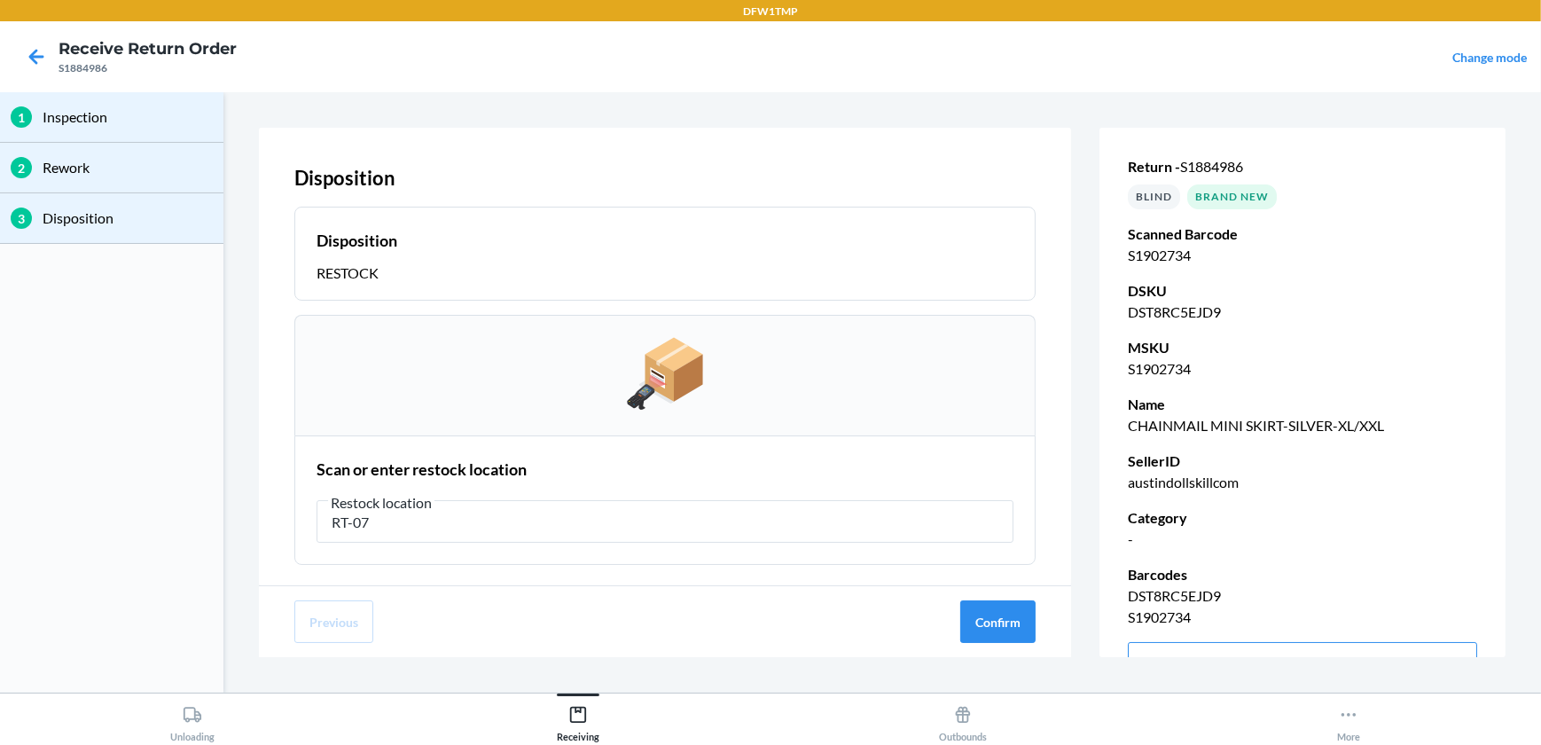
type input "RT-07"
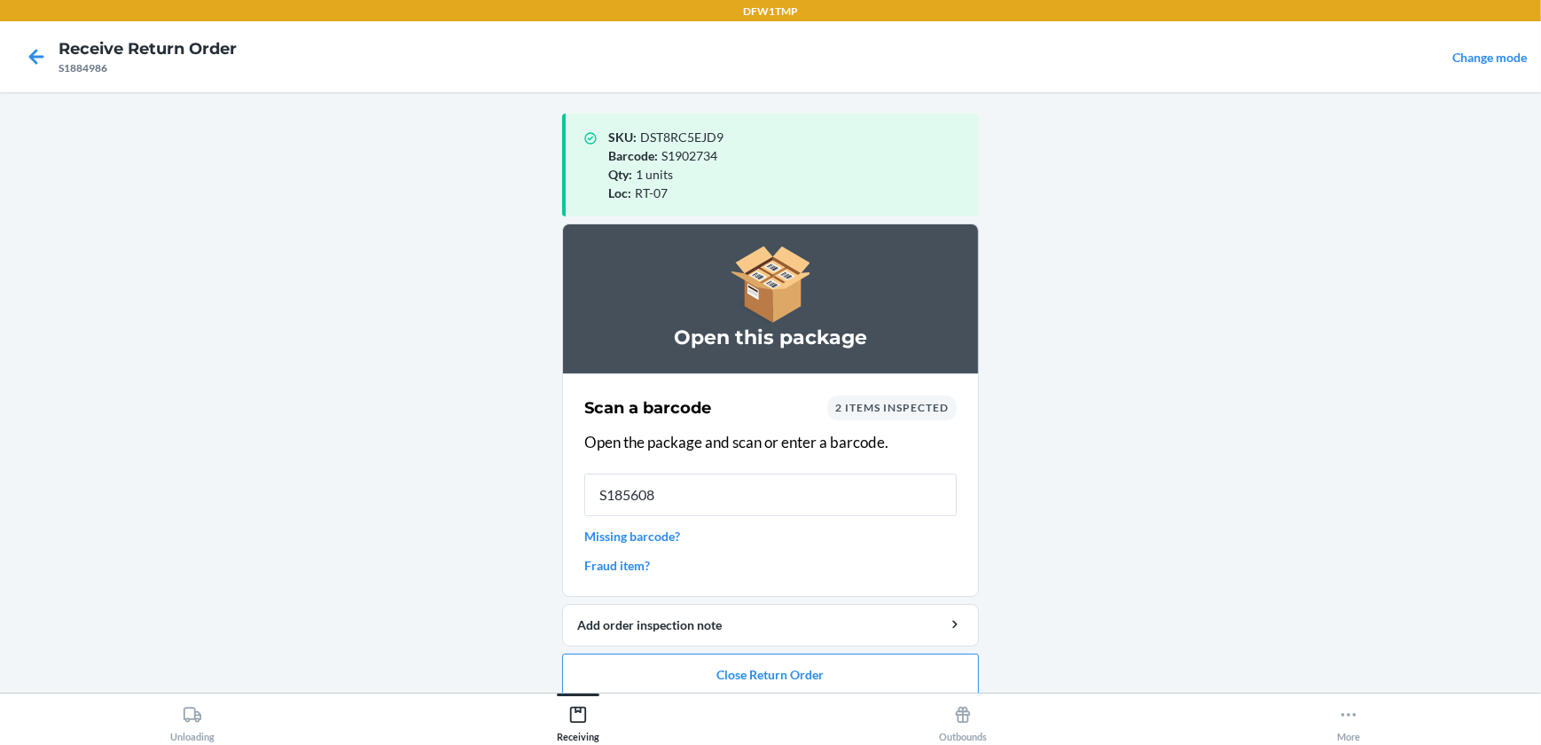
type input "S1856086"
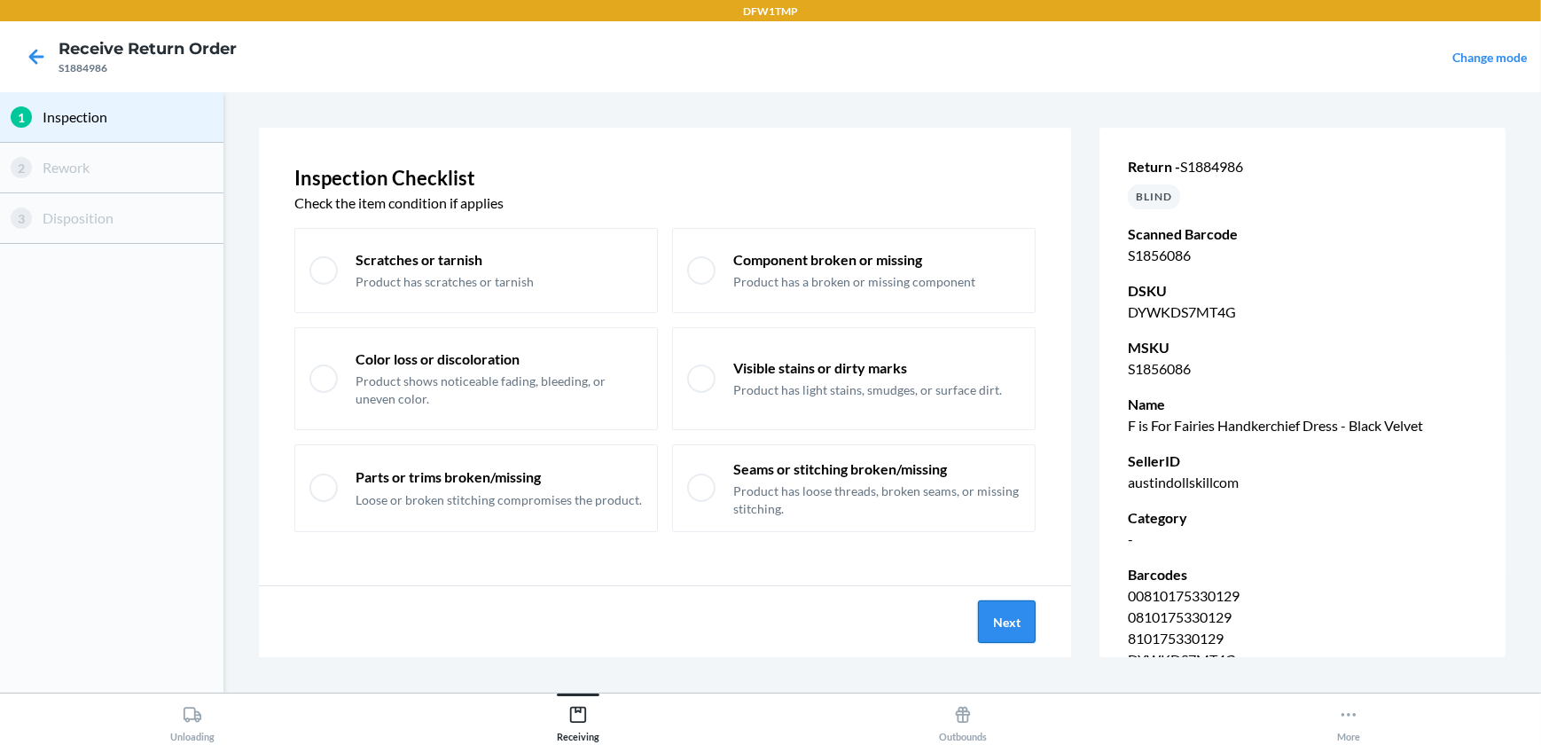
click at [1021, 621] on button "Next" at bounding box center [1007, 621] width 58 height 43
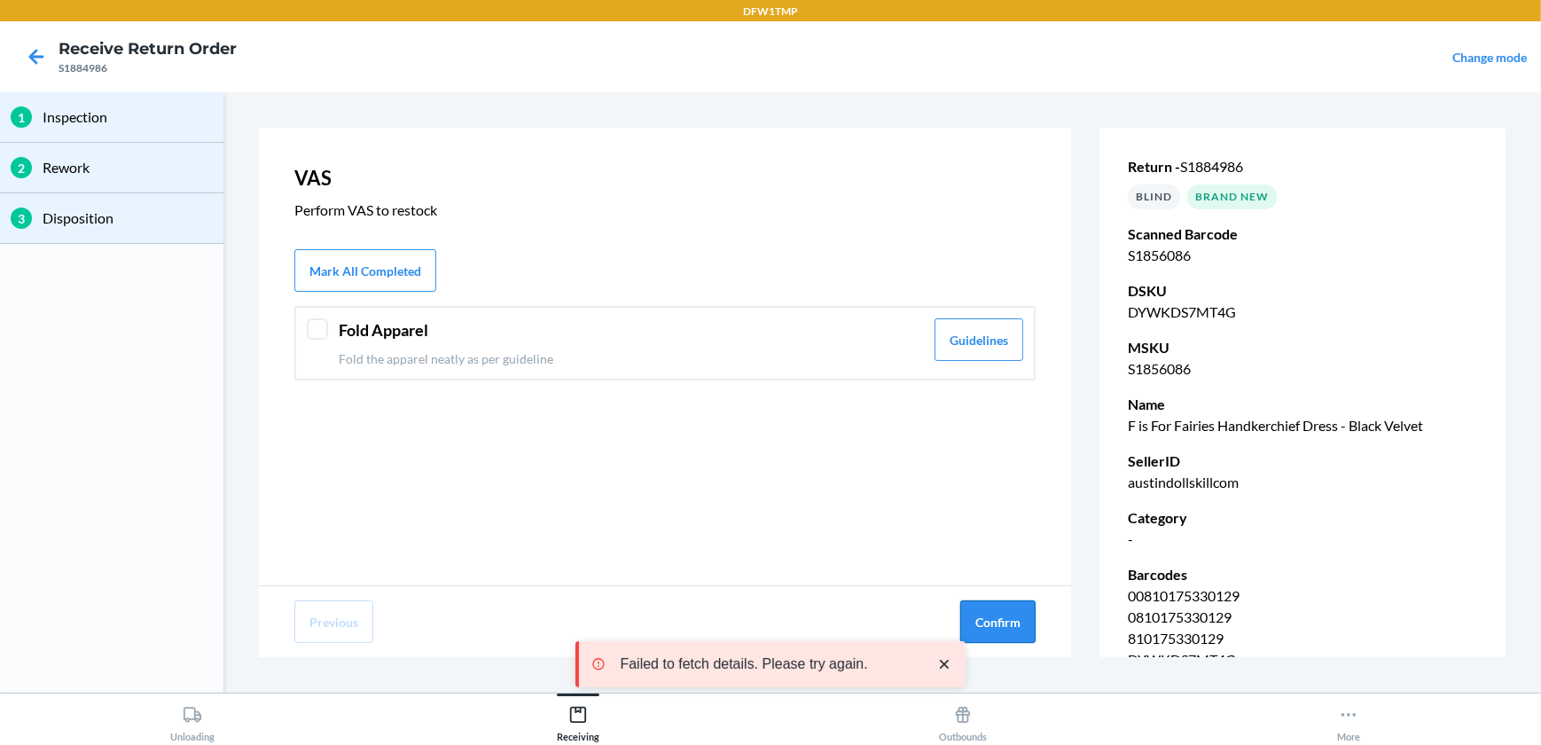
click at [975, 612] on button "Confirm" at bounding box center [997, 621] width 75 height 43
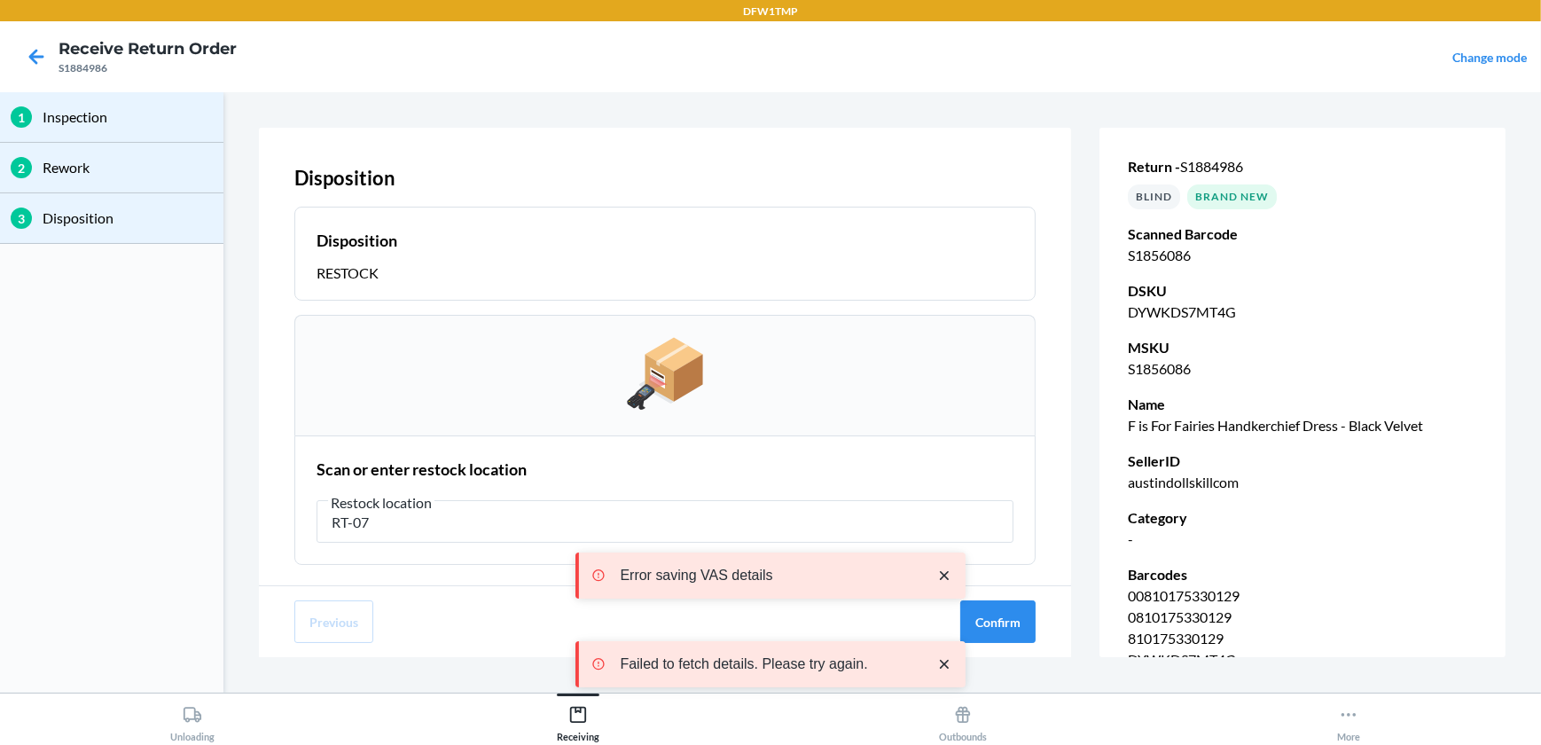
type input "RT-07"
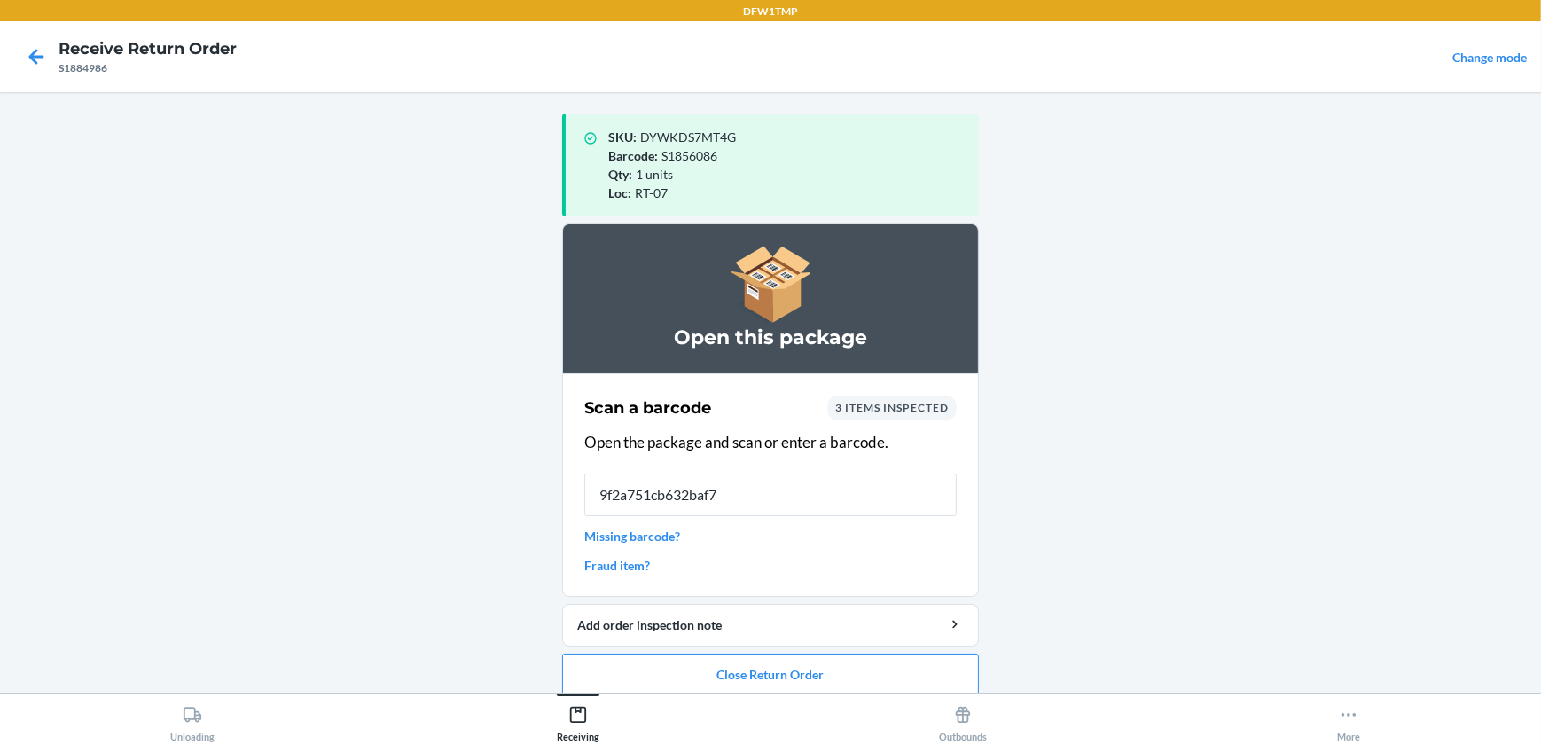
type input "9f2a751cb632baf75"
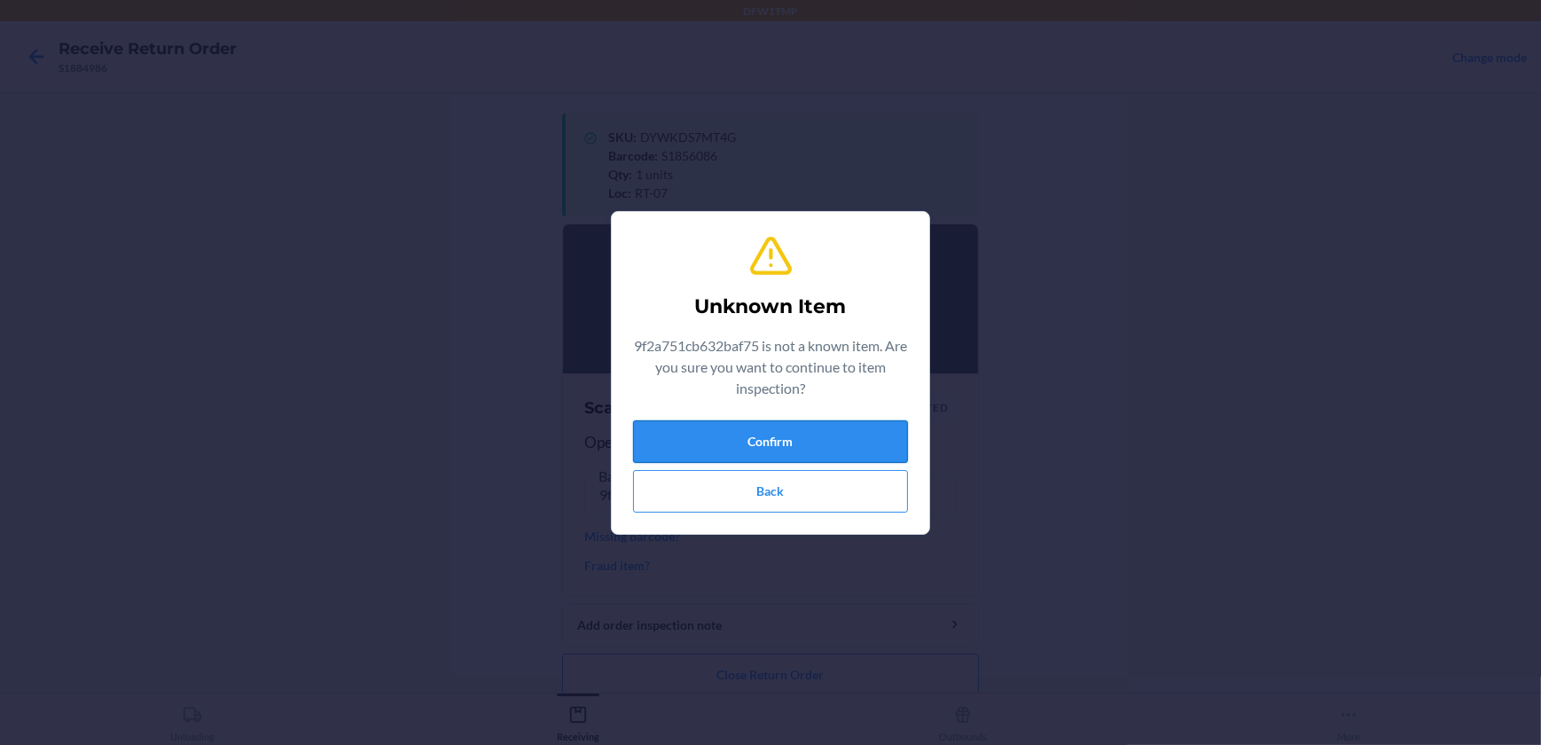
click at [712, 435] on button "Confirm" at bounding box center [770, 441] width 275 height 43
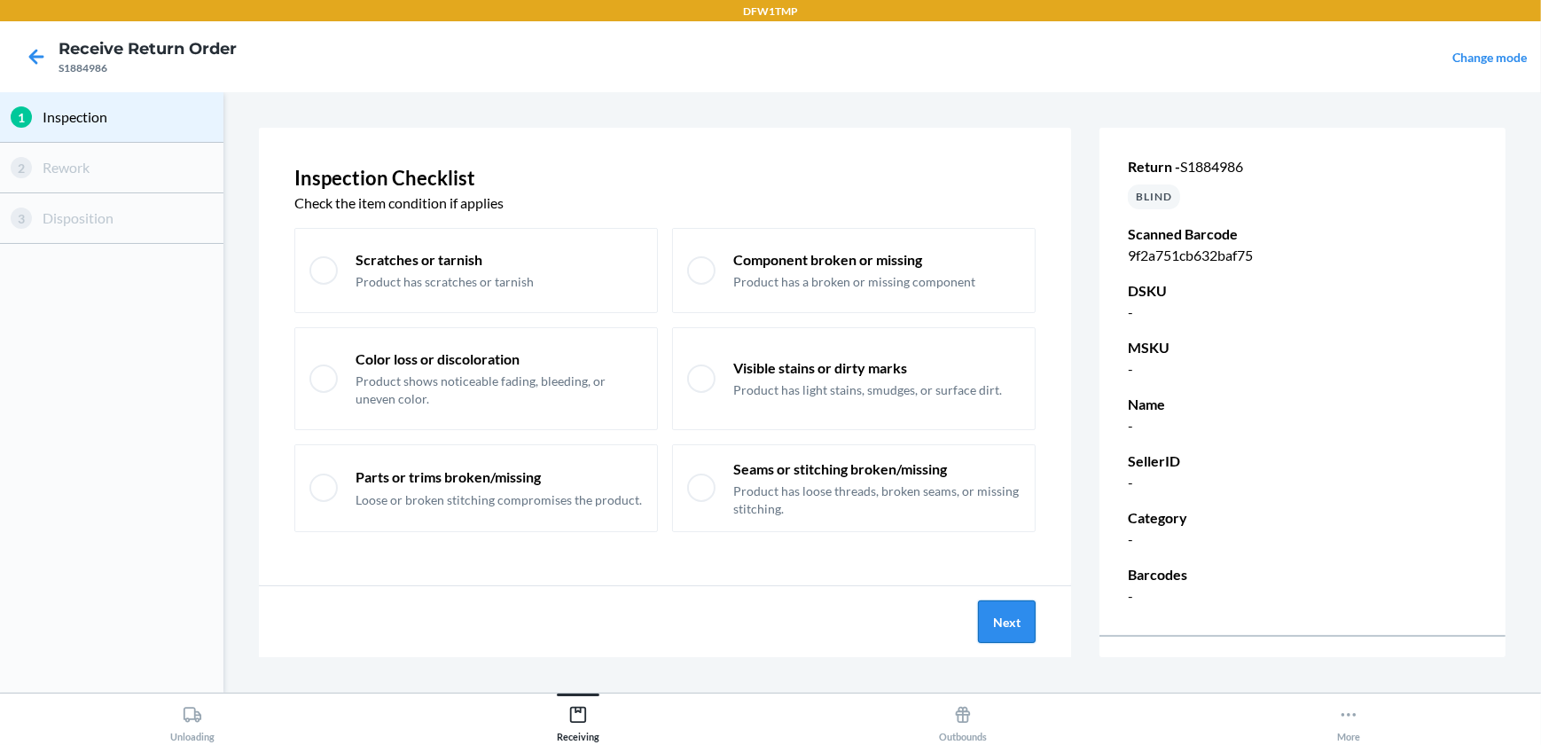
click at [1007, 622] on button "Next" at bounding box center [1007, 621] width 58 height 43
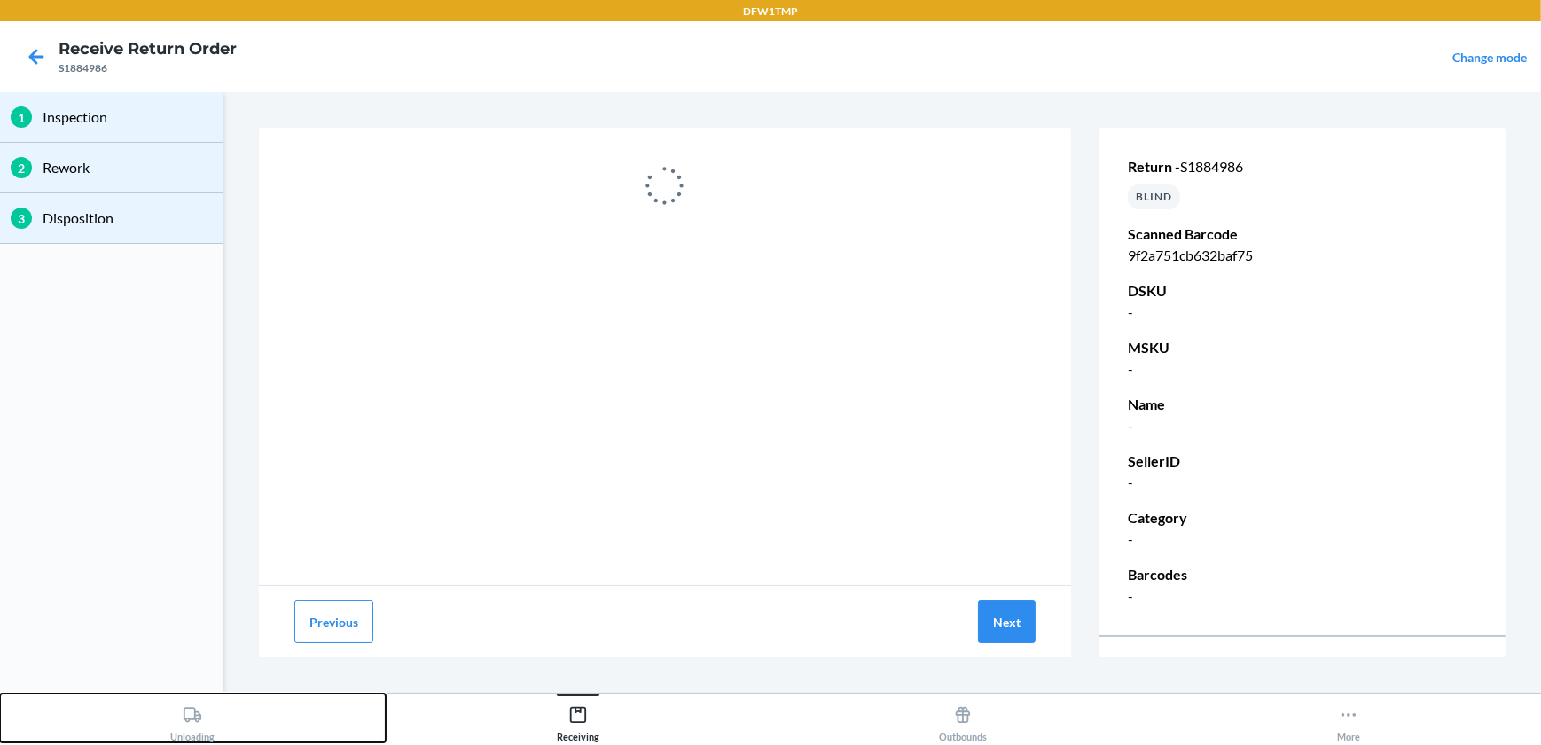
drag, startPoint x: 179, startPoint y: 722, endPoint x: 202, endPoint y: 693, distance: 37.3
click at [179, 718] on div "Unloading" at bounding box center [192, 720] width 44 height 44
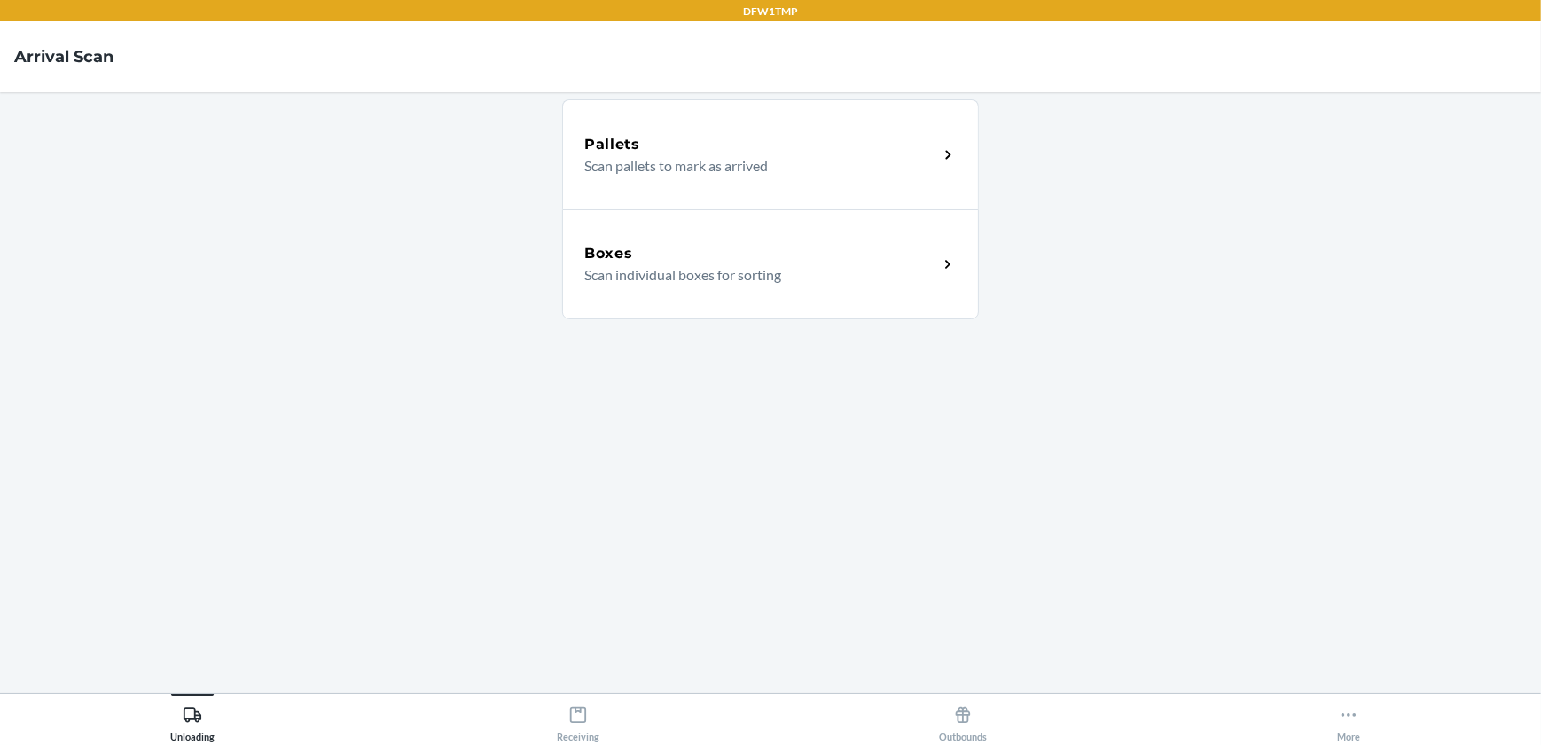
click at [659, 253] on div "Boxes" at bounding box center [761, 253] width 354 height 21
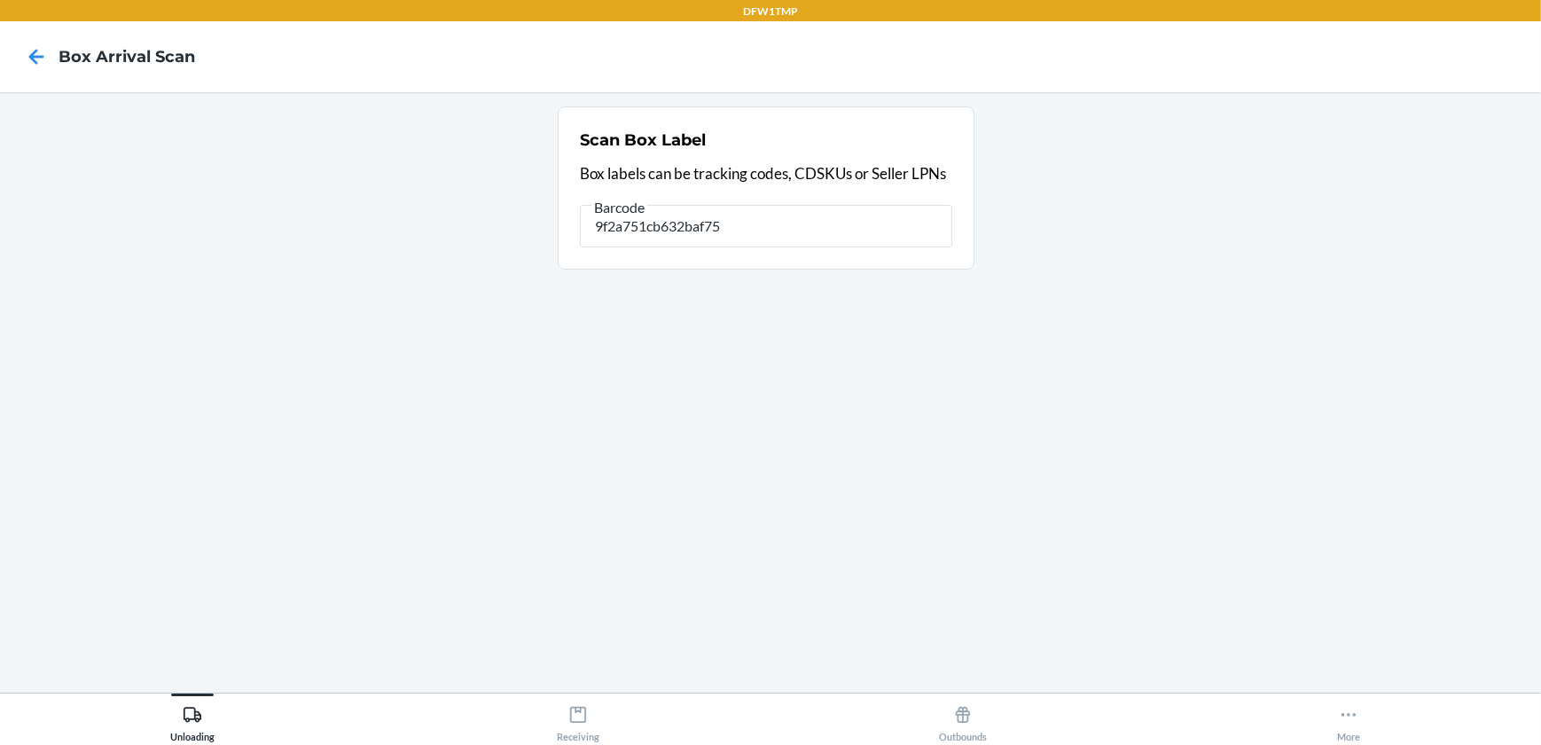
type input "9f2a751cb632baf75"
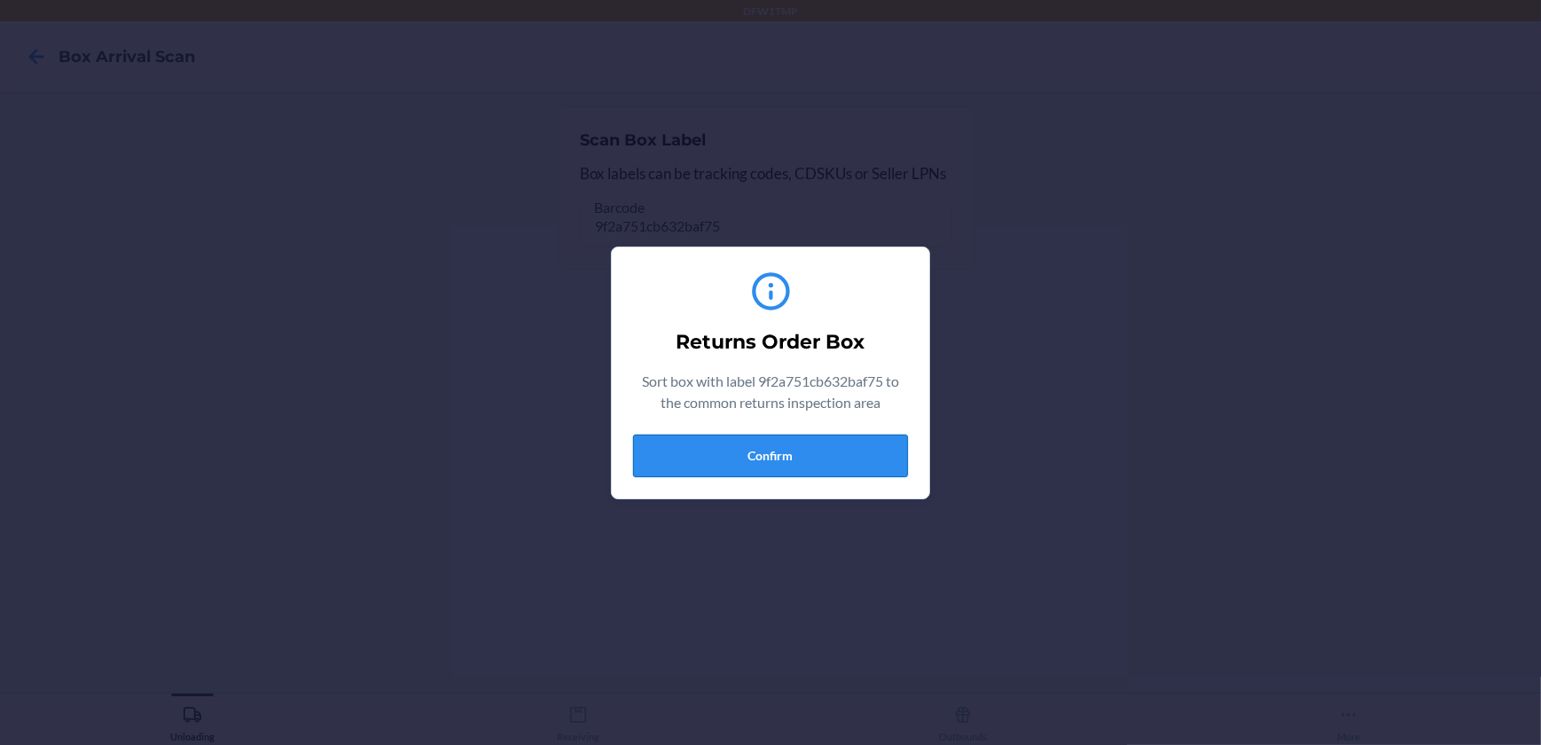
click at [739, 450] on button "Confirm" at bounding box center [770, 456] width 275 height 43
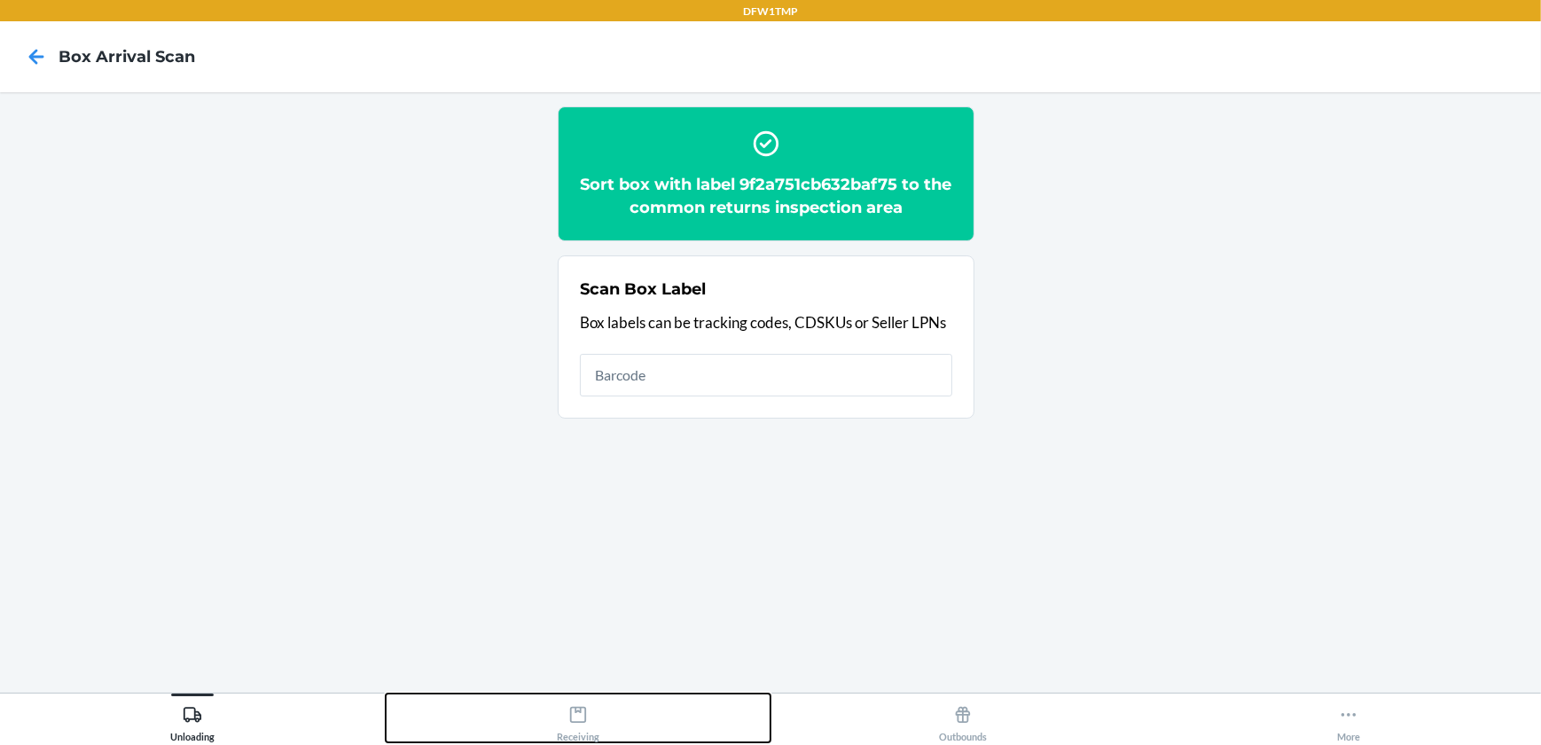
click at [576, 722] on icon at bounding box center [578, 715] width 16 height 16
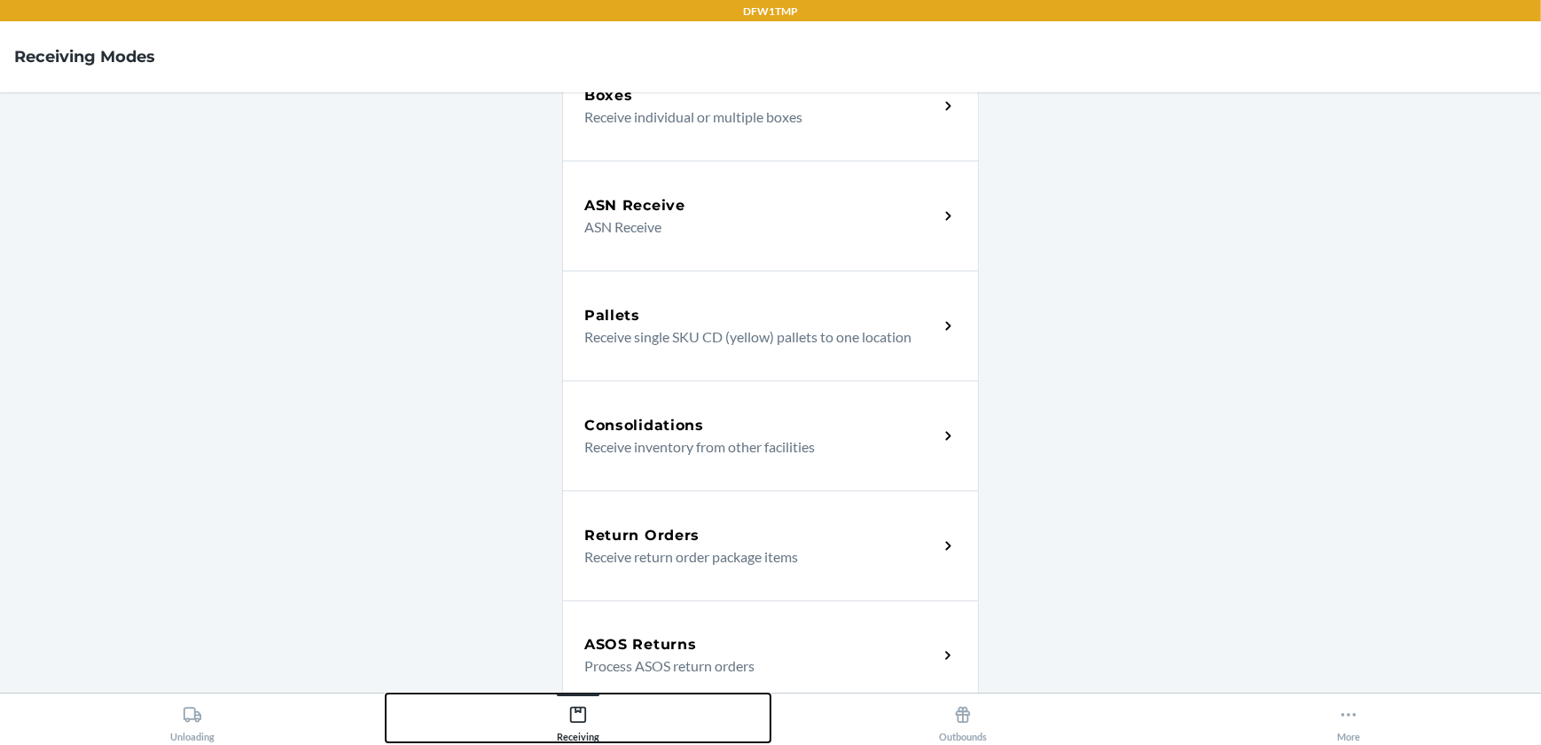
scroll to position [241, 0]
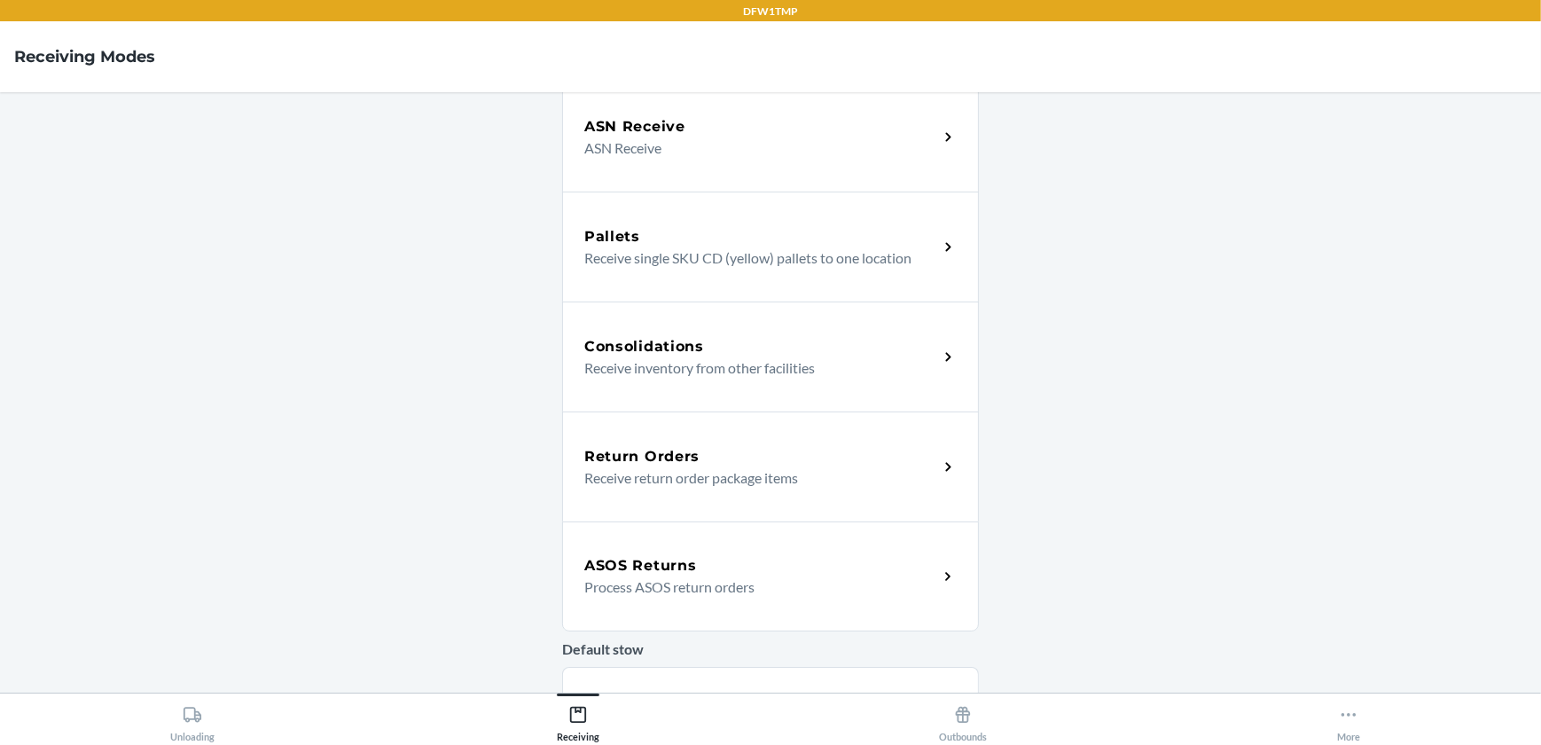
click at [687, 464] on h5 "Return Orders" at bounding box center [641, 456] width 115 height 21
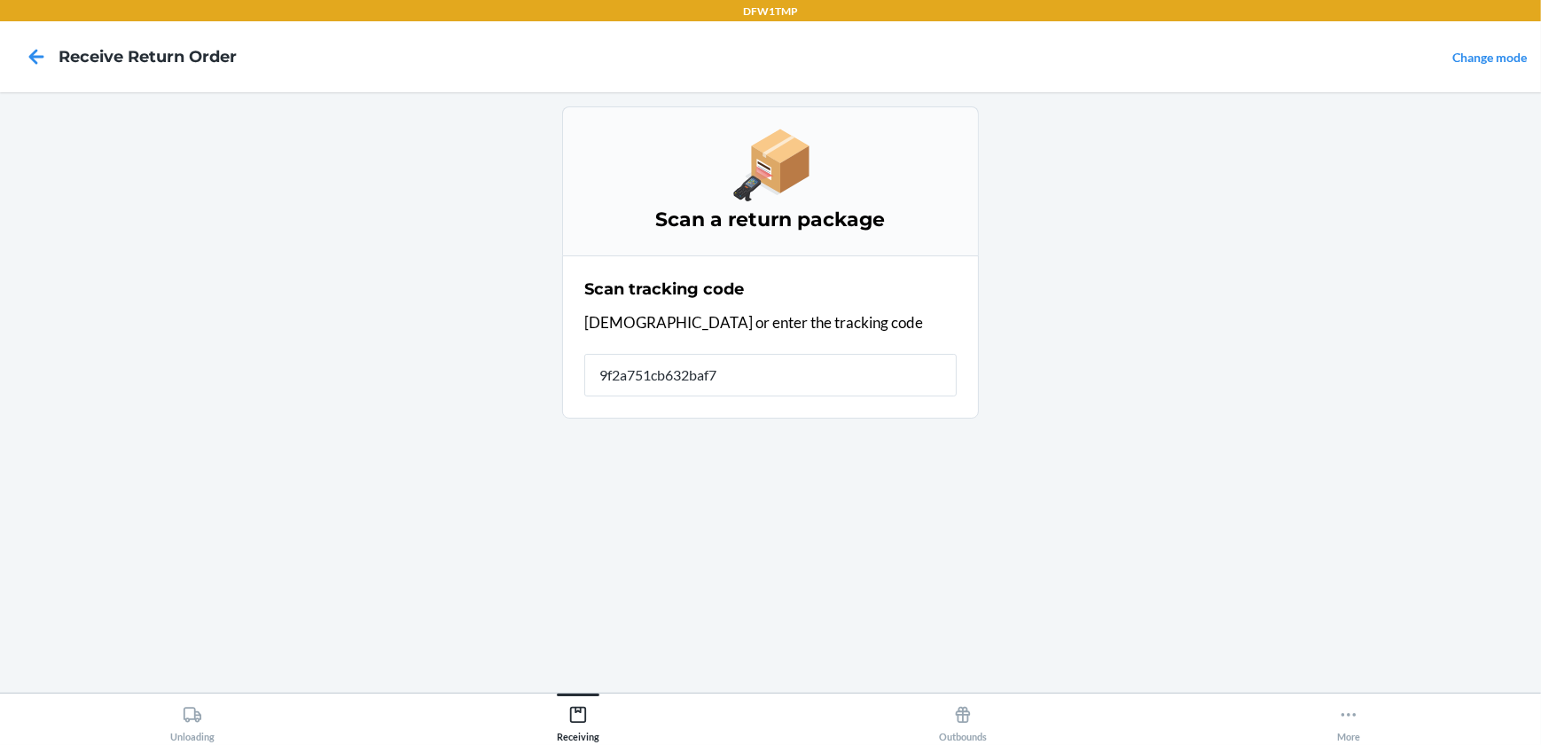
type input "9f2a751cb632baf75"
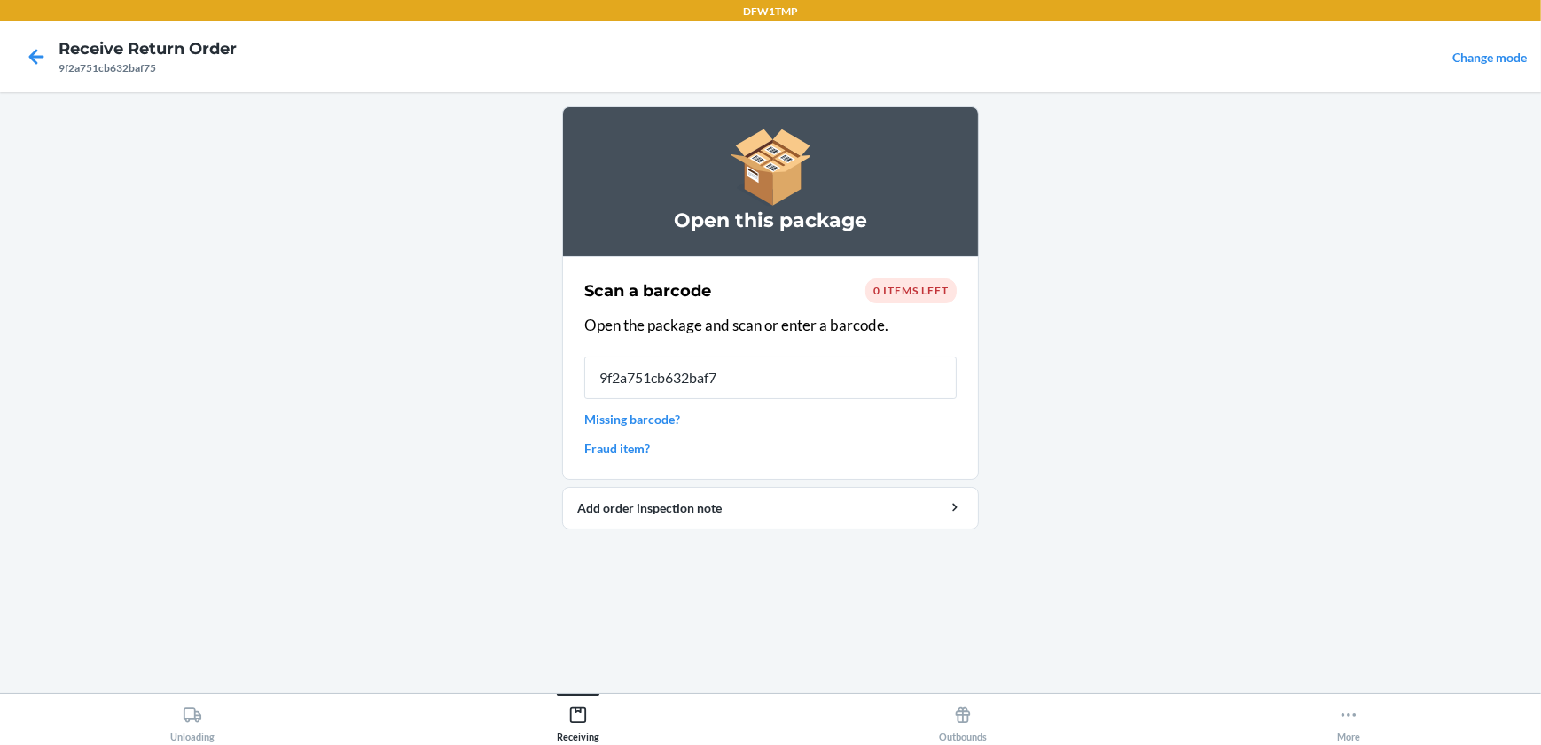
type input "9f2a751cb632baf75"
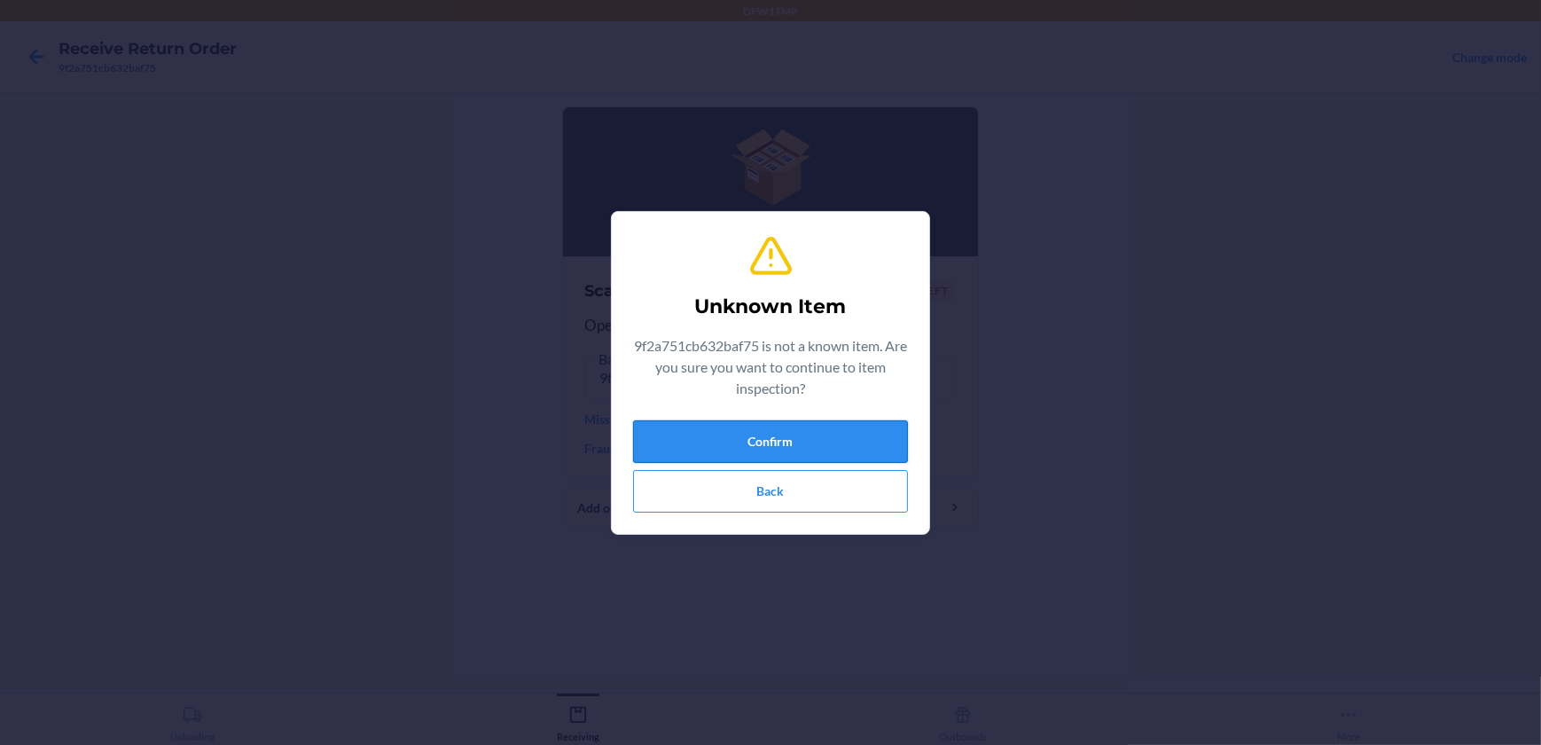
click at [737, 435] on button "Confirm" at bounding box center [770, 441] width 275 height 43
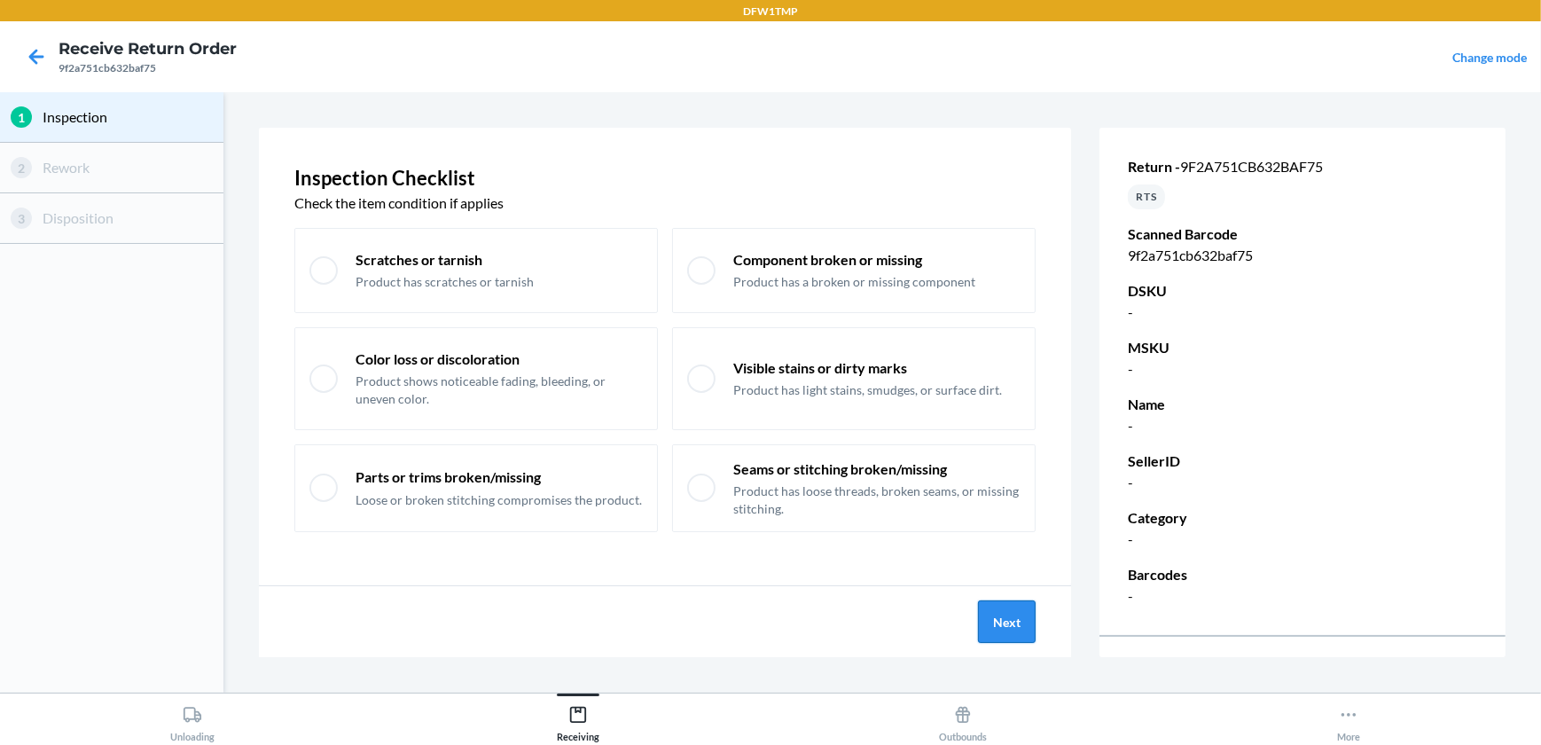
click at [1028, 634] on button "Next" at bounding box center [1007, 621] width 58 height 43
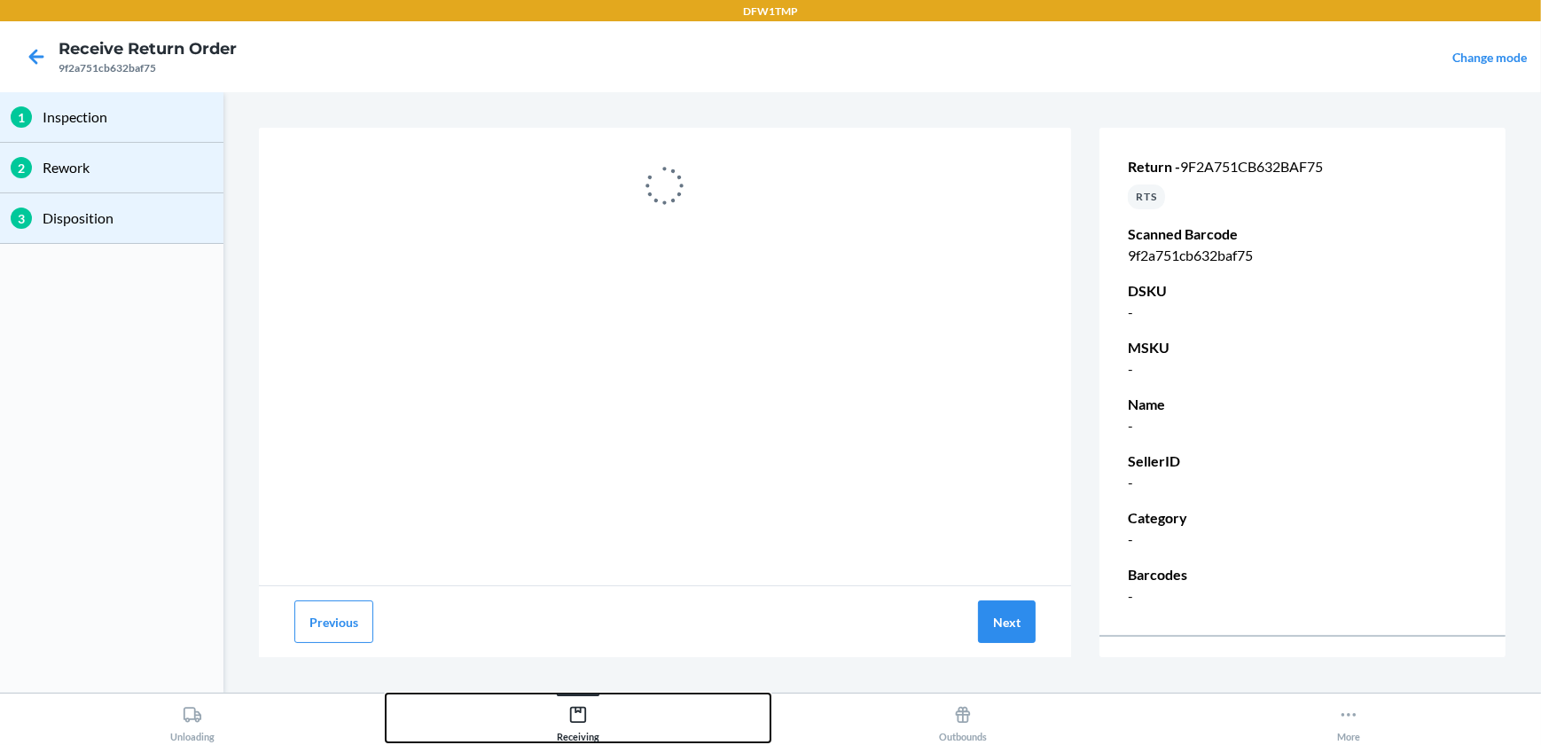
click at [590, 709] on div "Receiving" at bounding box center [578, 720] width 43 height 44
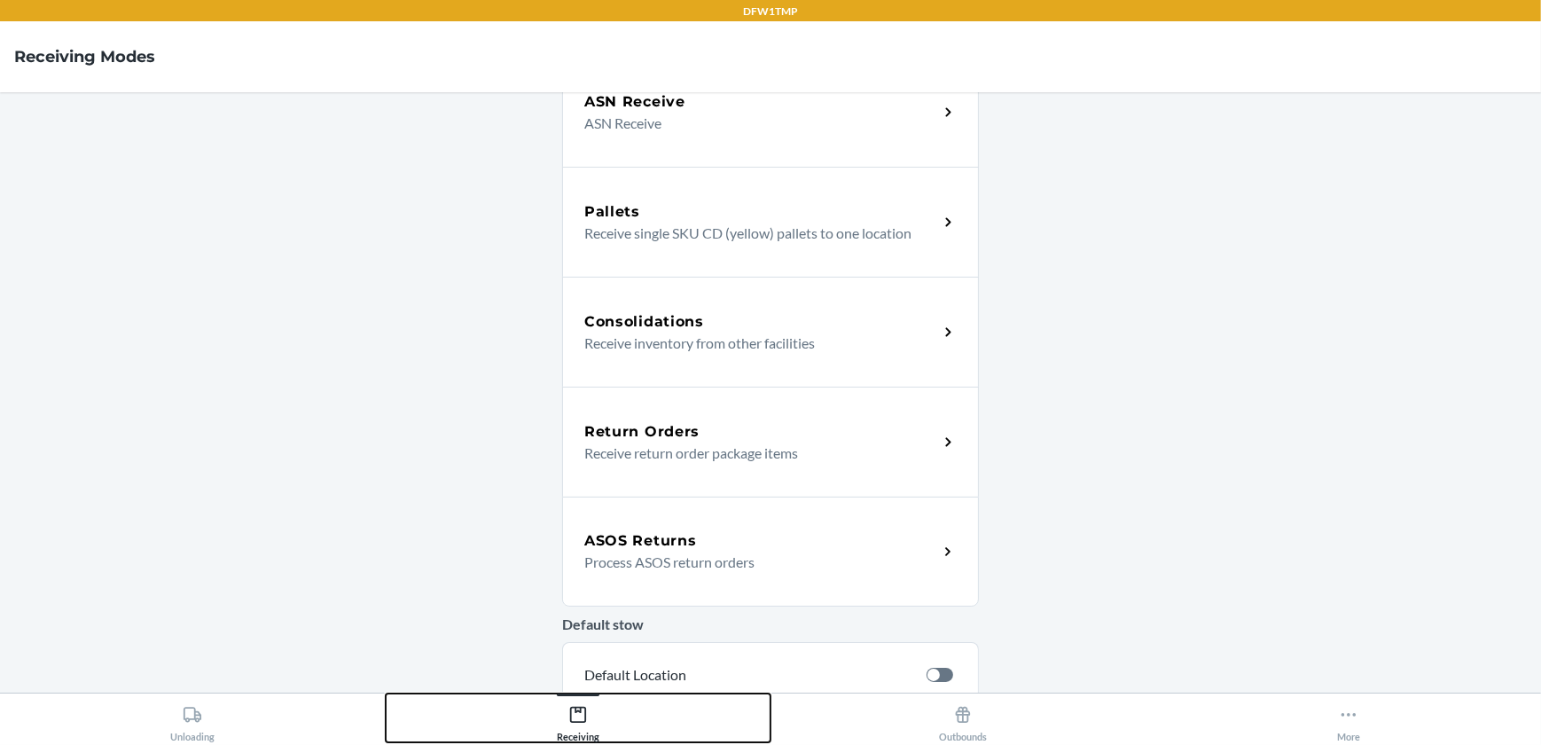
scroll to position [322, 0]
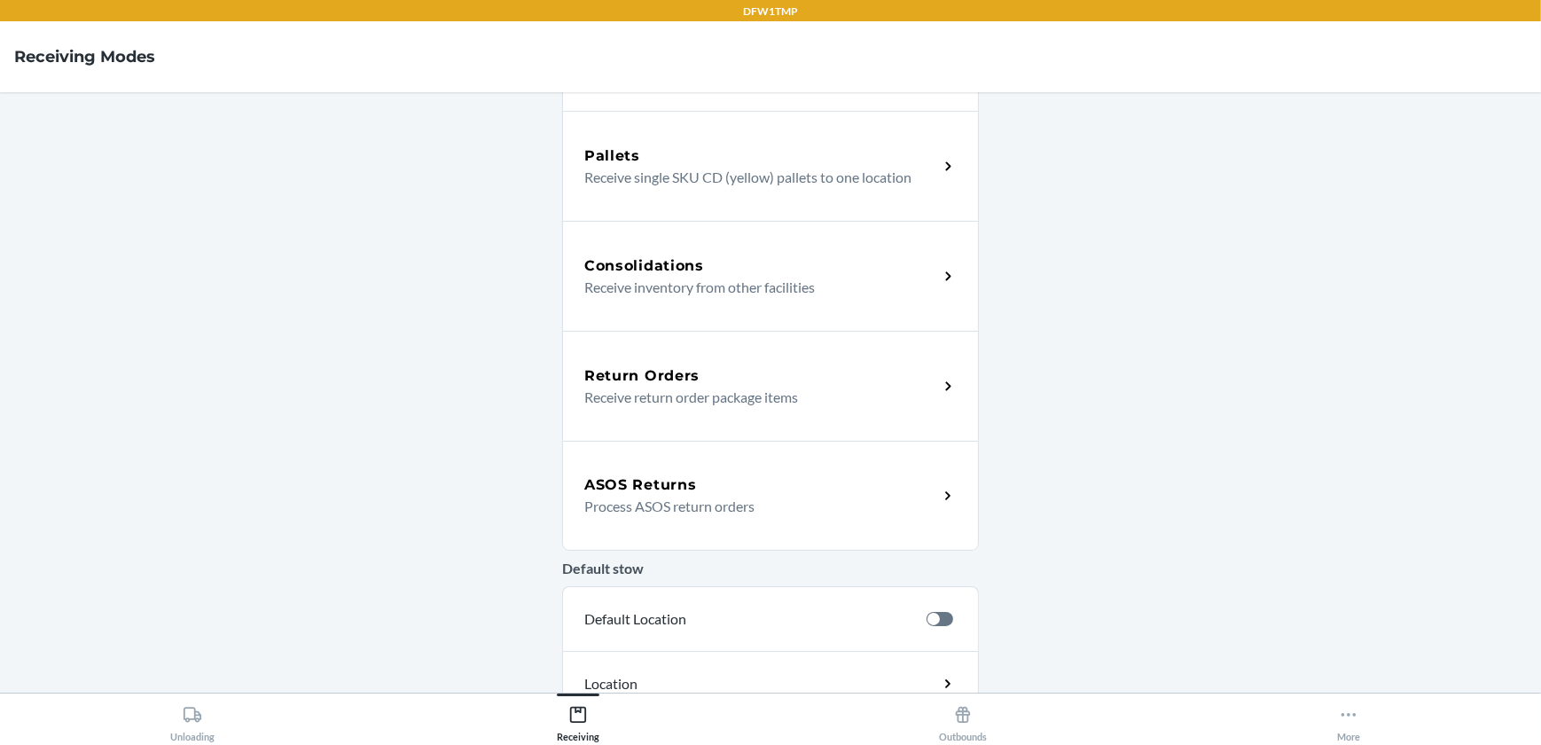
click at [687, 370] on h5 "Return Orders" at bounding box center [641, 375] width 115 height 21
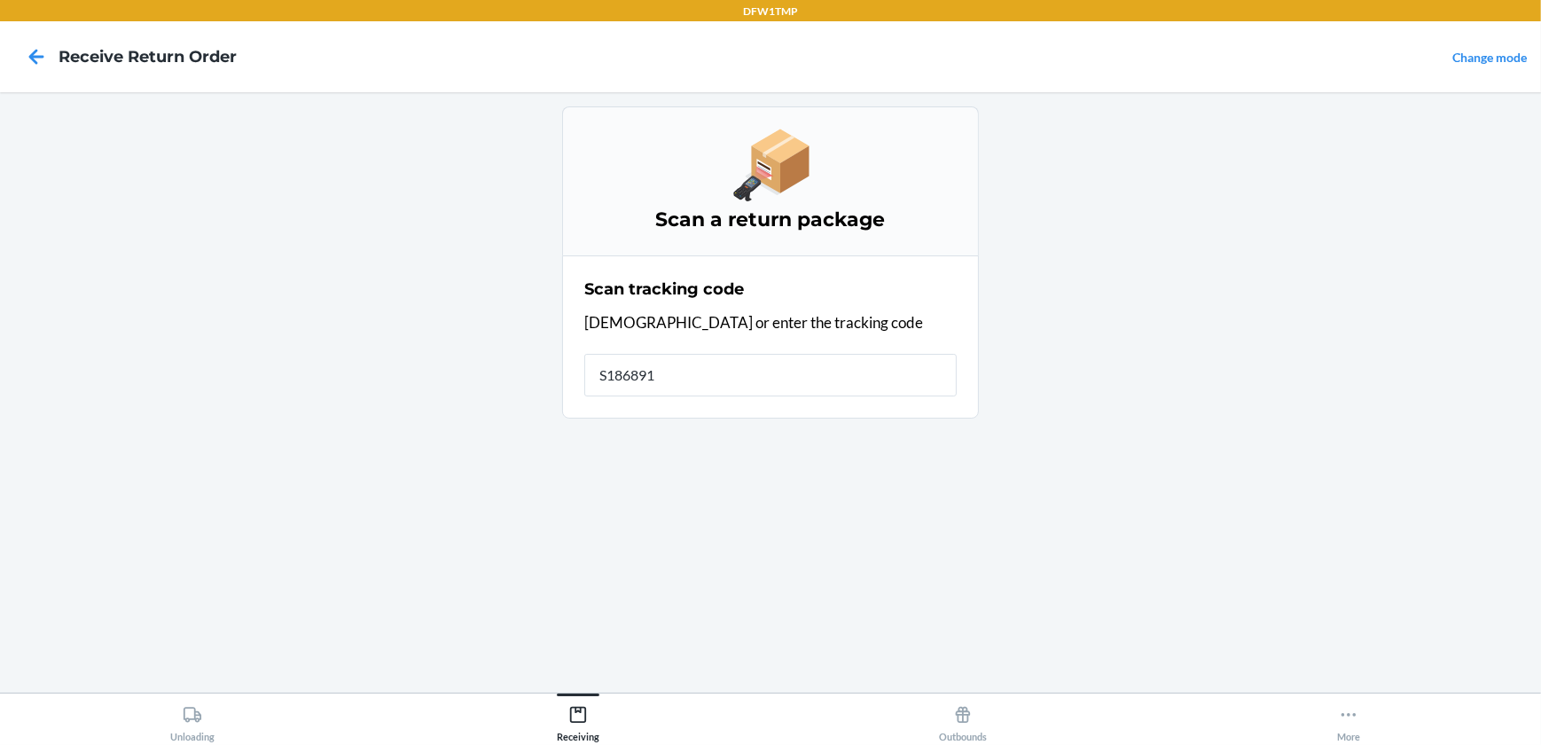
type input "S1868914"
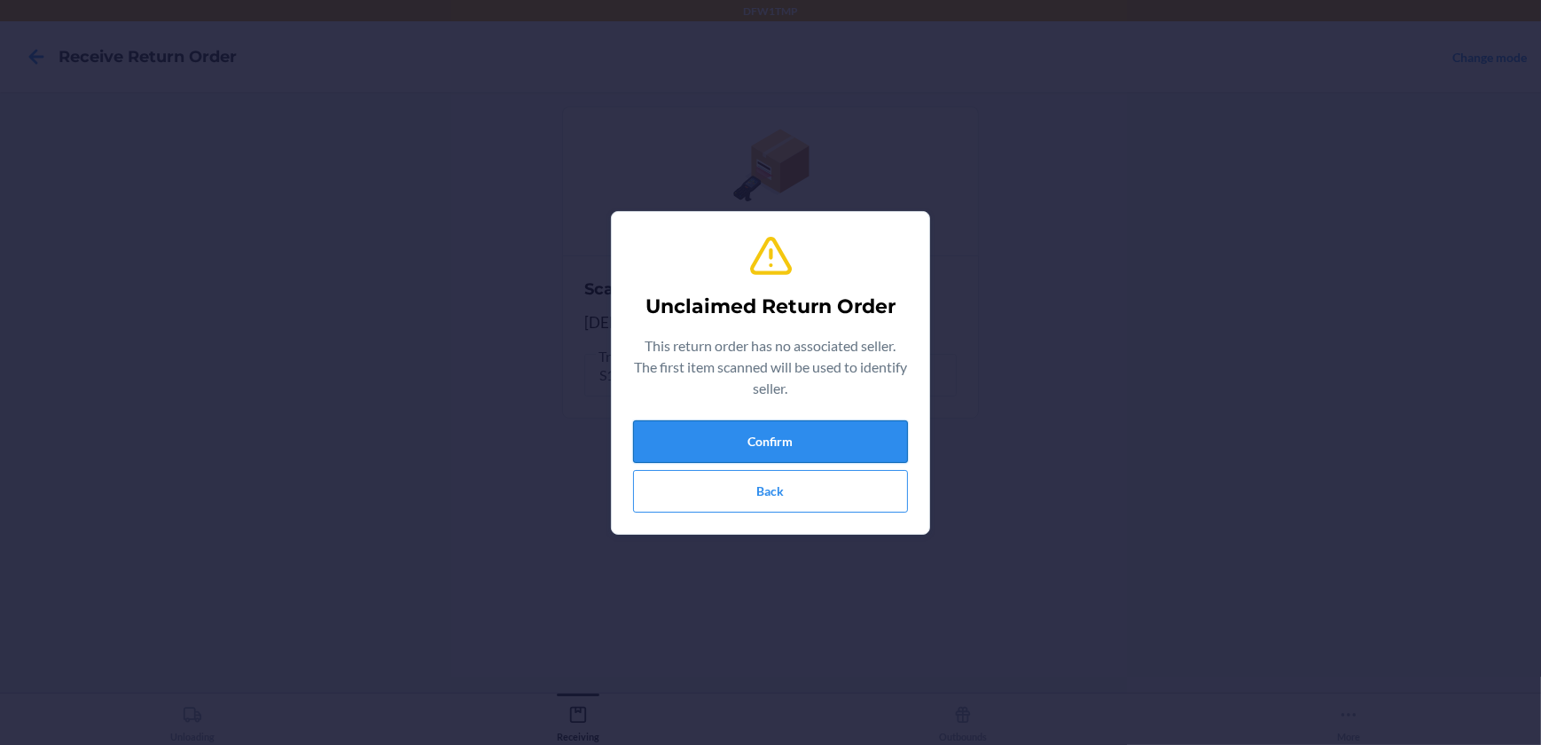
click at [859, 430] on button "Confirm" at bounding box center [770, 441] width 275 height 43
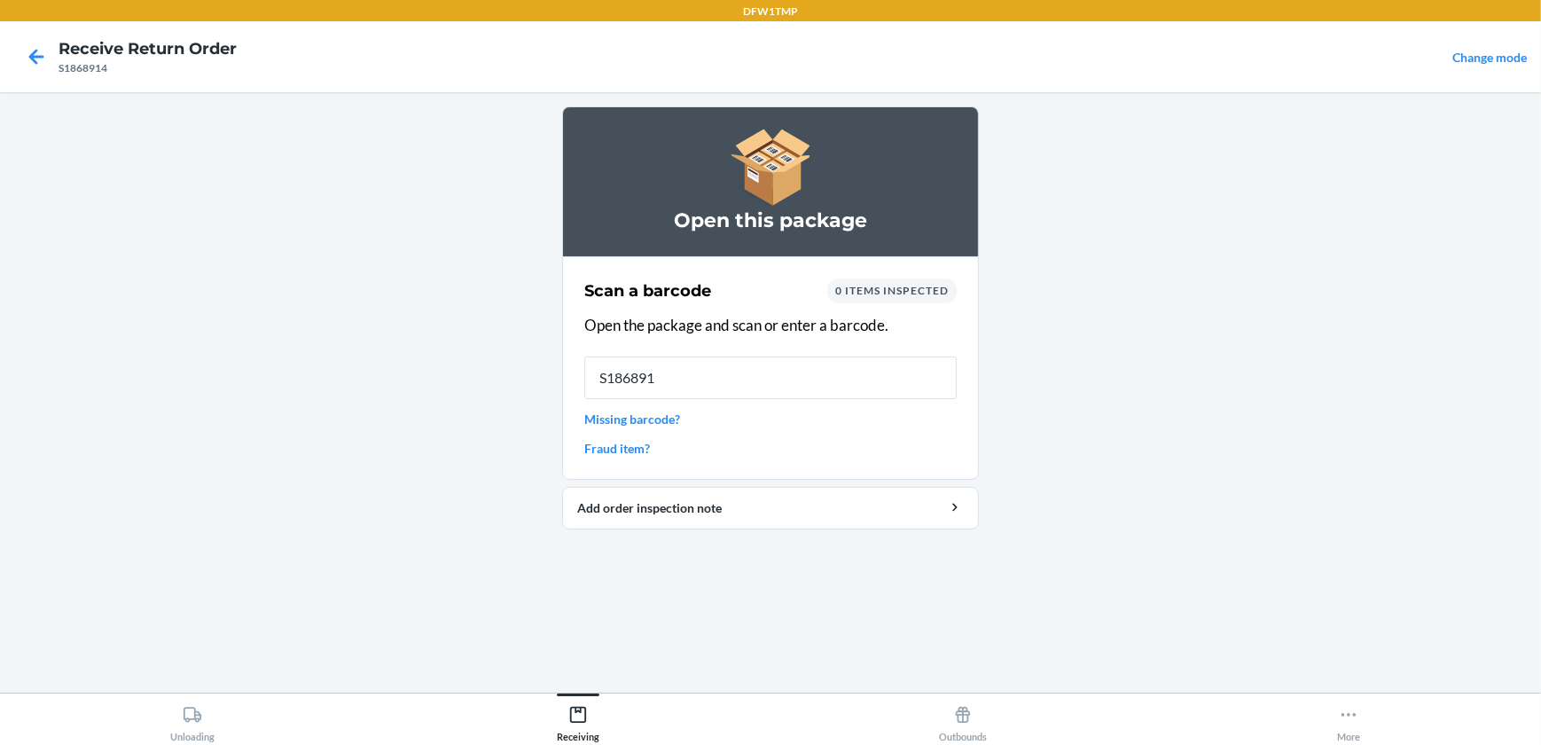
type input "S1868914"
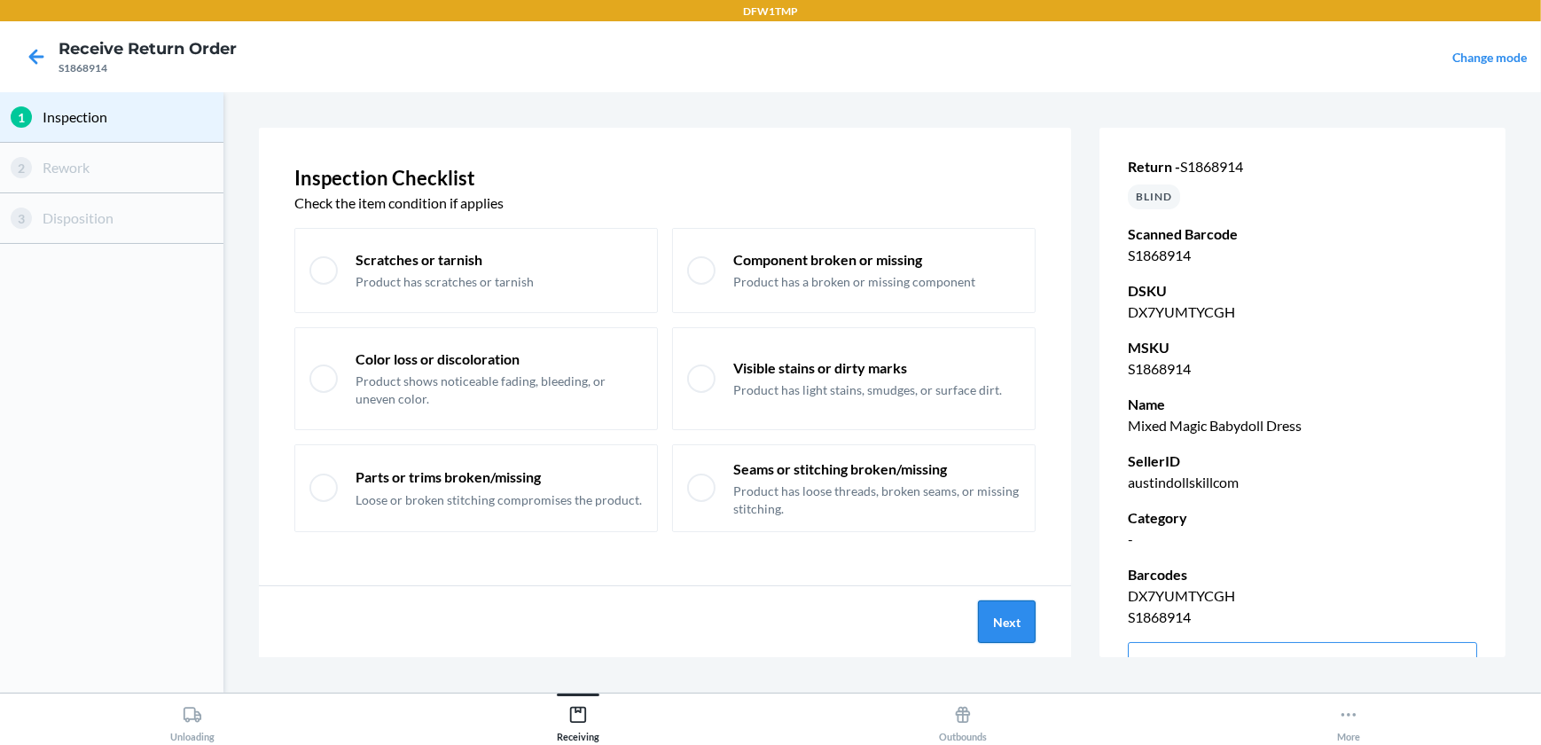
click at [981, 632] on button "Next" at bounding box center [1007, 621] width 58 height 43
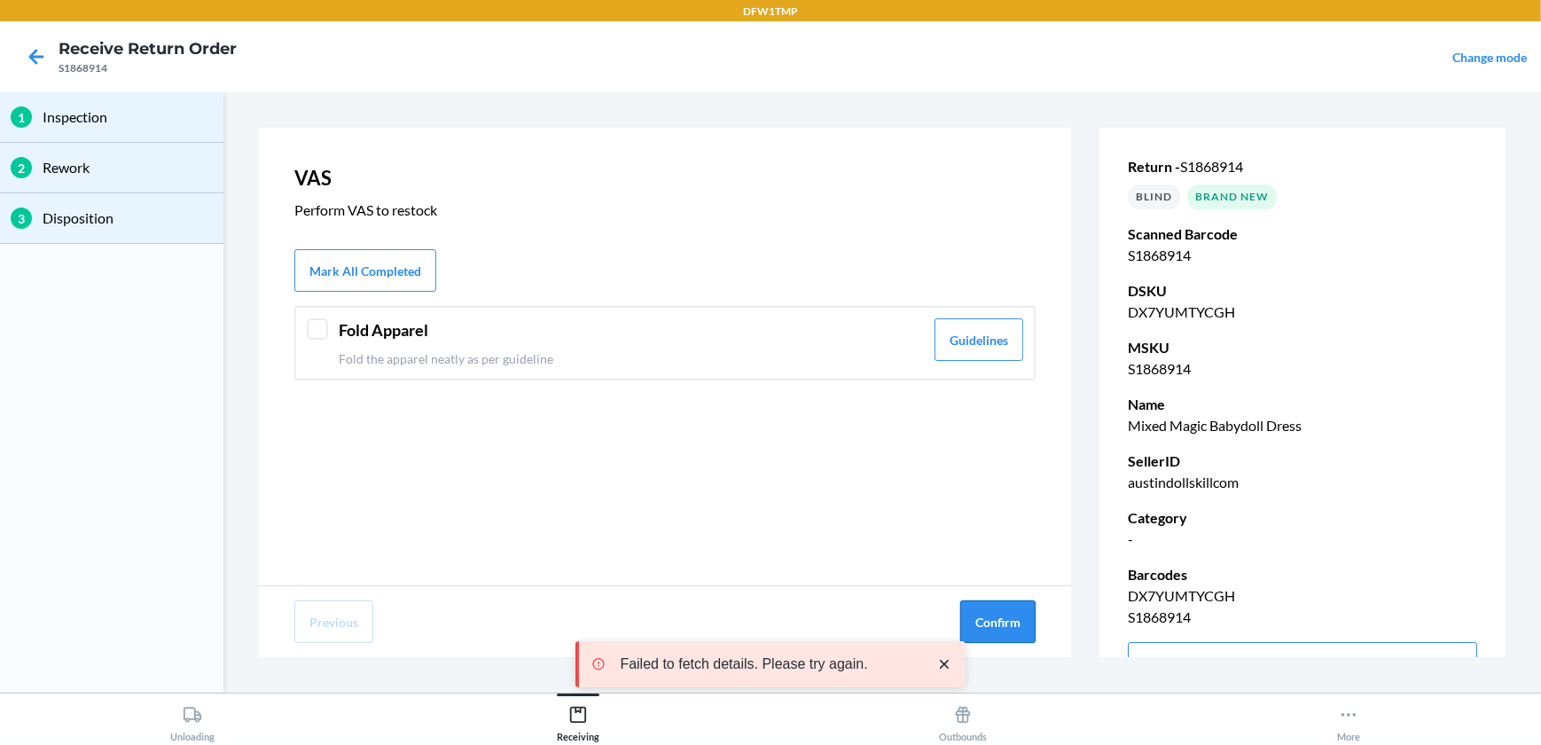
drag, startPoint x: 984, startPoint y: 636, endPoint x: 984, endPoint y: 623, distance: 13.3
click at [985, 630] on button "Confirm" at bounding box center [997, 621] width 75 height 43
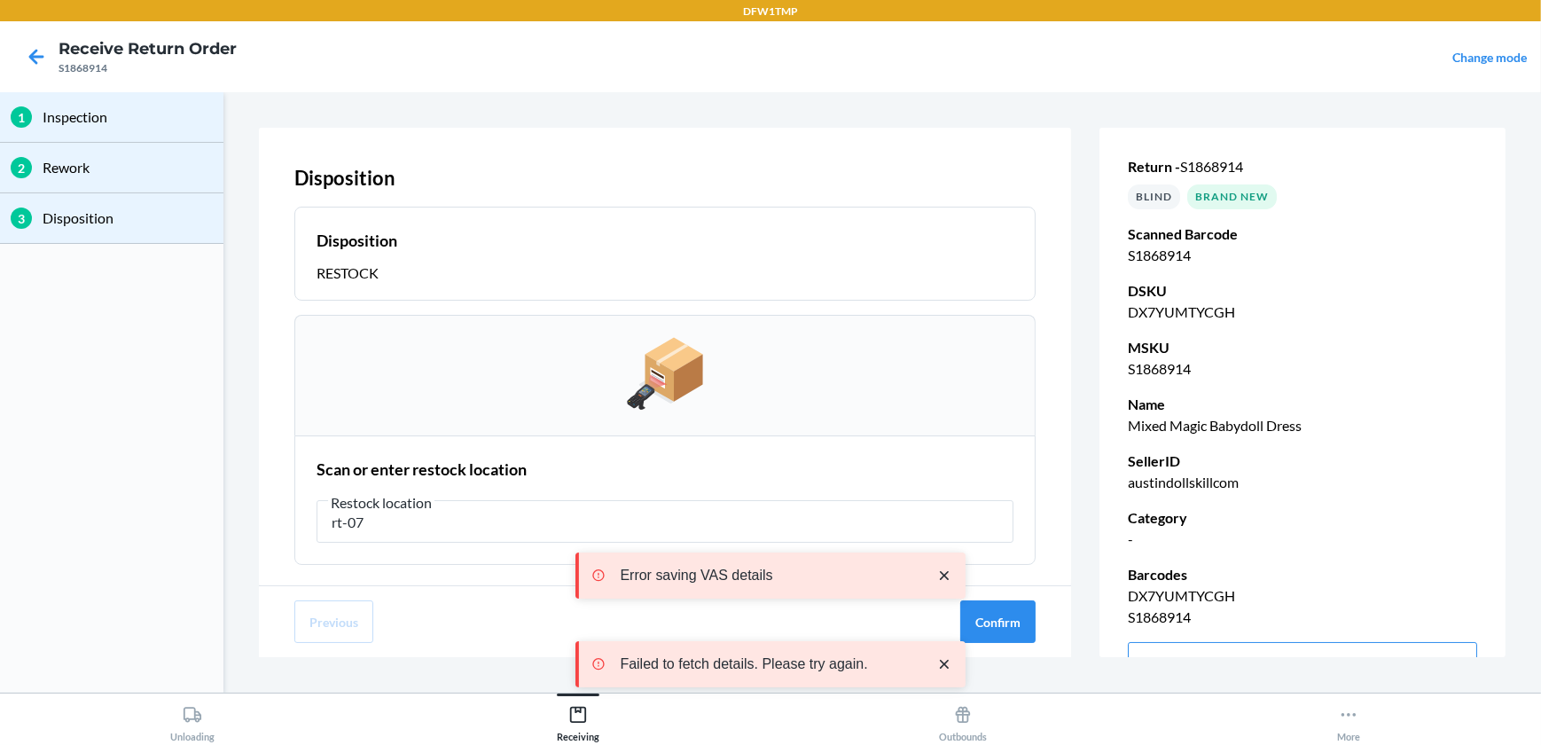
type input "rt-07"
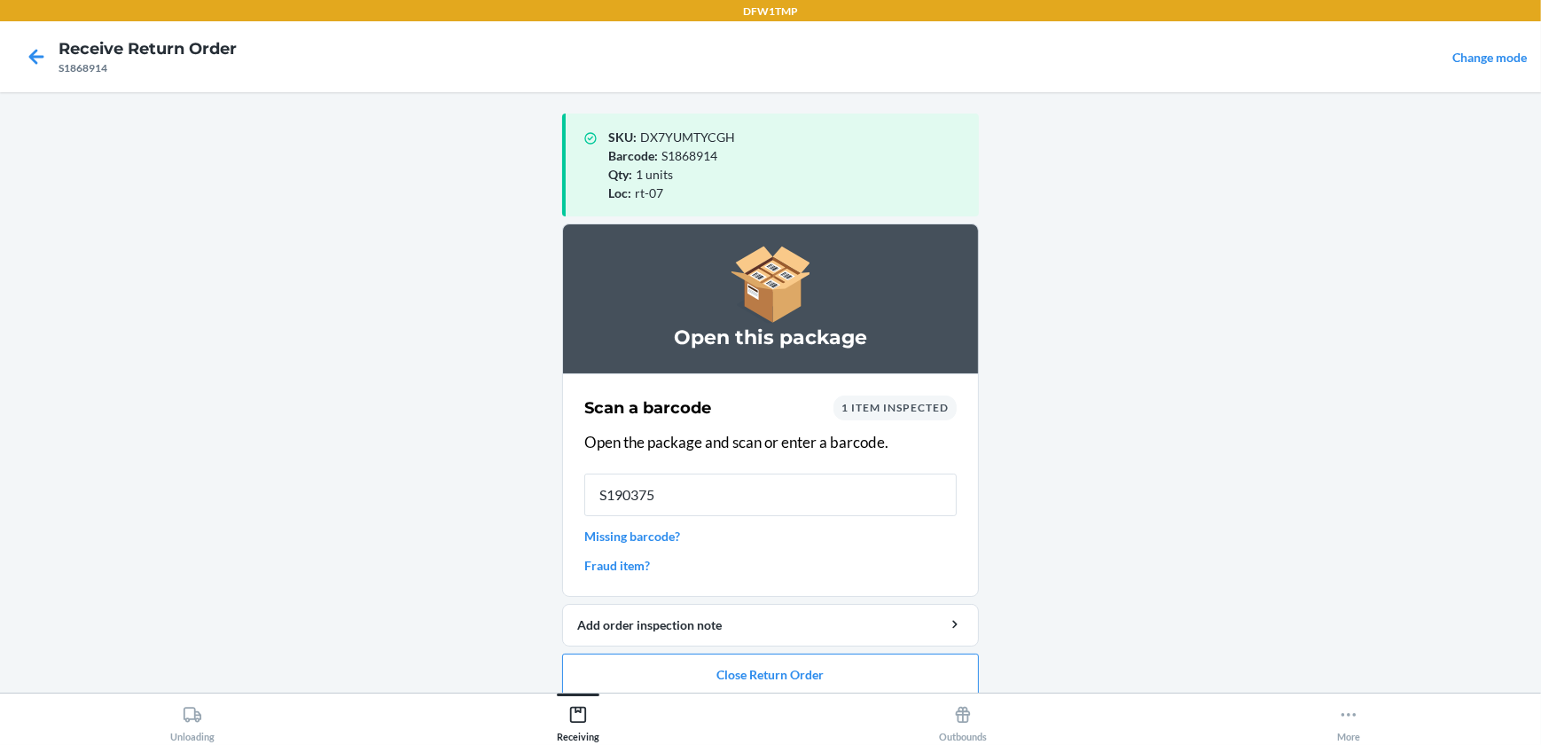
type input "S1903754"
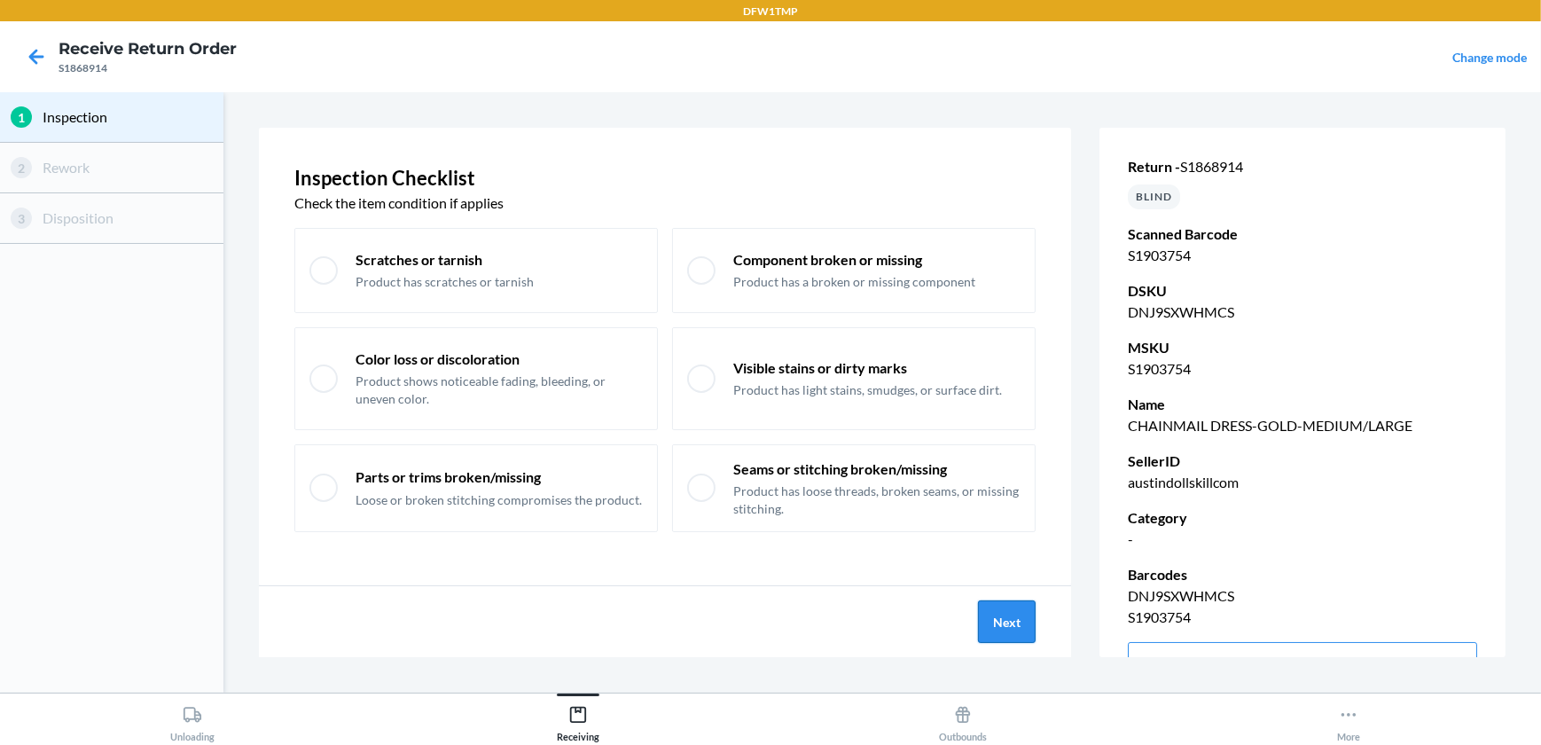
click at [999, 611] on button "Next" at bounding box center [1007, 621] width 58 height 43
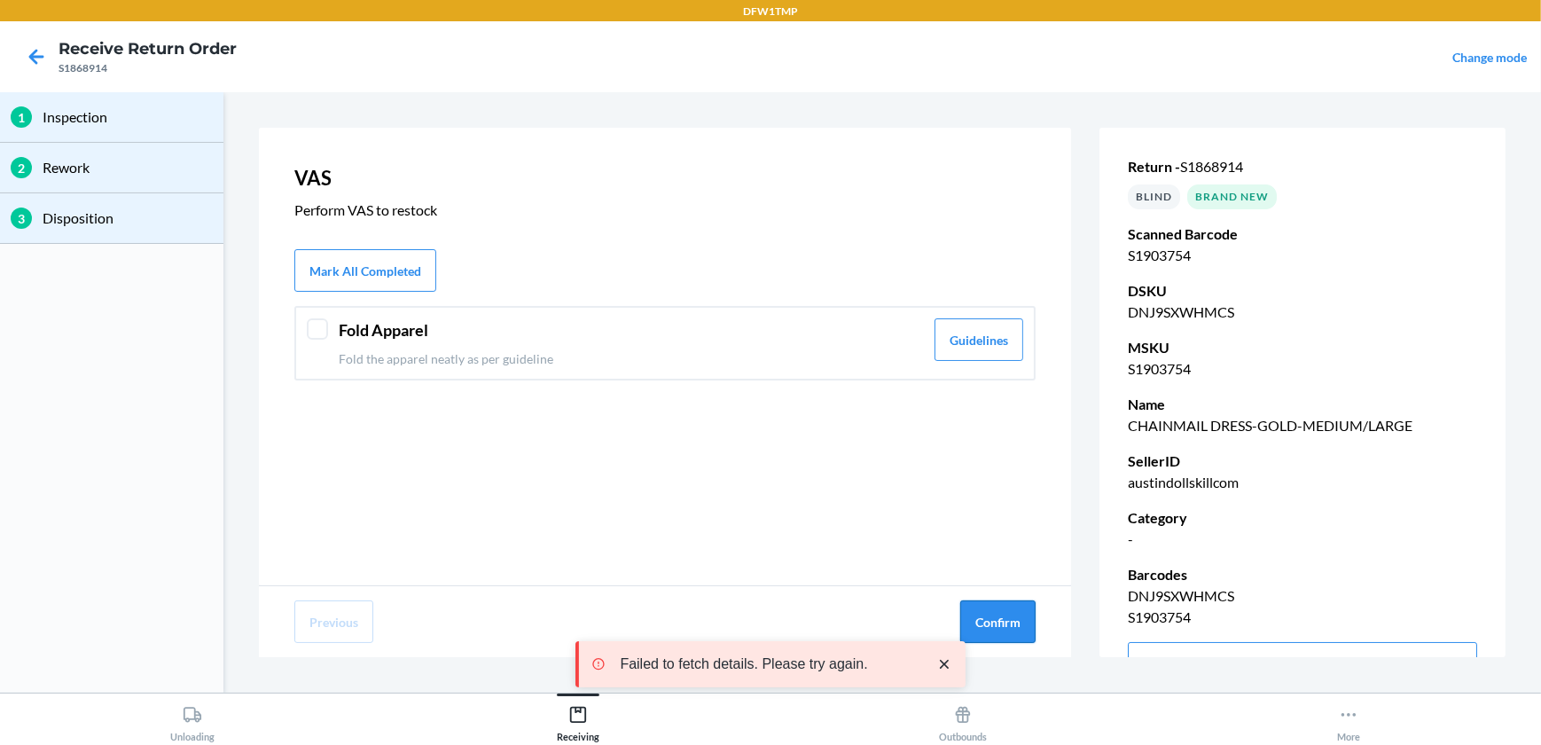
click at [999, 607] on button "Confirm" at bounding box center [997, 621] width 75 height 43
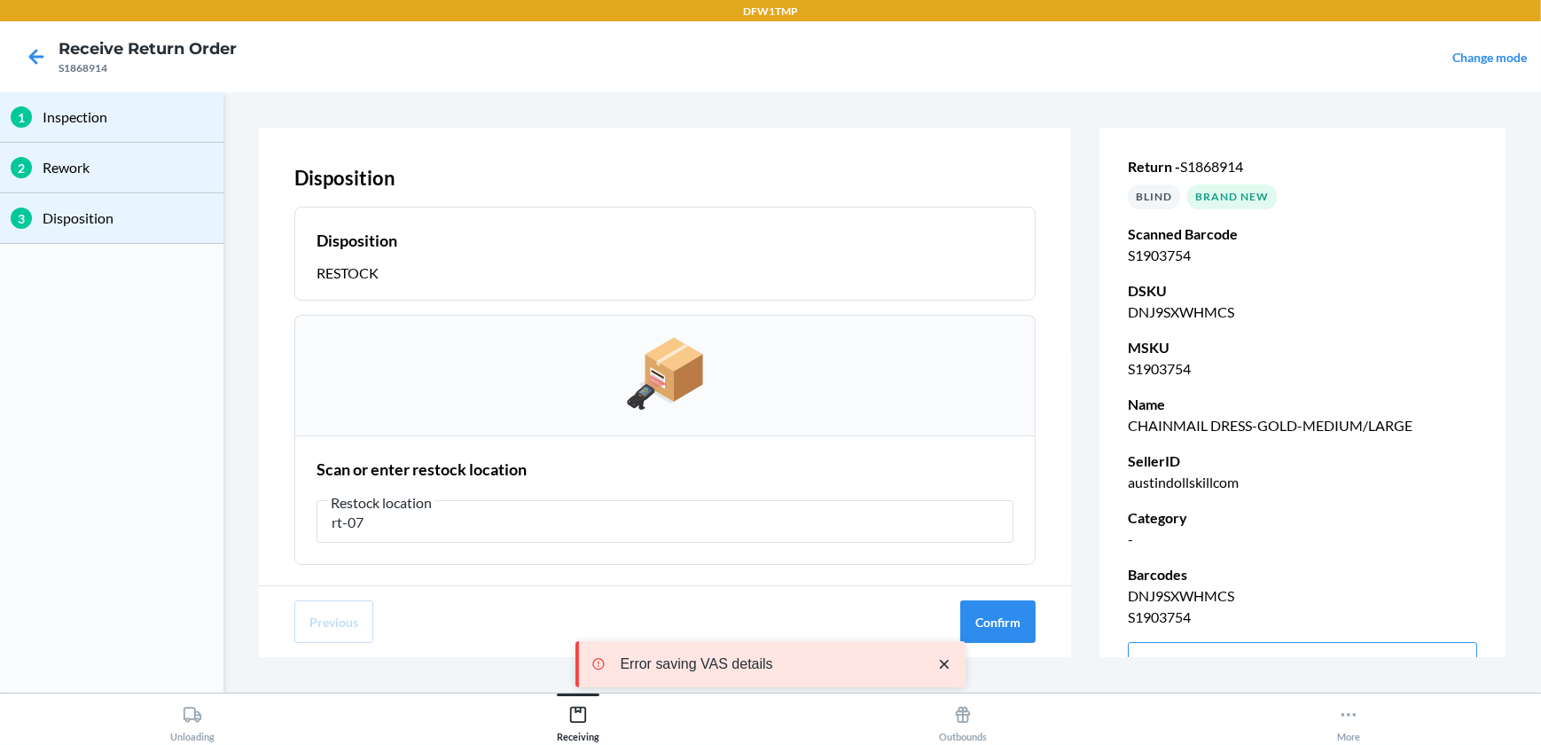
type input "rt-07"
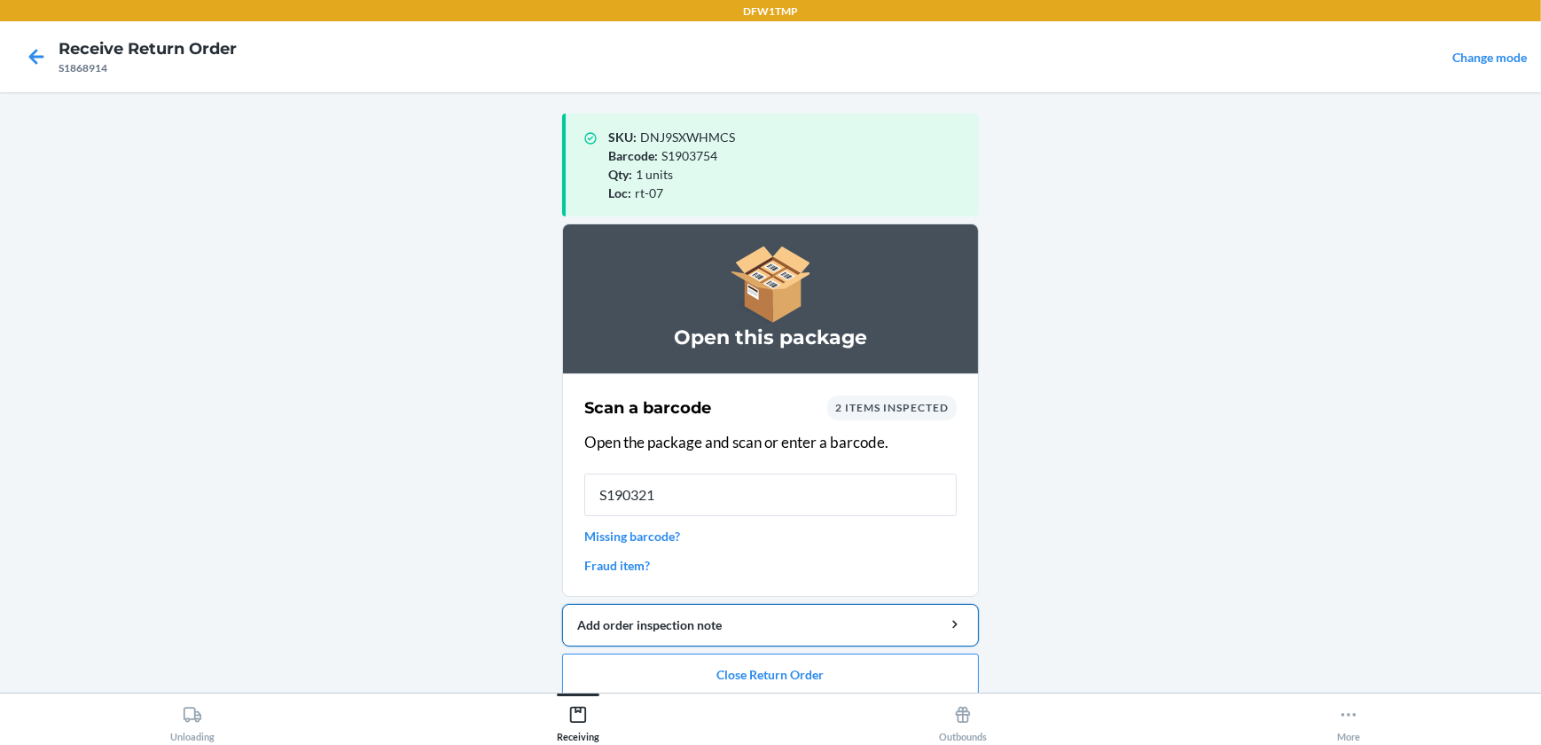
type input "S1903219"
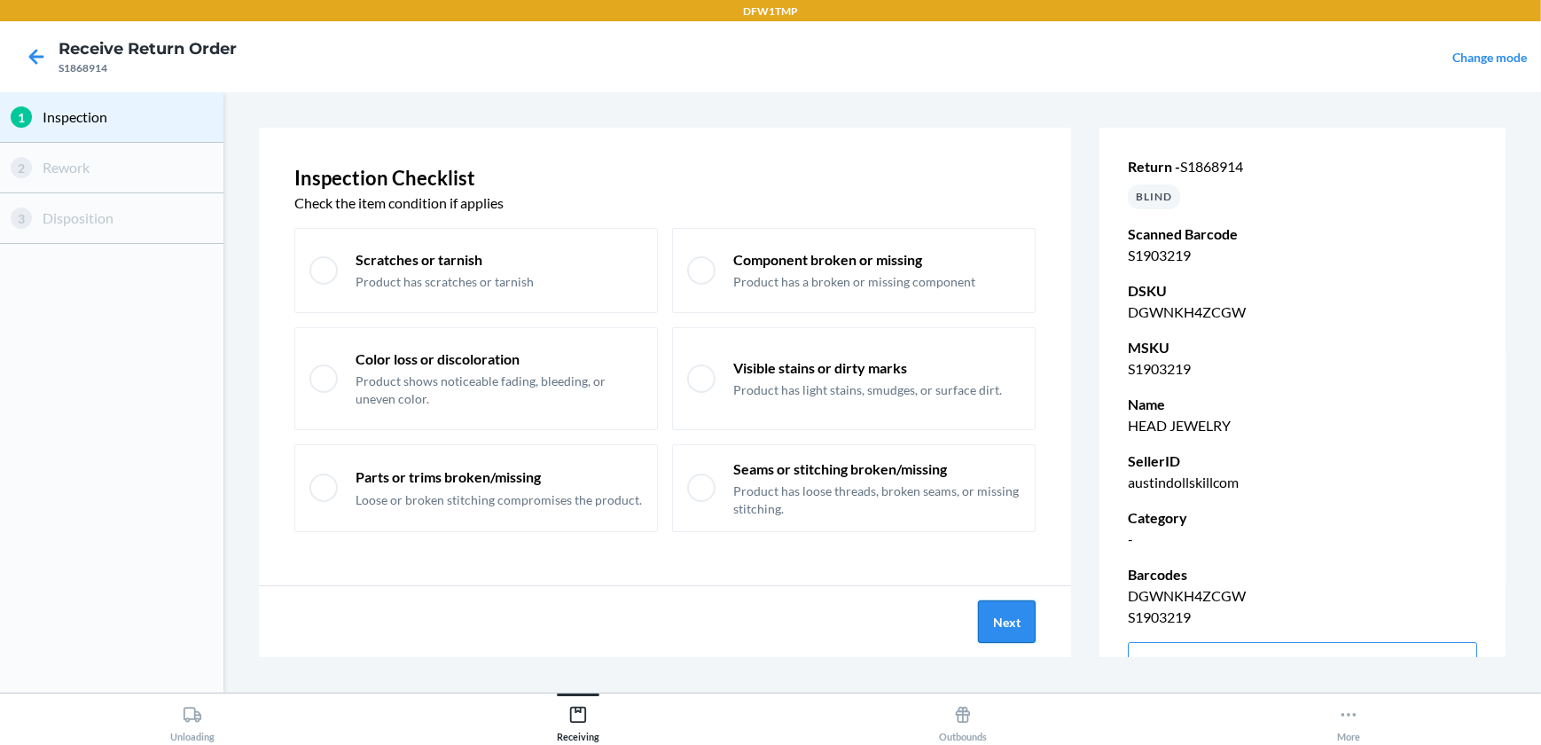
click at [1008, 629] on button "Next" at bounding box center [1007, 621] width 58 height 43
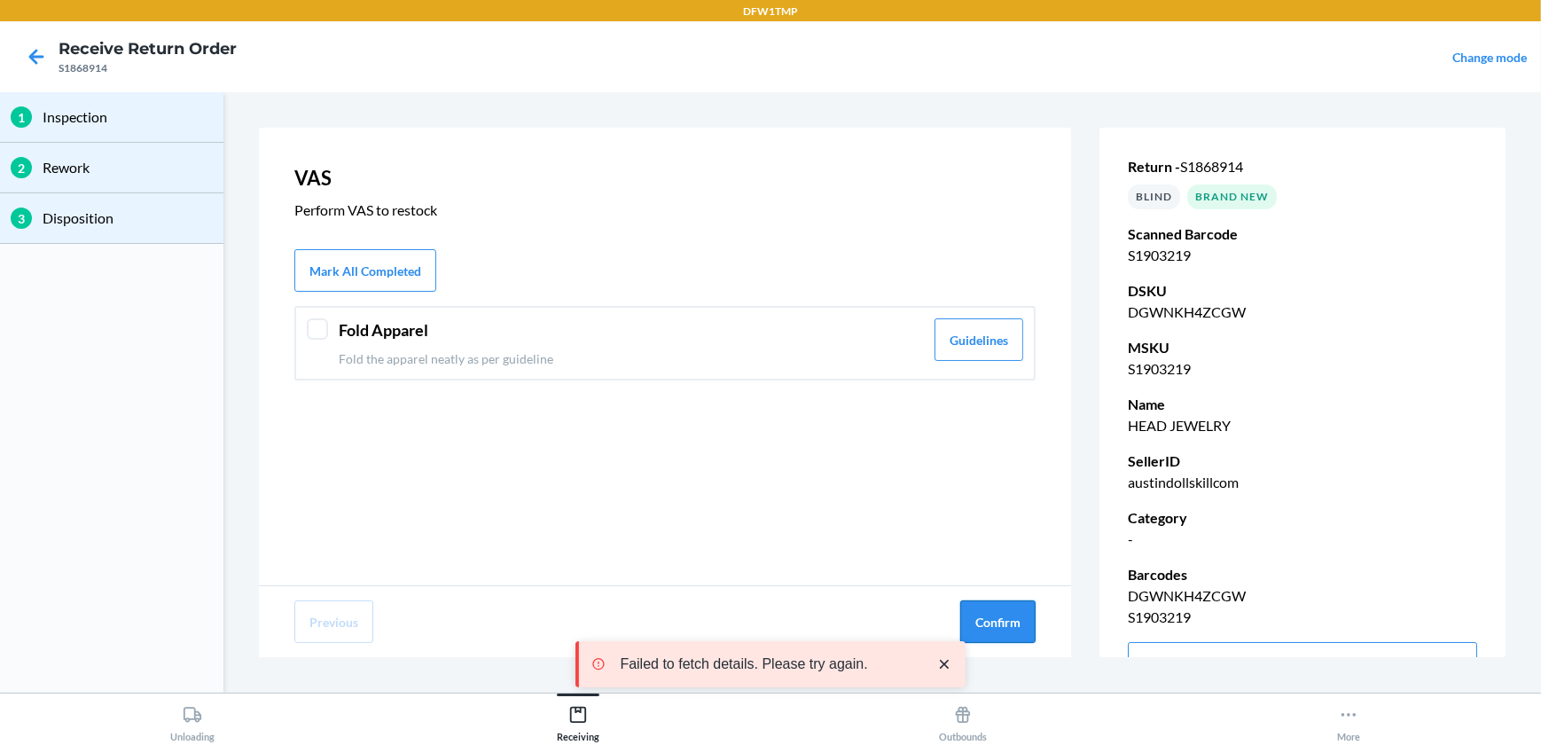
click at [969, 617] on button "Confirm" at bounding box center [997, 621] width 75 height 43
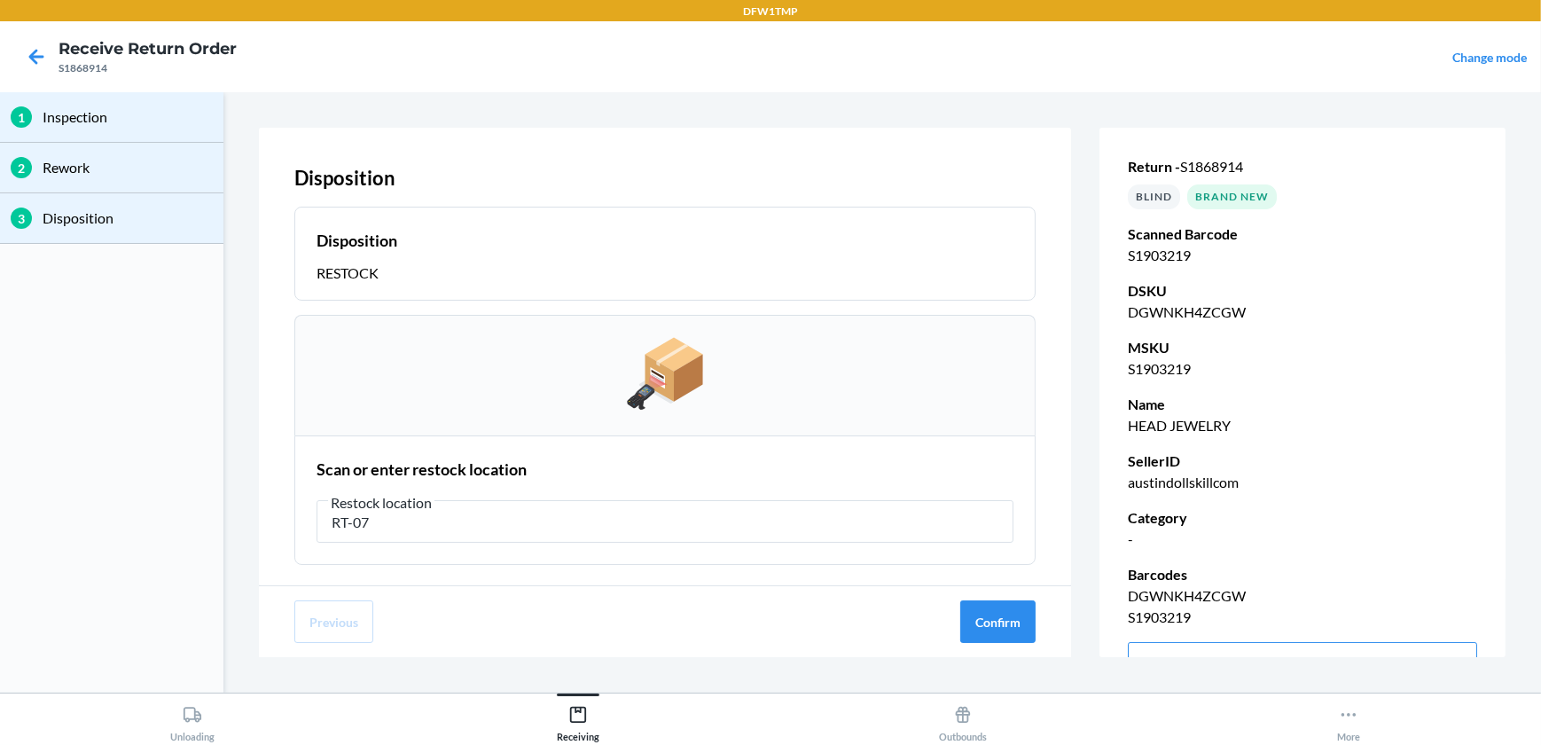
type input "RT-07"
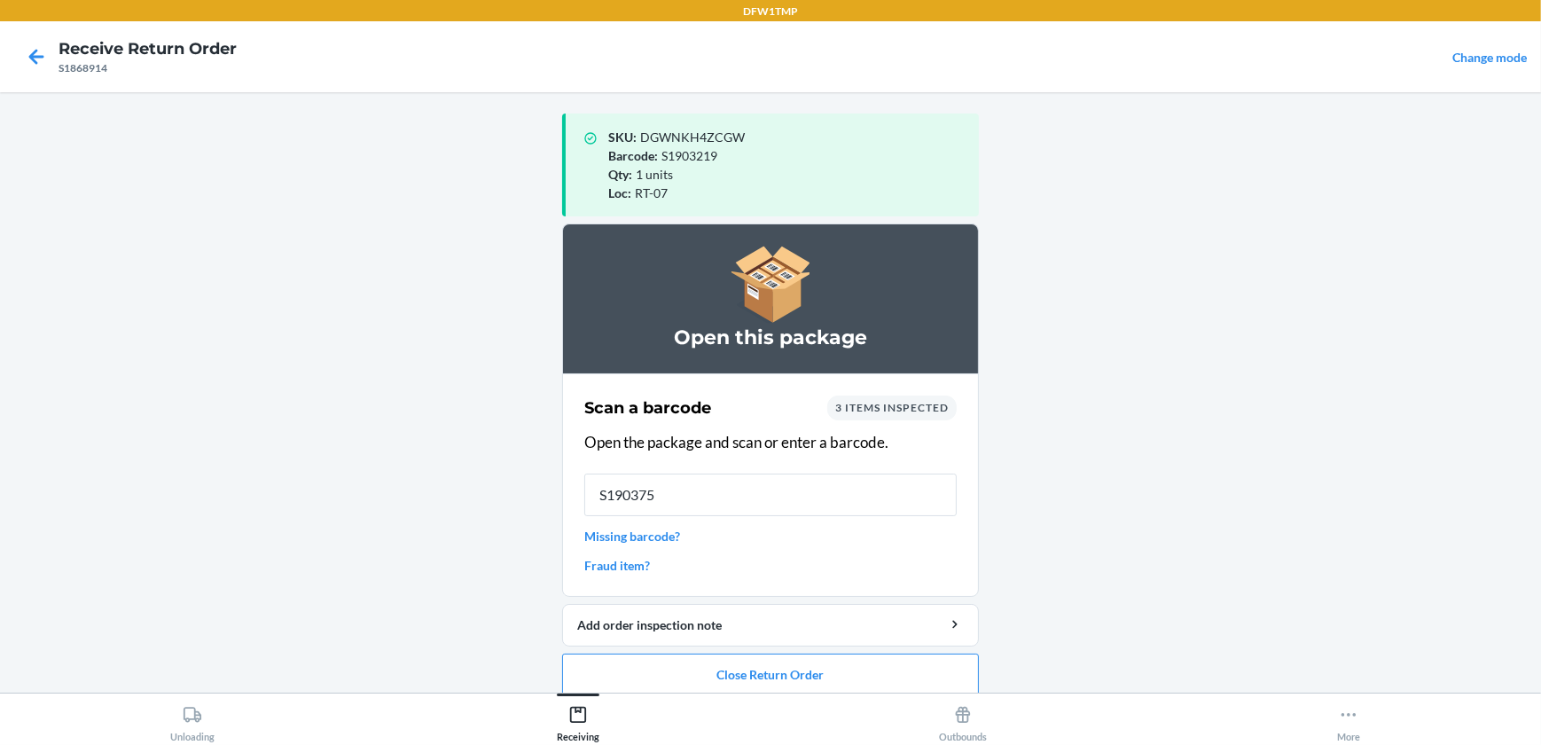
type input "S1903754"
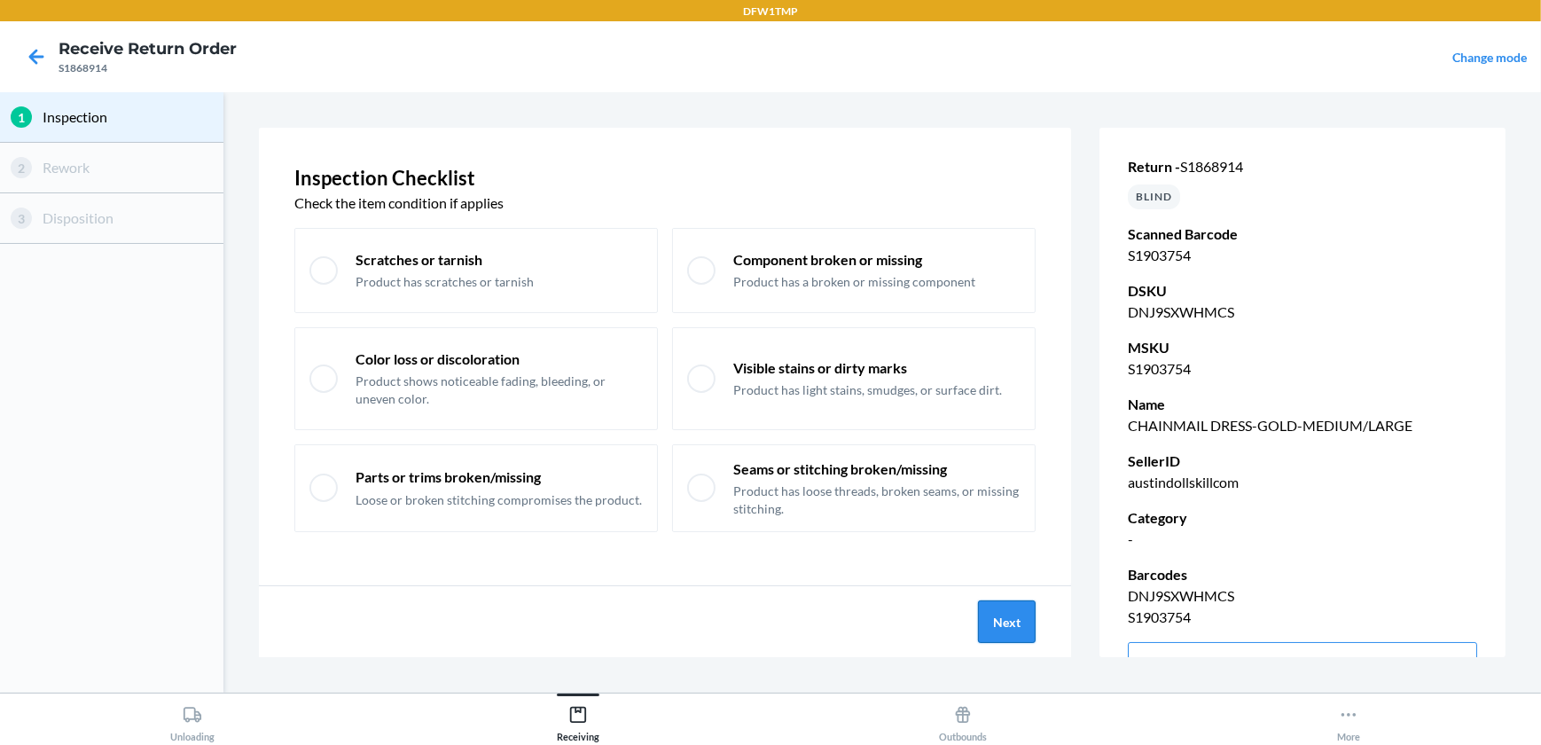
click at [1025, 620] on button "Next" at bounding box center [1007, 621] width 58 height 43
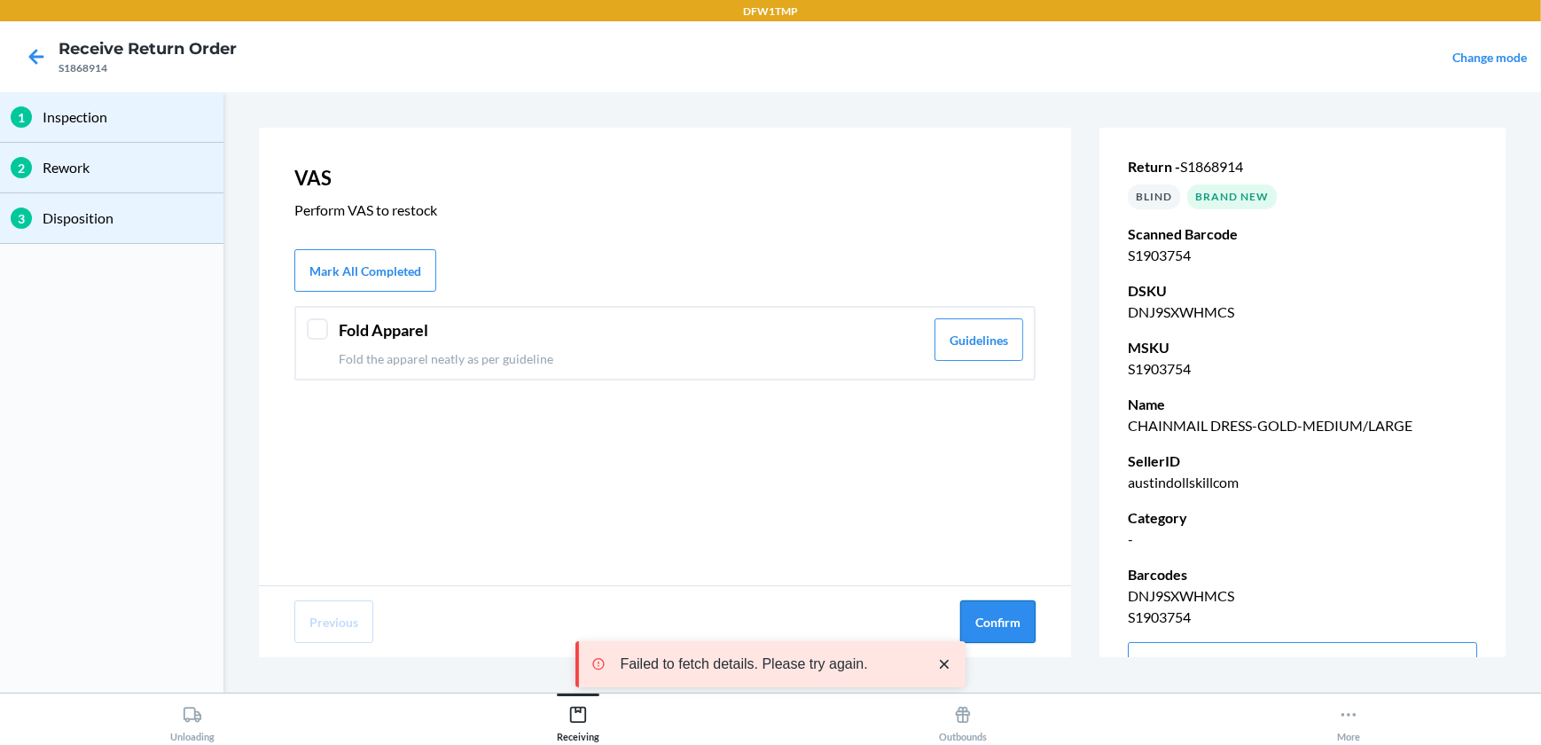
click at [1014, 621] on button "Confirm" at bounding box center [997, 621] width 75 height 43
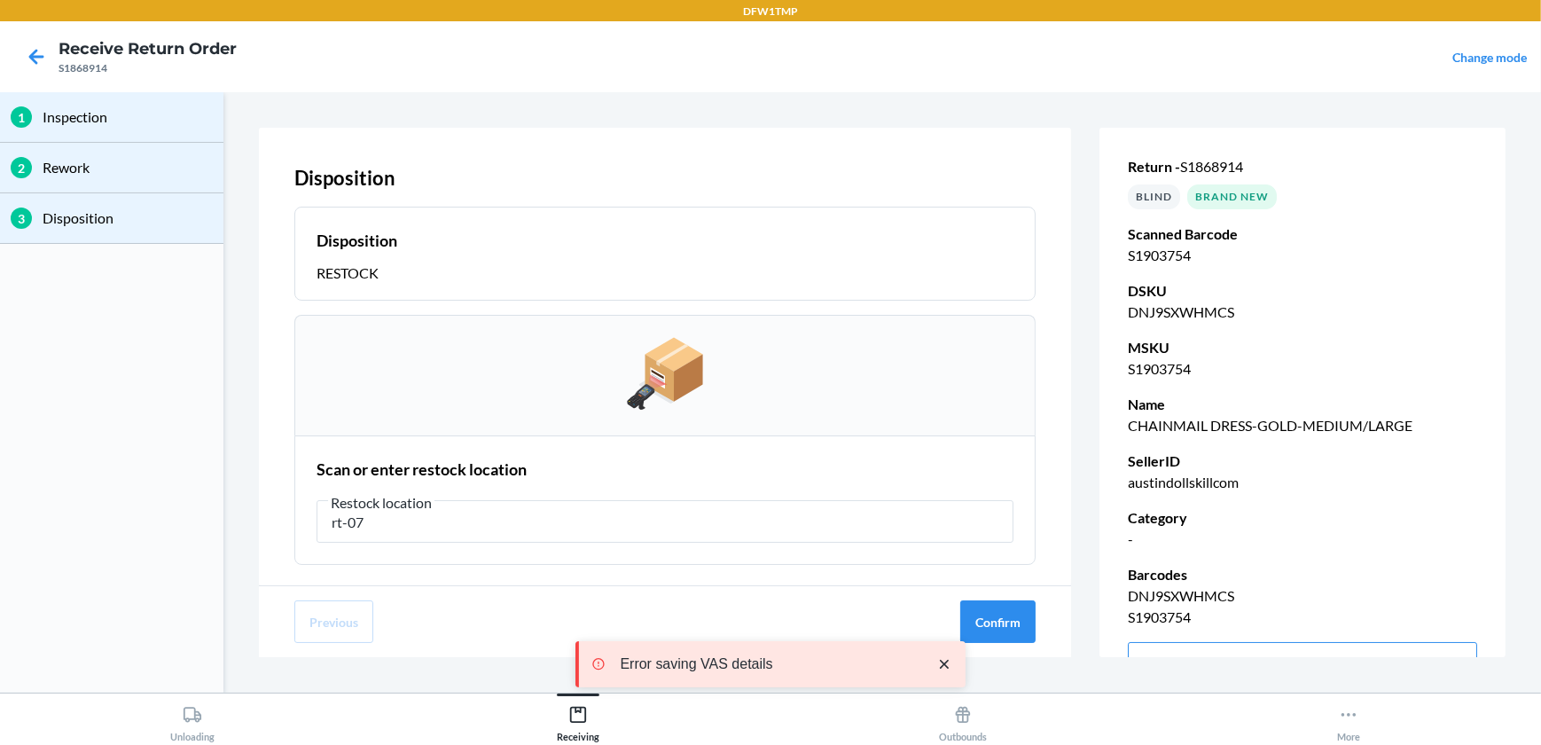
type input "rt-07"
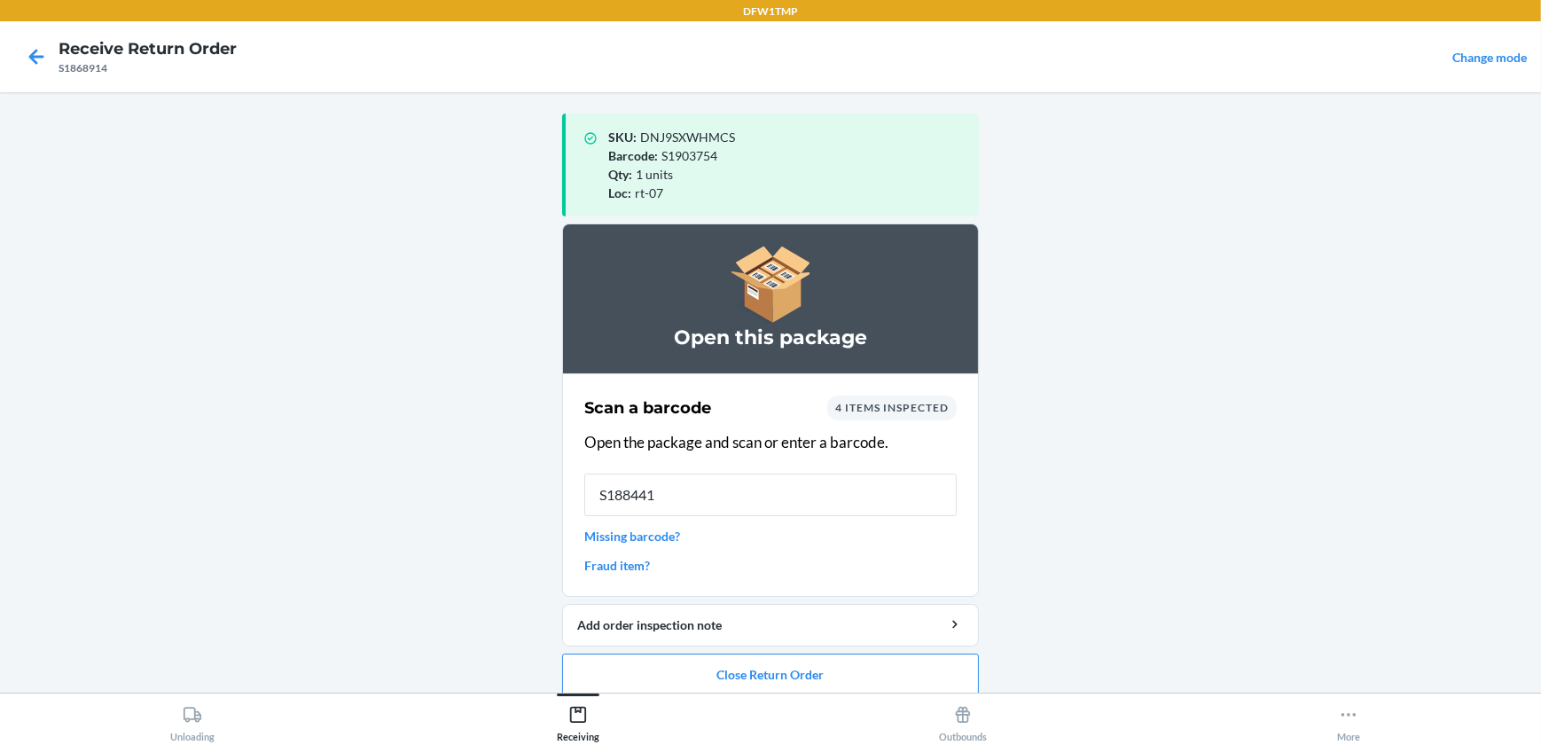
type input "S1884413"
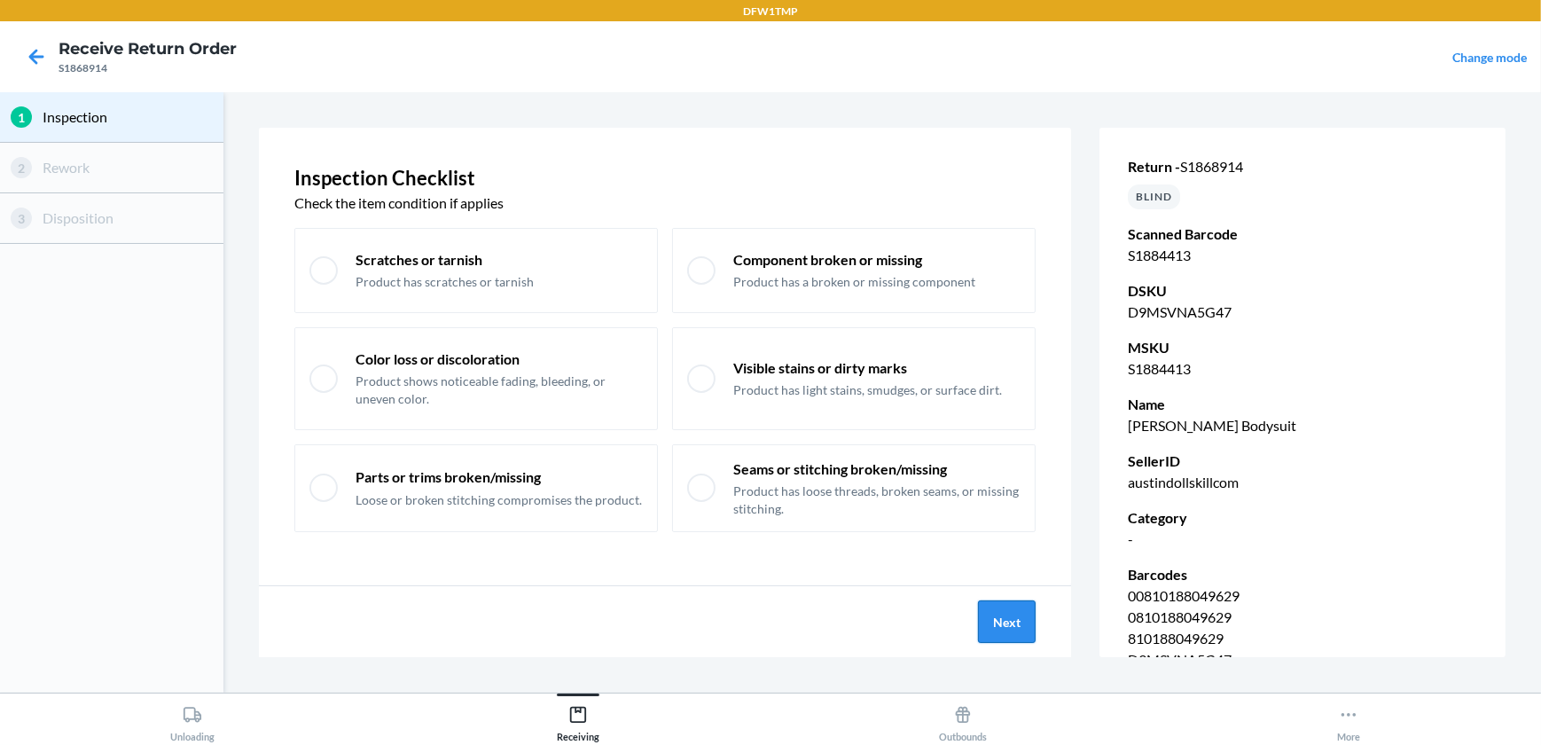
click at [1031, 617] on button "Next" at bounding box center [1007, 621] width 58 height 43
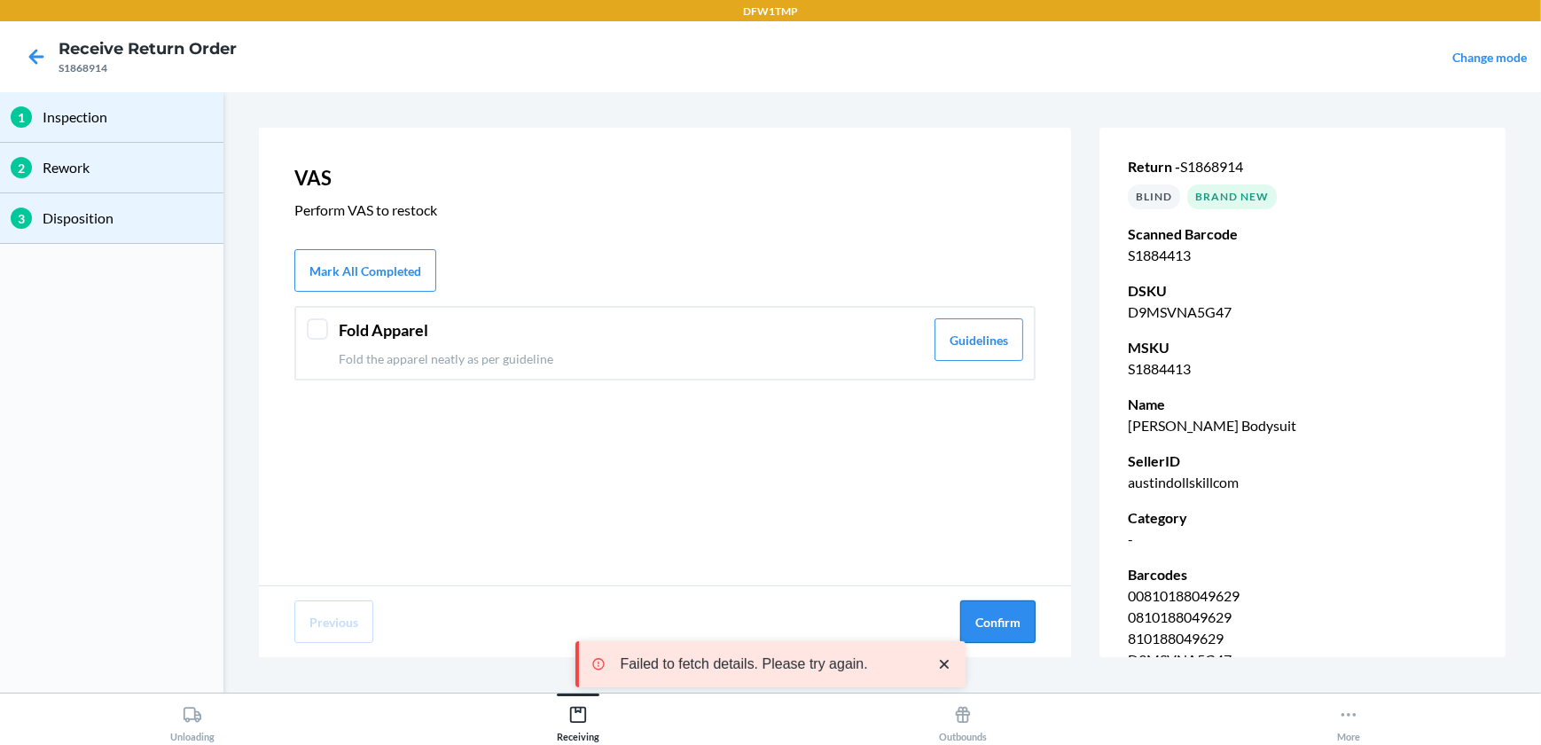
click at [990, 625] on button "Confirm" at bounding box center [997, 621] width 75 height 43
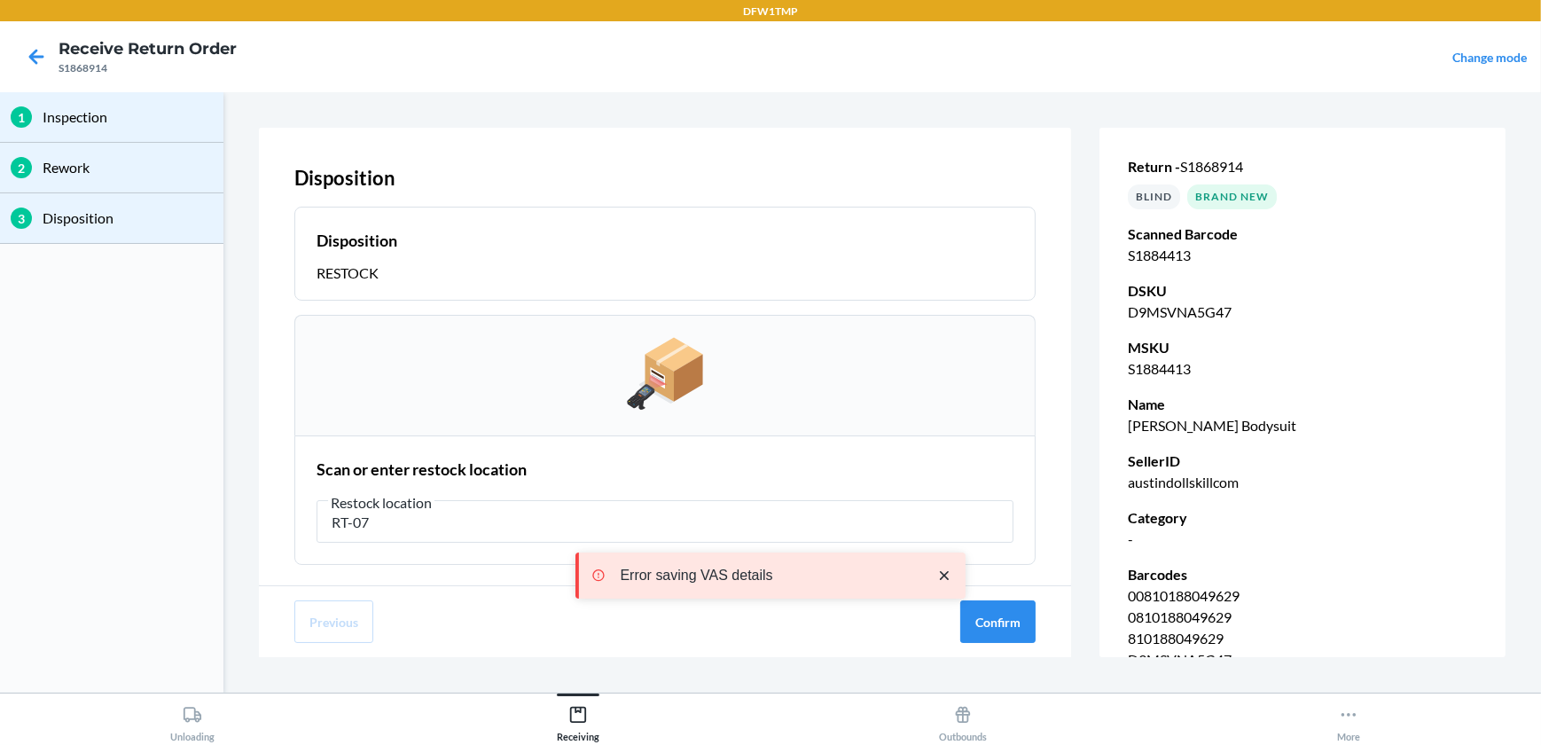
type input "RT-07"
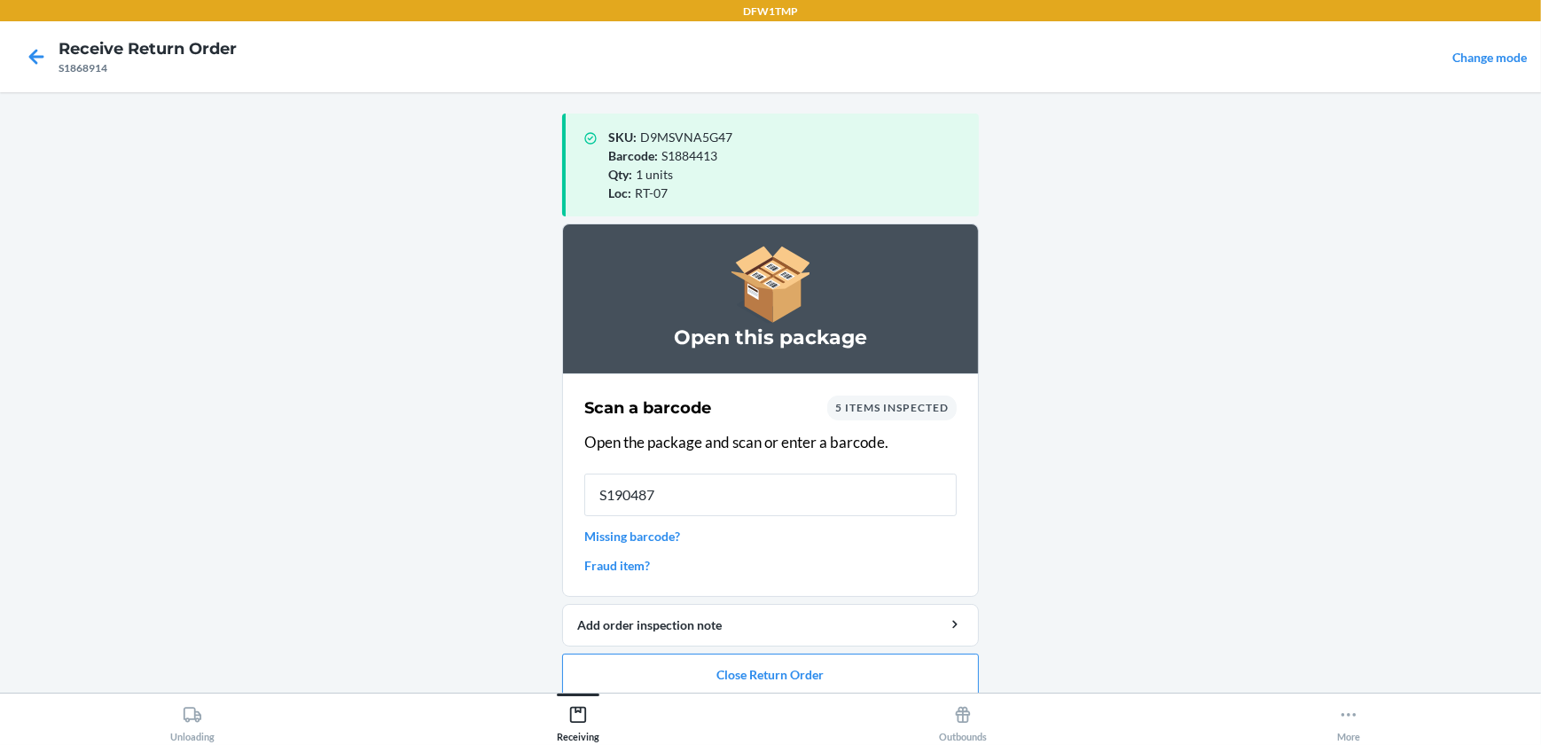
type input "S1904875"
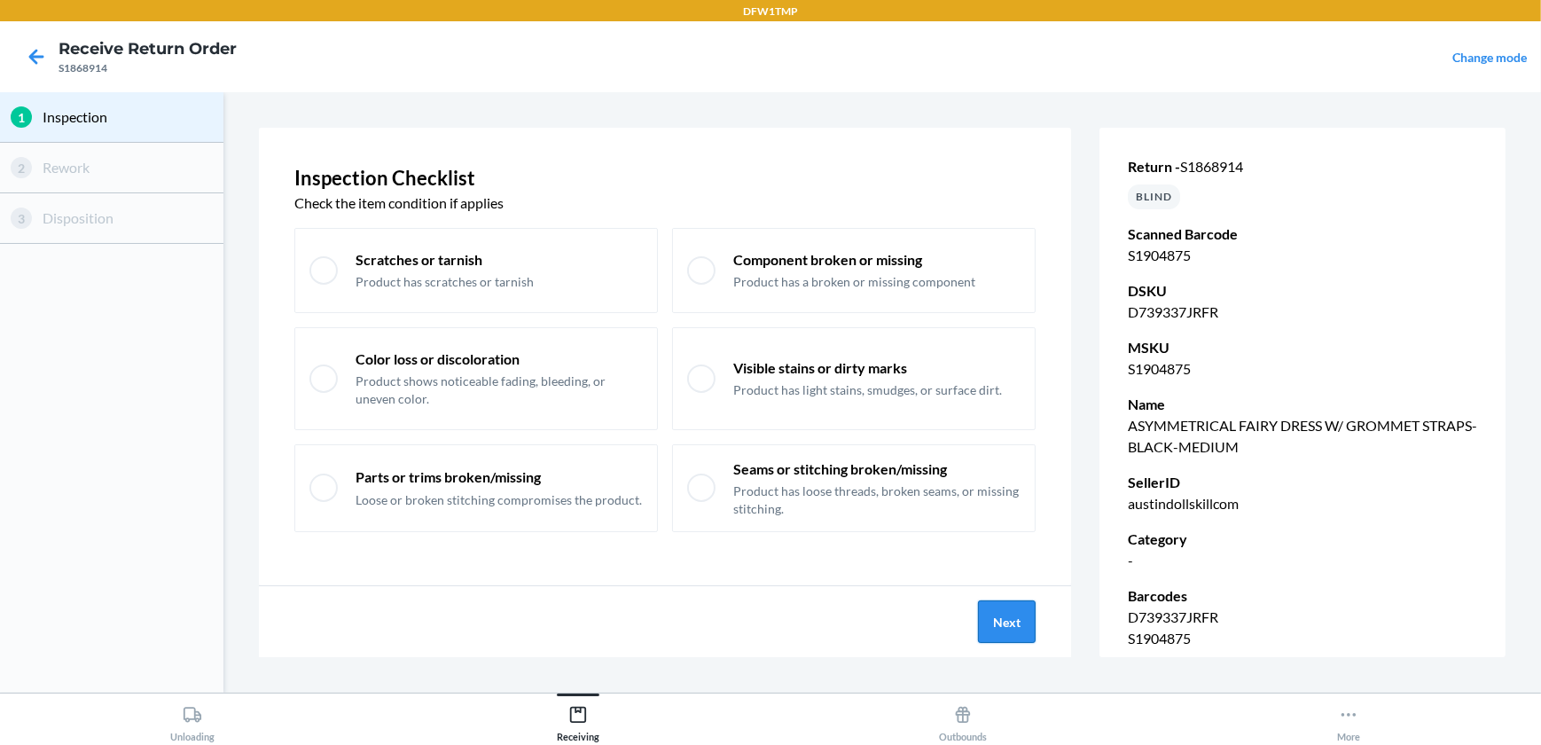
click at [1000, 619] on button "Next" at bounding box center [1007, 621] width 58 height 43
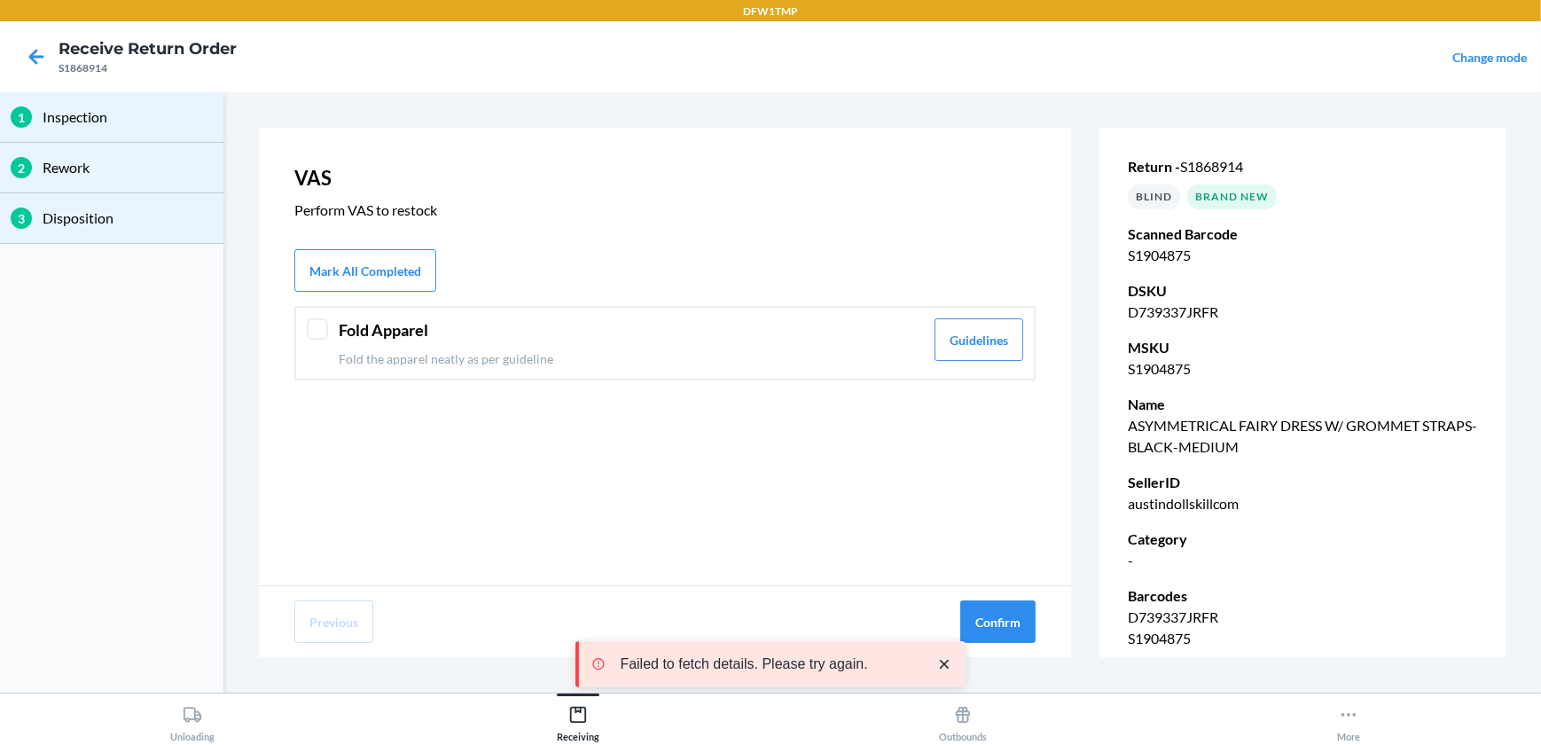
click at [317, 325] on div at bounding box center [317, 328] width 21 height 21
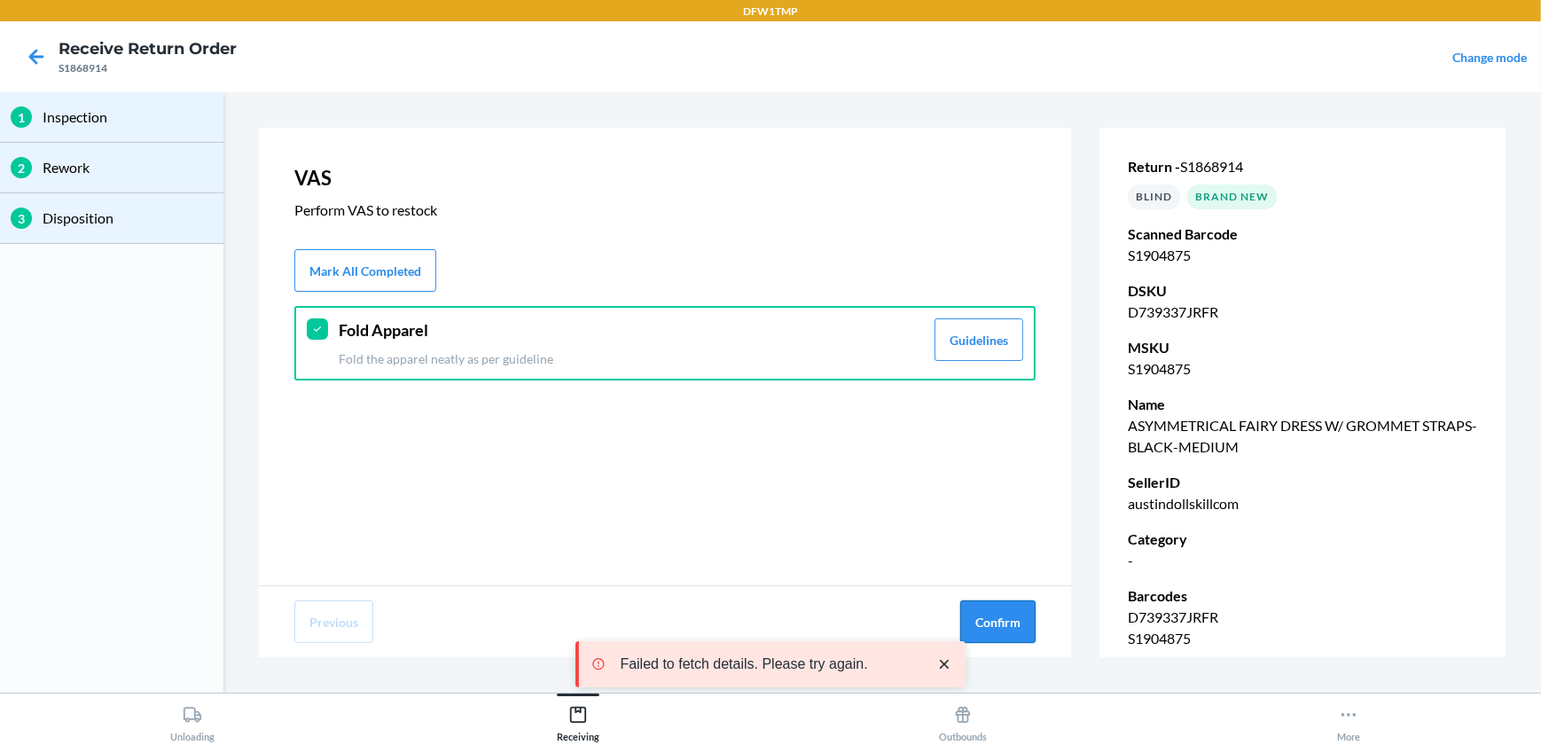
click at [1010, 625] on button "Confirm" at bounding box center [997, 621] width 75 height 43
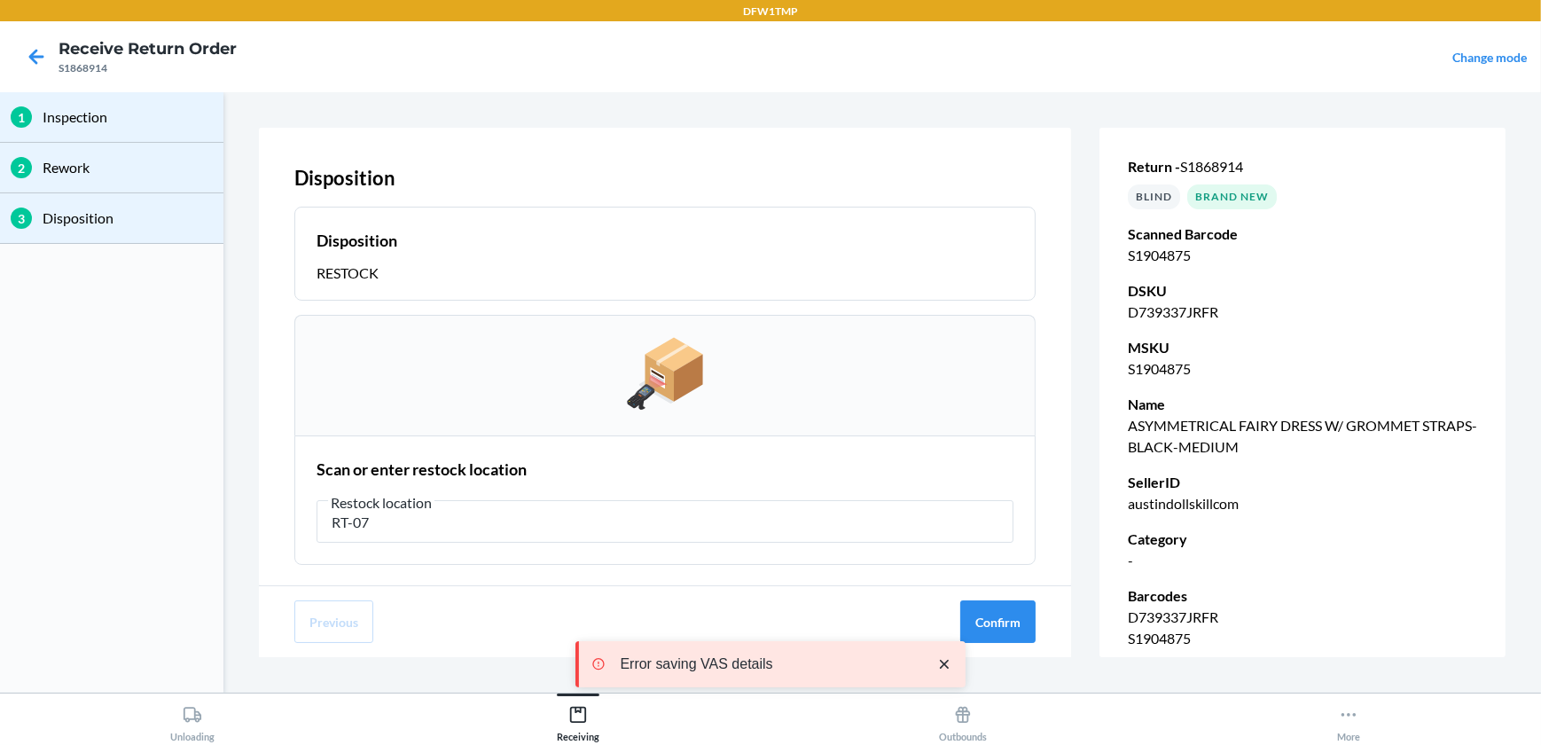
type input "RT-07"
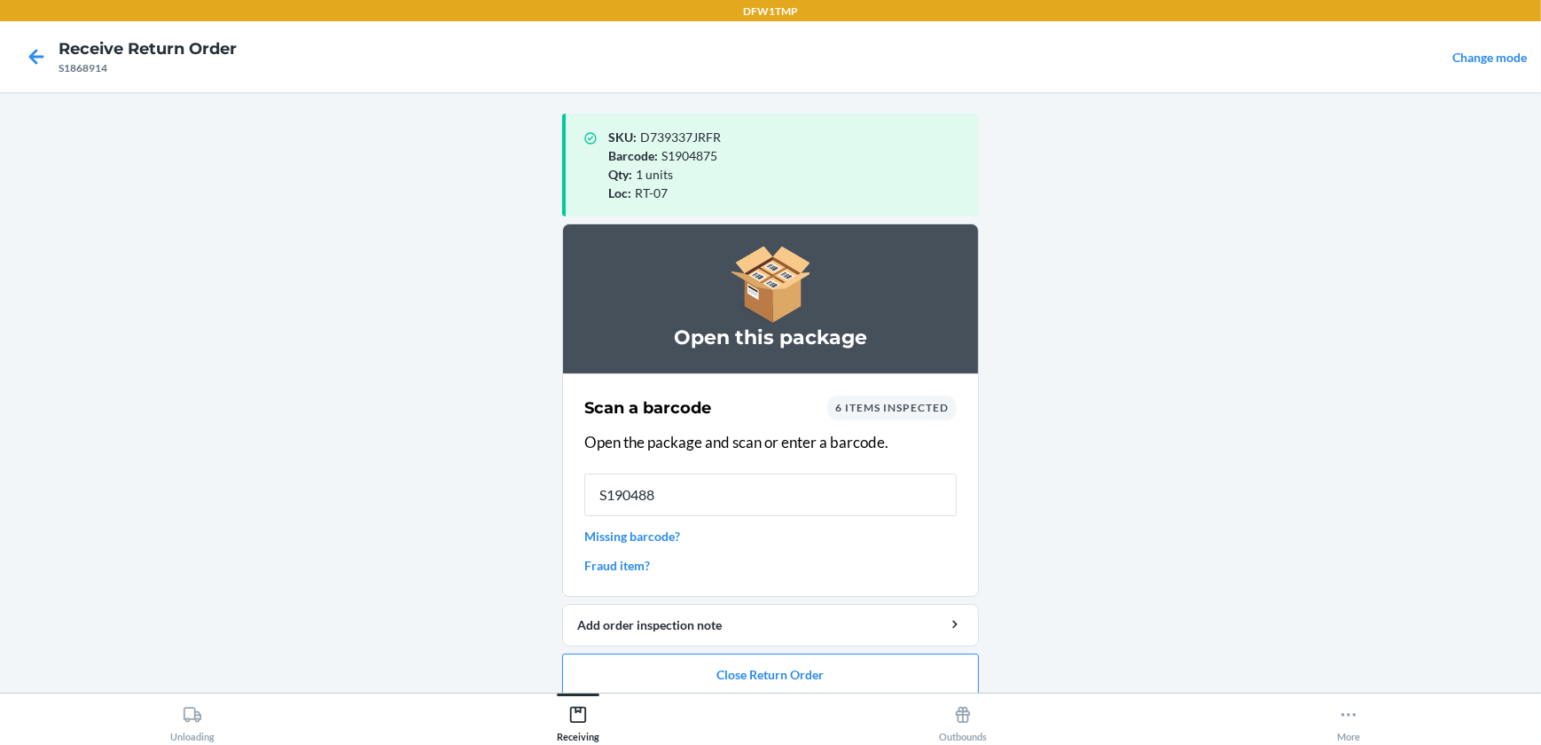
type input "S1904883"
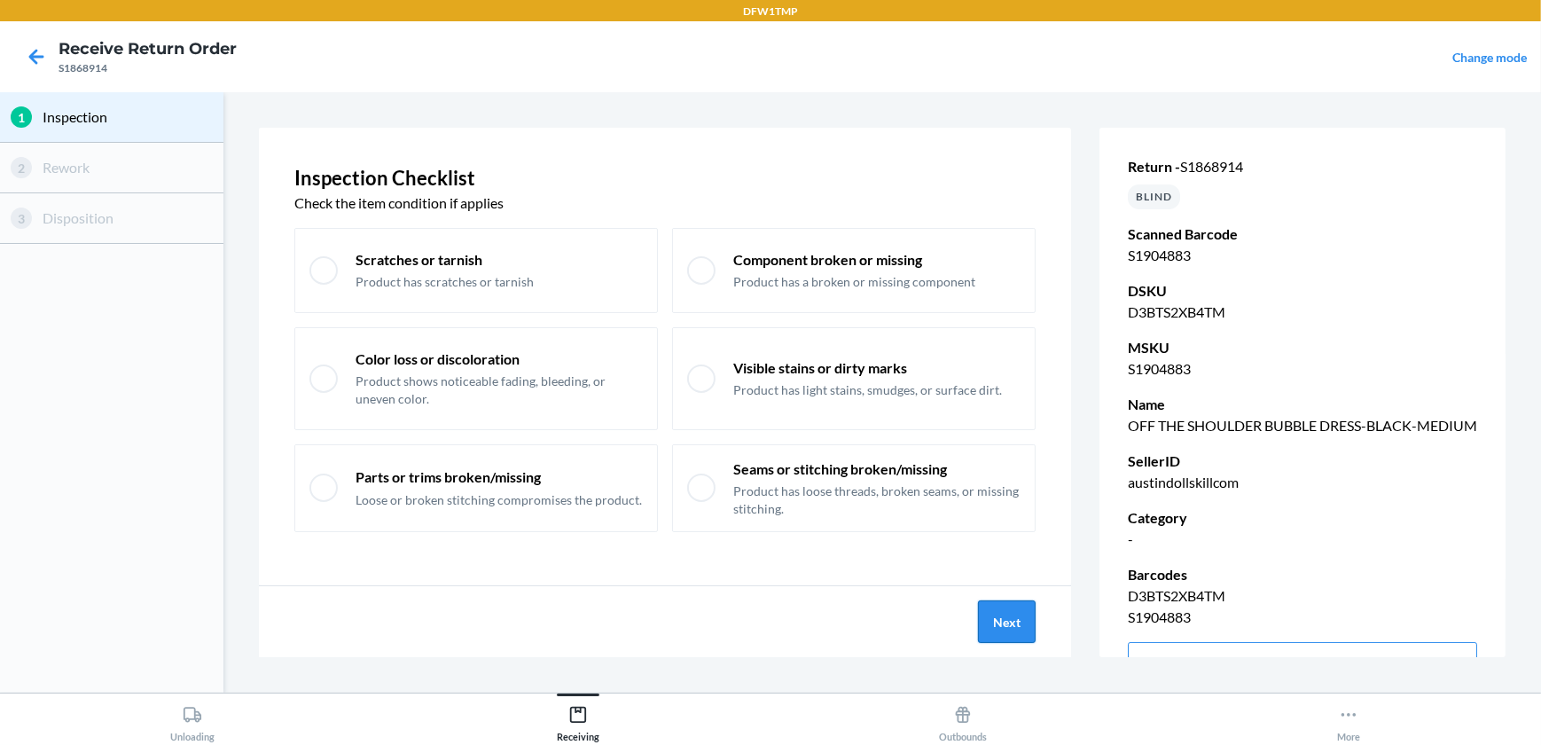
click at [1009, 621] on button "Next" at bounding box center [1007, 621] width 58 height 43
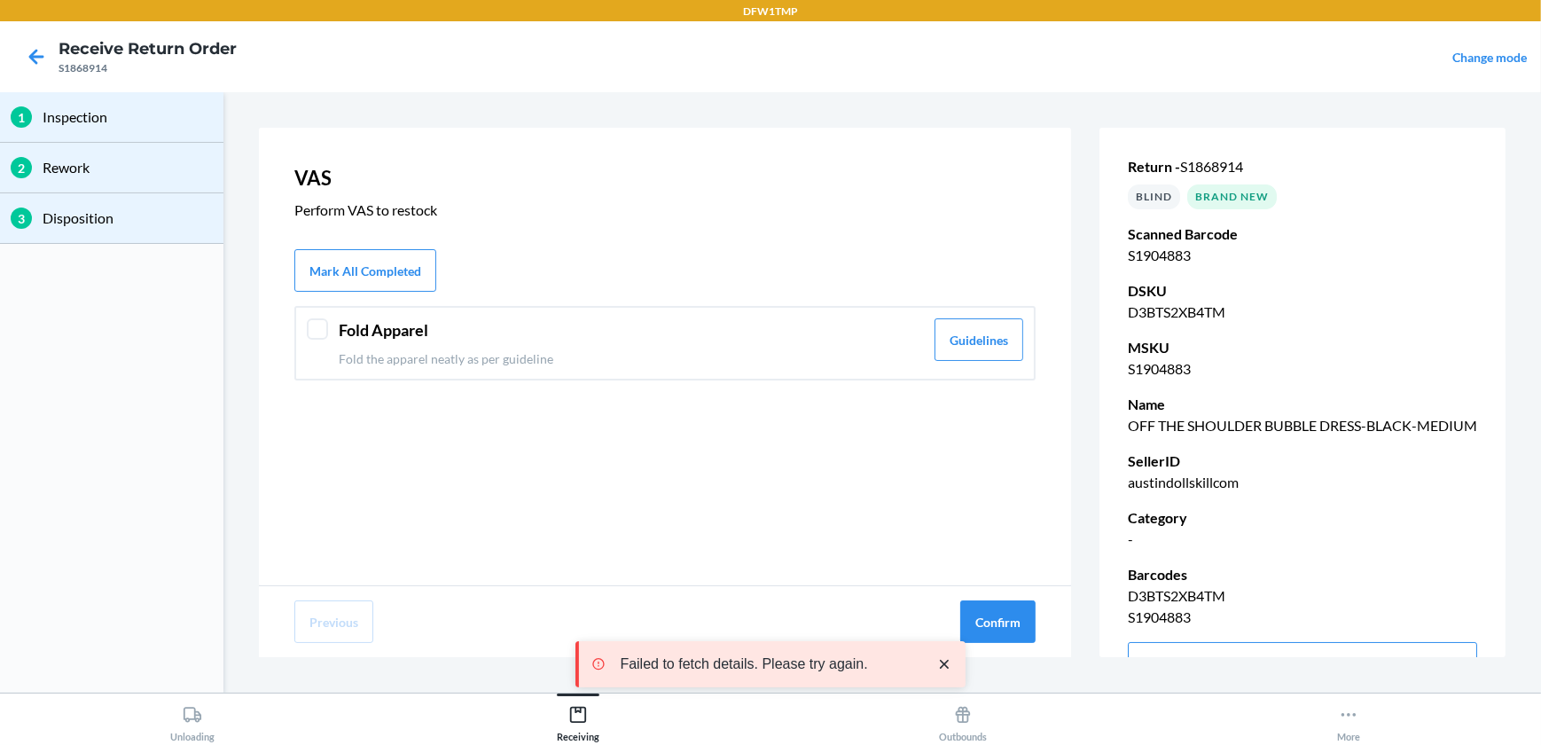
drag, startPoint x: 317, startPoint y: 324, endPoint x: 471, endPoint y: 365, distance: 159.8
click at [317, 325] on div at bounding box center [317, 328] width 21 height 21
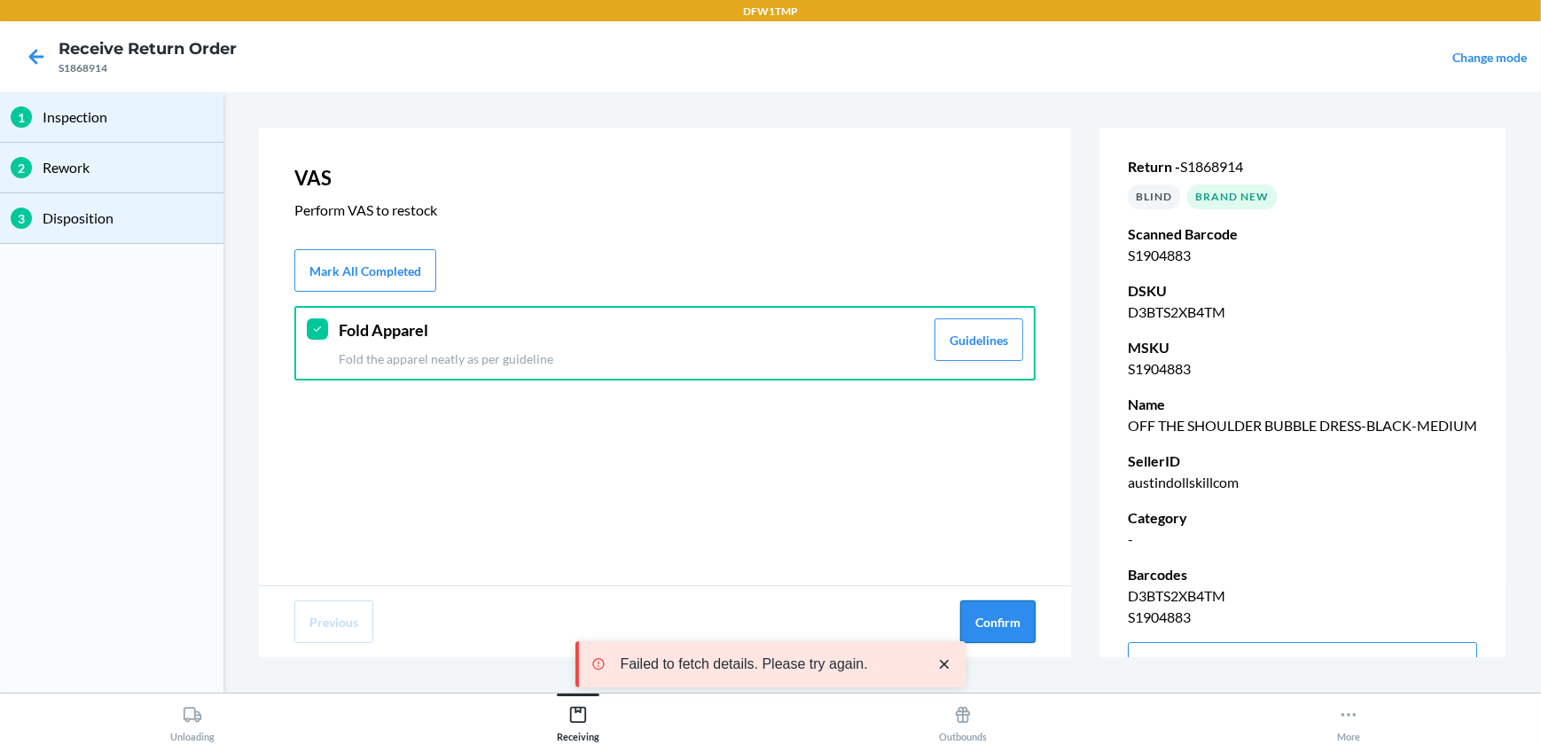
click at [996, 613] on button "Confirm" at bounding box center [997, 621] width 75 height 43
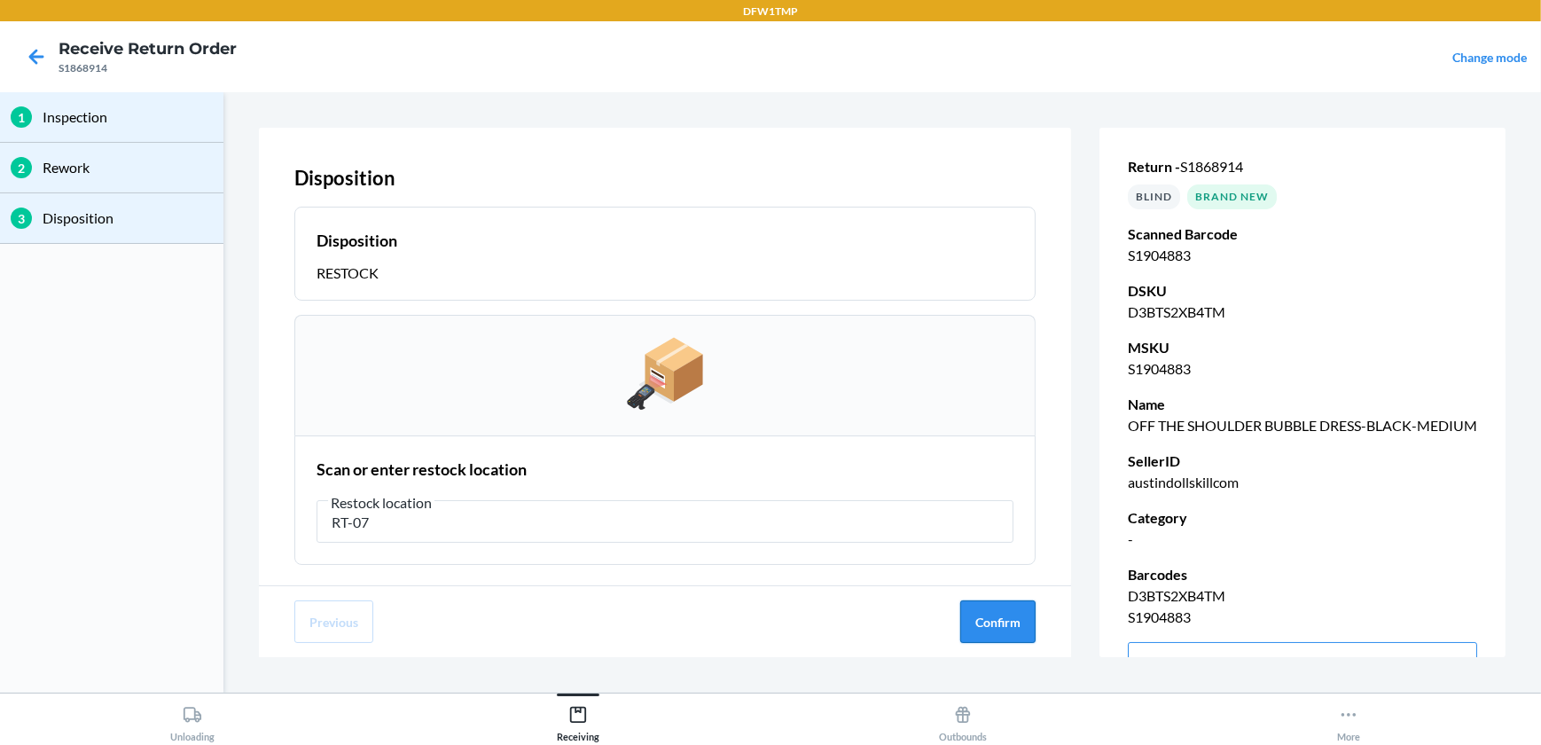
type input "RT-07"
click at [1009, 626] on button "Confirm" at bounding box center [997, 621] width 75 height 43
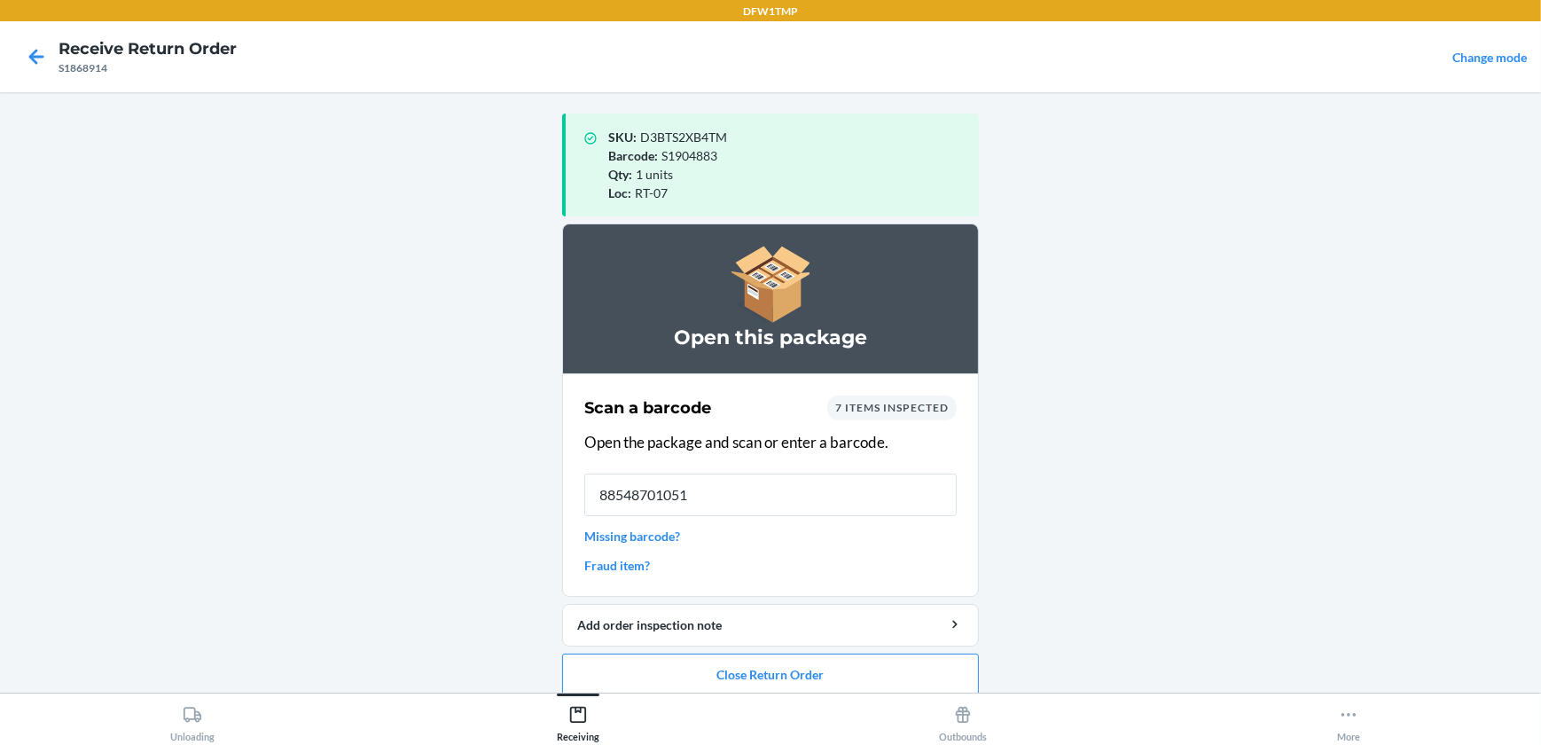
type input "885487010519"
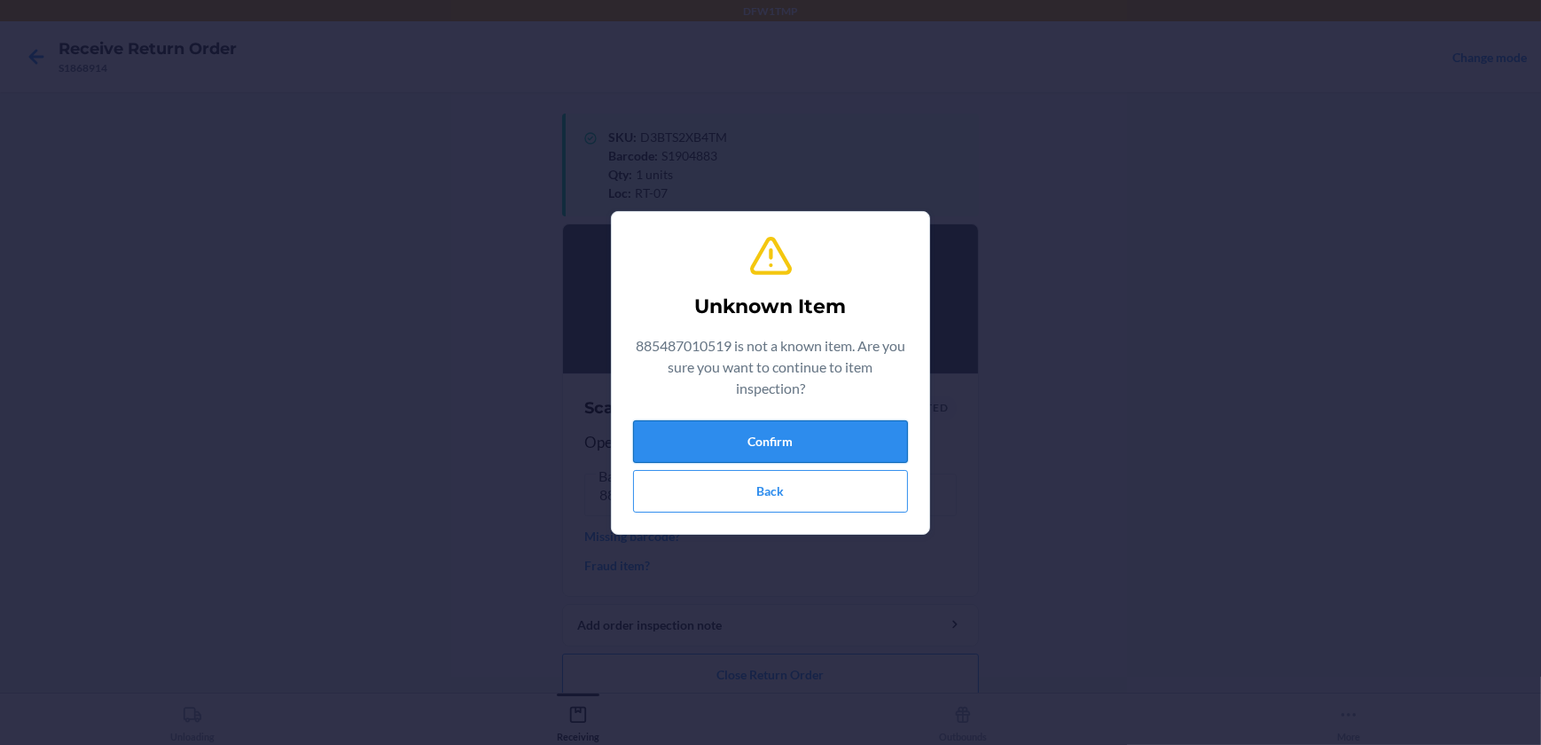
click at [661, 427] on button "Confirm" at bounding box center [770, 441] width 275 height 43
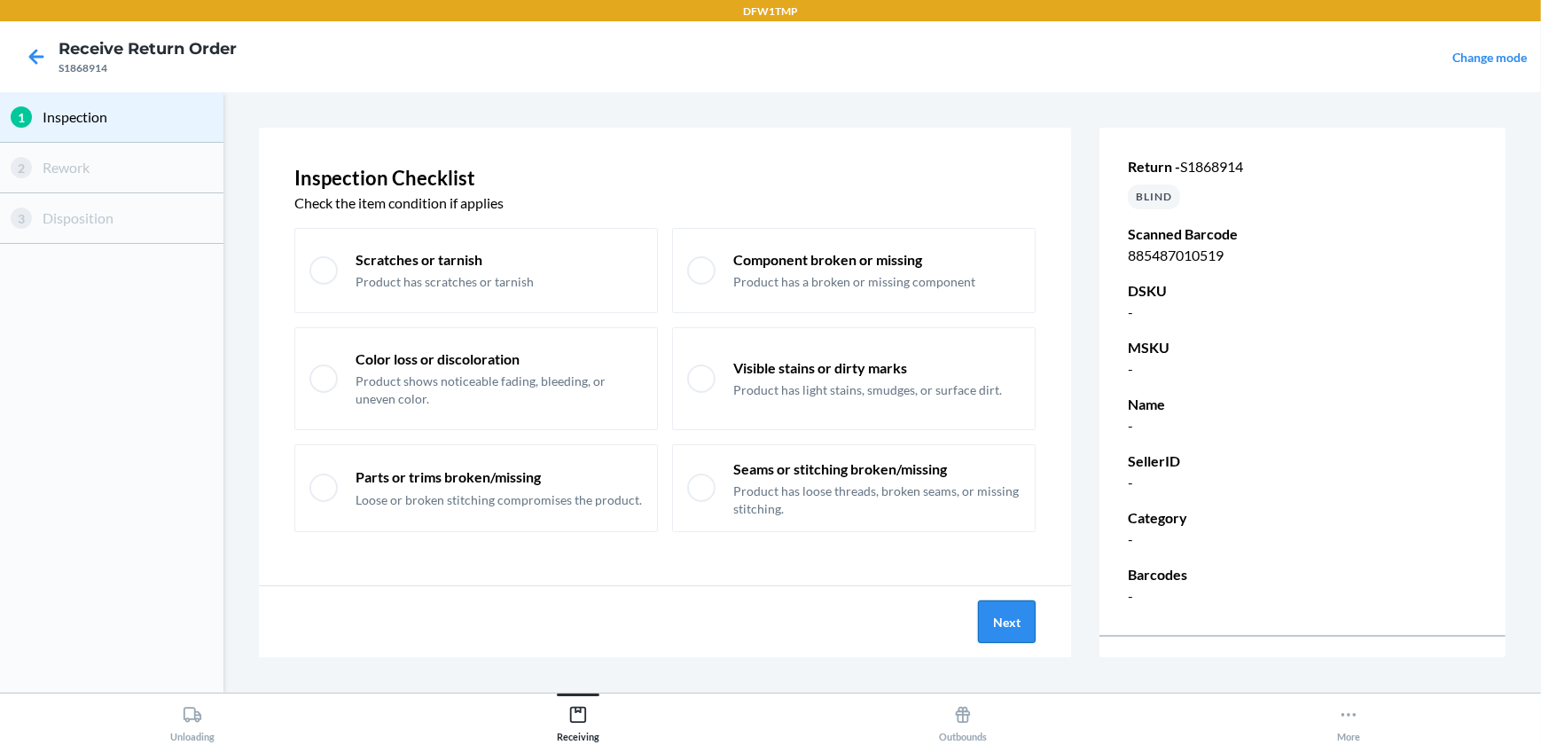
click at [1000, 626] on button "Next" at bounding box center [1007, 621] width 58 height 43
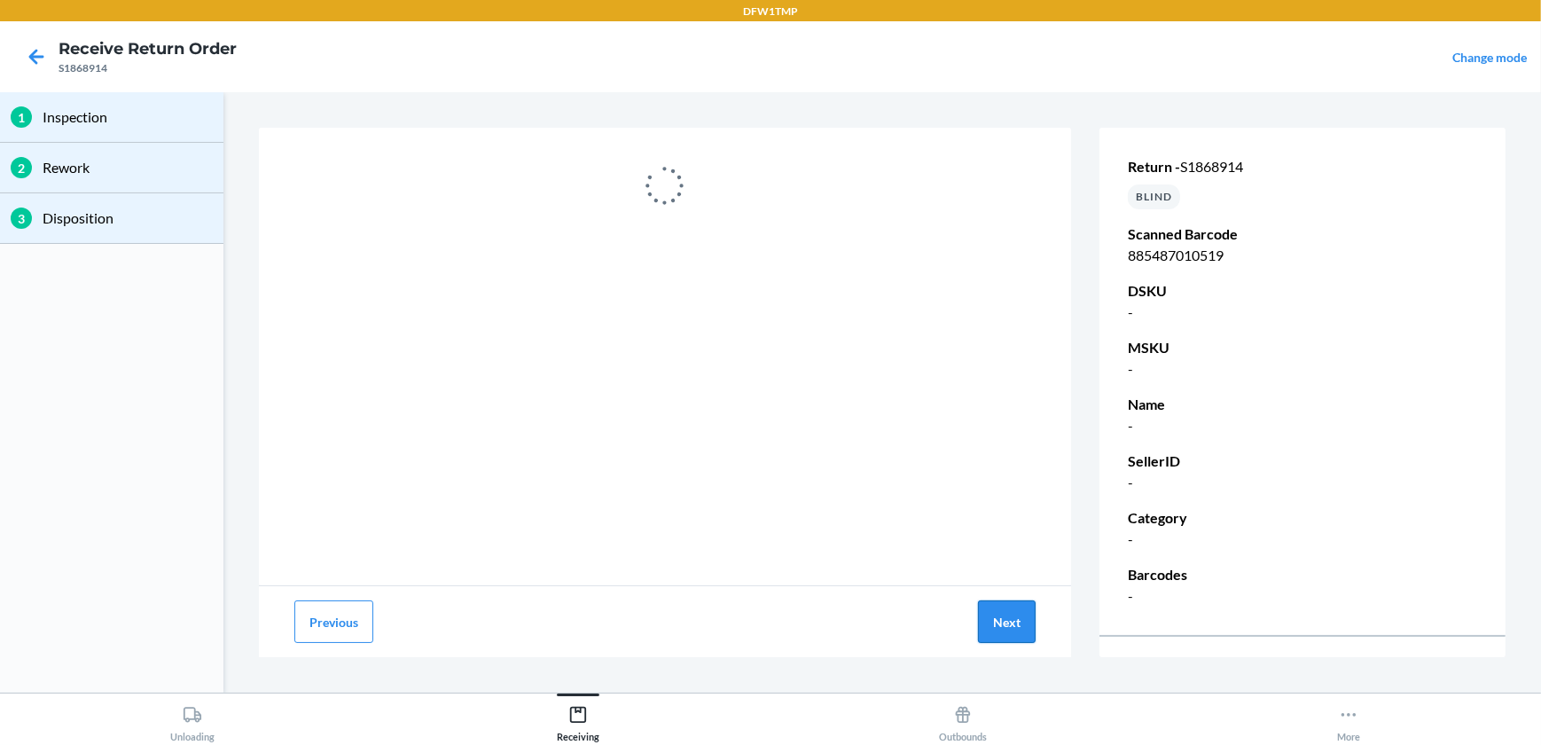
click at [995, 611] on button "Next" at bounding box center [1007, 621] width 58 height 43
click at [354, 630] on button "Previous" at bounding box center [333, 621] width 79 height 43
click at [332, 603] on button "Previous" at bounding box center [333, 621] width 79 height 43
click at [570, 709] on icon at bounding box center [578, 715] width 16 height 16
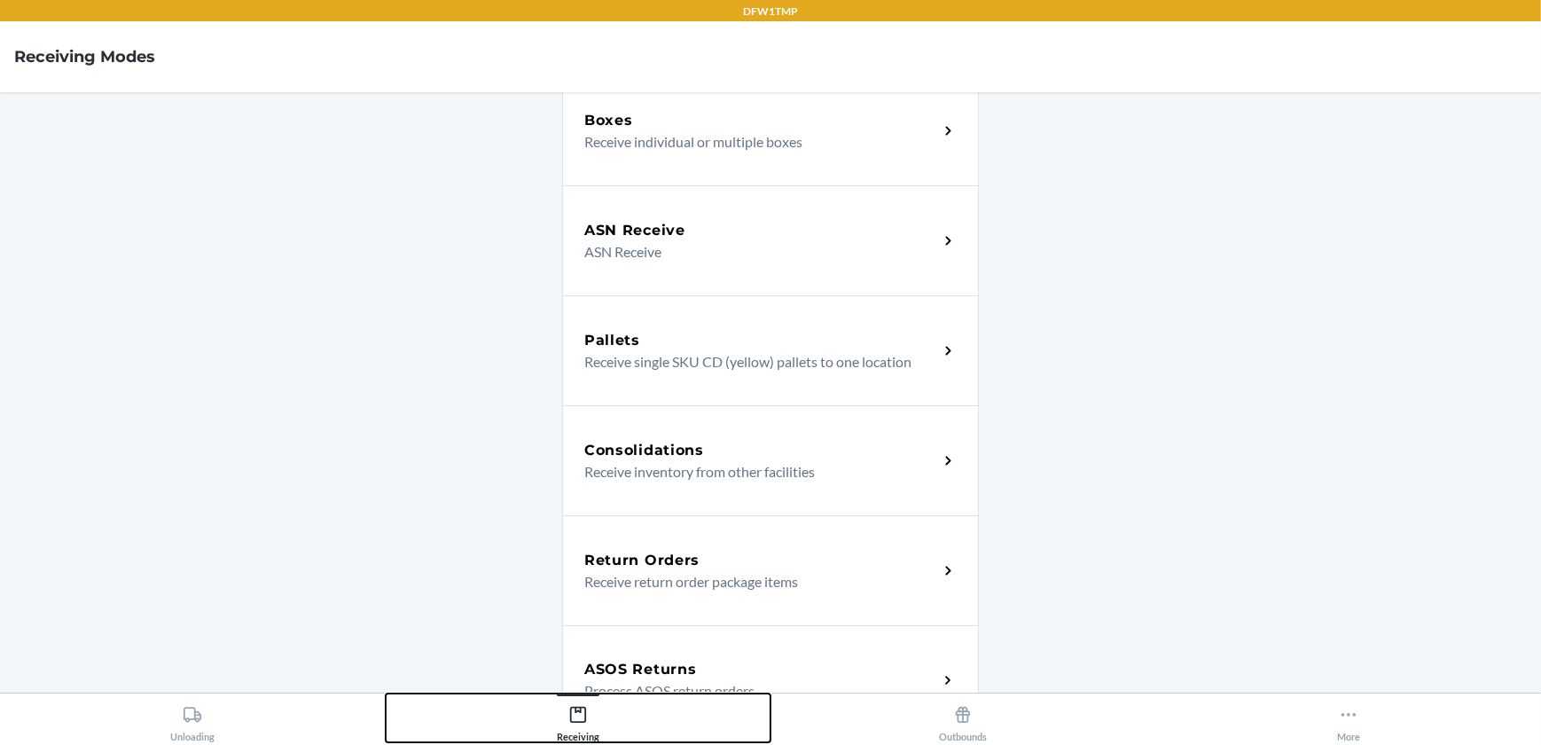
scroll to position [322, 0]
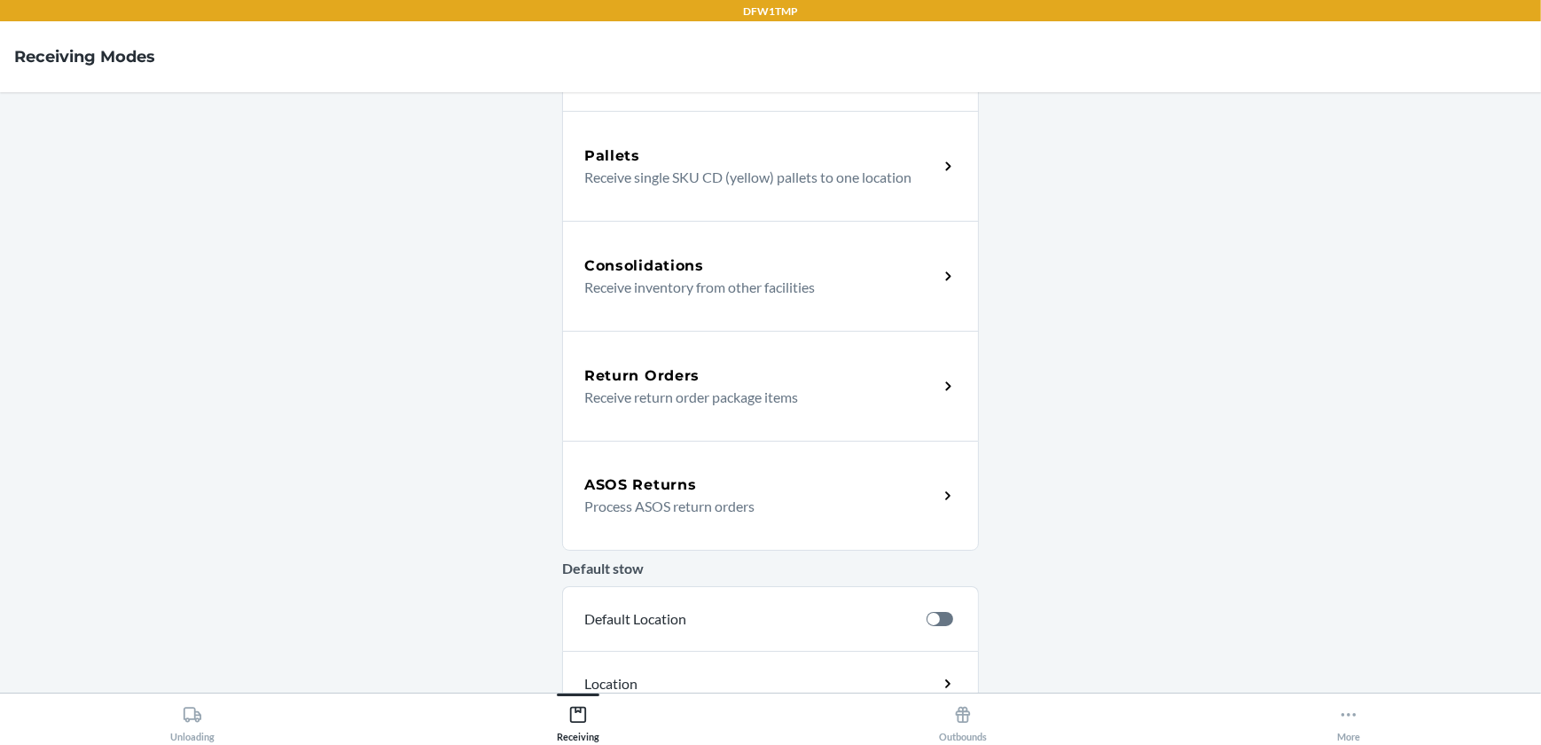
click at [718, 375] on div "Return Orders" at bounding box center [761, 375] width 354 height 21
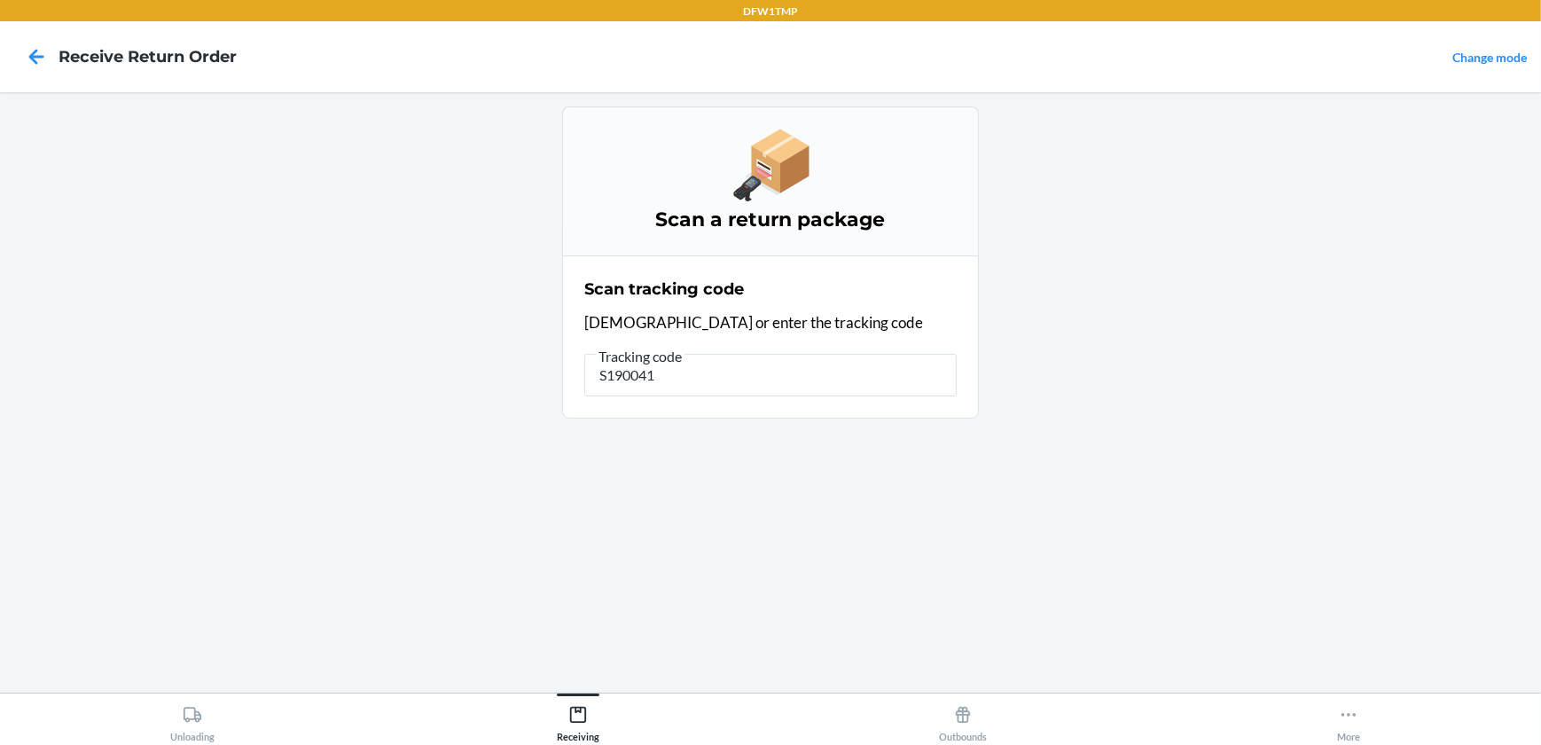
type input "S1900413"
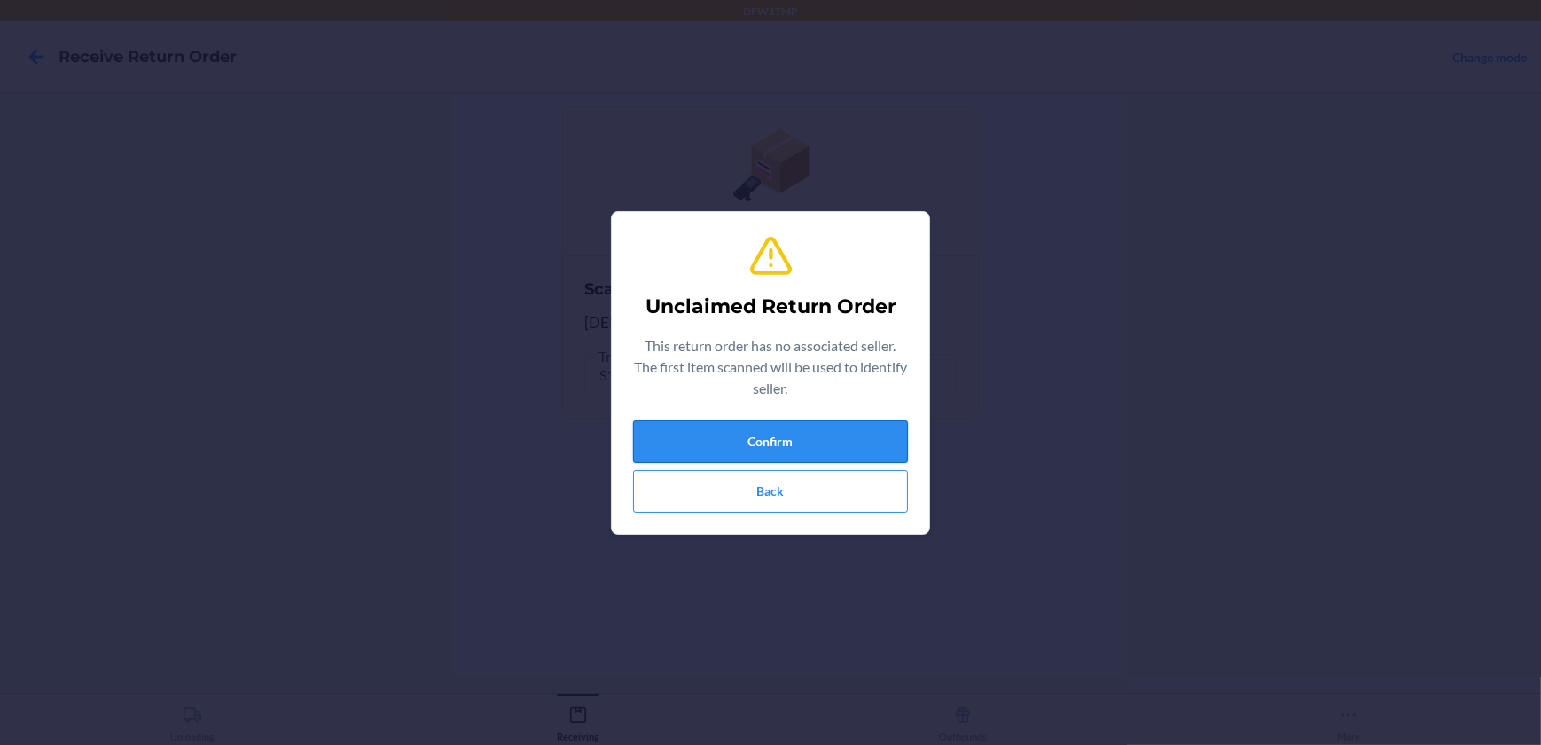
click at [814, 443] on button "Confirm" at bounding box center [770, 441] width 275 height 43
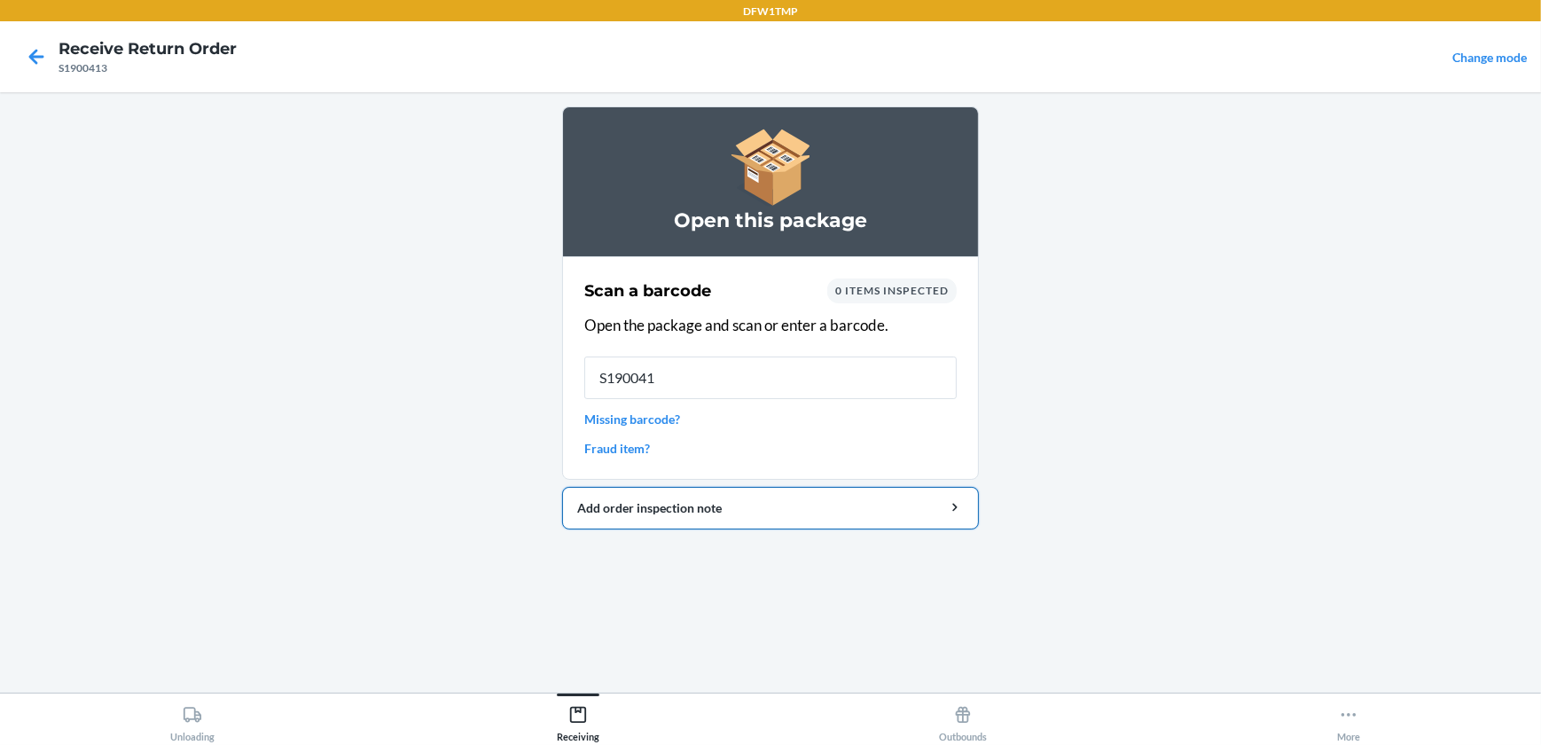
type input "S1900413"
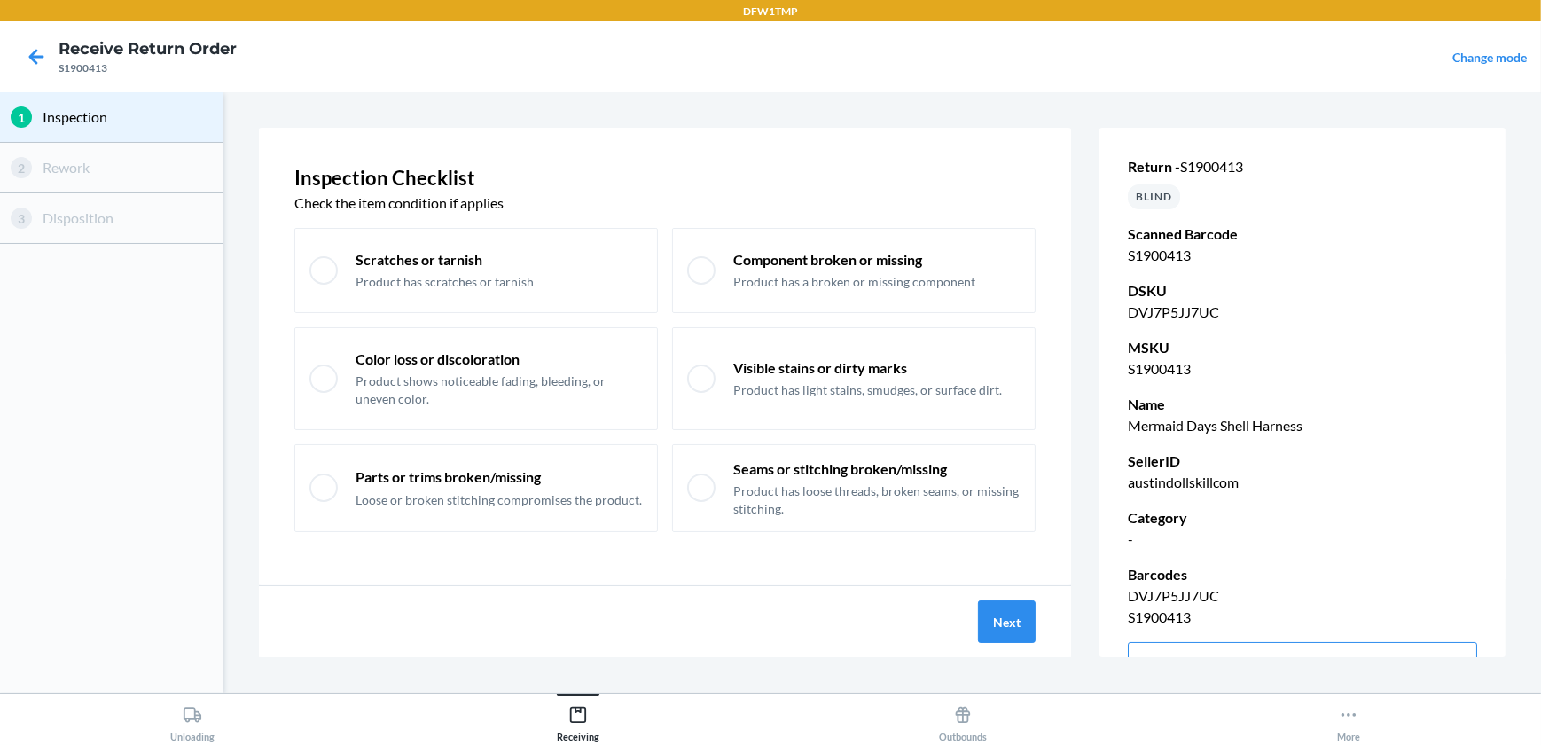
click at [1011, 594] on div "Next" at bounding box center [665, 621] width 812 height 71
click at [1004, 612] on button "Next" at bounding box center [1007, 621] width 58 height 43
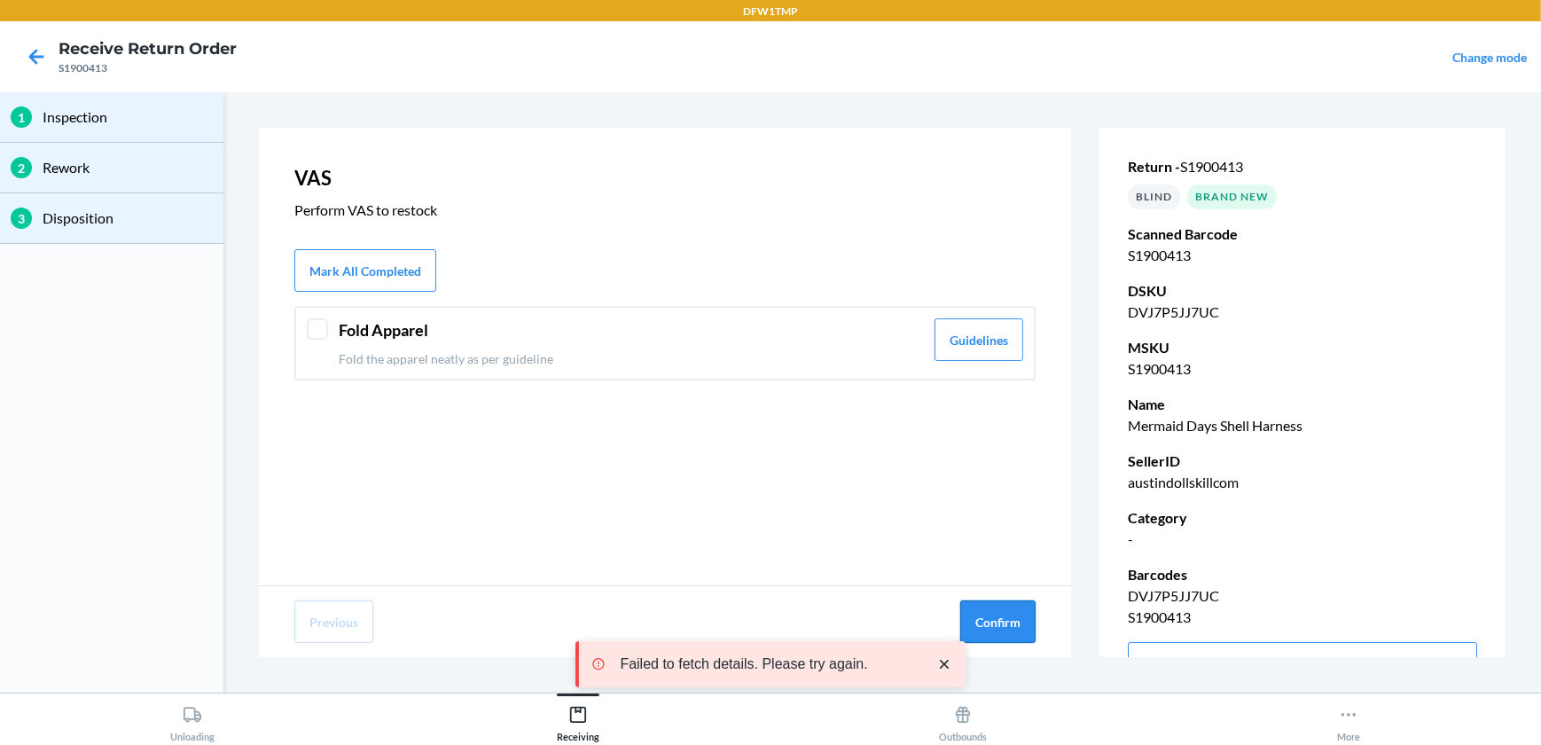
click at [1008, 621] on button "Confirm" at bounding box center [997, 621] width 75 height 43
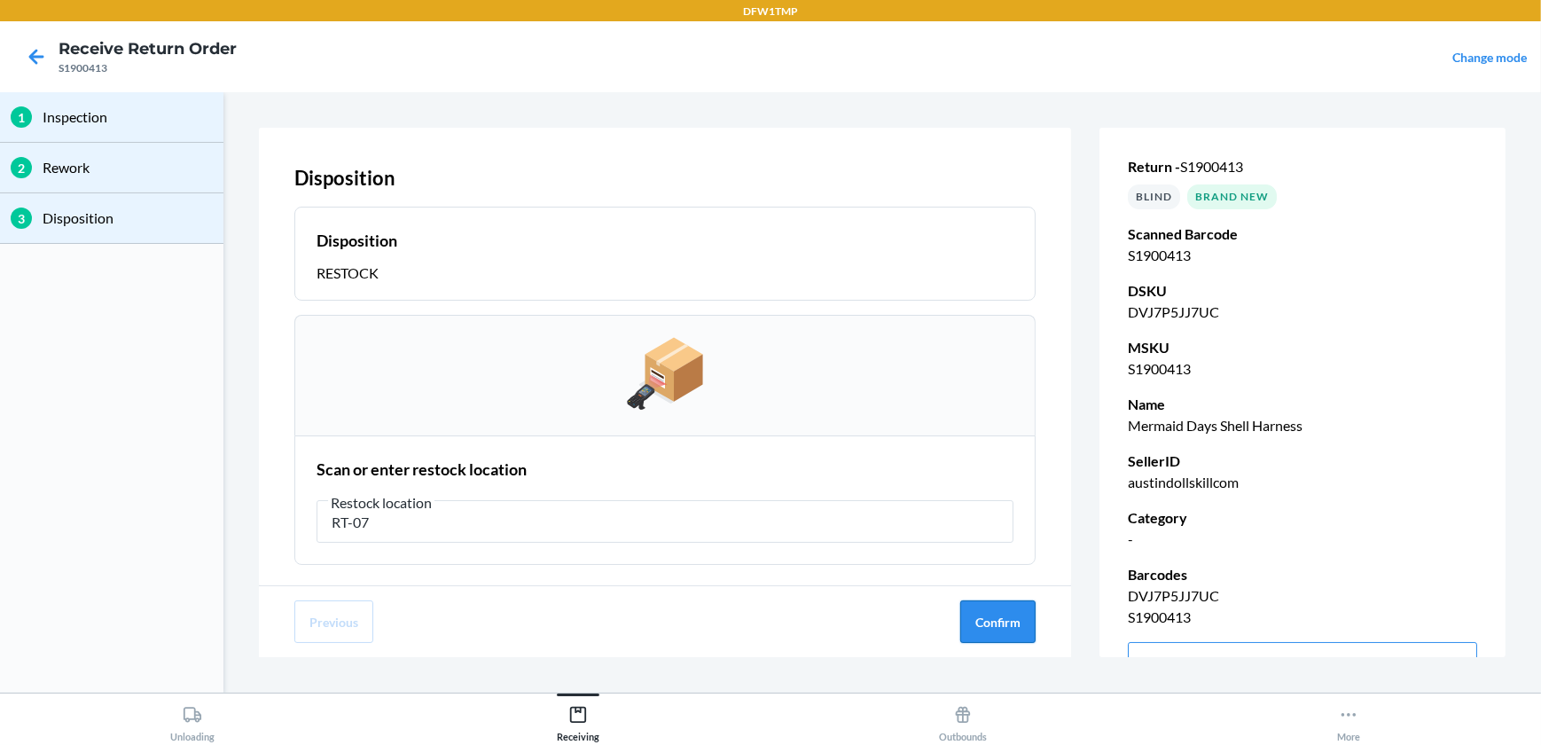
type input "RT-07"
click at [1014, 630] on button "Confirm" at bounding box center [997, 621] width 75 height 43
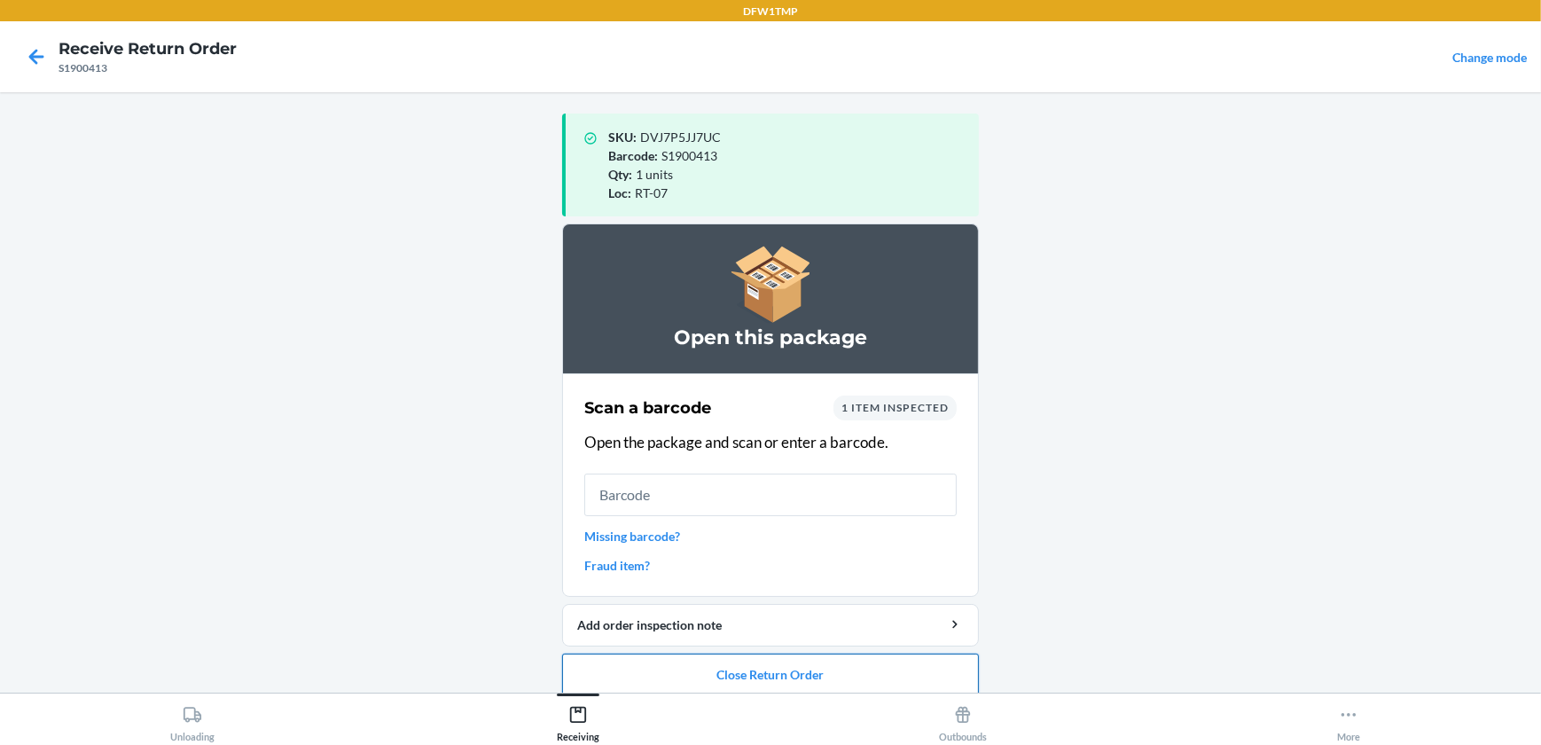
click at [765, 677] on button "Close Return Order" at bounding box center [770, 675] width 417 height 43
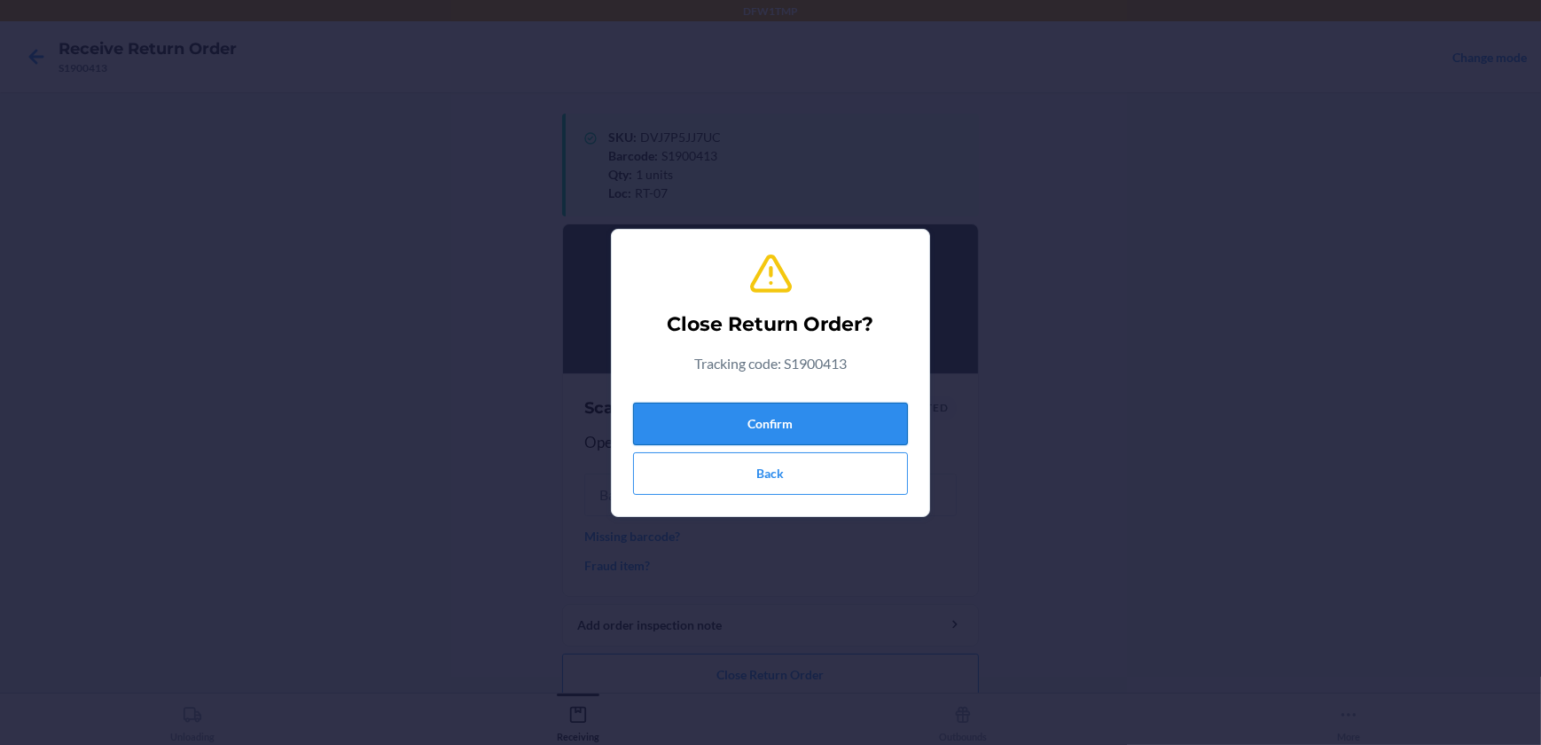
click at [827, 418] on button "Confirm" at bounding box center [770, 424] width 275 height 43
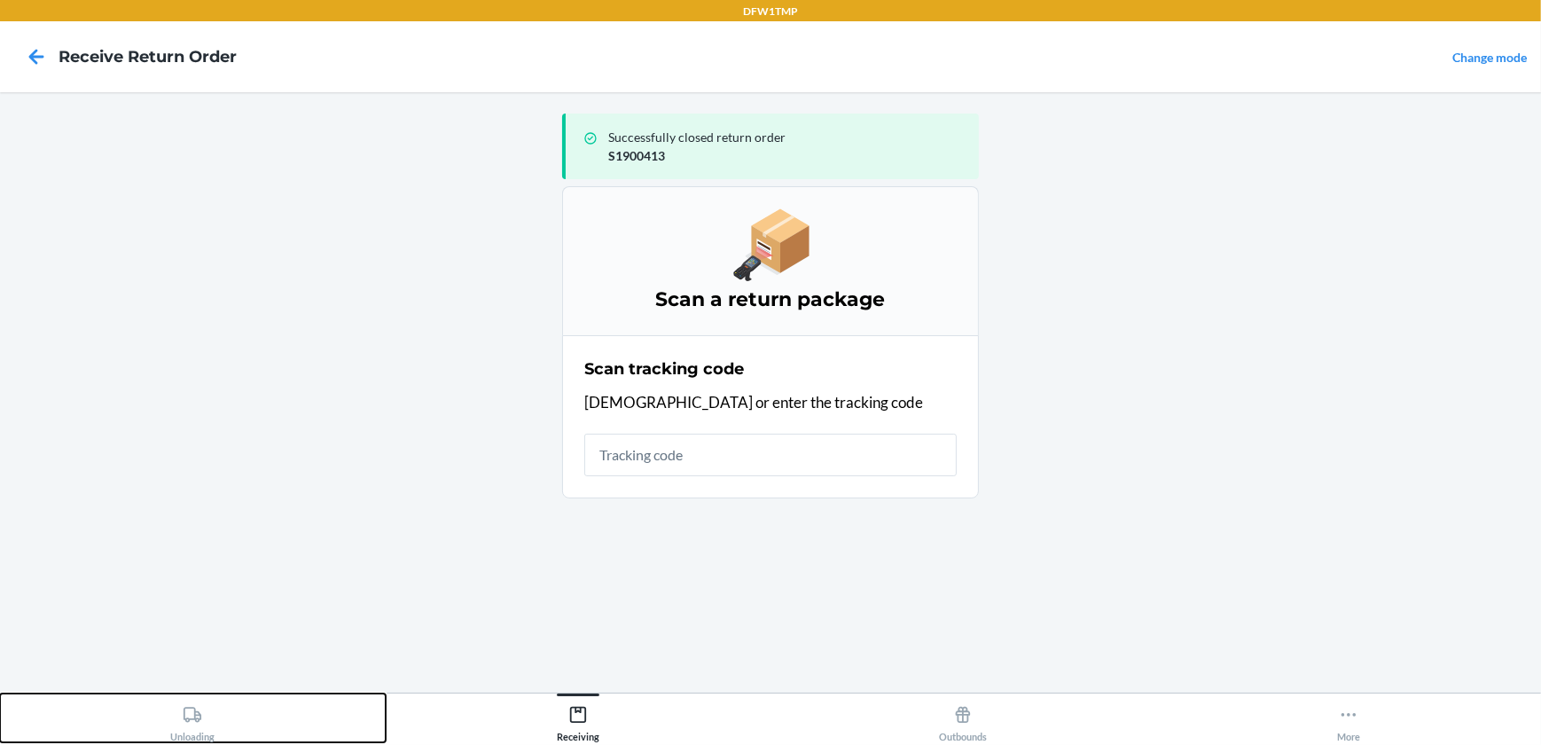
click at [191, 711] on icon at bounding box center [193, 715] width 20 height 20
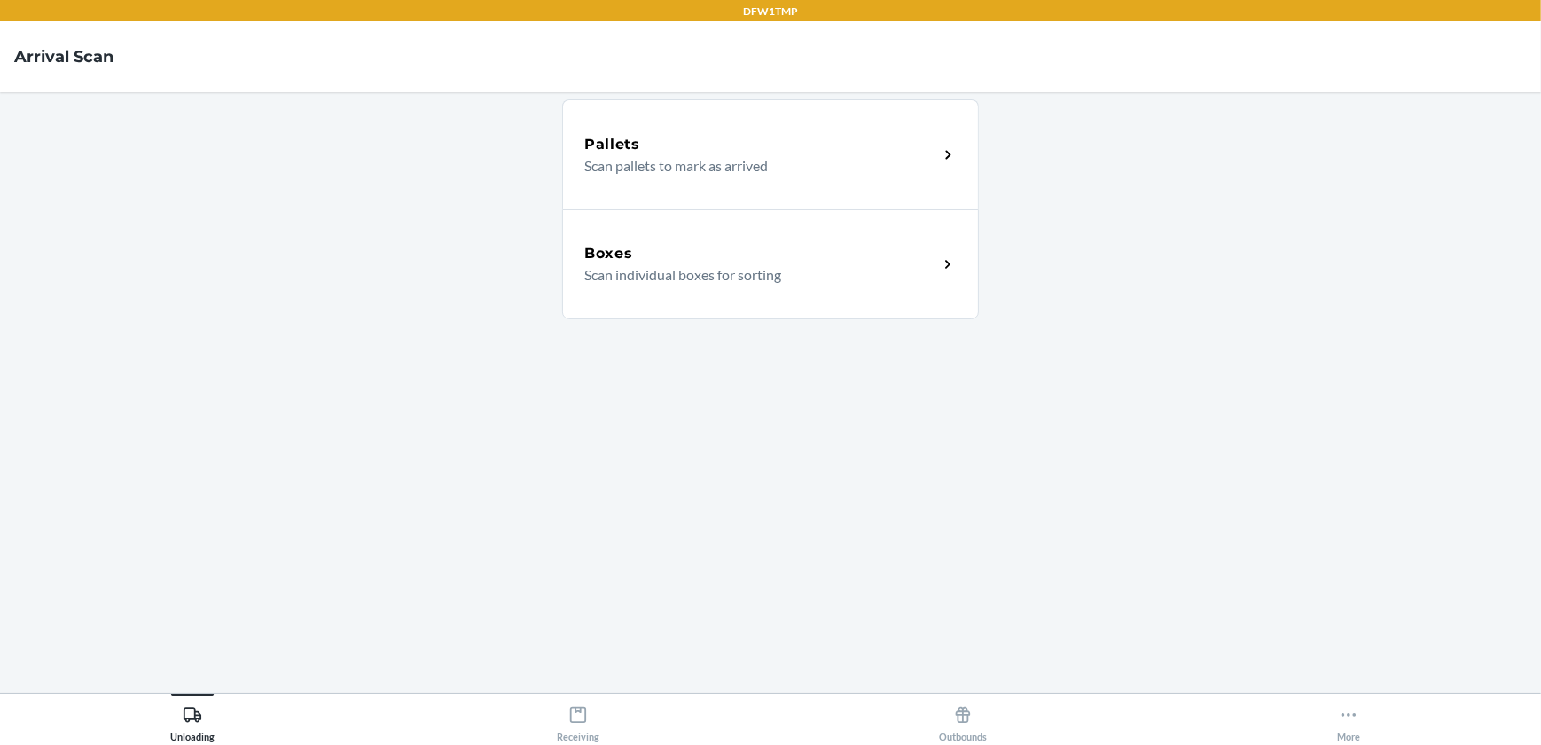
click at [812, 244] on div "Boxes" at bounding box center [761, 253] width 354 height 21
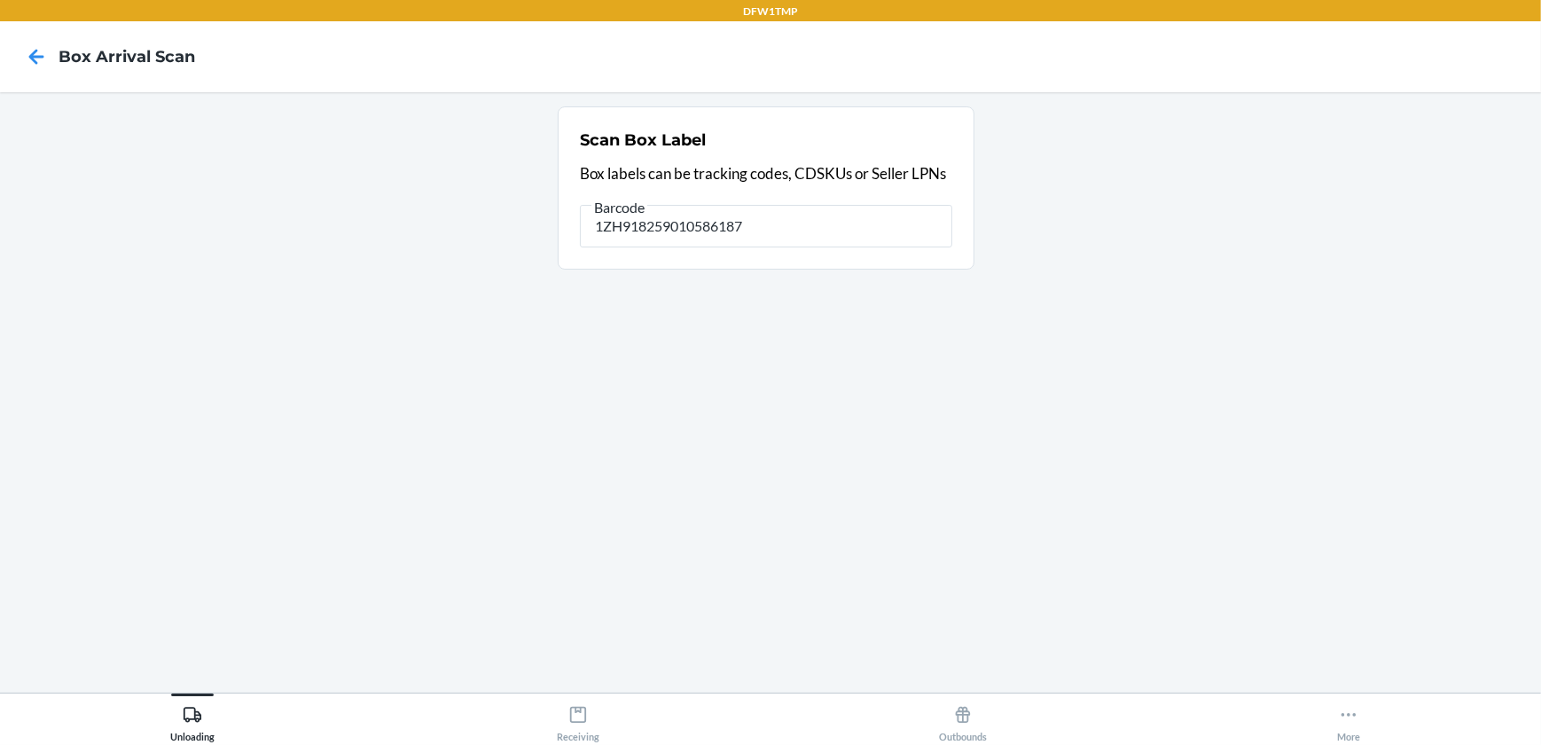
type input "1ZH918259010586187"
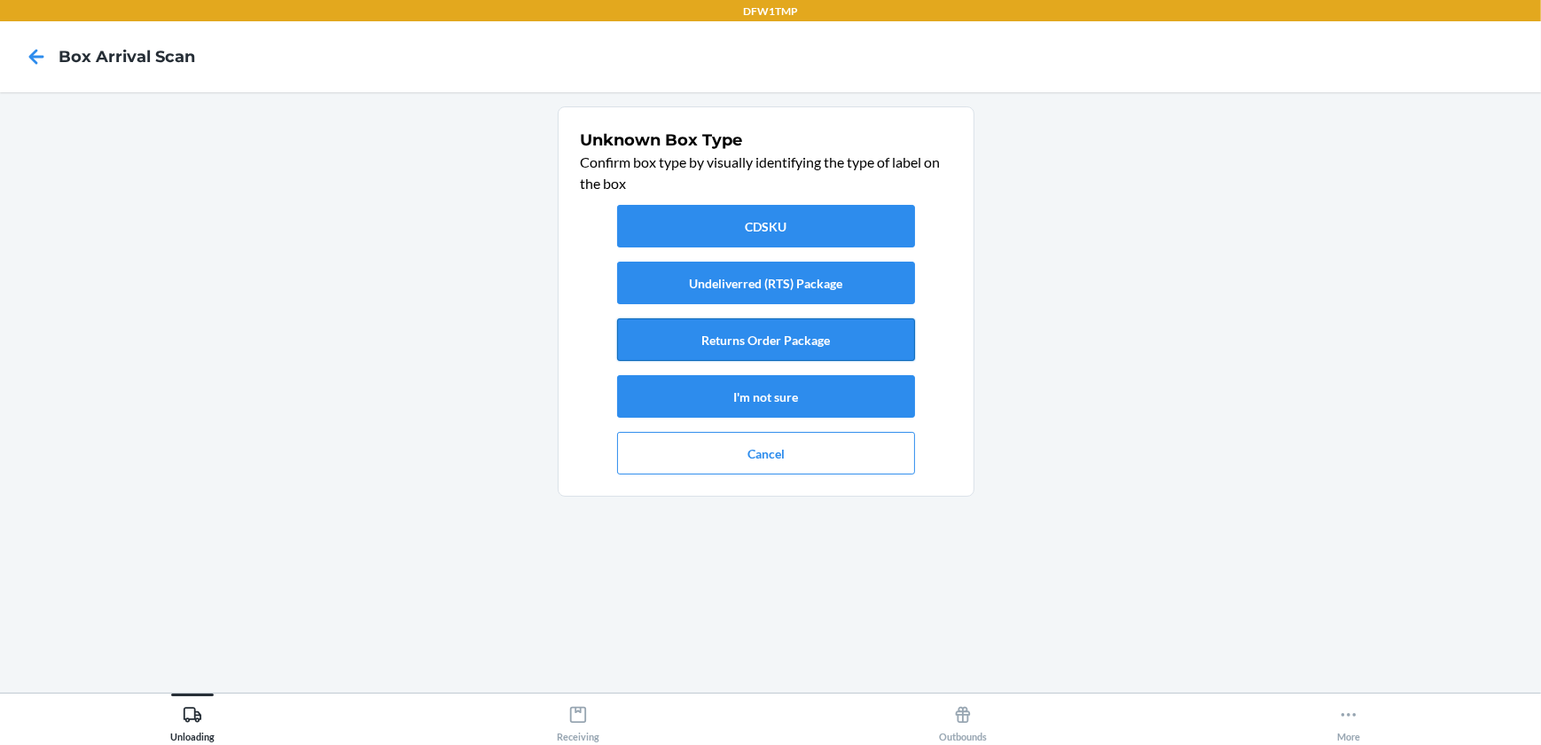
click at [790, 332] on button "Returns Order Package" at bounding box center [766, 339] width 298 height 43
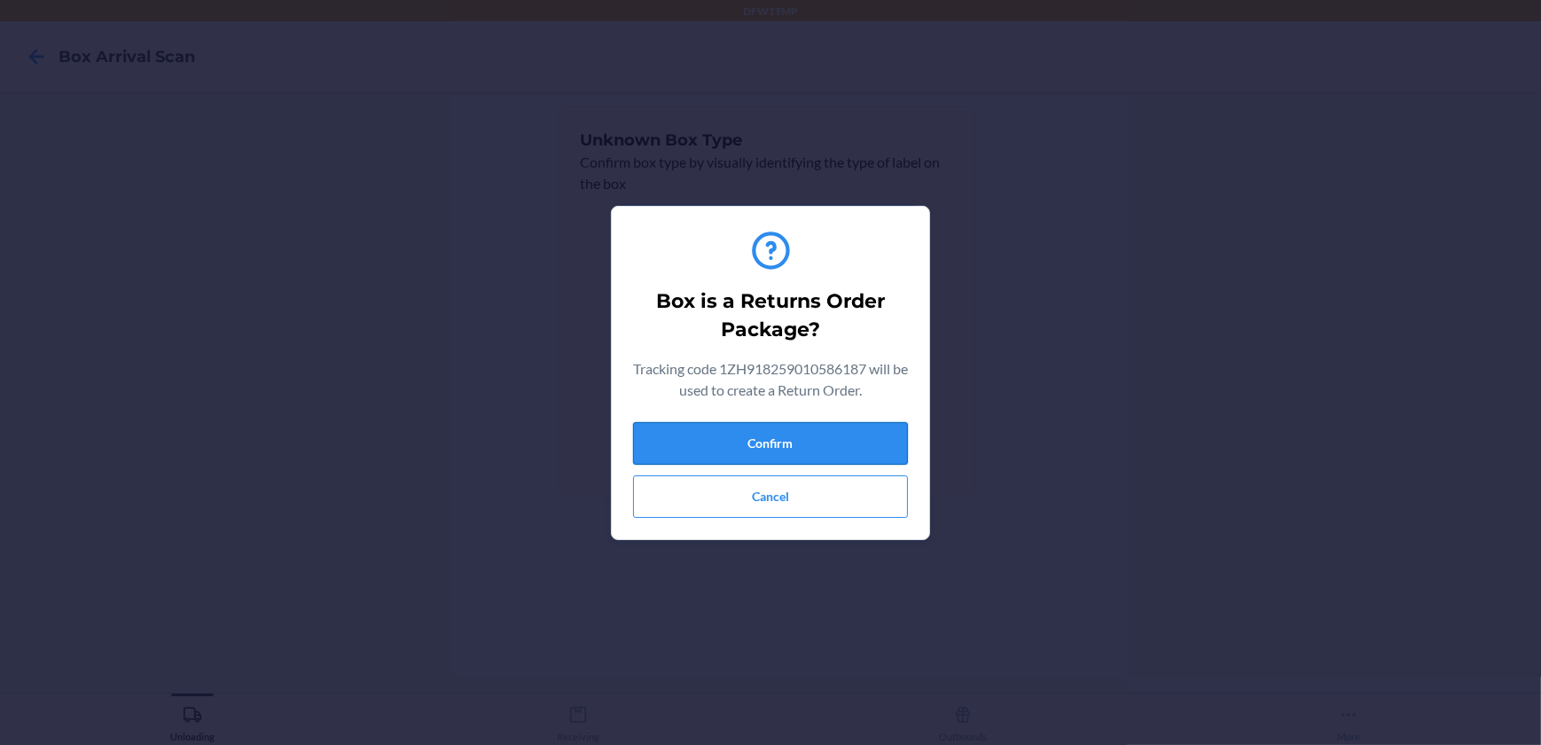
click at [802, 456] on button "Confirm" at bounding box center [770, 443] width 275 height 43
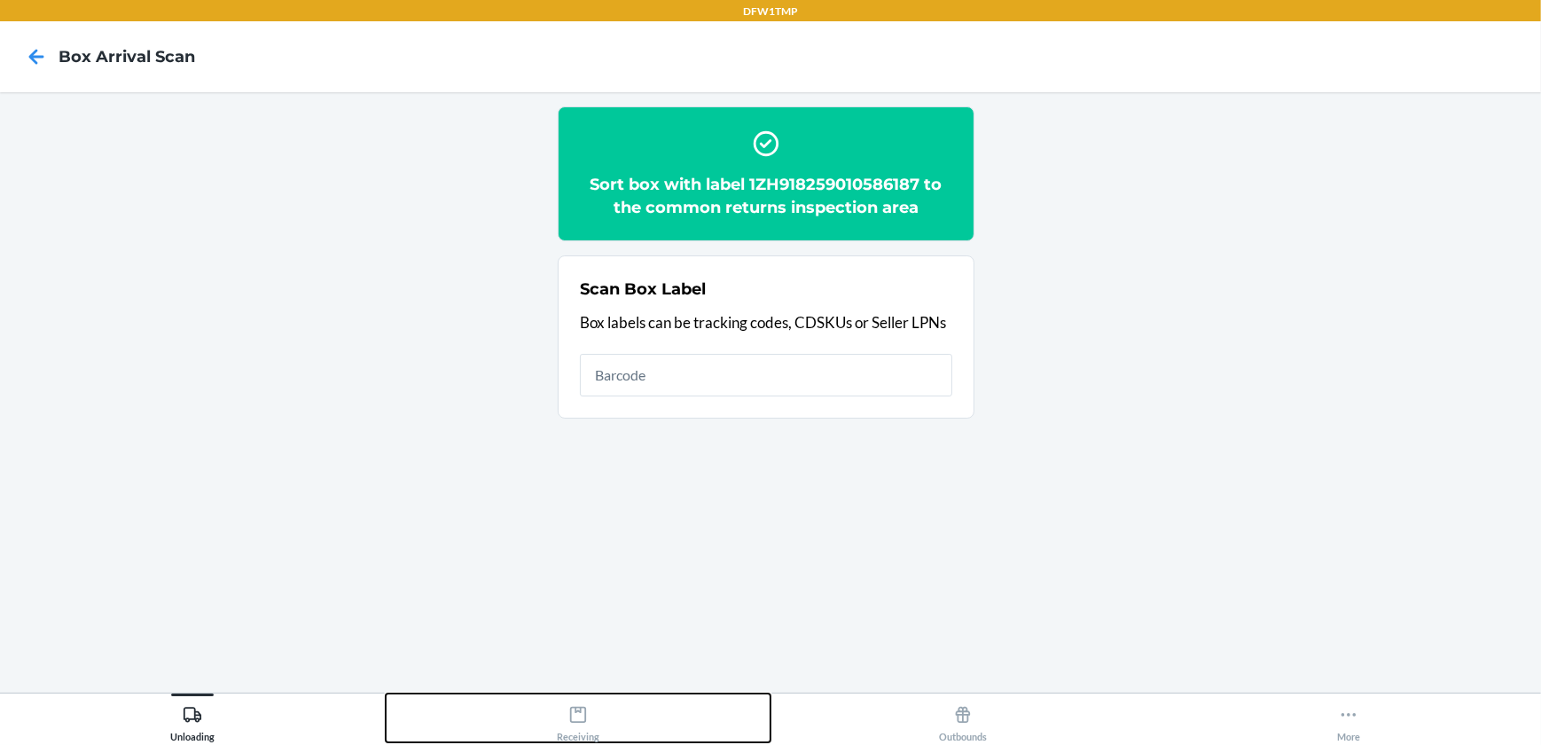
click at [573, 722] on div "Receiving" at bounding box center [578, 720] width 43 height 44
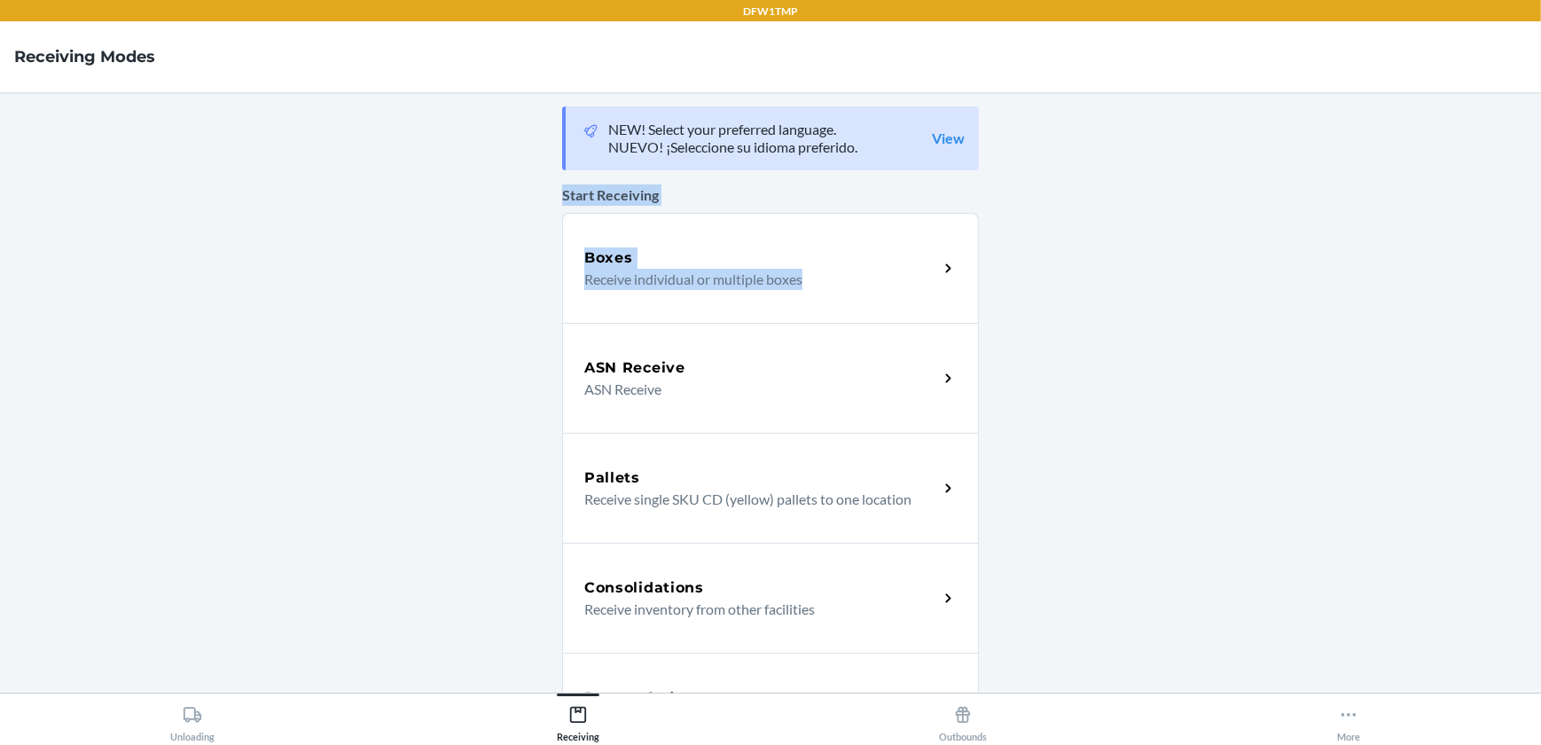
drag, startPoint x: 1528, startPoint y: 170, endPoint x: 1533, endPoint y: 208, distance: 38.5
click at [1532, 209] on main "NEW! Select your preferred language. NUEVO! ¡Seleccione su idioma preferido. Vi…" at bounding box center [770, 392] width 1541 height 600
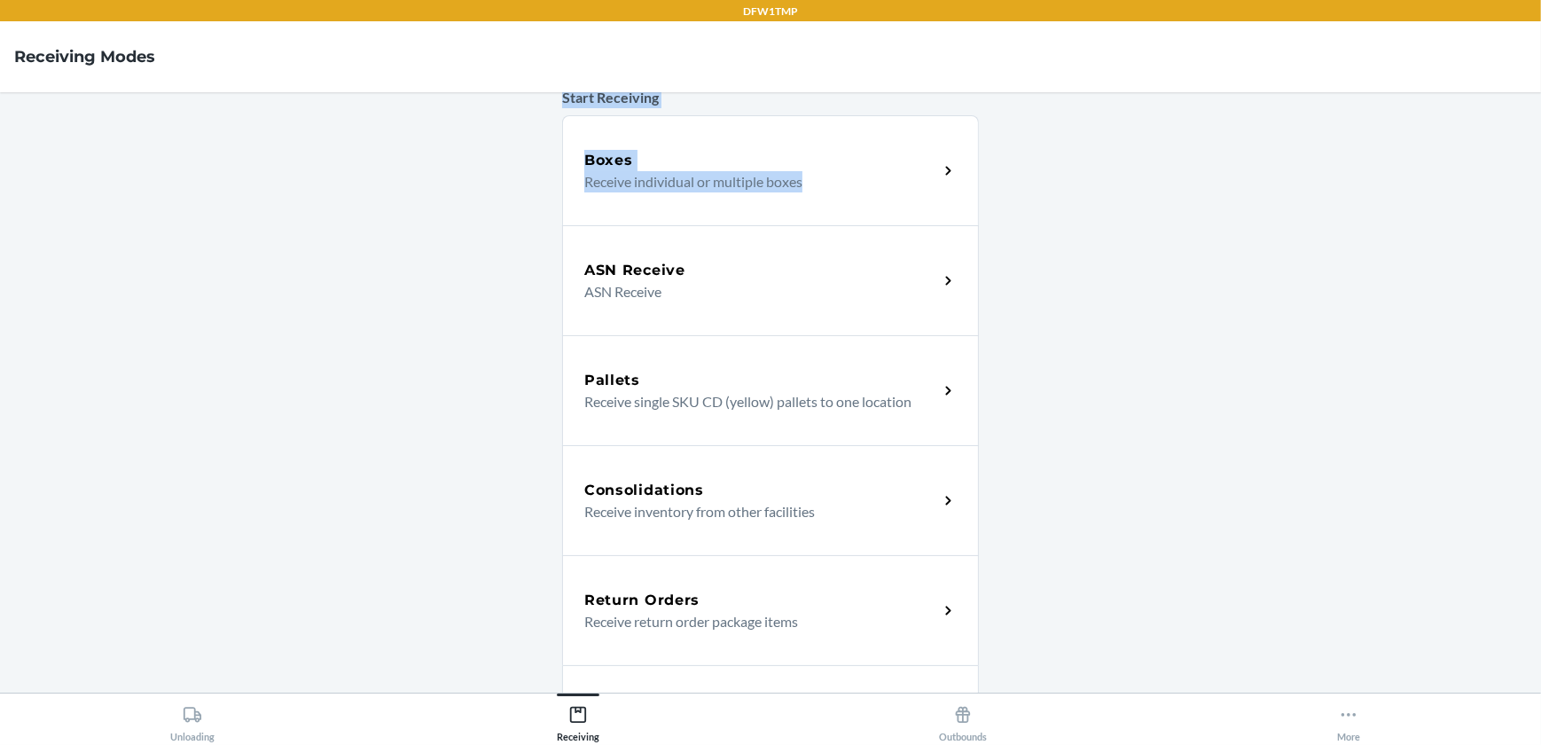
scroll to position [134, 0]
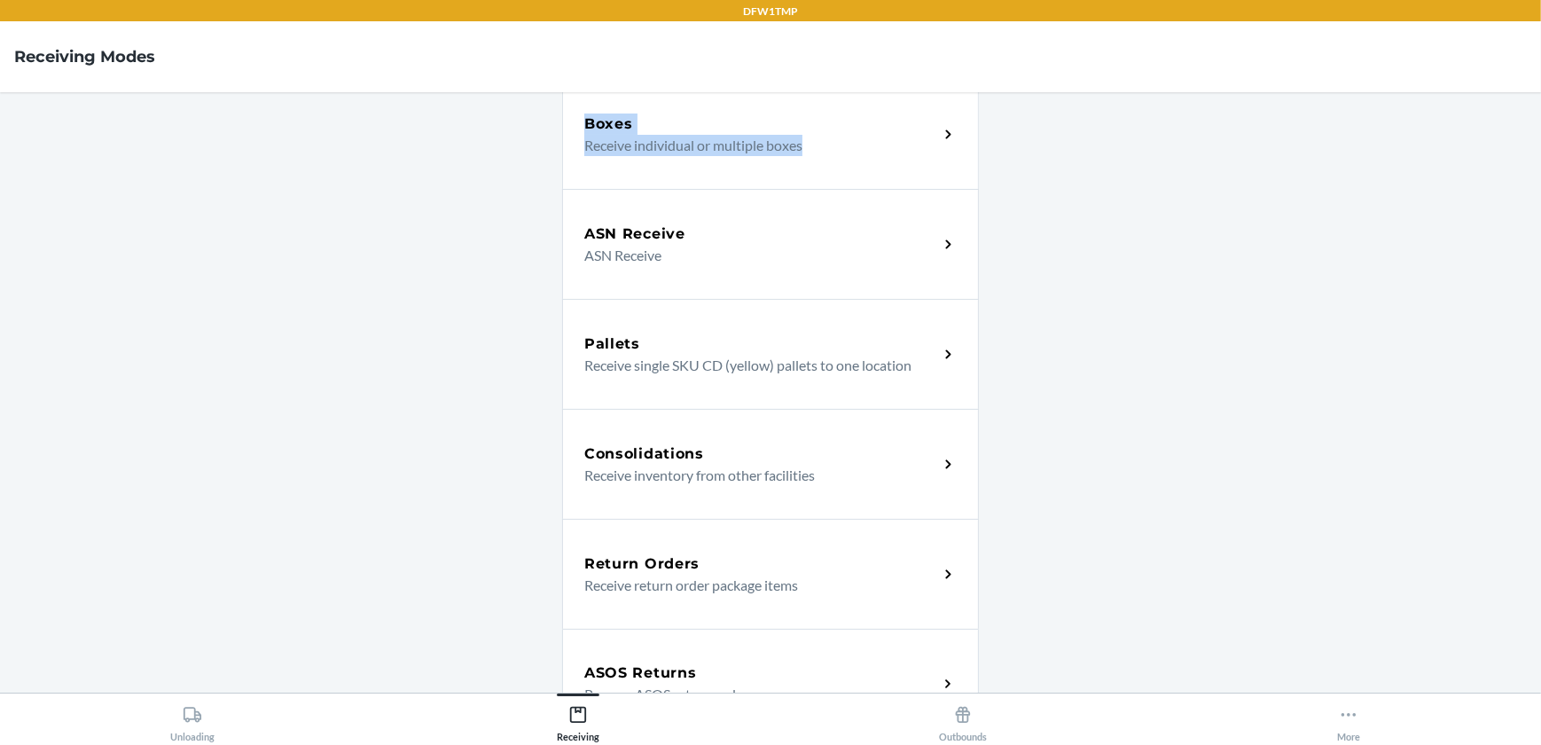
click at [718, 568] on div "Return Orders" at bounding box center [761, 563] width 354 height 21
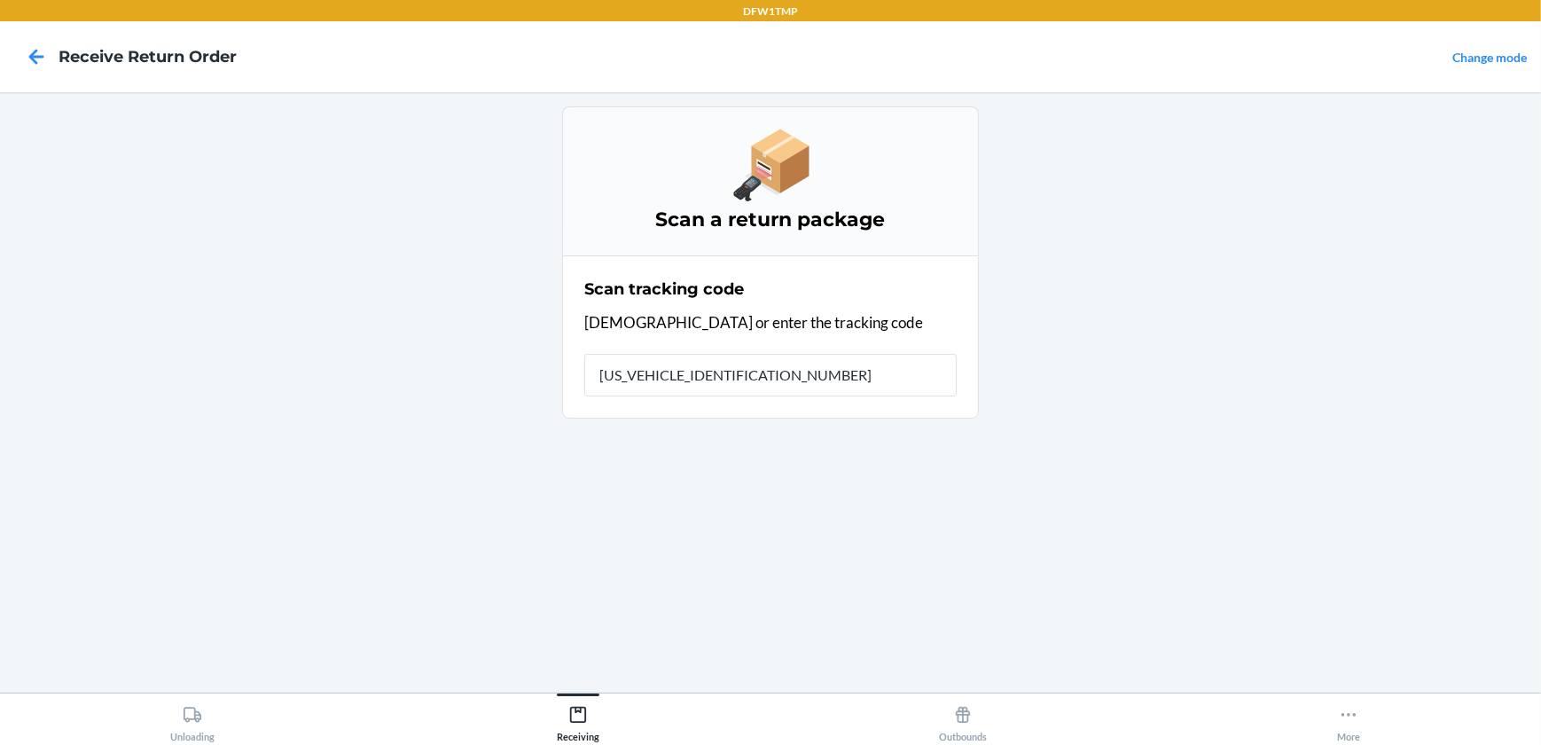
type input "1ZH918259010586187"
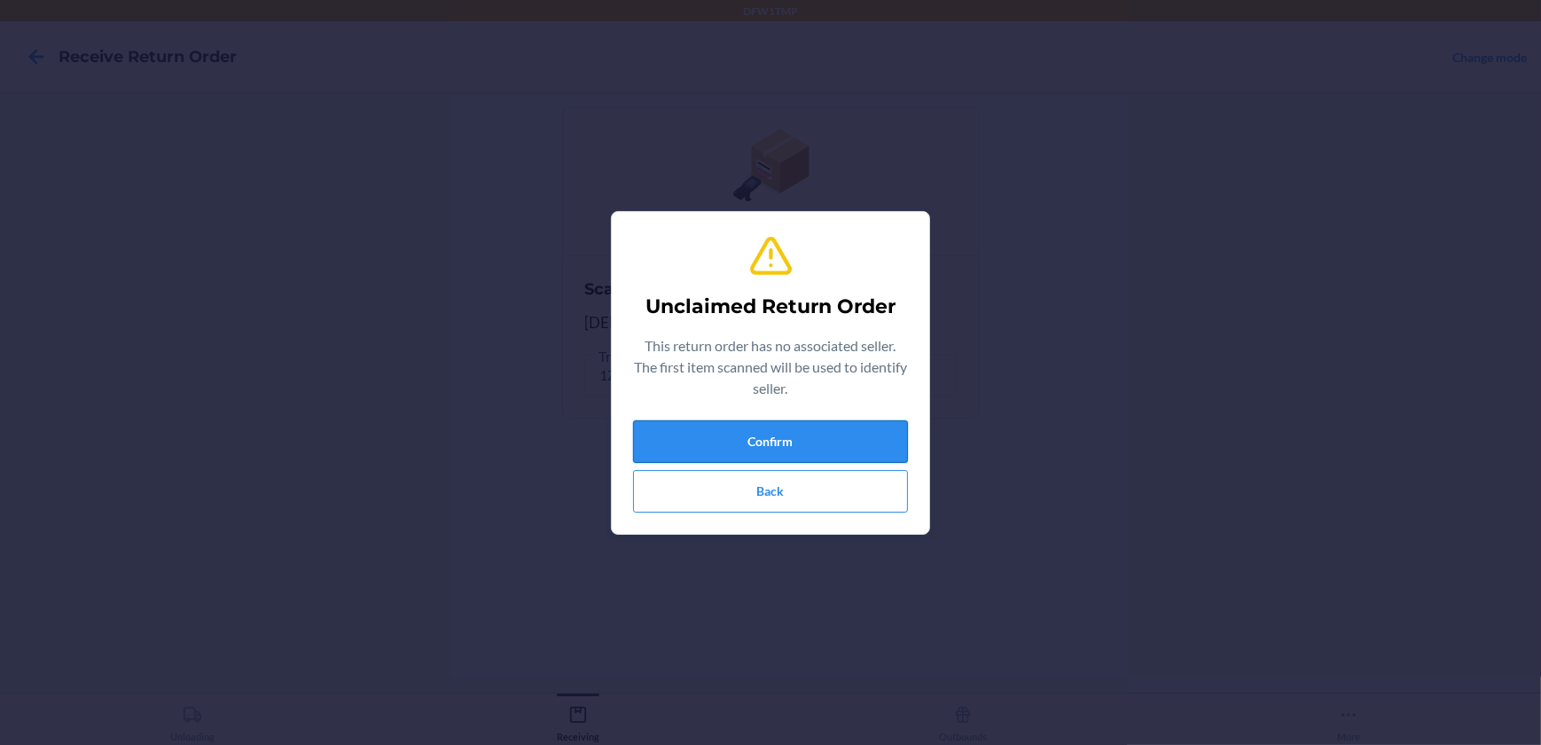
click at [811, 434] on button "Confirm" at bounding box center [770, 441] width 275 height 43
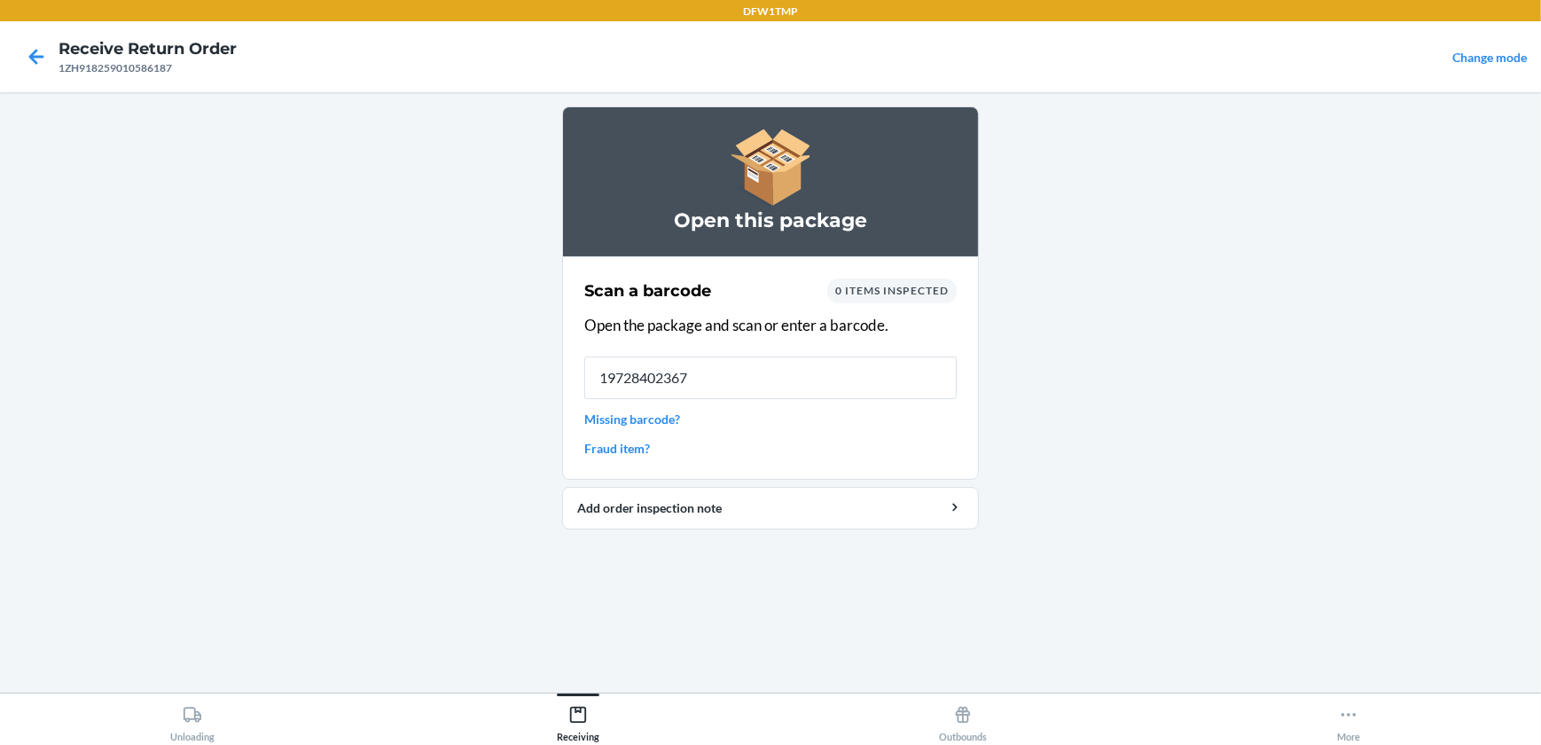
type input "197284023679"
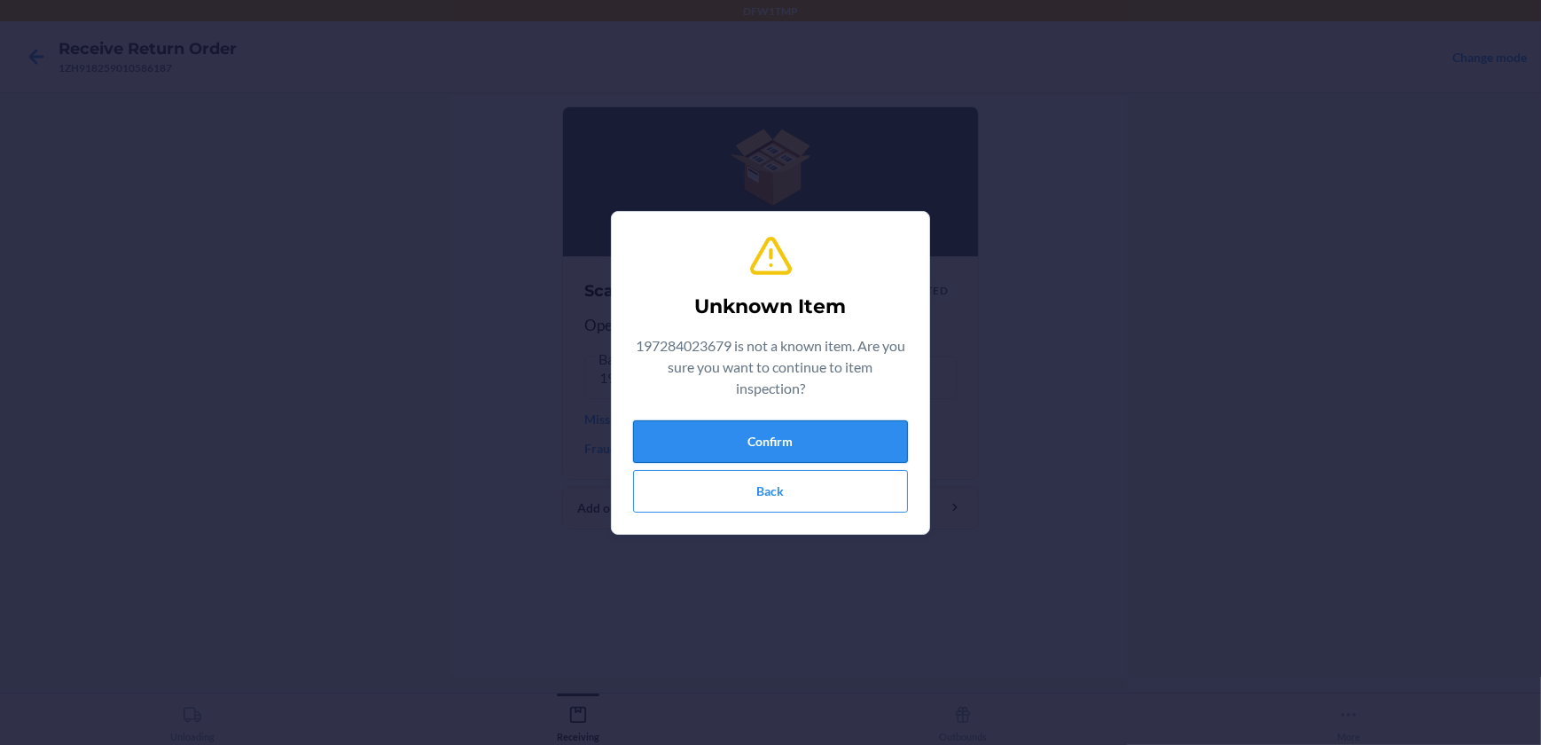
click at [851, 426] on button "Confirm" at bounding box center [770, 441] width 275 height 43
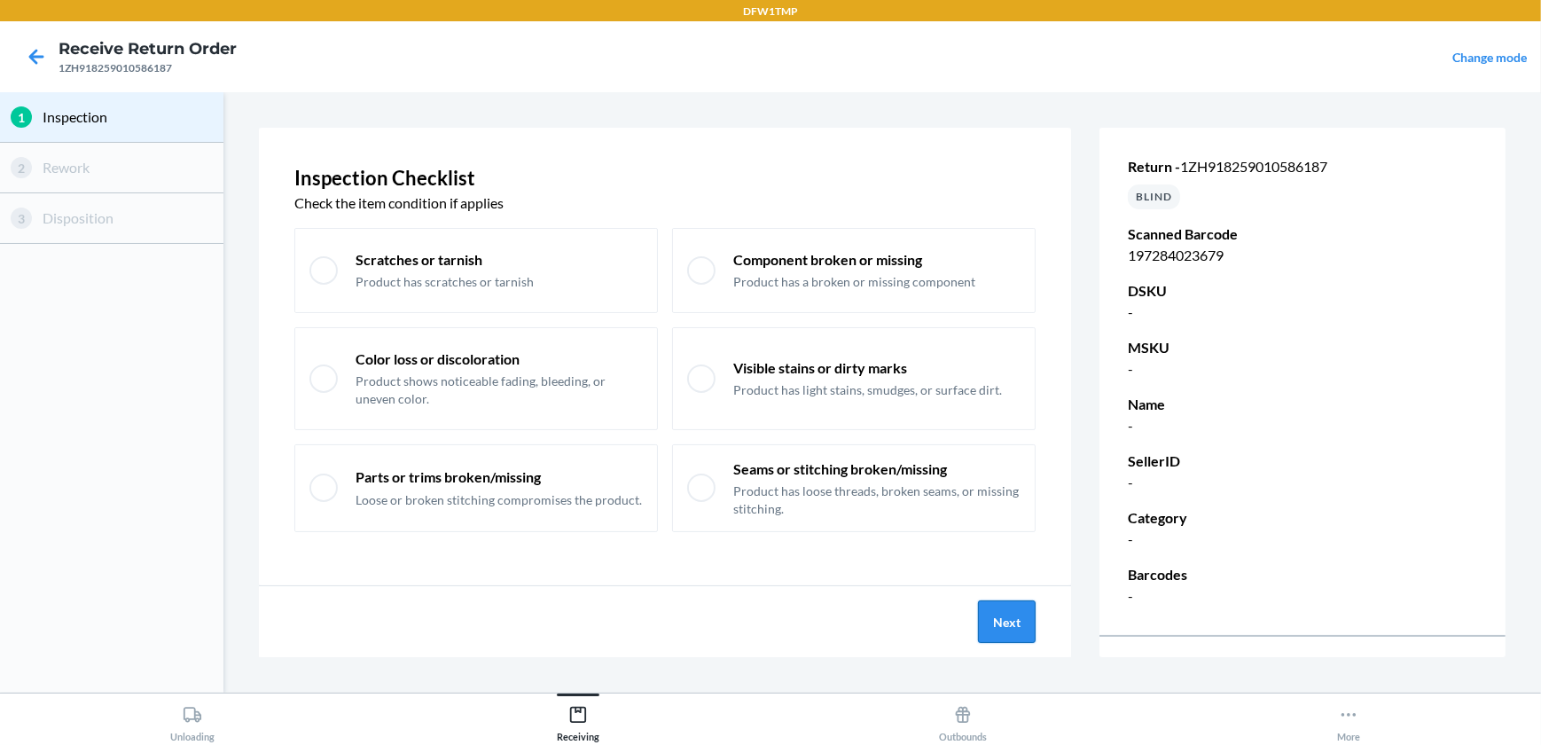
click at [1018, 628] on button "Next" at bounding box center [1007, 621] width 58 height 43
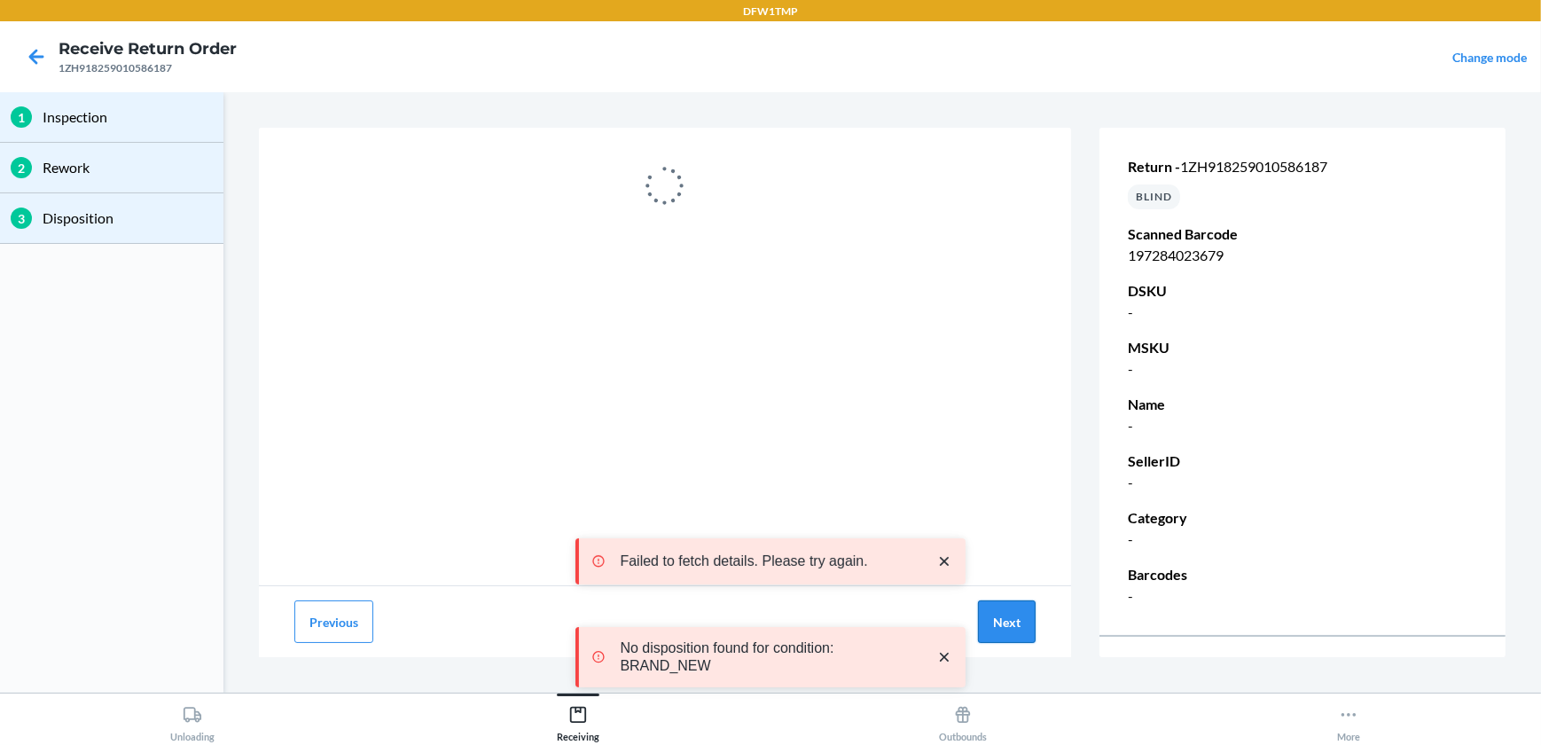
click at [1014, 628] on button "Next" at bounding box center [1007, 621] width 58 height 43
click at [1014, 625] on button "Next" at bounding box center [1007, 621] width 58 height 43
click at [1012, 623] on button "Next" at bounding box center [1007, 621] width 58 height 43
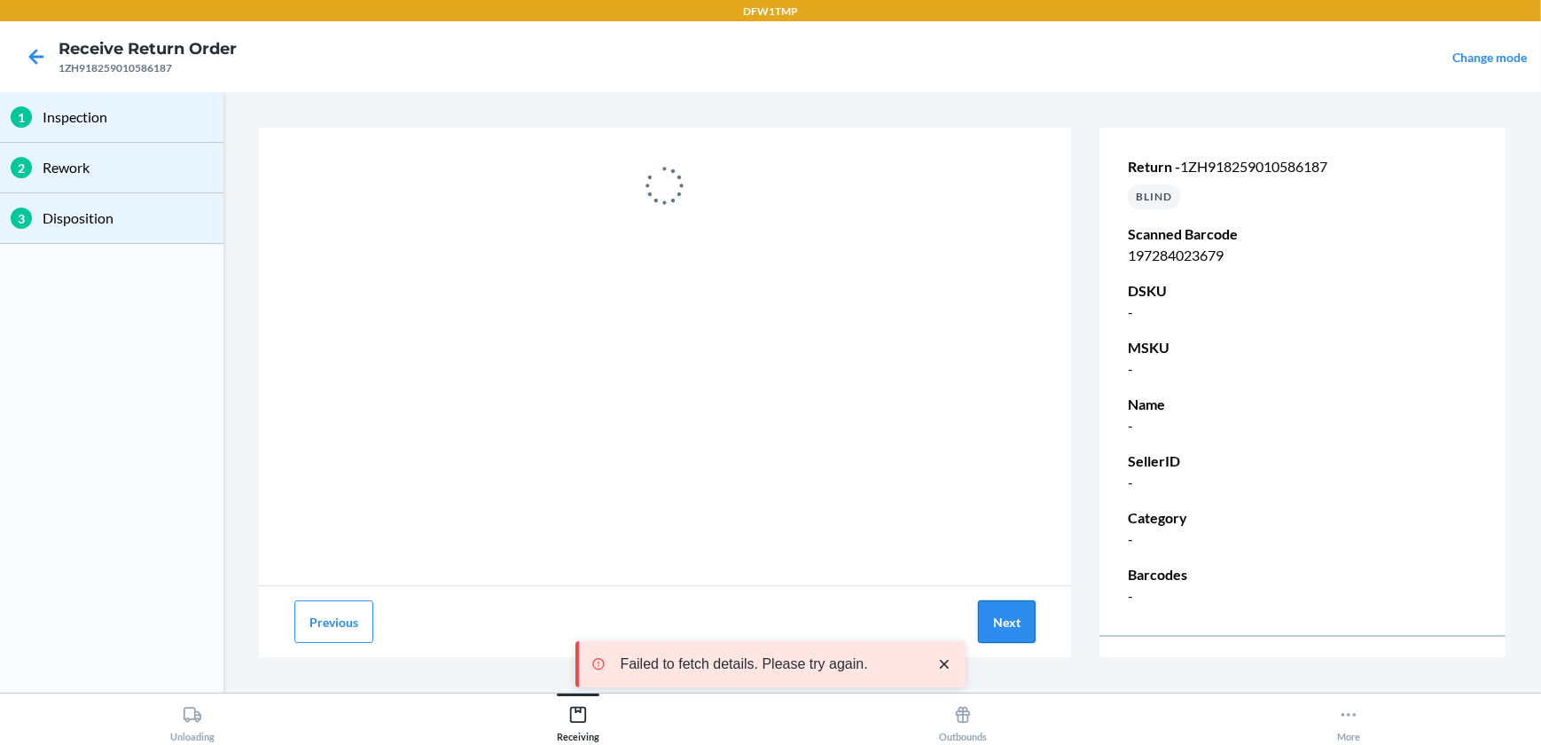
click at [1012, 623] on button "Next" at bounding box center [1007, 621] width 58 height 43
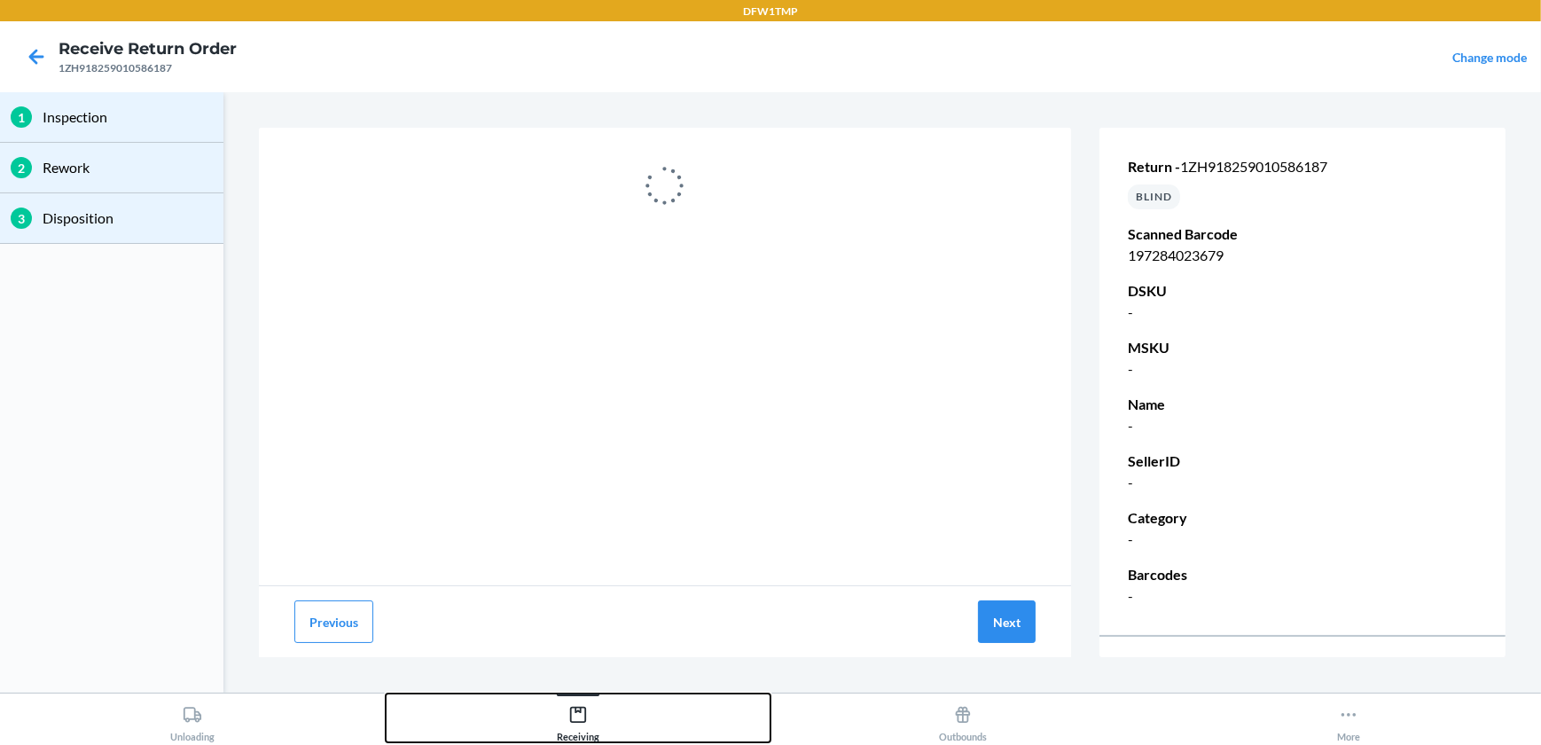
click at [568, 718] on div "Receiving" at bounding box center [578, 720] width 43 height 44
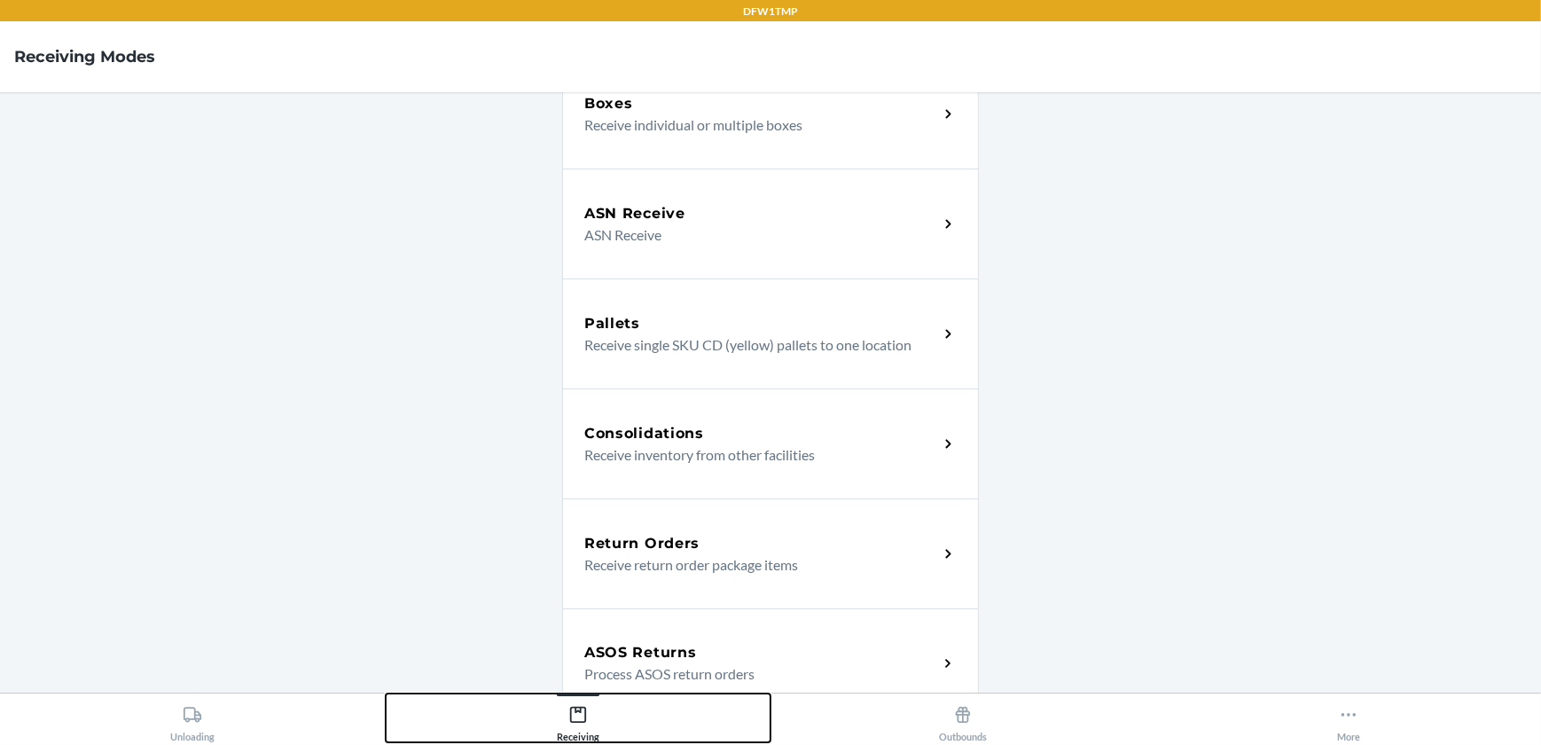
scroll to position [168, 0]
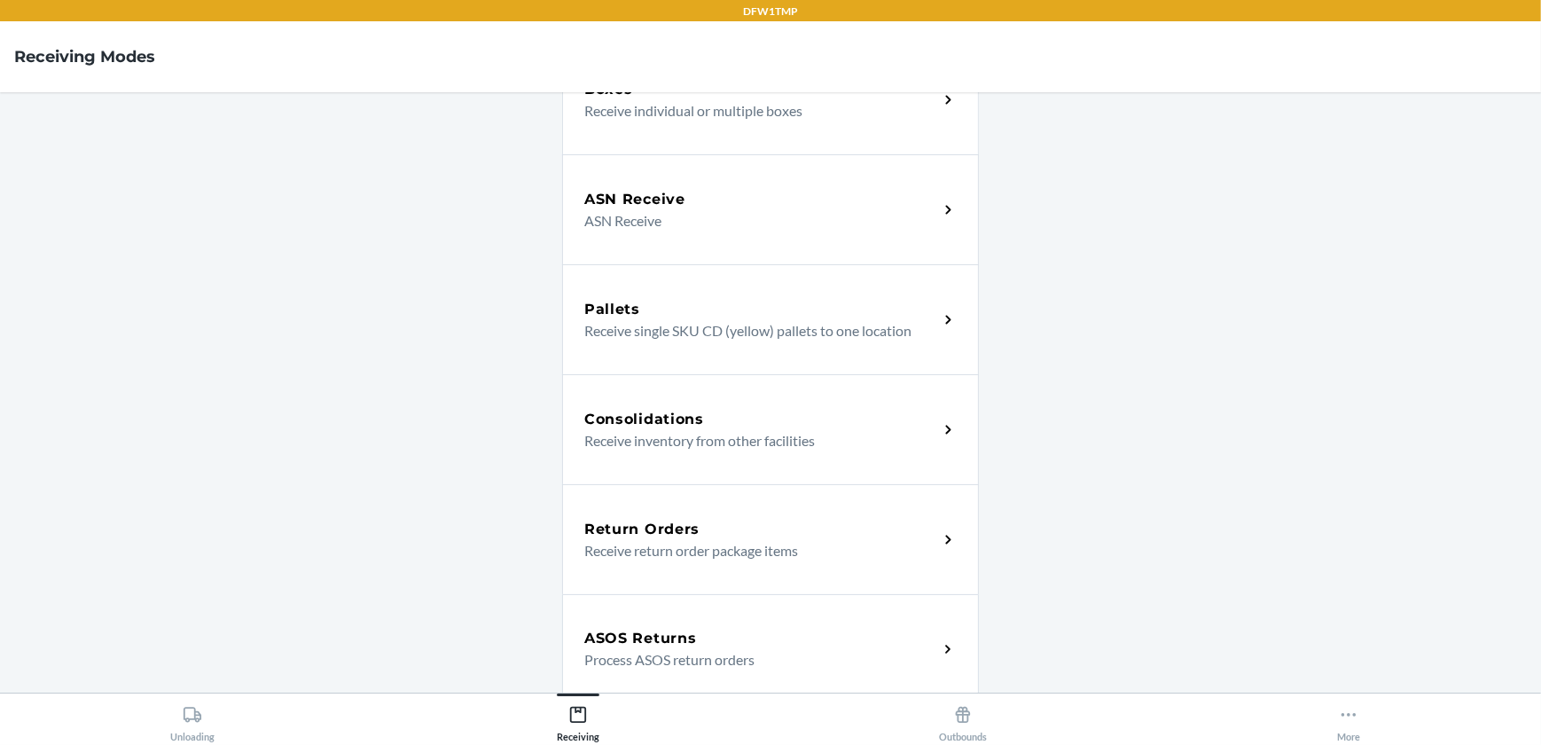
click at [724, 532] on div "Return Orders" at bounding box center [761, 529] width 354 height 21
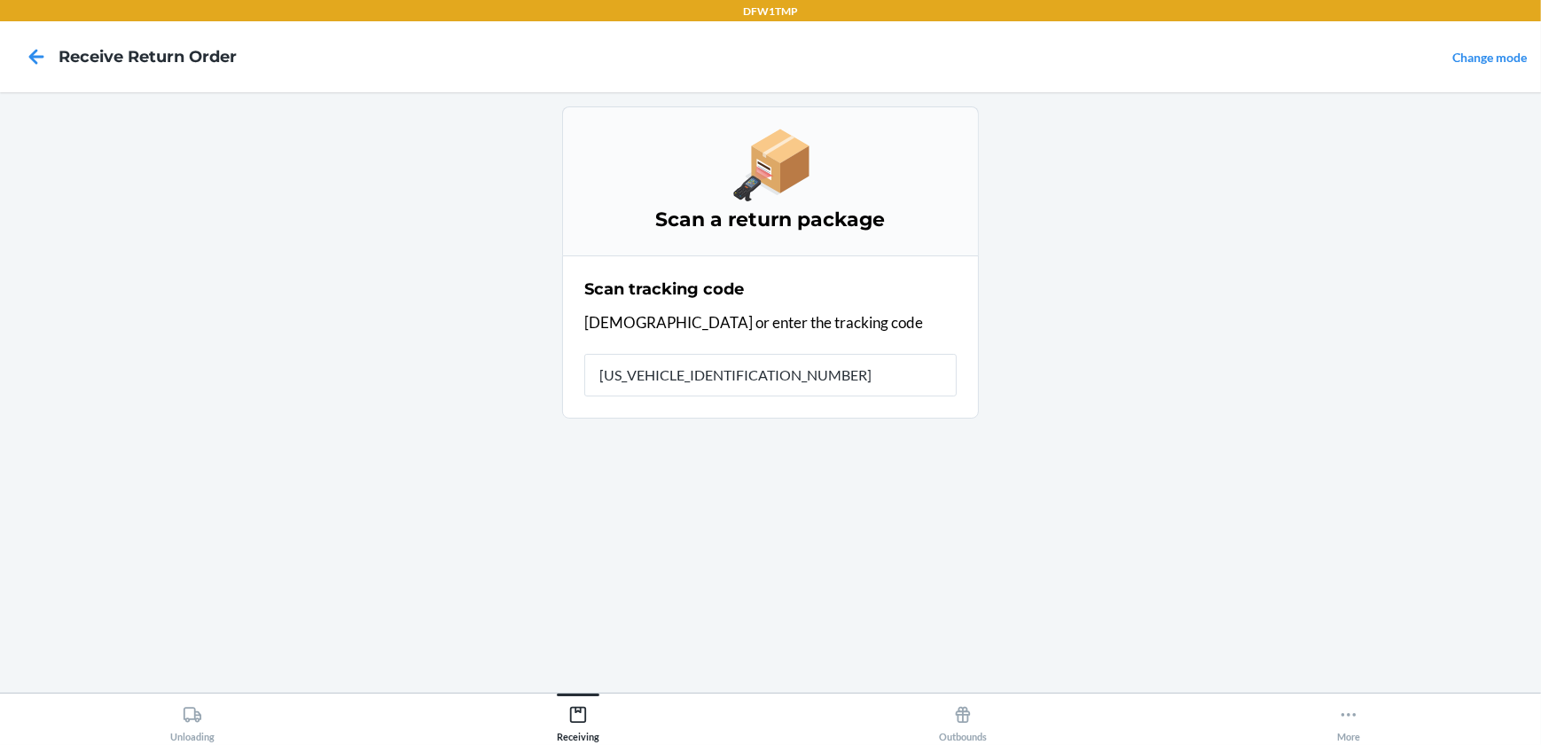
type input "1ZH918259010586187"
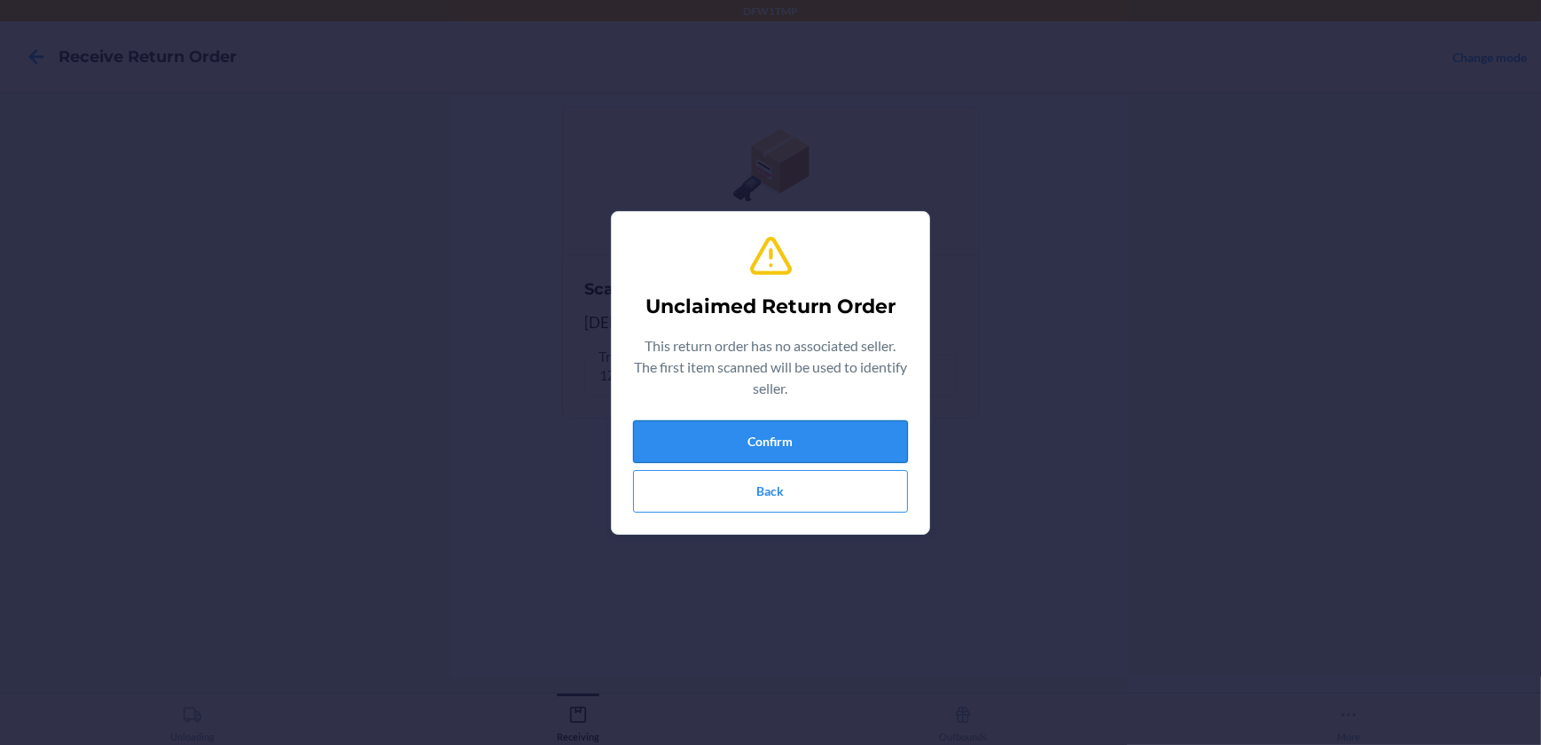
click at [808, 434] on button "Confirm" at bounding box center [770, 441] width 275 height 43
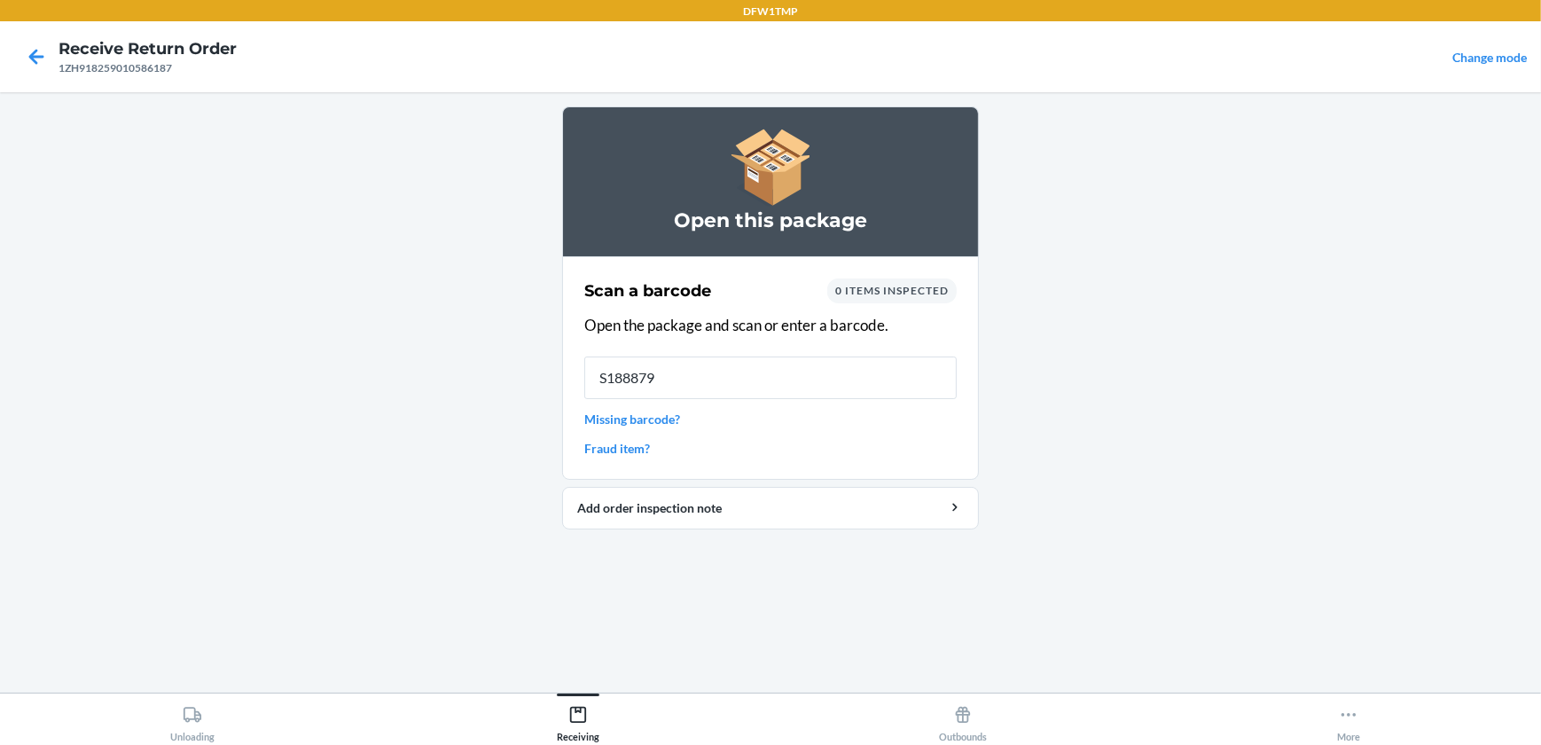
type input "S1888798"
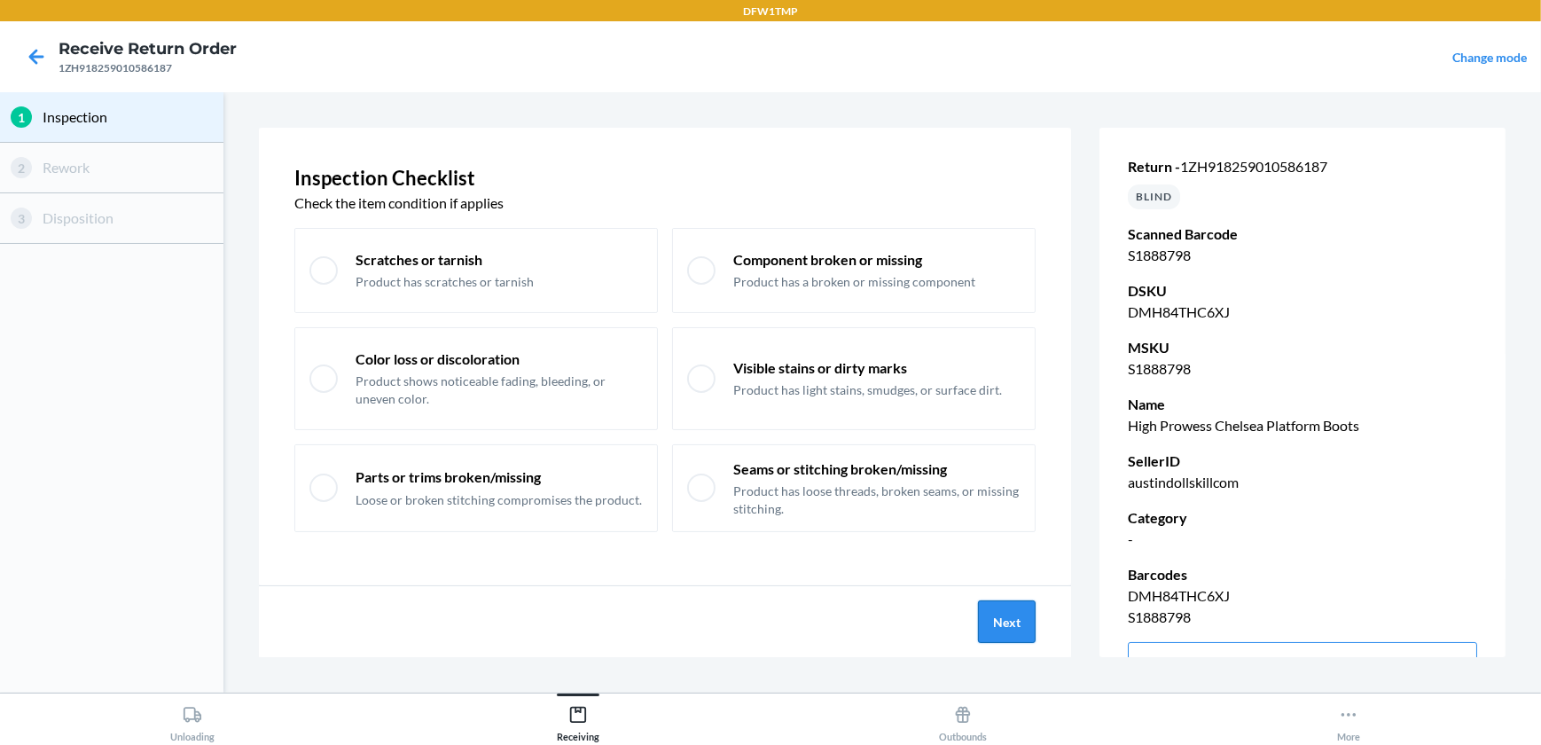
click at [1006, 610] on button "Next" at bounding box center [1007, 621] width 58 height 43
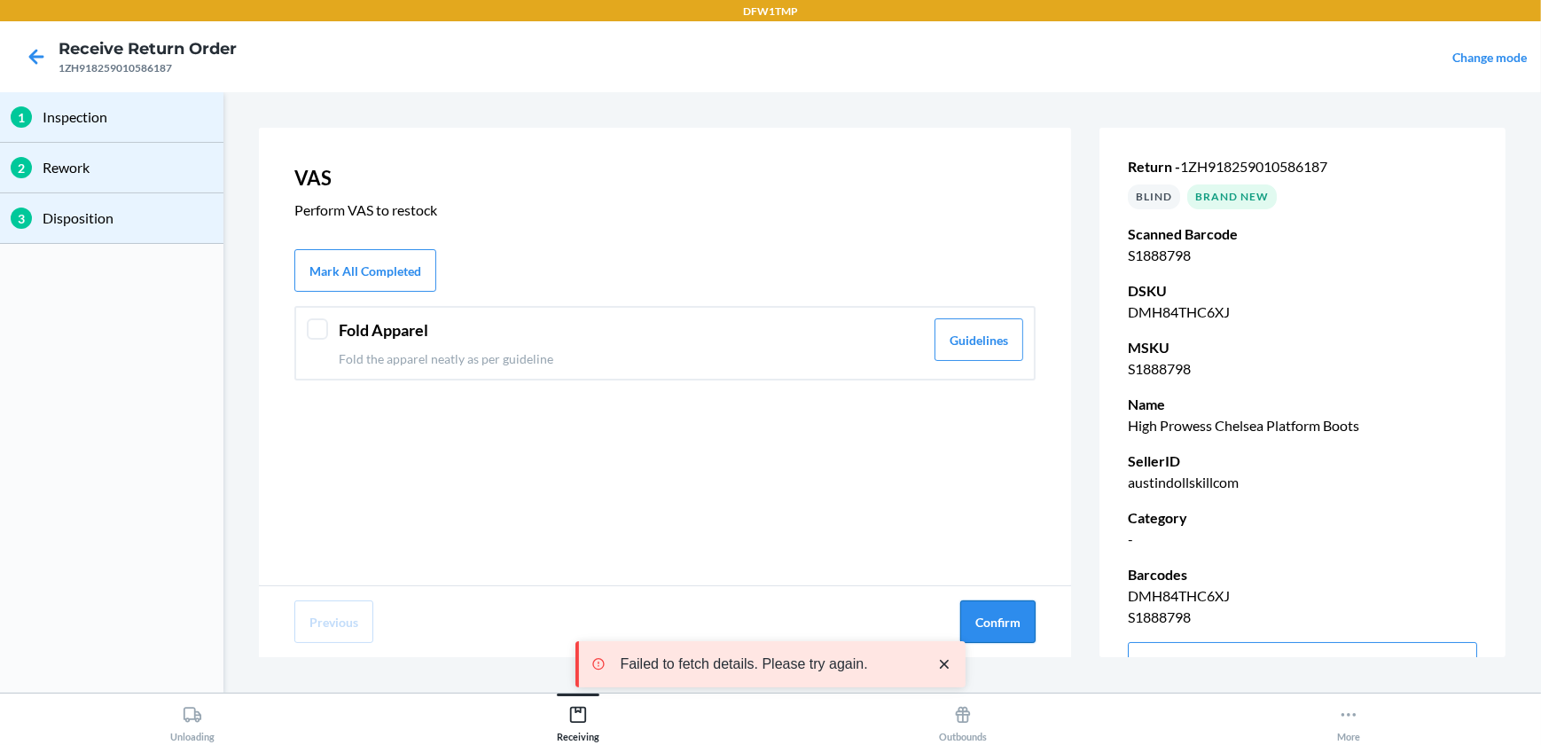
click at [1026, 618] on button "Confirm" at bounding box center [997, 621] width 75 height 43
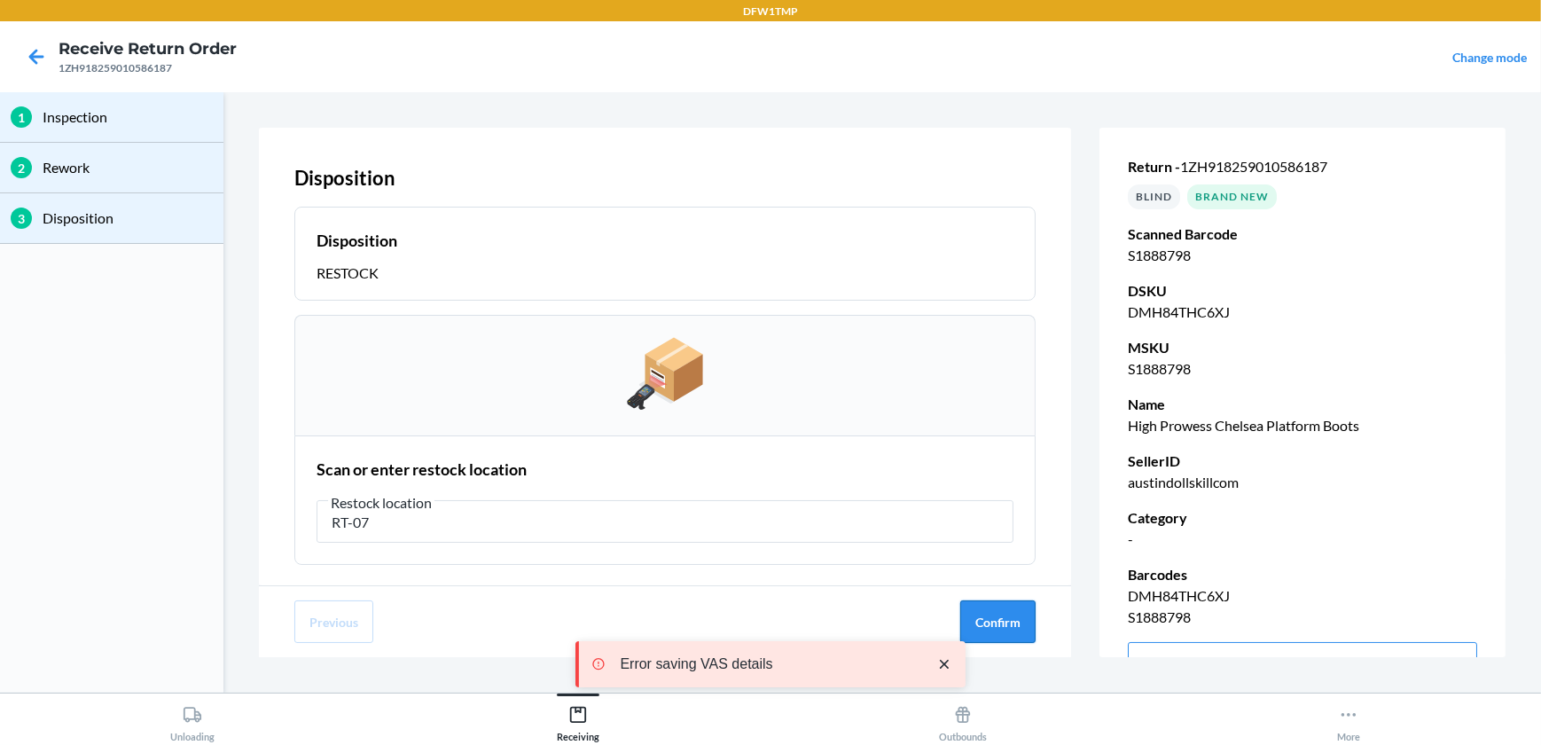
type input "RT-07"
click at [1006, 625] on button "Confirm" at bounding box center [997, 621] width 75 height 43
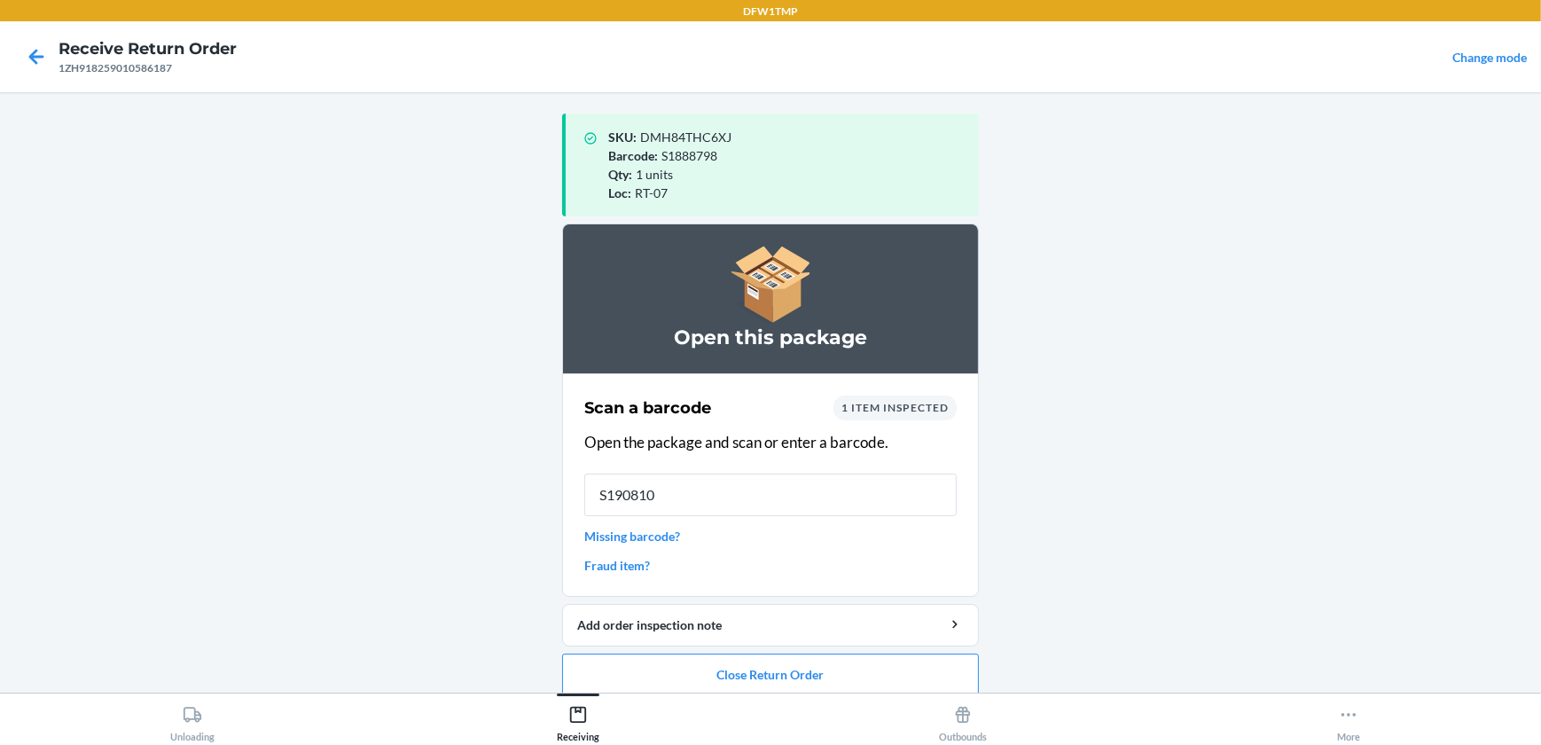
type input "S1908106"
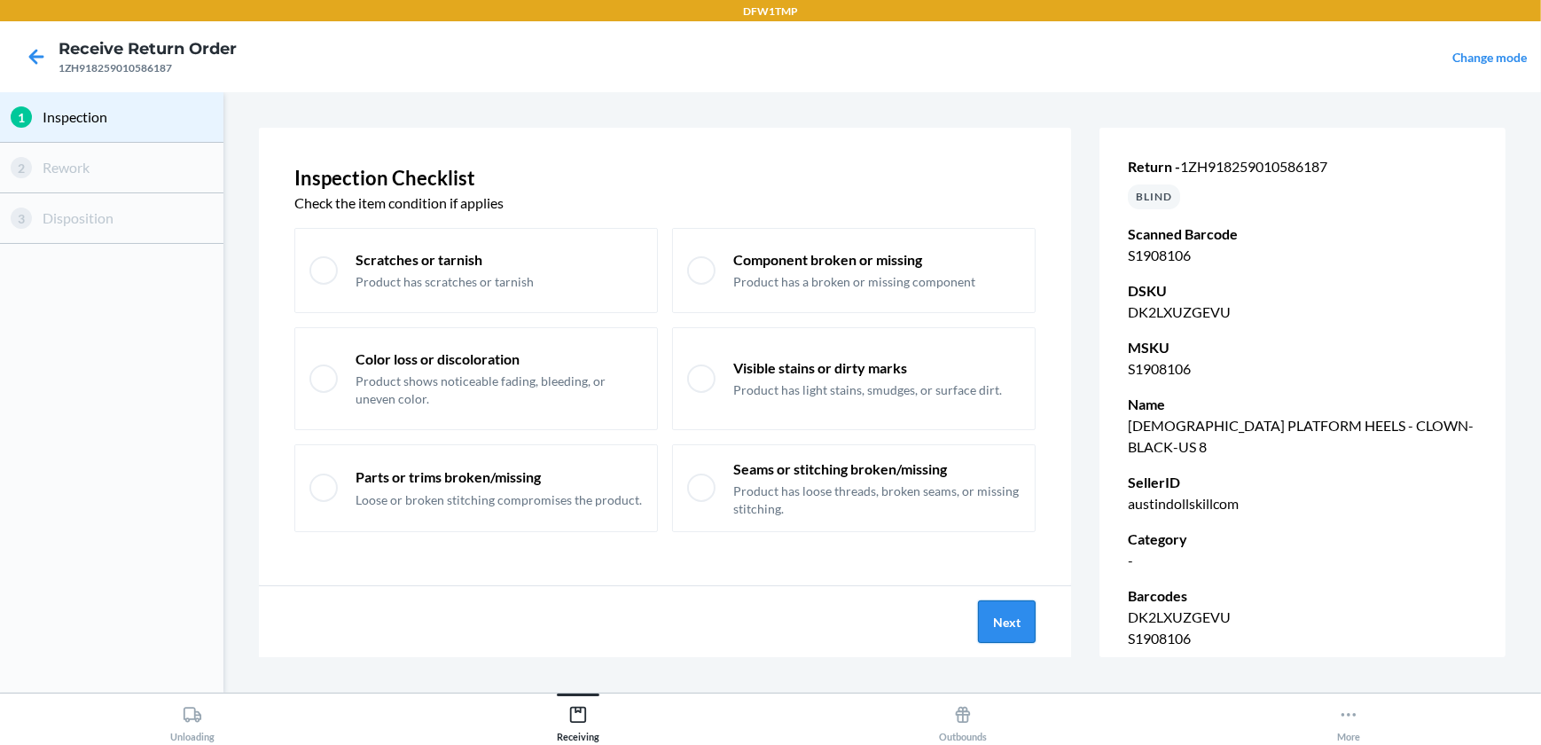
click at [999, 613] on button "Next" at bounding box center [1007, 621] width 58 height 43
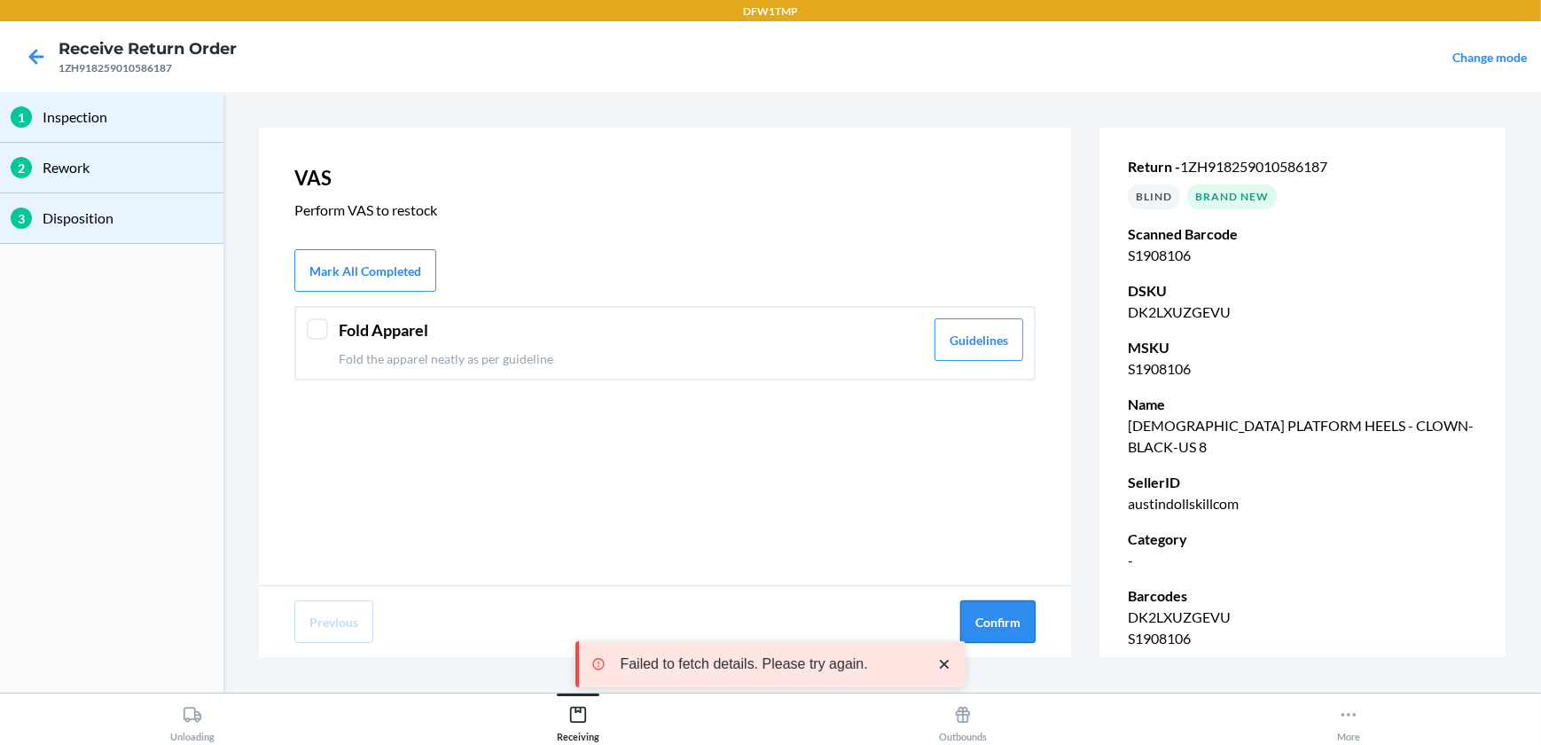
click at [1015, 616] on button "Confirm" at bounding box center [997, 621] width 75 height 43
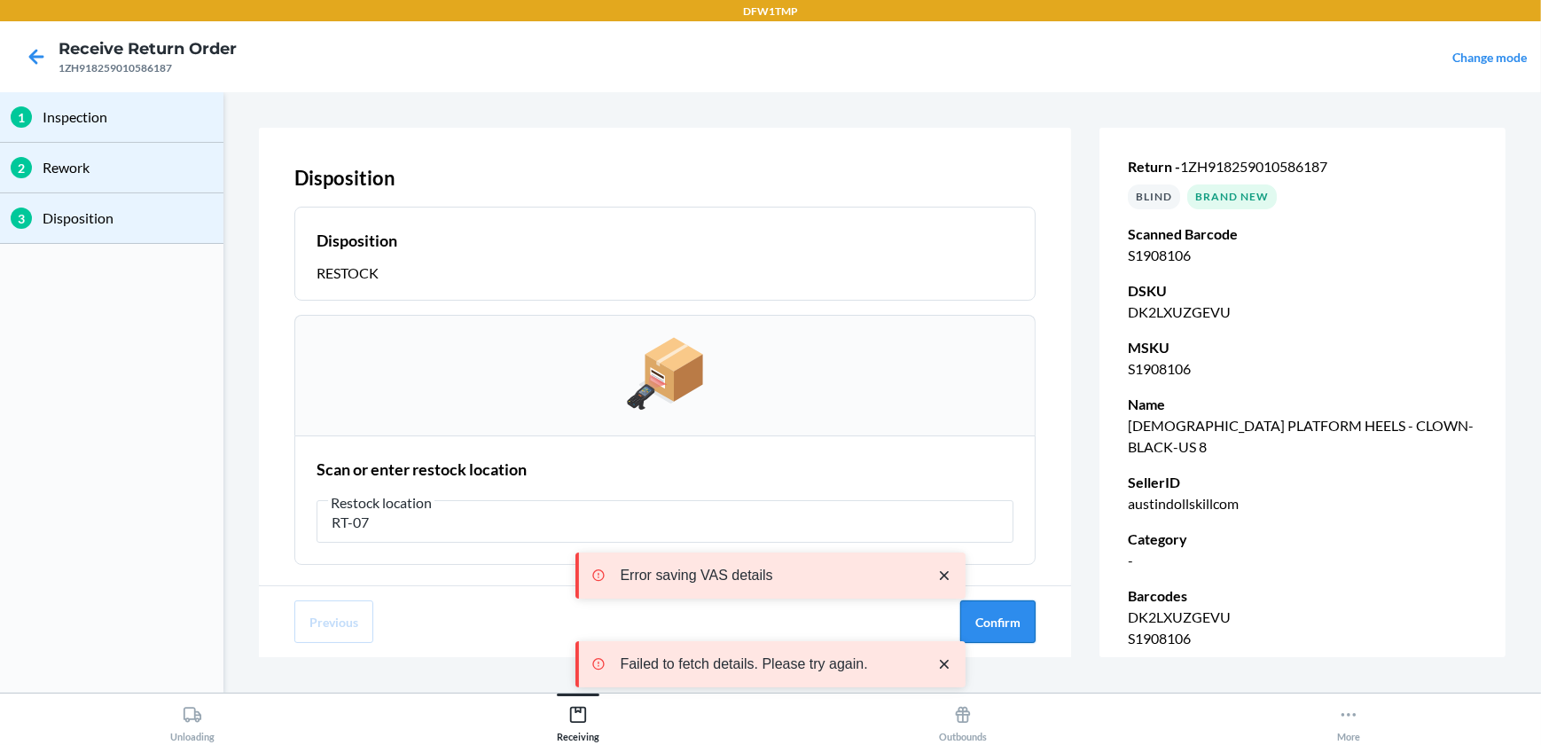
type input "RT-07"
click at [993, 616] on button "Confirm" at bounding box center [997, 621] width 75 height 43
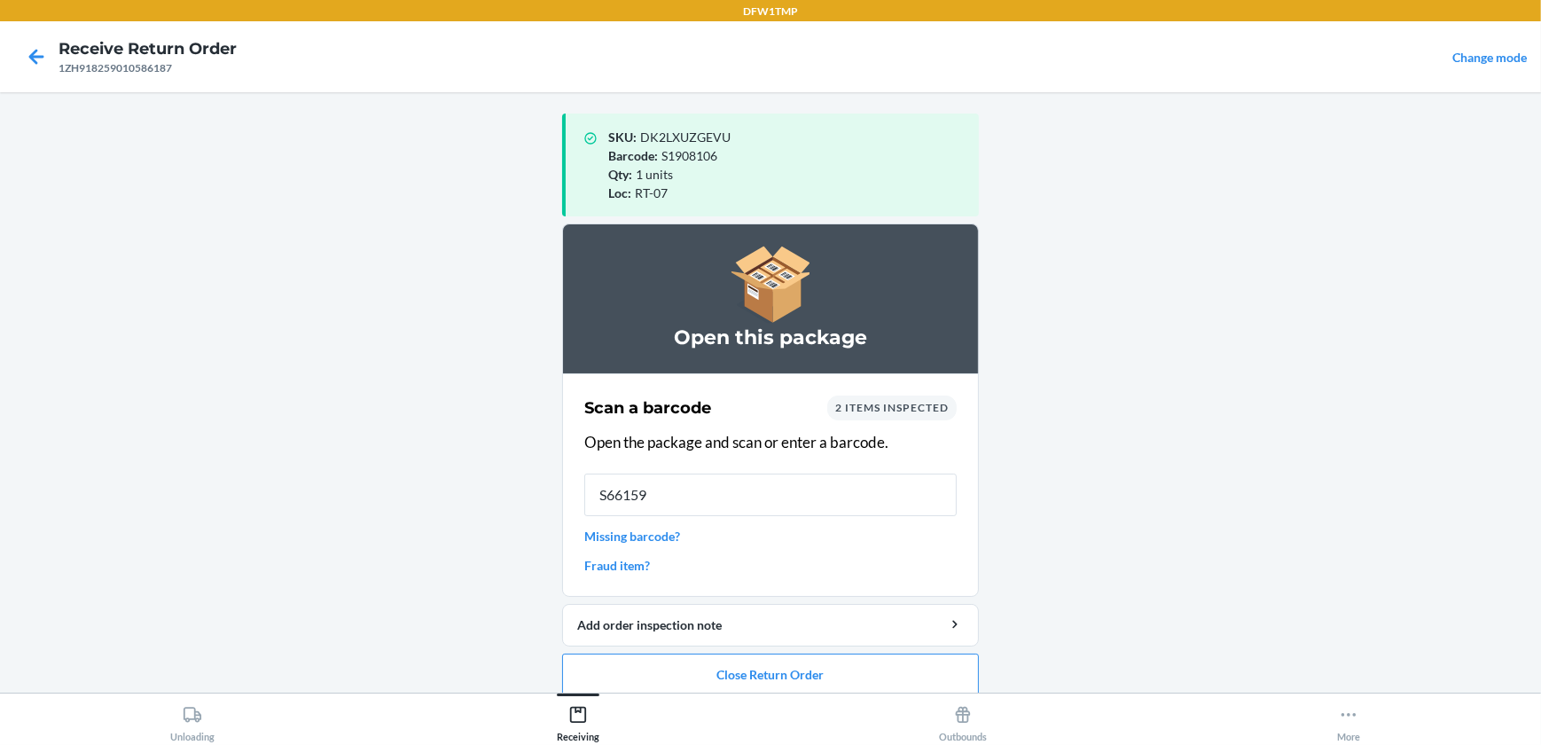
type input "S661592"
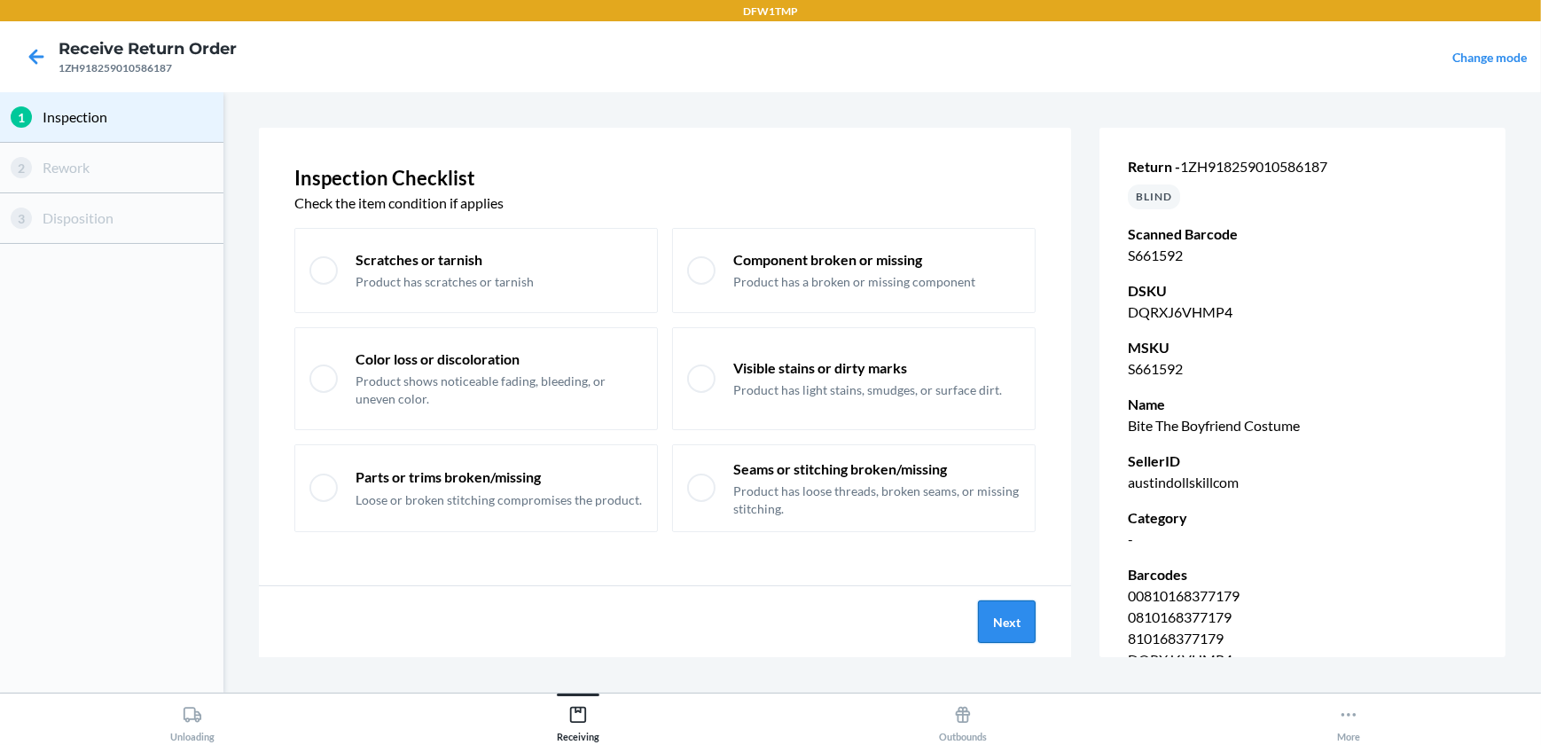
click at [991, 620] on button "Next" at bounding box center [1007, 621] width 58 height 43
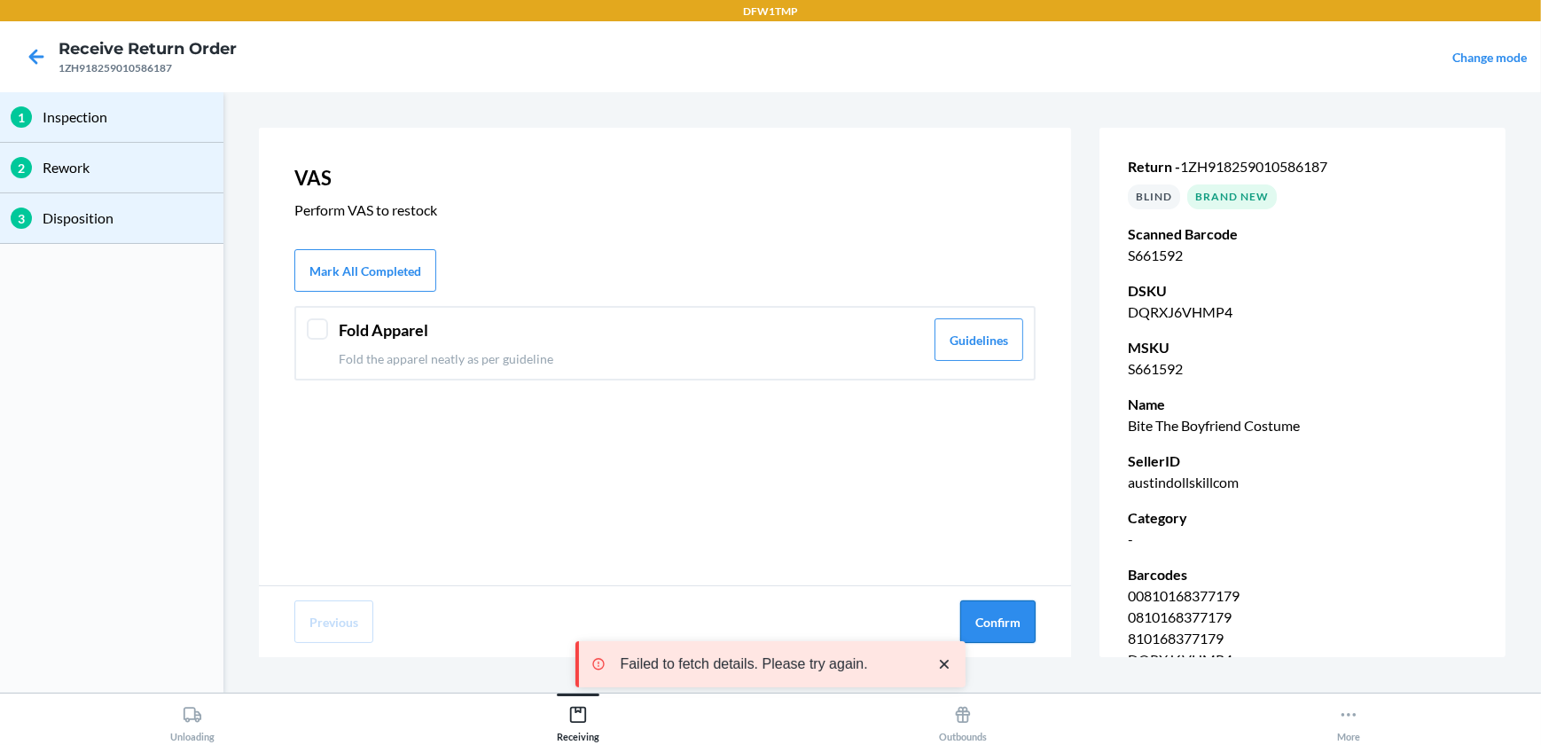
click at [985, 618] on button "Confirm" at bounding box center [997, 621] width 75 height 43
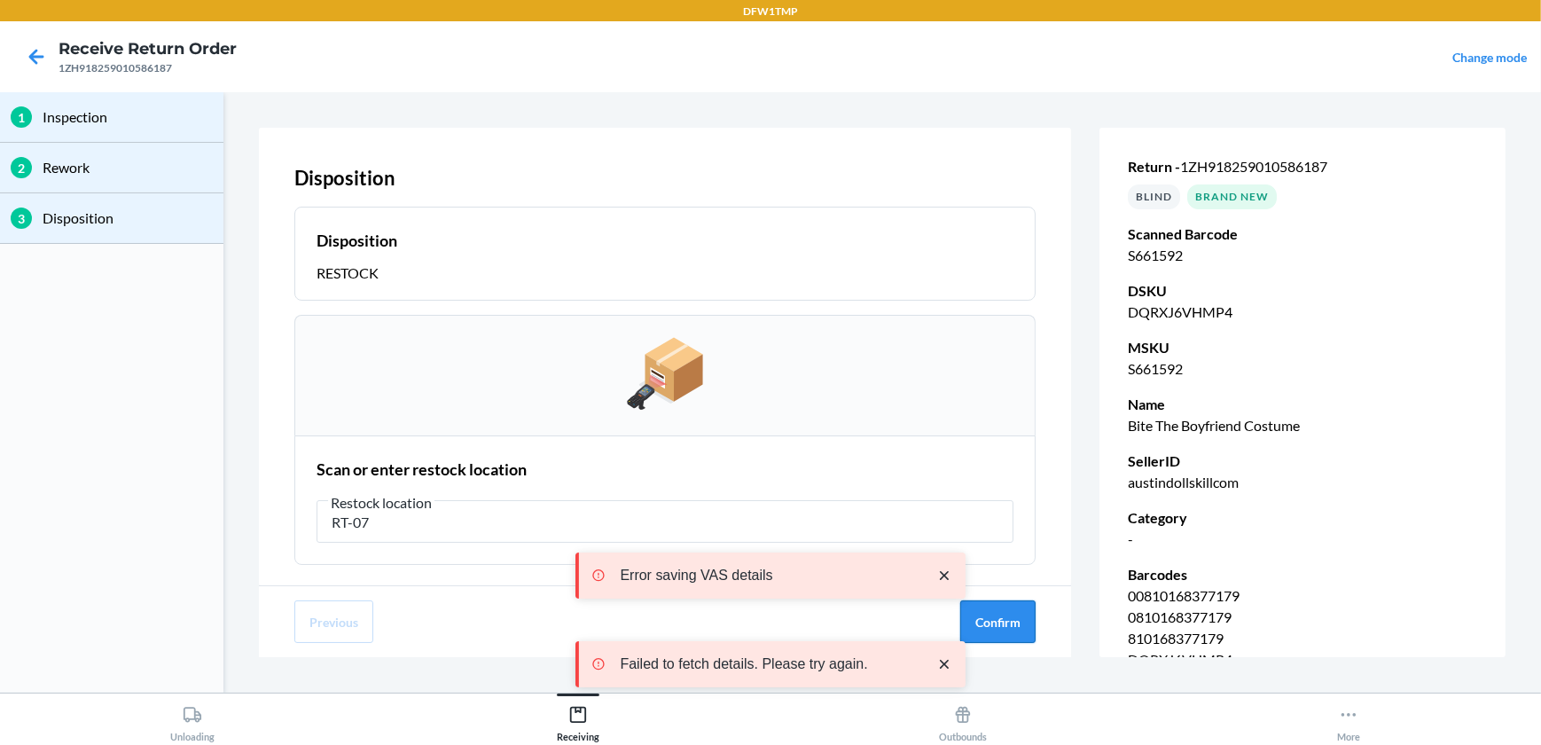
type input "RT-07"
click at [1014, 625] on button "Confirm" at bounding box center [997, 621] width 75 height 43
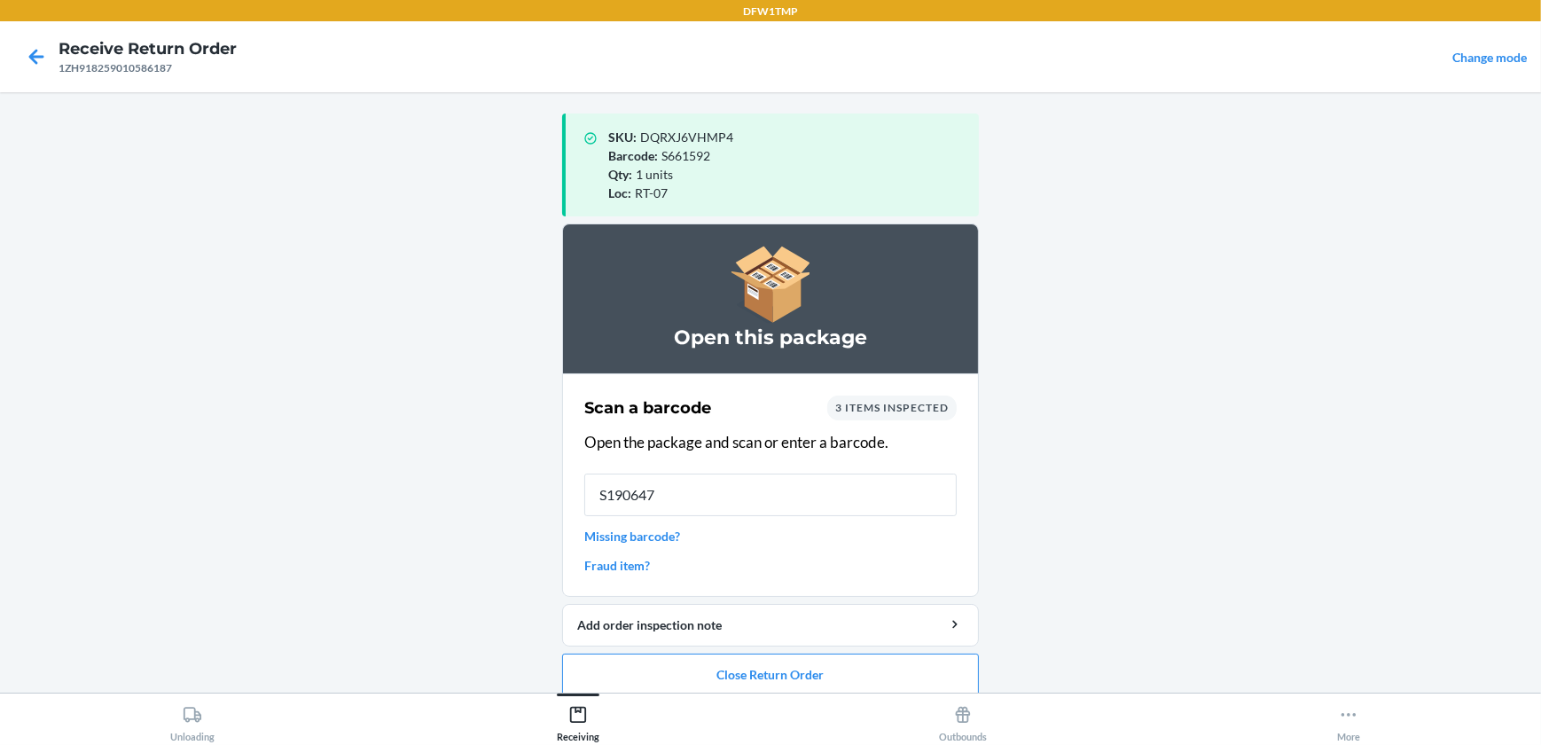
type input "S1906470"
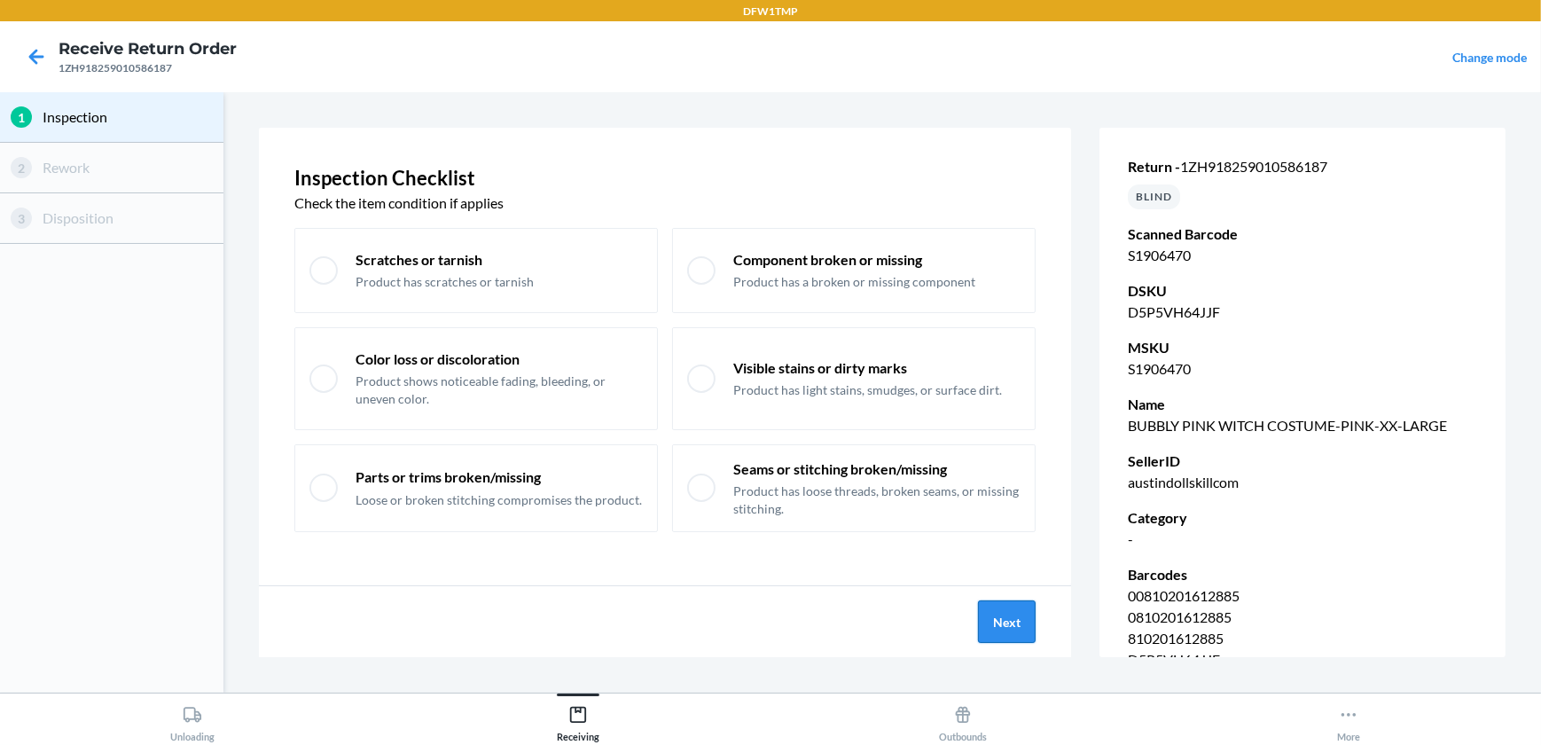
click at [1012, 625] on button "Next" at bounding box center [1007, 621] width 58 height 43
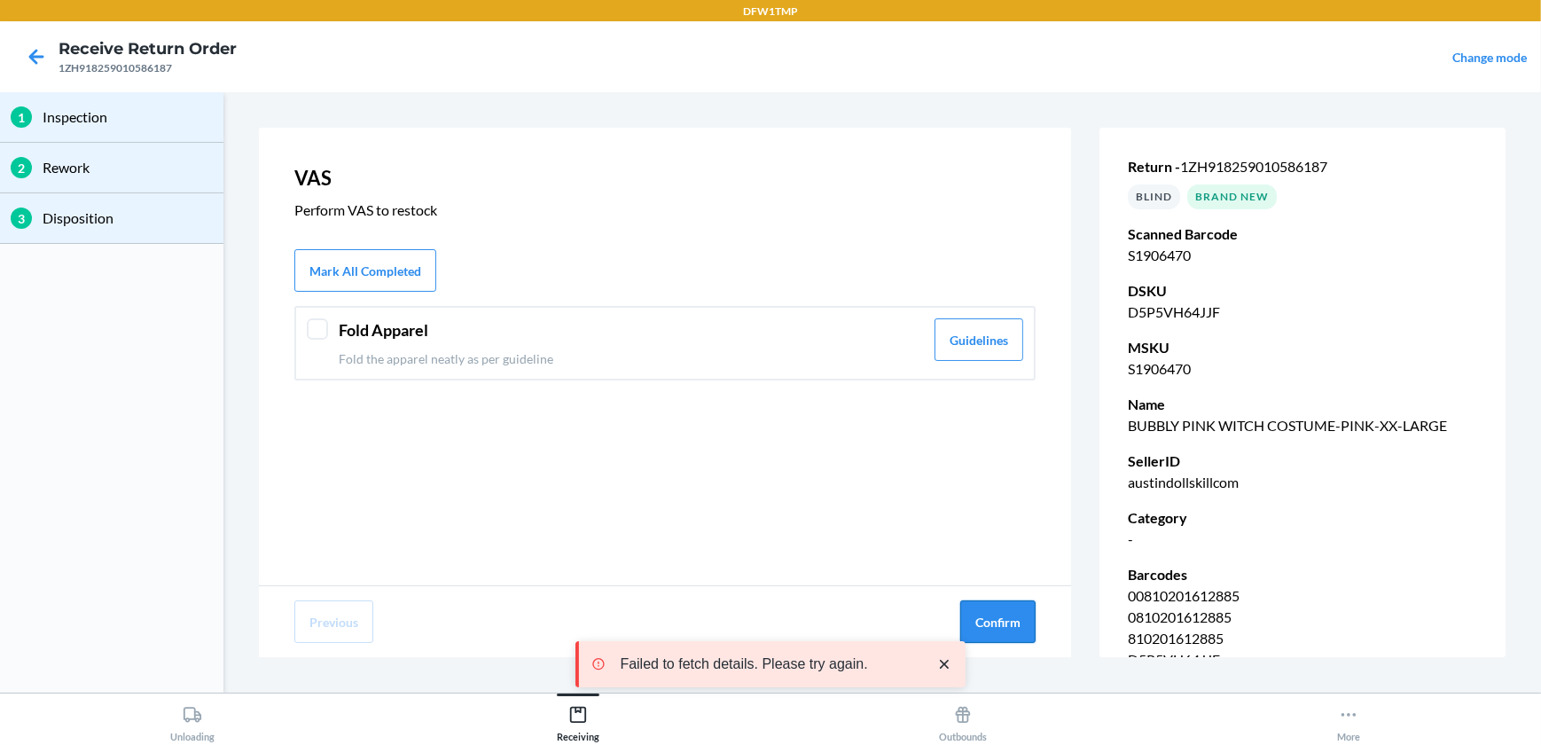
click at [1009, 623] on button "Confirm" at bounding box center [997, 621] width 75 height 43
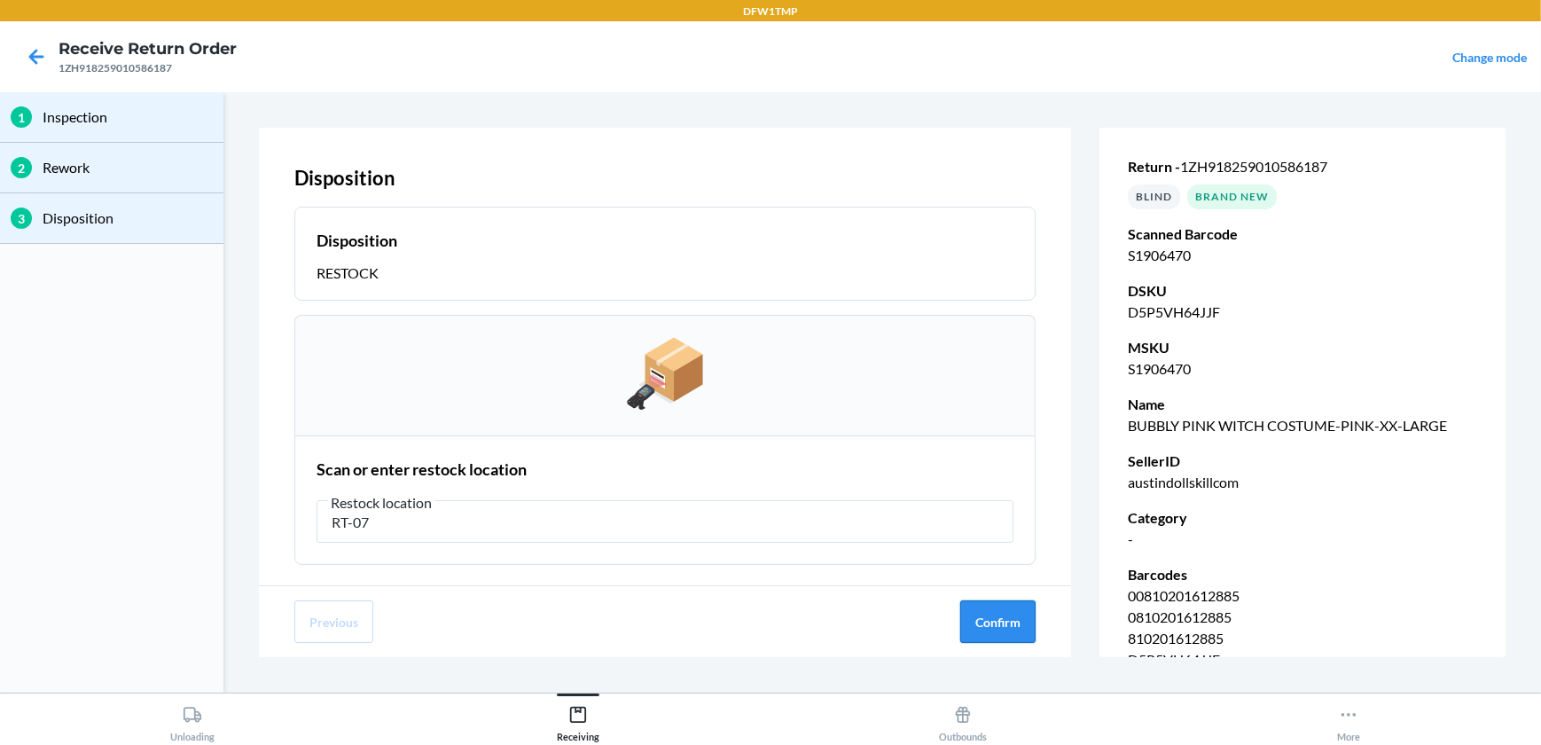
type input "RT-07"
click at [1010, 621] on button "Confirm" at bounding box center [997, 621] width 75 height 43
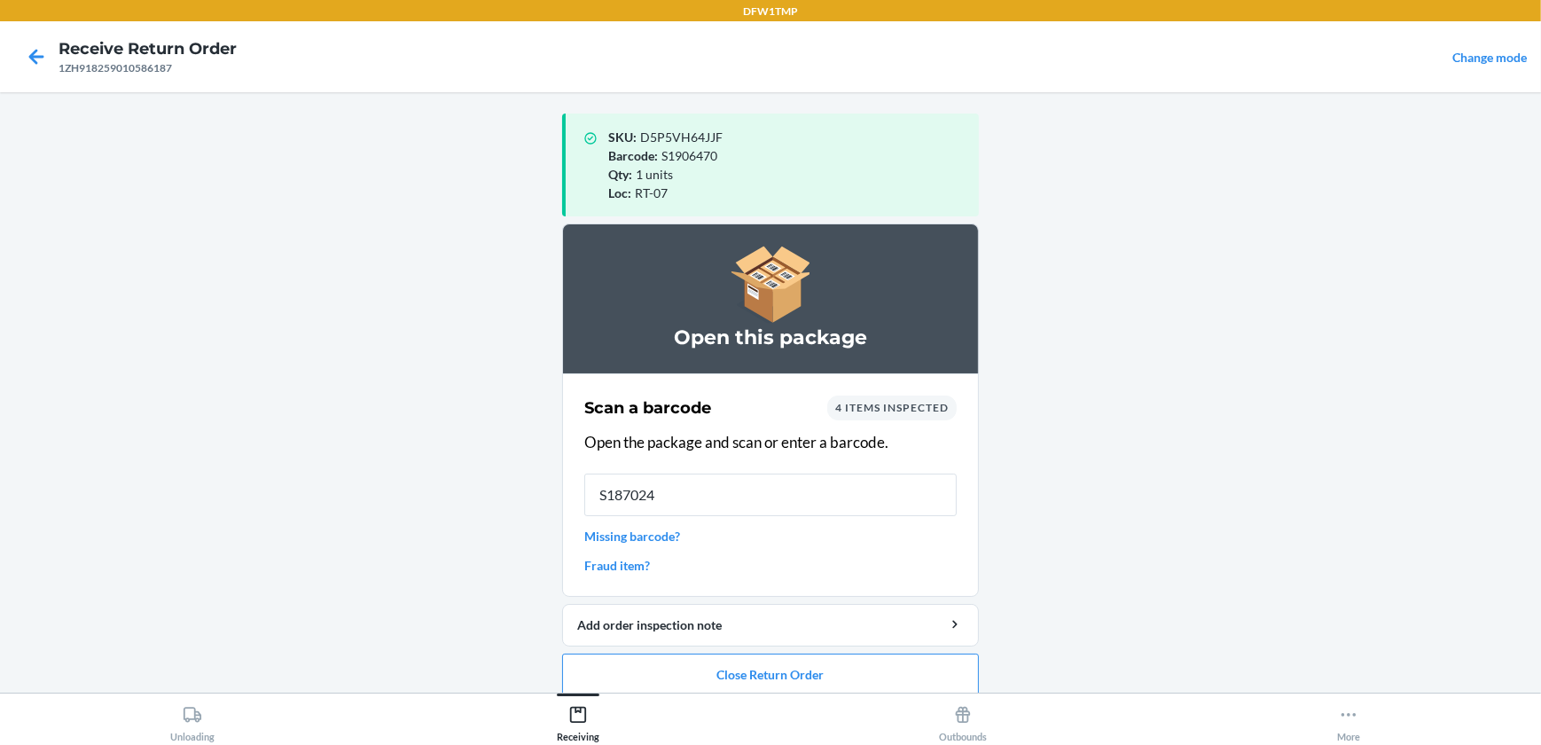
type input "S1870248"
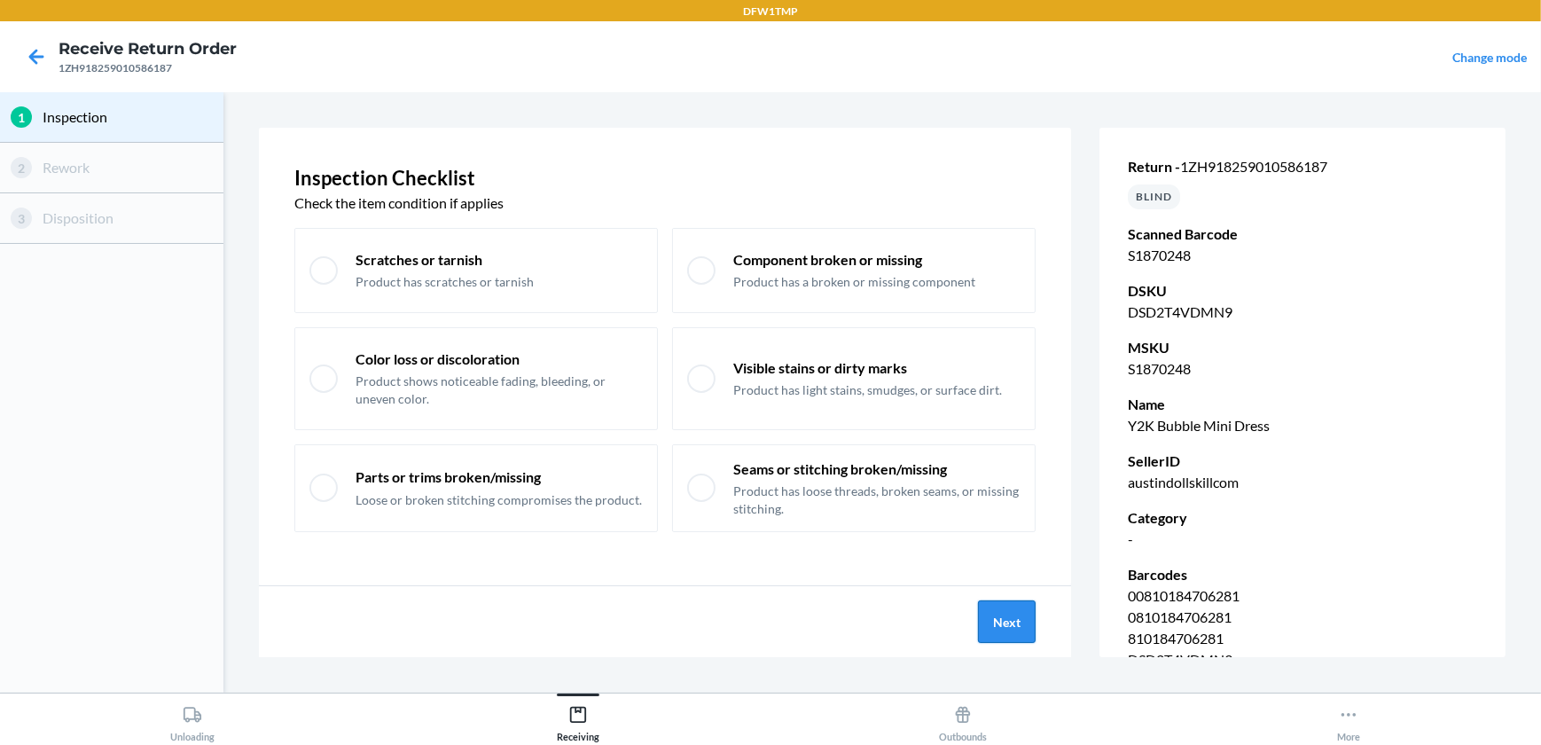
click at [1009, 632] on button "Next" at bounding box center [1007, 621] width 58 height 43
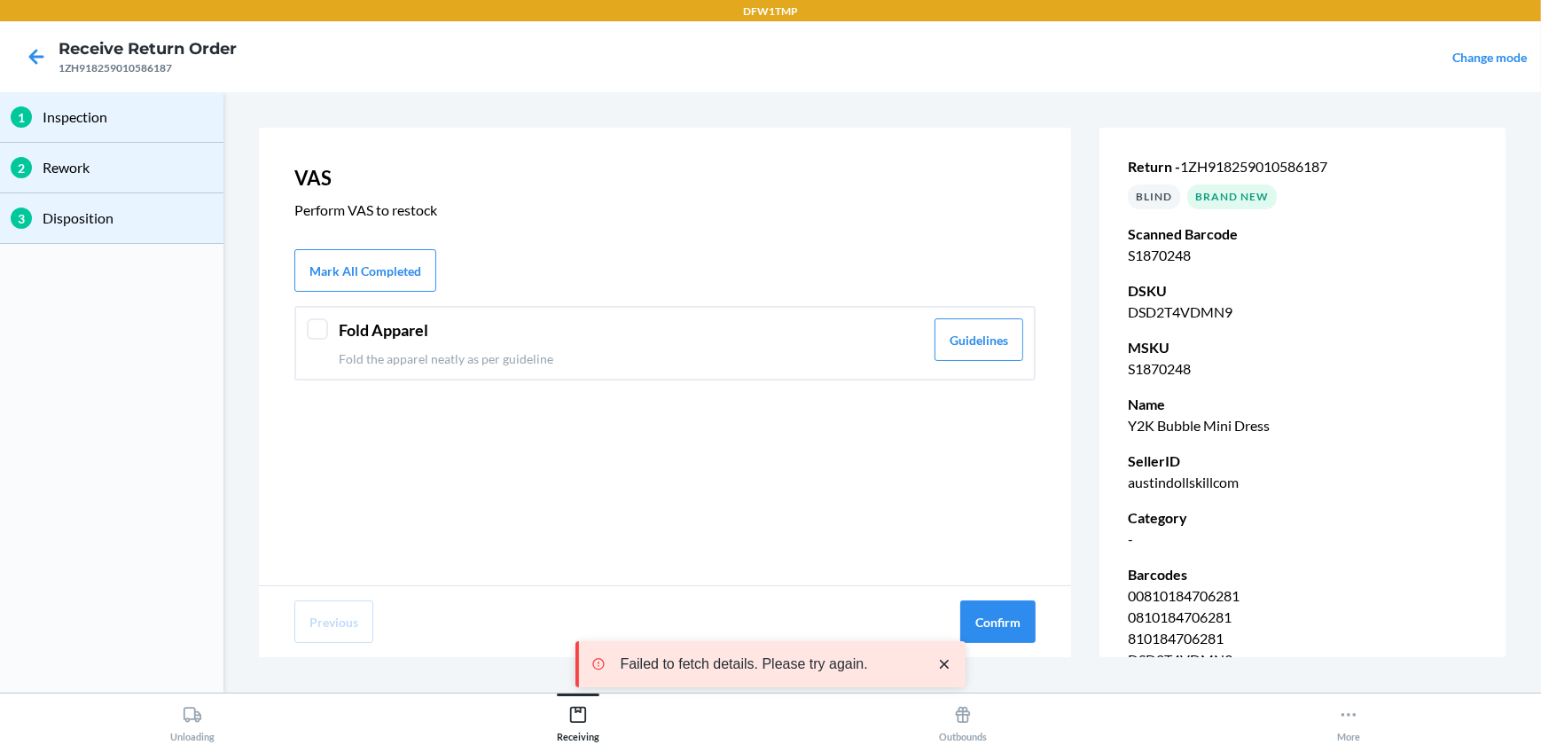
click at [318, 325] on div at bounding box center [317, 328] width 21 height 21
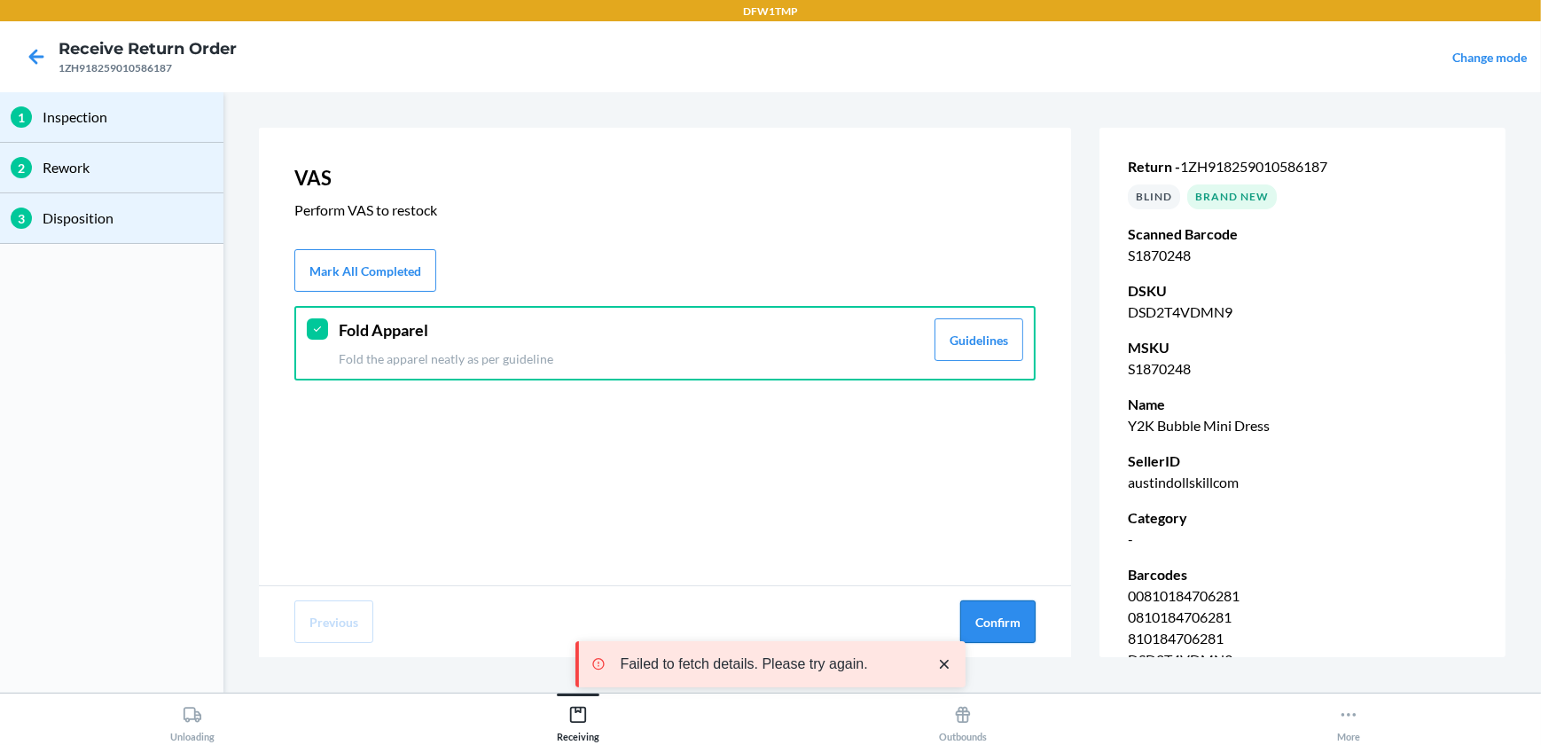
click at [1007, 625] on button "Confirm" at bounding box center [997, 621] width 75 height 43
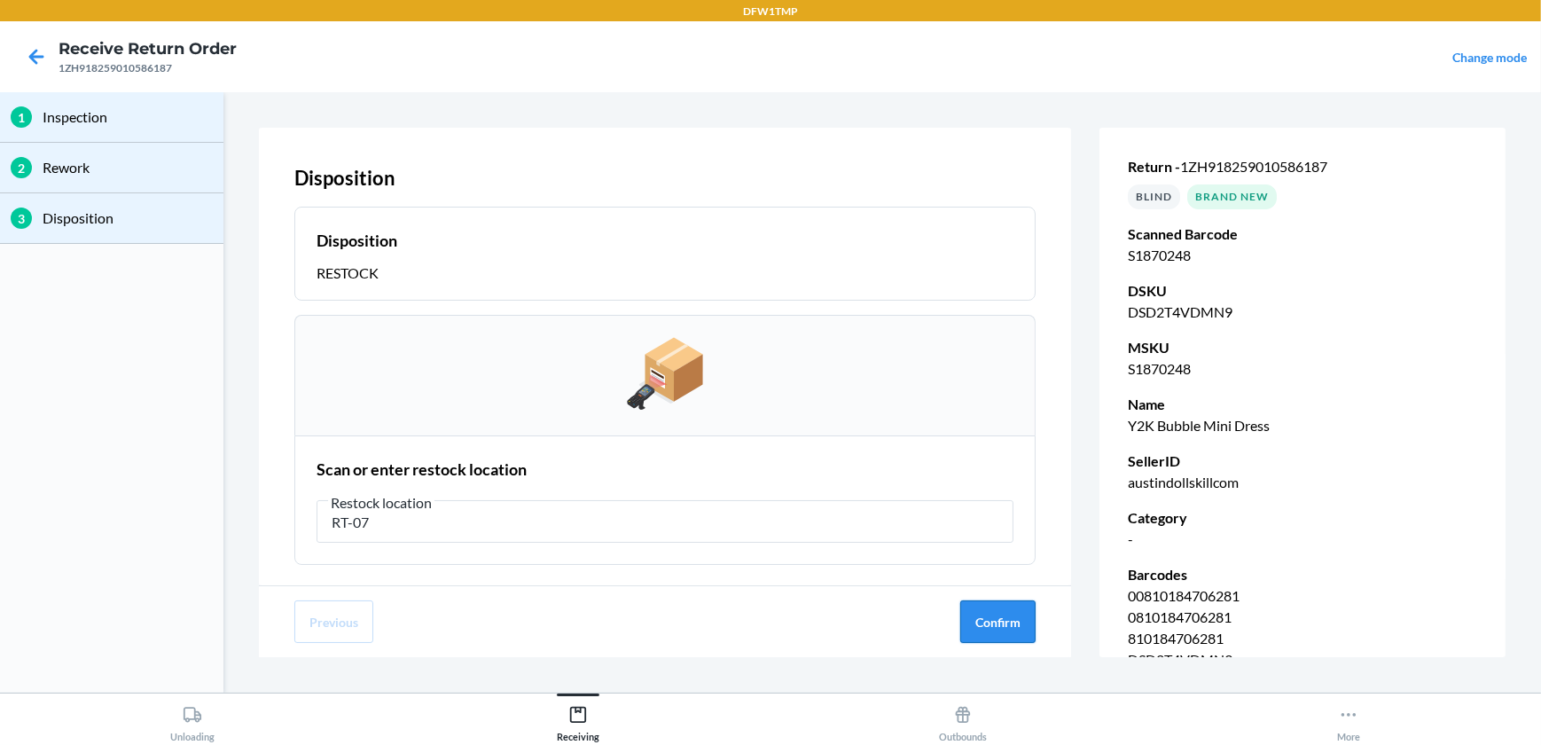
type input "RT-07"
click at [999, 616] on button "Confirm" at bounding box center [997, 621] width 75 height 43
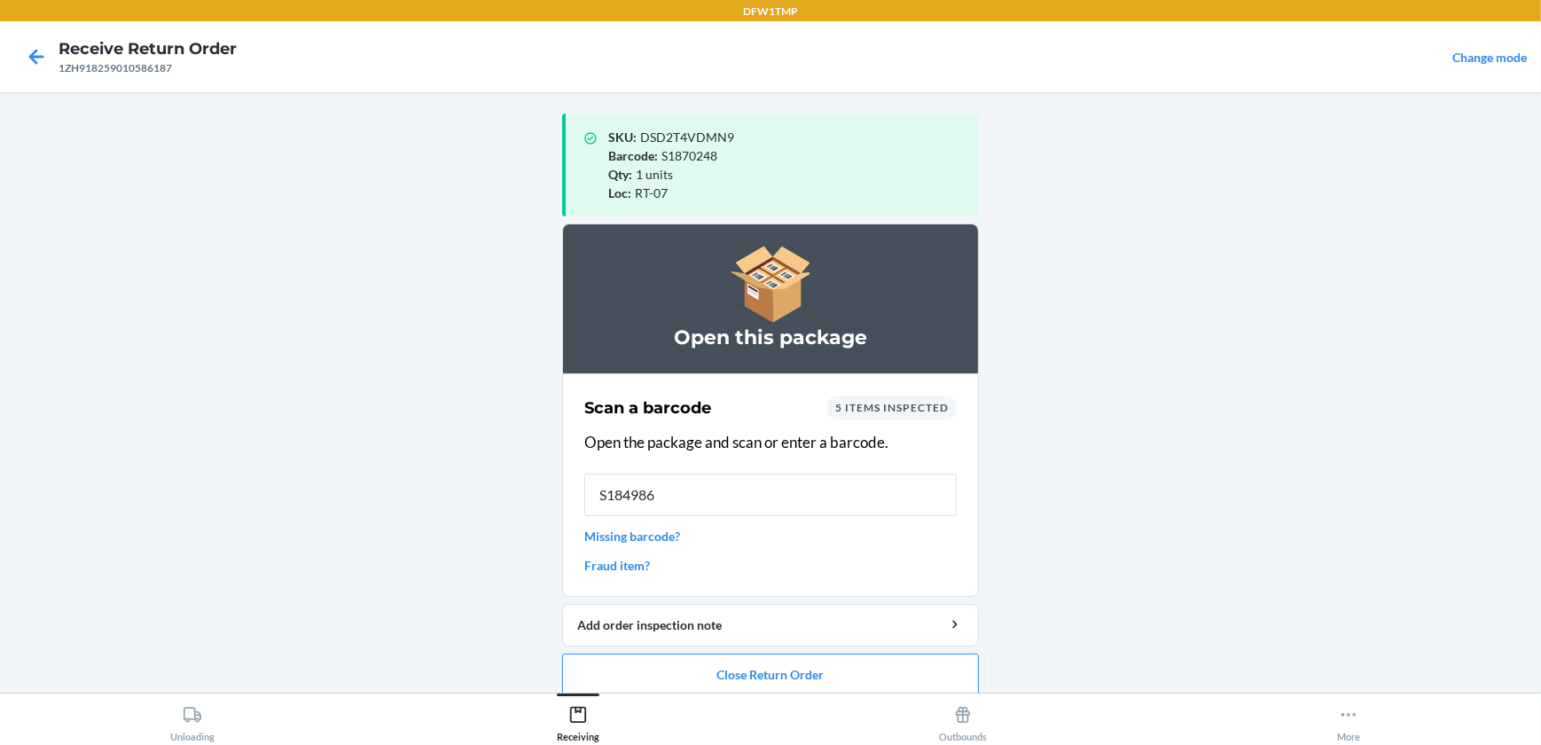
type input "S1849866"
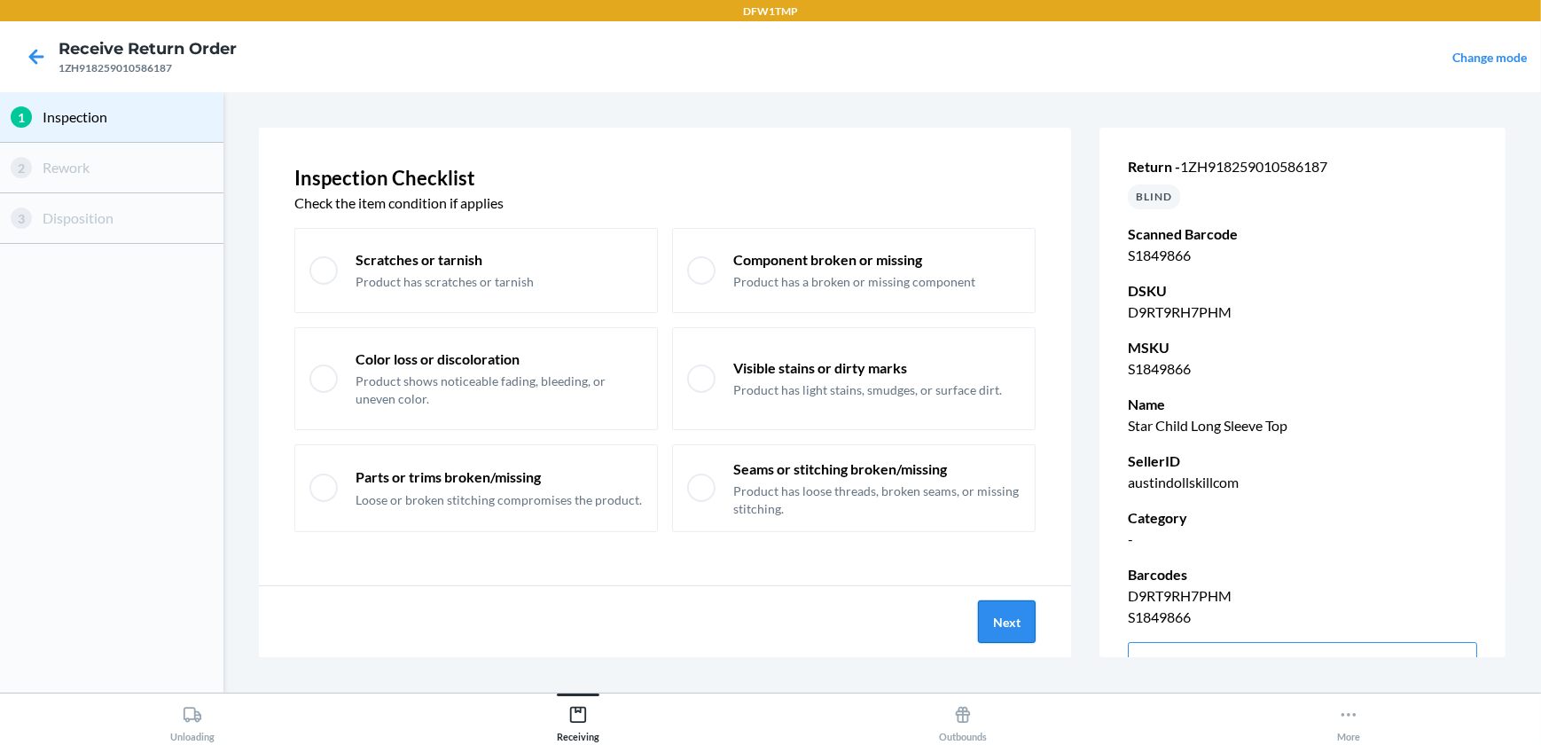
click at [1018, 614] on button "Next" at bounding box center [1007, 621] width 58 height 43
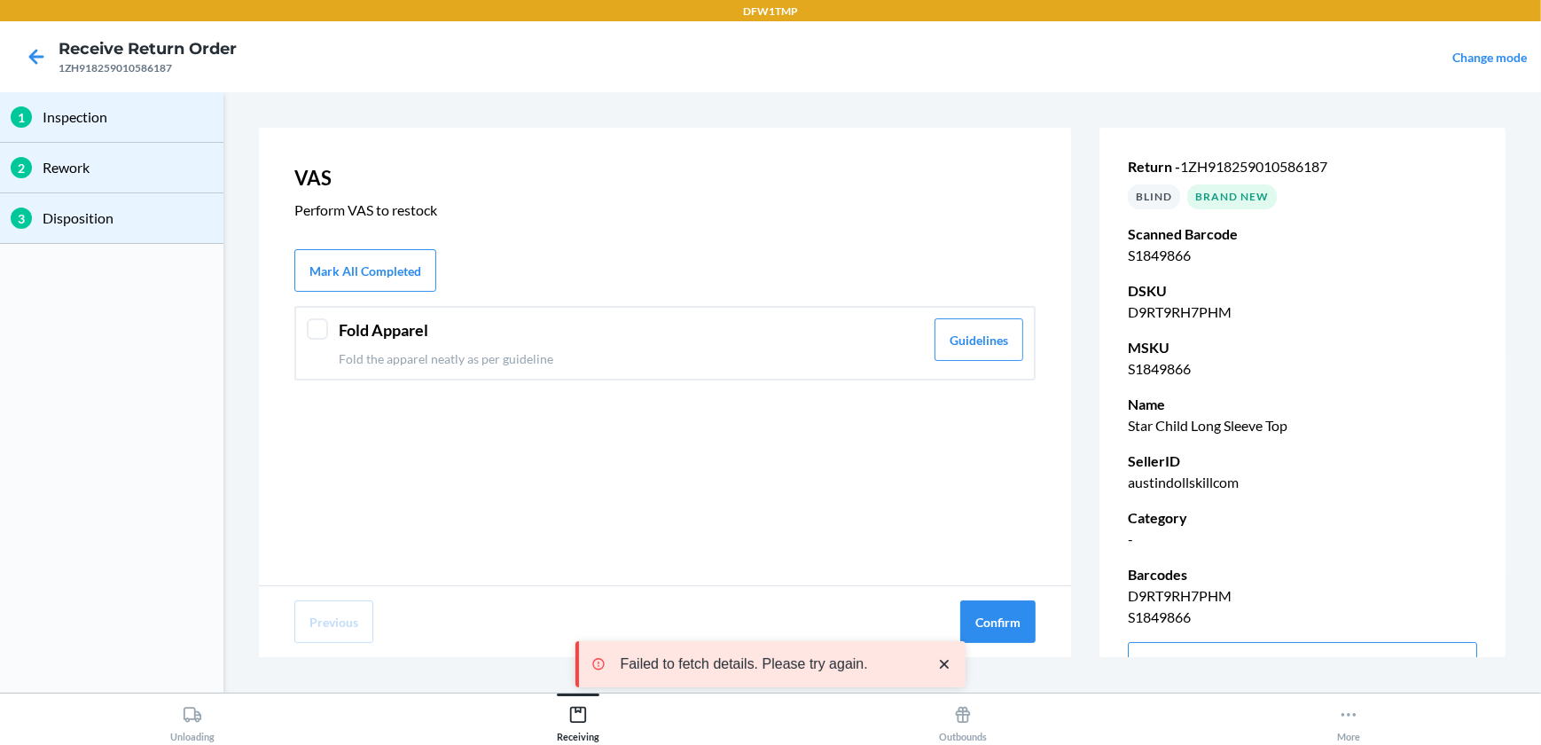
click at [319, 324] on div at bounding box center [317, 328] width 21 height 21
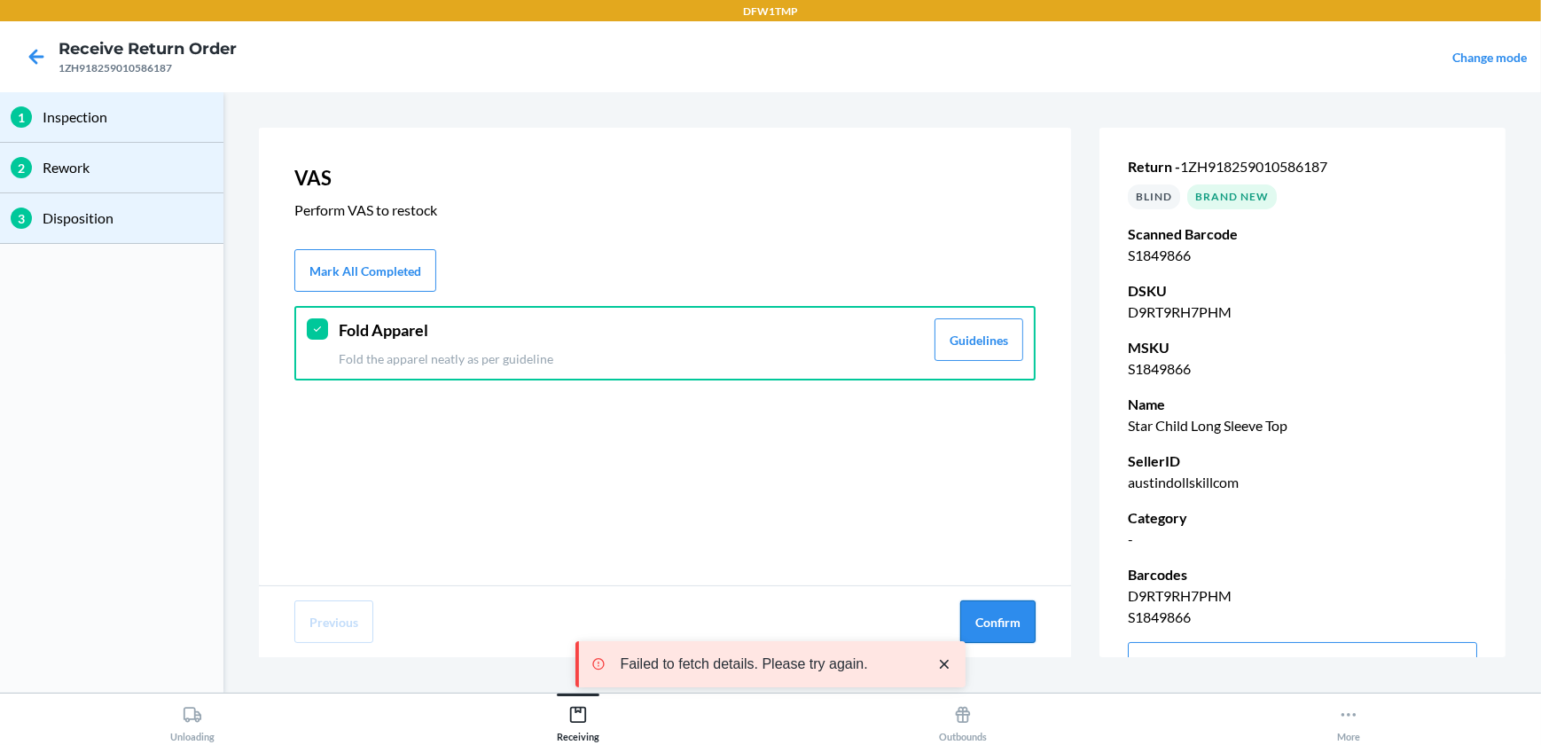
click at [983, 607] on button "Confirm" at bounding box center [997, 621] width 75 height 43
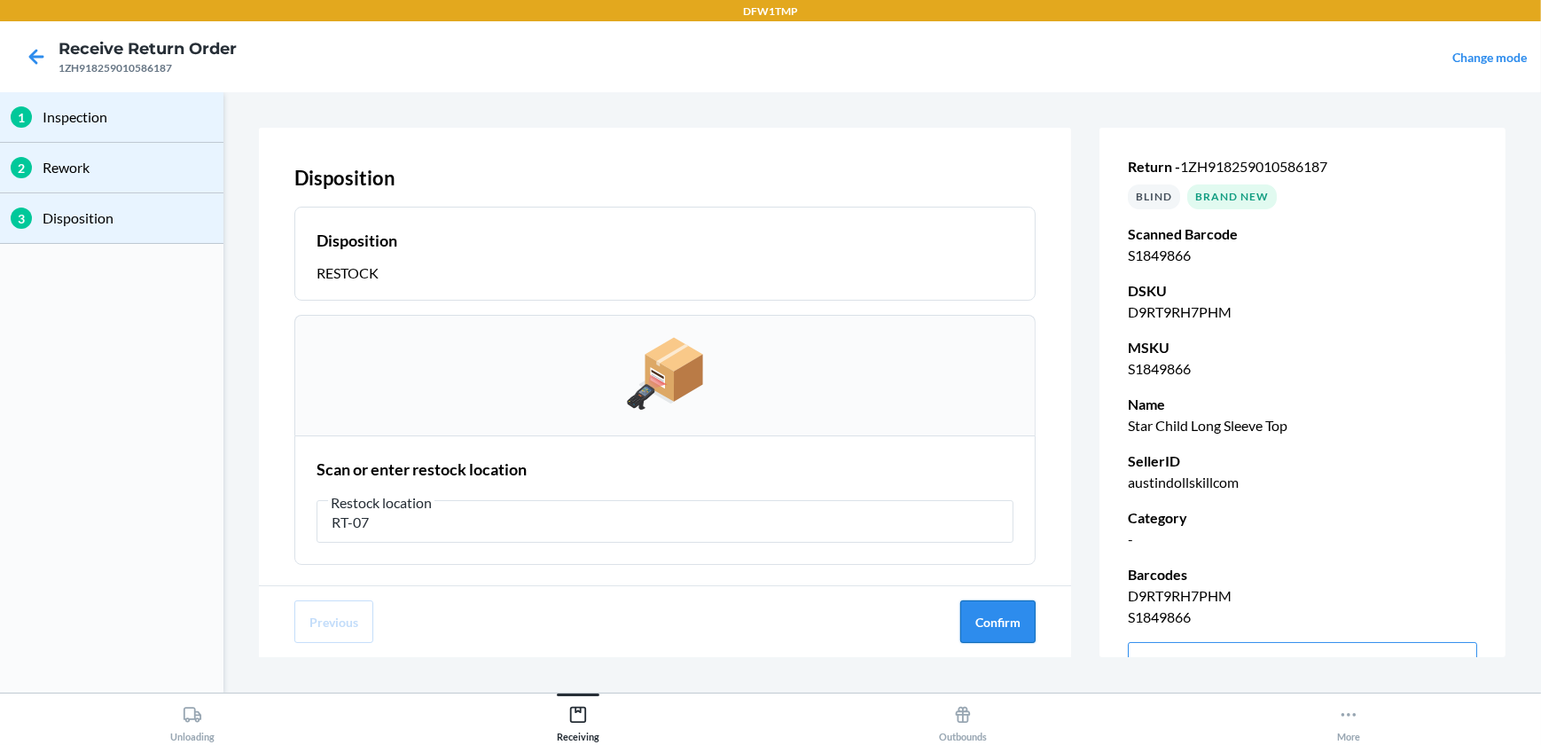
type input "RT-07"
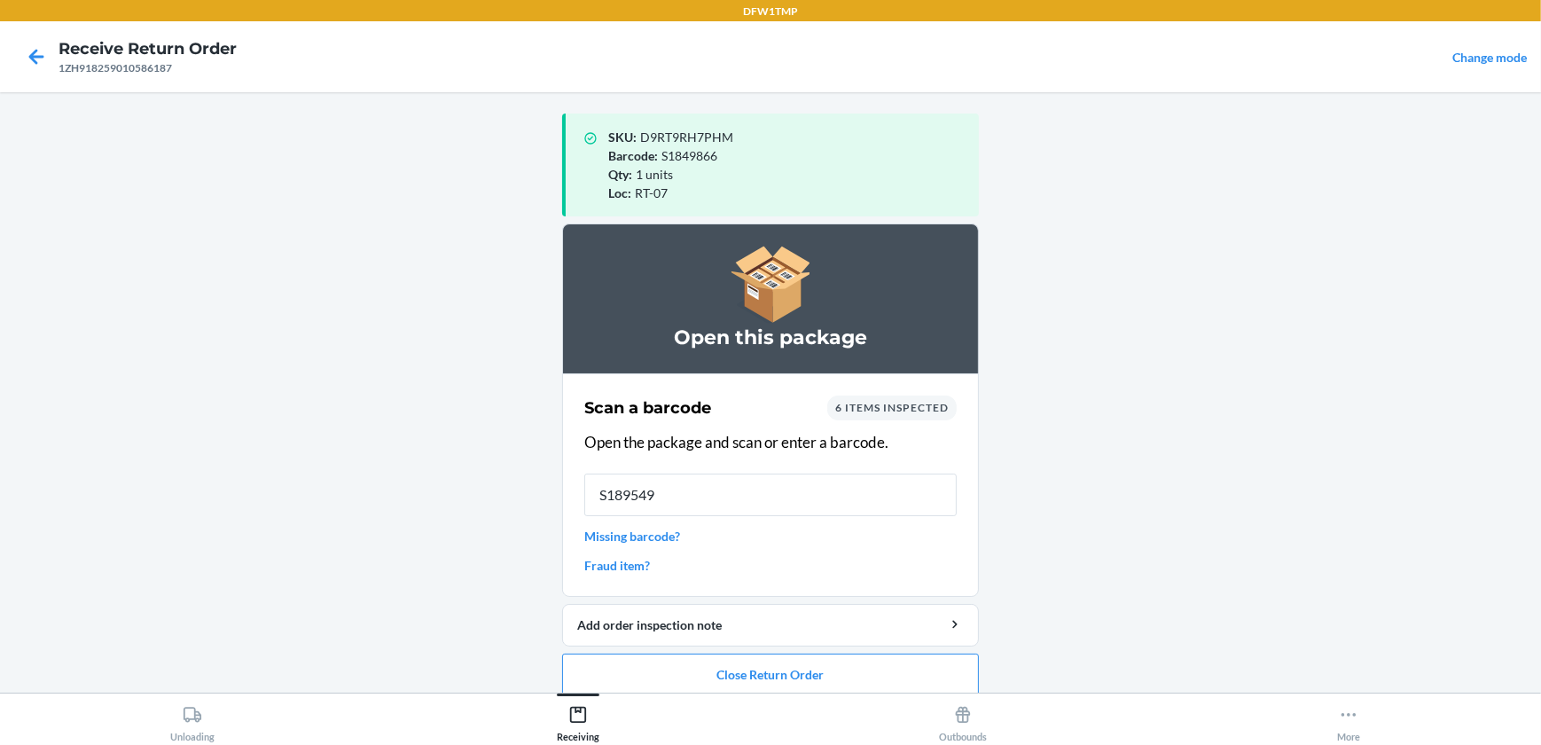
type input "S1895493"
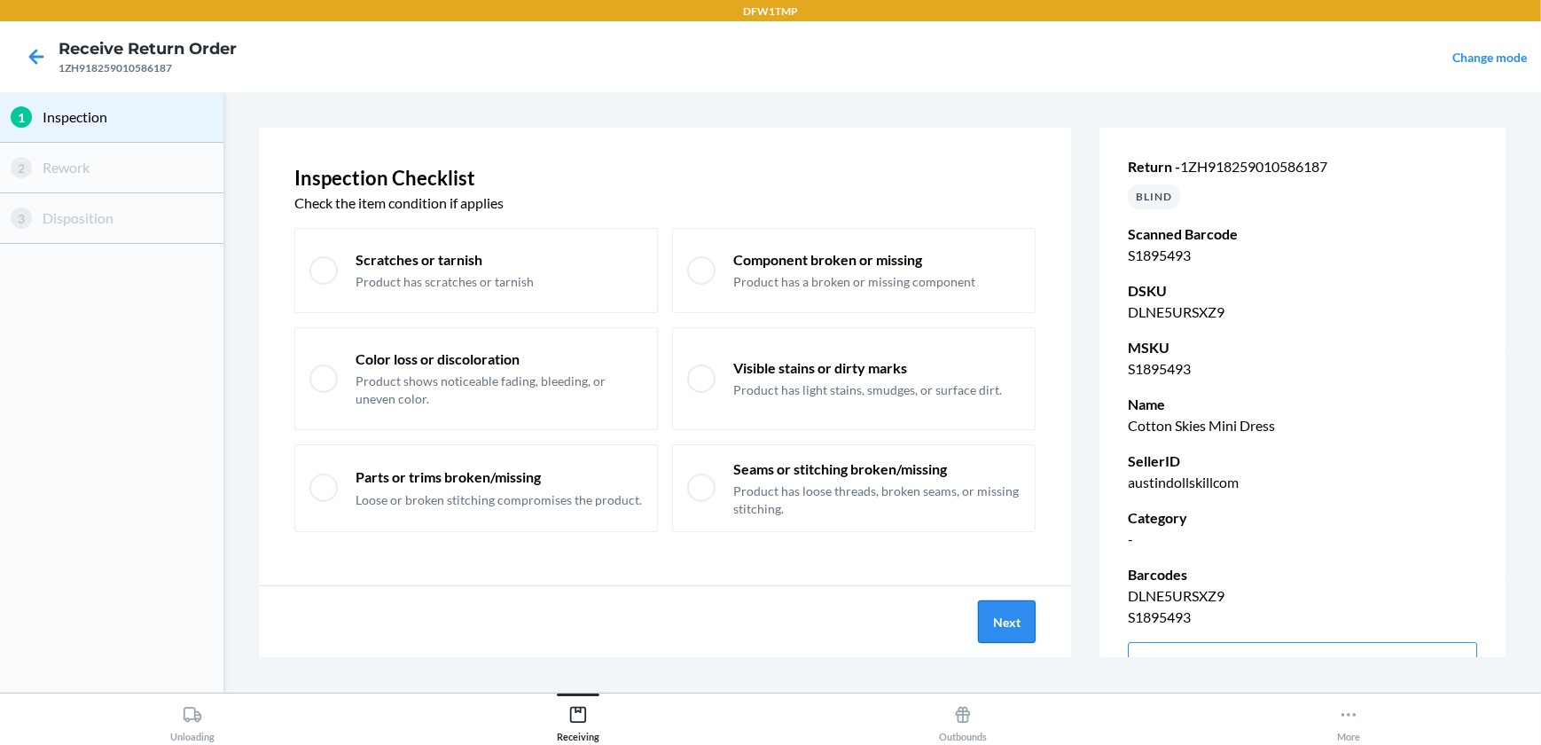
click at [998, 622] on button "Next" at bounding box center [1007, 621] width 58 height 43
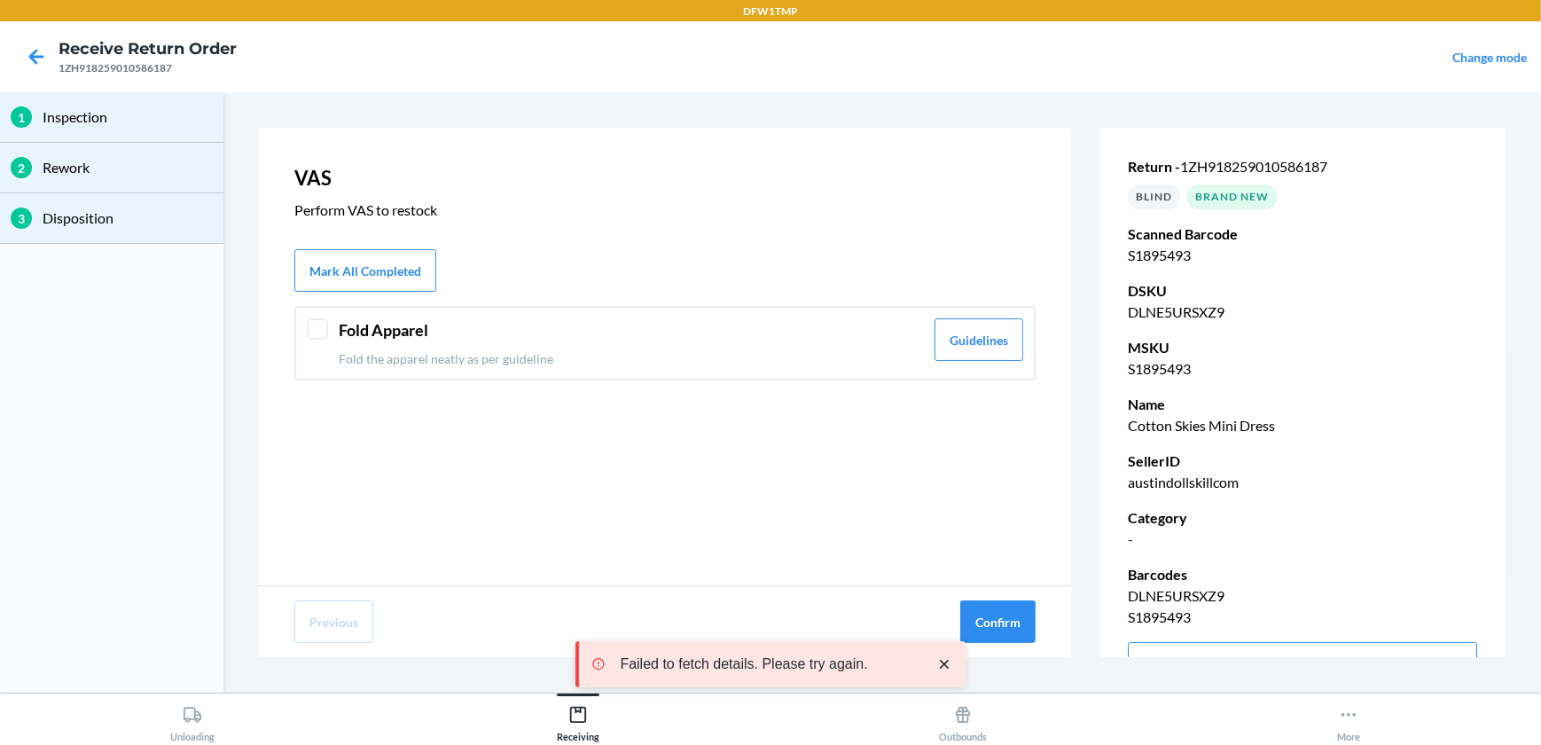
click at [313, 338] on div at bounding box center [317, 328] width 21 height 21
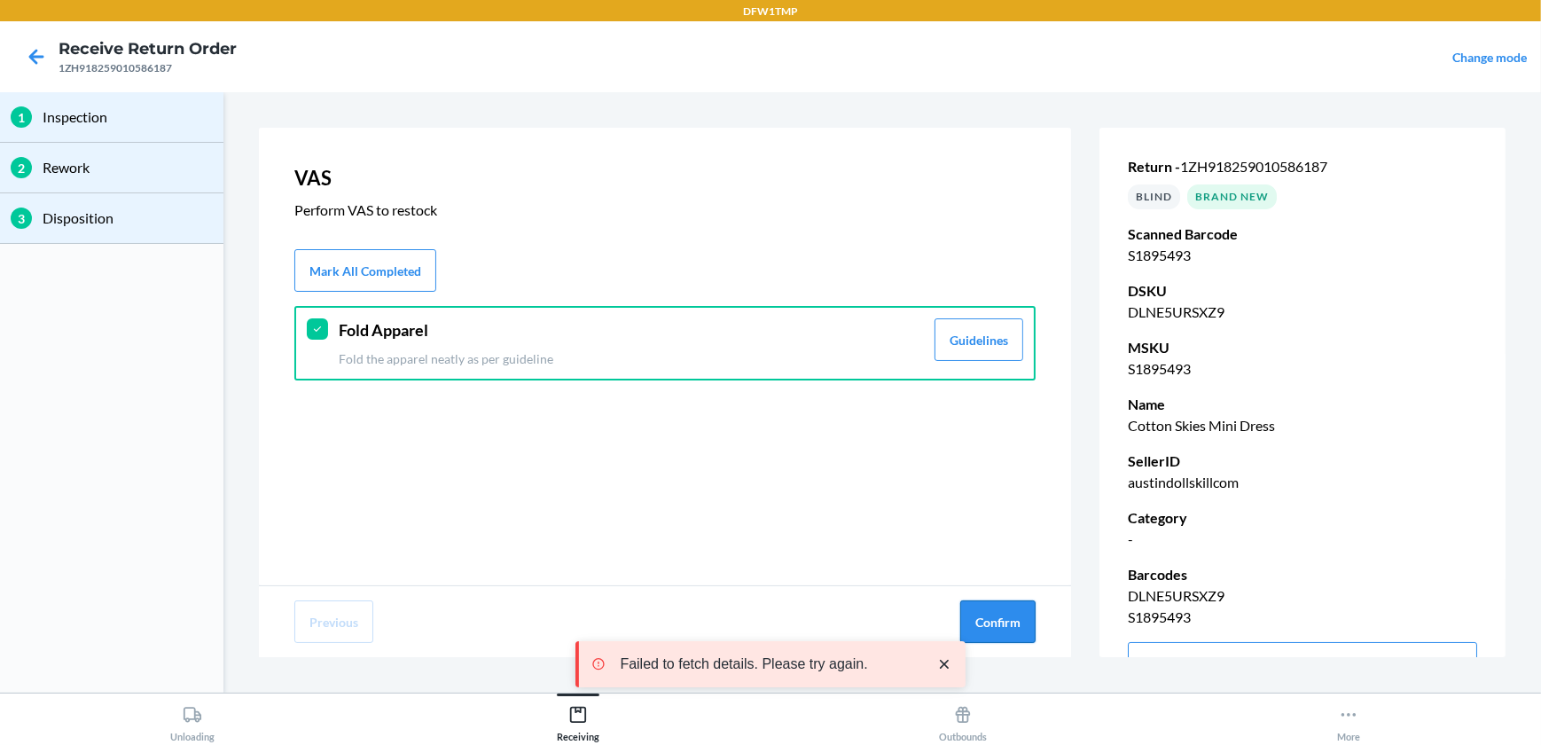
click at [996, 622] on button "Confirm" at bounding box center [997, 621] width 75 height 43
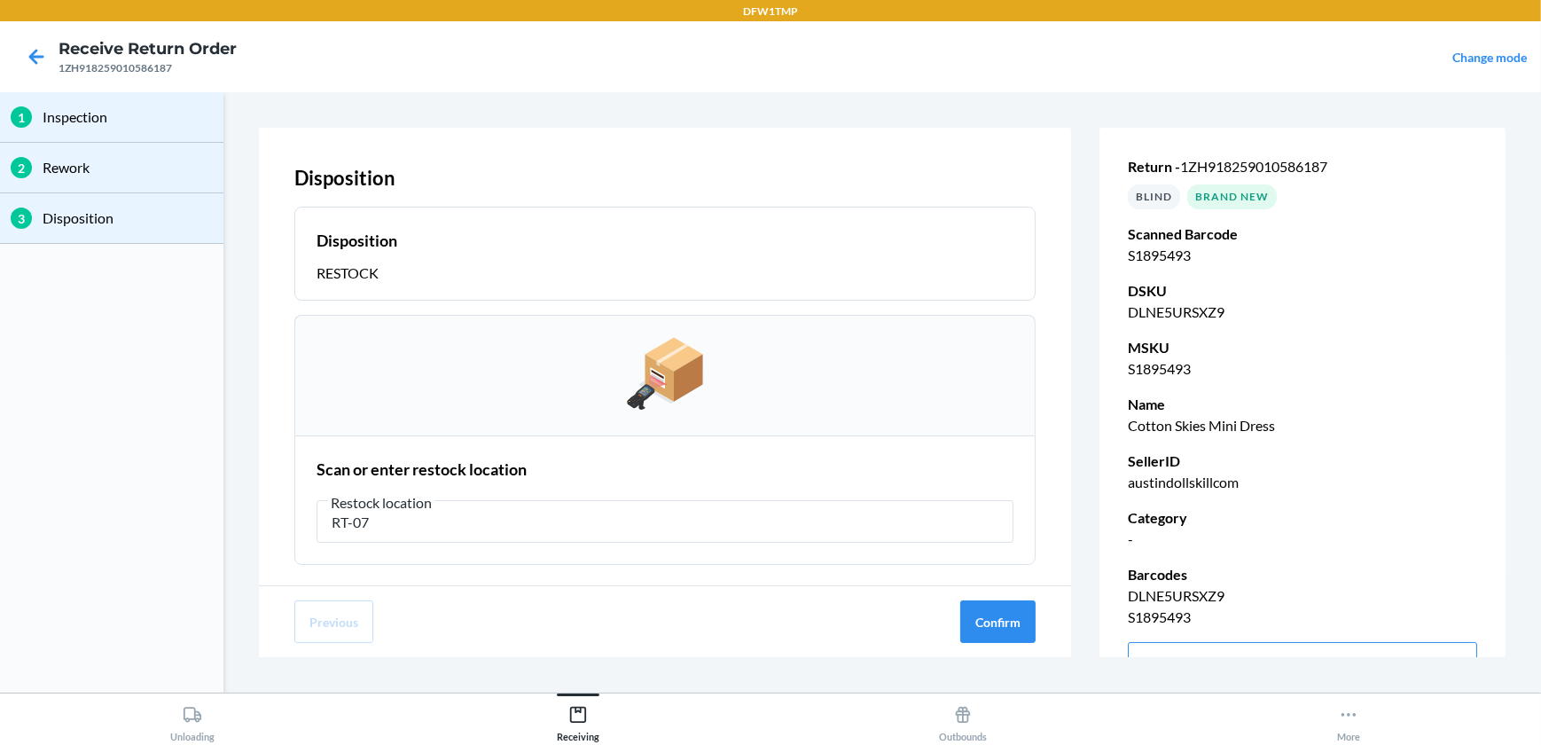
type input "RT-07"
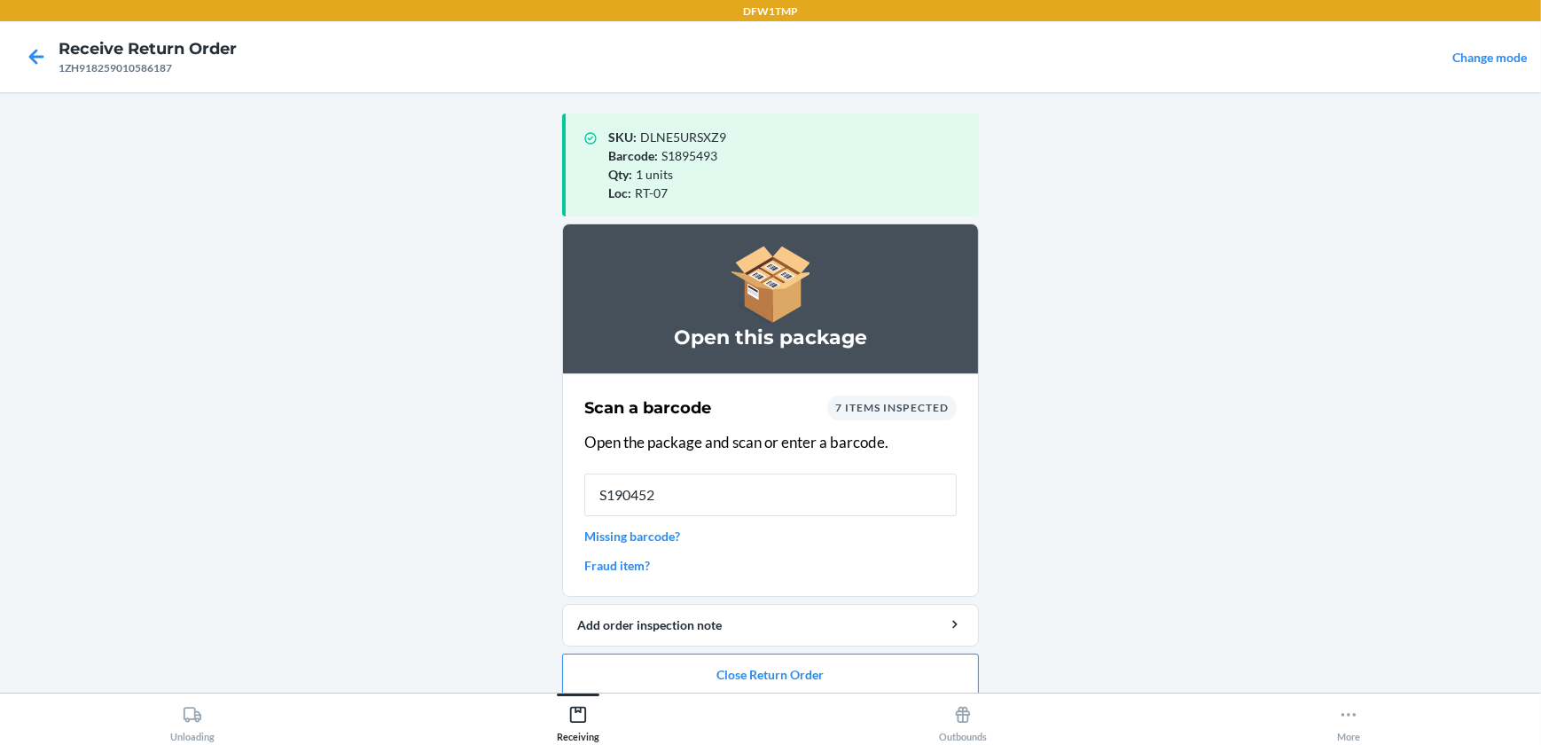
type input "S1904525"
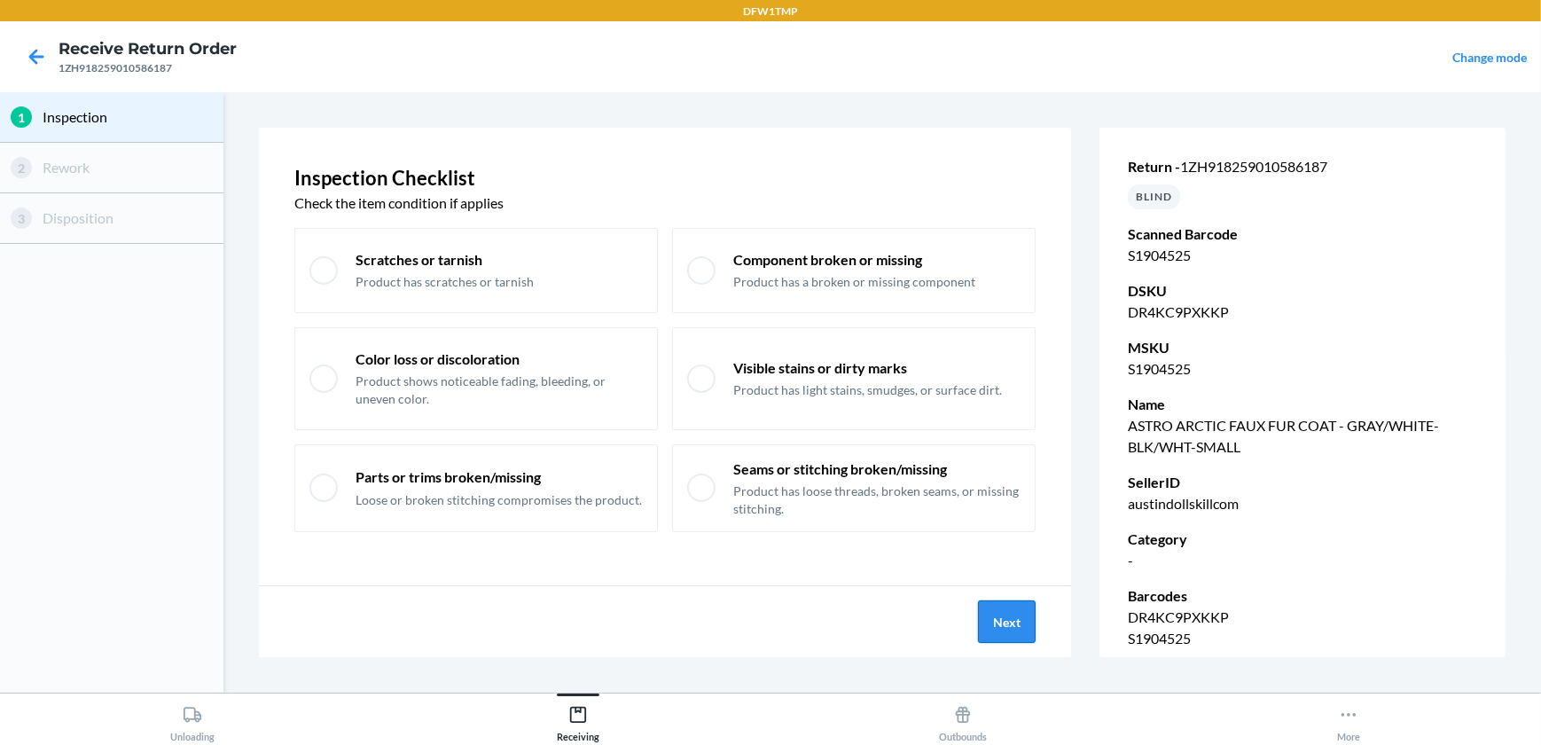
click at [1014, 629] on button "Next" at bounding box center [1007, 621] width 58 height 43
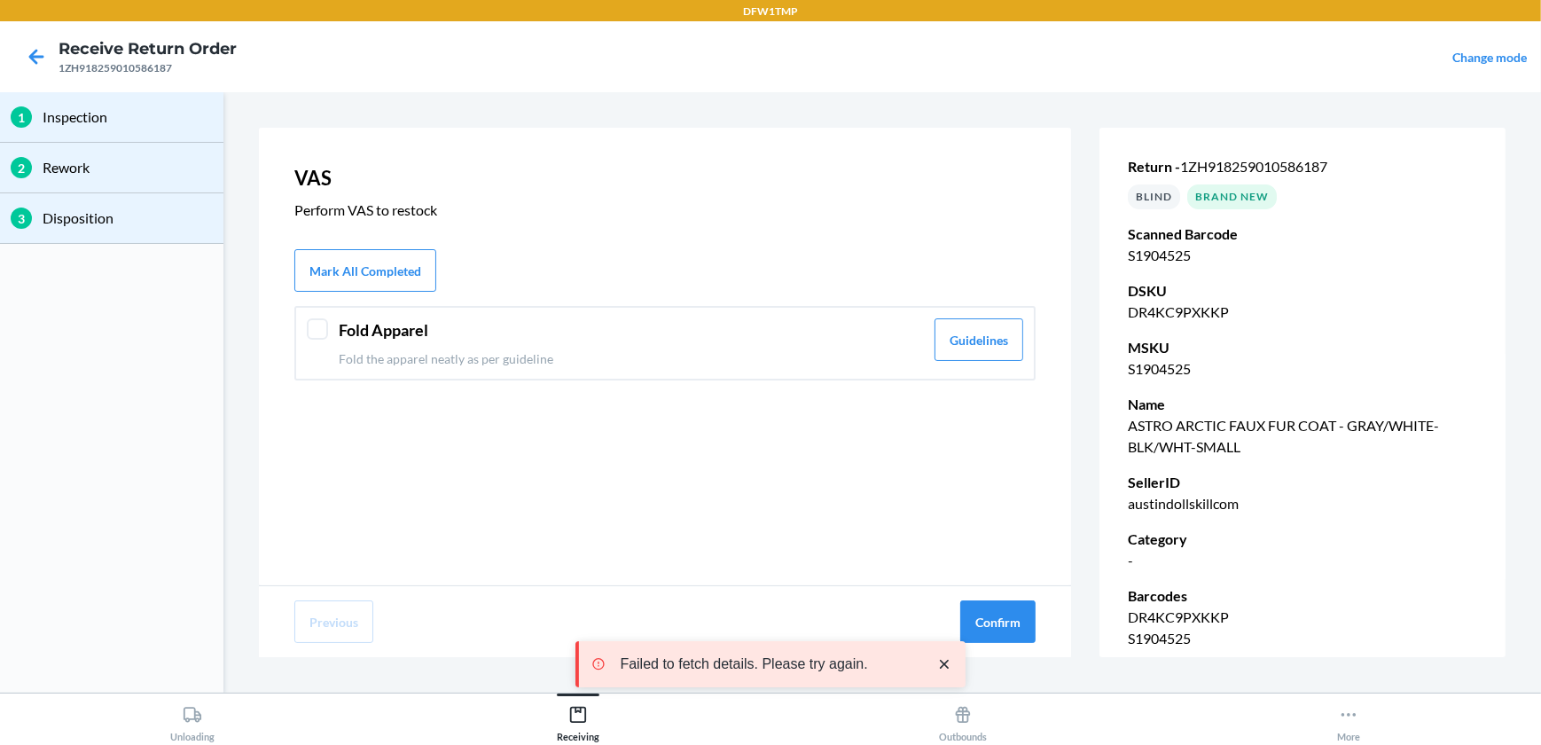
click at [315, 331] on div at bounding box center [317, 328] width 21 height 21
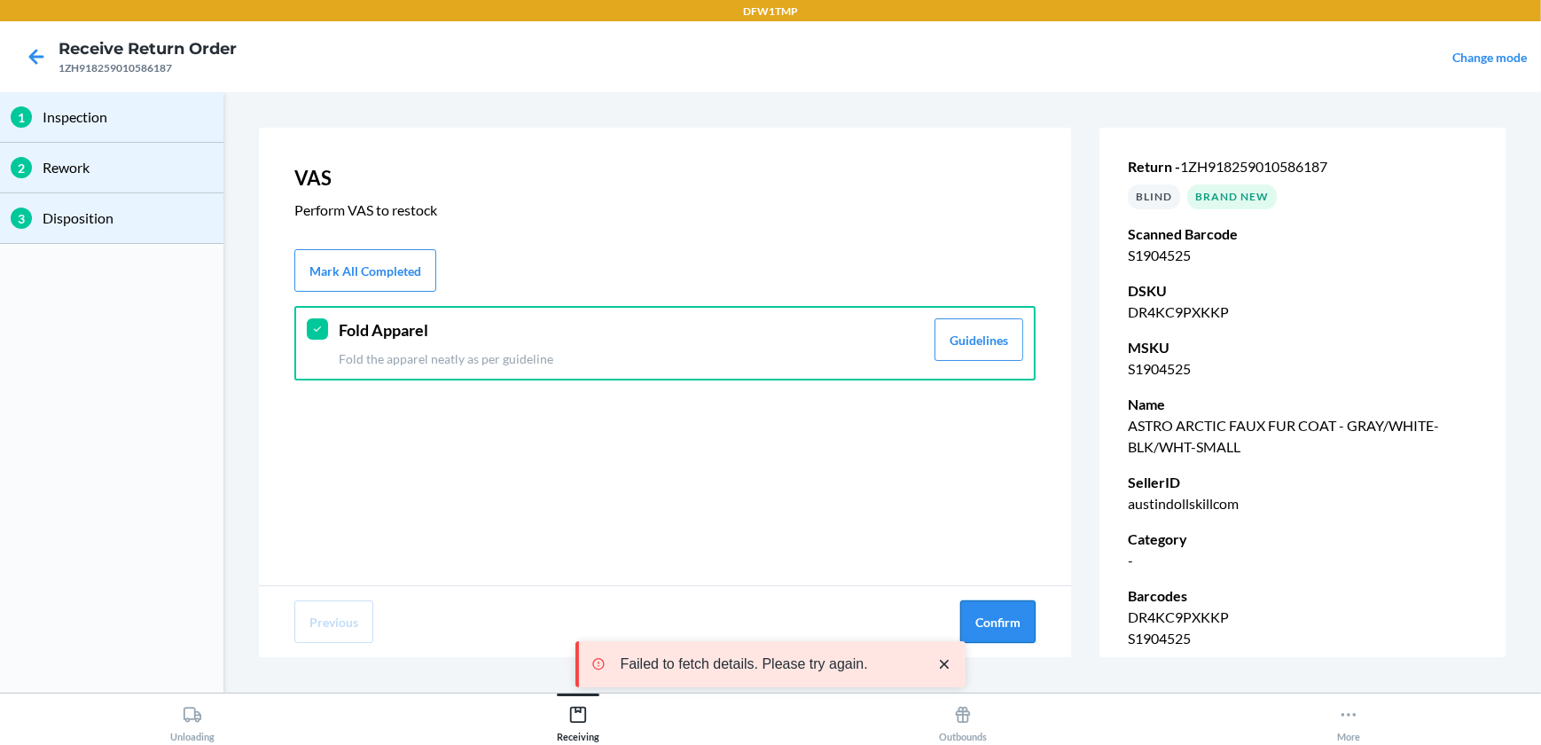
click at [976, 615] on button "Confirm" at bounding box center [997, 621] width 75 height 43
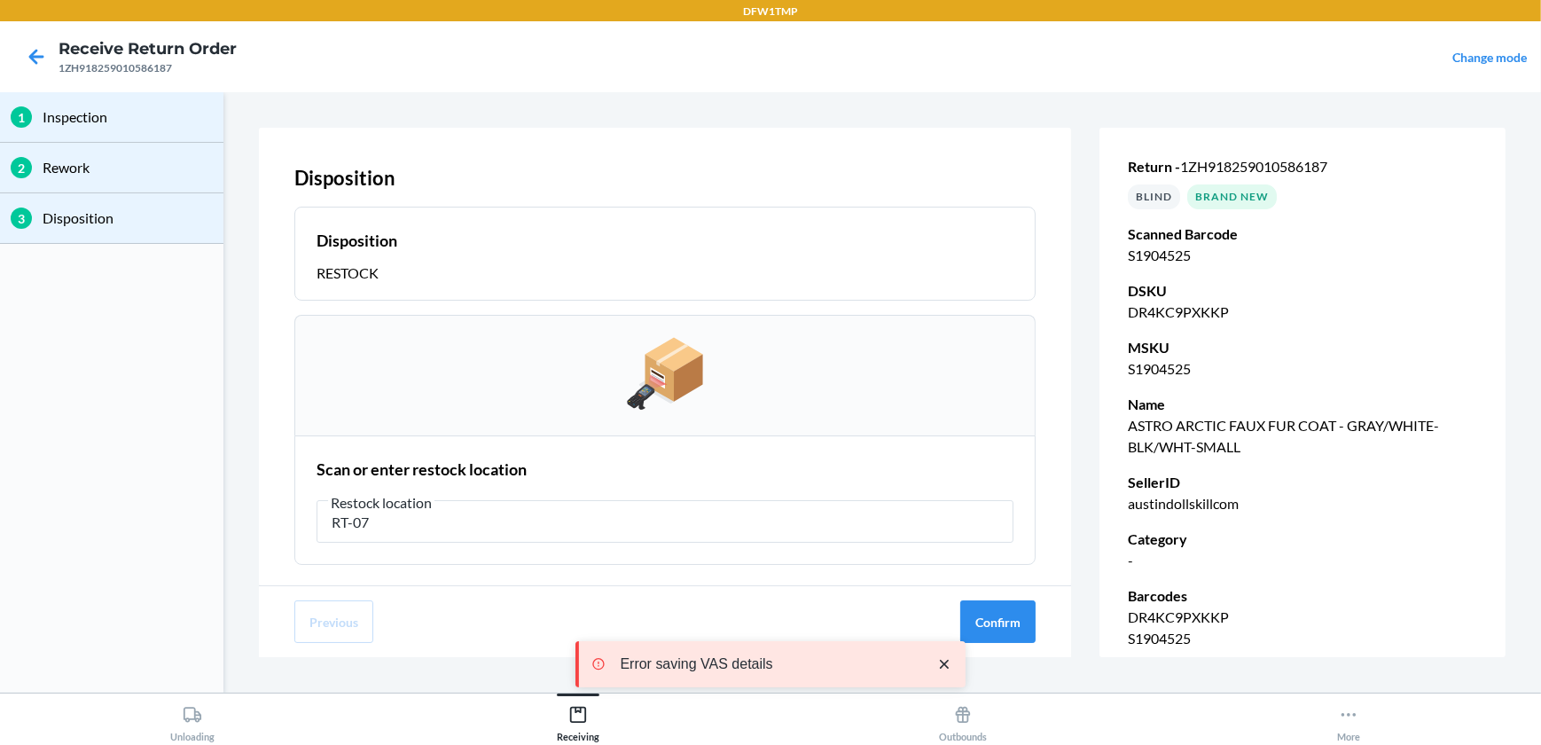
type input "RT-07"
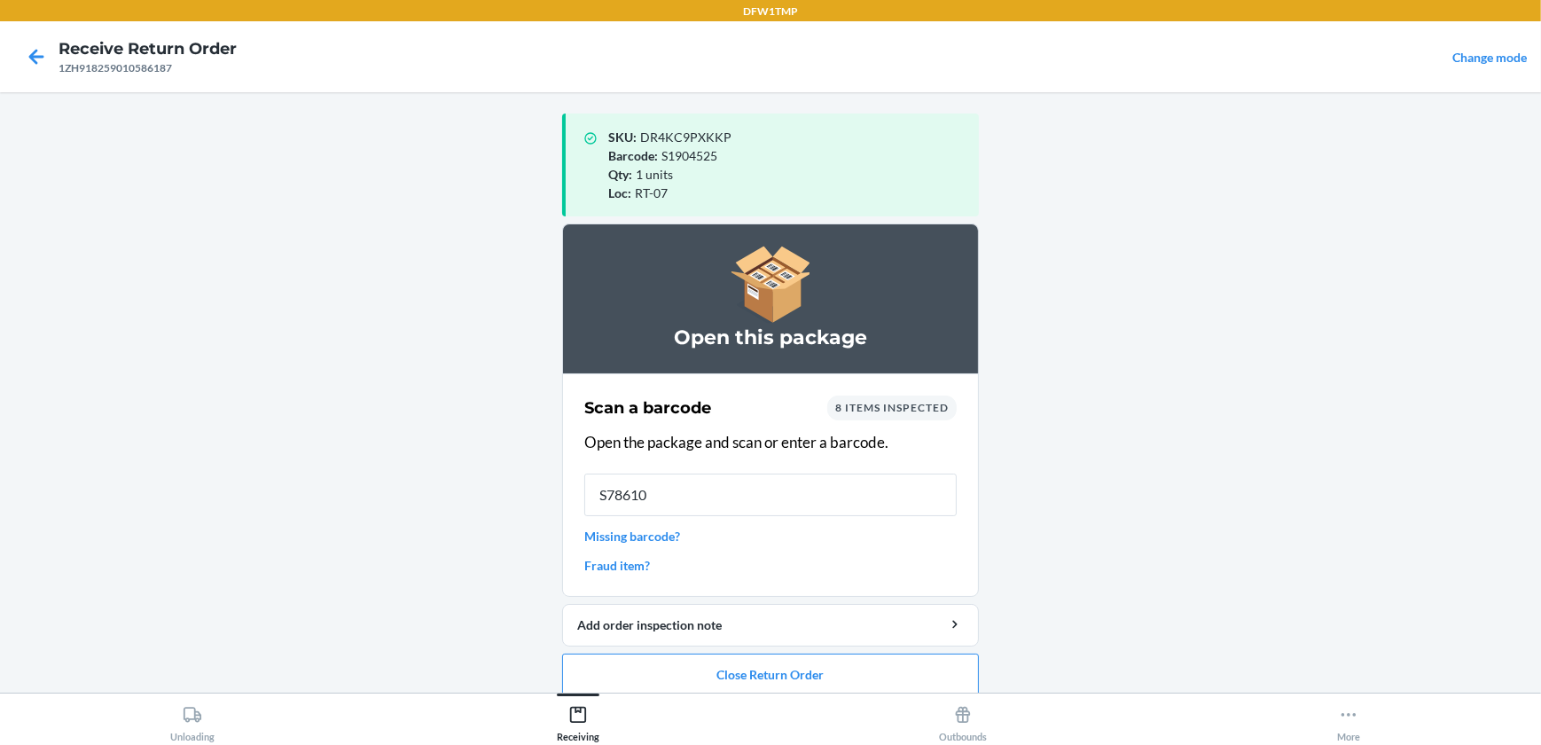
type input "S786102"
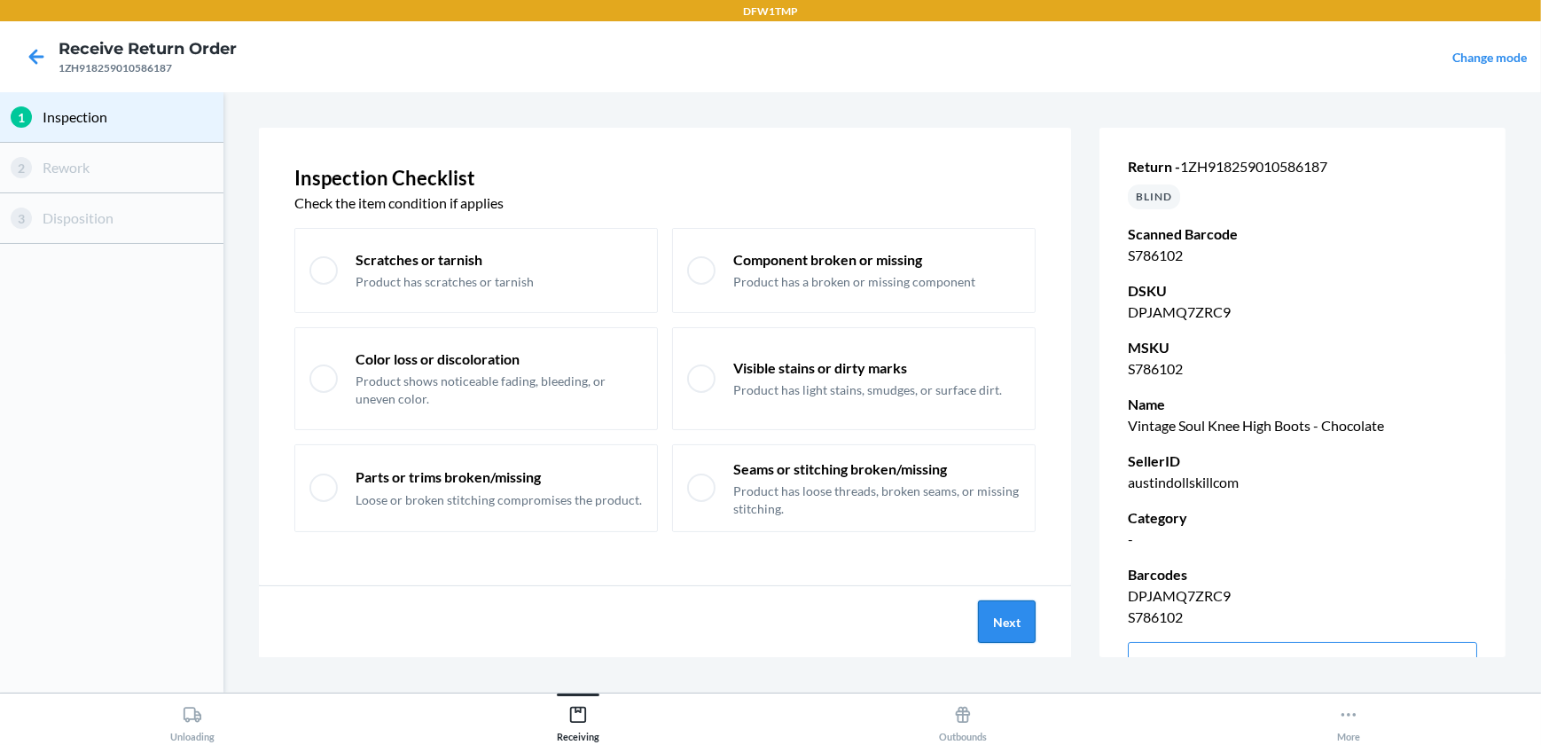
click at [1014, 615] on button "Next" at bounding box center [1007, 621] width 58 height 43
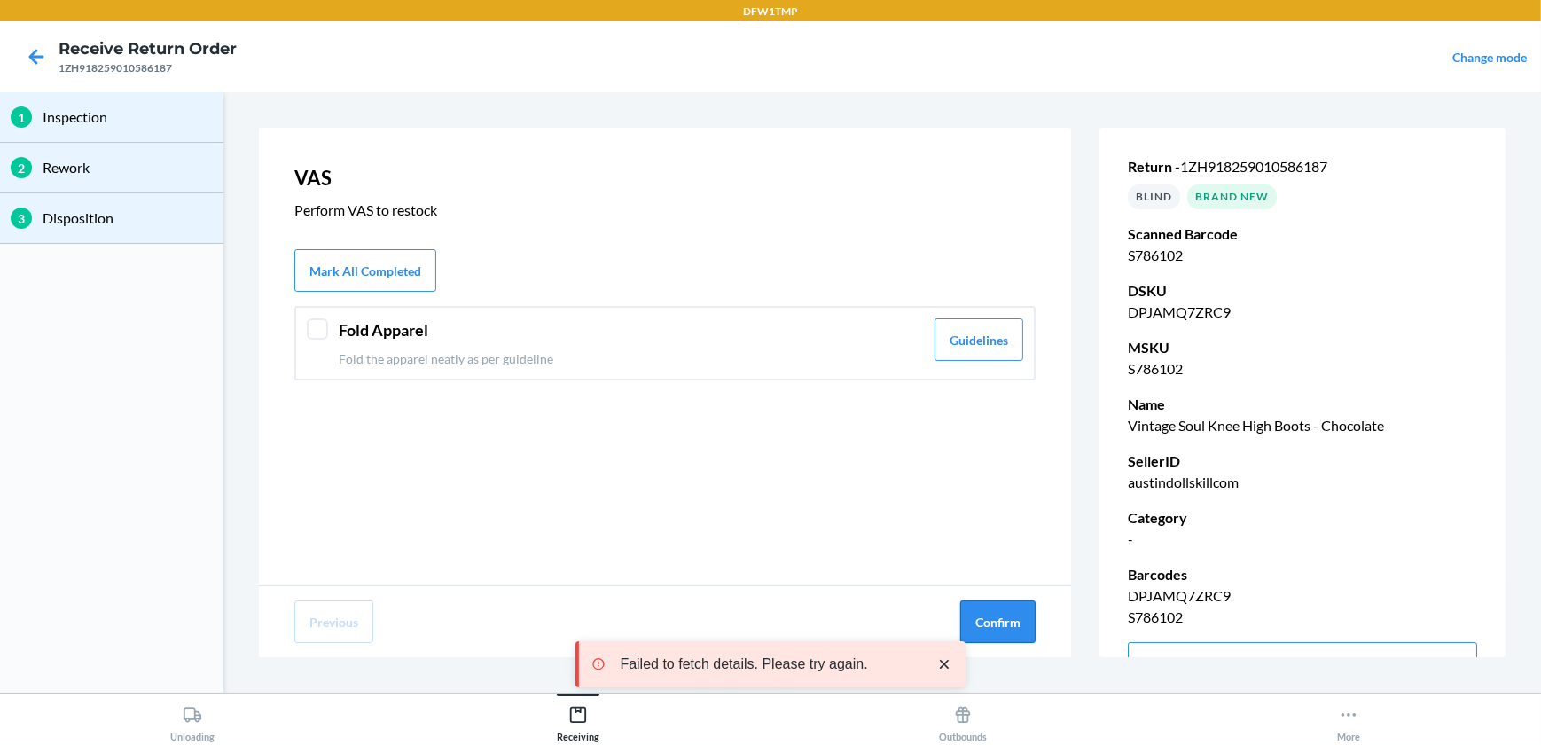
click at [993, 620] on button "Confirm" at bounding box center [997, 621] width 75 height 43
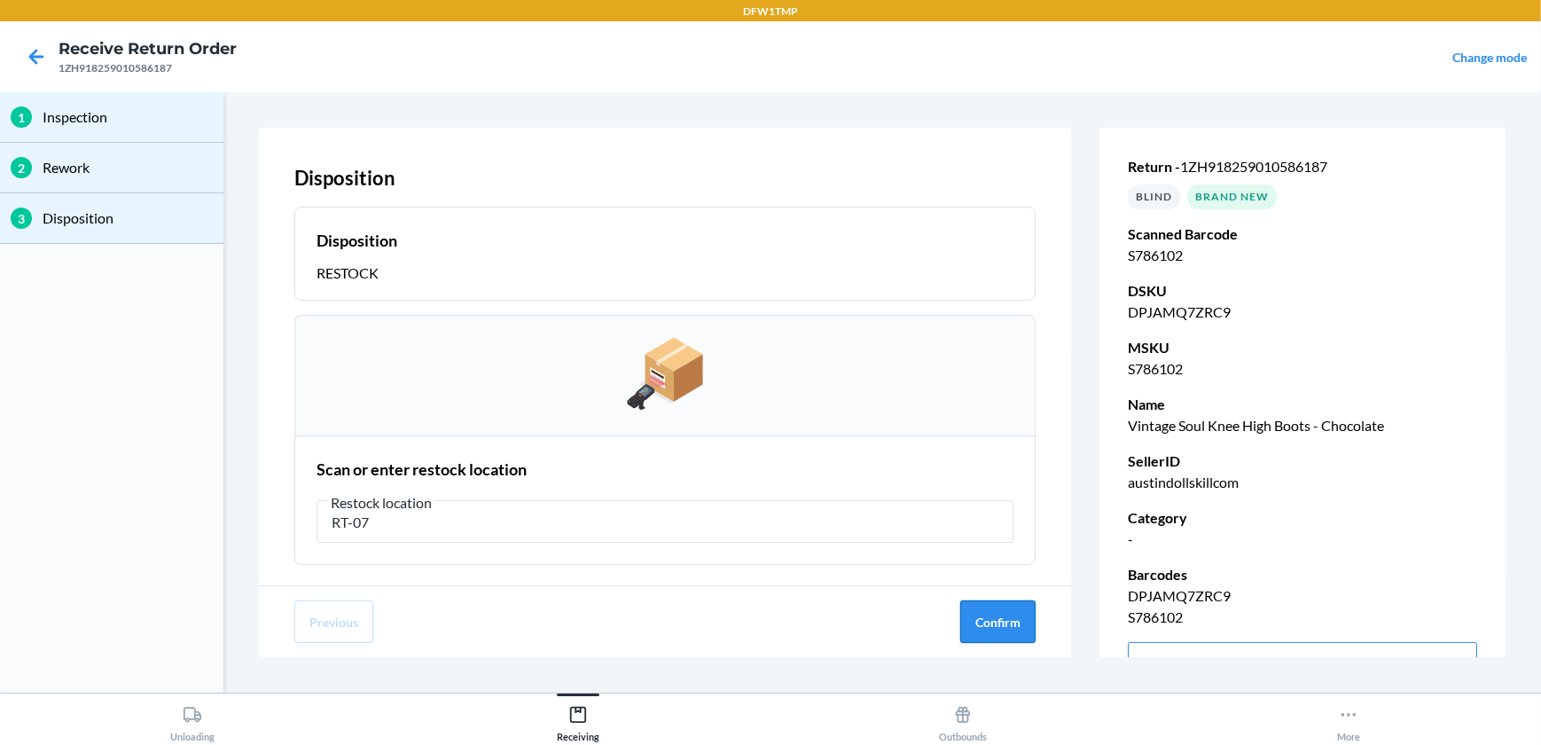
type input "RT-07"
click at [986, 615] on button "Confirm" at bounding box center [997, 621] width 75 height 43
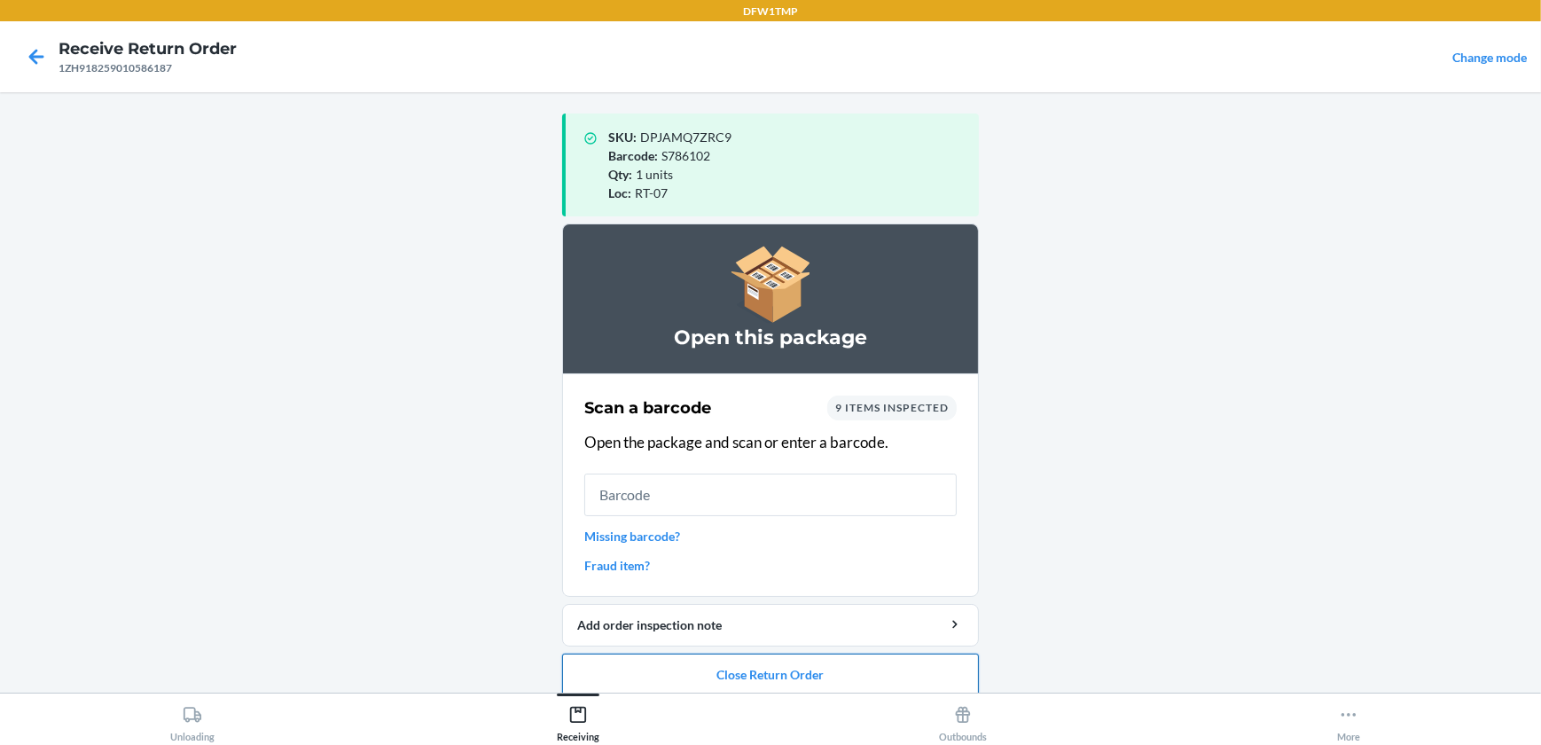
click at [835, 660] on button "Close Return Order" at bounding box center [770, 675] width 417 height 43
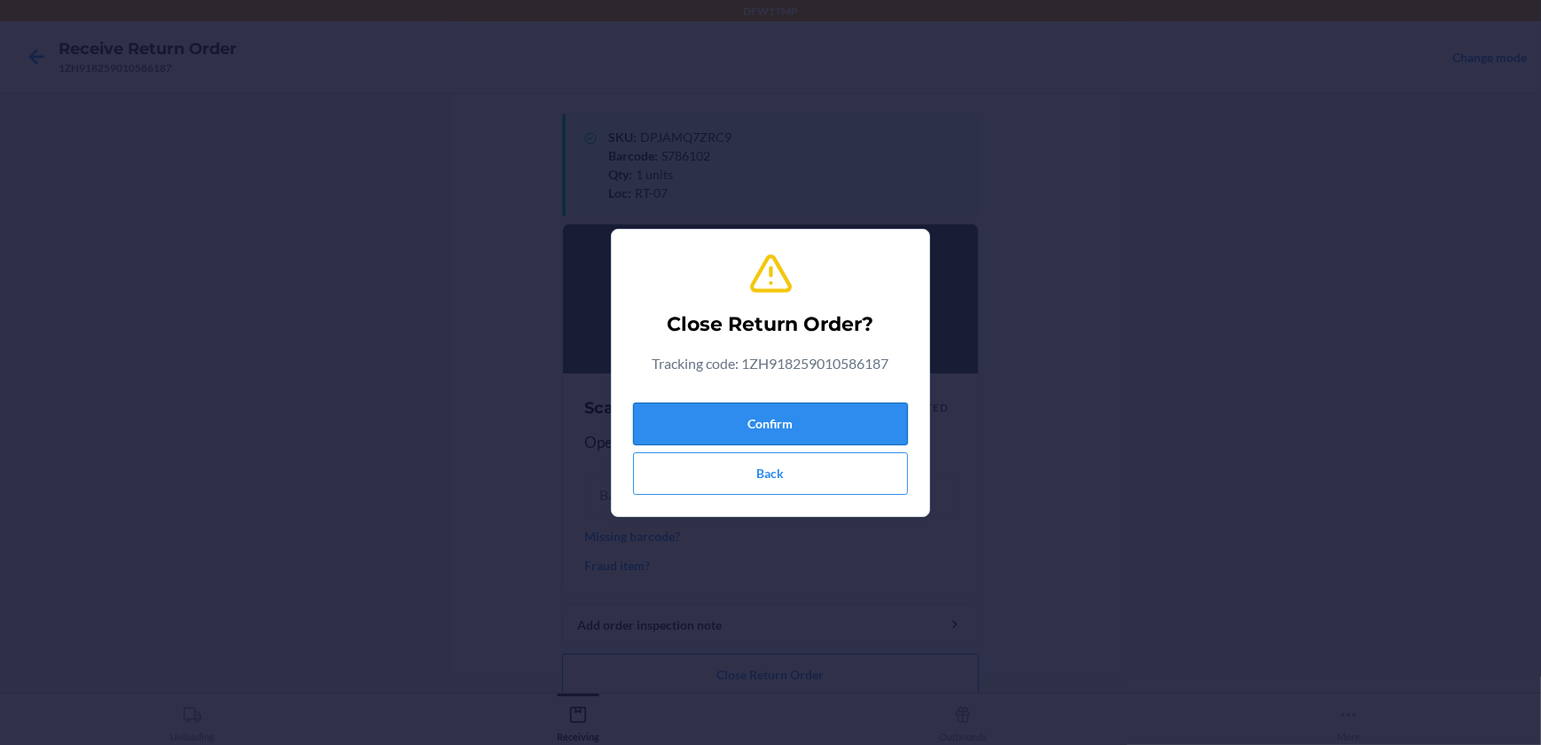
click at [803, 426] on button "Confirm" at bounding box center [770, 424] width 275 height 43
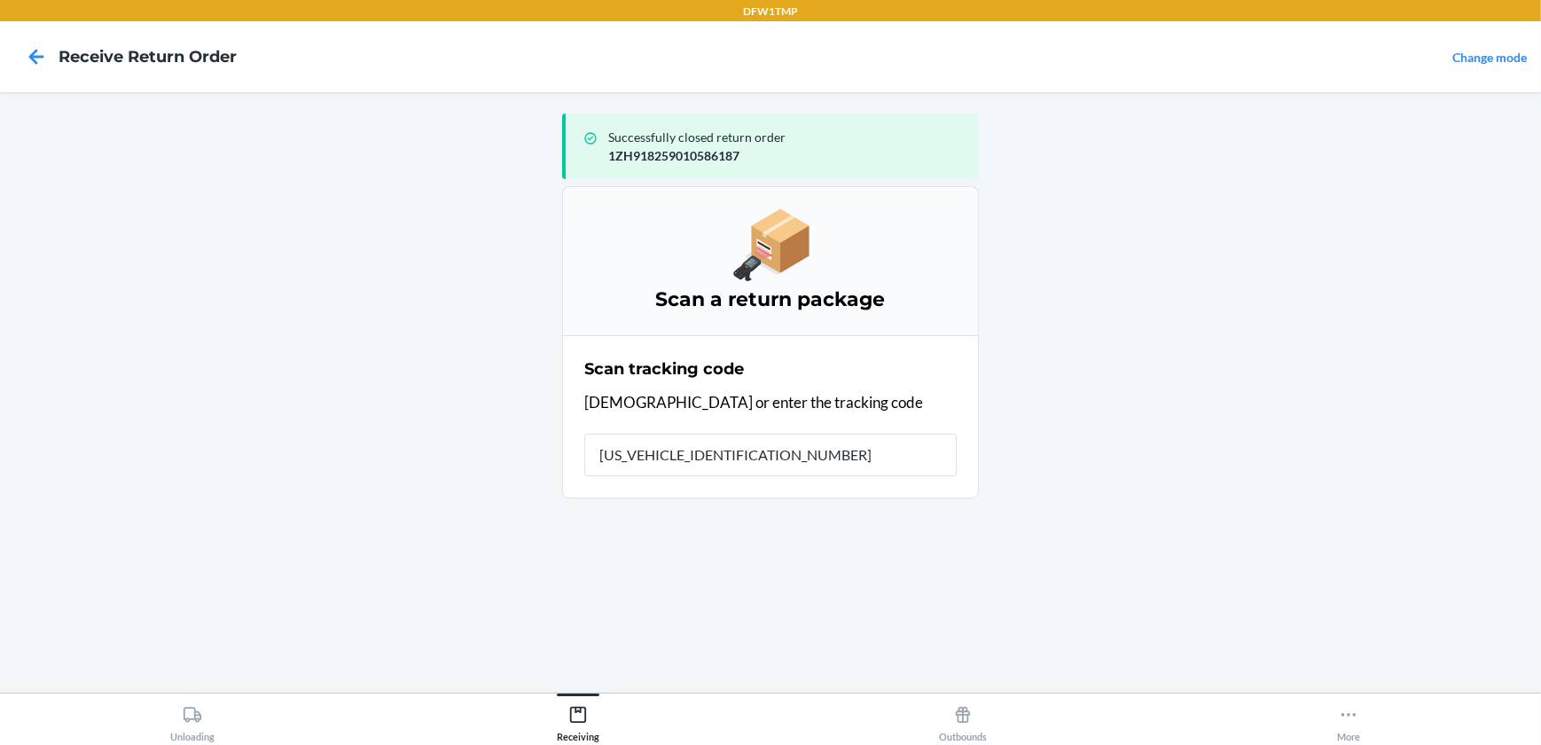
type input "1ZH918279016345842"
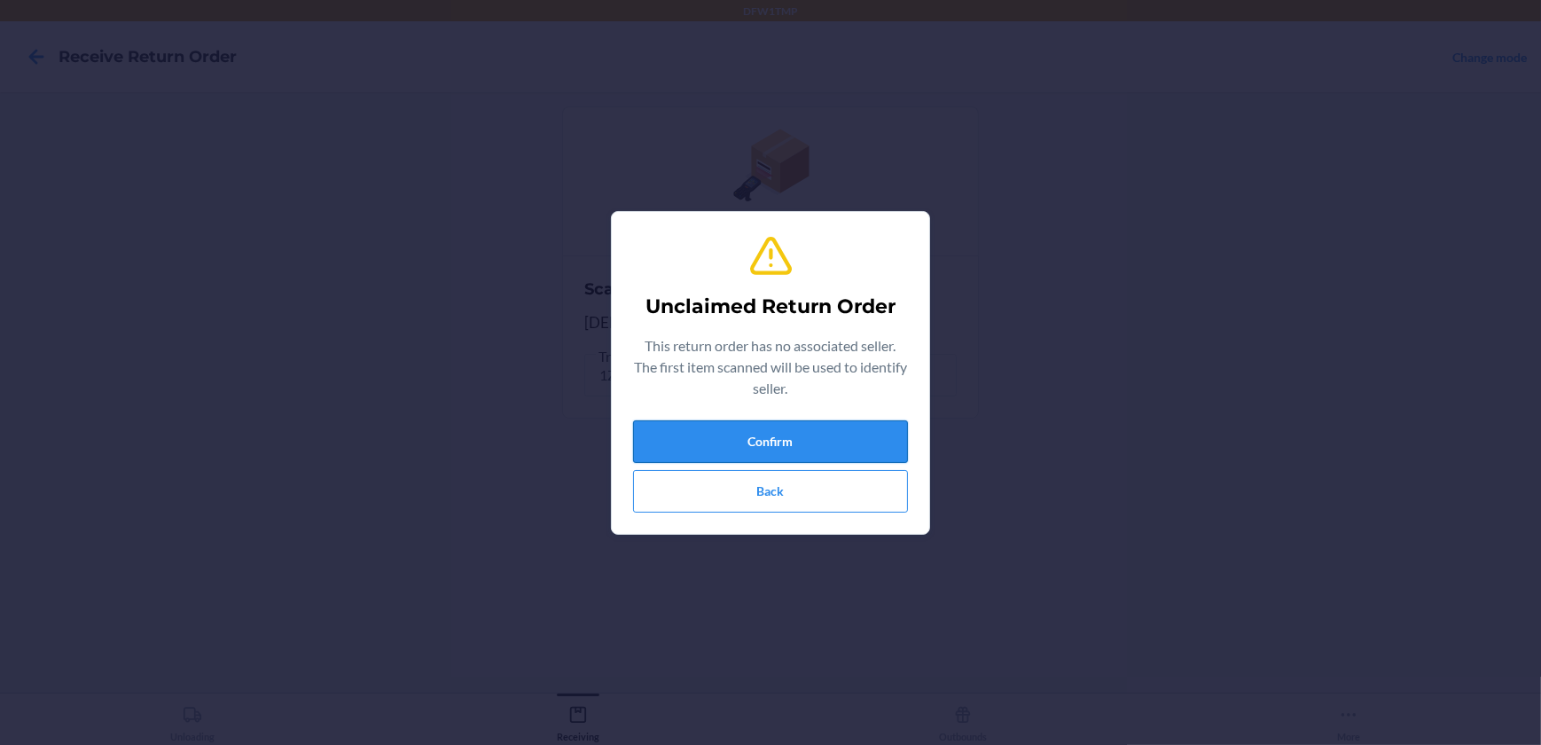
click at [742, 421] on button "Confirm" at bounding box center [770, 441] width 275 height 43
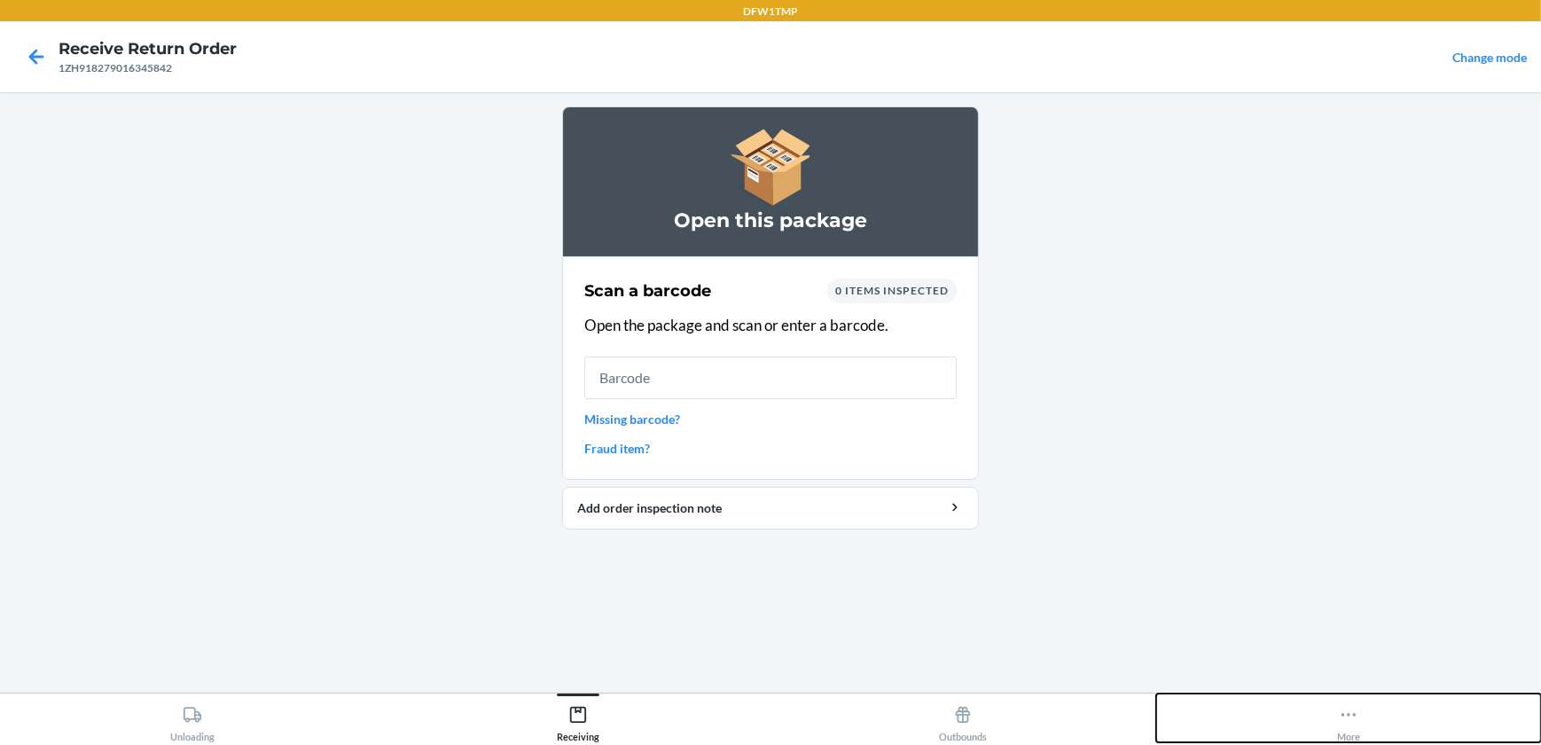
click at [1355, 722] on icon at bounding box center [1349, 715] width 20 height 20
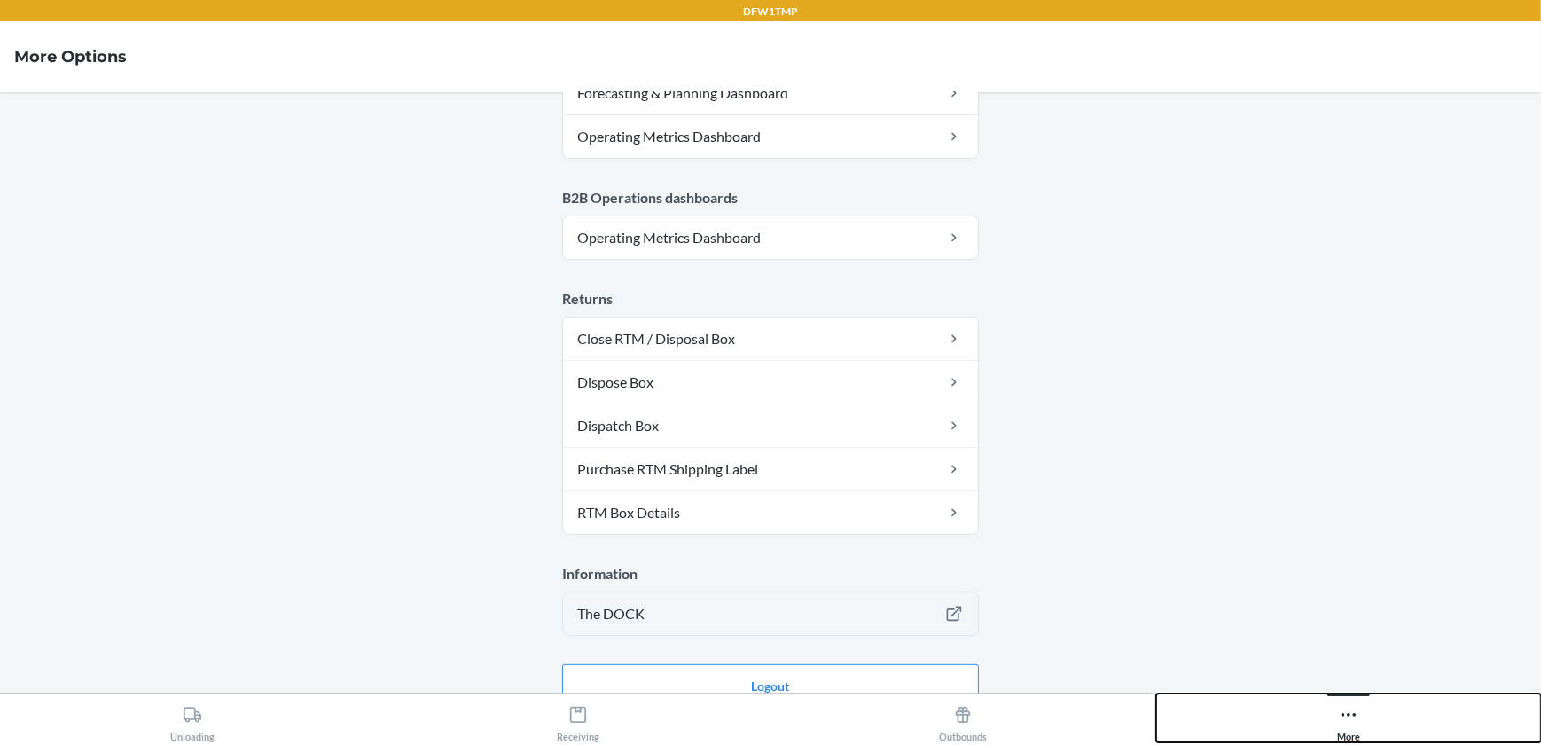
scroll to position [957, 0]
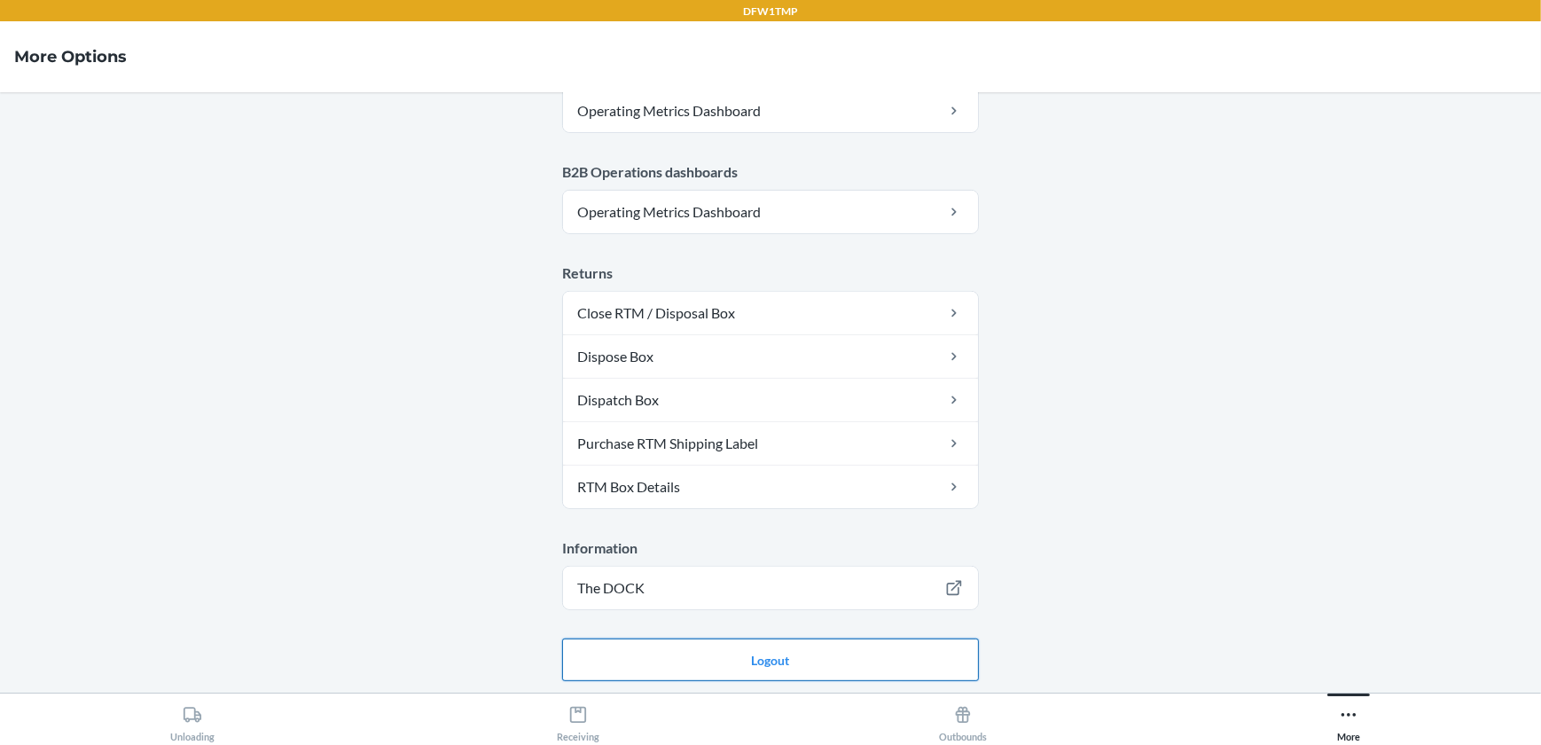
click at [861, 655] on button "Logout" at bounding box center [770, 659] width 417 height 43
